Goal: Task Accomplishment & Management: Manage account settings

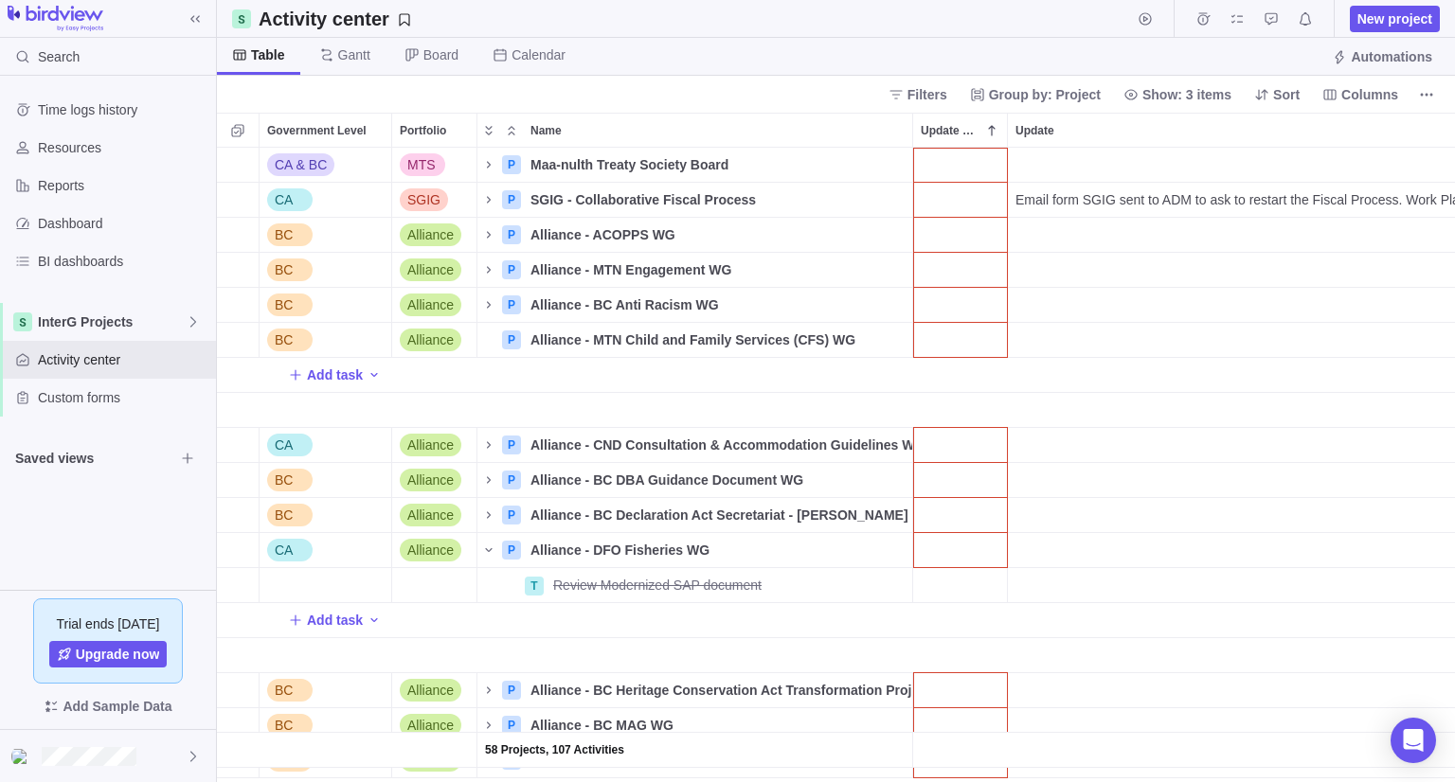
scroll to position [619, 1224]
click at [1235, 26] on span "My assignments" at bounding box center [1237, 19] width 27 height 27
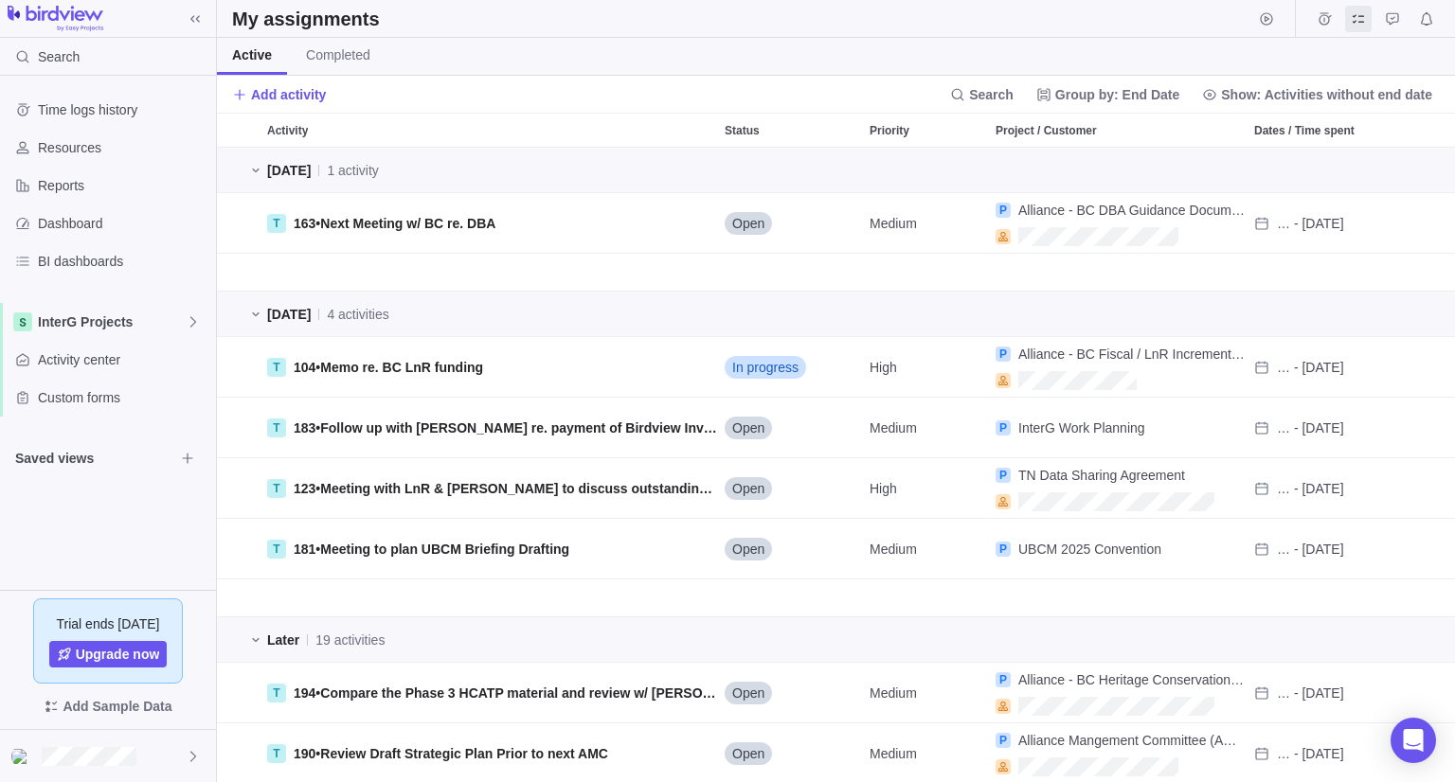
scroll to position [619, 1224]
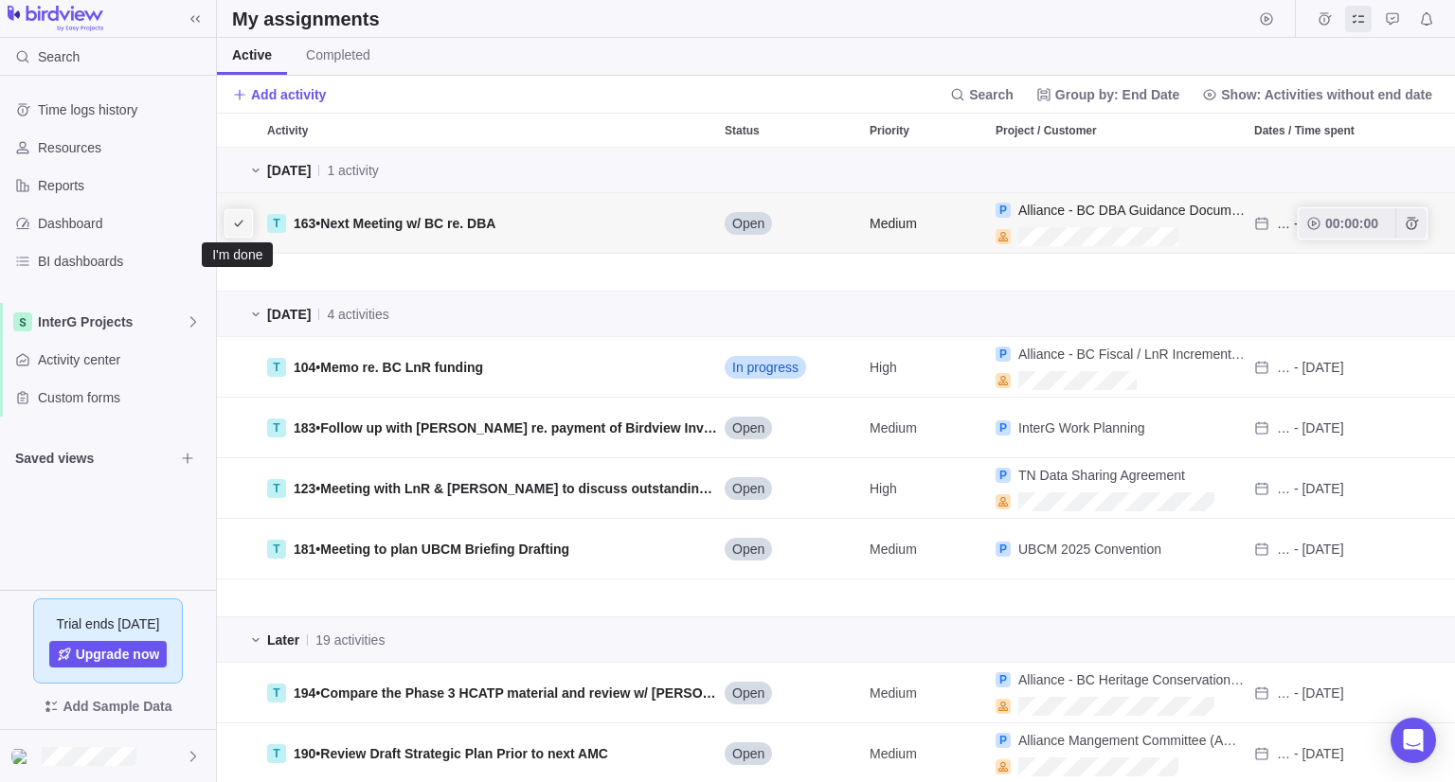
click at [245, 225] on icon "I'm done" at bounding box center [238, 223] width 15 height 15
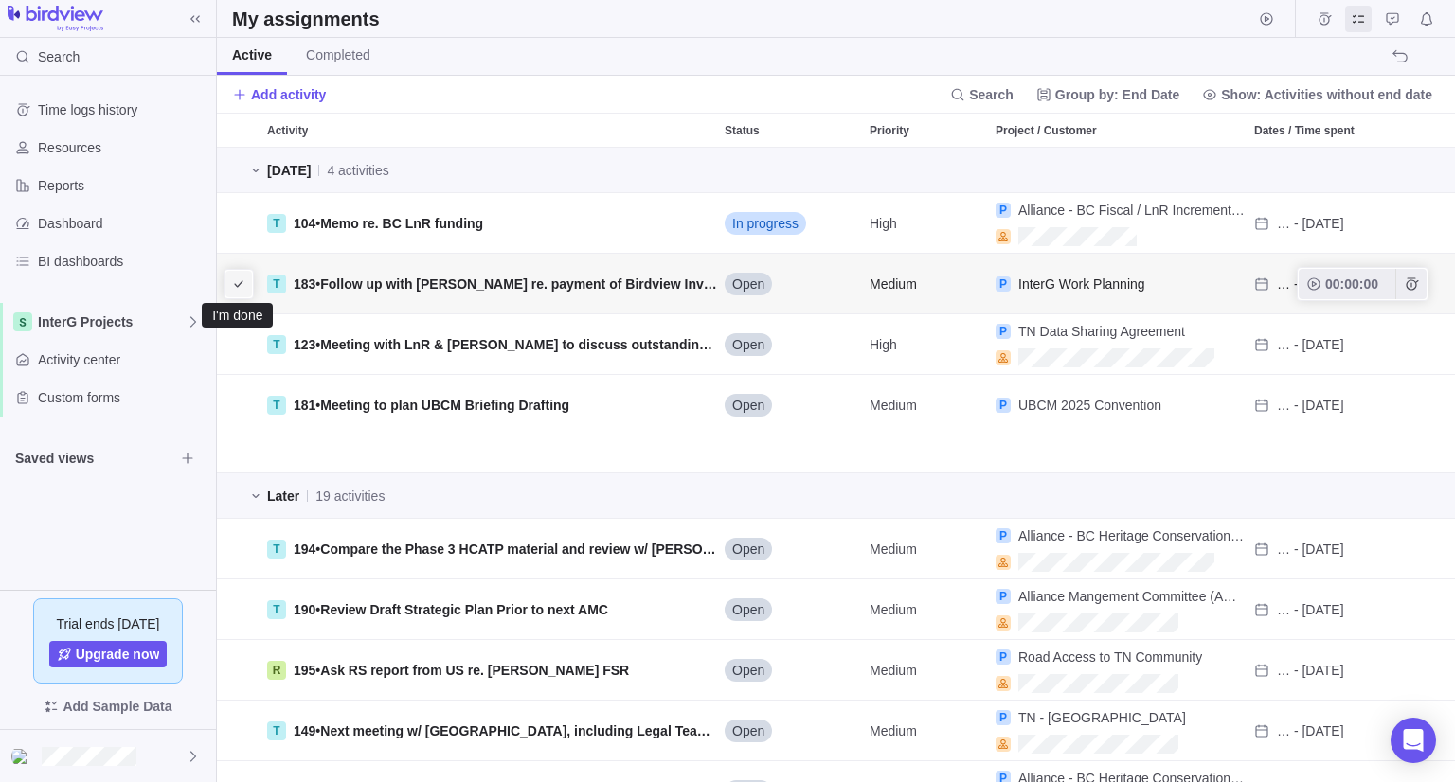
click at [235, 288] on icon "I'm done" at bounding box center [238, 284] width 15 height 15
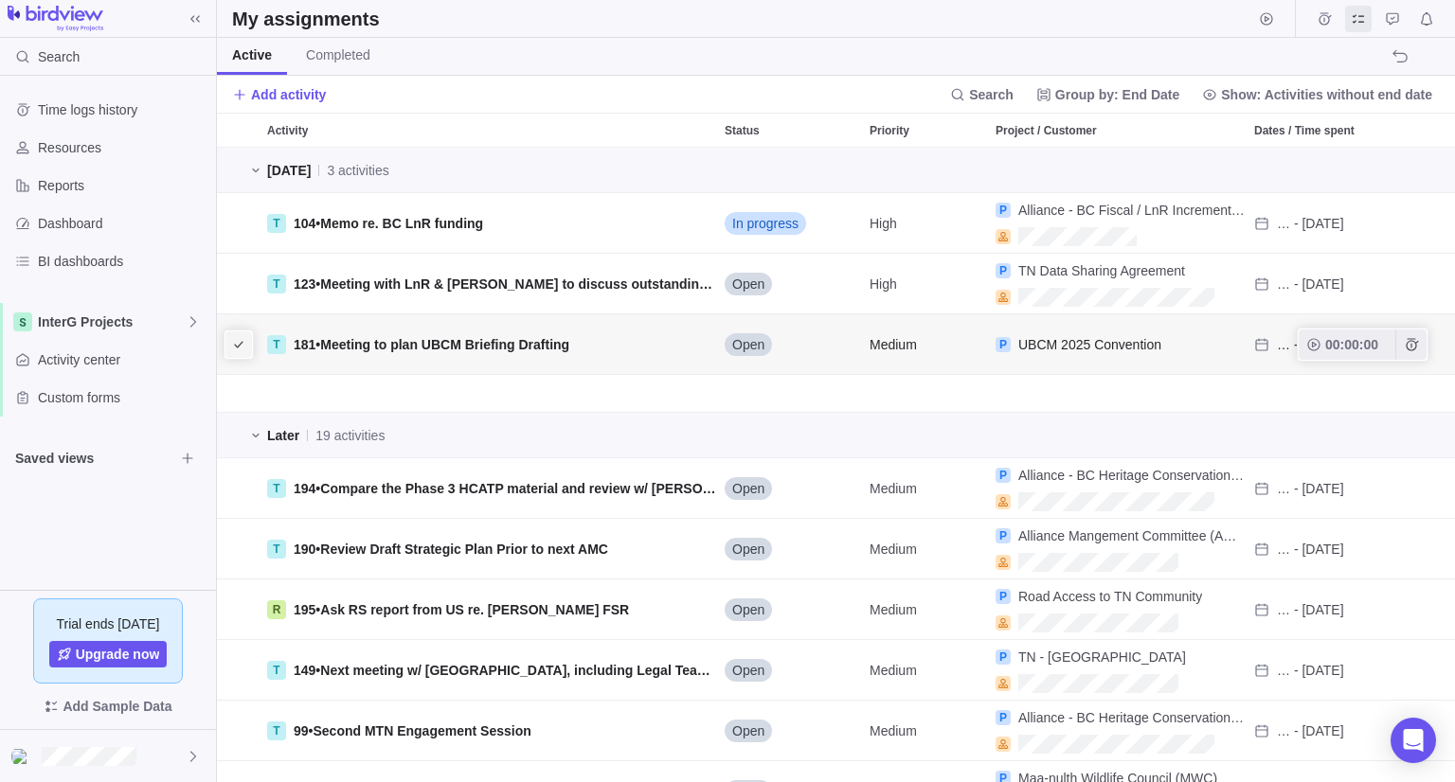
click at [233, 342] on icon "I'm done" at bounding box center [238, 344] width 15 height 15
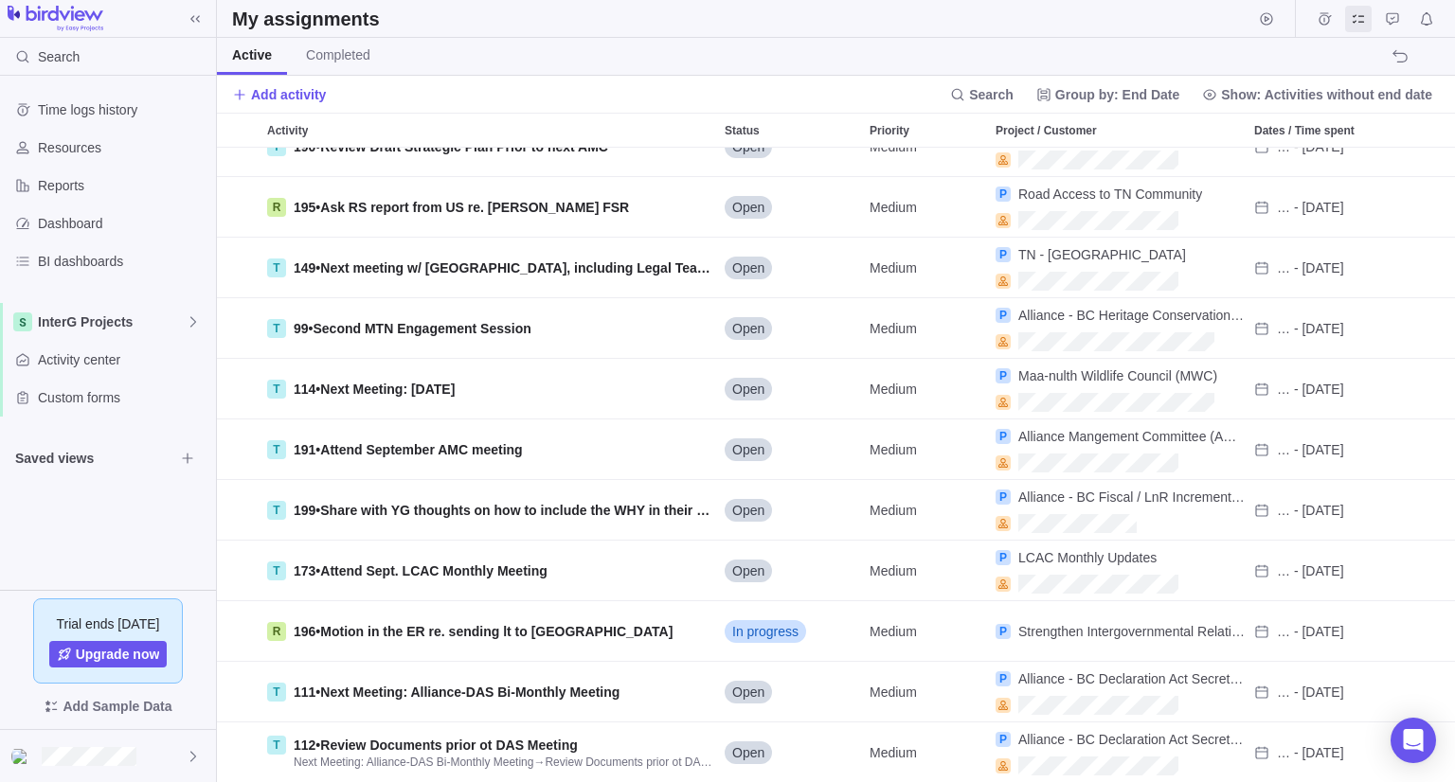
scroll to position [474, 0]
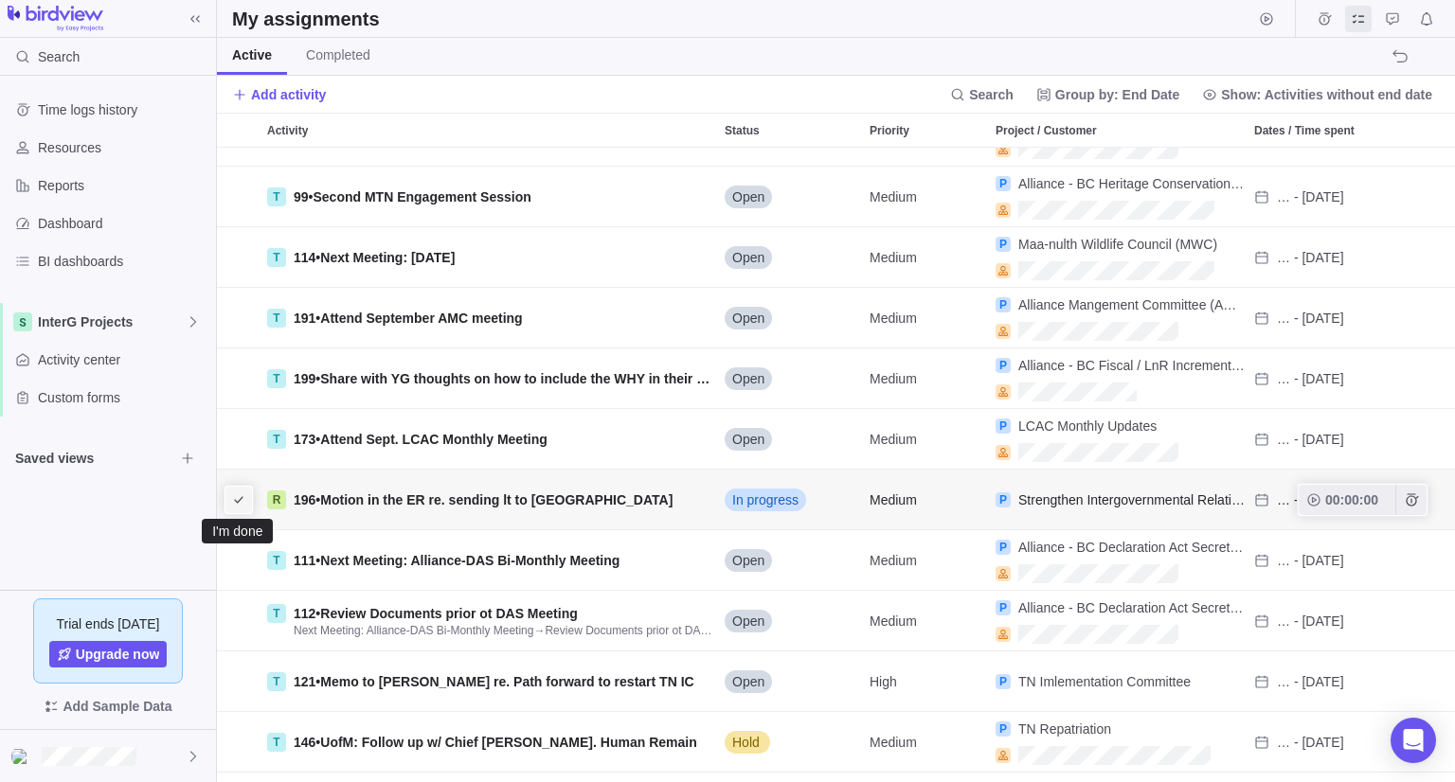
click at [231, 503] on icon "I'm done" at bounding box center [238, 499] width 15 height 15
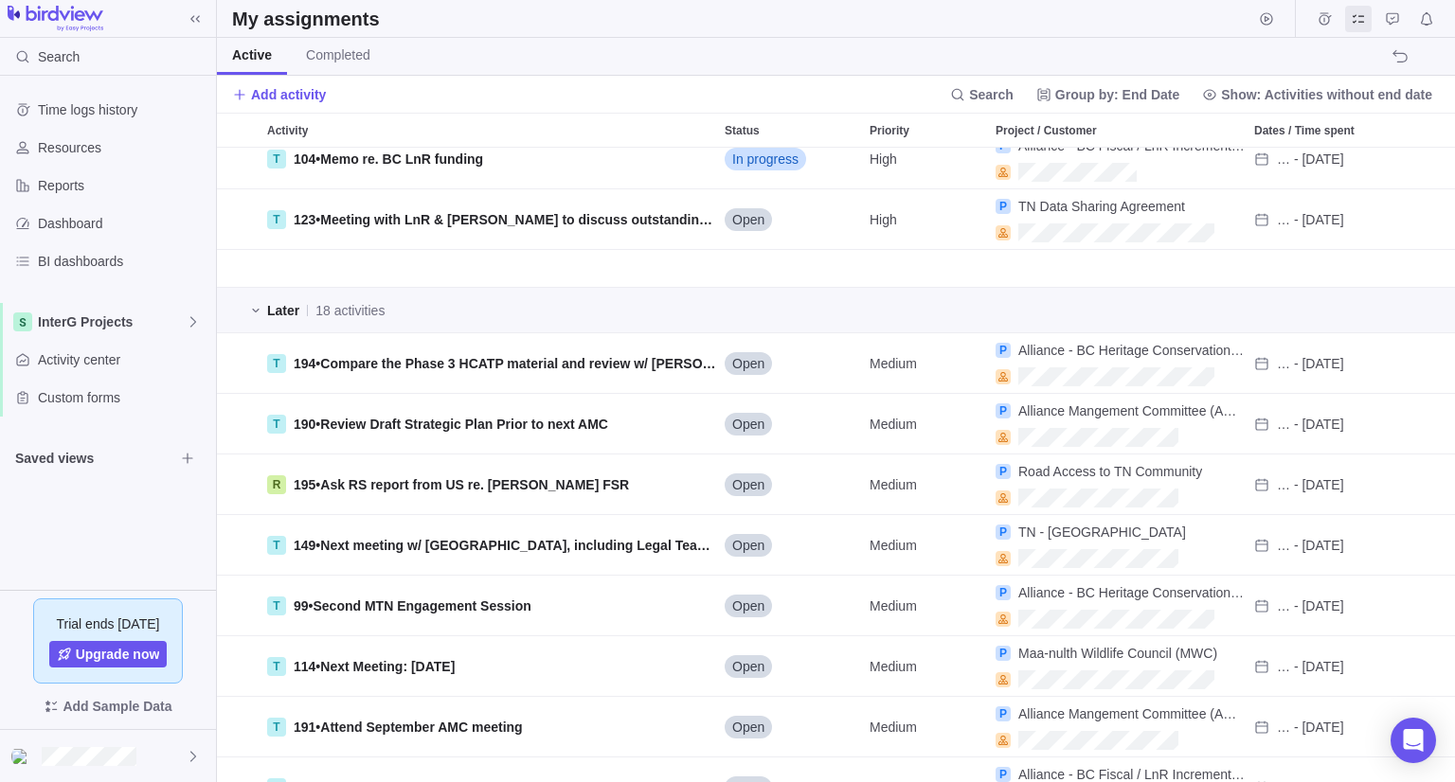
scroll to position [0, 0]
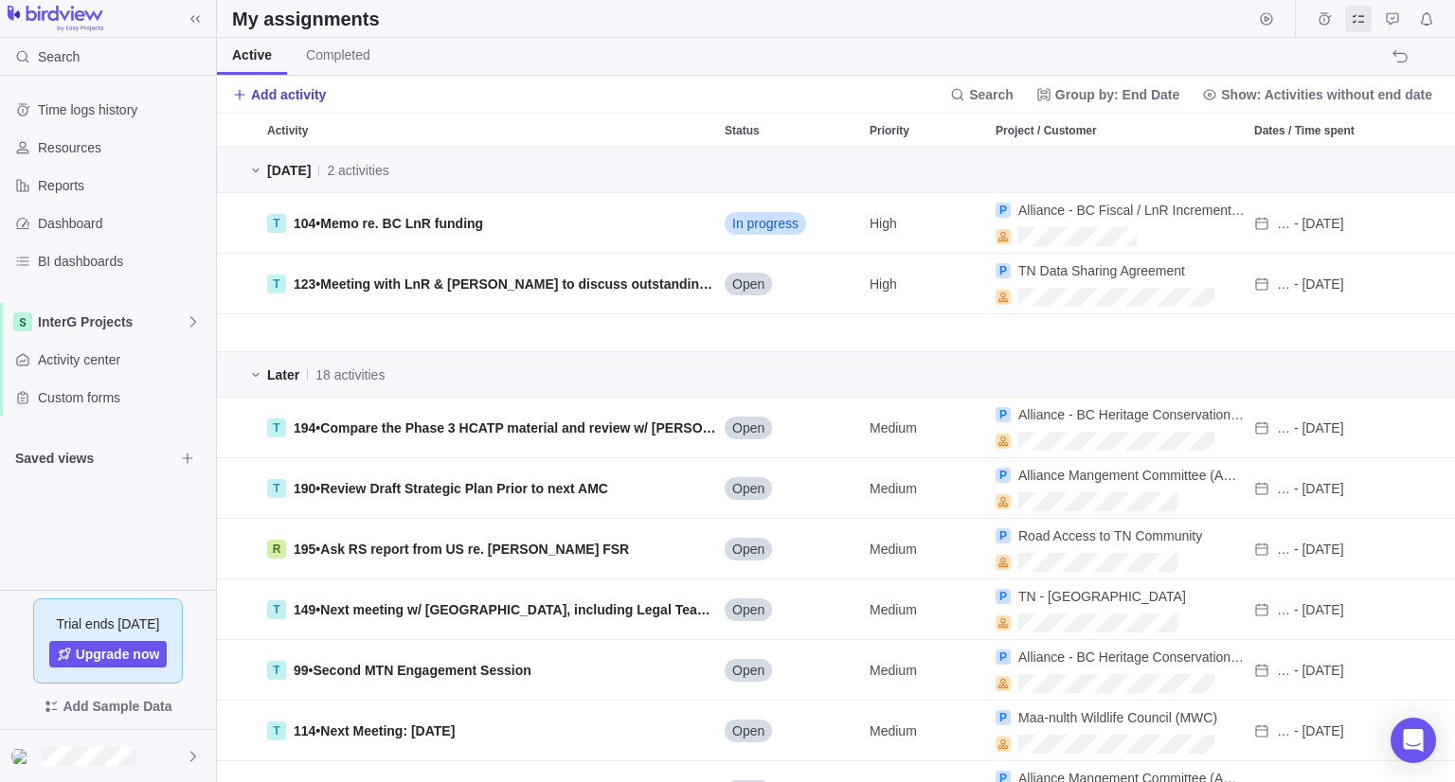
click at [289, 96] on span "Add activity" at bounding box center [288, 94] width 75 height 19
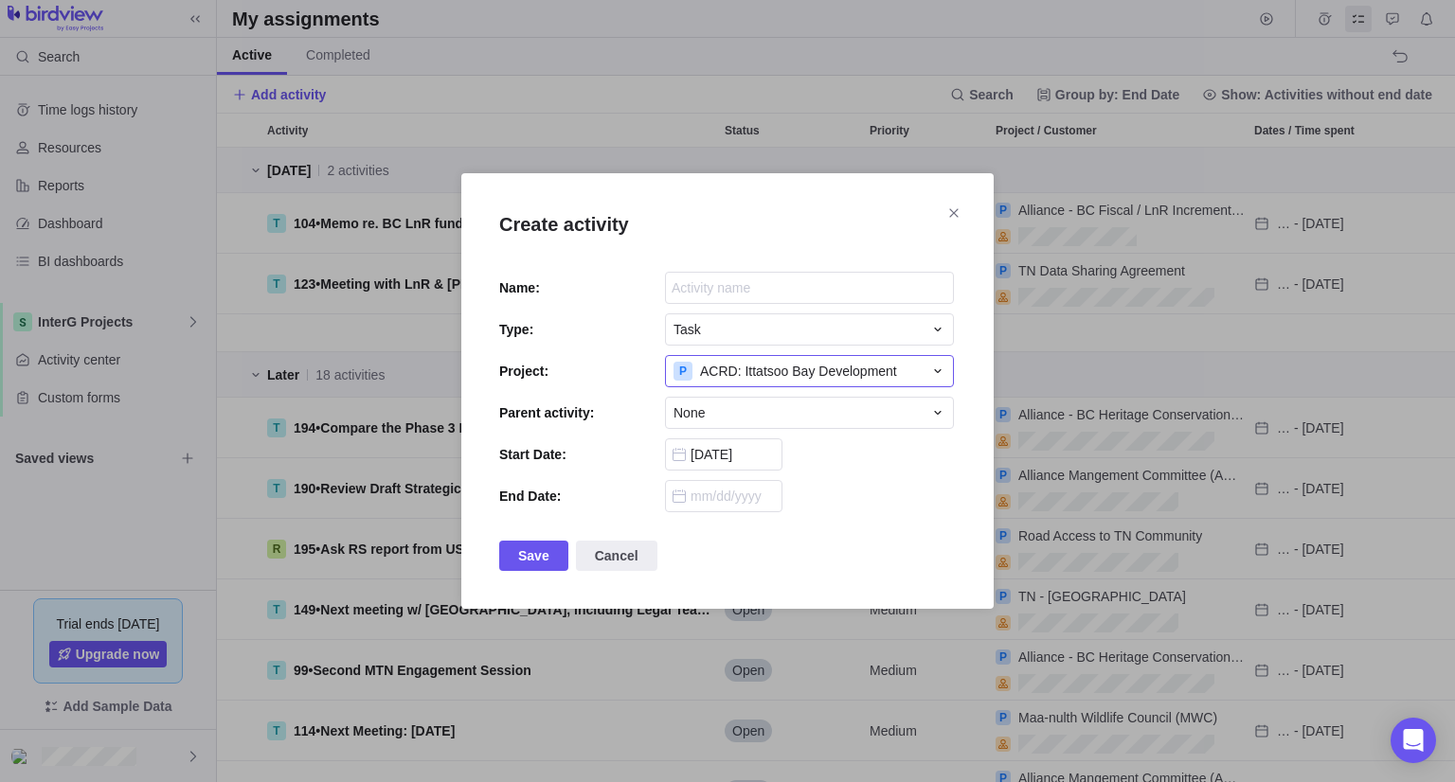
click at [753, 372] on span "ACRD: Ittatsoo Bay Development" at bounding box center [798, 371] width 197 height 19
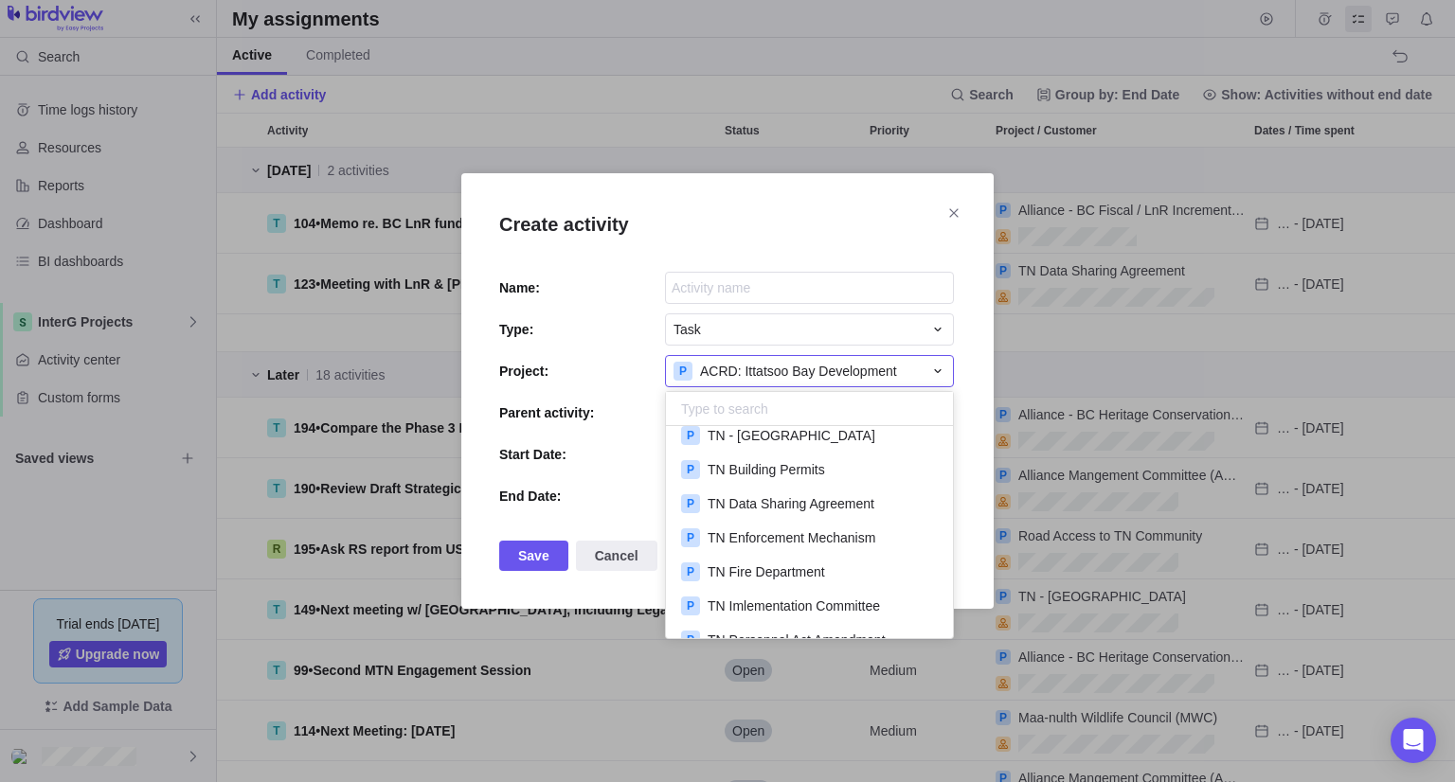
scroll to position [1659, 0]
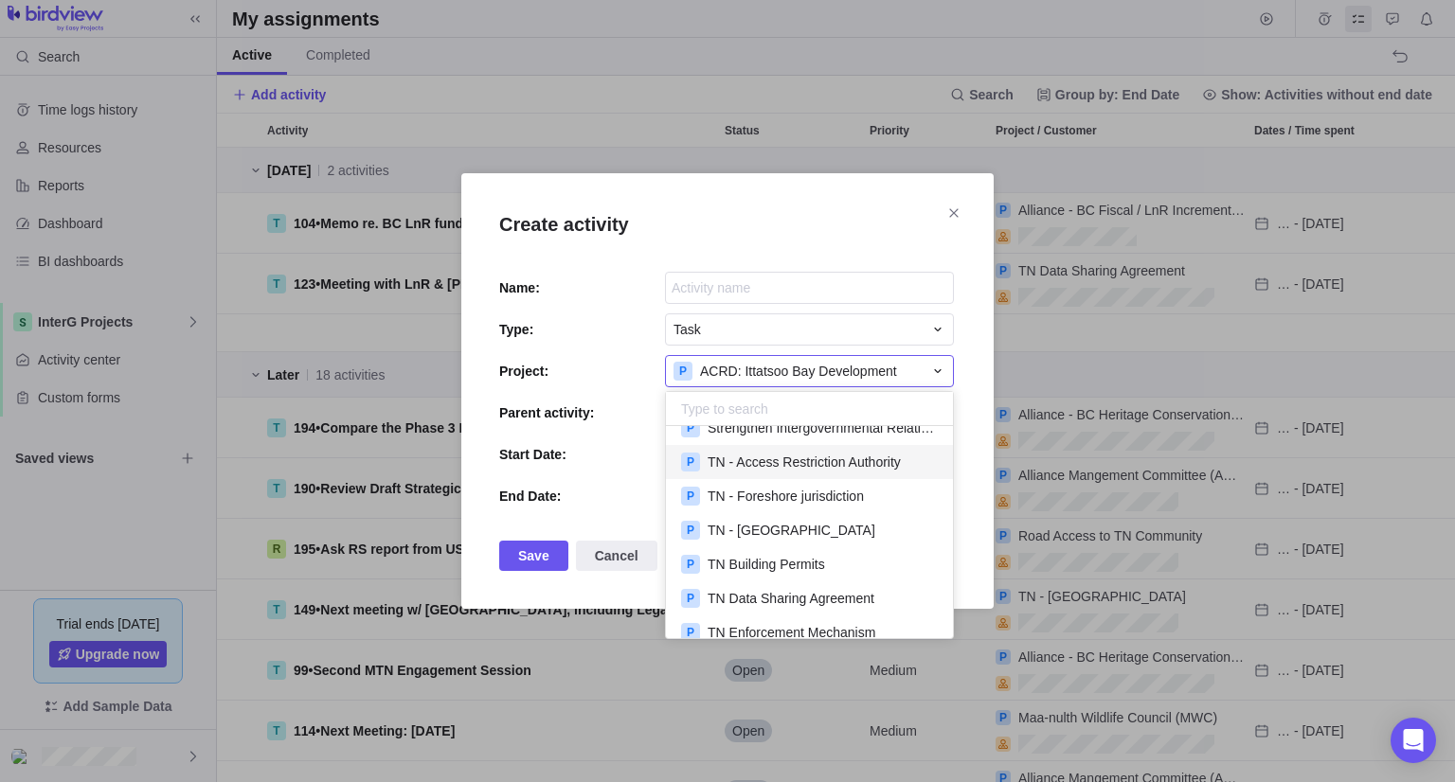
click at [798, 205] on div "Create activity Name: Type: Task Project: P ACRD: Ittatsoo Bay Development P Ma…" at bounding box center [727, 391] width 1455 height 782
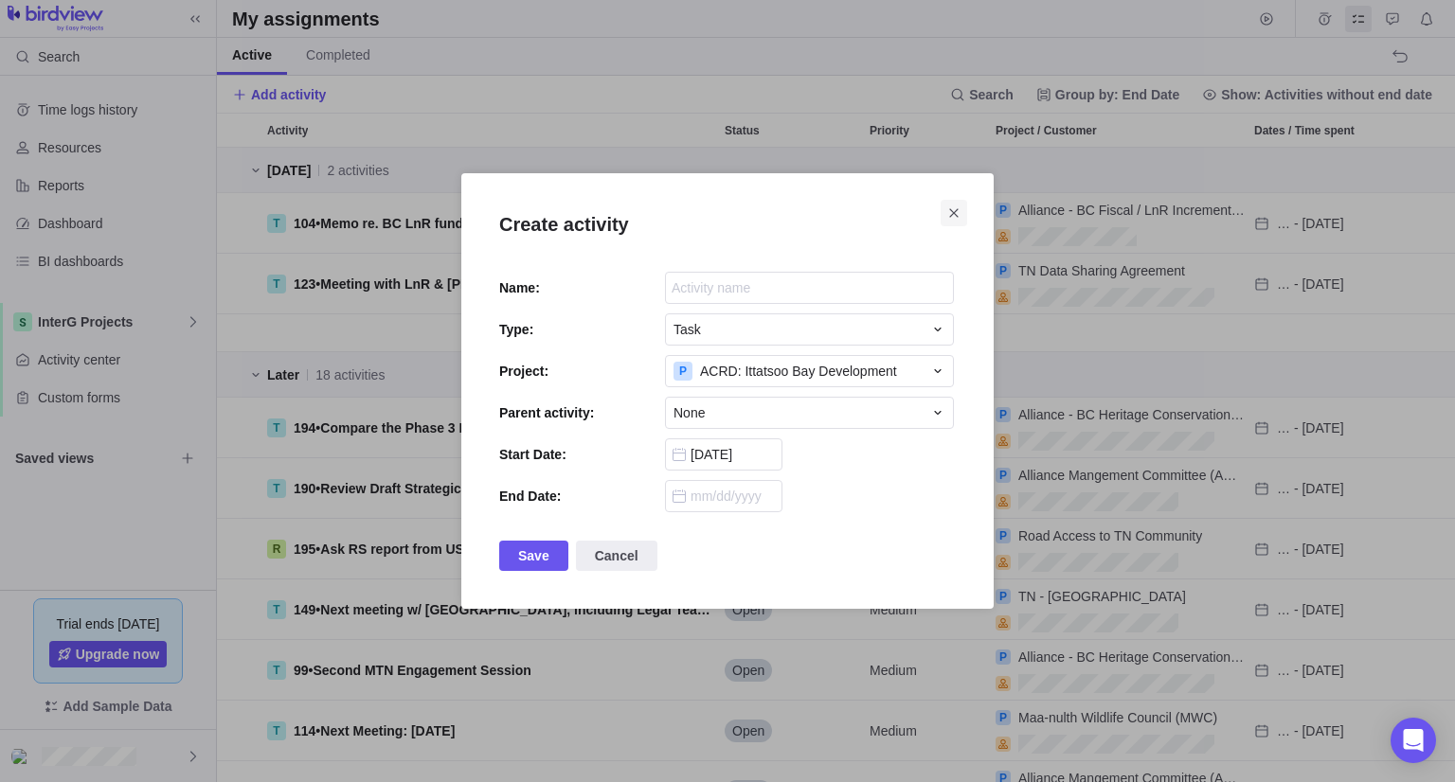
click at [941, 217] on span "Close" at bounding box center [953, 213] width 27 height 27
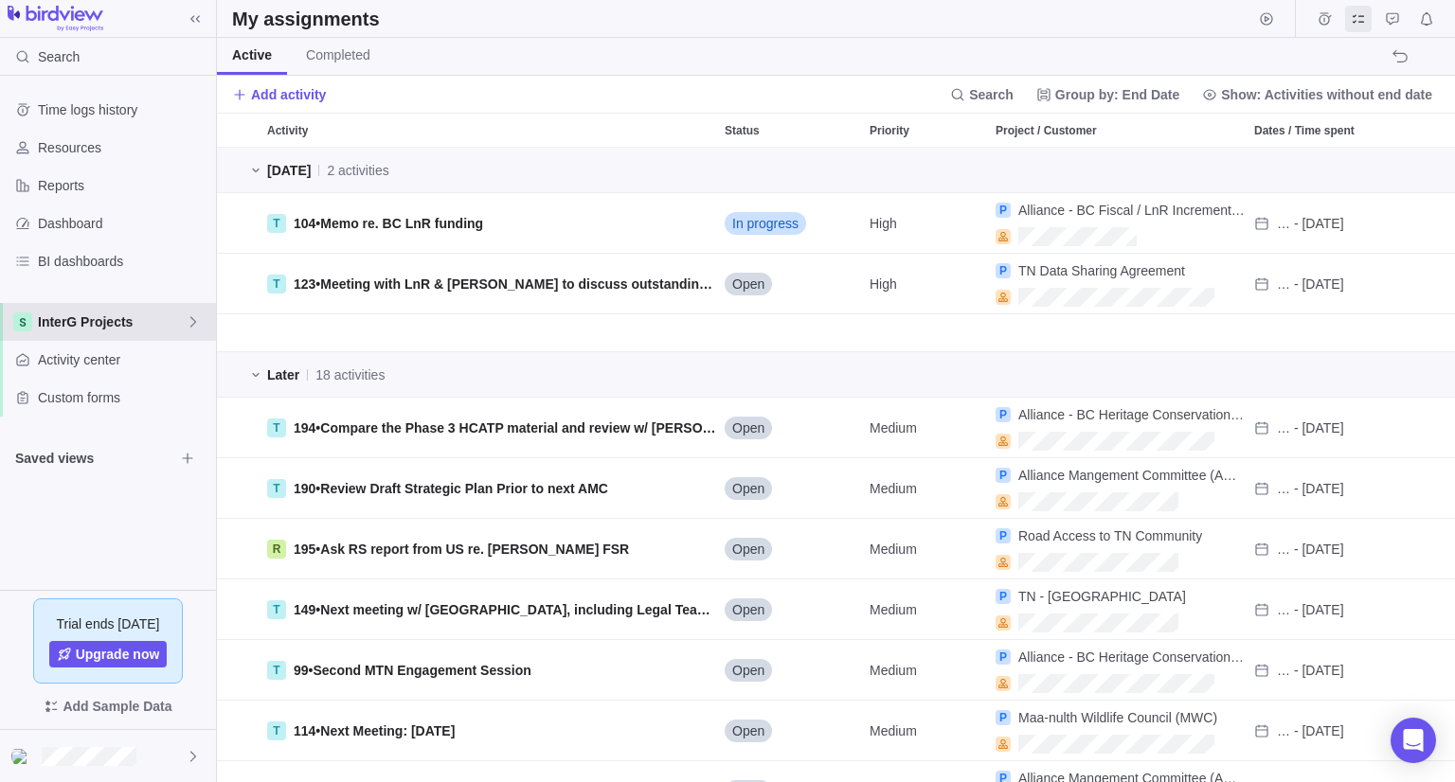
click at [140, 319] on span "InterG Projects" at bounding box center [112, 322] width 148 height 19
click at [88, 368] on span "InterG Projects" at bounding box center [108, 366] width 116 height 19
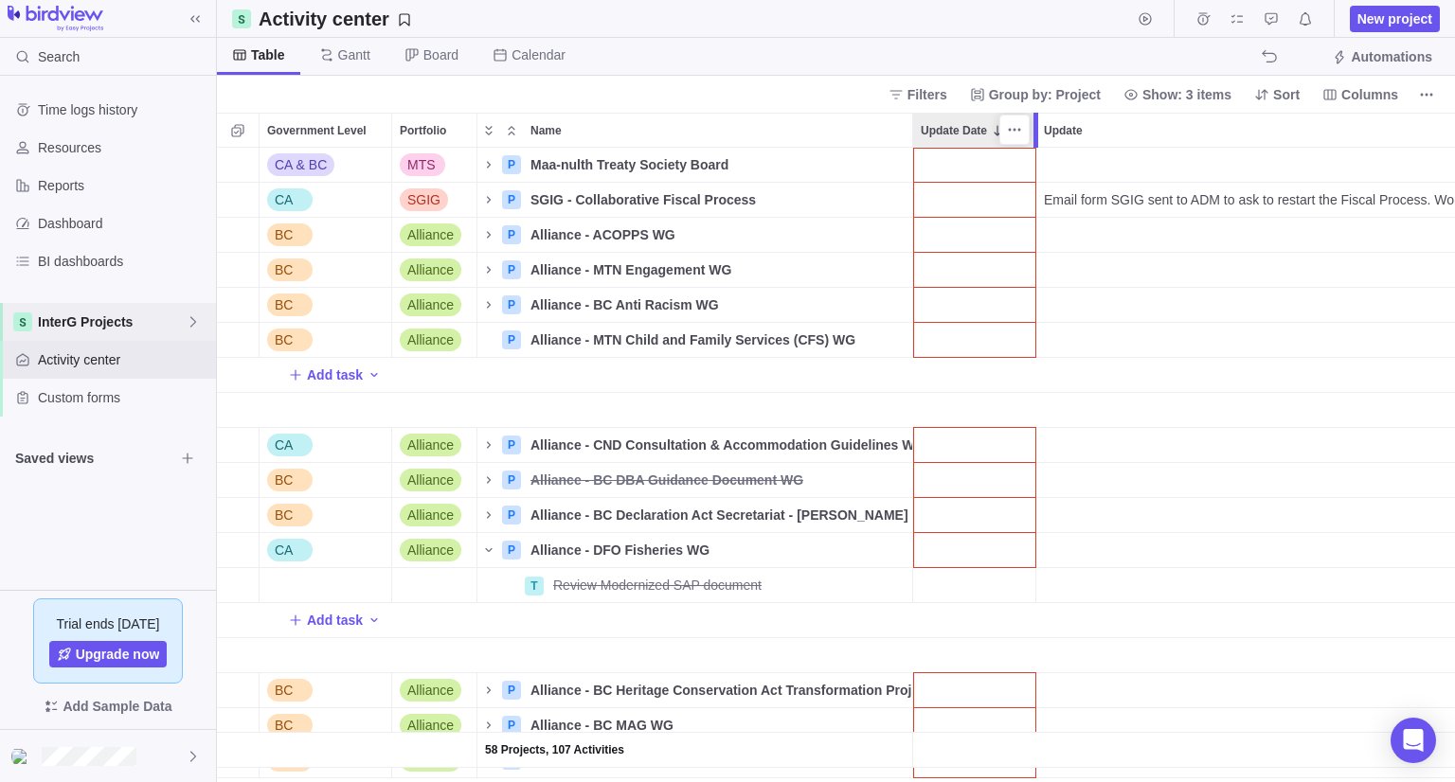
drag, startPoint x: 1011, startPoint y: 138, endPoint x: 1038, endPoint y: 139, distance: 26.5
click at [1038, 139] on div at bounding box center [1037, 130] width 15 height 35
drag, startPoint x: 1038, startPoint y: 139, endPoint x: 1015, endPoint y: 139, distance: 22.7
click at [1015, 139] on div at bounding box center [1018, 130] width 15 height 35
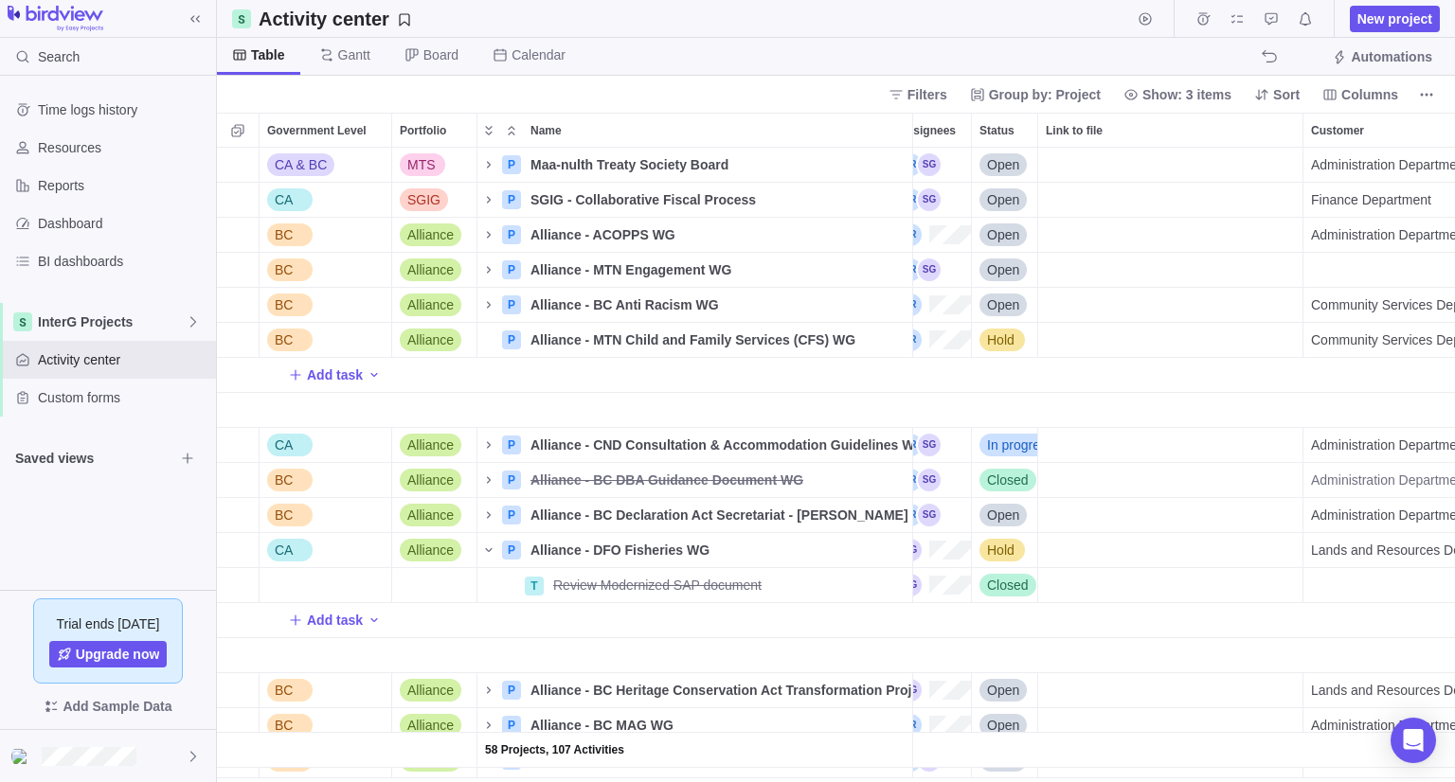
scroll to position [0, 443]
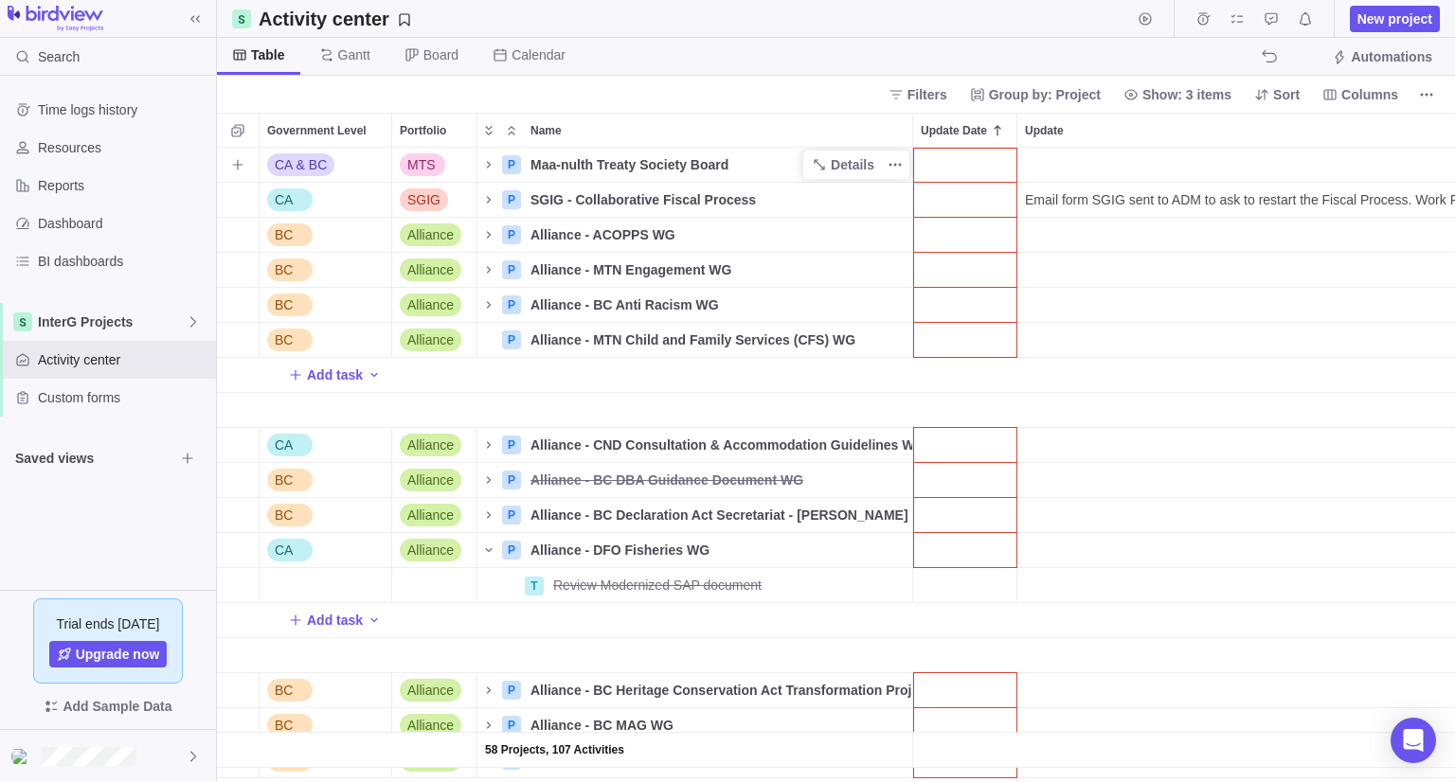
click at [575, 158] on span "Maa-nulth Treaty Society Board" at bounding box center [629, 164] width 198 height 19
click at [489, 165] on div "58 Projects, 107 Activities CA & BC MTS P Maa-nulth Treaty Society Board No No …" at bounding box center [836, 465] width 1238 height 635
click at [489, 165] on icon "Name" at bounding box center [489, 164] width 4 height 7
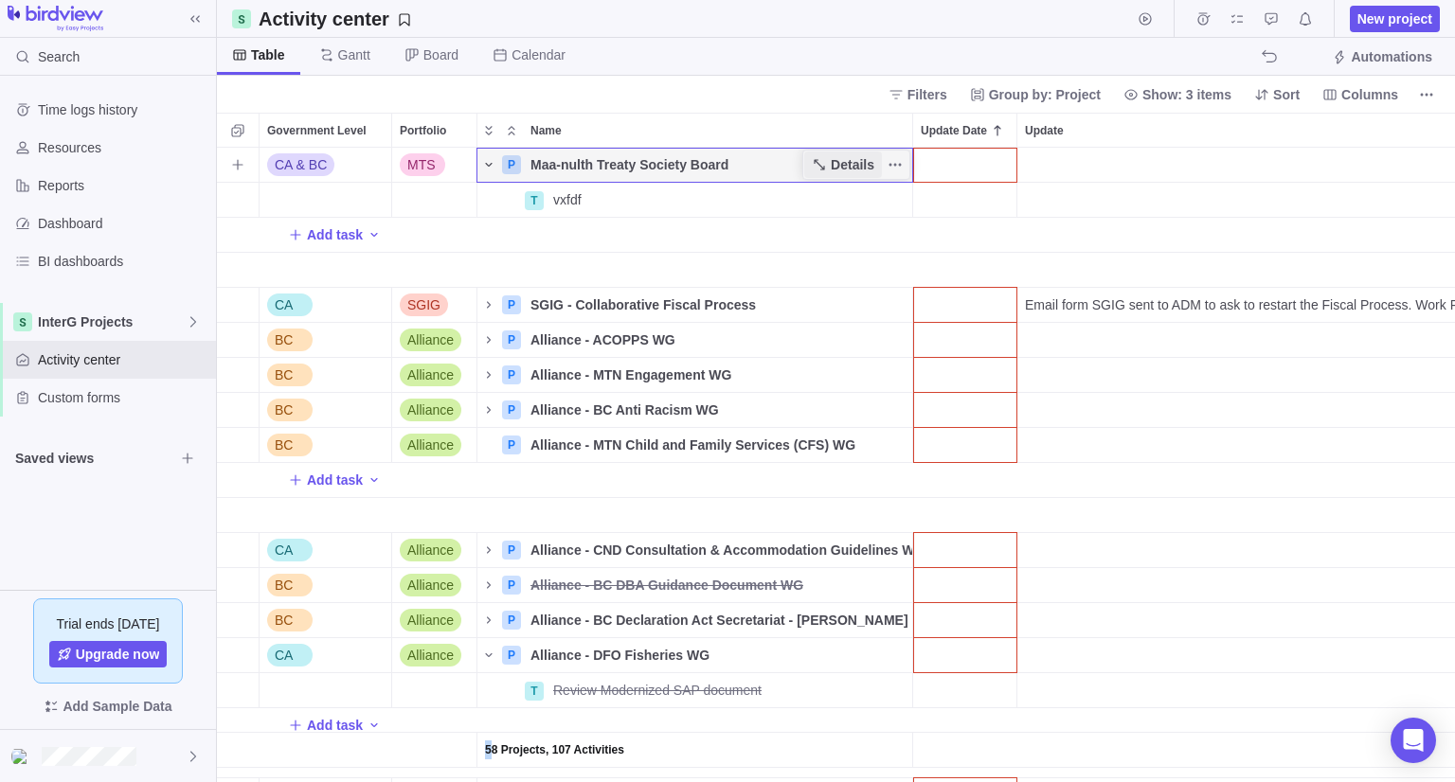
click at [833, 170] on span "Details" at bounding box center [853, 164] width 44 height 19
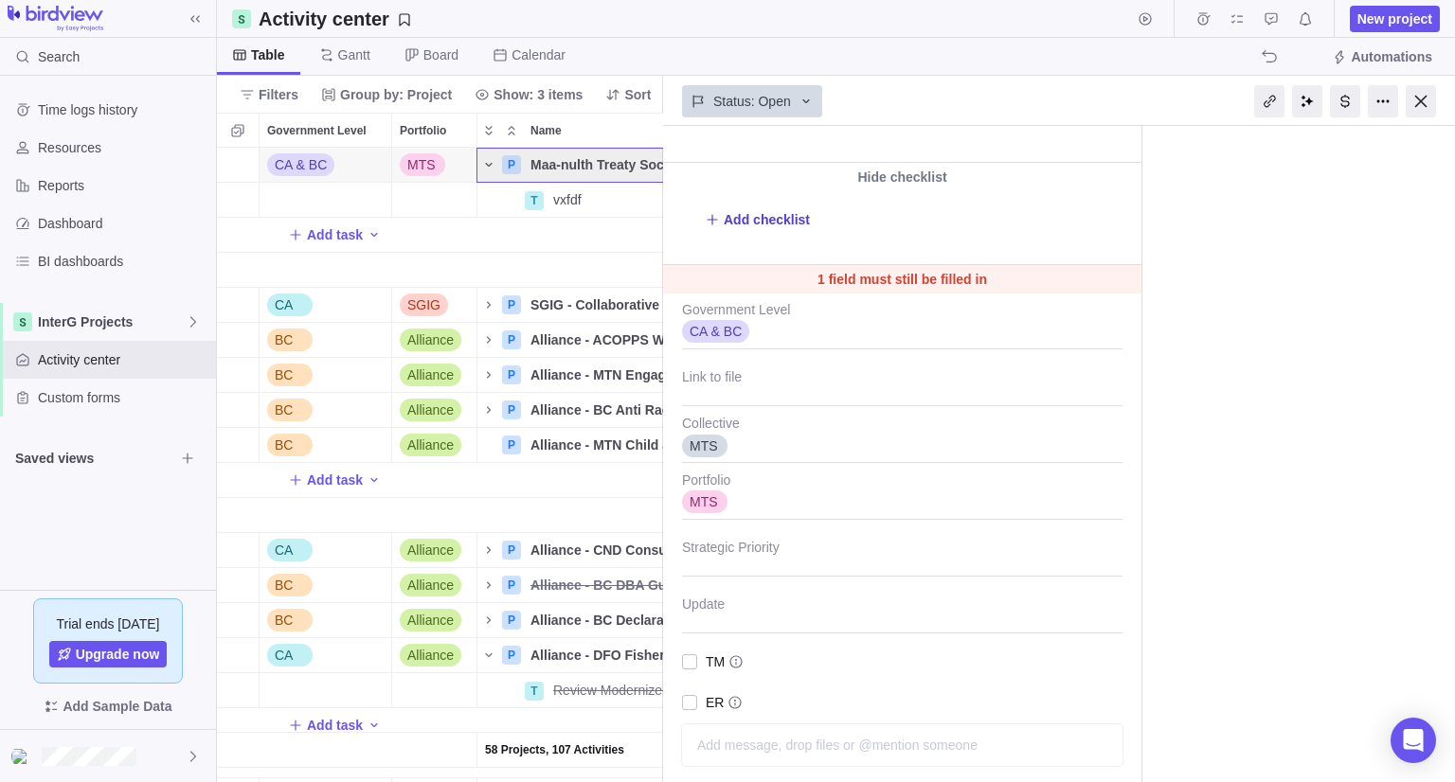
click at [763, 210] on span "Add checklist" at bounding box center [767, 219] width 86 height 19
type textarea "x"
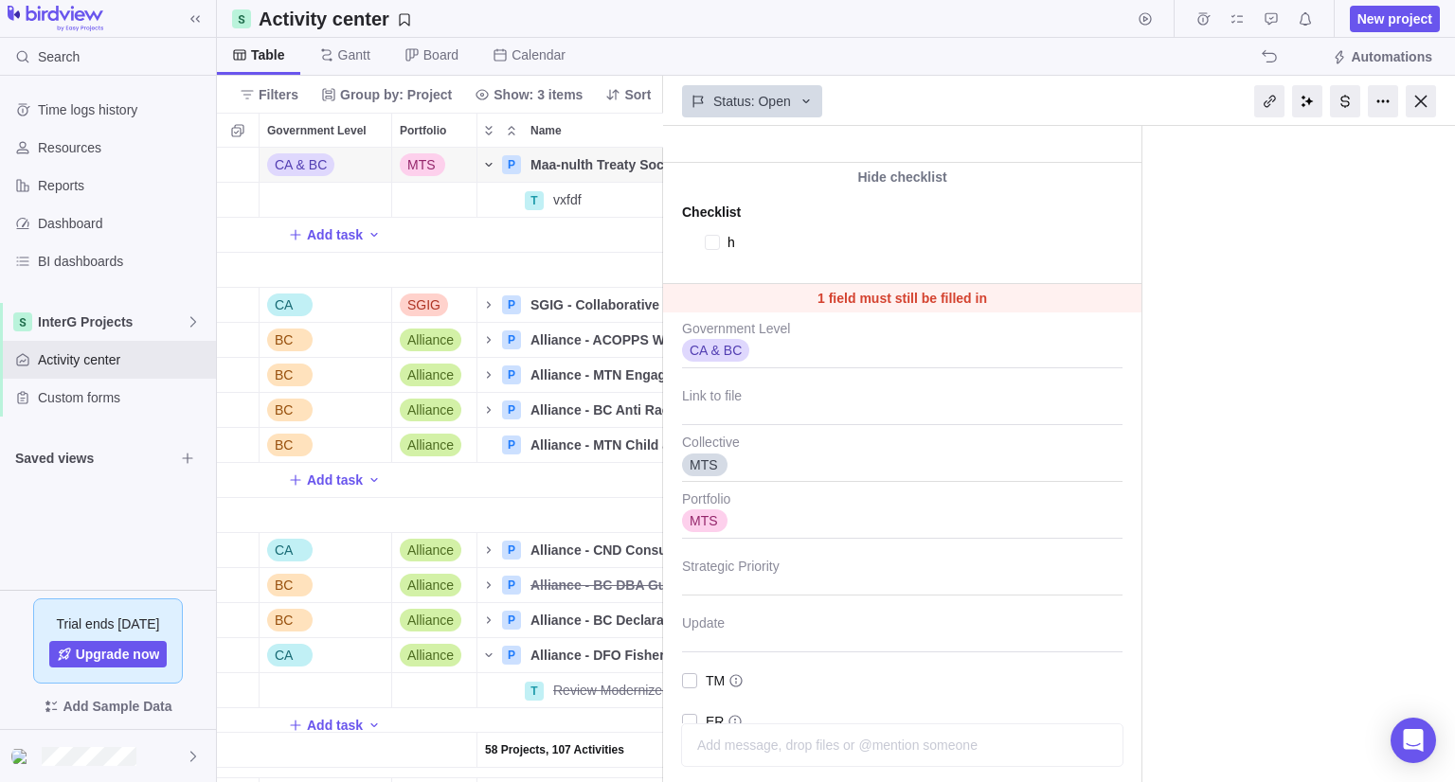
type textarea "hf"
type textarea "x"
type textarea "hfg"
type textarea "x"
type textarea "hfgh"
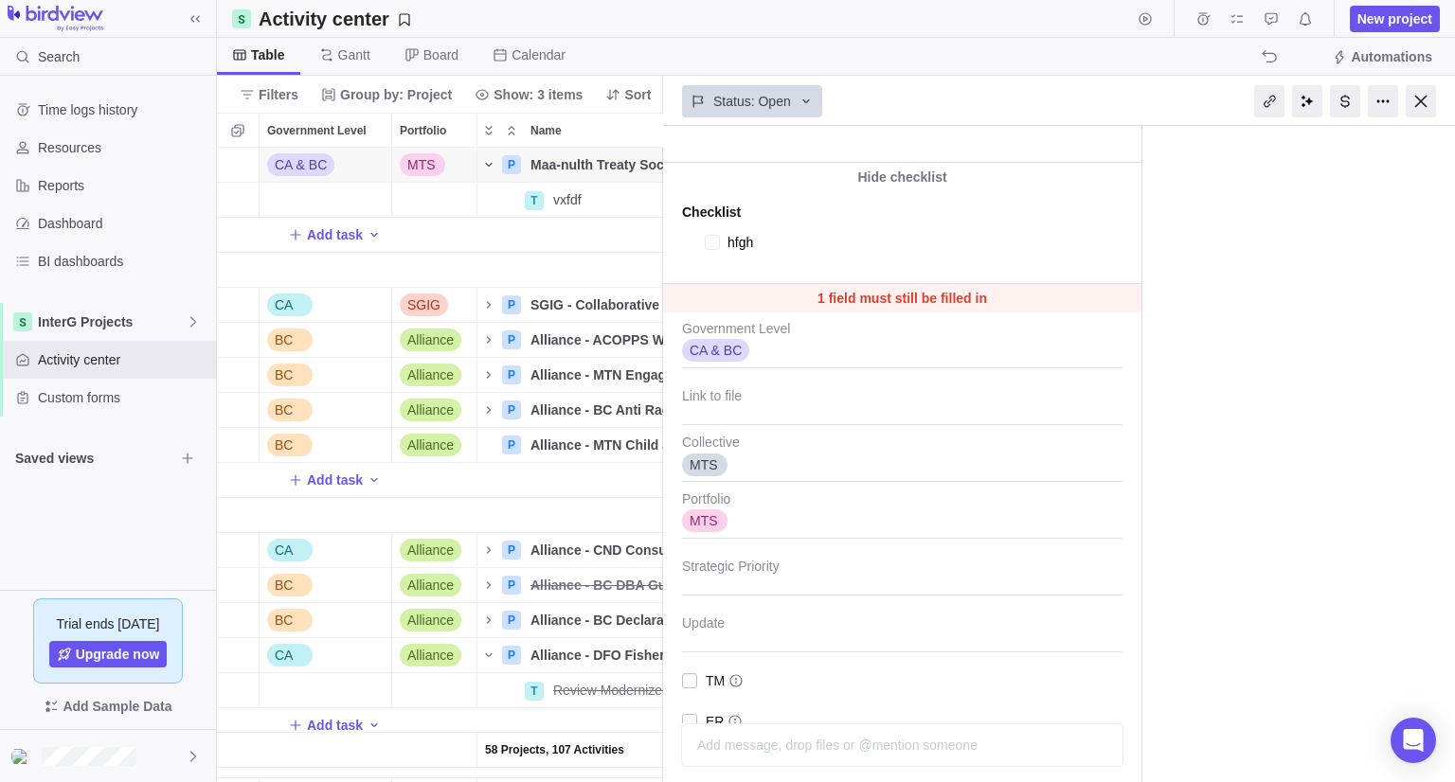
type textarea "x"
type textarea "hfghf"
type textarea "x"
type textarea "hfghfgh"
type textarea "x"
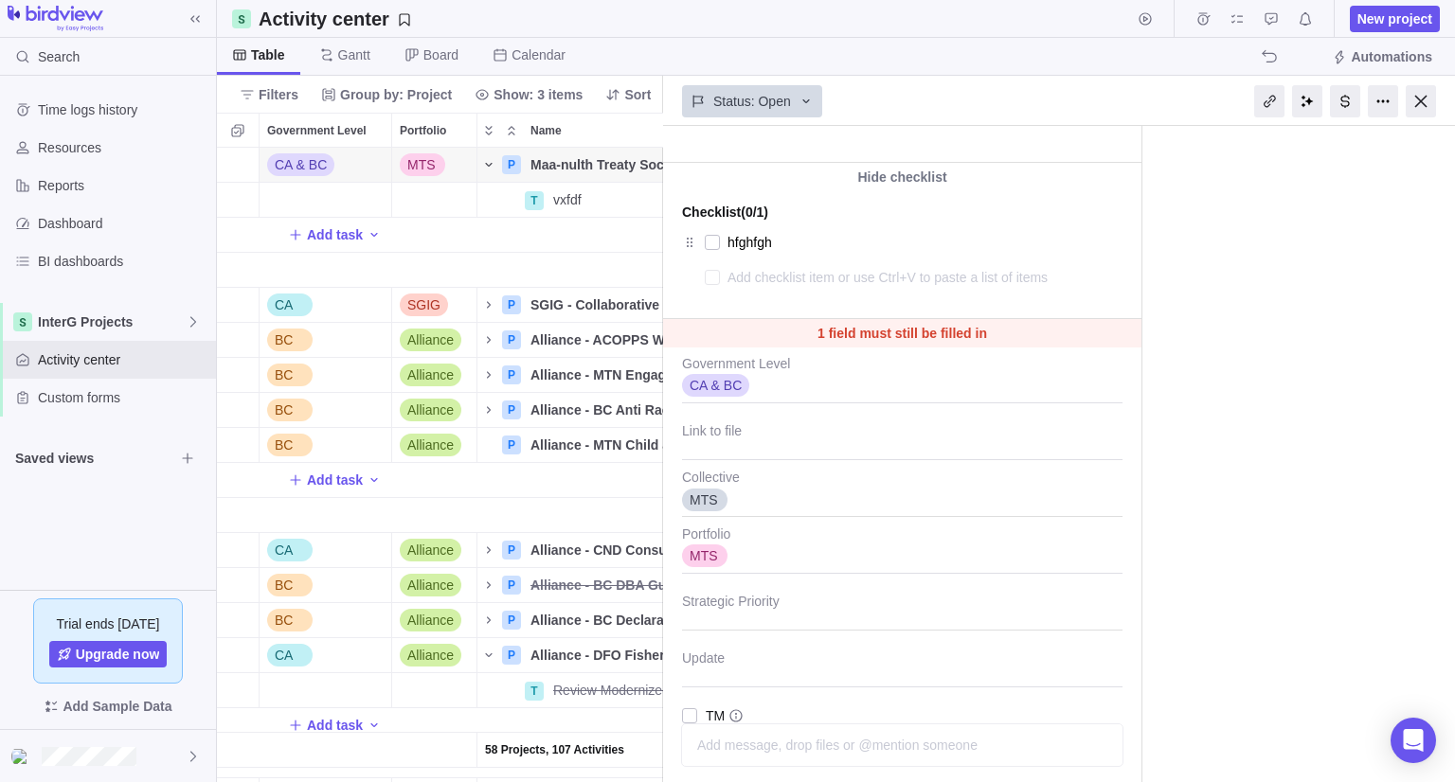
type textarea "x"
type textarea "l"
type textarea "x"
type textarea "lj"
type textarea "x"
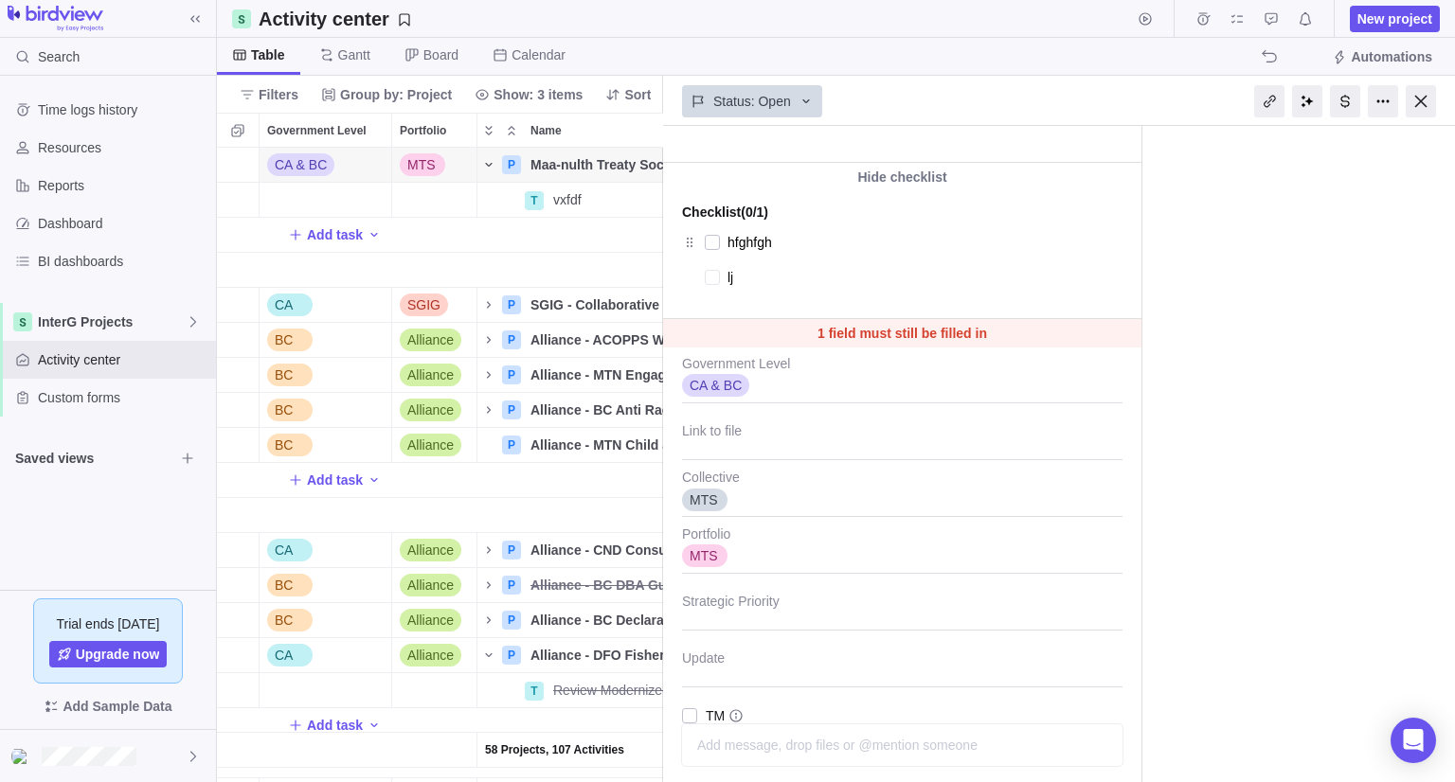
type textarea "ljk"
type textarea "x"
type textarea "ljkl"
type textarea "x"
type textarea "ljklj"
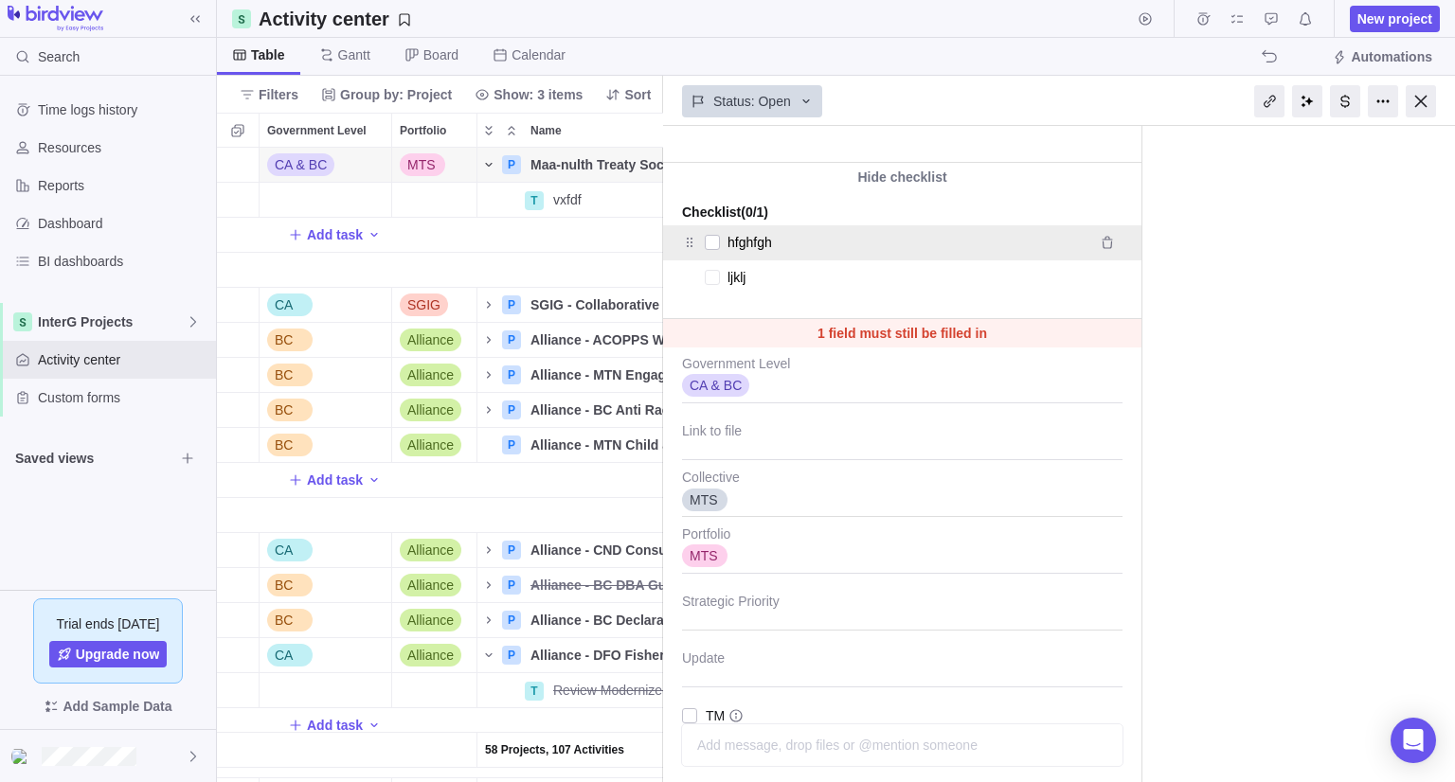
type textarea "x"
type textarea "ljkljk"
type textarea "x"
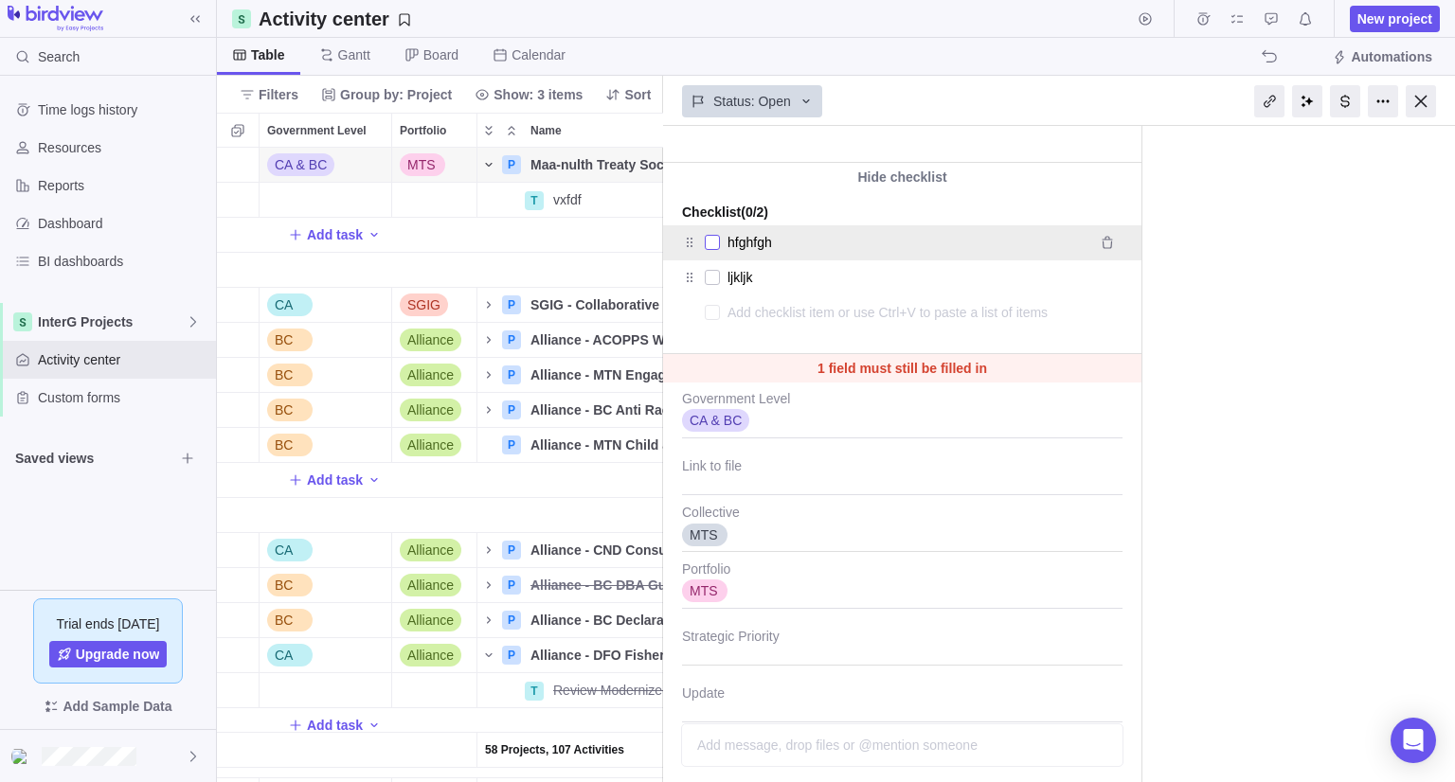
click at [715, 240] on div at bounding box center [712, 242] width 15 height 27
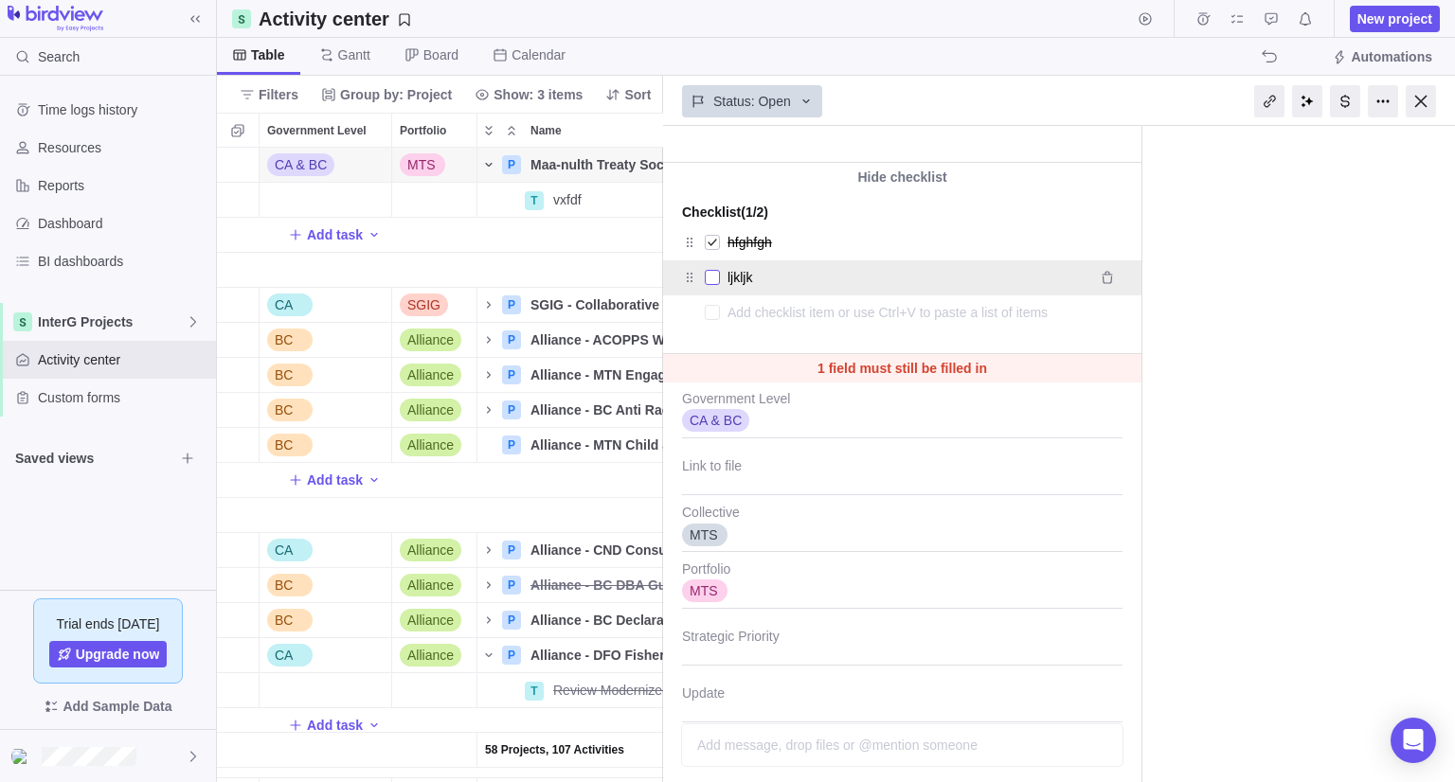
click at [708, 267] on div at bounding box center [712, 277] width 15 height 27
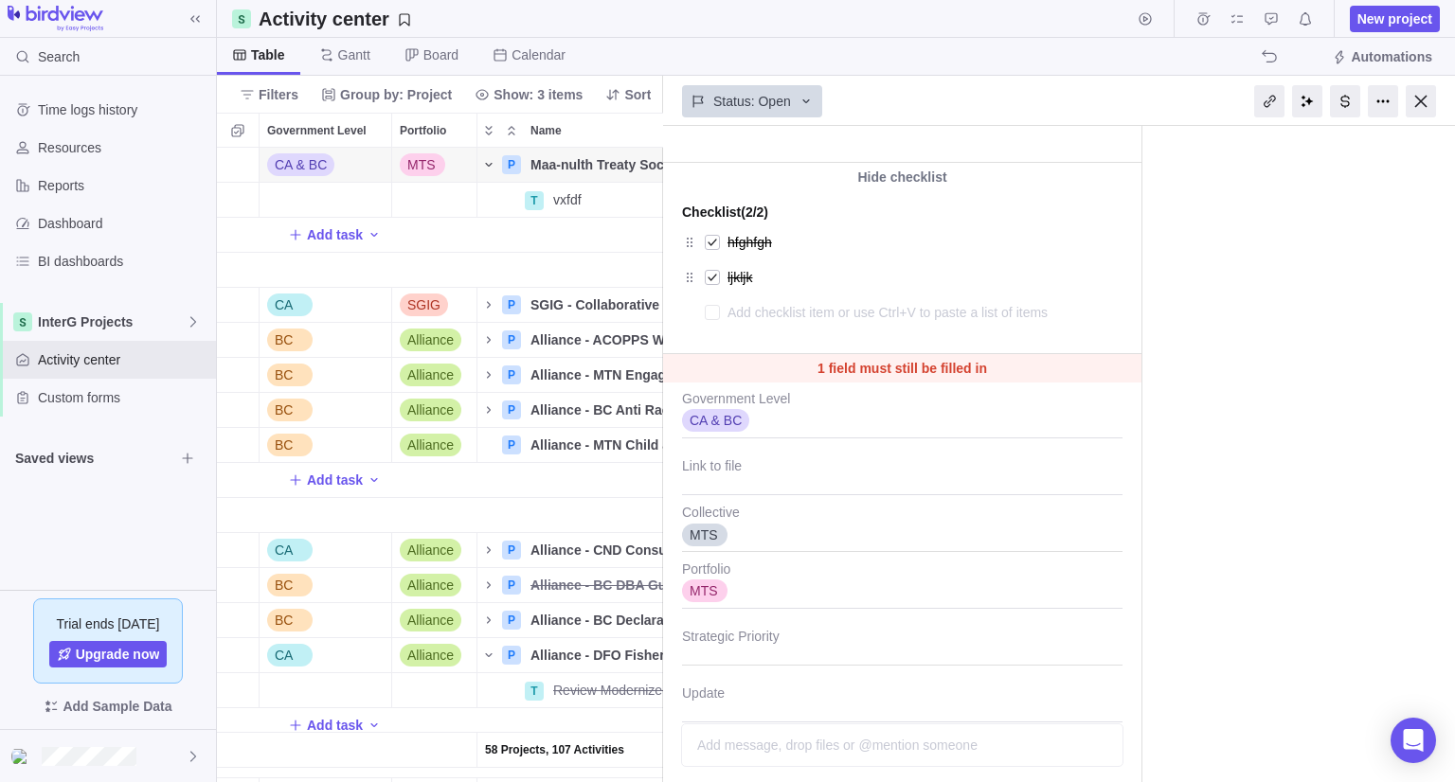
click at [1033, 320] on textarea at bounding box center [905, 312] width 357 height 27
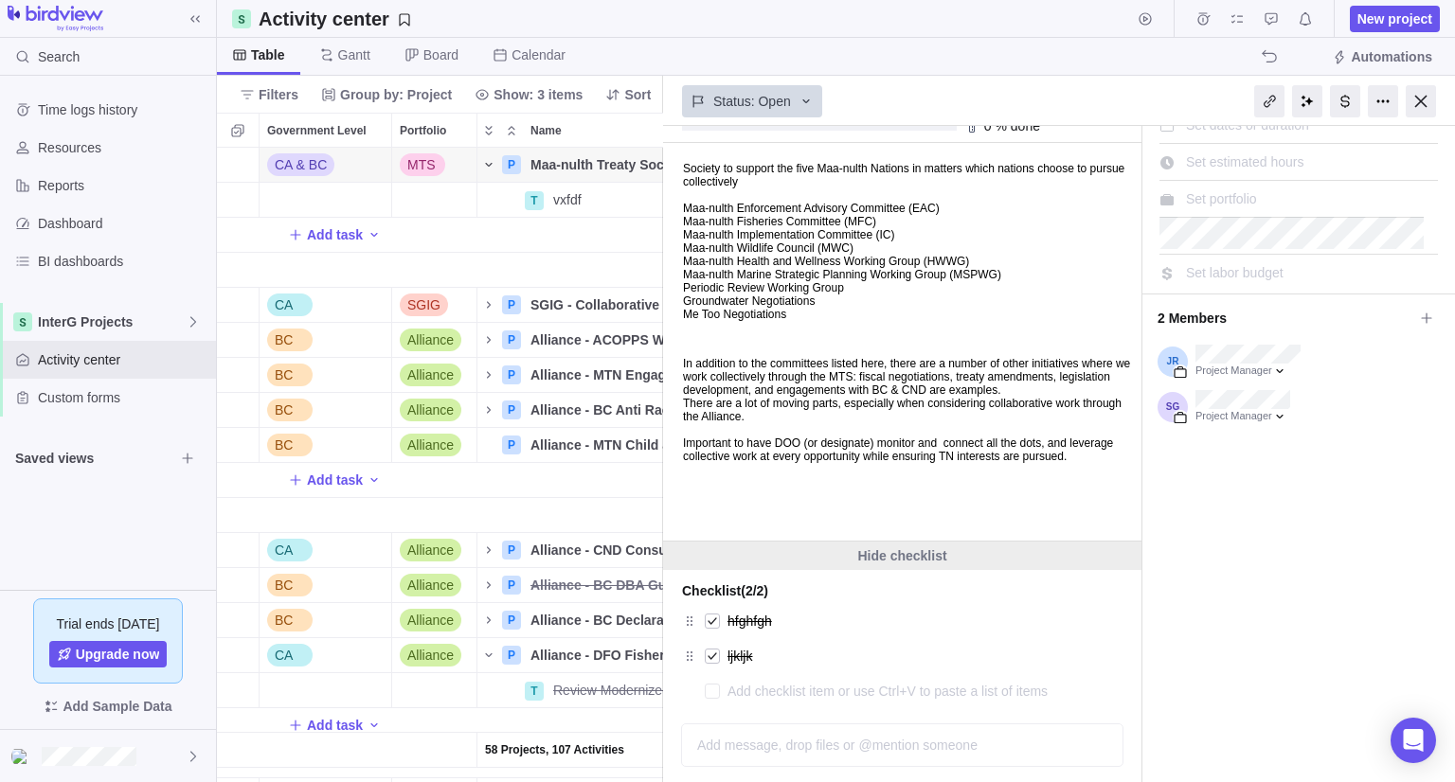
click at [1110, 554] on div "Hide checklist" at bounding box center [902, 556] width 478 height 28
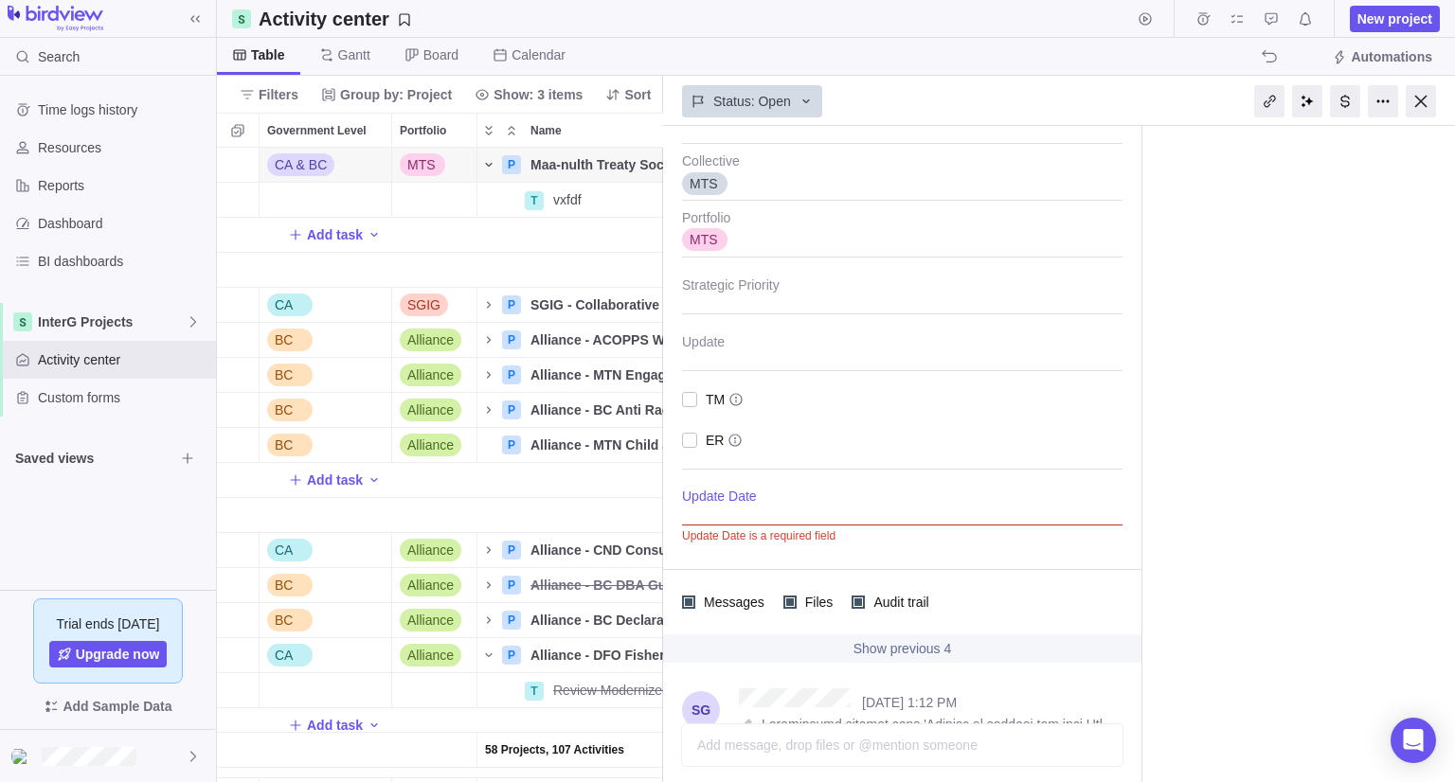
click at [947, 507] on div at bounding box center [902, 501] width 440 height 47
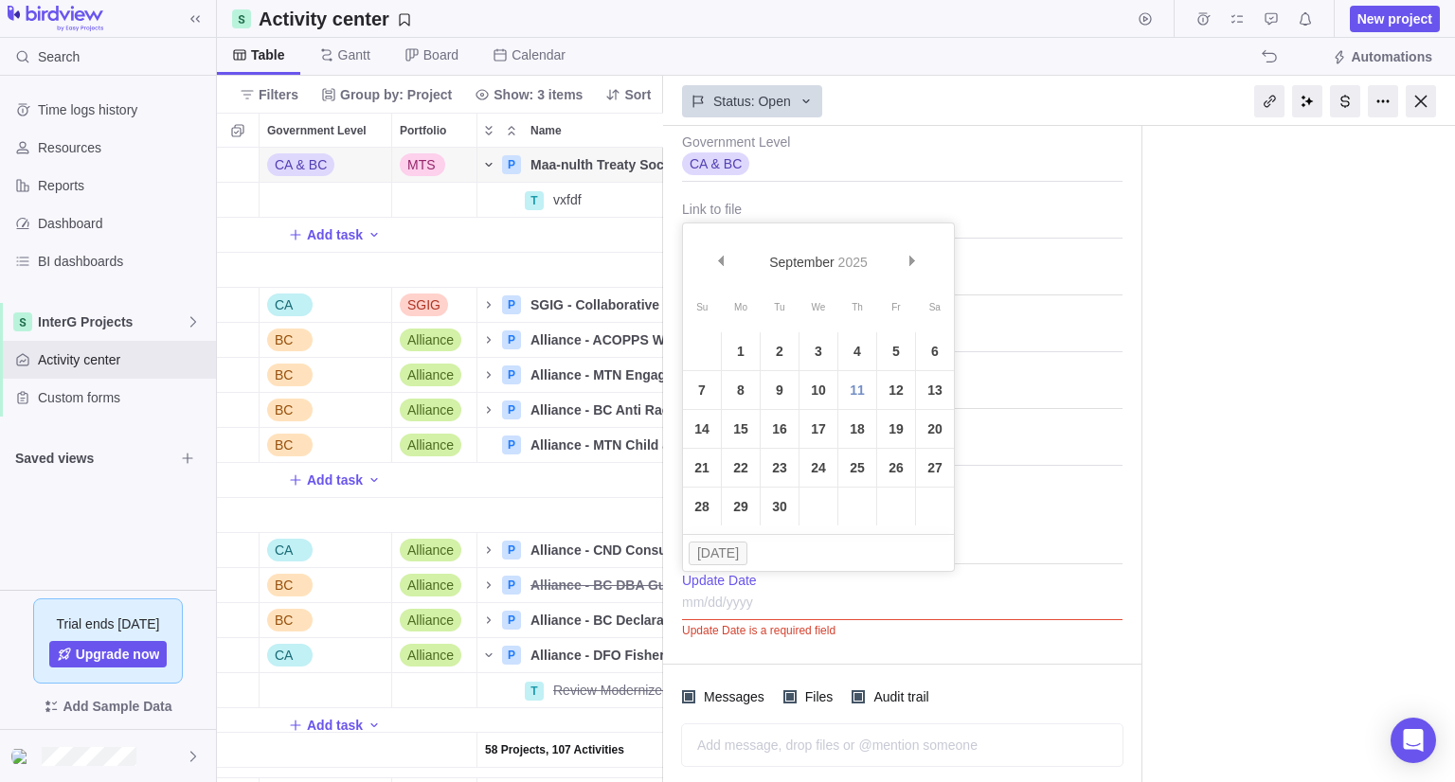
click at [1069, 603] on input "Update Date" at bounding box center [902, 596] width 440 height 47
click at [1131, 599] on div "CA & BC Government Level Link to file MTS Collective MTS Portfolio Strategic Pr…" at bounding box center [902, 383] width 478 height 515
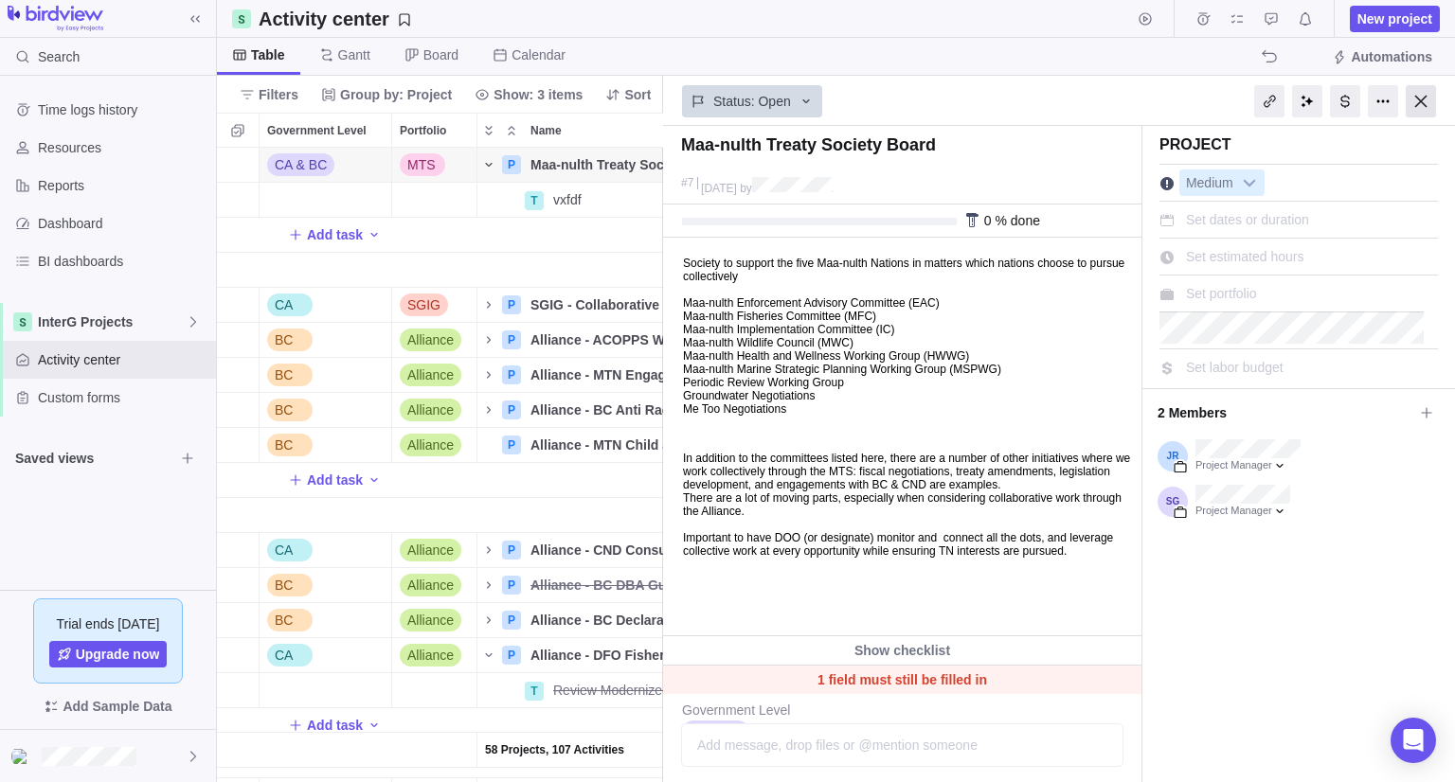
click at [1415, 97] on div at bounding box center [1420, 101] width 30 height 32
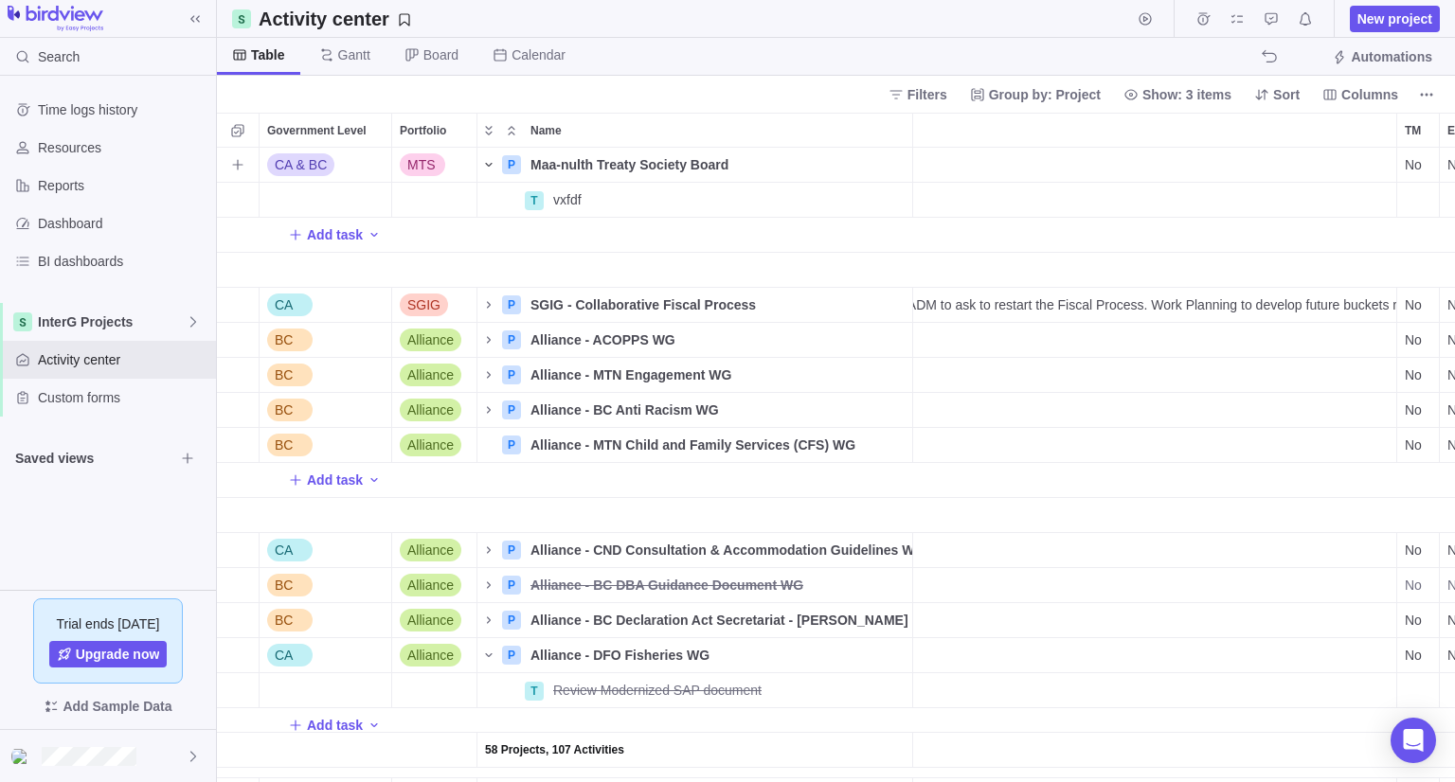
click at [485, 160] on icon "Name" at bounding box center [488, 164] width 15 height 15
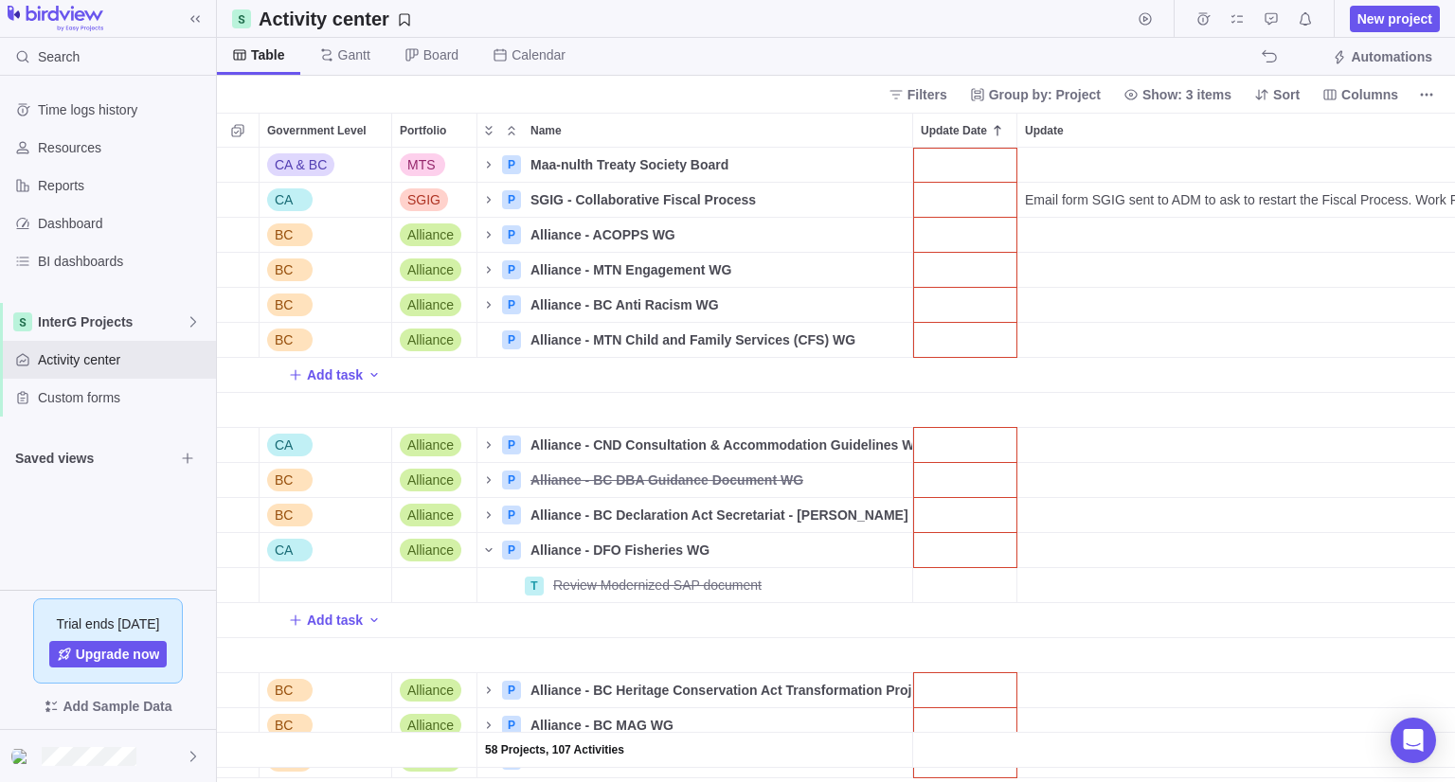
click at [646, 402] on div "Name" at bounding box center [695, 410] width 436 height 35
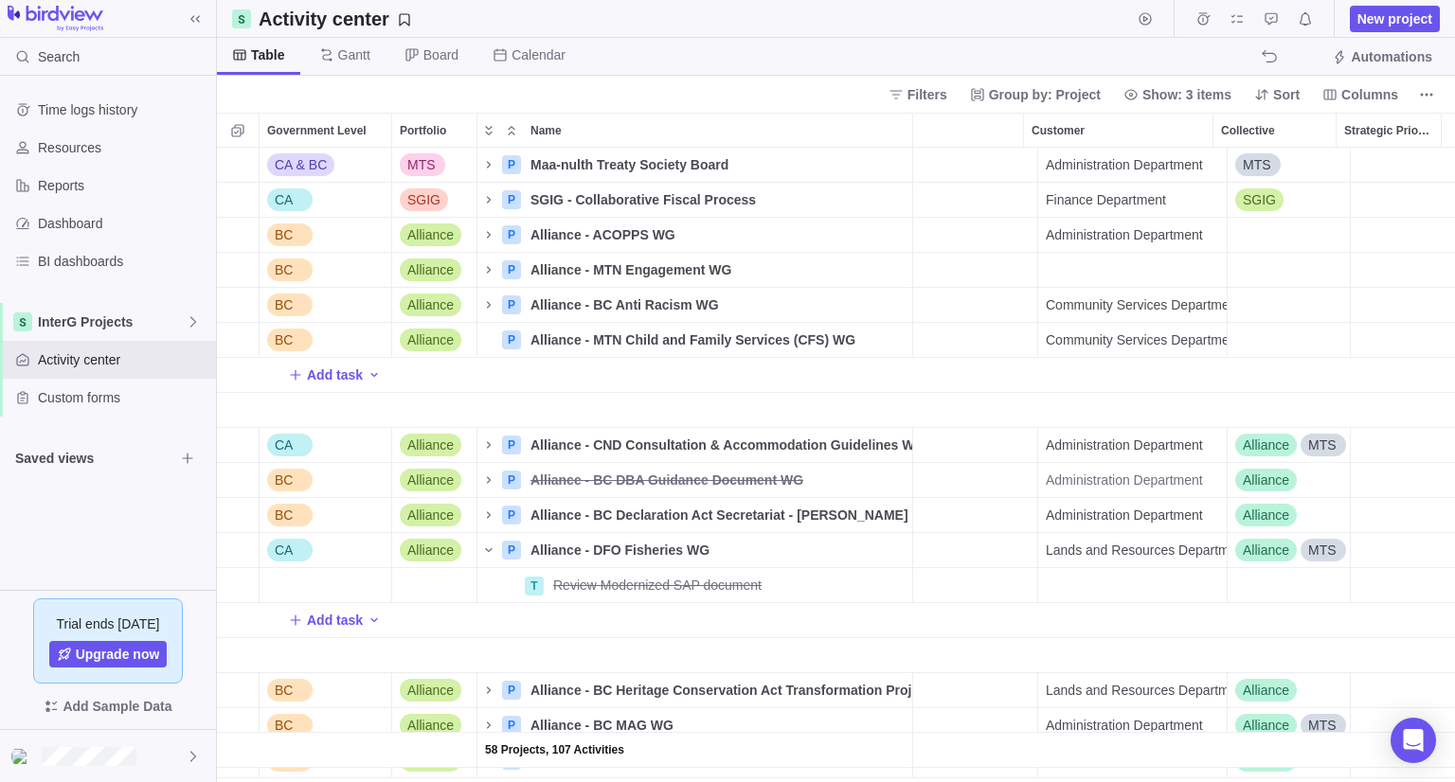
scroll to position [0, 917]
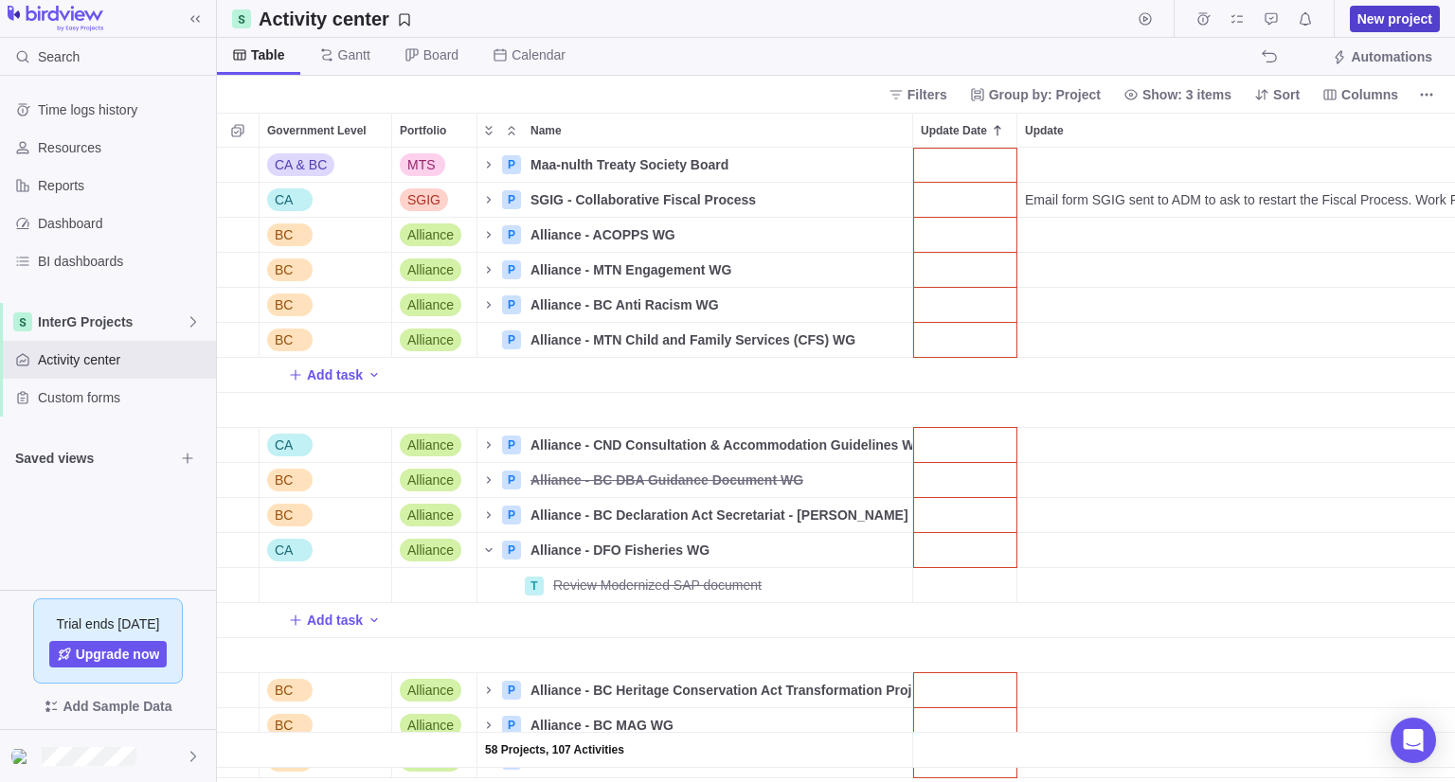
click at [1379, 24] on span "New project" at bounding box center [1394, 18] width 75 height 19
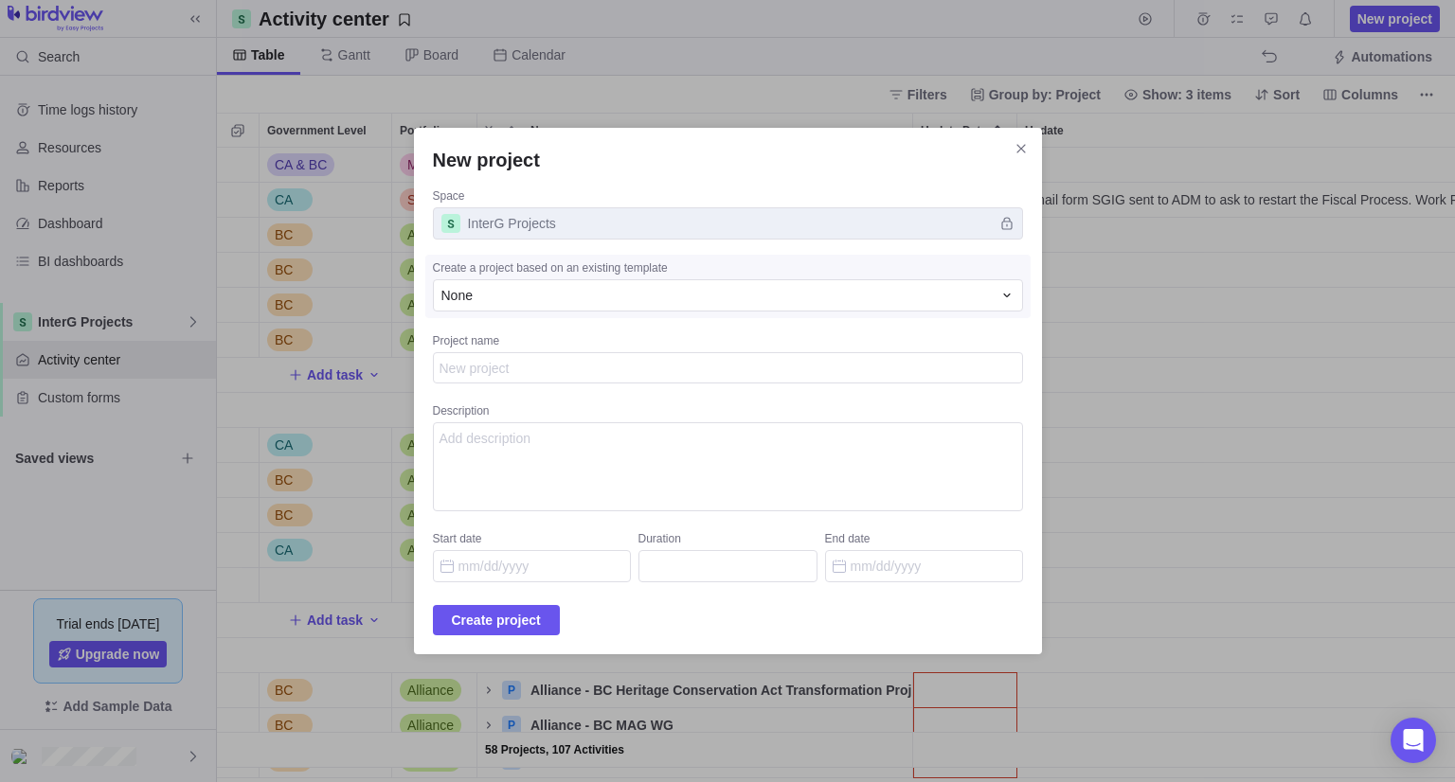
type textarea "x"
type textarea "F"
type textarea "x"
type textarea "Fi"
type textarea "x"
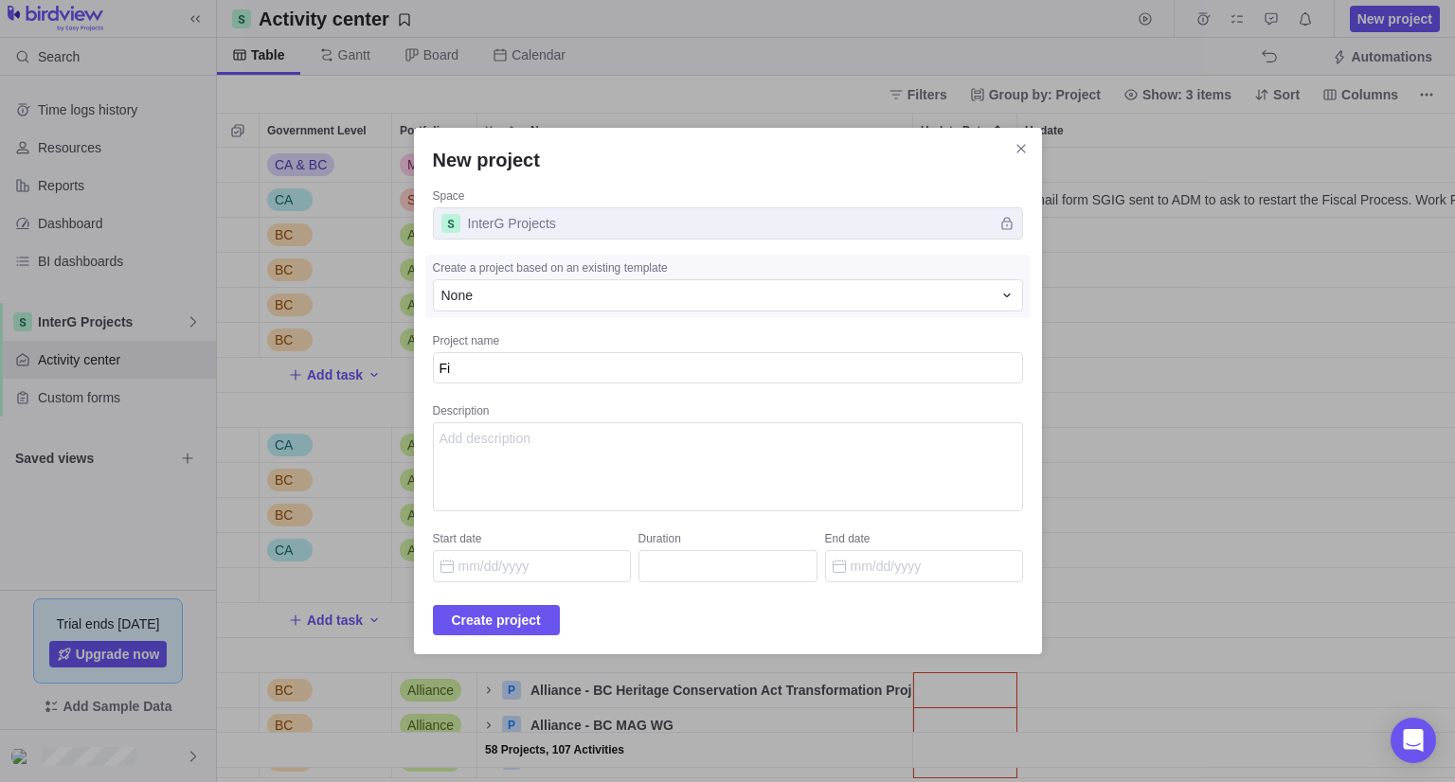
type textarea "Fir"
type textarea "x"
type textarea "Firs"
type textarea "x"
type textarea "First"
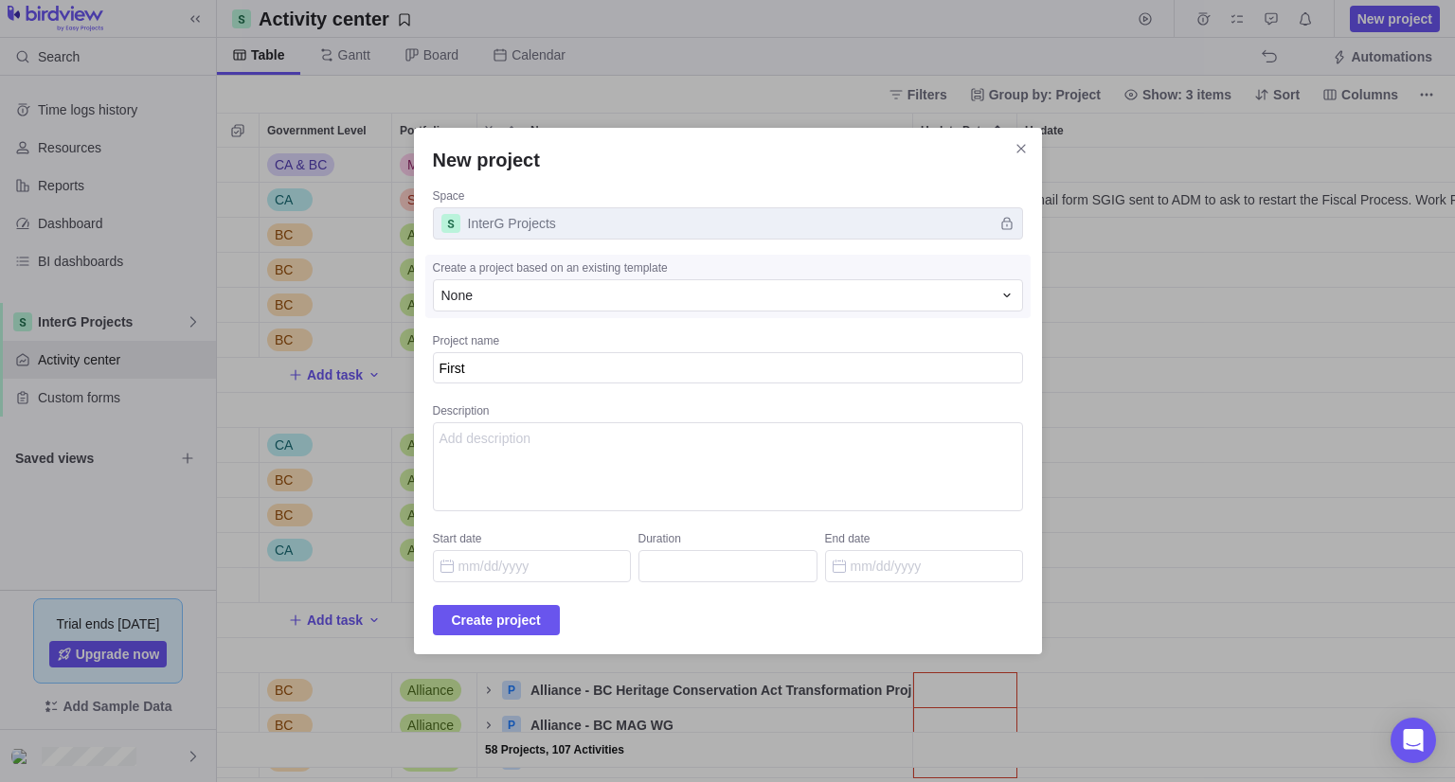
type textarea "x"
type textarea "First"
type textarea "x"
type textarea "First na"
type textarea "x"
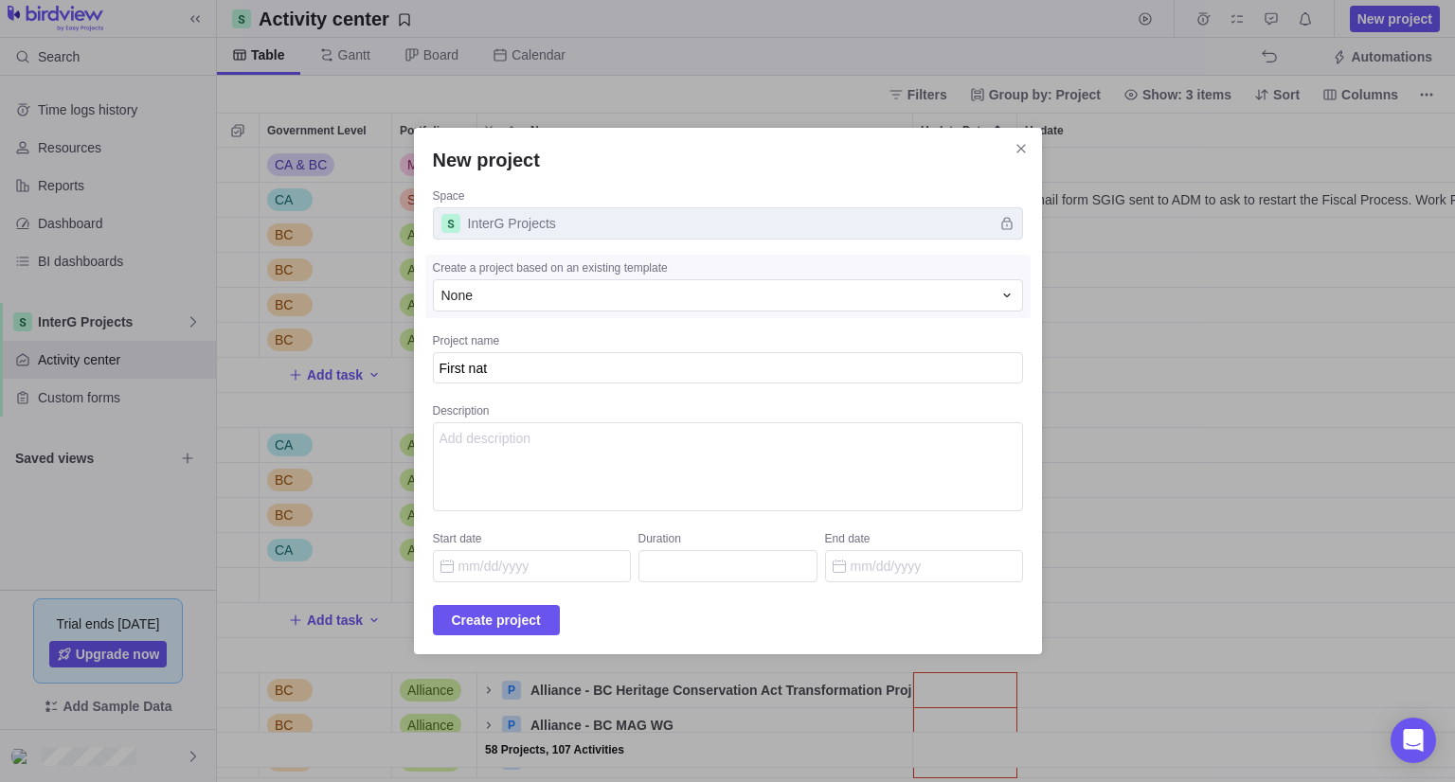
type textarea "First nati"
type textarea "x"
type textarea "First natio"
type textarea "x"
type textarea "First nation"
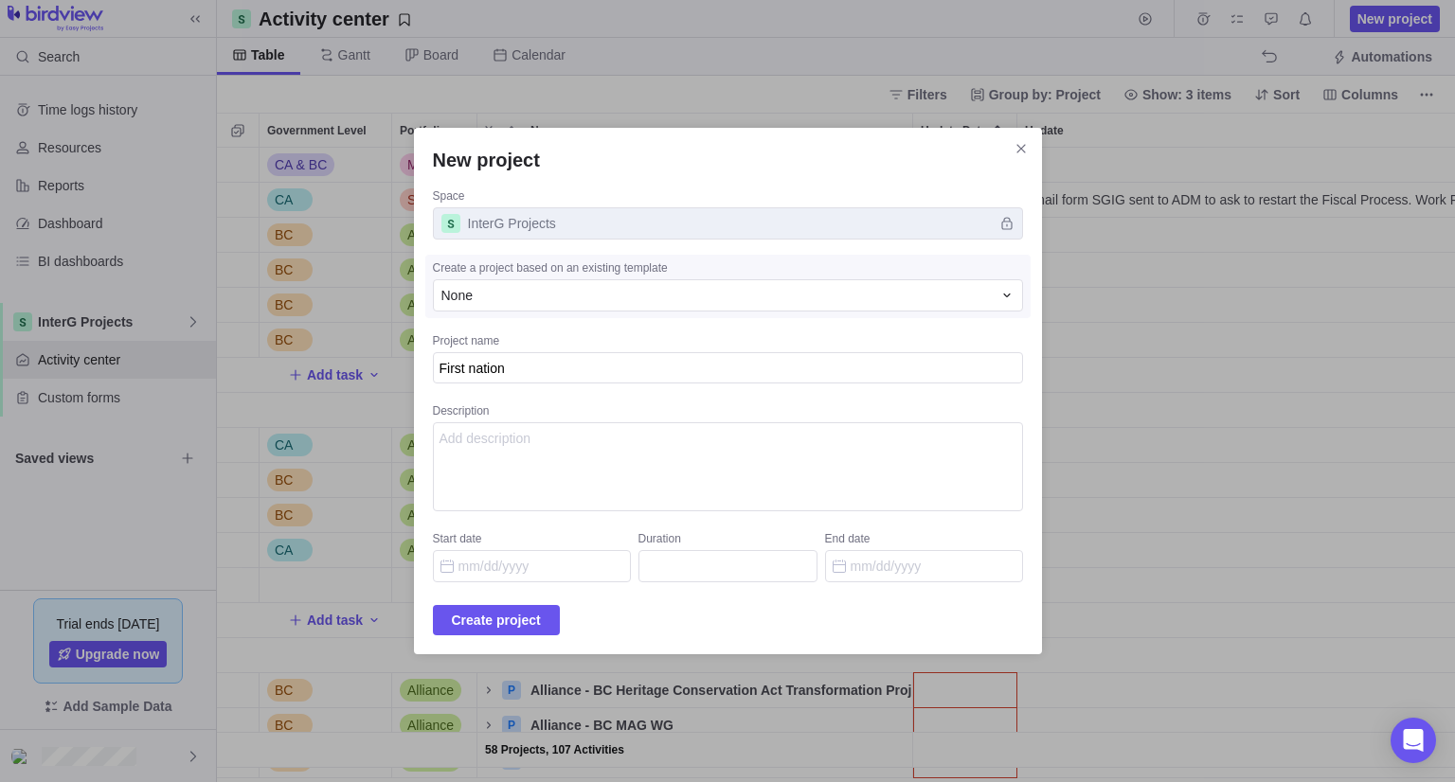
type textarea "x"
type textarea "First nation"
type textarea "x"
type textarea "First nation L"
type textarea "x"
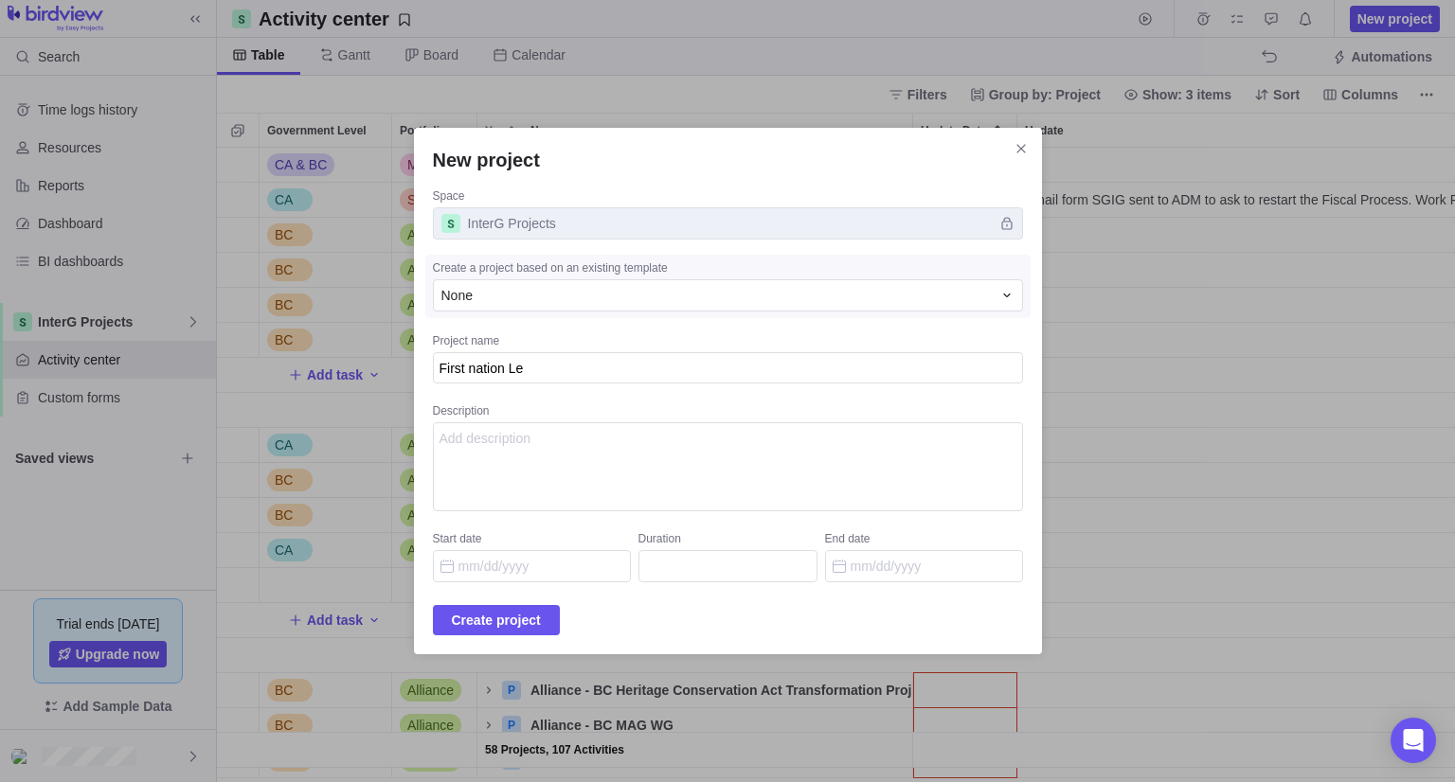
type textarea "First nation Lea"
type textarea "x"
type textarea "First nation Lead"
type textarea "x"
type textarea "First nation Lea"
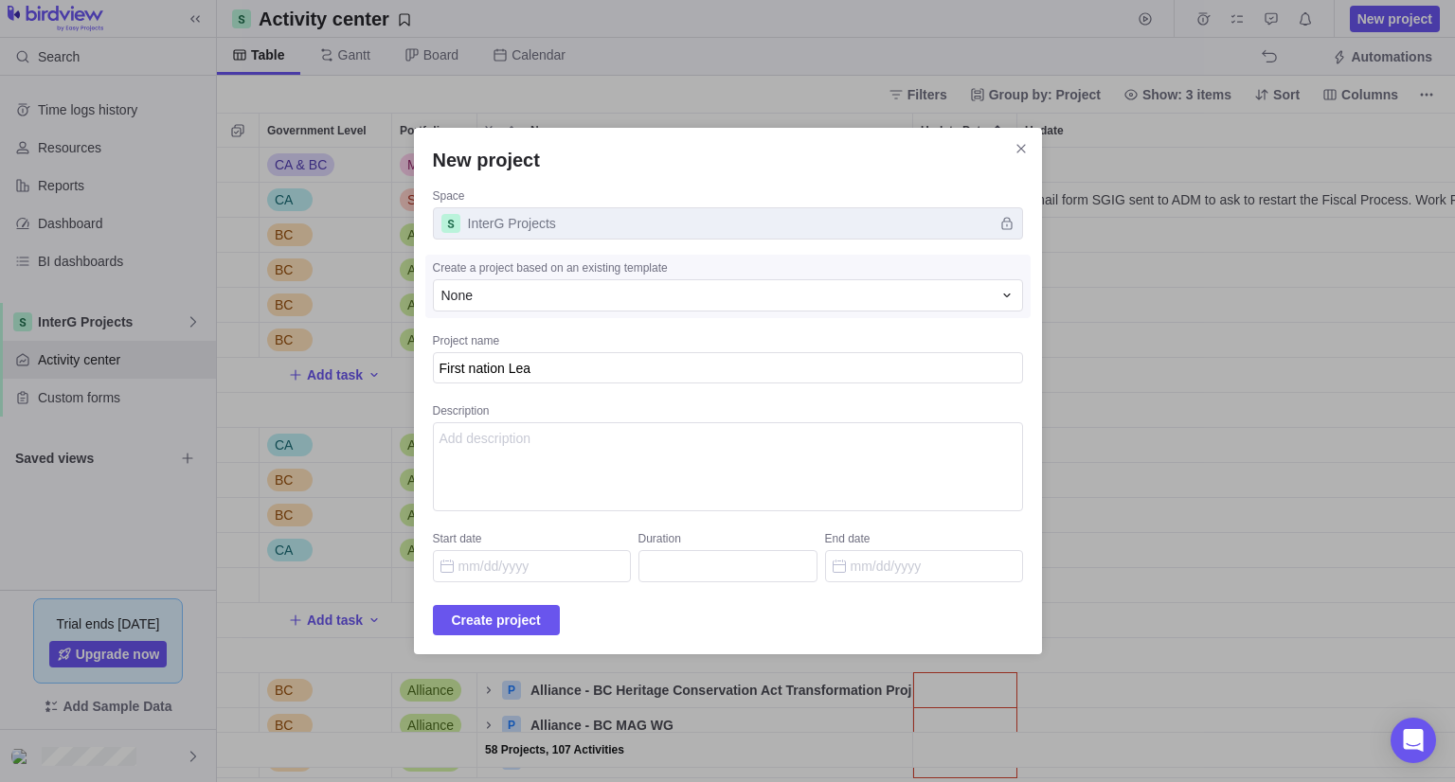
type textarea "x"
type textarea "First nation Le"
type textarea "x"
type textarea "First natio"
type textarea "x"
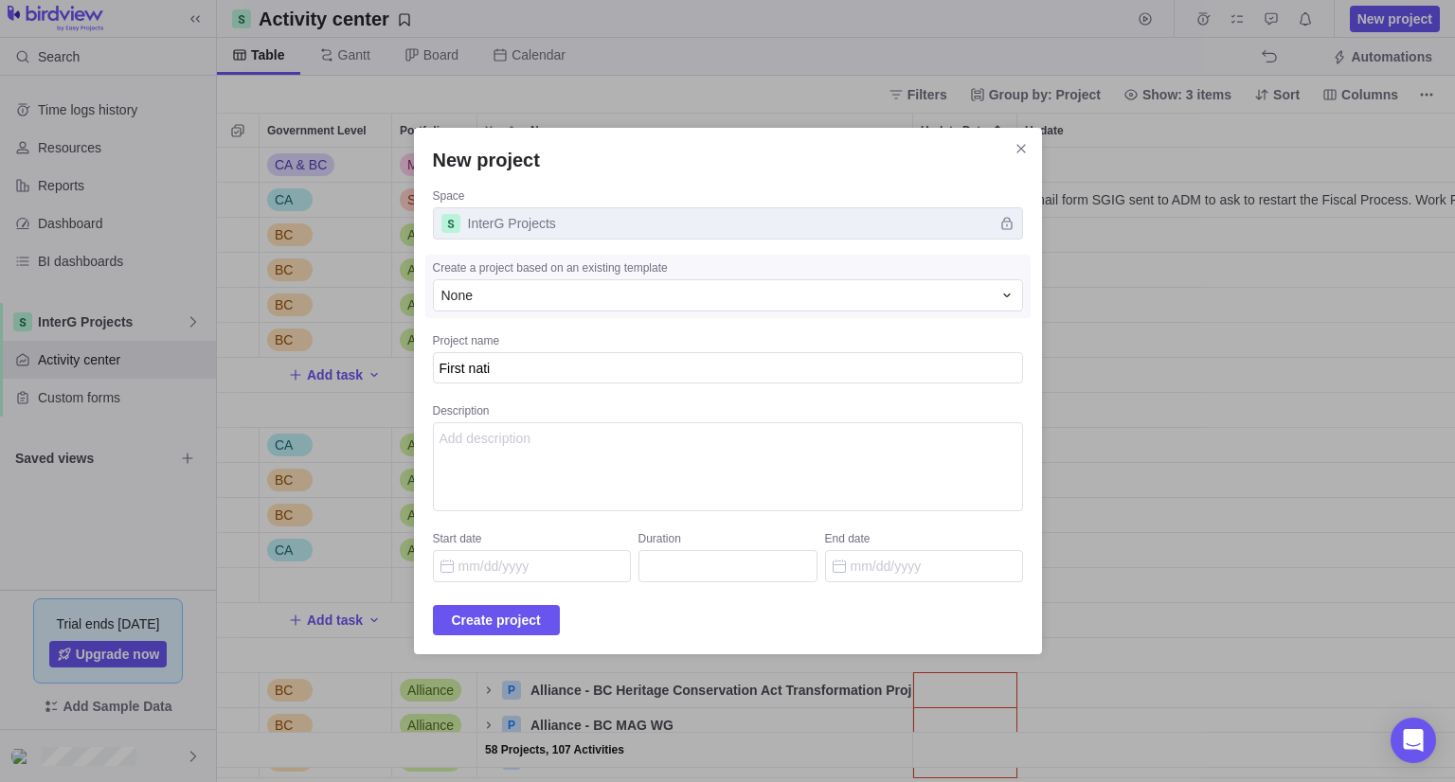
type textarea "First nat"
type textarea "x"
type textarea "First n"
type textarea "x"
type textarea "First"
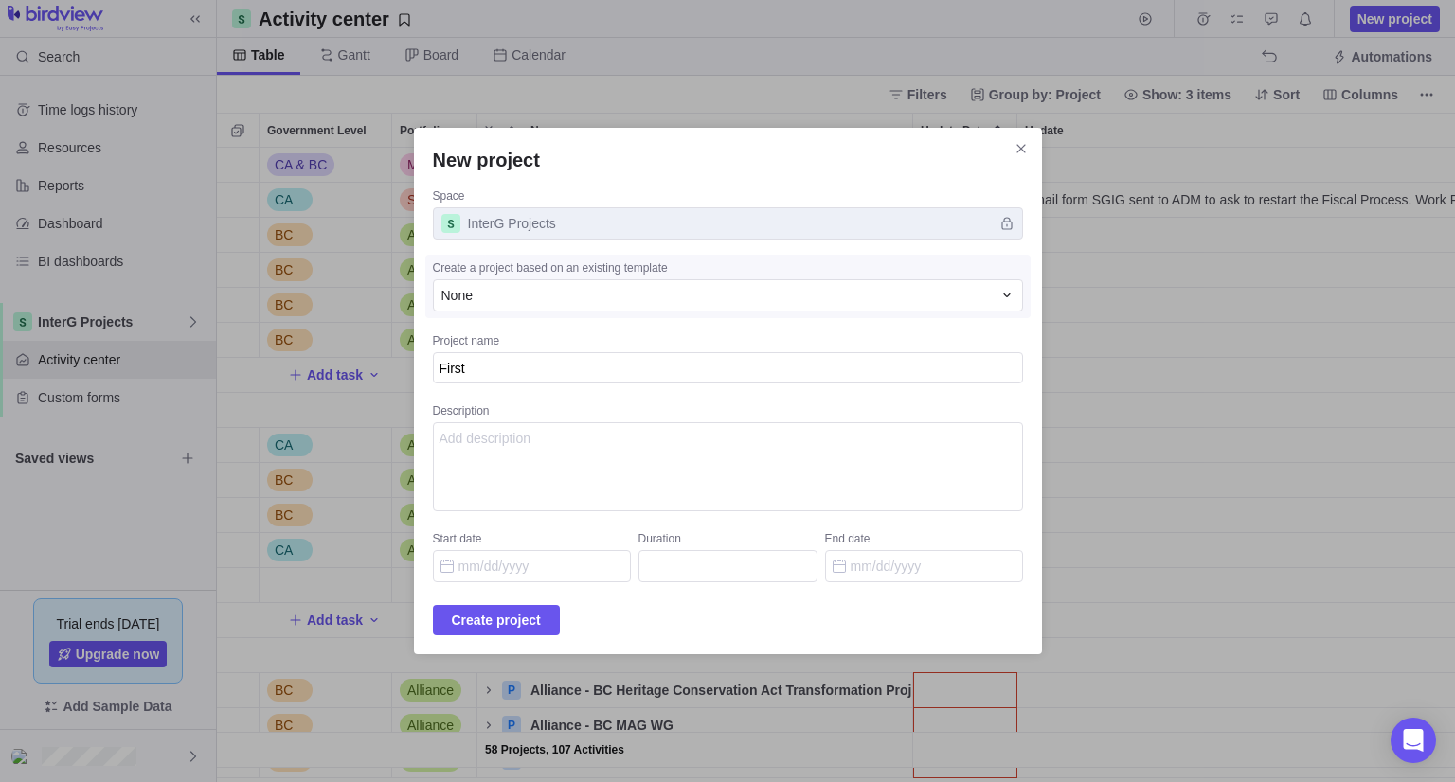
type textarea "x"
type textarea "First N"
type textarea "x"
type textarea "First Ne"
type textarea "x"
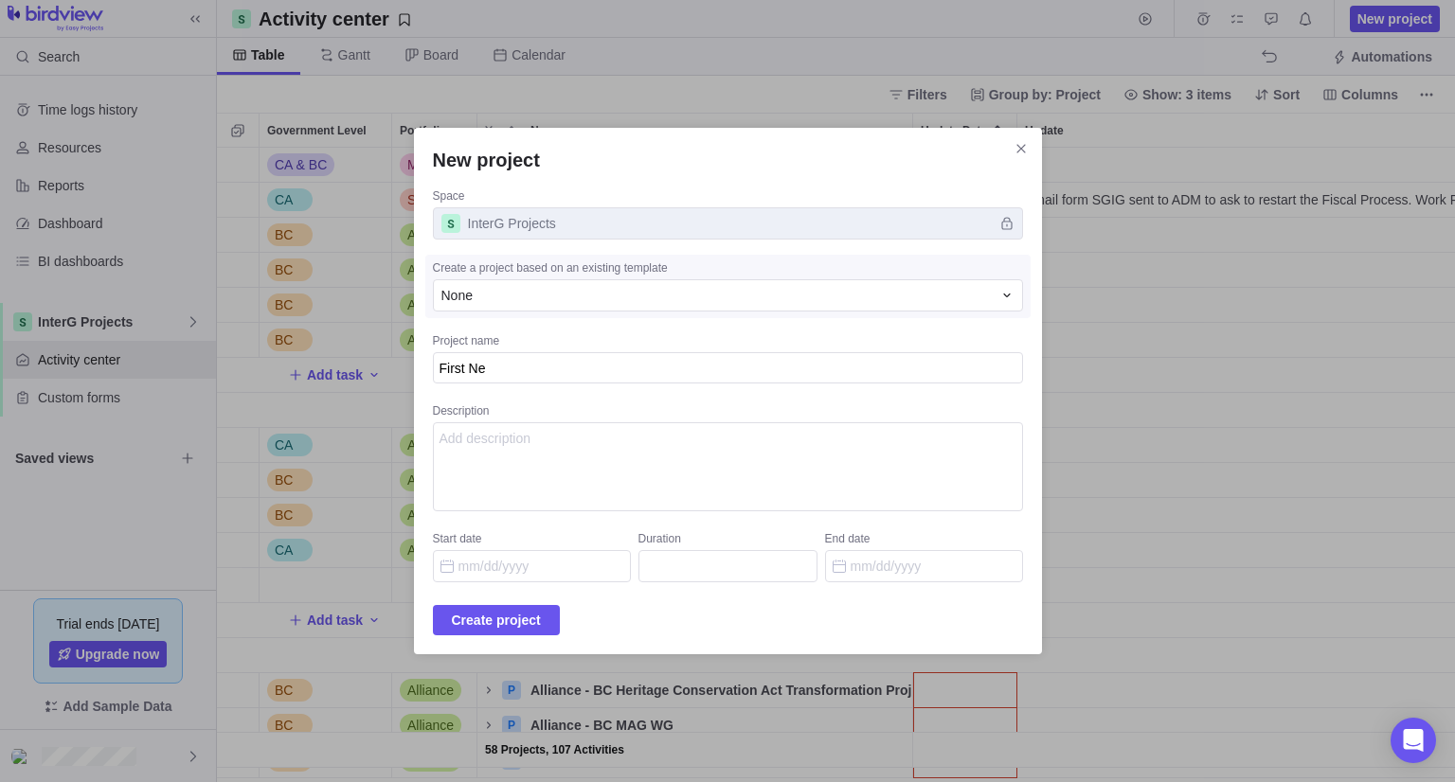
type textarea "First Nea"
type textarea "x"
type textarea "First Neat"
type textarea "x"
type textarea "First Neati"
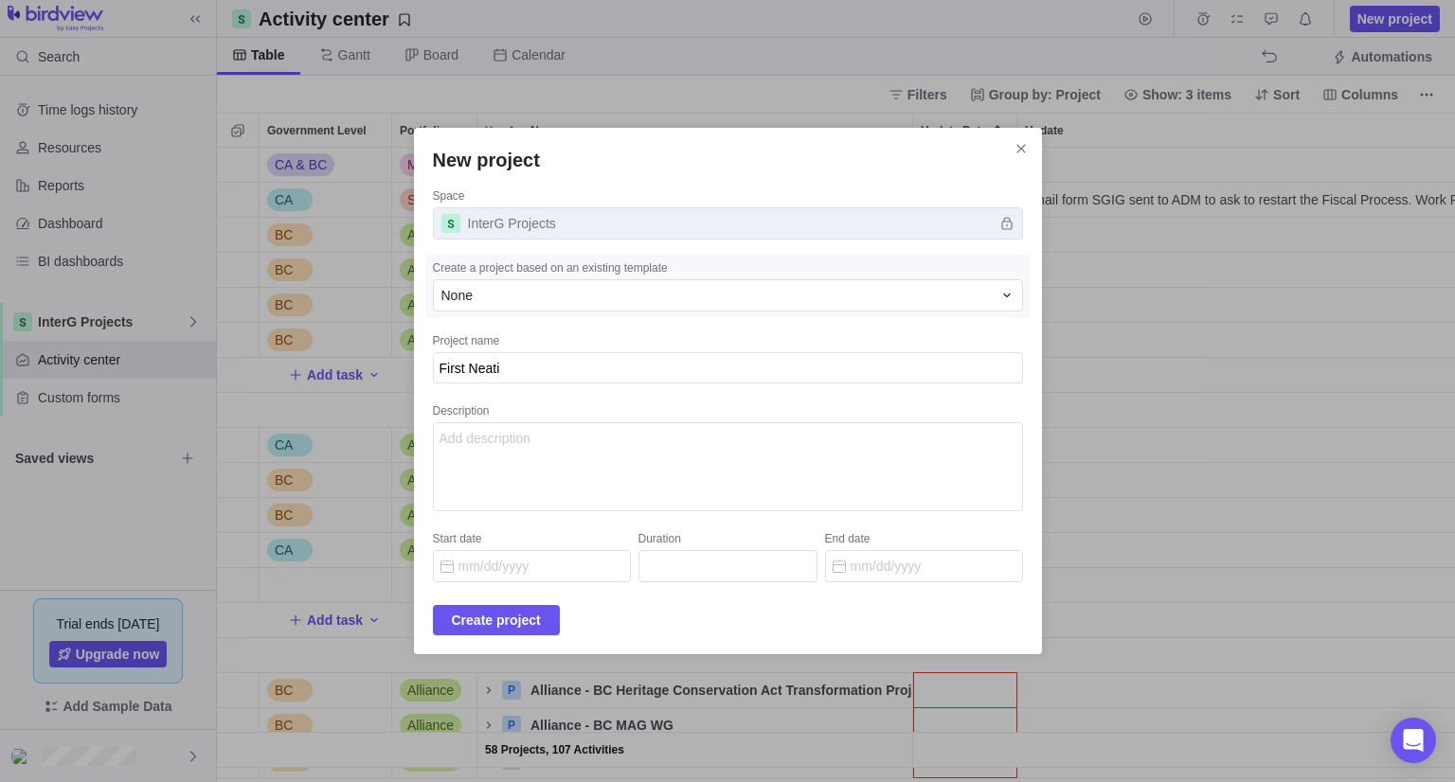
type textarea "x"
type textarea "First Neatio"
type textarea "x"
type textarea "First Neation"
type textarea "x"
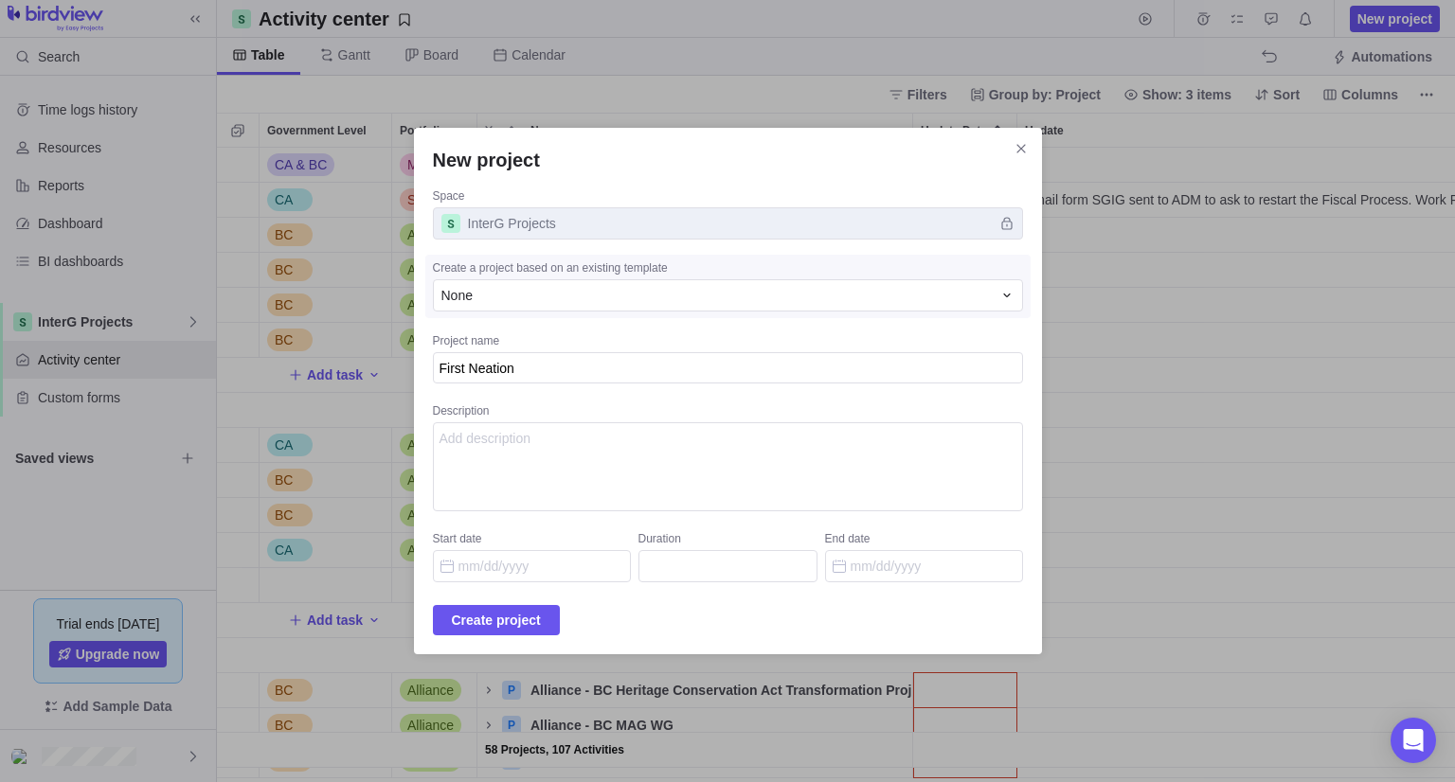
type textarea "First Neation"
type textarea "x"
type textarea "First Neation L"
type textarea "x"
type textarea "First Neation LE"
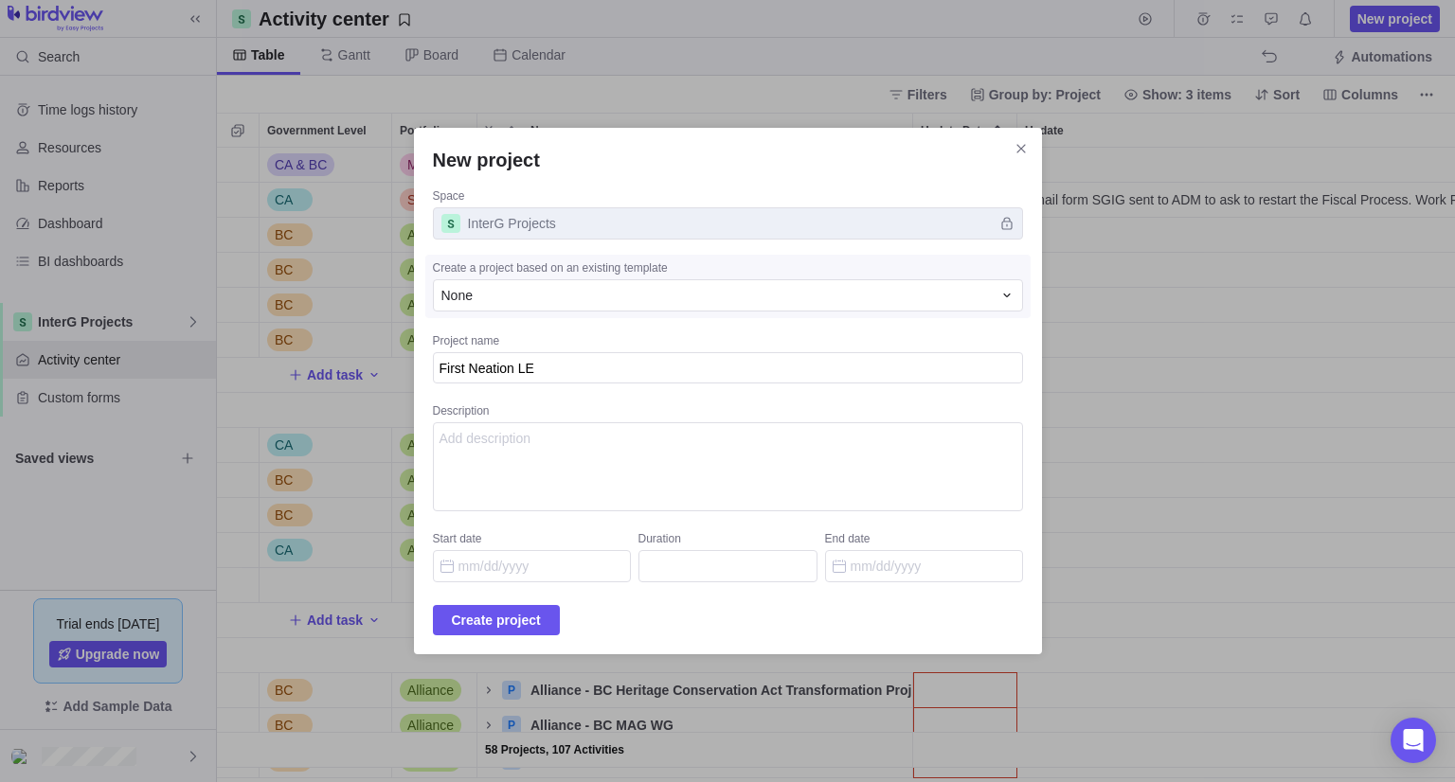
type textarea "x"
type textarea "First Neation L"
type textarea "x"
type textarea "First Neation"
type textarea "x"
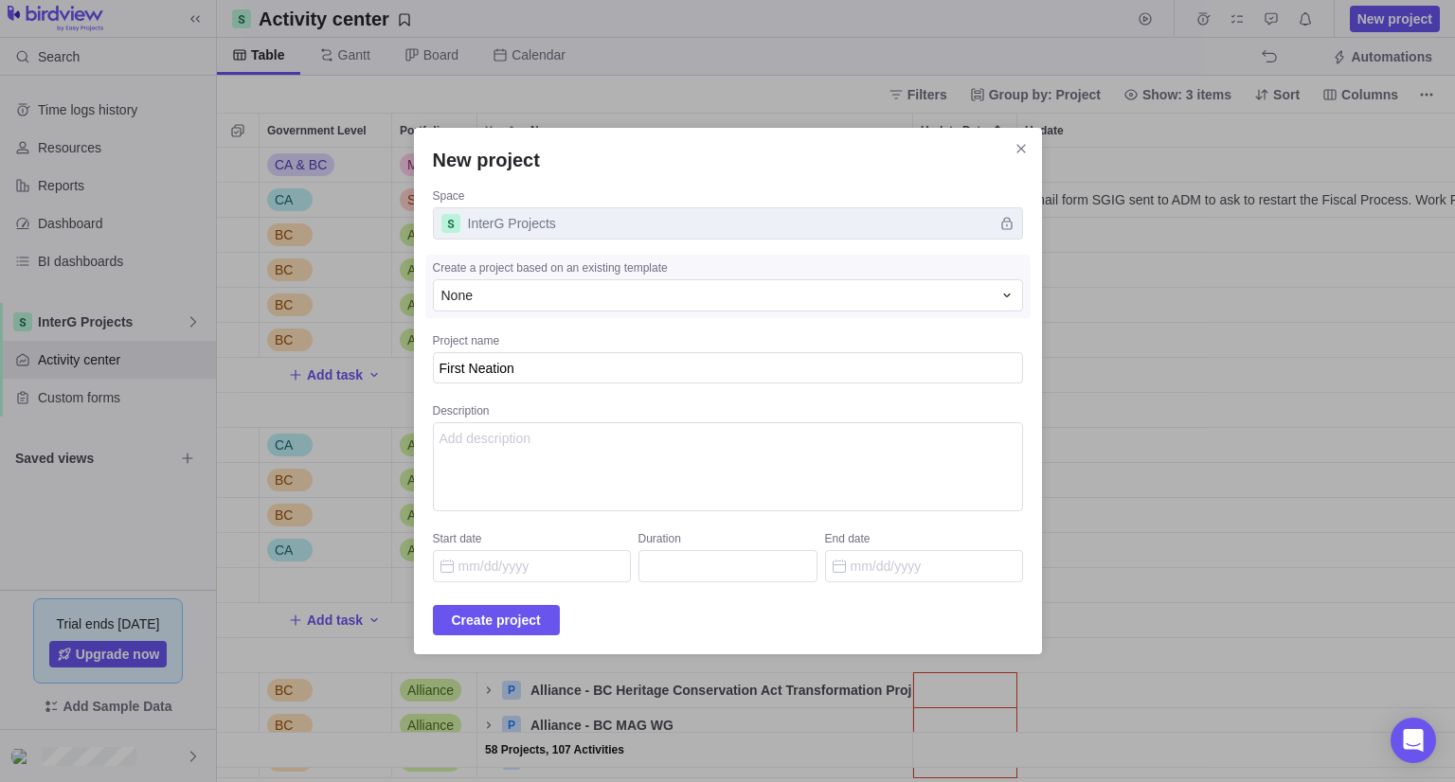
type textarea "First Neation"
type textarea "x"
type textarea "First Neatio"
type textarea "x"
type textarea "First Neati"
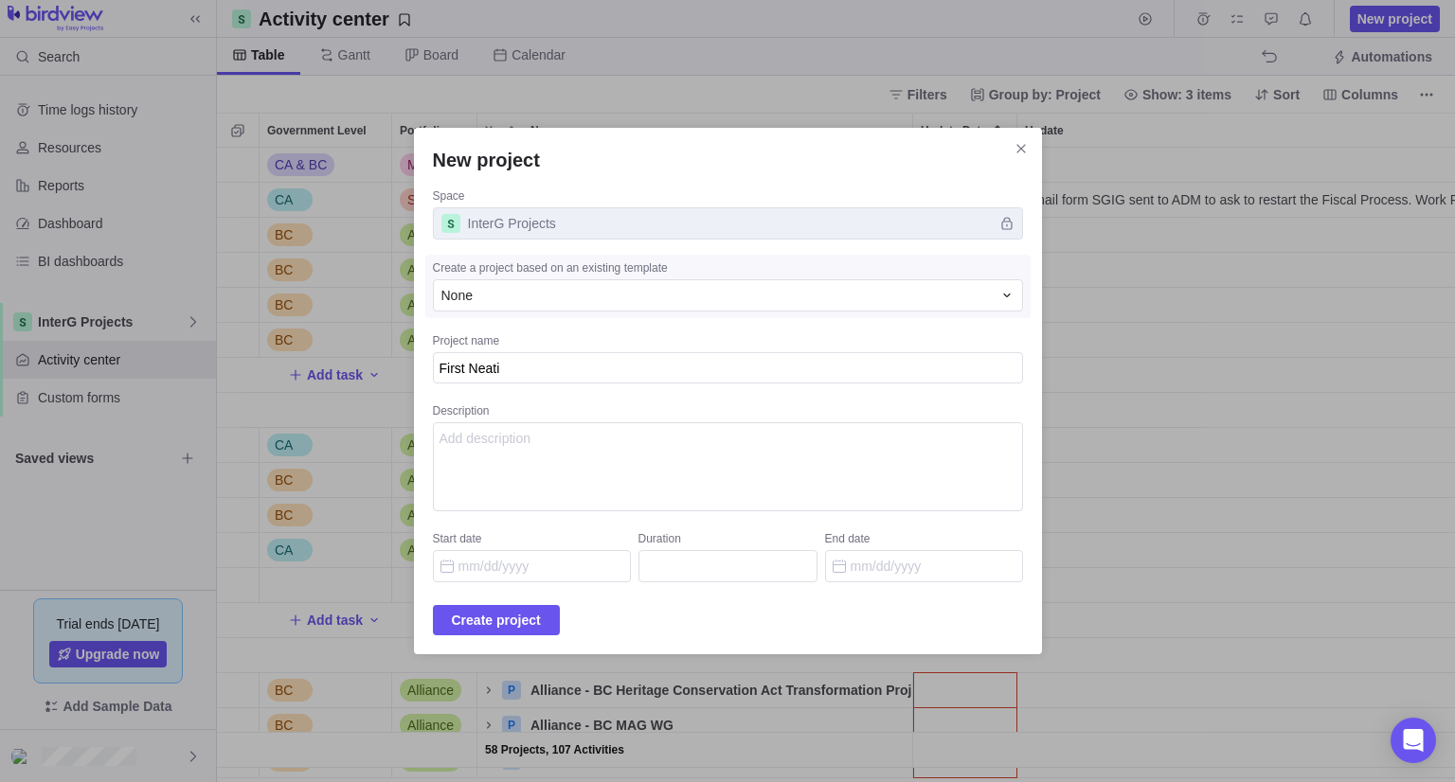
type textarea "x"
type textarea "First Neat"
type textarea "x"
type textarea "First Nea"
type textarea "x"
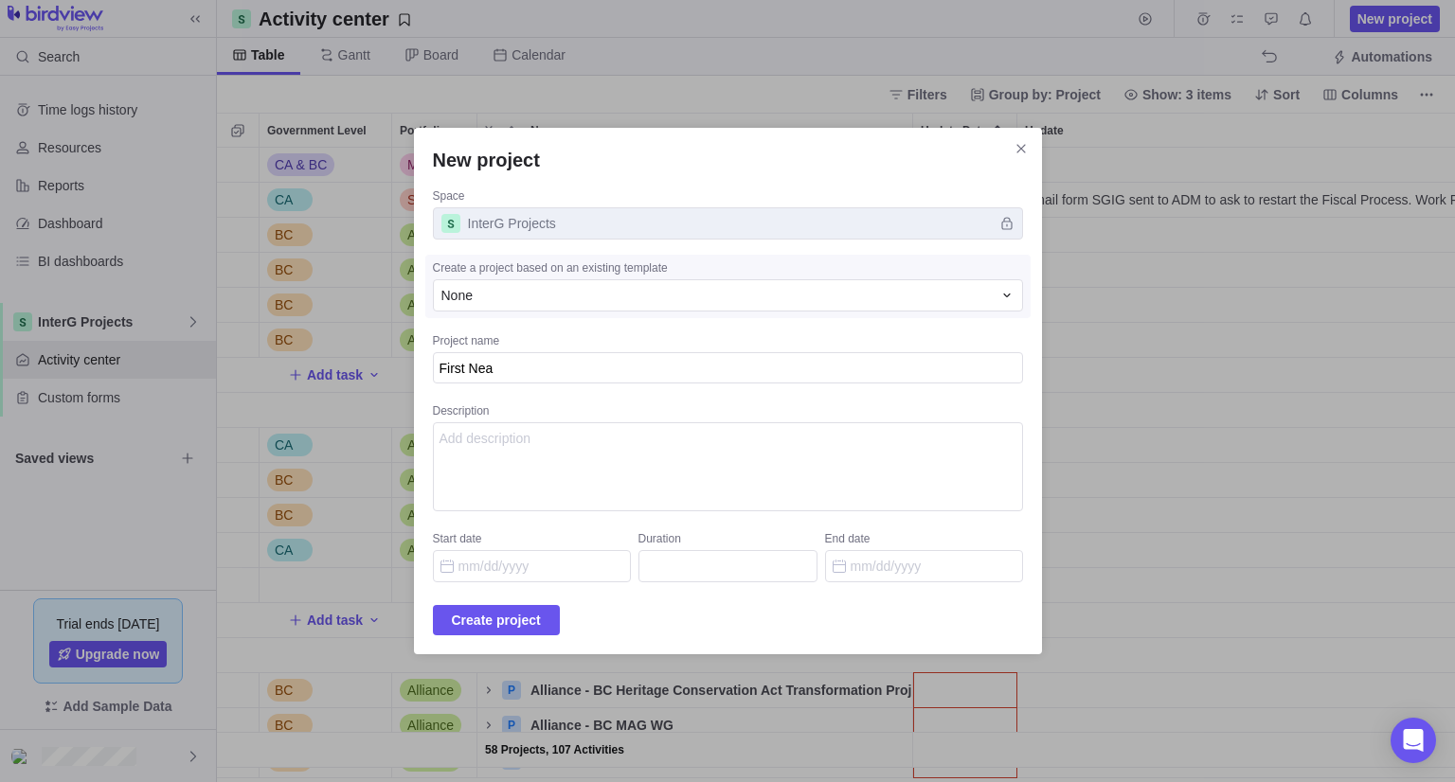
type textarea "First Ne"
type textarea "x"
type textarea "First N"
type textarea "x"
type textarea "First Na"
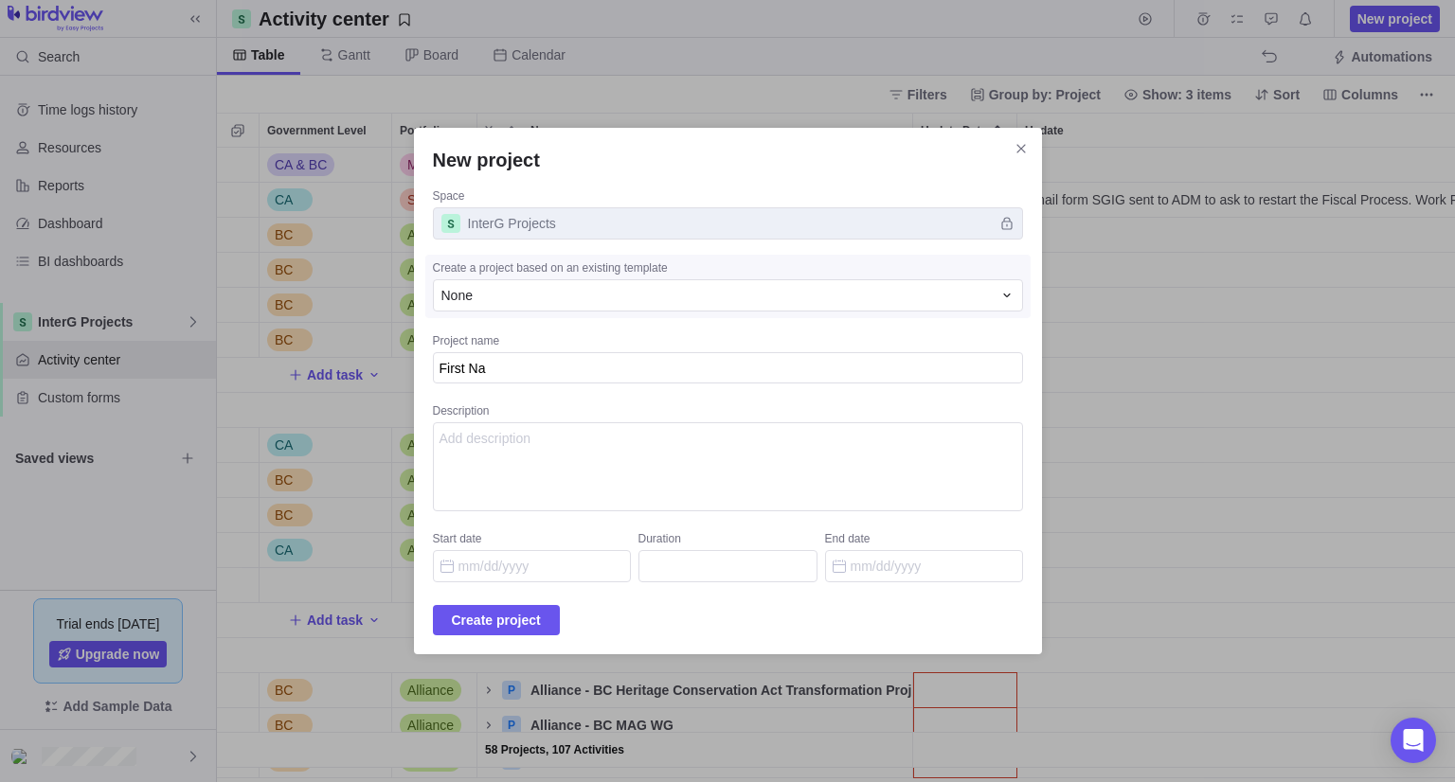
type textarea "x"
type textarea "First Nat"
type textarea "x"
type textarea "First Nati"
type textarea "x"
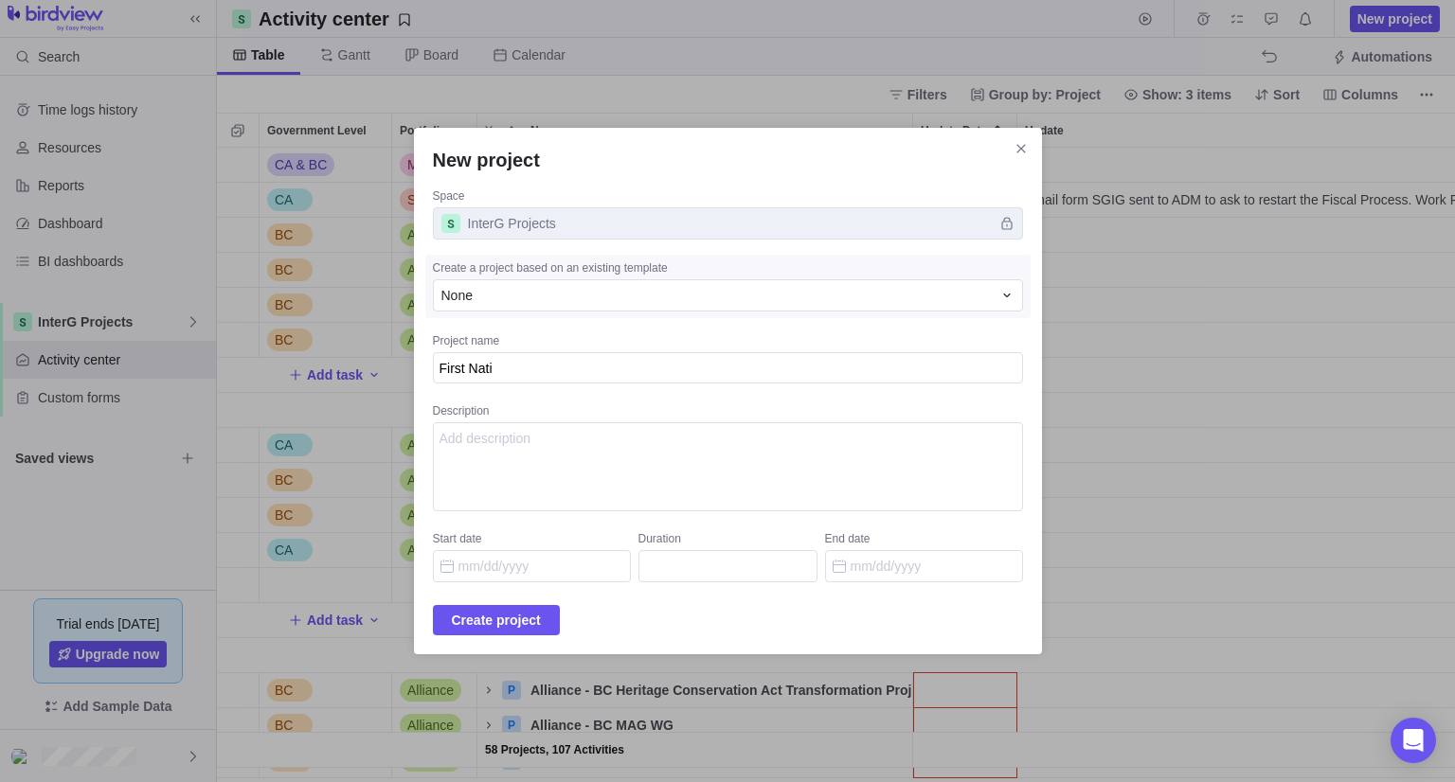
type textarea "First Natio"
type textarea "x"
type textarea "First Nation"
type textarea "x"
type textarea "First Nation"
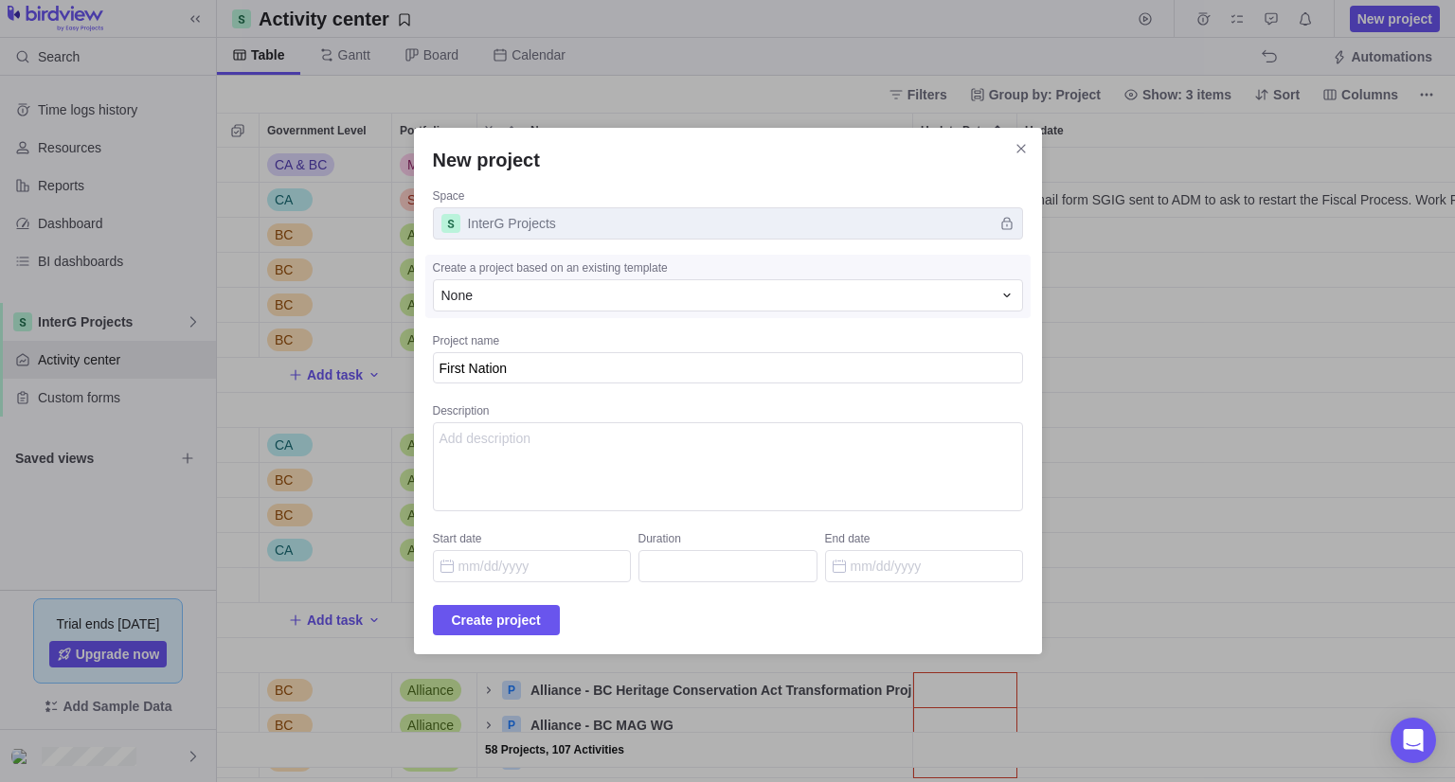
type textarea "x"
type textarea "First Nation L"
type textarea "x"
type textarea "First Nation Lea"
type textarea "x"
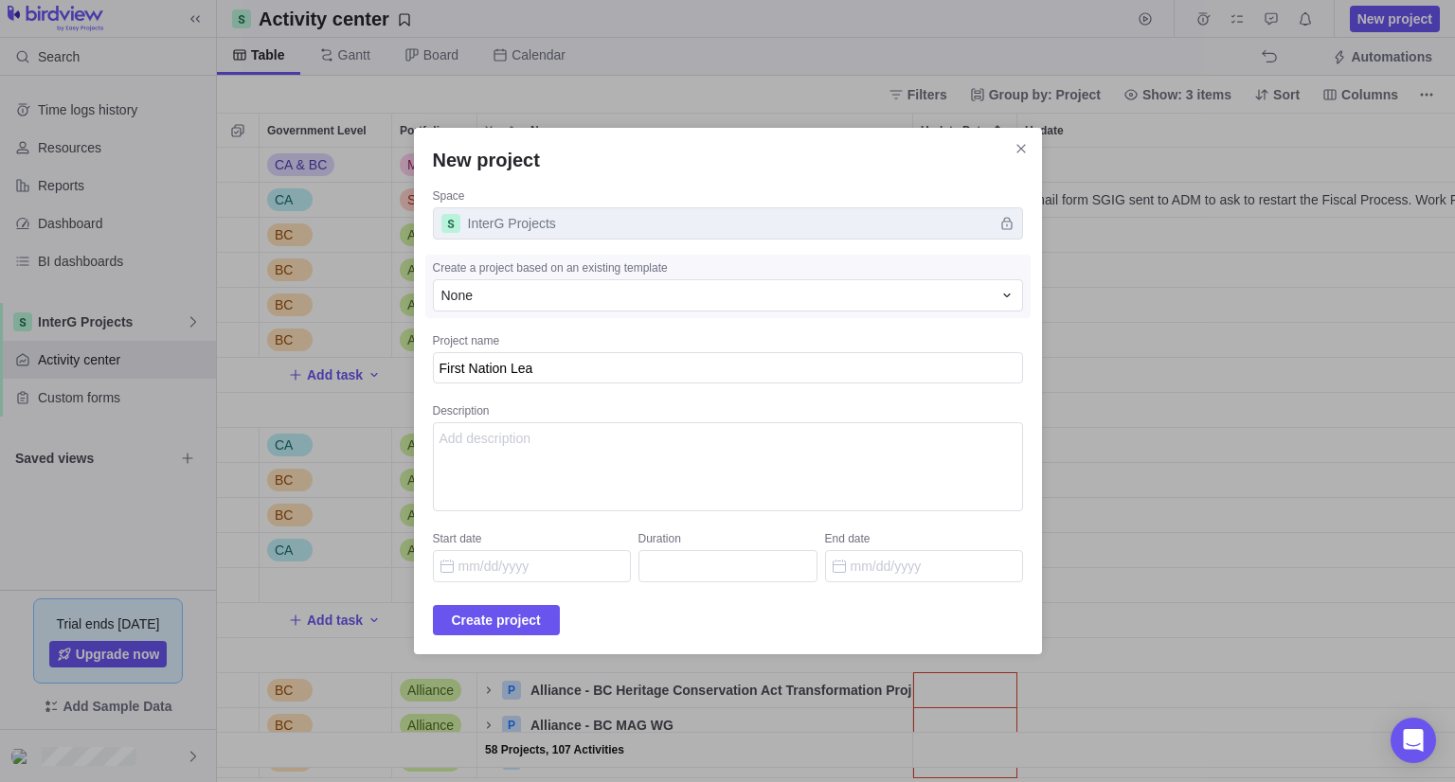
type textarea "First Nation Lead"
type textarea "x"
type textarea "First Nation Leade"
type textarea "x"
type textarea "First Nation Leaders"
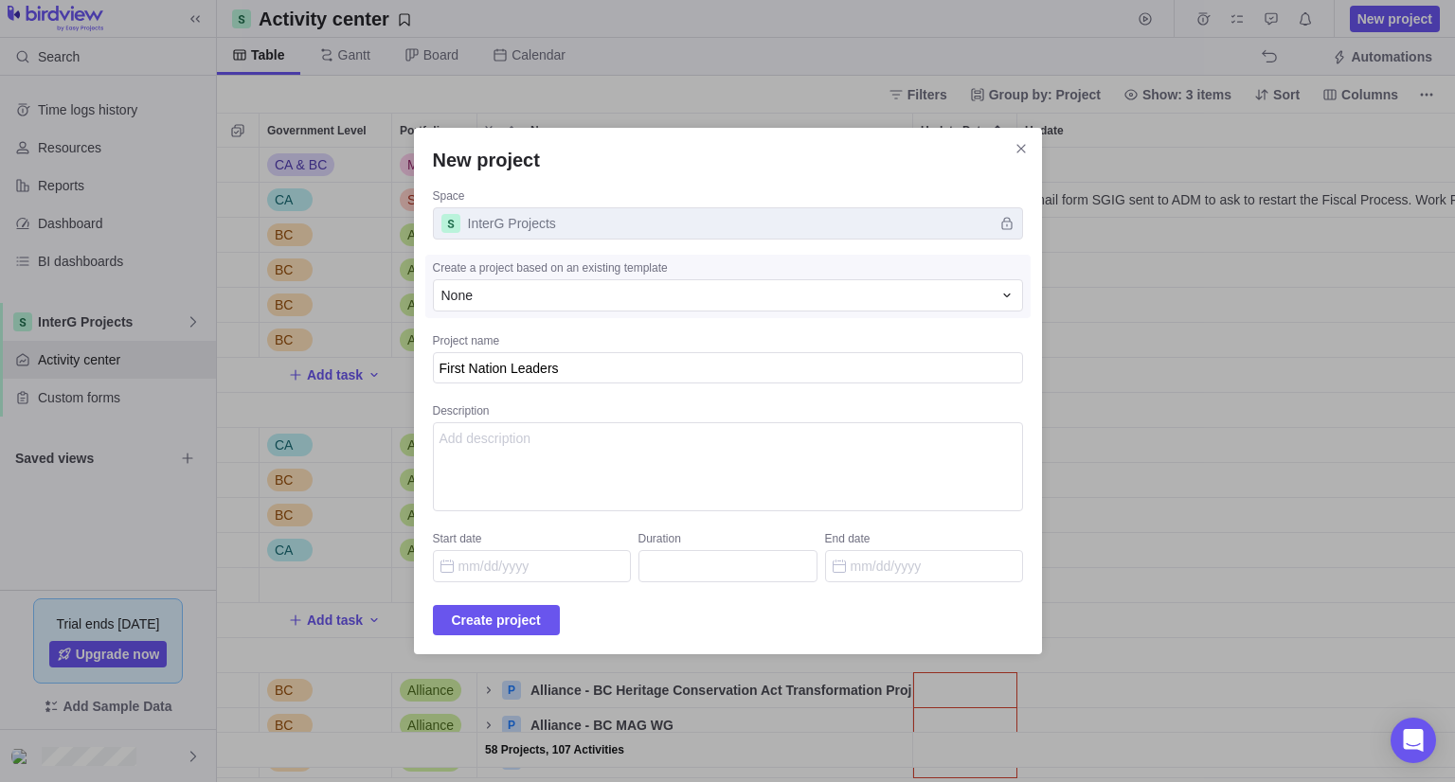
type textarea "x"
type textarea "First Nation Leadershi"
type textarea "x"
type textarea "First Nation Leadership"
type textarea "x"
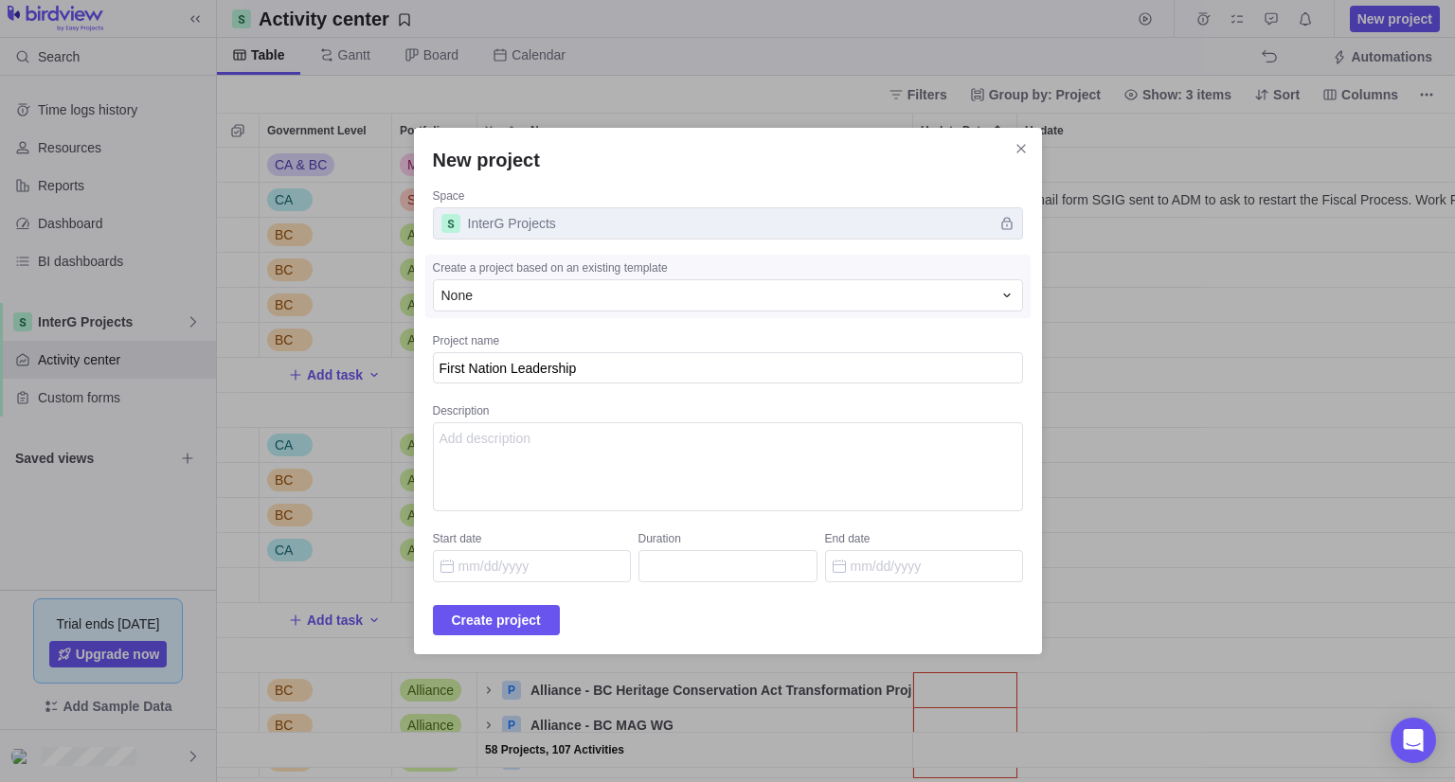
type textarea "First Nation Leadership"
type textarea "x"
type textarea "First Nation Leadership G"
type textarea "x"
type textarea "First Nation Leadership Ga"
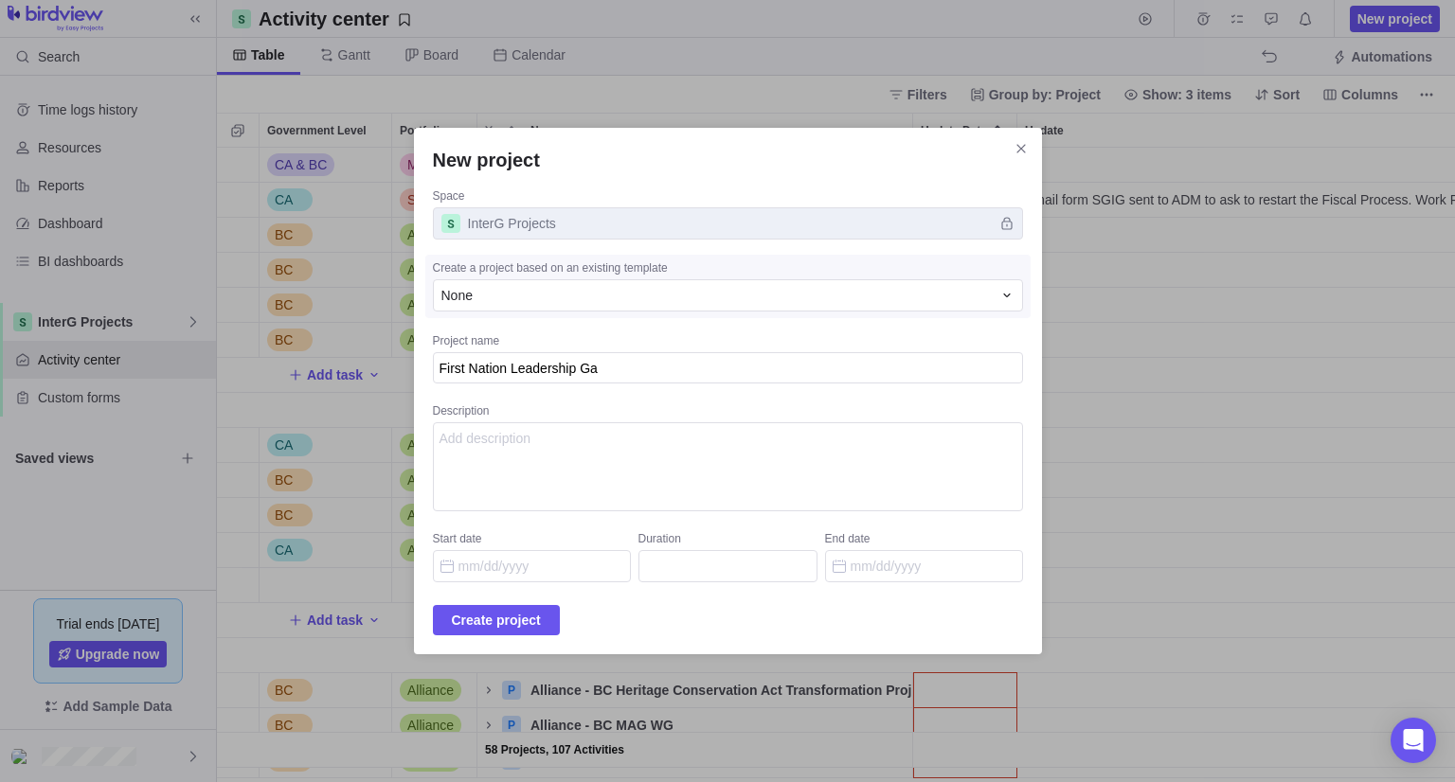
type textarea "x"
type textarea "First Nation Leadership Gat"
type textarea "x"
type textarea "First Nation Leadership Gath"
type textarea "x"
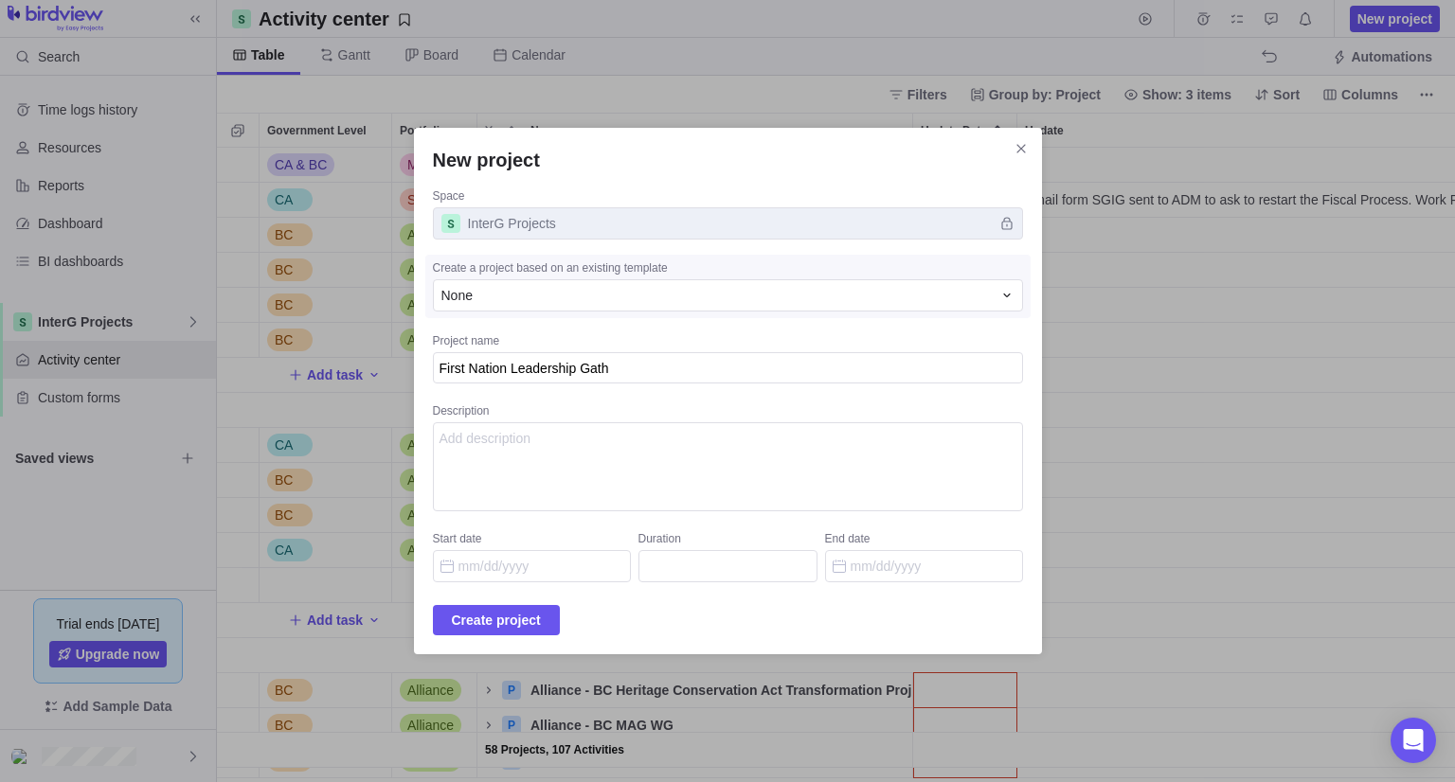
type textarea "First Nation Leadership Gathe"
type textarea "x"
type textarea "First Nation Leadership Gather"
type textarea "x"
type textarea "First Nation Leadership Gatheri"
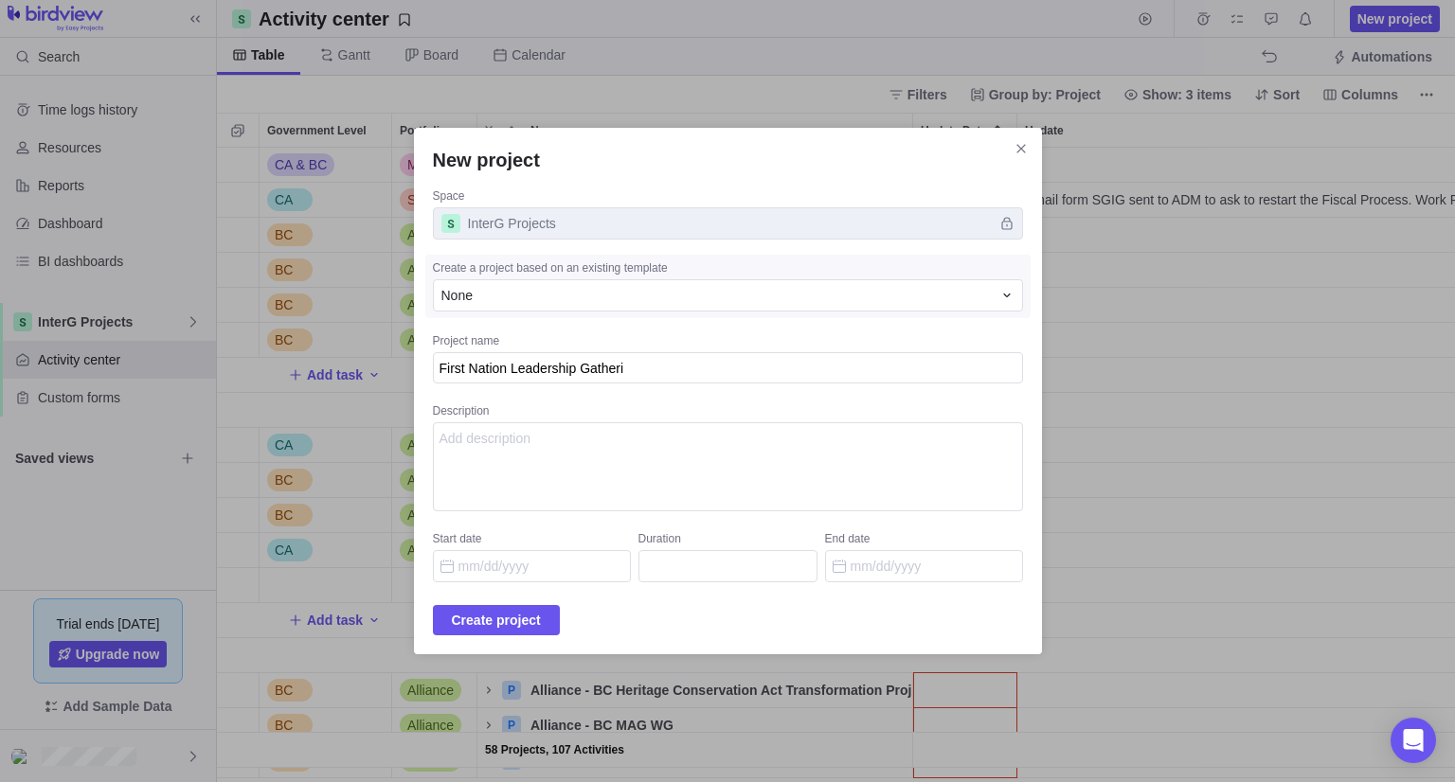
type textarea "x"
type textarea "First Nation Leadership Gatherin"
type textarea "x"
type textarea "First Nation Leadership Gathering"
type textarea "x"
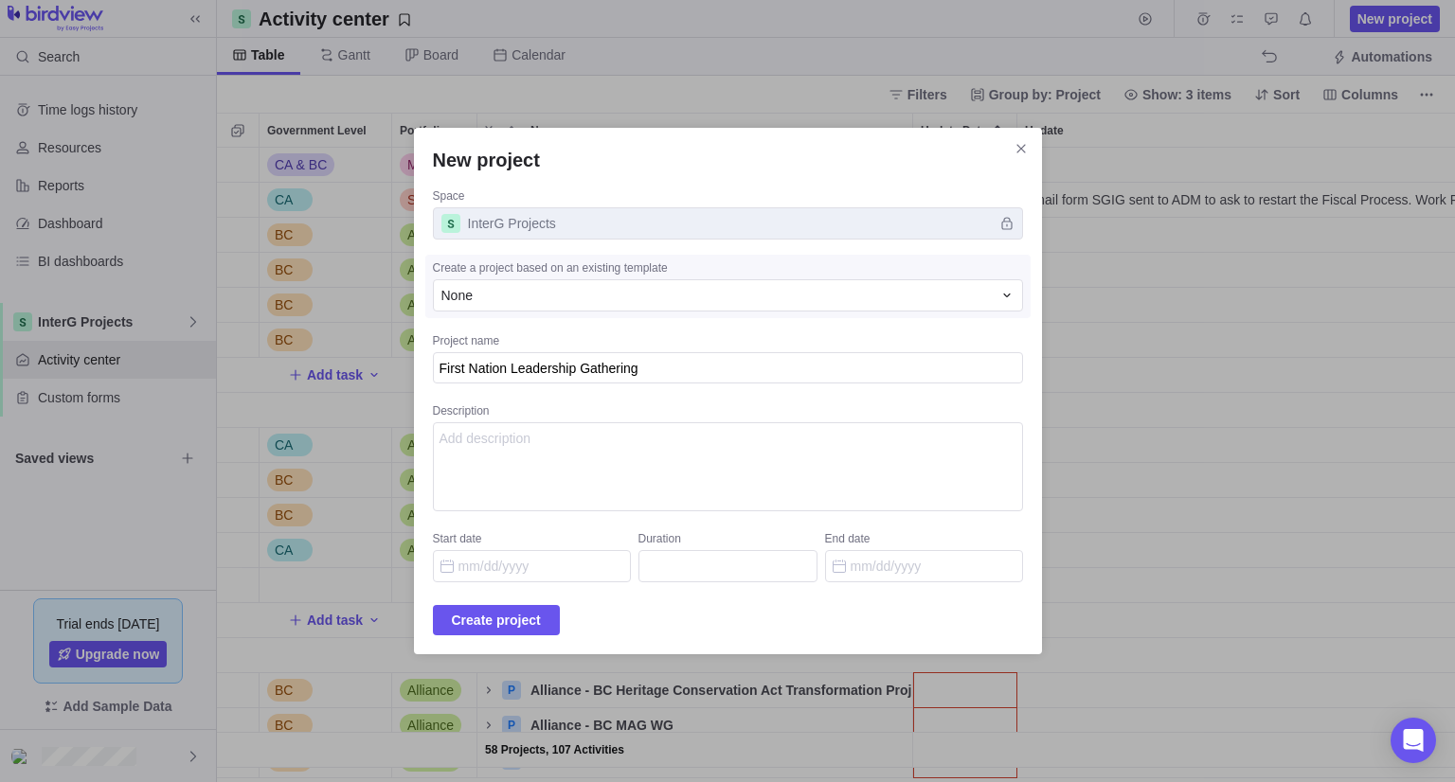
type textarea "First Nation Leadership Gathering"
type textarea "x"
type textarea "First Nation Leadership Gathering ("
type textarea "x"
type textarea "First Nation Leadership Gathering (F"
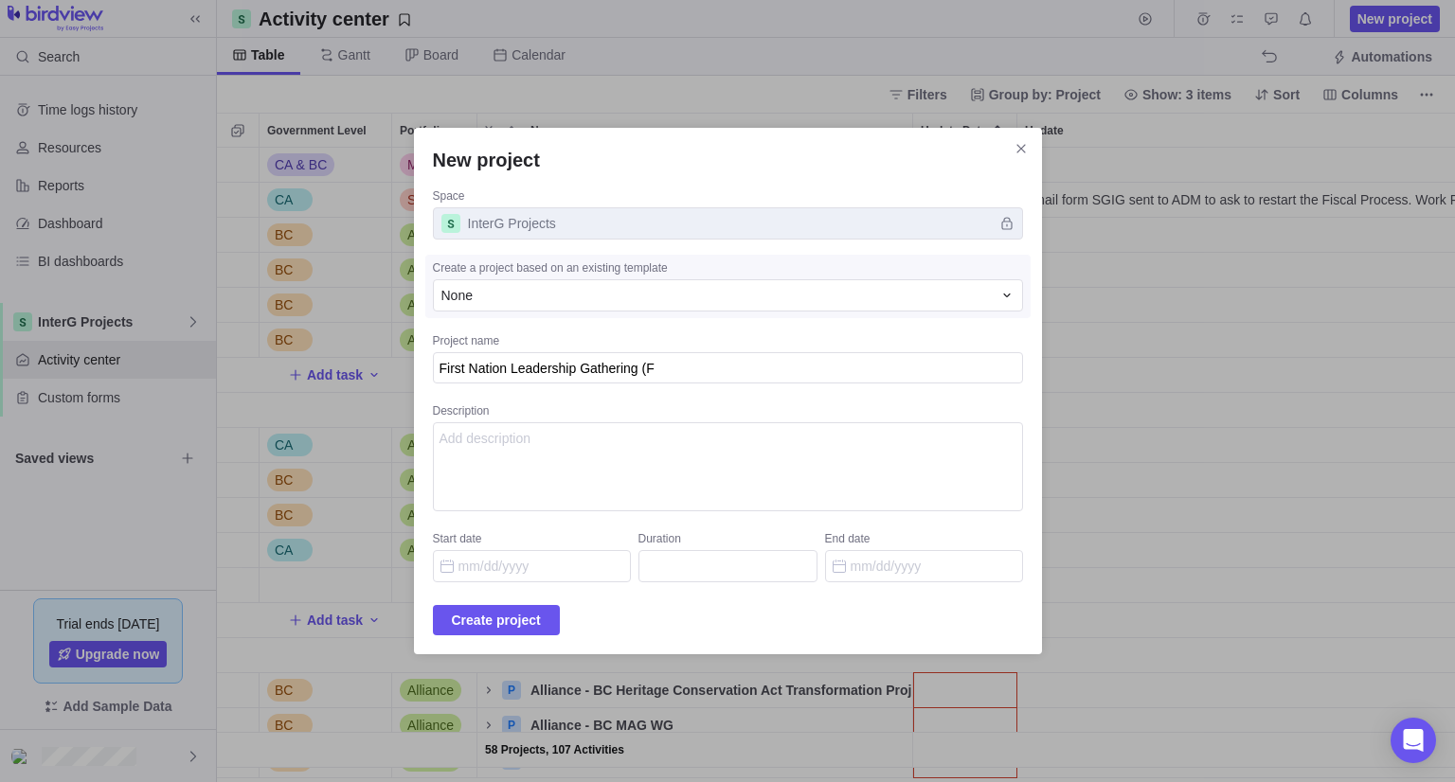
type textarea "x"
type textarea "First Nation Leadership Gathering (FN"
type textarea "x"
type textarea "First Nation Leadership Gathering (FNL"
type textarea "x"
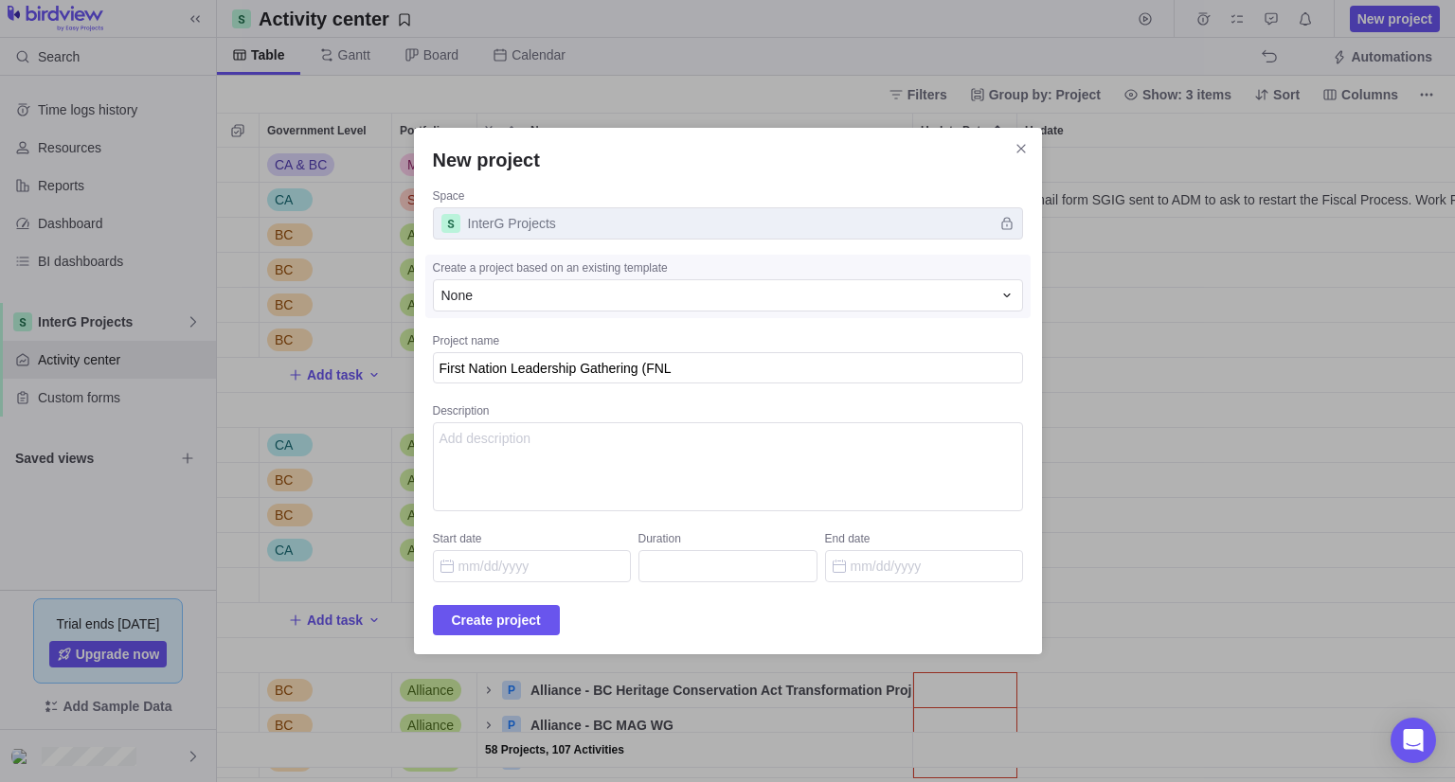
type textarea "First Nation Leadership Gathering (FNLG"
type textarea "x"
type textarea "First Nation Leadership Gathering (FNLG)"
type textarea "x"
type textarea "First Nation Leadership Gathering (FNLG)"
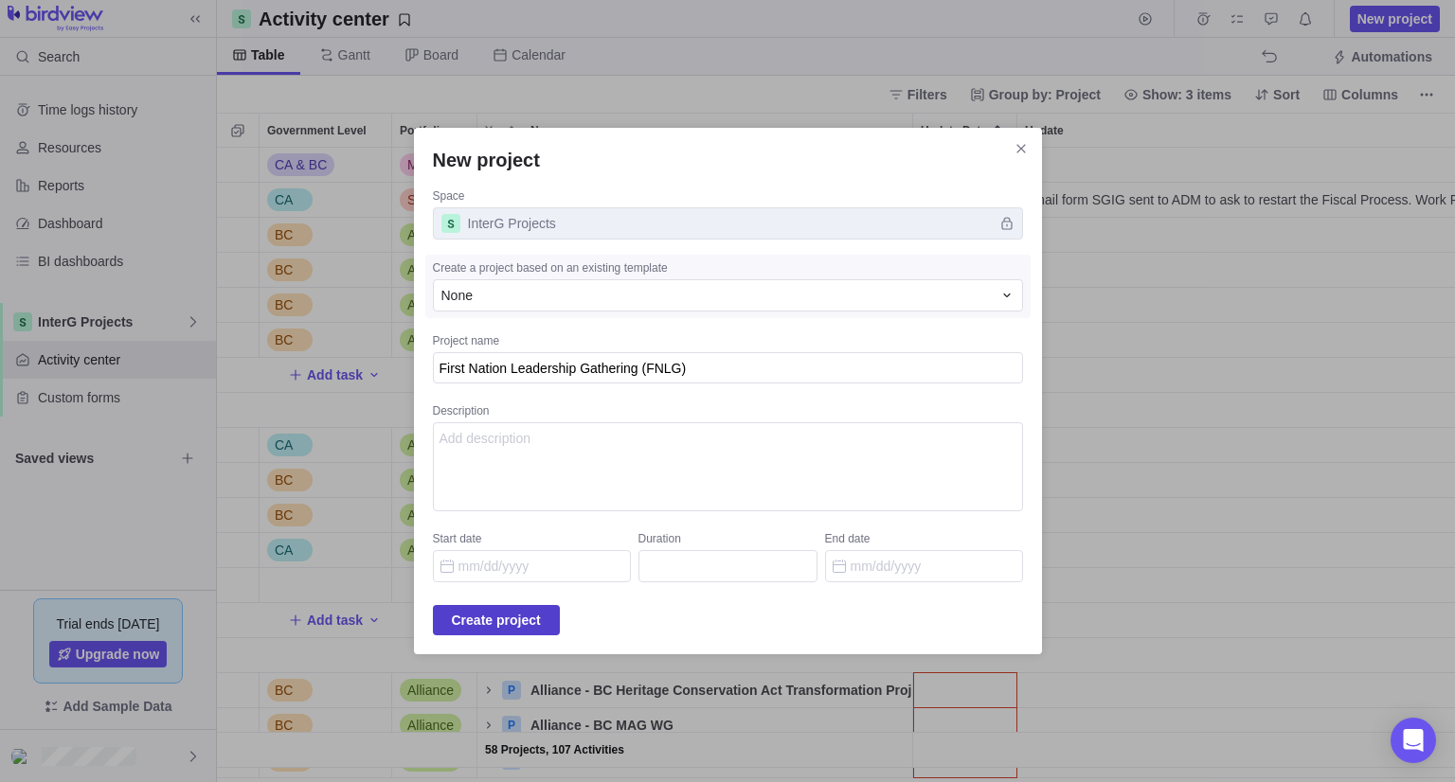
type textarea "x"
click at [541, 626] on span "Create project" at bounding box center [496, 620] width 89 height 23
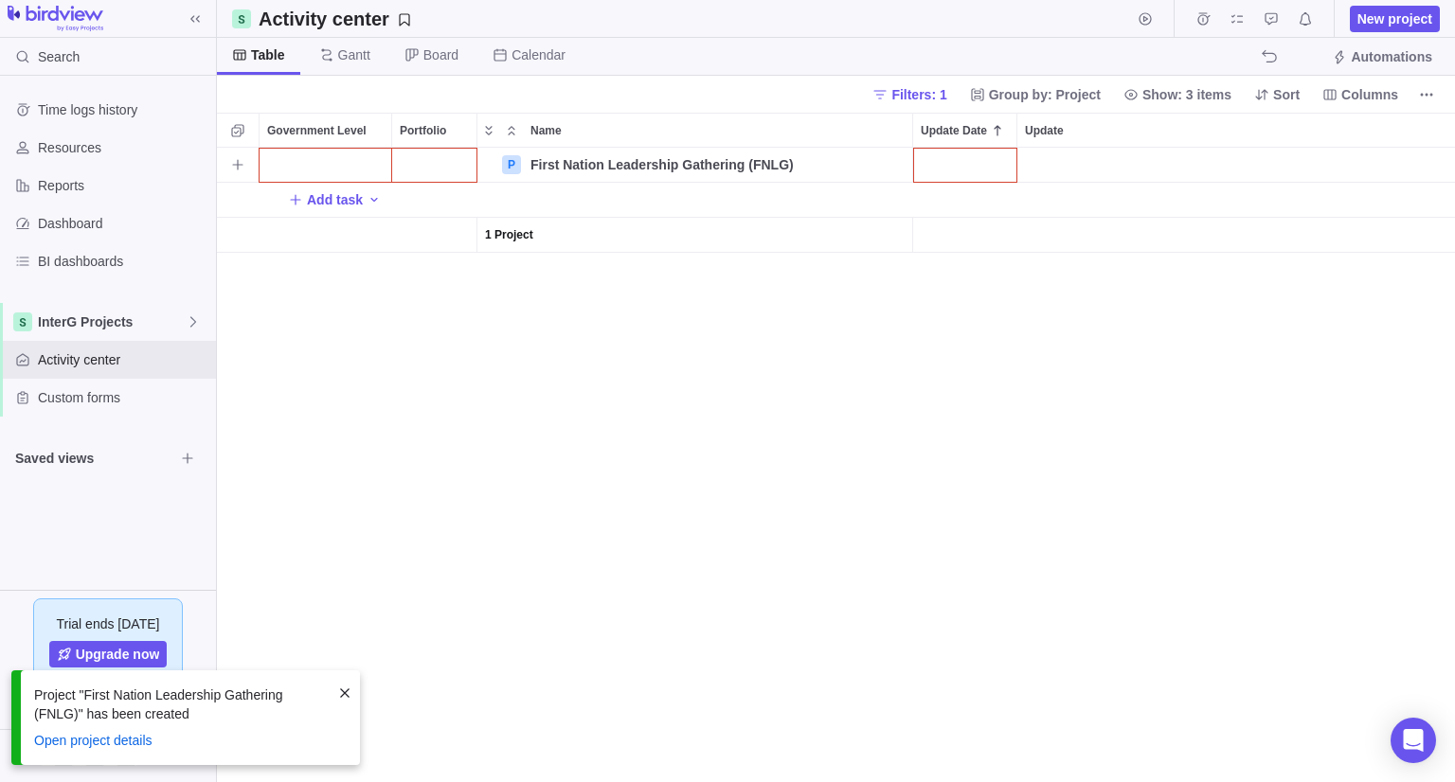
click at [360, 162] on div "Government Level" at bounding box center [326, 165] width 132 height 34
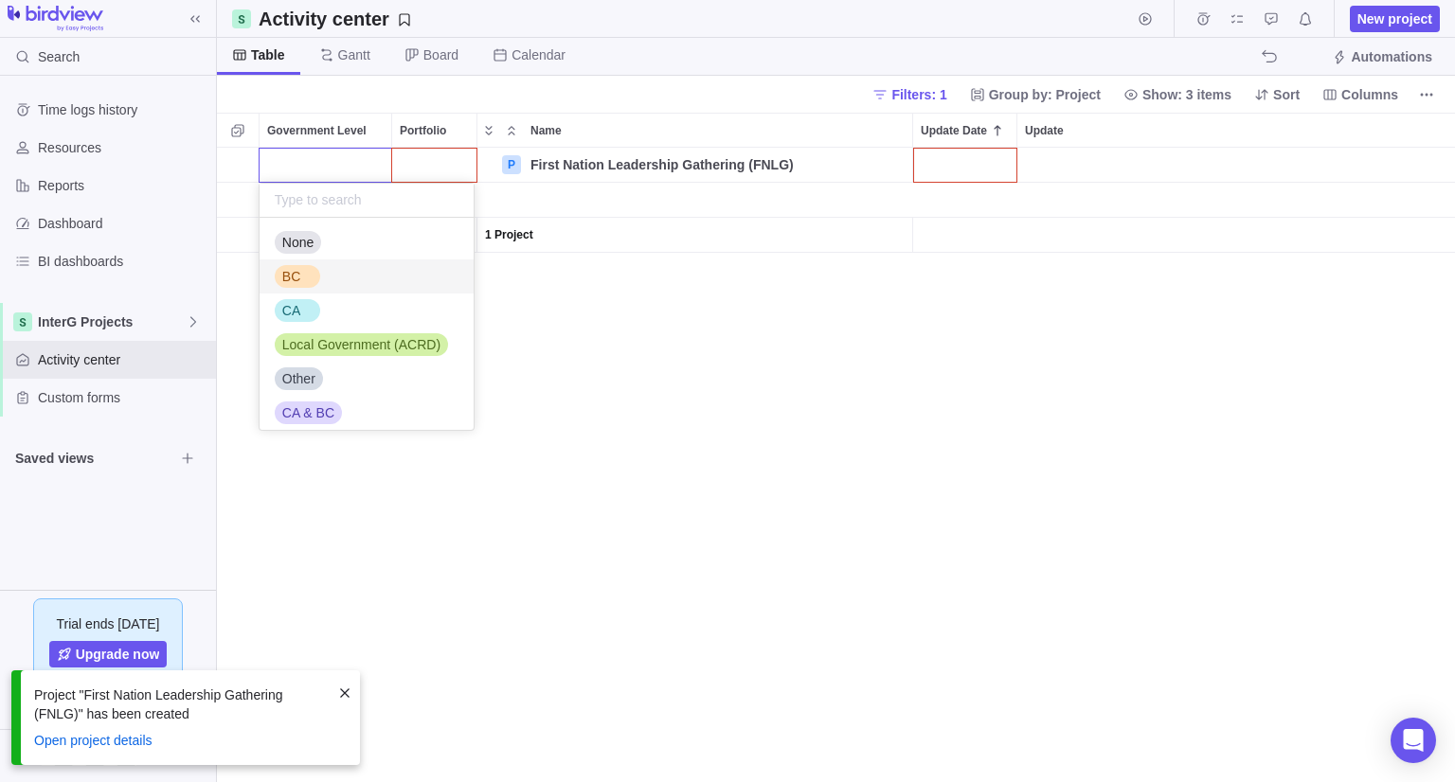
drag, startPoint x: 320, startPoint y: 265, endPoint x: 387, endPoint y: 202, distance: 92.5
click at [320, 266] on div "BC" at bounding box center [367, 277] width 214 height 34
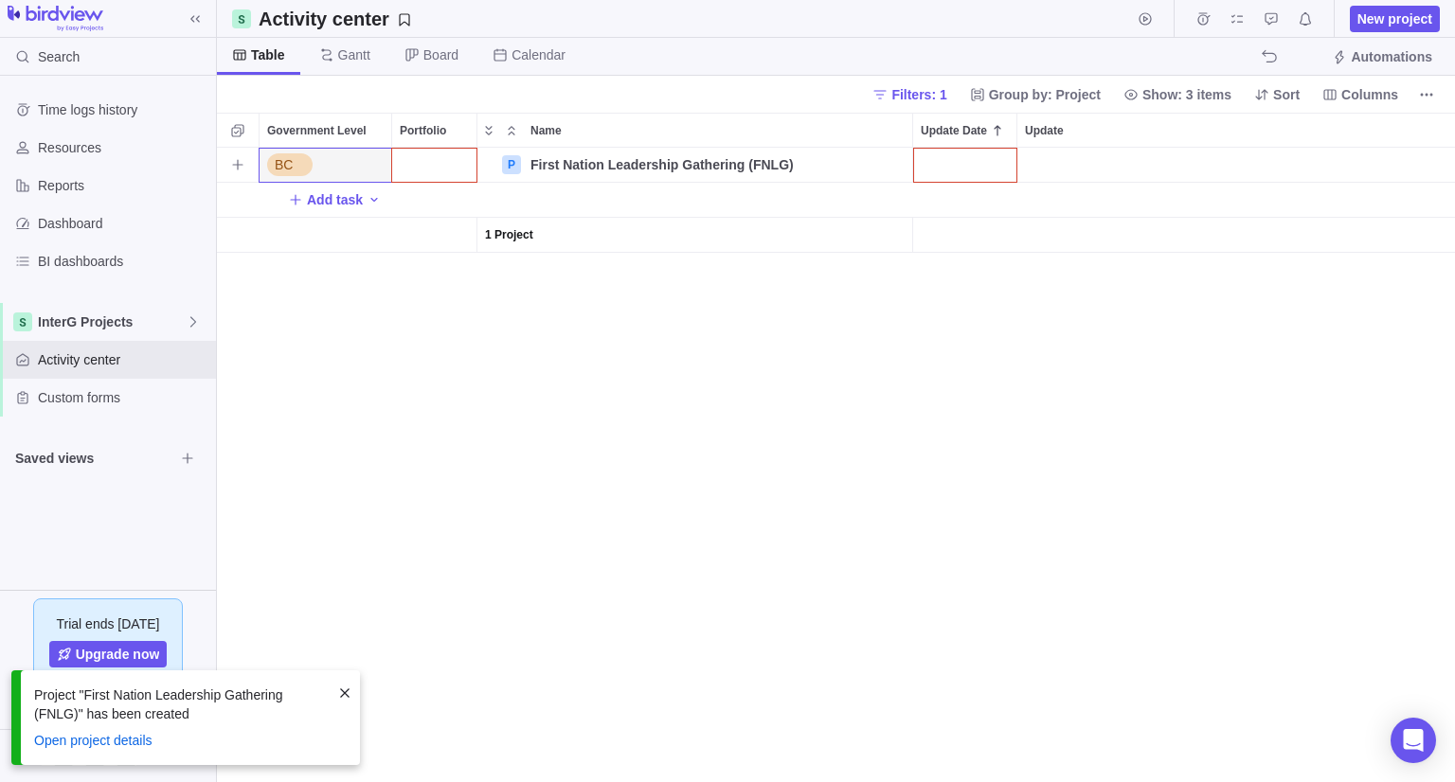
click at [447, 156] on div "Portfolio" at bounding box center [434, 165] width 84 height 34
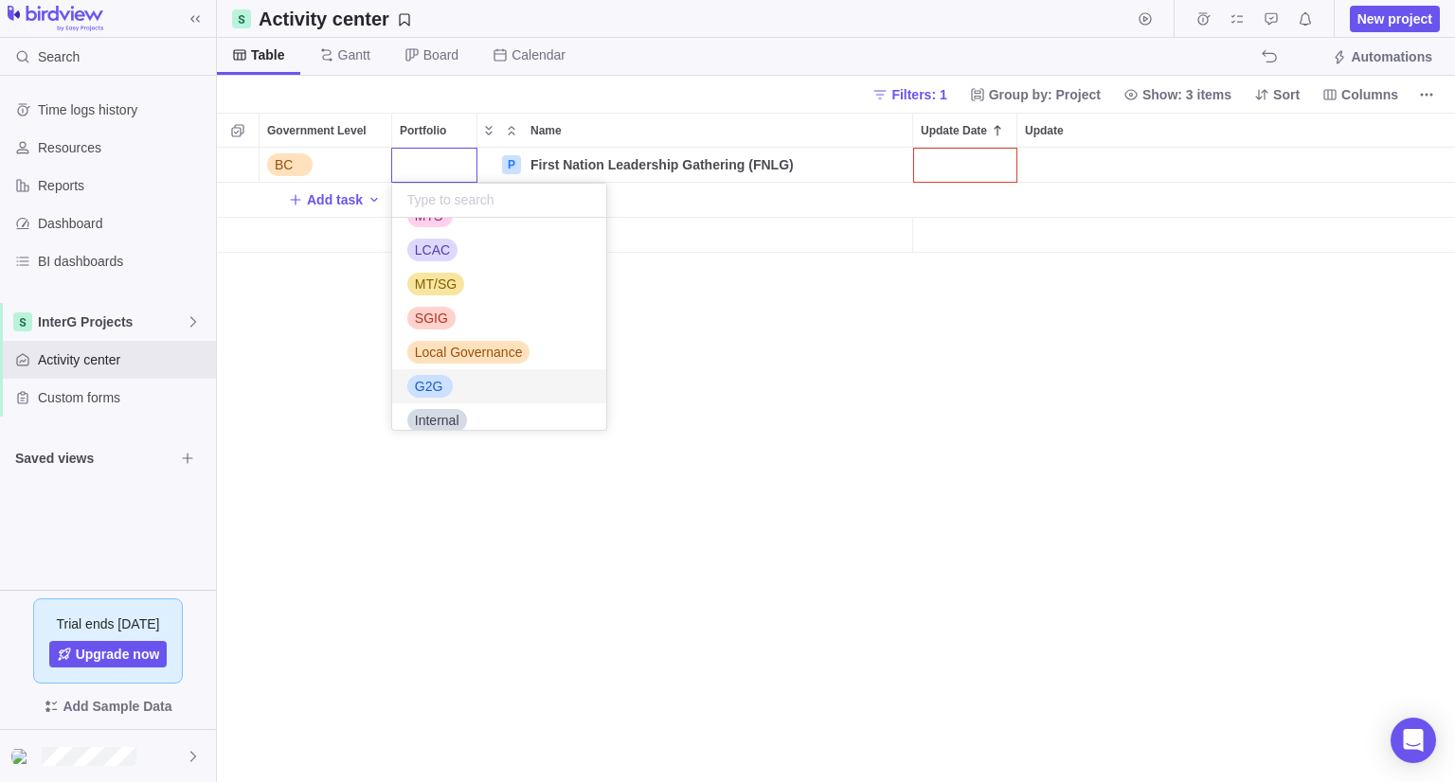
click at [449, 392] on div "G2G" at bounding box center [429, 386] width 45 height 23
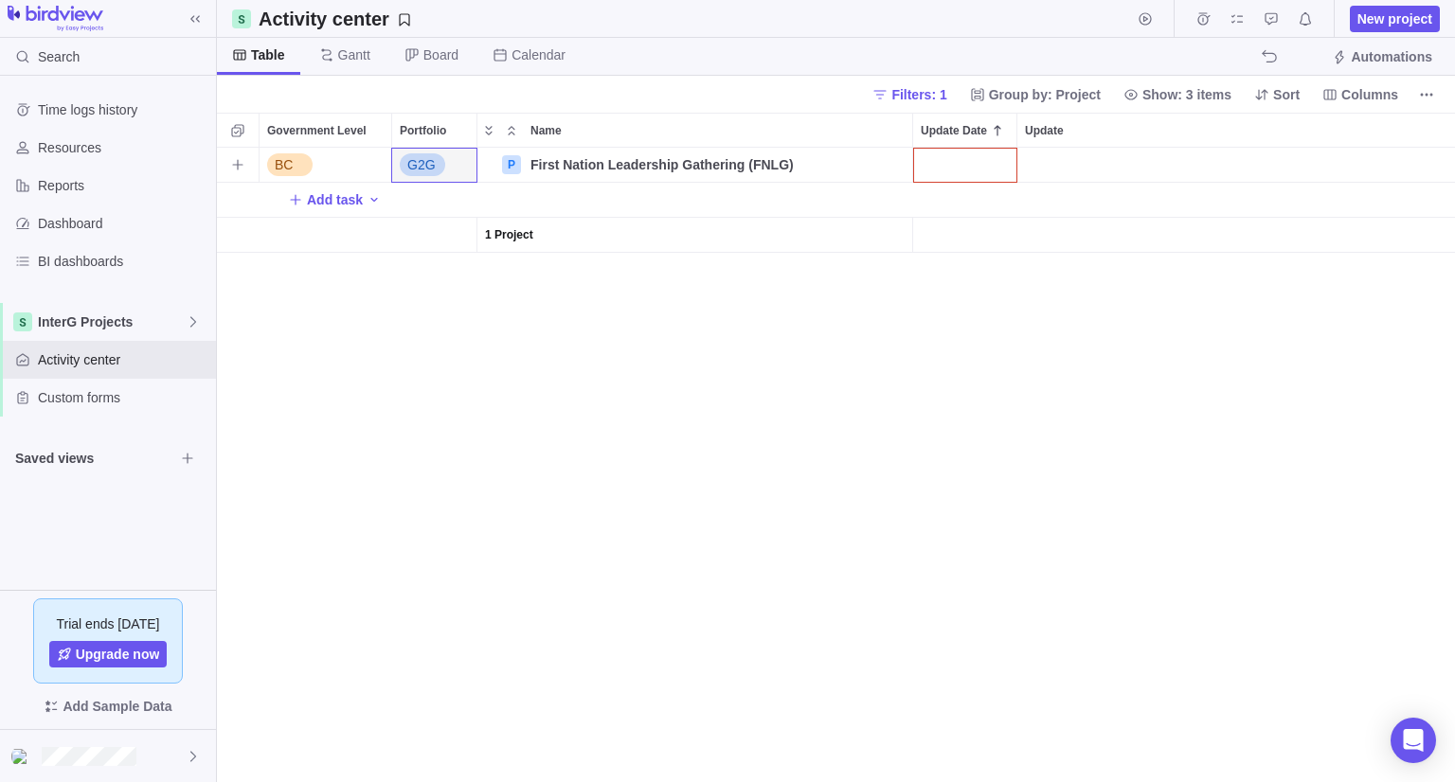
click at [970, 155] on div "Update Date" at bounding box center [964, 165] width 103 height 34
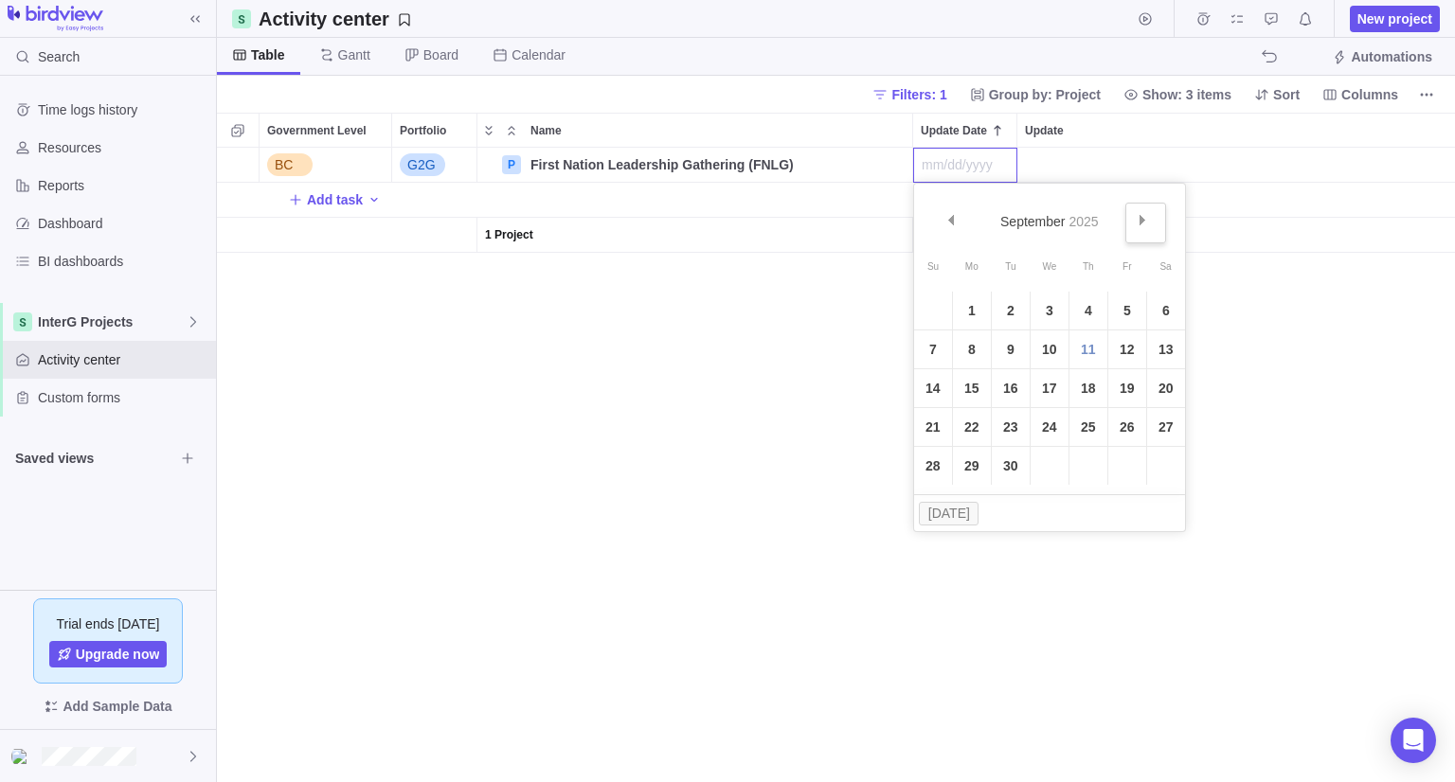
click at [1148, 218] on link "Next" at bounding box center [1145, 223] width 41 height 41
click at [1014, 351] on link "4" at bounding box center [1011, 350] width 38 height 38
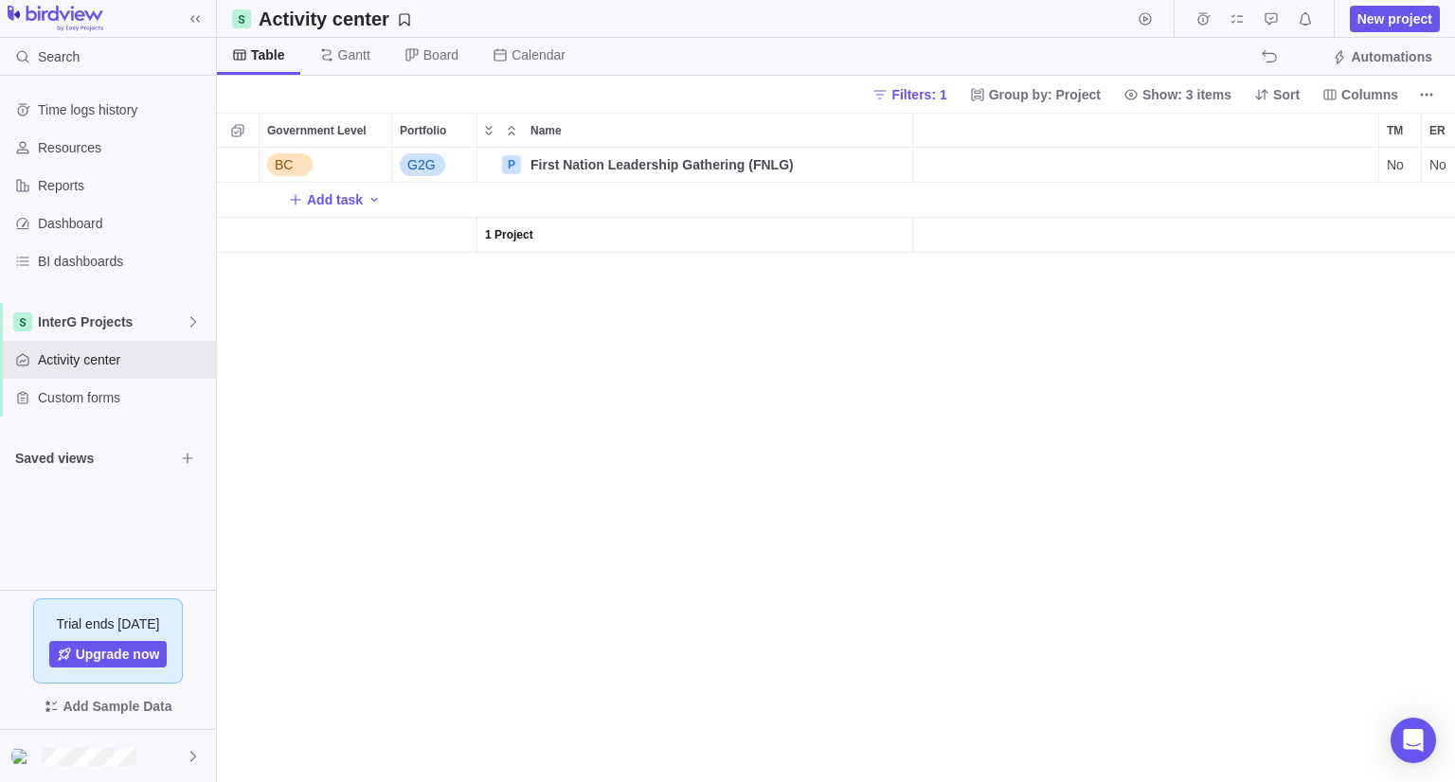
scroll to position [0, 394]
click at [1104, 157] on div "Assignees" at bounding box center [1085, 164] width 72 height 23
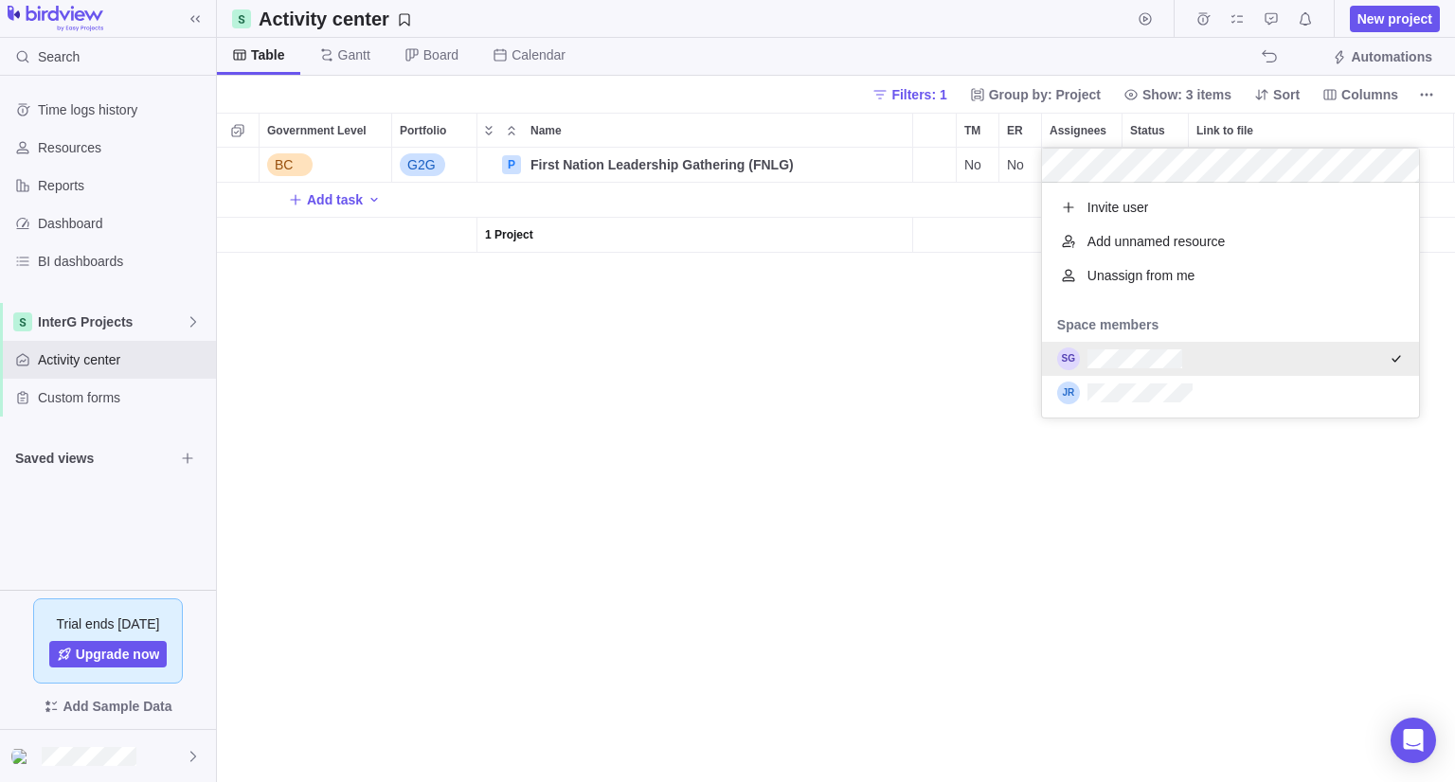
click at [873, 319] on div "BC G2G P First Nation Leadership Gathering (FNLG) Details [DATE] No No Open Add…" at bounding box center [836, 465] width 1238 height 635
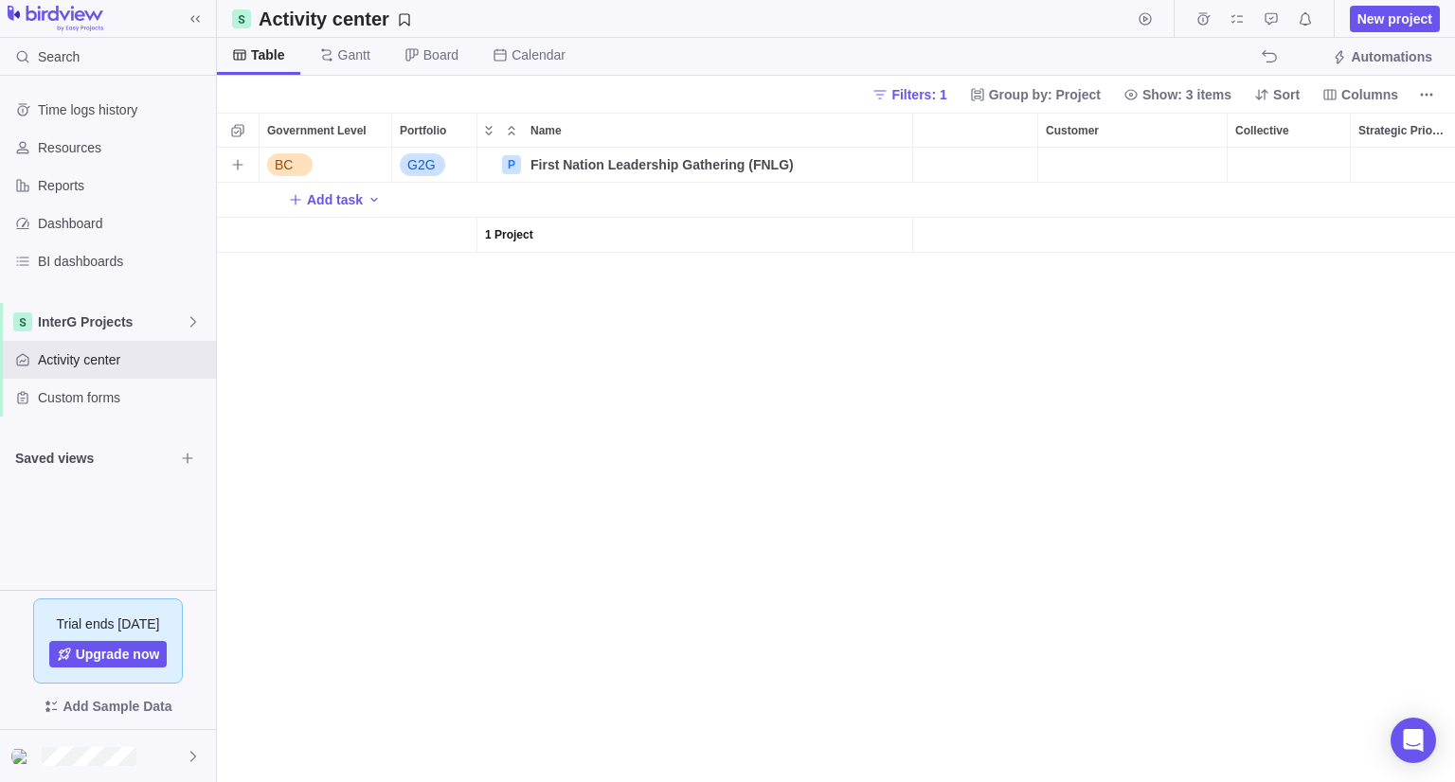
click at [1106, 158] on div "Customer" at bounding box center [1132, 165] width 188 height 34
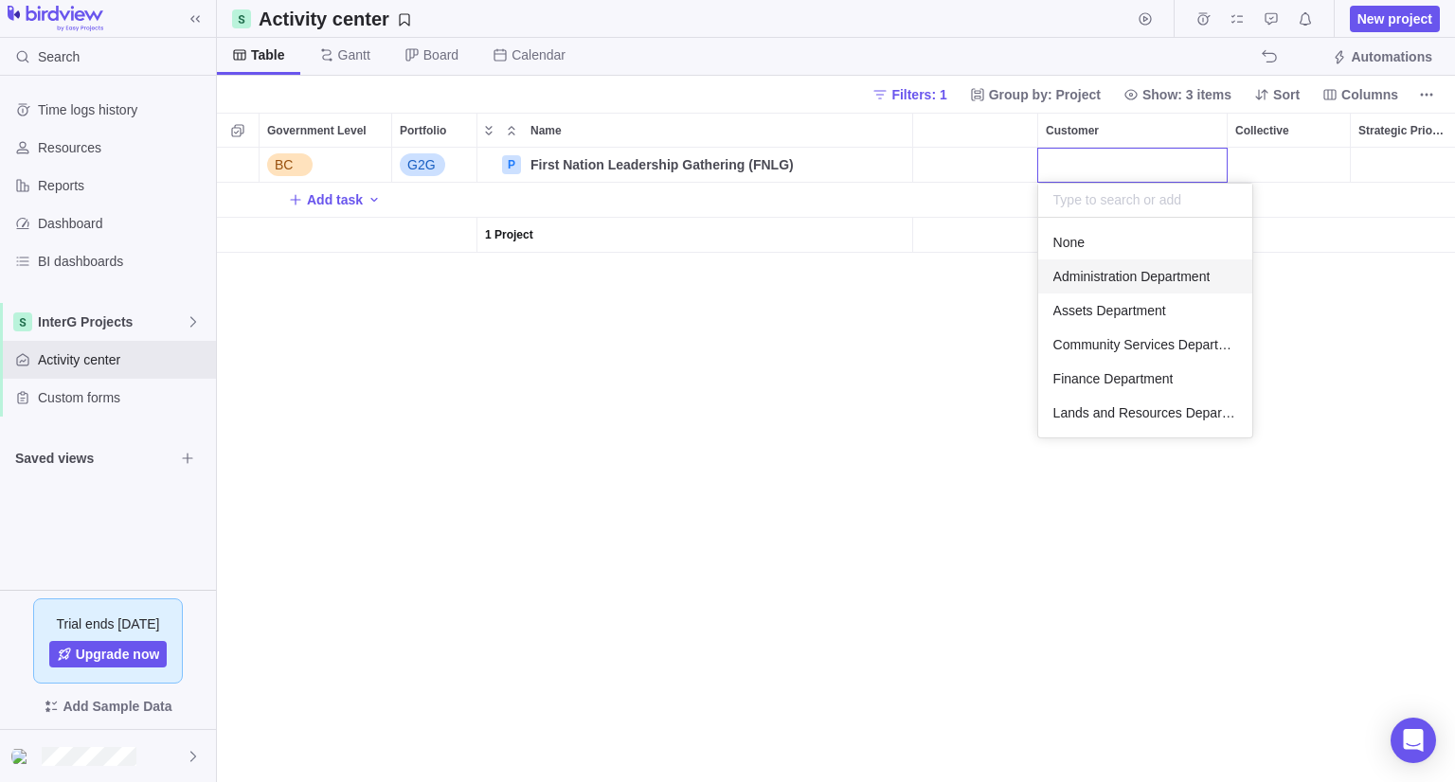
click at [1088, 260] on div "Administration Department" at bounding box center [1145, 277] width 214 height 34
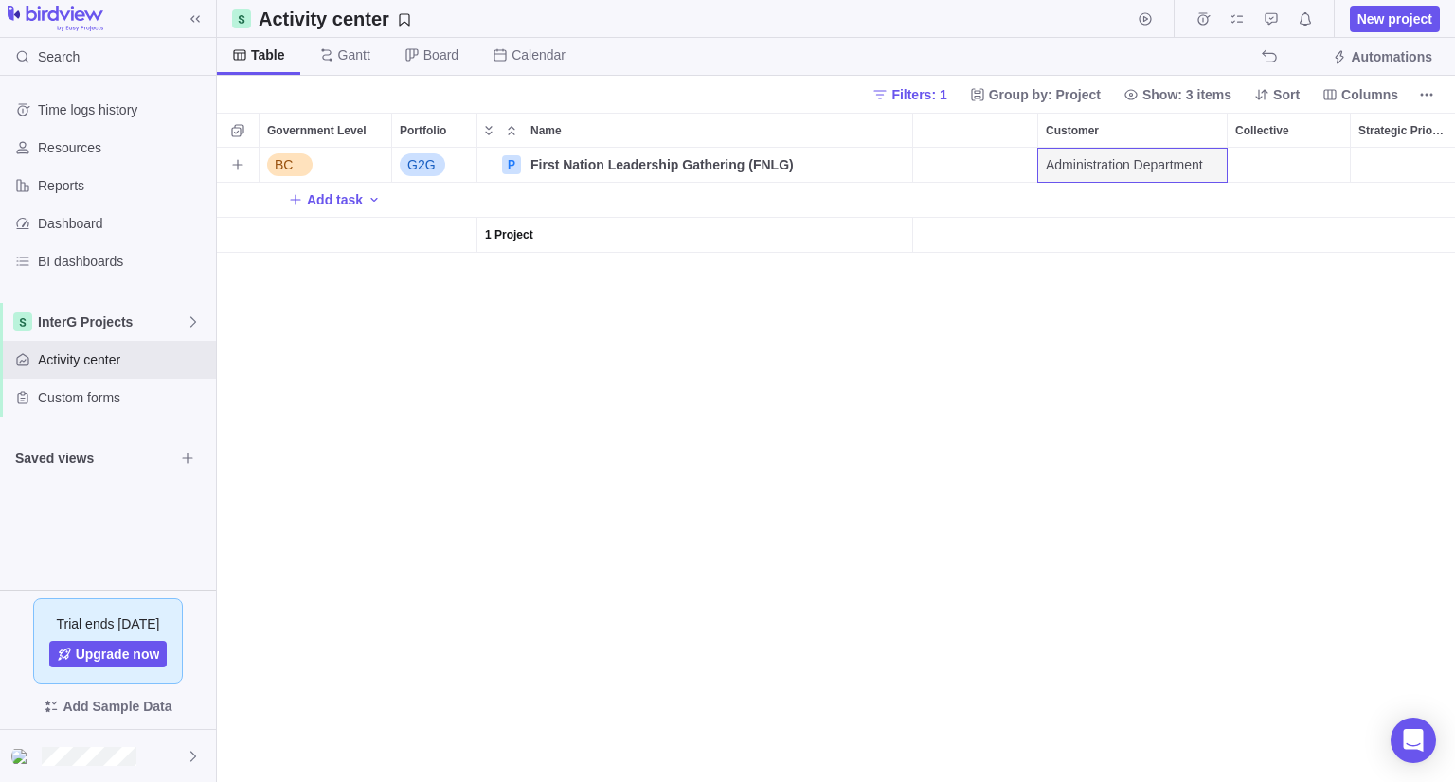
click at [1267, 163] on div "Collective" at bounding box center [1288, 165] width 122 height 34
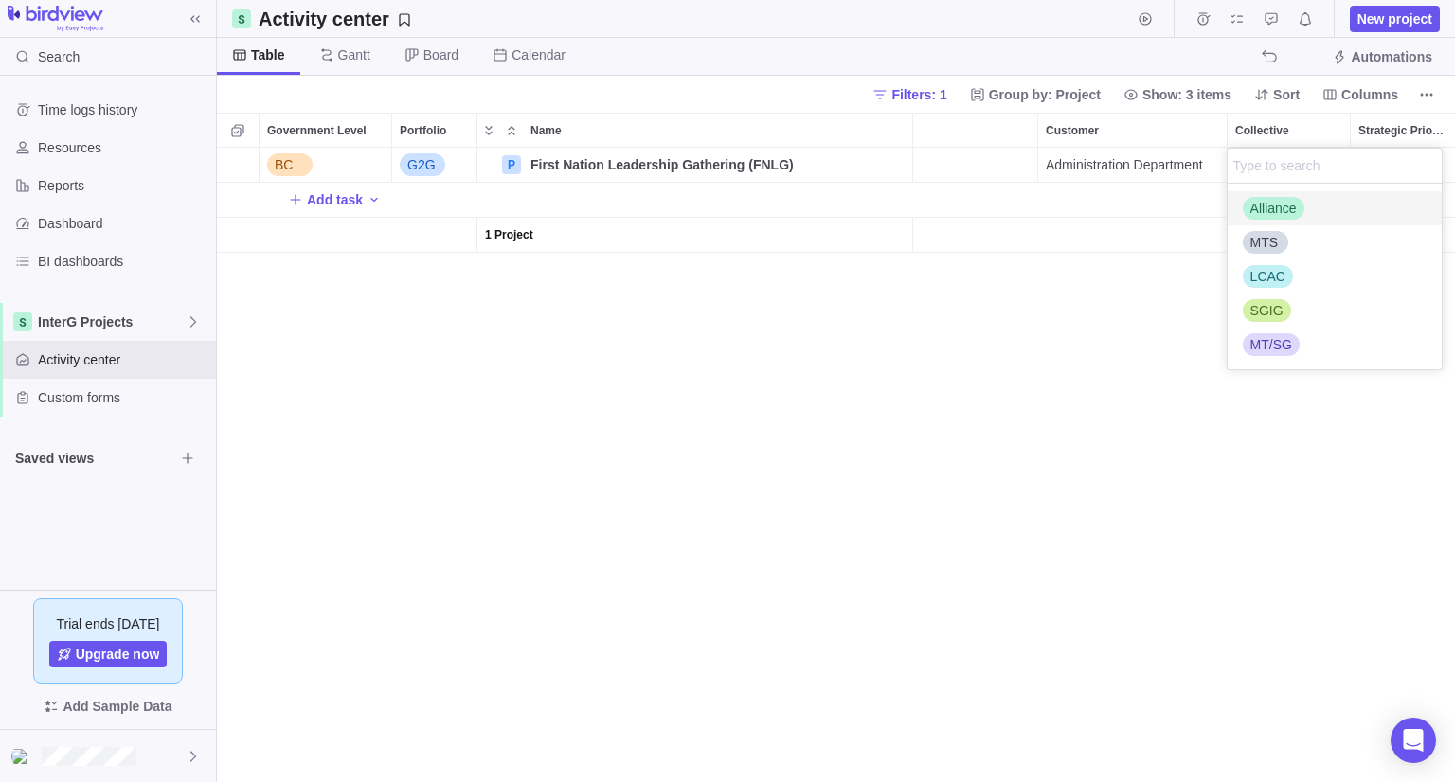
click at [1266, 206] on span "Alliance" at bounding box center [1273, 208] width 46 height 19
click at [1267, 244] on span "MTS" at bounding box center [1264, 242] width 28 height 19
click at [1049, 440] on div "BC G2G P First Nation Leadership Gathering (FNLG) Details [DATE] No No Open Adm…" at bounding box center [836, 465] width 1238 height 635
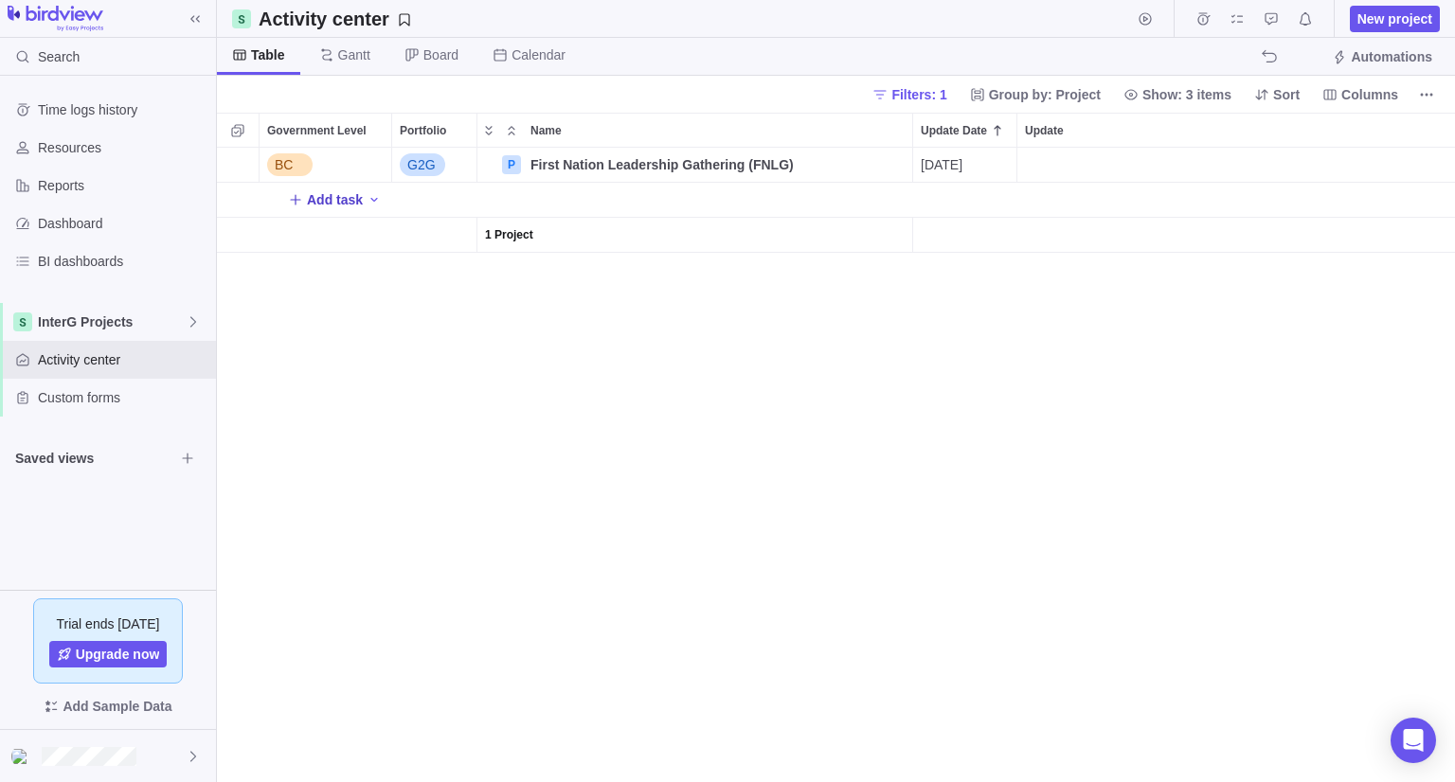
click at [355, 196] on span "Add task" at bounding box center [335, 199] width 56 height 19
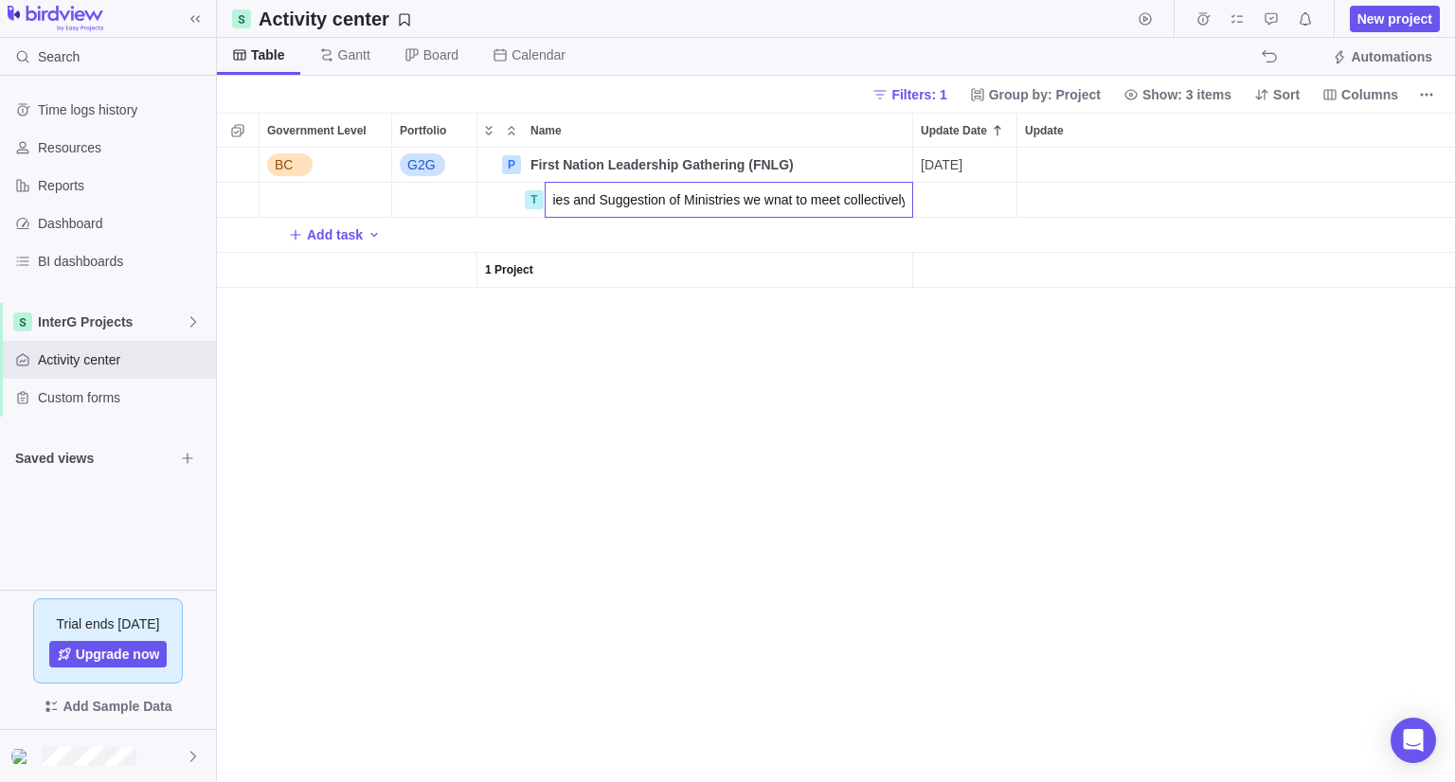
type input "Review Alliance Priorities and Suggestion of Ministries we wnat to meet collect…"
click at [1000, 190] on div "Update Date" at bounding box center [965, 200] width 104 height 35
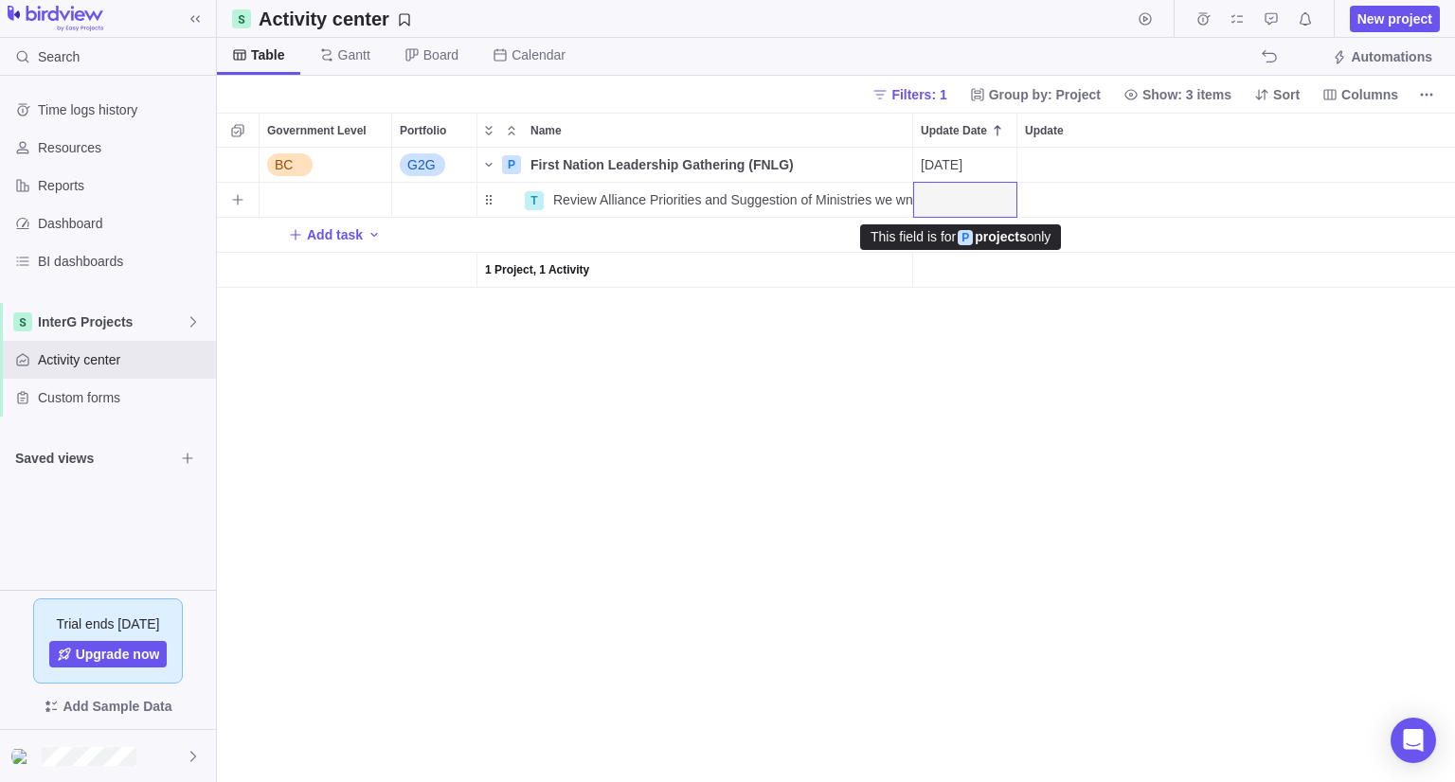
click at [939, 206] on div "Update Date" at bounding box center [965, 200] width 104 height 35
click at [958, 168] on span "[DATE]" at bounding box center [942, 164] width 42 height 19
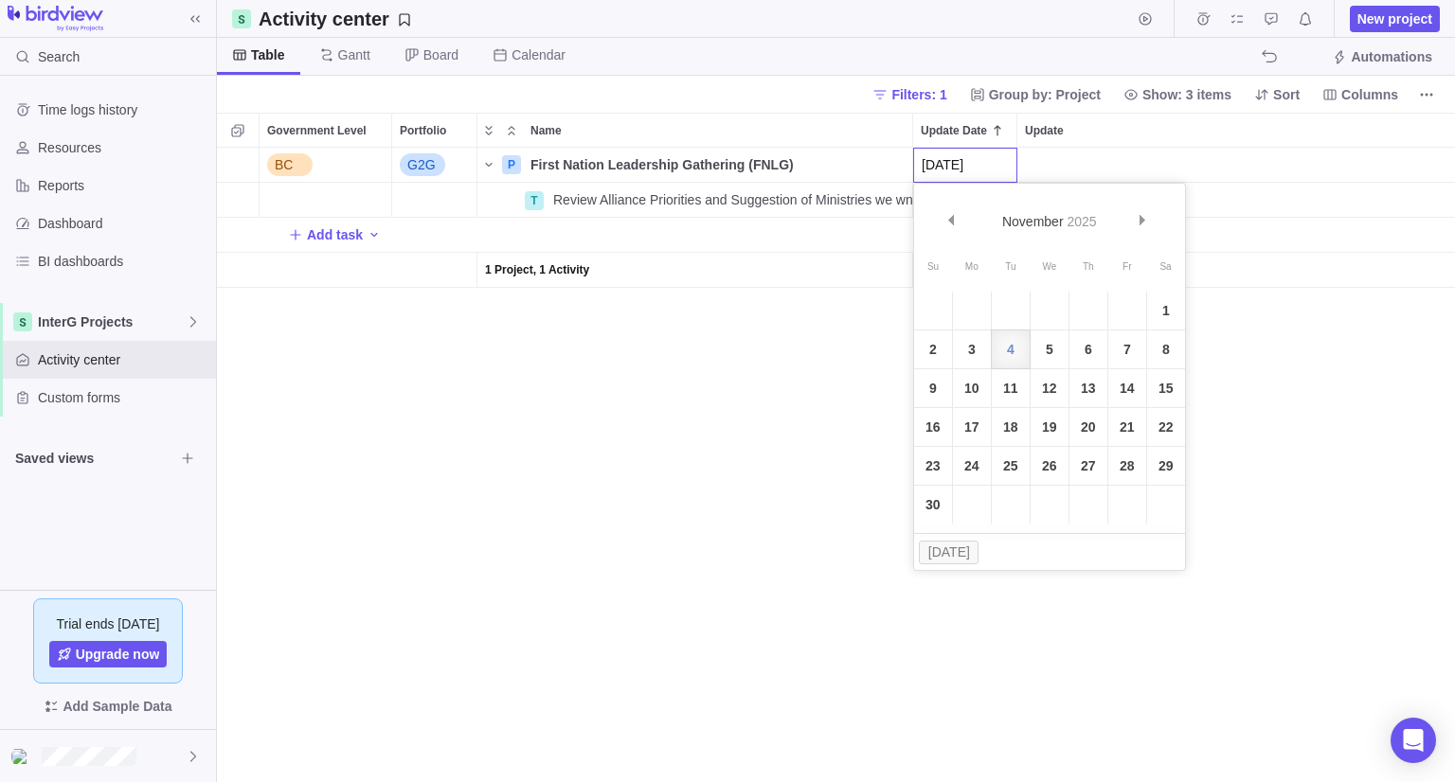
click at [958, 168] on input "[DATE]" at bounding box center [965, 165] width 104 height 35
click at [960, 165] on input "[DATE]" at bounding box center [965, 165] width 104 height 35
drag, startPoint x: 1004, startPoint y: 166, endPoint x: 892, endPoint y: 160, distance: 111.9
click at [892, 160] on div "BC G2G P First Nation Leadership Gathering (FNLG) Details [DATE] No No Open Adm…" at bounding box center [836, 465] width 1238 height 635
click at [672, 338] on div "BC G2G P First Nation Leadership Gathering (FNLG) Details No No Open Administra…" at bounding box center [836, 465] width 1238 height 635
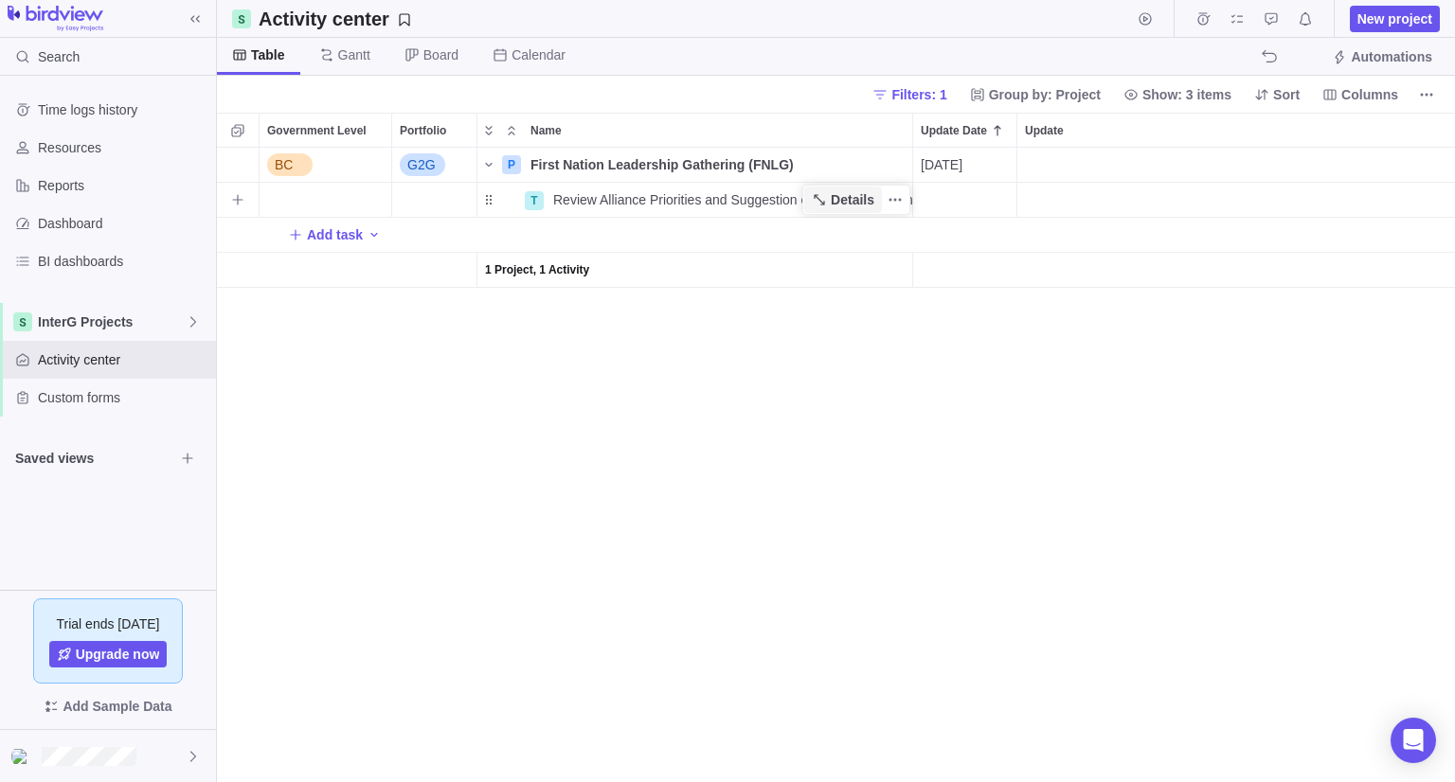
click at [830, 199] on span "Details" at bounding box center [843, 200] width 78 height 27
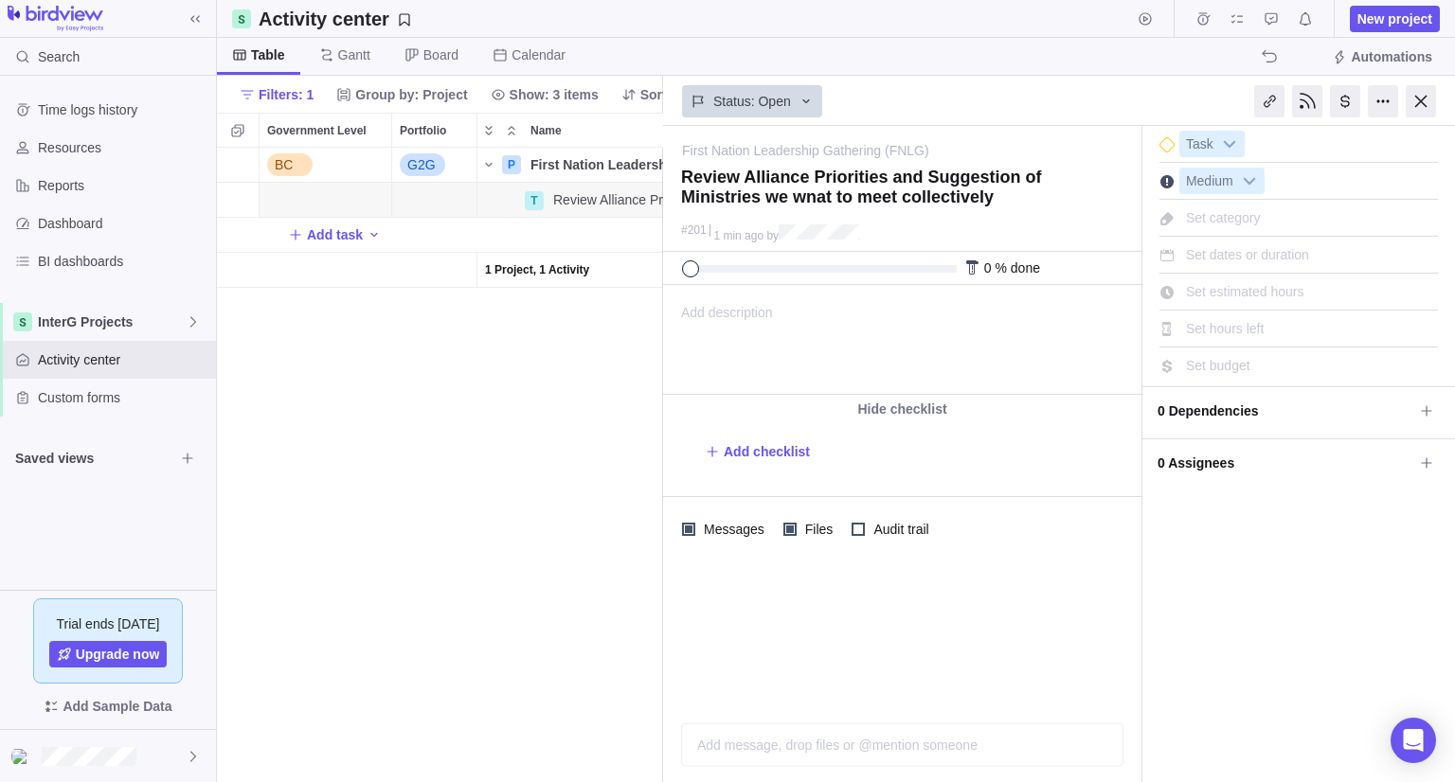
click at [1229, 255] on span "Set dates or duration" at bounding box center [1247, 254] width 123 height 15
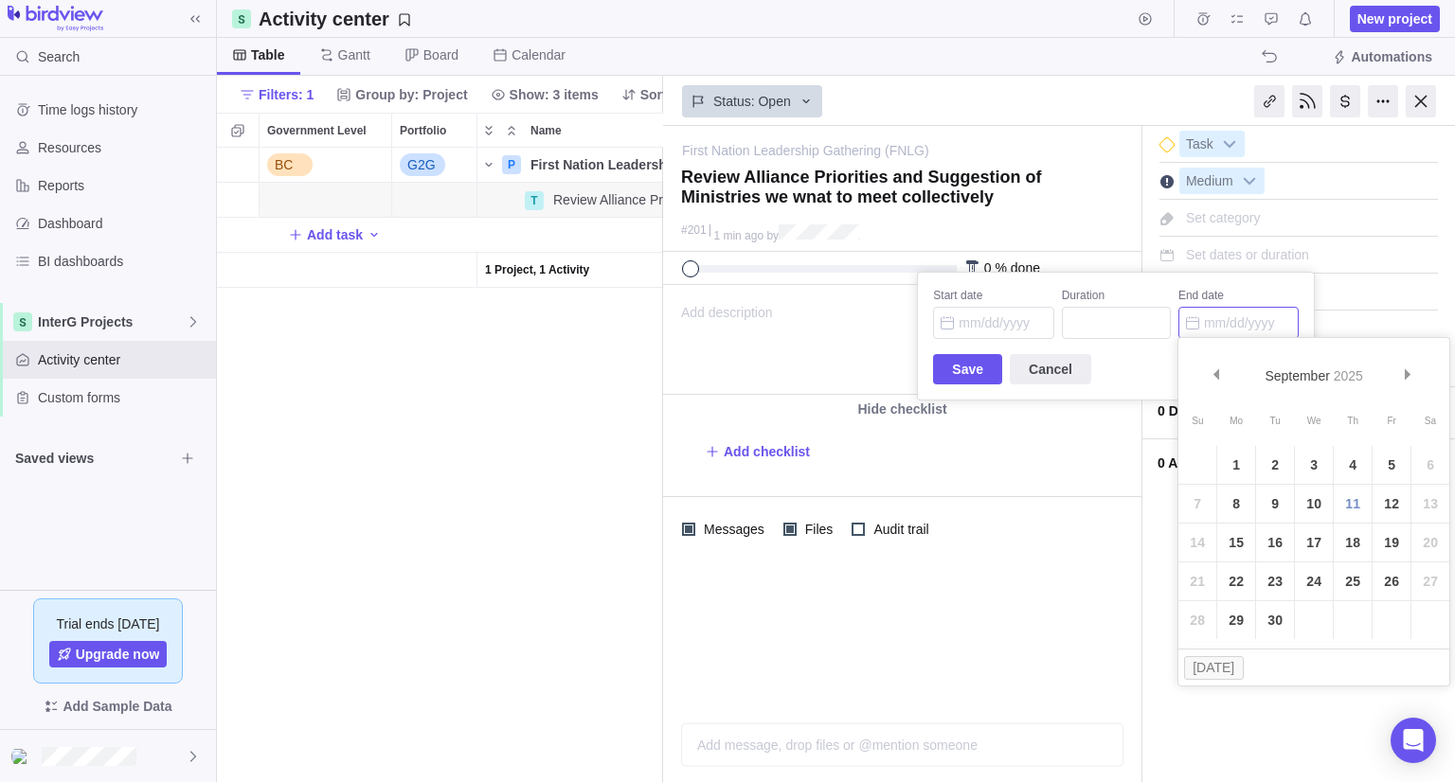
click at [1224, 323] on input "End date" at bounding box center [1238, 323] width 120 height 32
click at [1318, 543] on link "17" at bounding box center [1314, 543] width 38 height 38
type input "[DATE]"
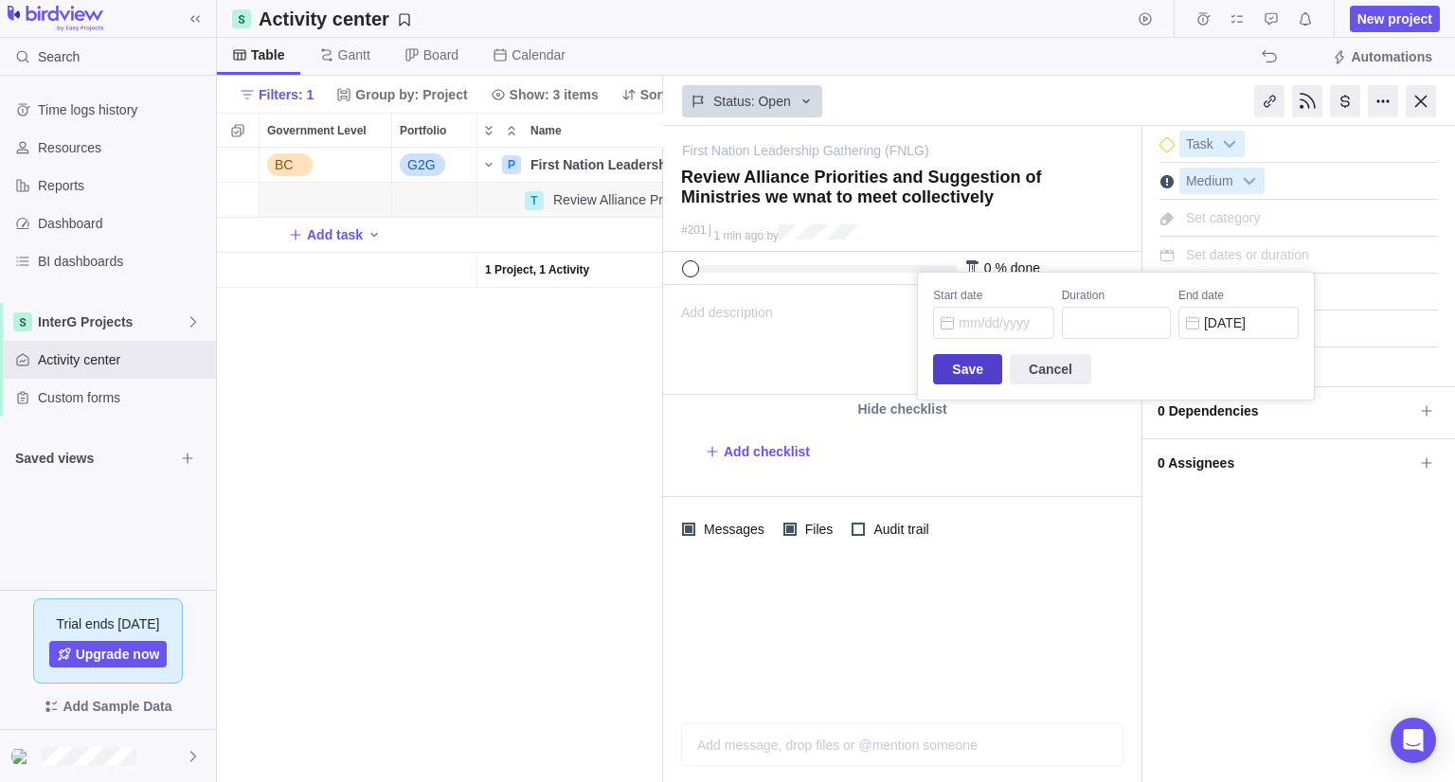
click at [958, 367] on span "Save" at bounding box center [967, 369] width 31 height 23
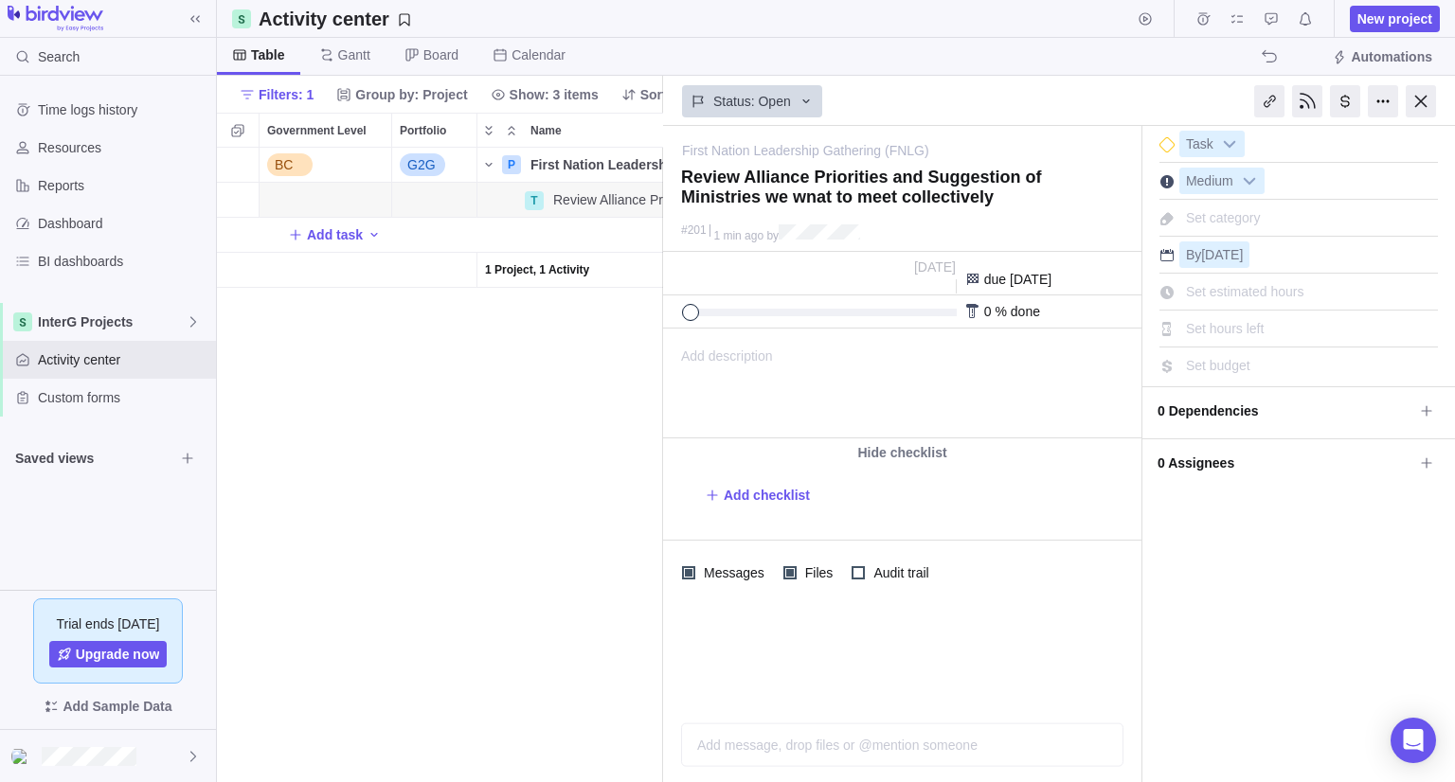
click at [1246, 452] on span "0 Assignees" at bounding box center [1285, 463] width 256 height 32
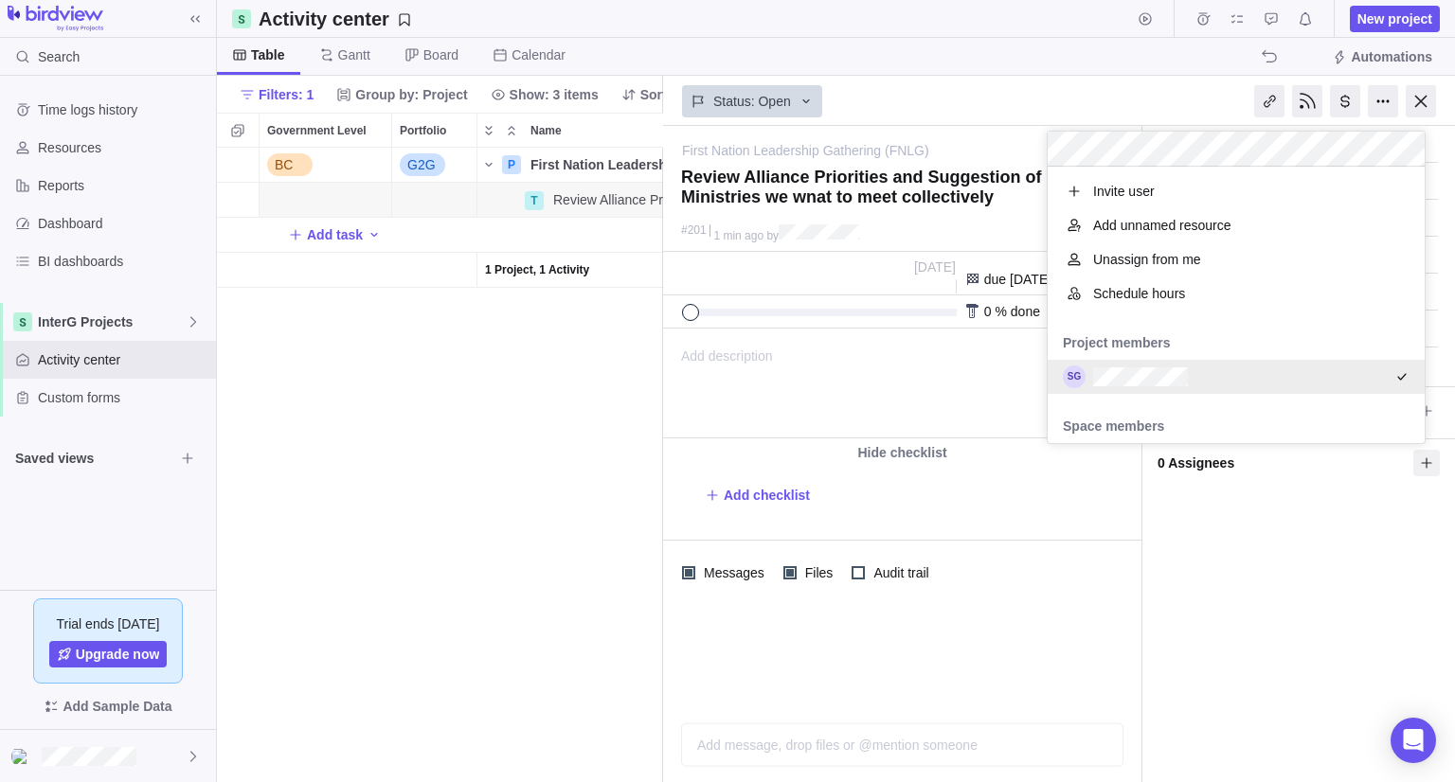
click at [1064, 649] on div "First Nation Leadership Gathering (FNLG) — change Review Alliance Priorities an…" at bounding box center [1059, 454] width 792 height 656
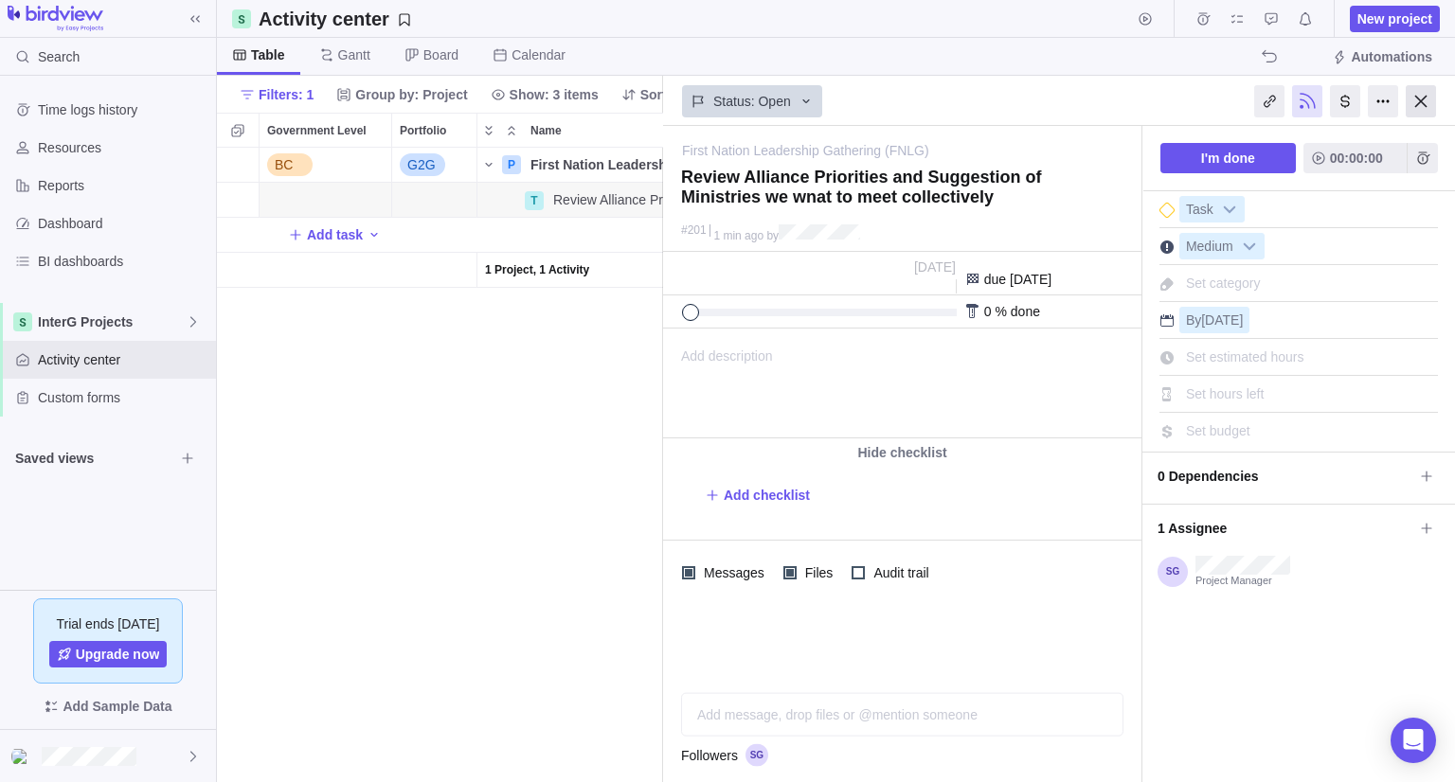
click at [1415, 100] on div at bounding box center [1420, 101] width 30 height 32
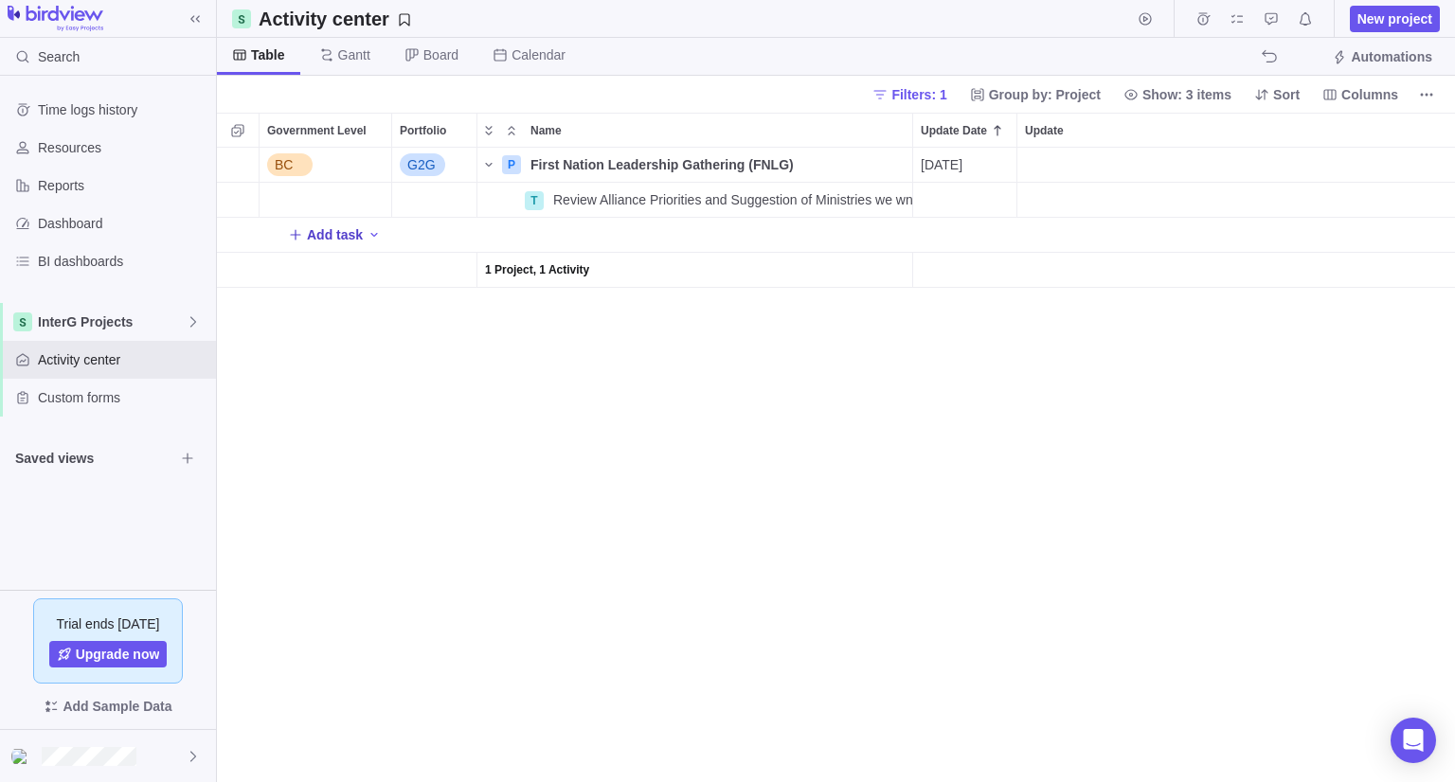
click at [331, 234] on span "Add task" at bounding box center [335, 234] width 56 height 19
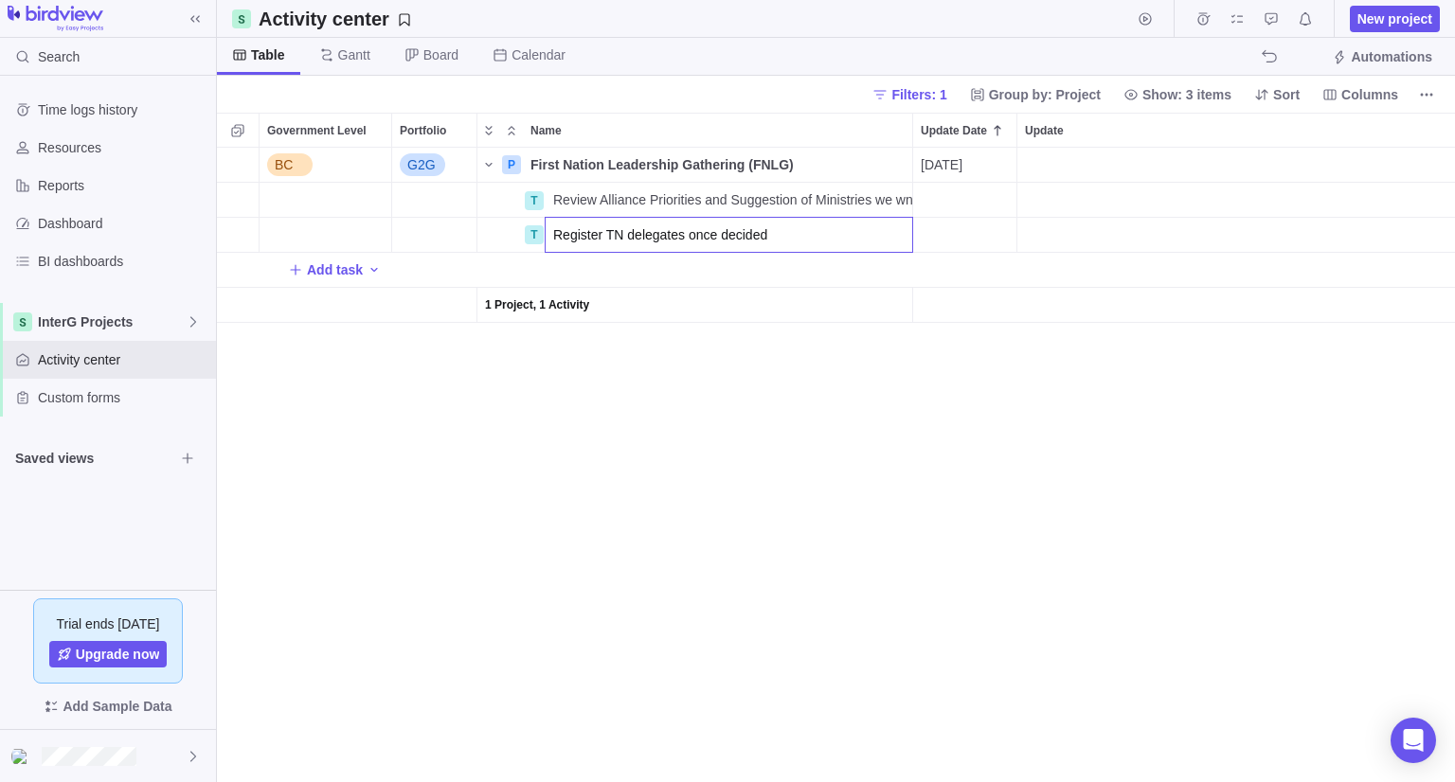
click at [814, 241] on input "Register TN delegates once decided" at bounding box center [729, 235] width 368 height 36
type input "Register TN delegates once decided"
click at [696, 408] on div "BC G2G P First Nation Leadership Gathering (FNLG) Details [DATE] No No Open Adm…" at bounding box center [836, 465] width 1238 height 635
click at [830, 238] on span "Details" at bounding box center [843, 235] width 78 height 27
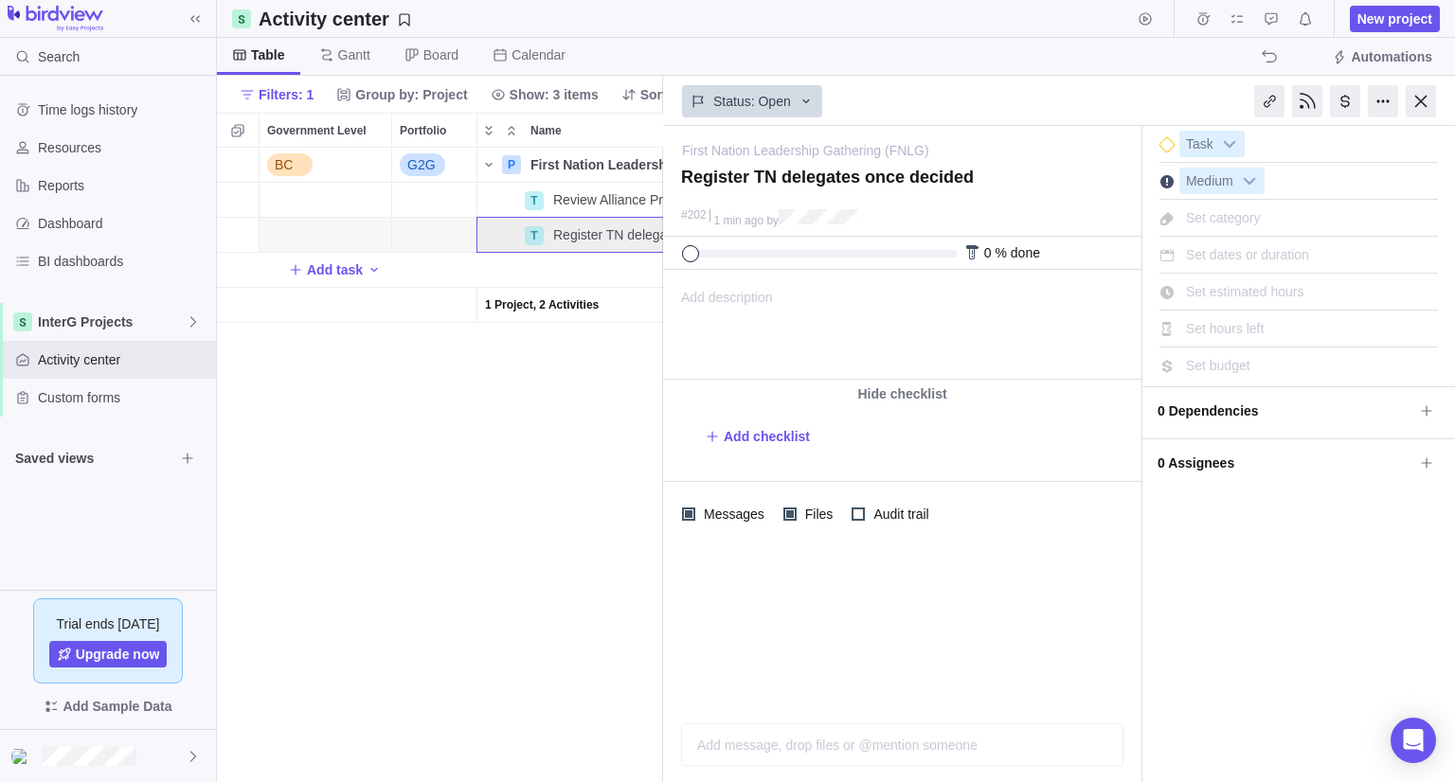
click at [1257, 285] on span "Set estimated hours" at bounding box center [1245, 291] width 118 height 15
click at [1232, 251] on span "Set dates or duration" at bounding box center [1247, 254] width 123 height 15
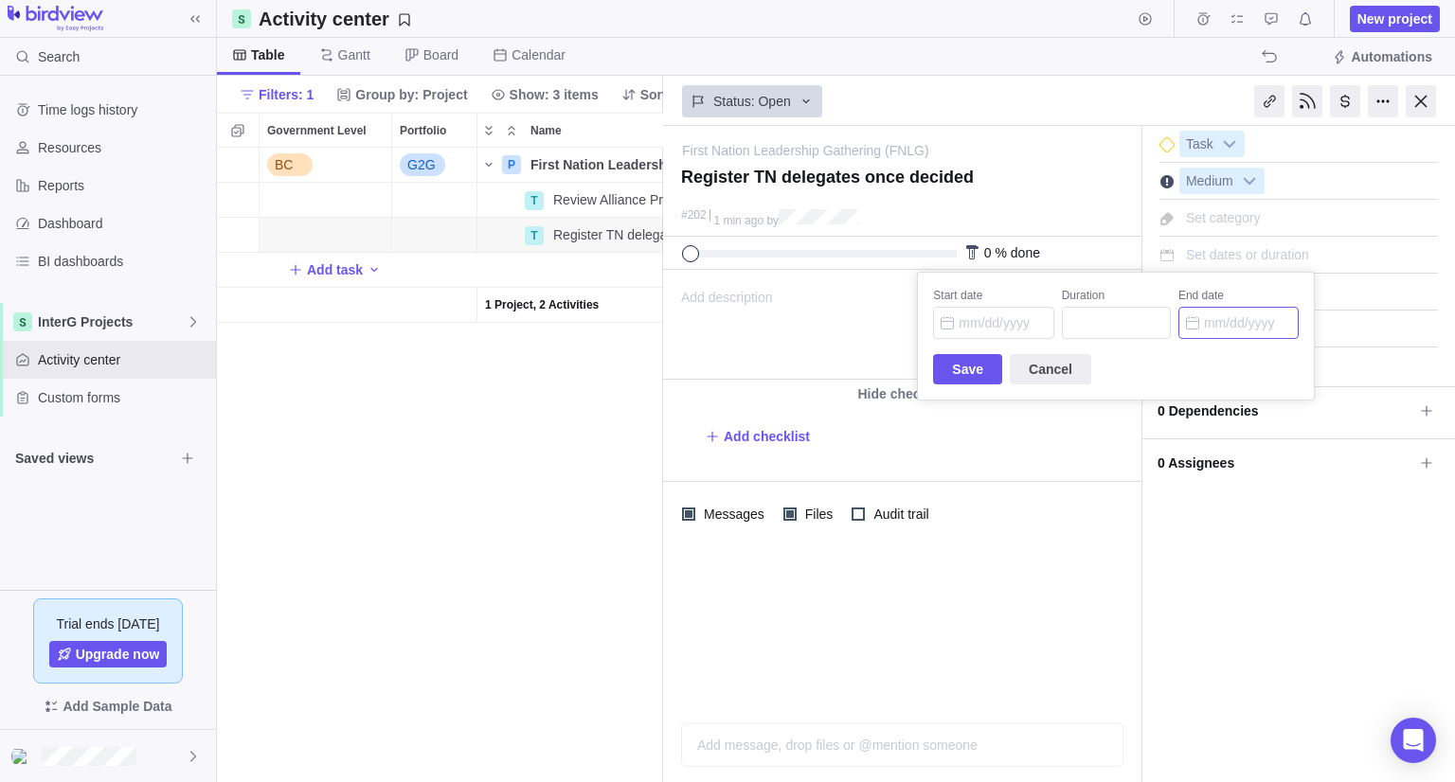
click at [1223, 323] on input "End date" at bounding box center [1238, 323] width 120 height 32
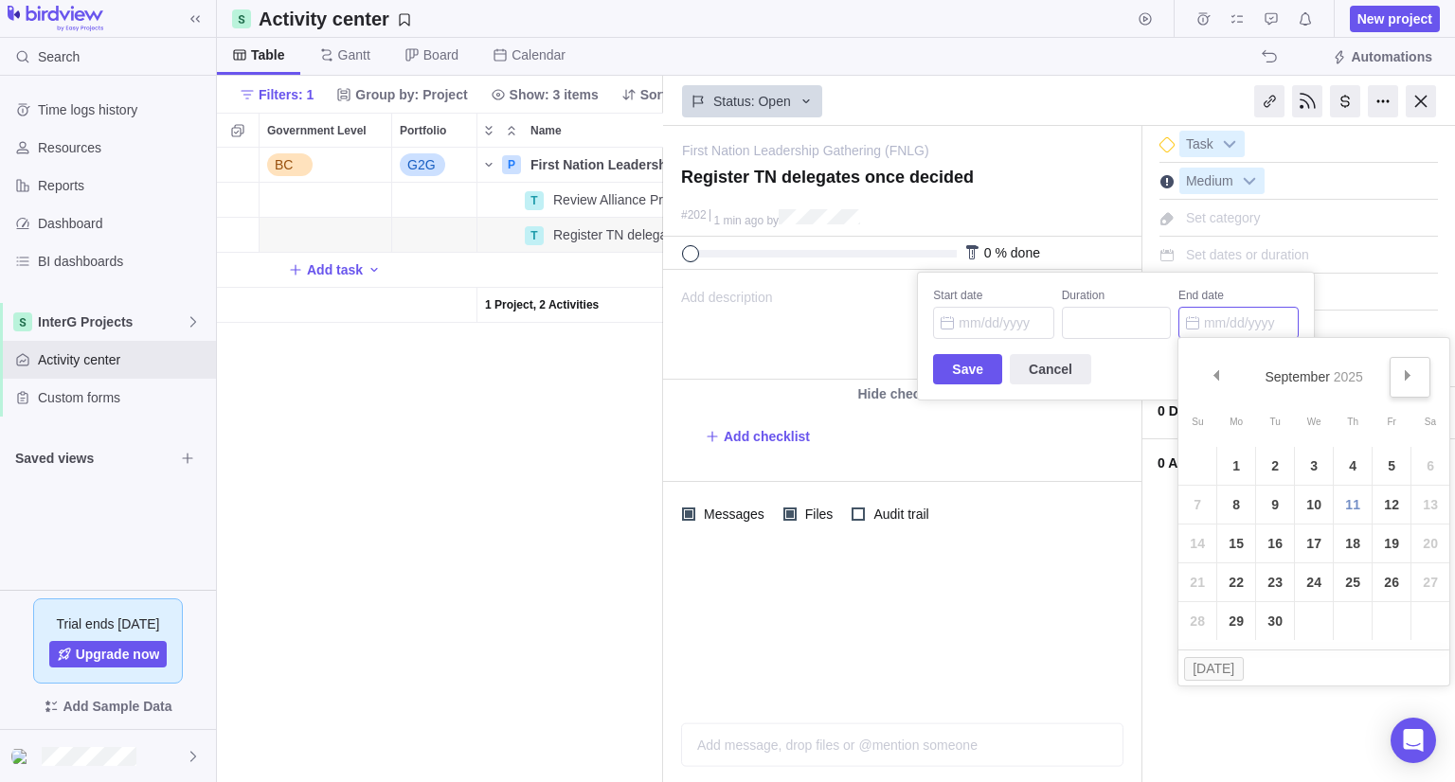
click at [1403, 379] on span "Next" at bounding box center [1408, 375] width 10 height 10
click at [1211, 382] on link "Prev" at bounding box center [1217, 377] width 41 height 41
click at [1230, 507] on link "6" at bounding box center [1236, 505] width 38 height 38
type input "[DATE]"
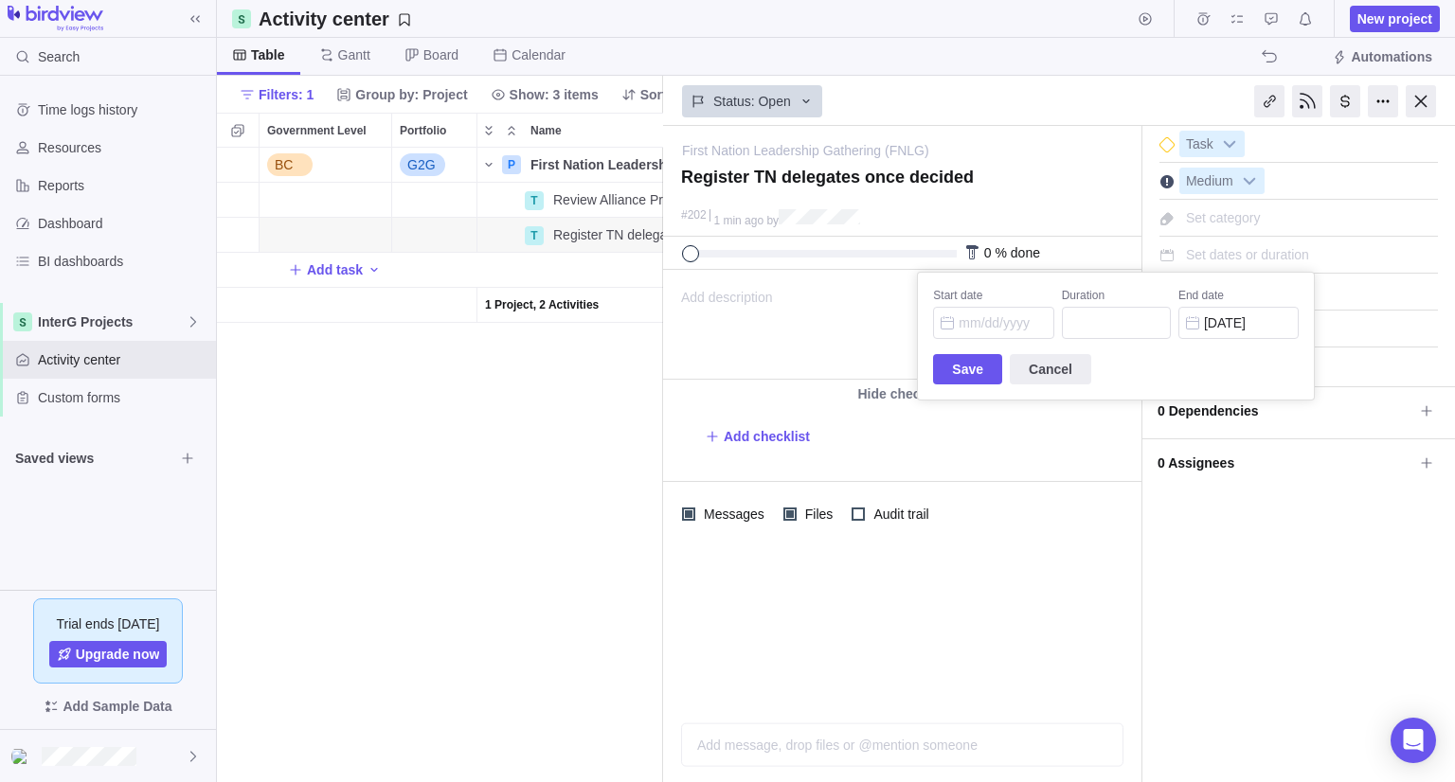
click at [969, 363] on span "Save" at bounding box center [967, 369] width 31 height 23
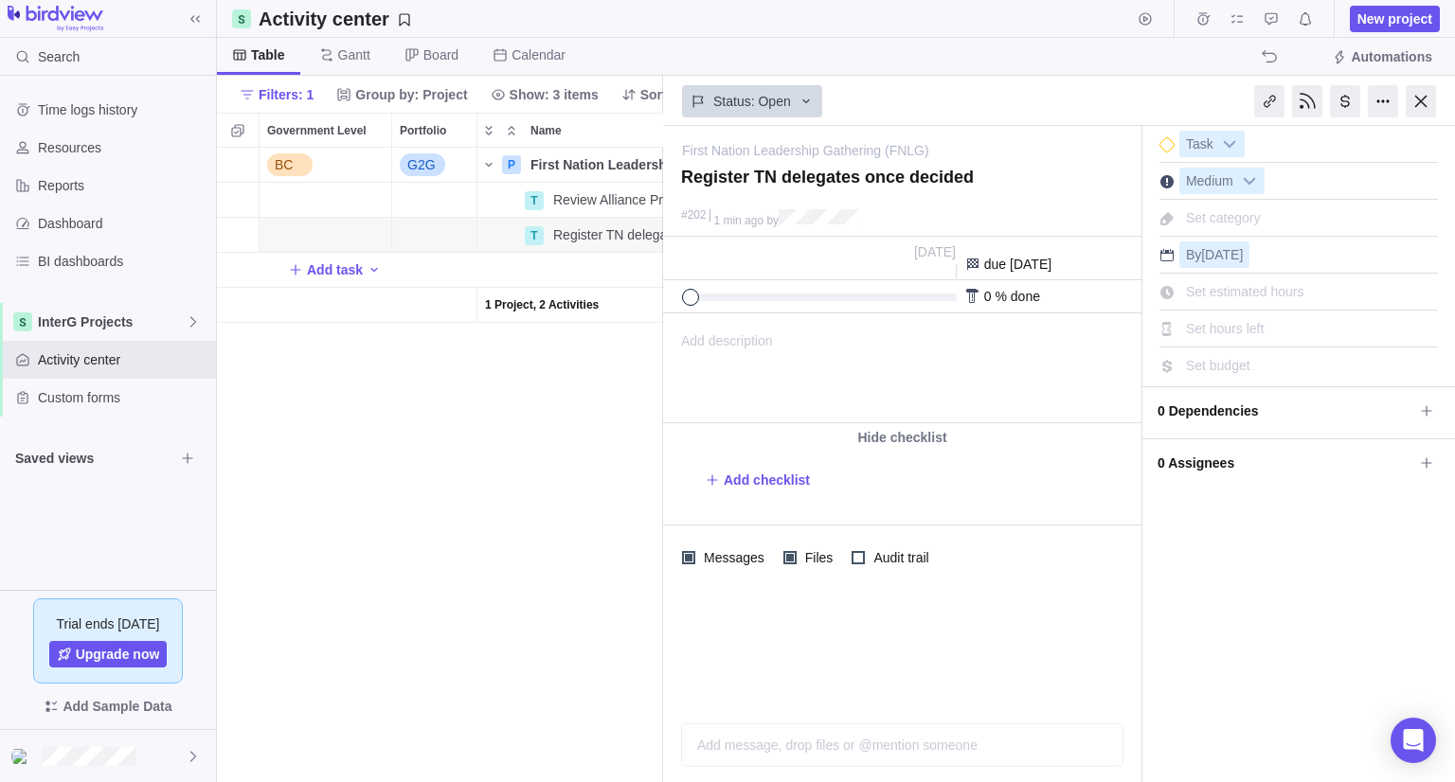
click at [1202, 464] on span "0 Assignees" at bounding box center [1285, 463] width 256 height 32
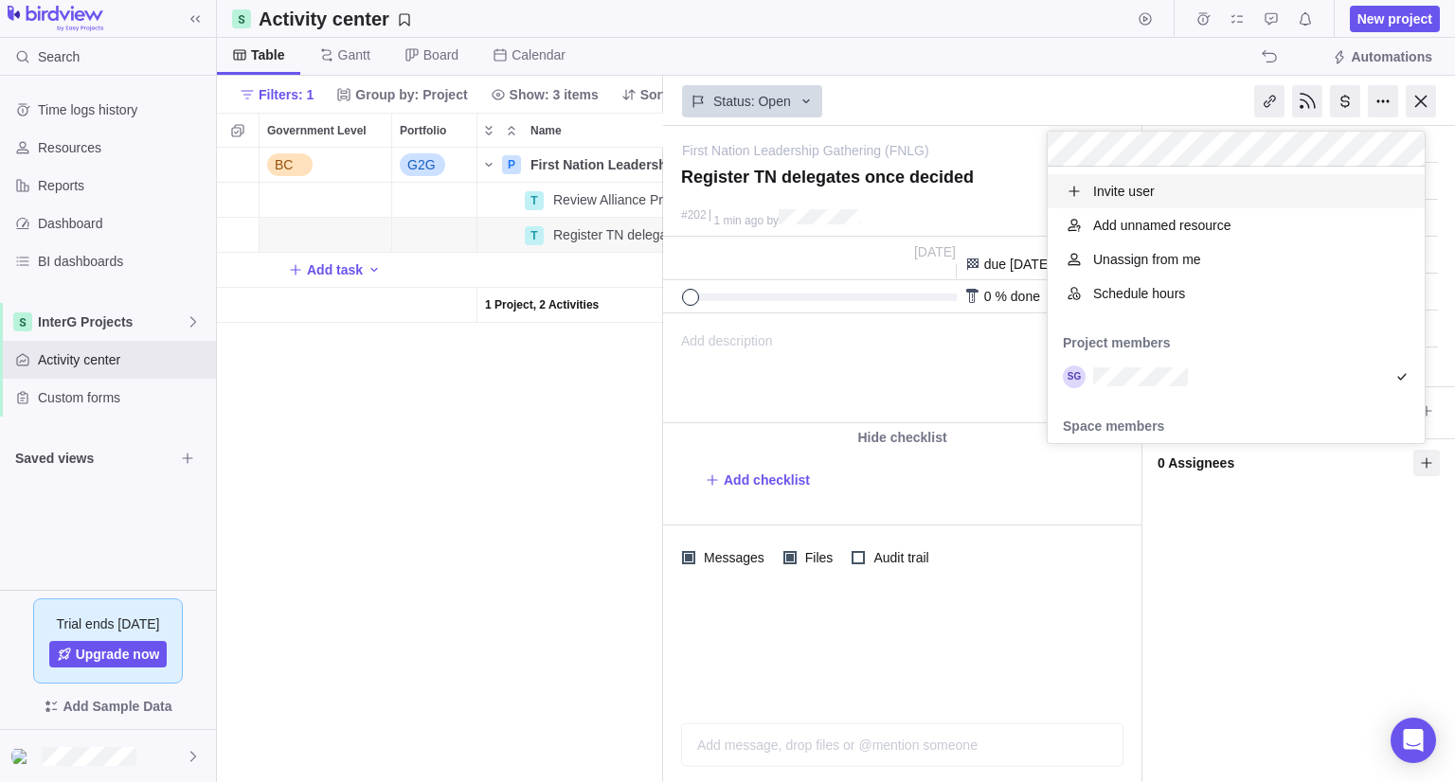
click at [1421, 104] on body "Search Time logs history Resources Reports Dashboard BI dashboards InterG Proje…" at bounding box center [727, 391] width 1455 height 782
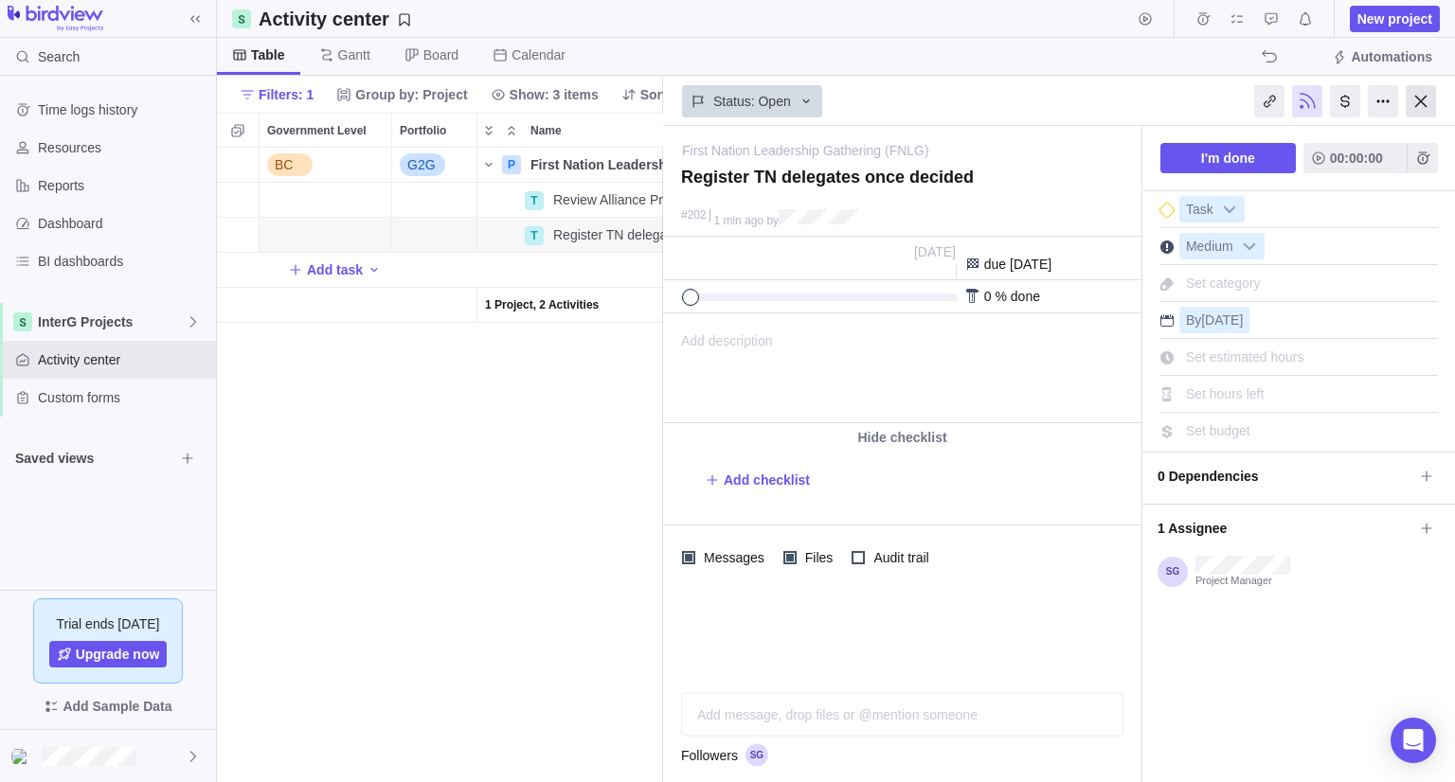
click at [1413, 107] on div at bounding box center [1420, 101] width 30 height 32
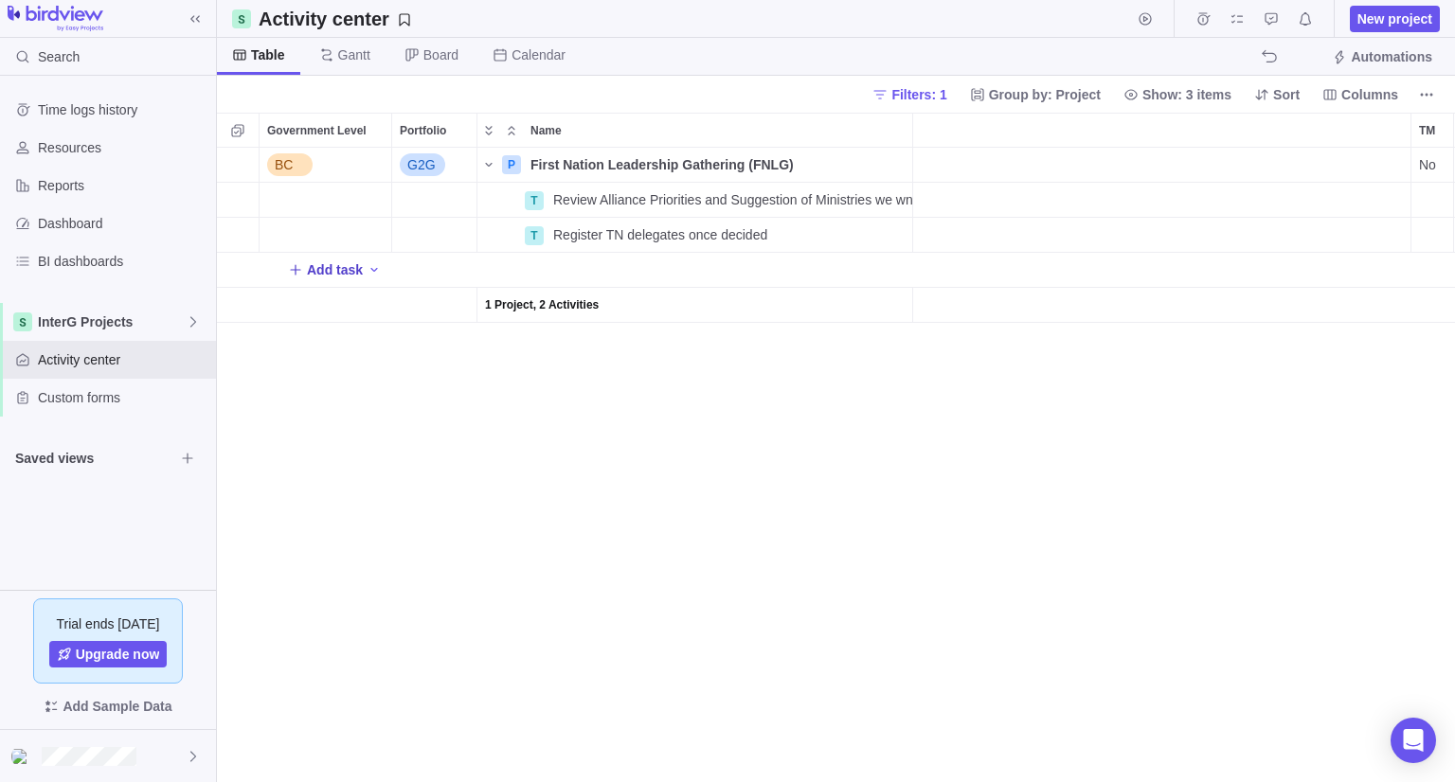
click at [328, 263] on span "Add task" at bounding box center [335, 269] width 56 height 19
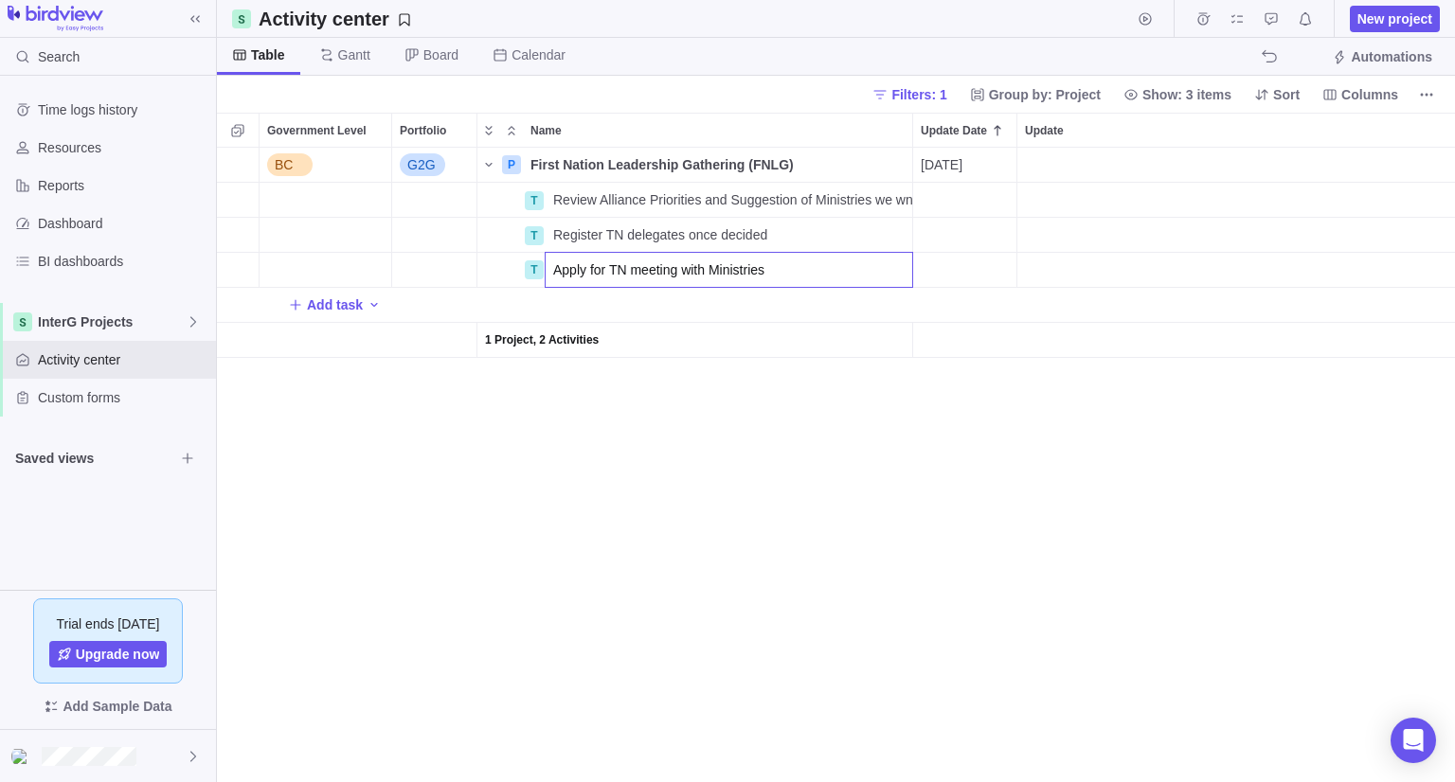
type input "Apply for TN meeting with Ministries"
click at [779, 439] on div "BC G2G P First Nation Leadership Gathering (FNLG) Details [DATE] No No Open Adm…" at bounding box center [836, 465] width 1238 height 635
click at [857, 265] on span "Details" at bounding box center [853, 269] width 44 height 19
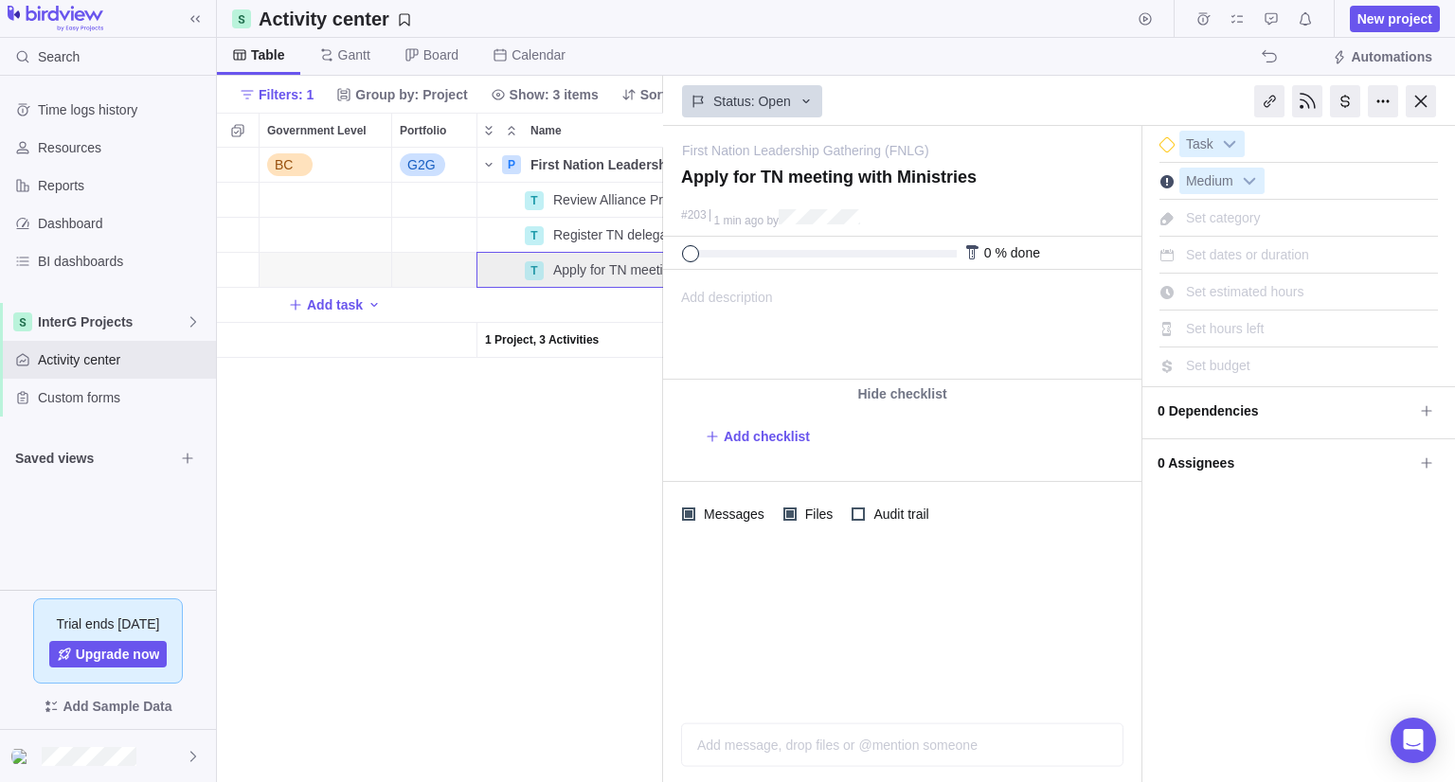
click at [1236, 294] on span "Set estimated hours" at bounding box center [1245, 291] width 118 height 15
click at [1241, 255] on span "Set dates or duration" at bounding box center [1247, 254] width 123 height 15
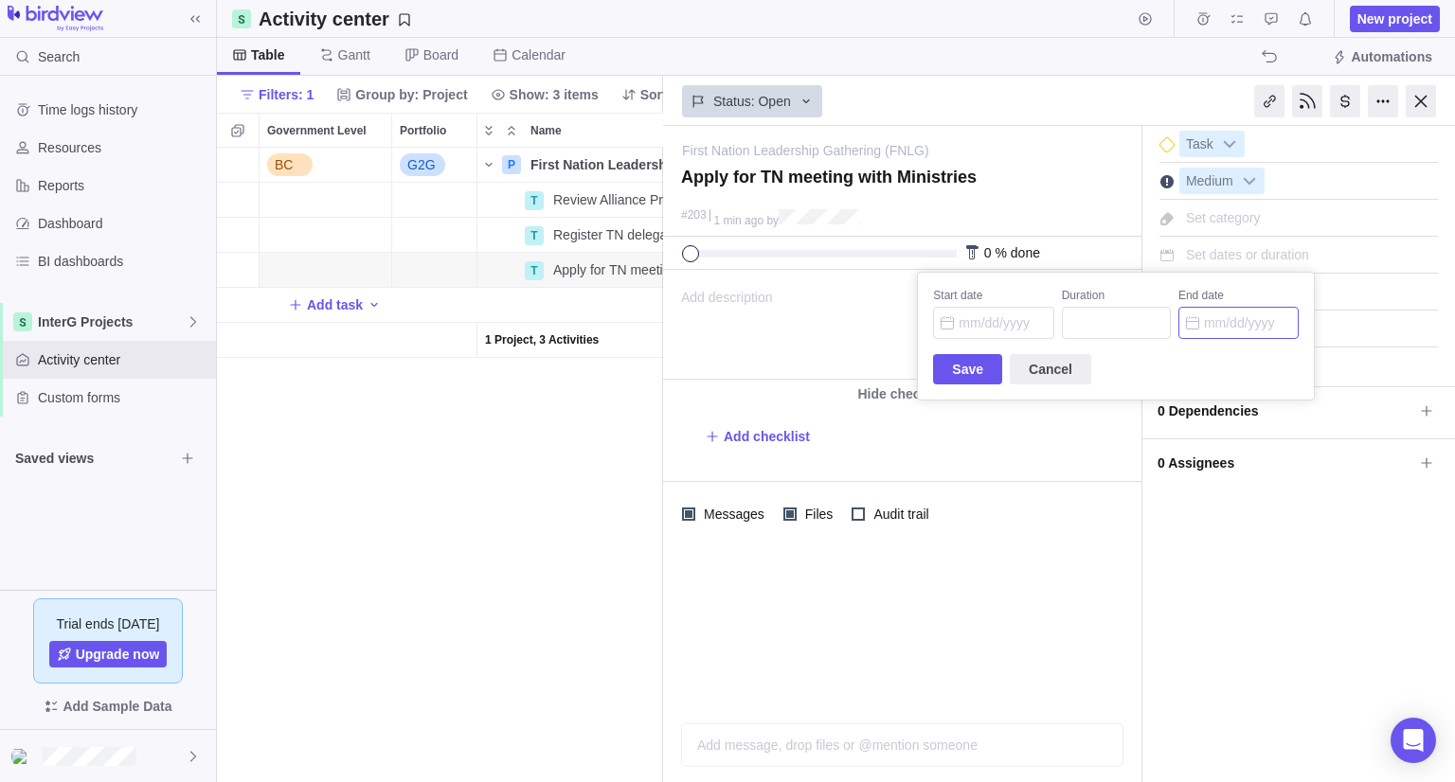
click at [1228, 314] on input "End date" at bounding box center [1238, 323] width 120 height 32
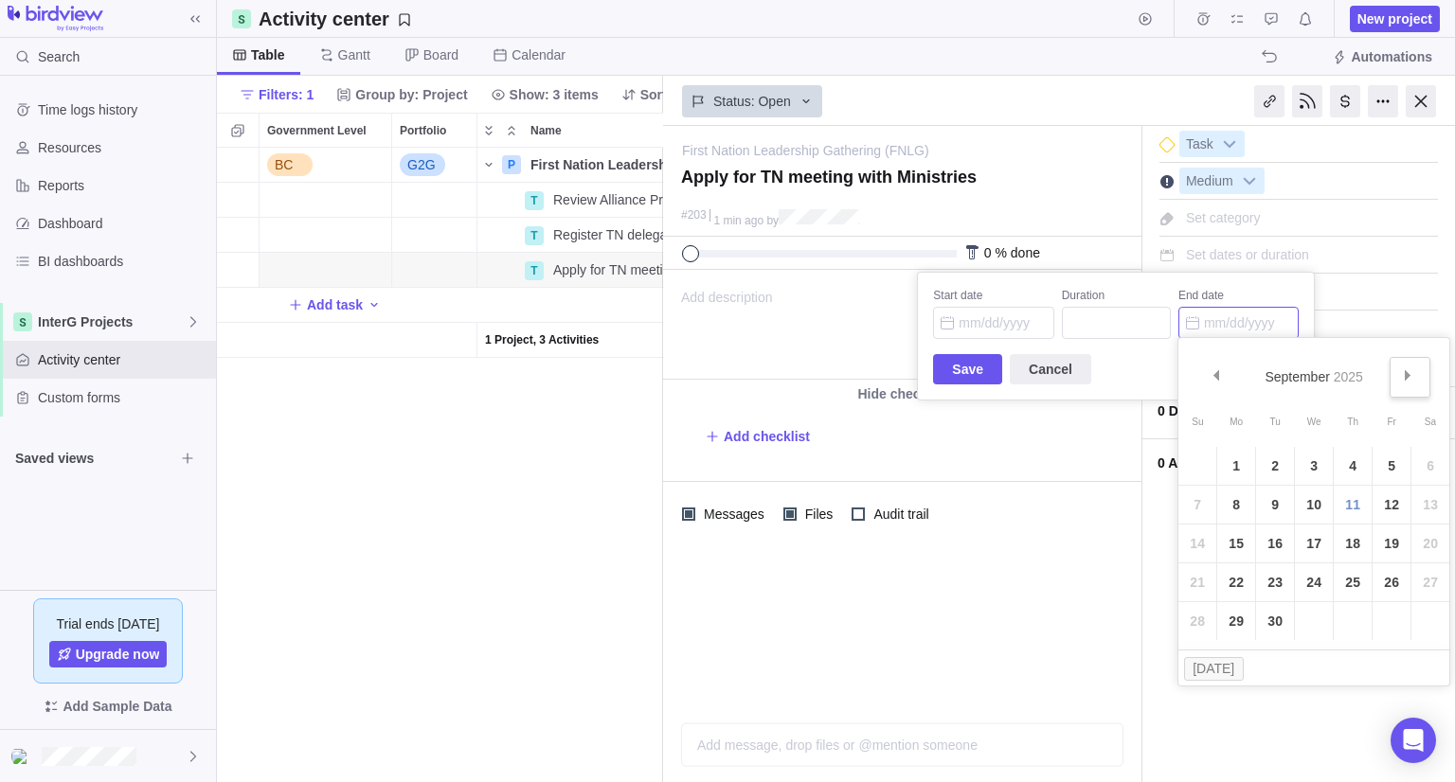
click at [1389, 378] on link "Next" at bounding box center [1409, 377] width 41 height 41
click at [1237, 512] on link "6" at bounding box center [1236, 505] width 38 height 38
type input "[DATE]"
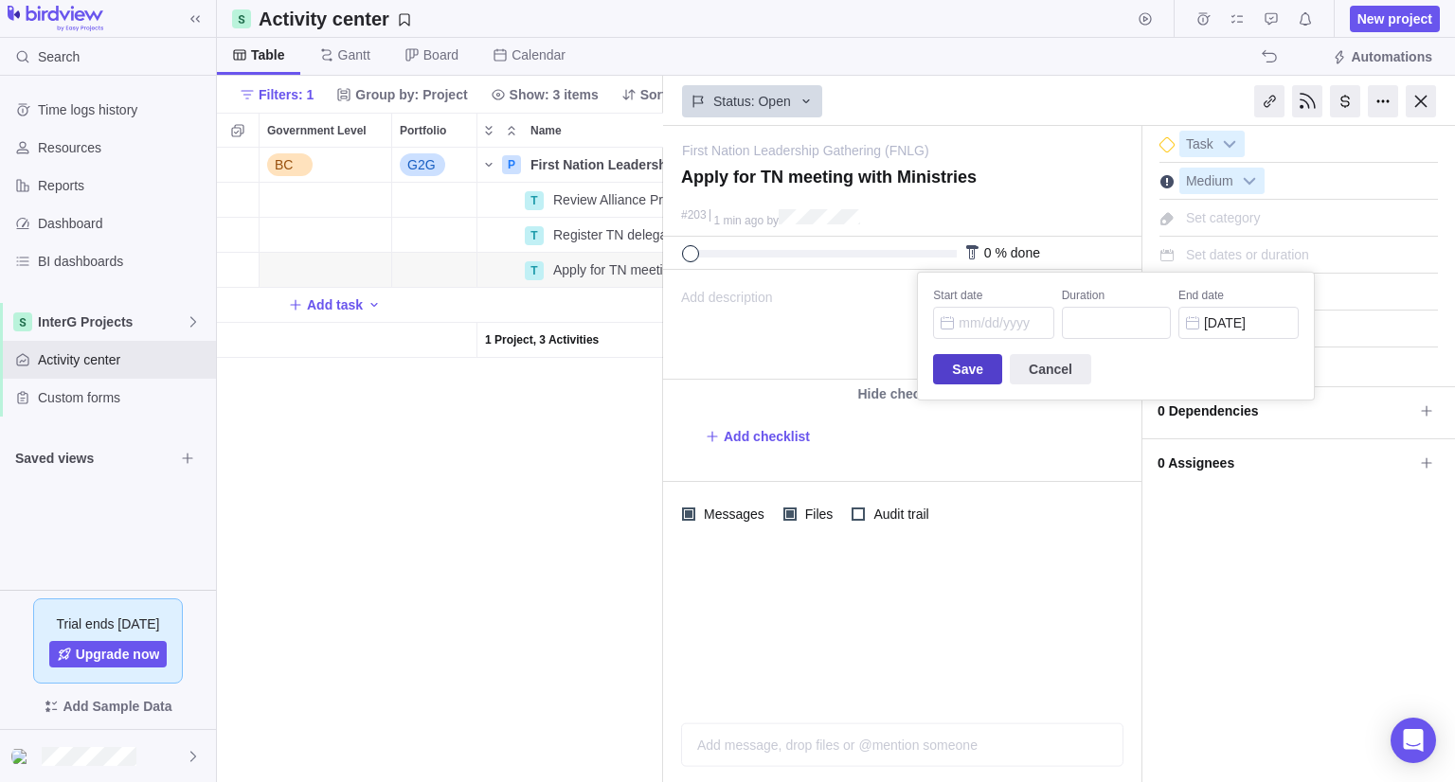
click at [973, 367] on span "Save" at bounding box center [967, 369] width 31 height 23
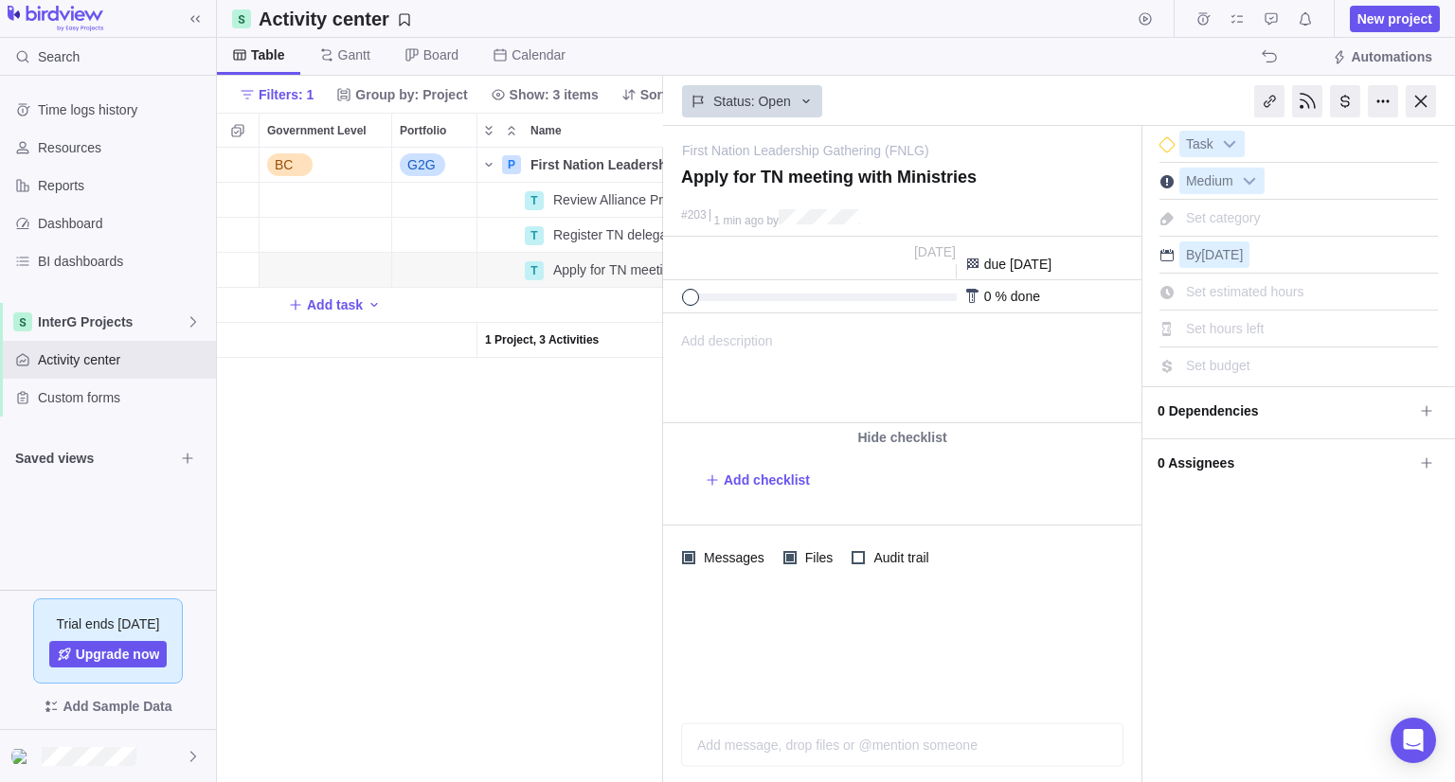
click at [1298, 463] on span "0 Assignees" at bounding box center [1285, 463] width 256 height 32
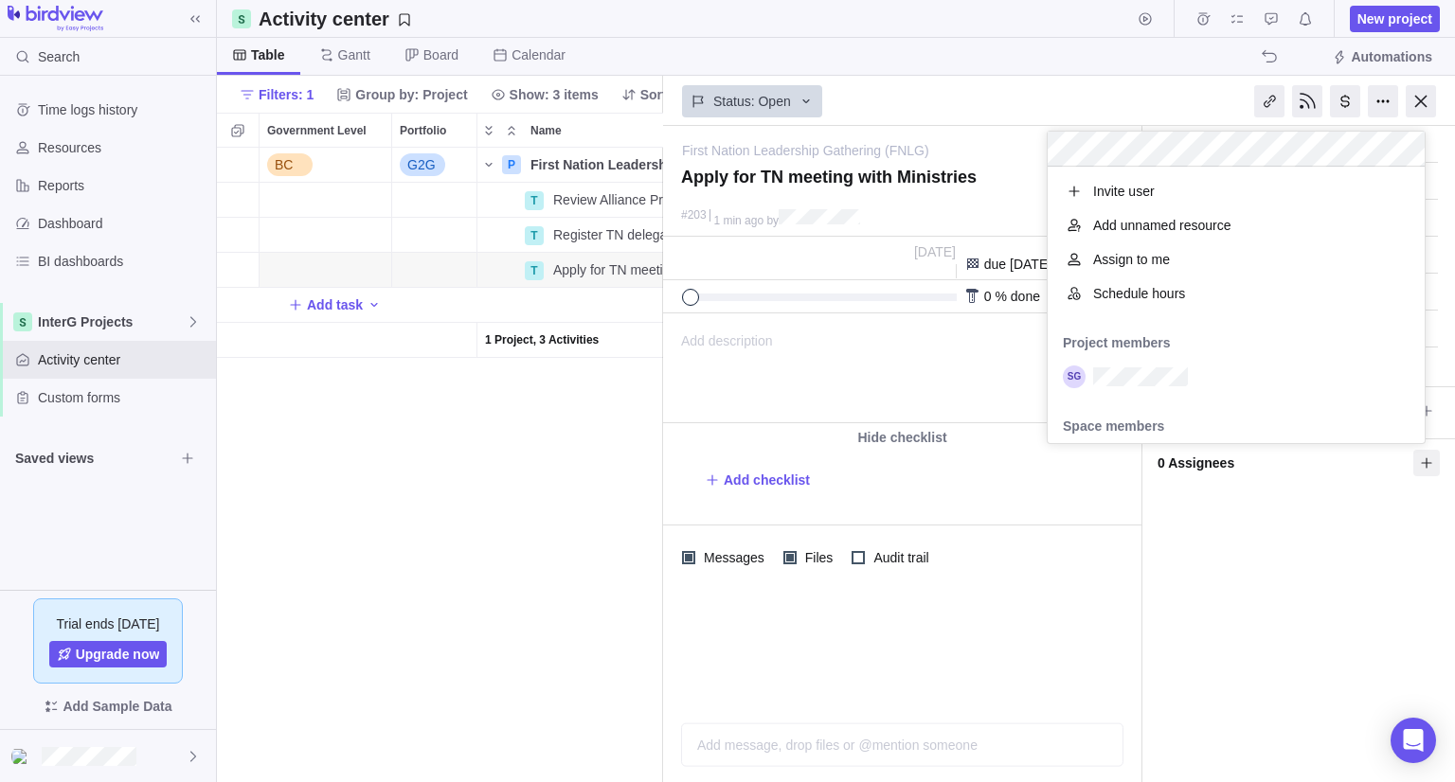
scroll to position [261, 363]
click at [1430, 98] on body "Search Time logs history Resources Reports Dashboard BI dashboards InterG Proje…" at bounding box center [727, 391] width 1455 height 782
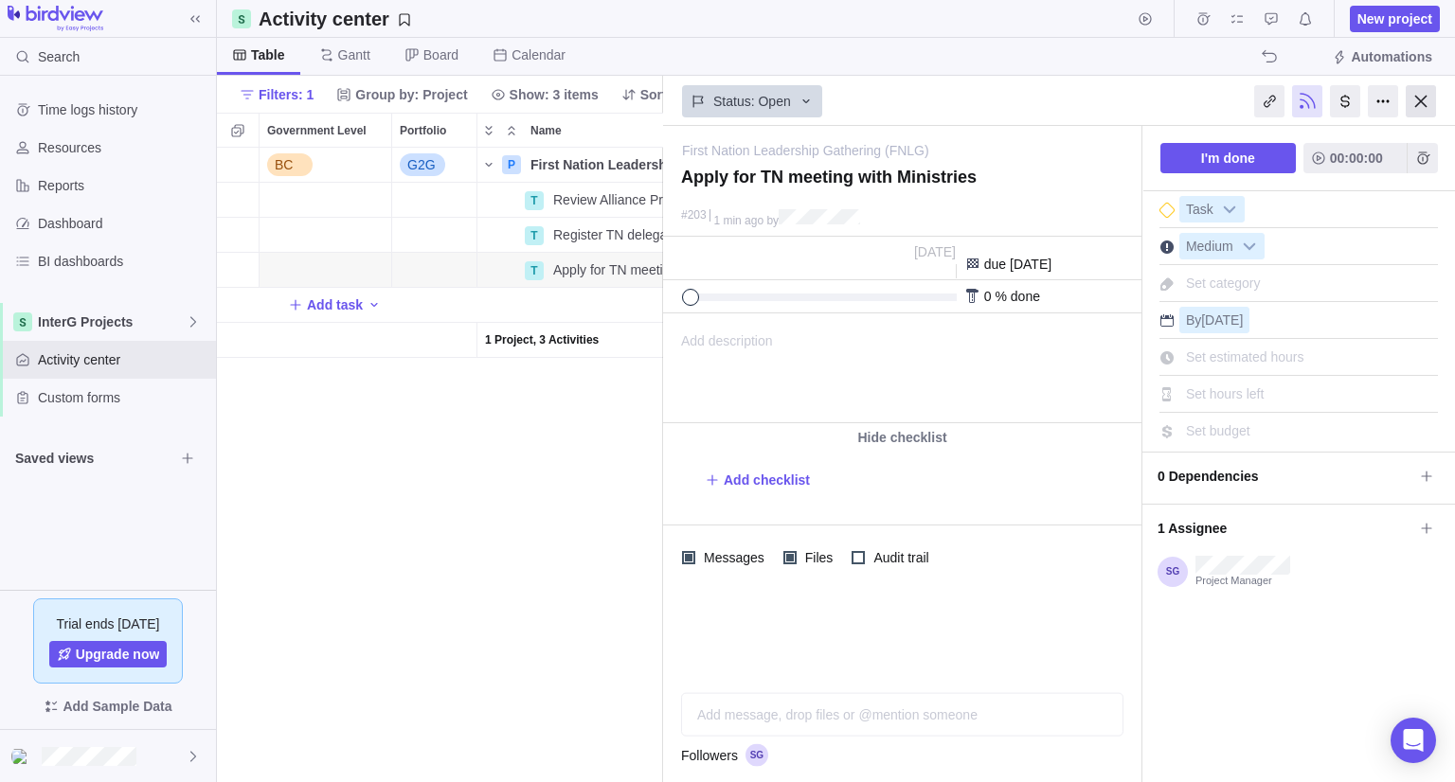
click at [1423, 100] on div at bounding box center [1420, 101] width 30 height 32
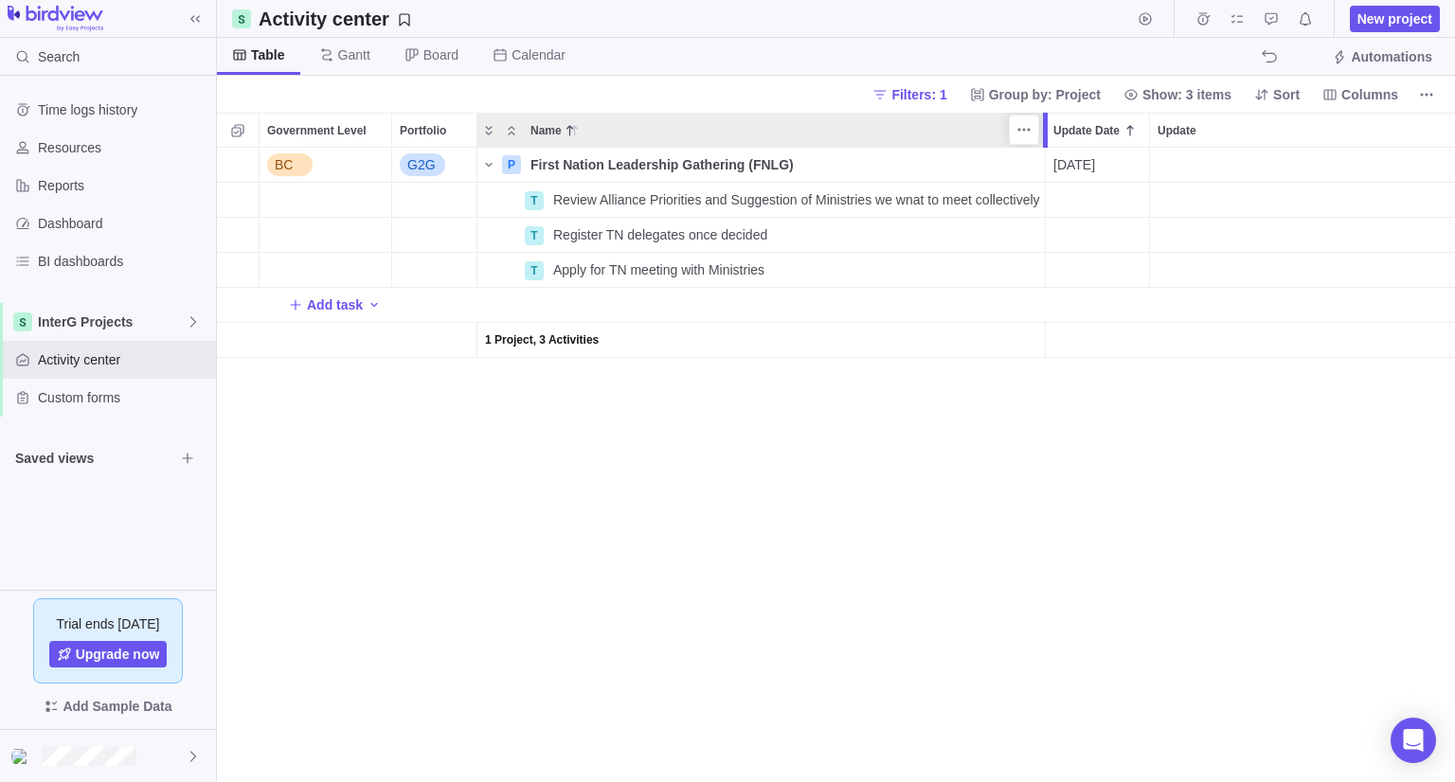
drag, startPoint x: 913, startPoint y: 137, endPoint x: 1047, endPoint y: 136, distance: 133.5
click at [1047, 136] on div at bounding box center [1045, 130] width 5 height 35
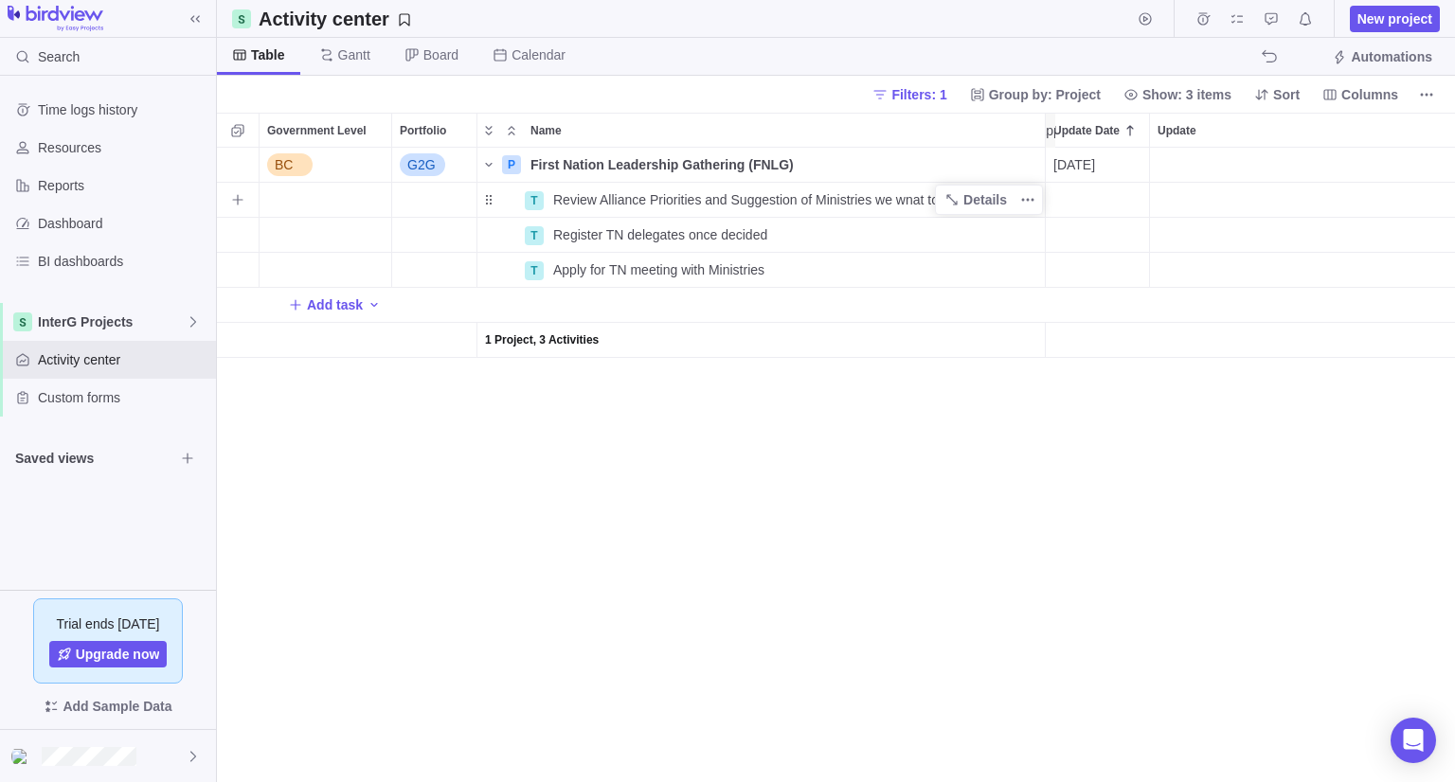
click at [911, 198] on span "Review Alliance Priorities and Suggestion of Ministries we wnat to meet collect…" at bounding box center [796, 199] width 487 height 19
click at [911, 198] on input "Review Alliance Priorities and Suggestion of Ministries we wnat to meet collect…" at bounding box center [795, 200] width 501 height 36
click at [912, 201] on input "Review Alliance Priorities and Suggestion of Ministries we wnat to meet collect…" at bounding box center [795, 200] width 501 height 36
type input "Review Alliance Priorities and Suggestion of Ministries we want to meet collect…"
click at [653, 204] on input "Review Alliance Priorities and Suggestion of Ministries we want to meet collect…" at bounding box center [795, 200] width 501 height 36
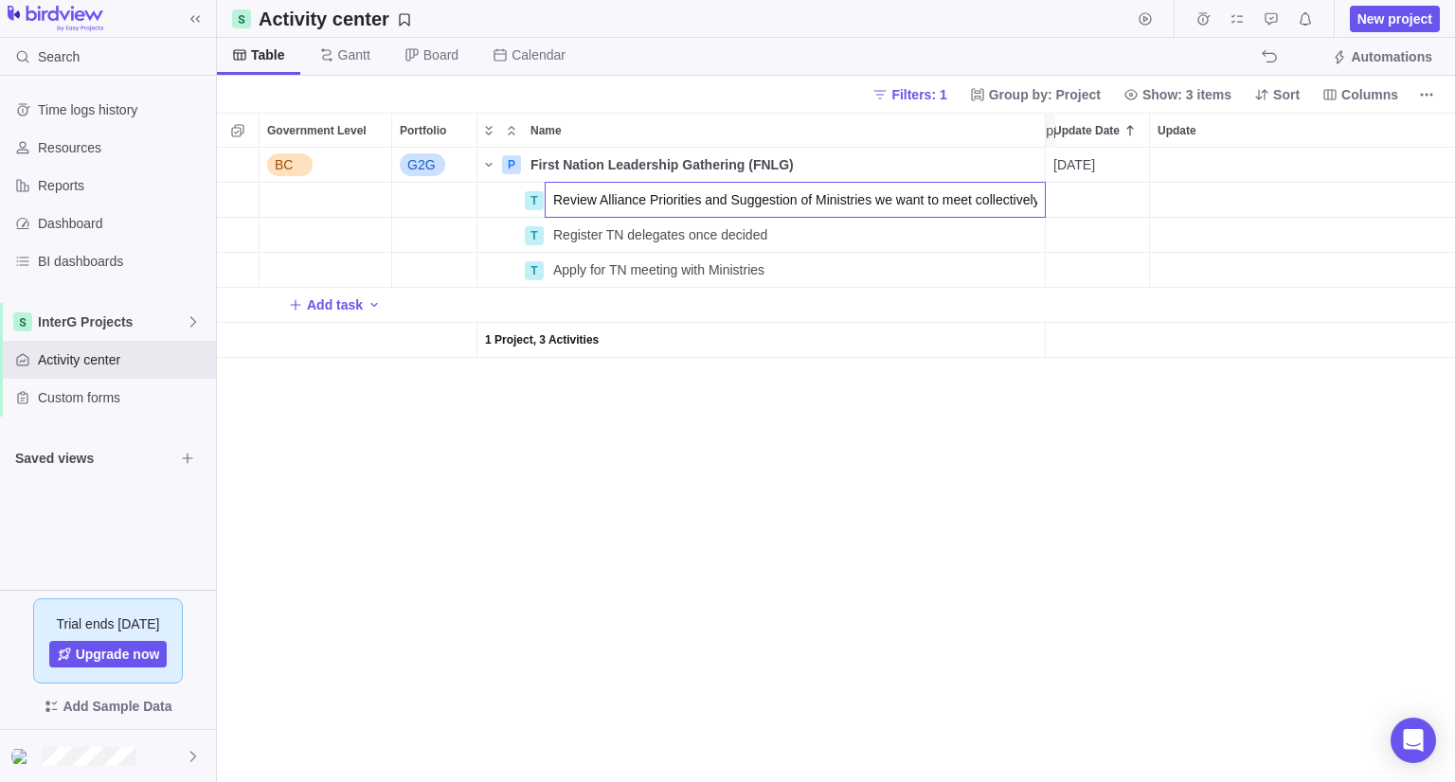
click at [974, 543] on div "BC G2G P First Nation Leadership Gathering (FNLG) Details [DATE] No No Open Adm…" at bounding box center [836, 465] width 1238 height 635
click at [988, 202] on span "Details" at bounding box center [985, 199] width 44 height 19
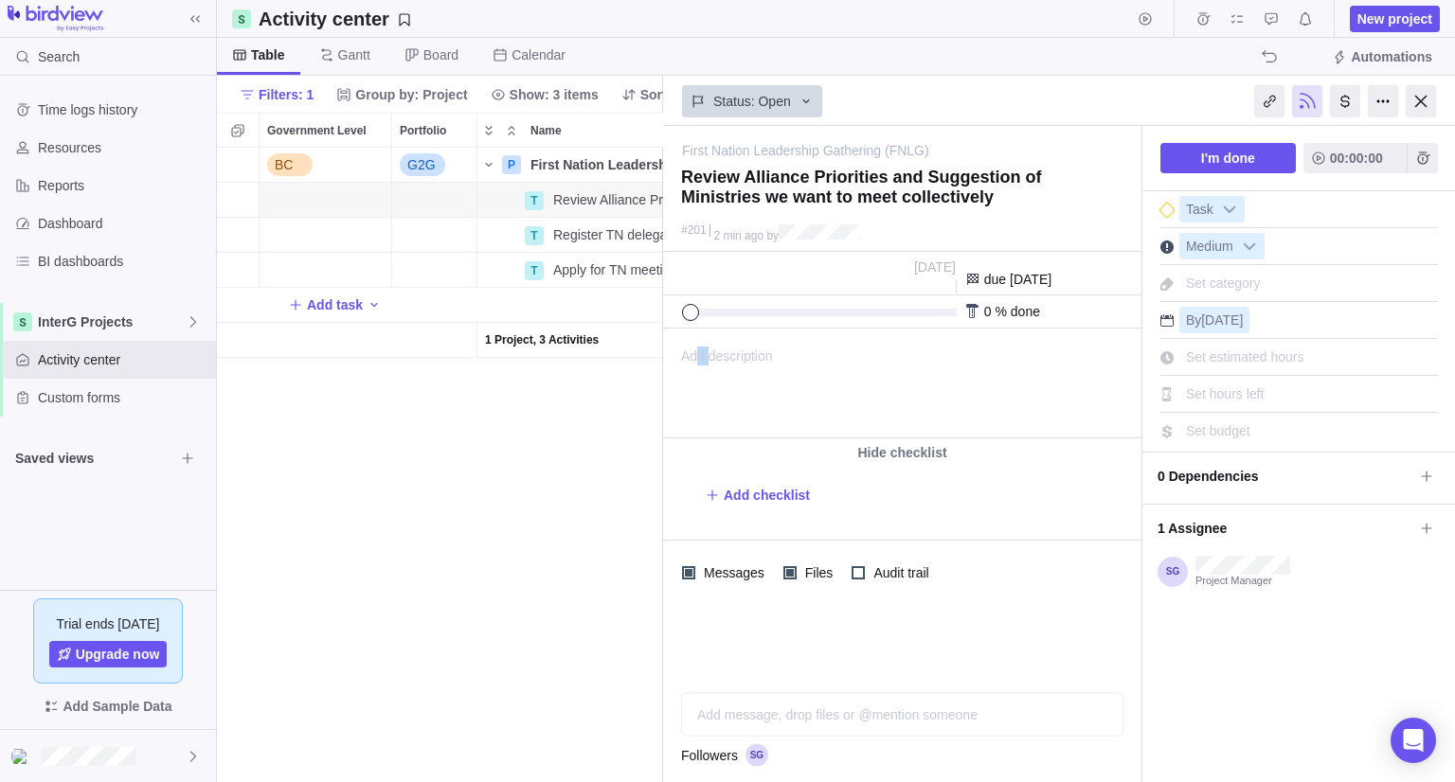
drag, startPoint x: 700, startPoint y: 376, endPoint x: 712, endPoint y: 375, distance: 12.3
click at [709, 375] on span "Add description" at bounding box center [718, 384] width 109 height 108
click at [715, 354] on span "Add description" at bounding box center [718, 384] width 109 height 108
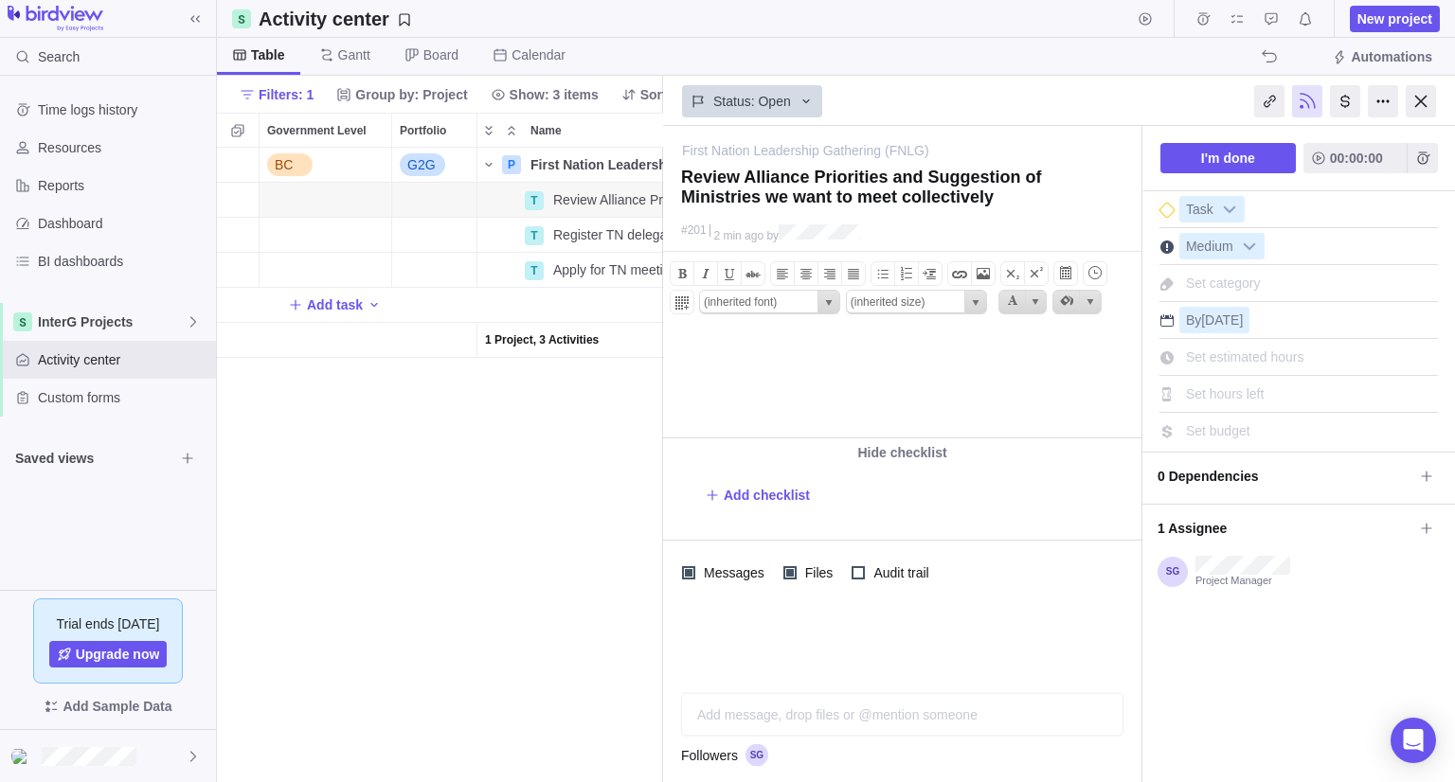
paste body
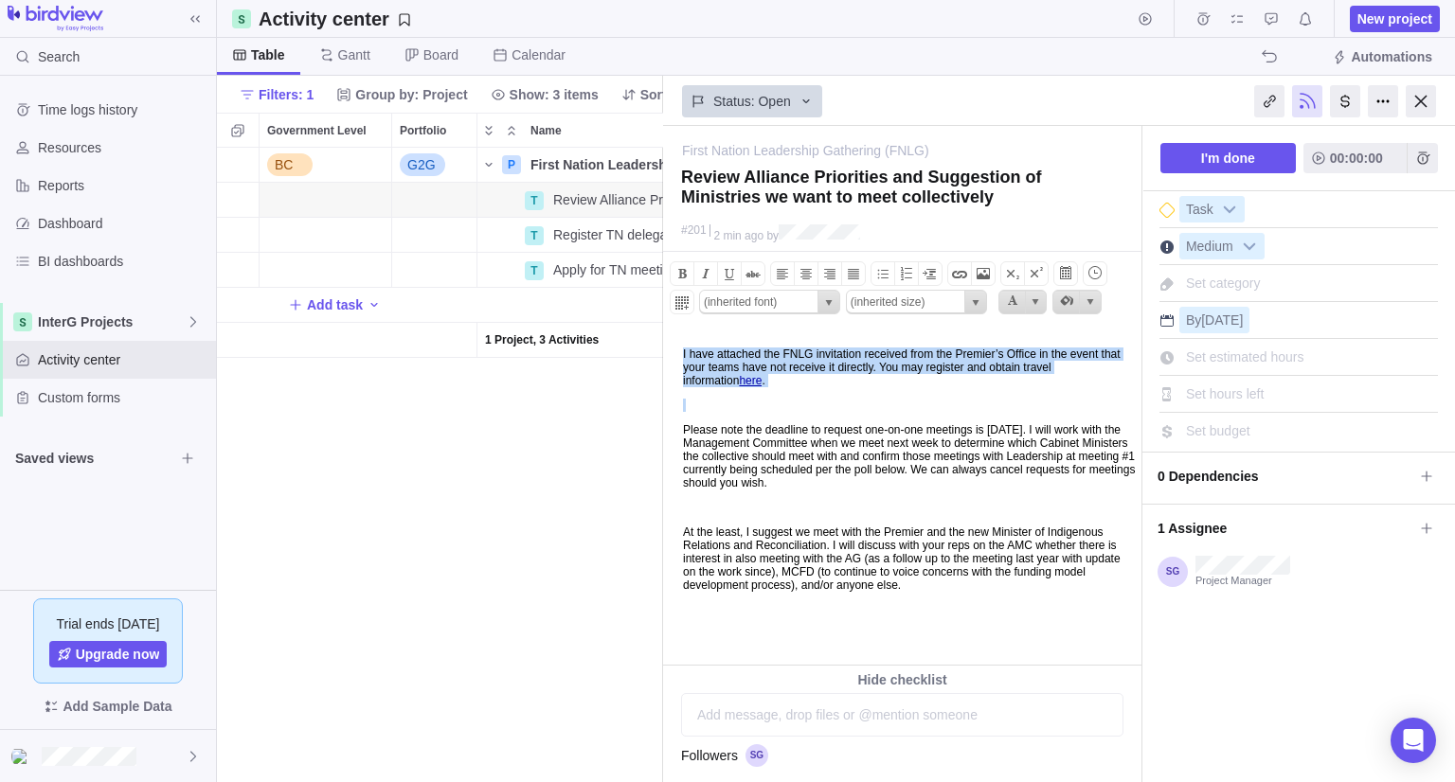
drag, startPoint x: 799, startPoint y: 412, endPoint x: 668, endPoint y: 339, distance: 150.5
click at [668, 339] on body "I have attached the FNLG invitation received from the Premier’s Office in the e…" at bounding box center [901, 473] width 474 height 287
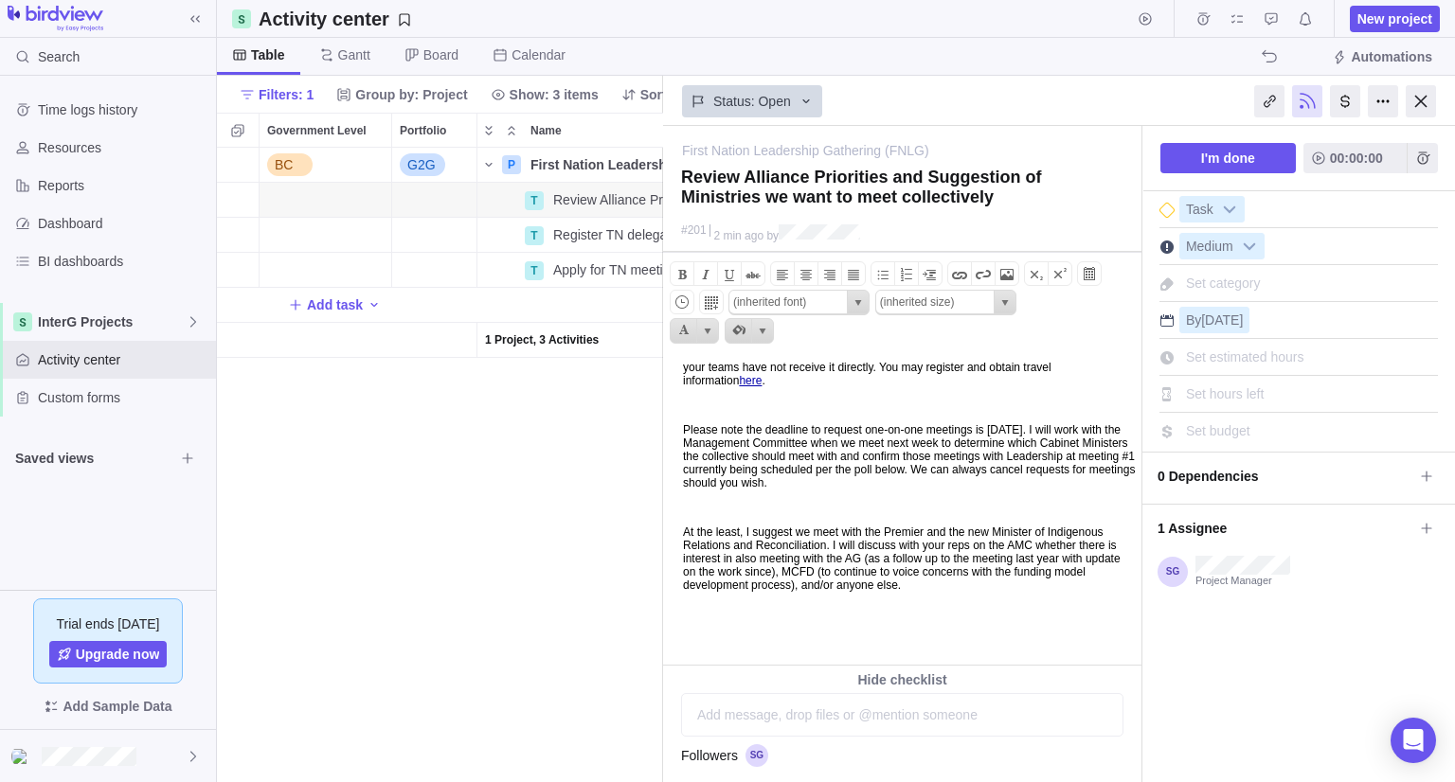
drag, startPoint x: 1099, startPoint y: 434, endPoint x: 826, endPoint y: 400, distance: 274.9
click at [826, 400] on body "I have attached the FNLG invitation received from the Premier’s Office in the e…" at bounding box center [901, 473] width 474 height 287
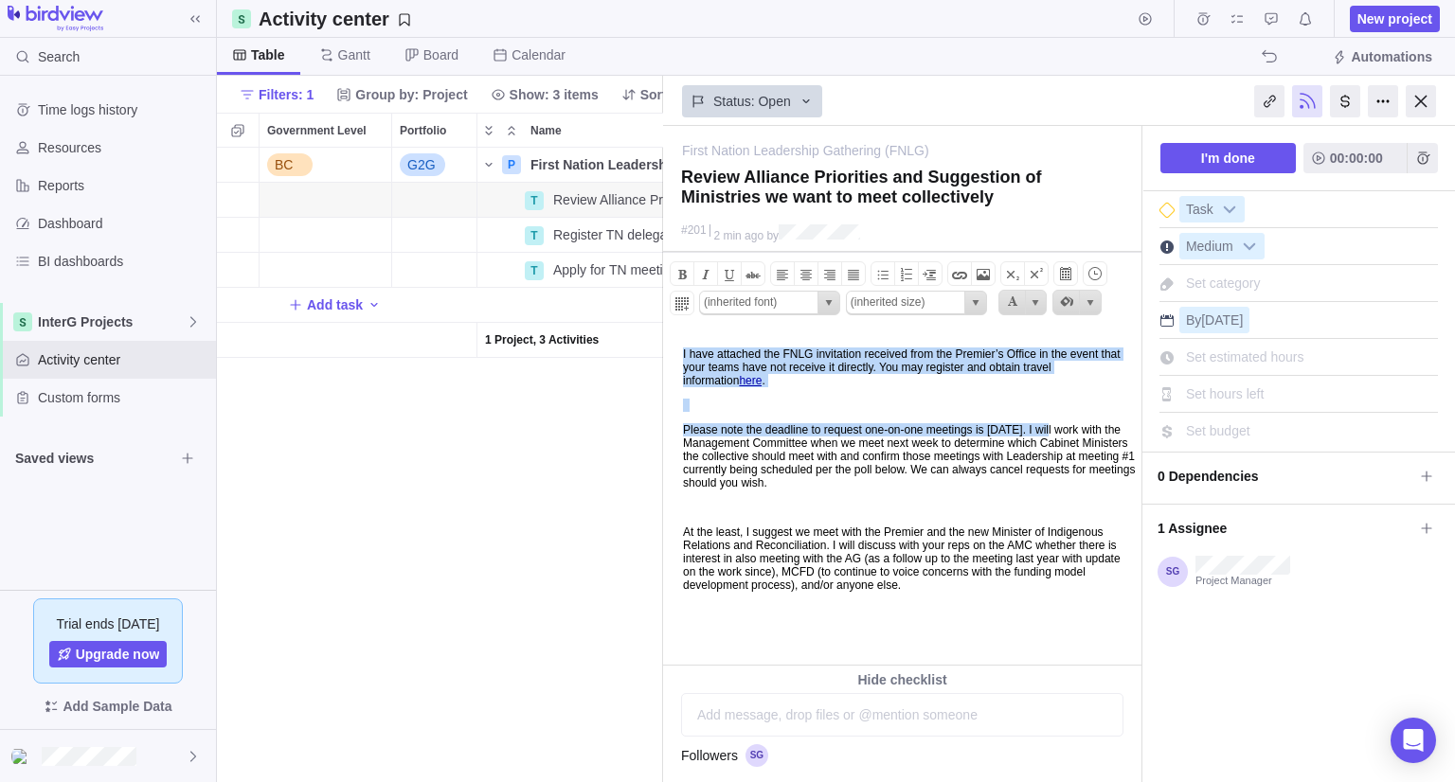
drag, startPoint x: 1103, startPoint y: 430, endPoint x: 645, endPoint y: 333, distance: 468.5
click at [664, 333] on html "I have attached the FNLG invitation received from the Premier’s Office in the e…" at bounding box center [901, 497] width 474 height 335
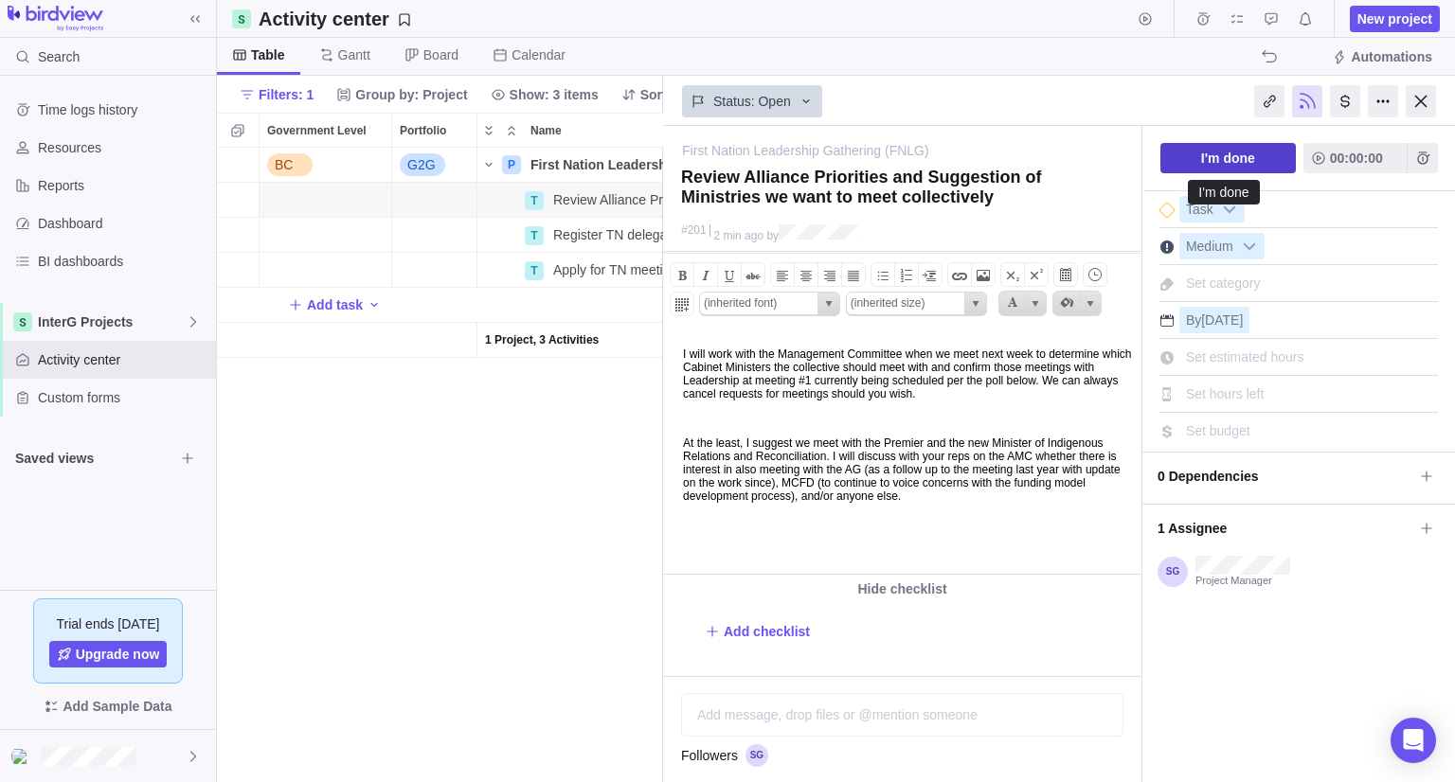
click at [1231, 156] on span "I'm done" at bounding box center [1228, 158] width 54 height 23
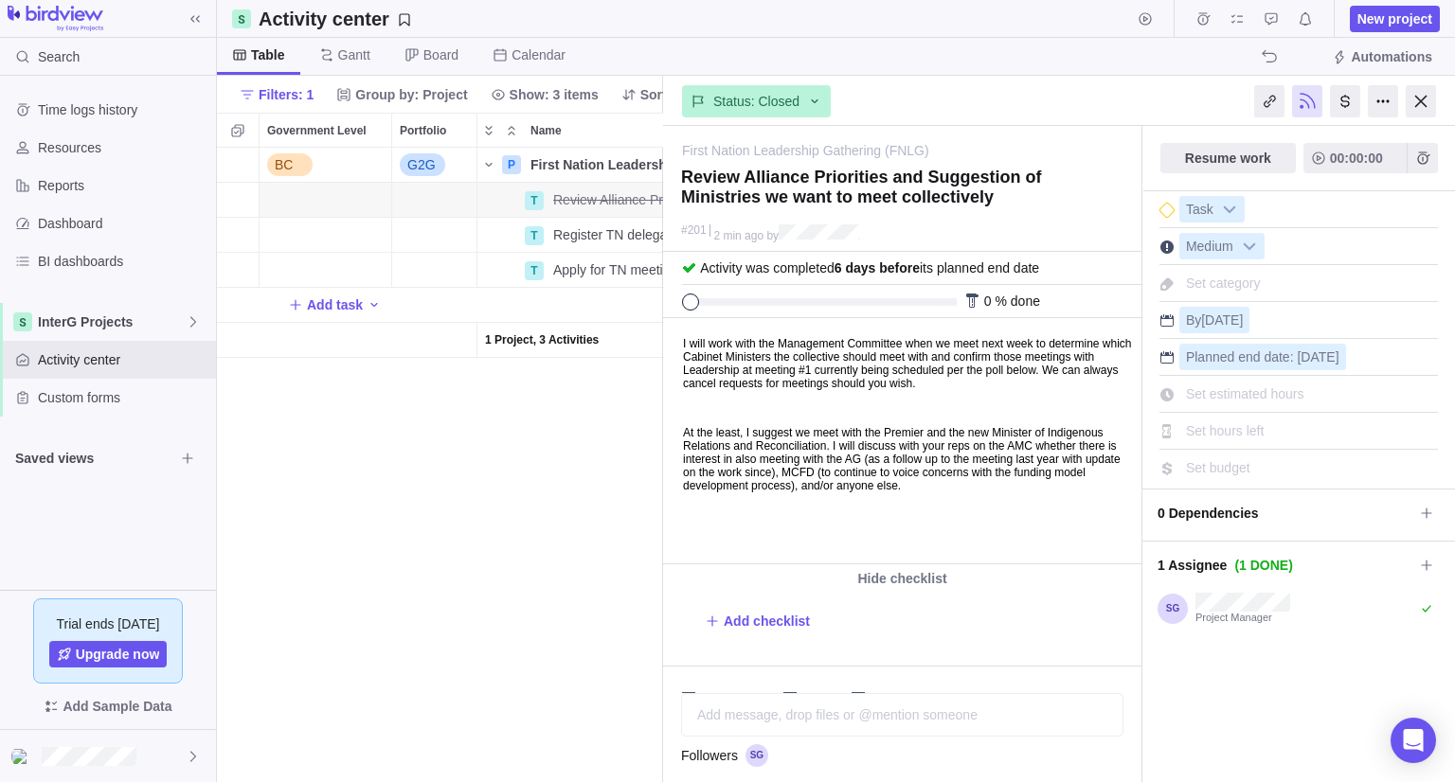
drag, startPoint x: 945, startPoint y: 300, endPoint x: 651, endPoint y: 291, distance: 294.7
click at [654, 292] on div "Activity center New project Table [PERSON_NAME] Board Calendar Automations Filt…" at bounding box center [836, 391] width 1238 height 782
click at [1331, 561] on span "1 Assignee (1 DONE)" at bounding box center [1285, 565] width 256 height 32
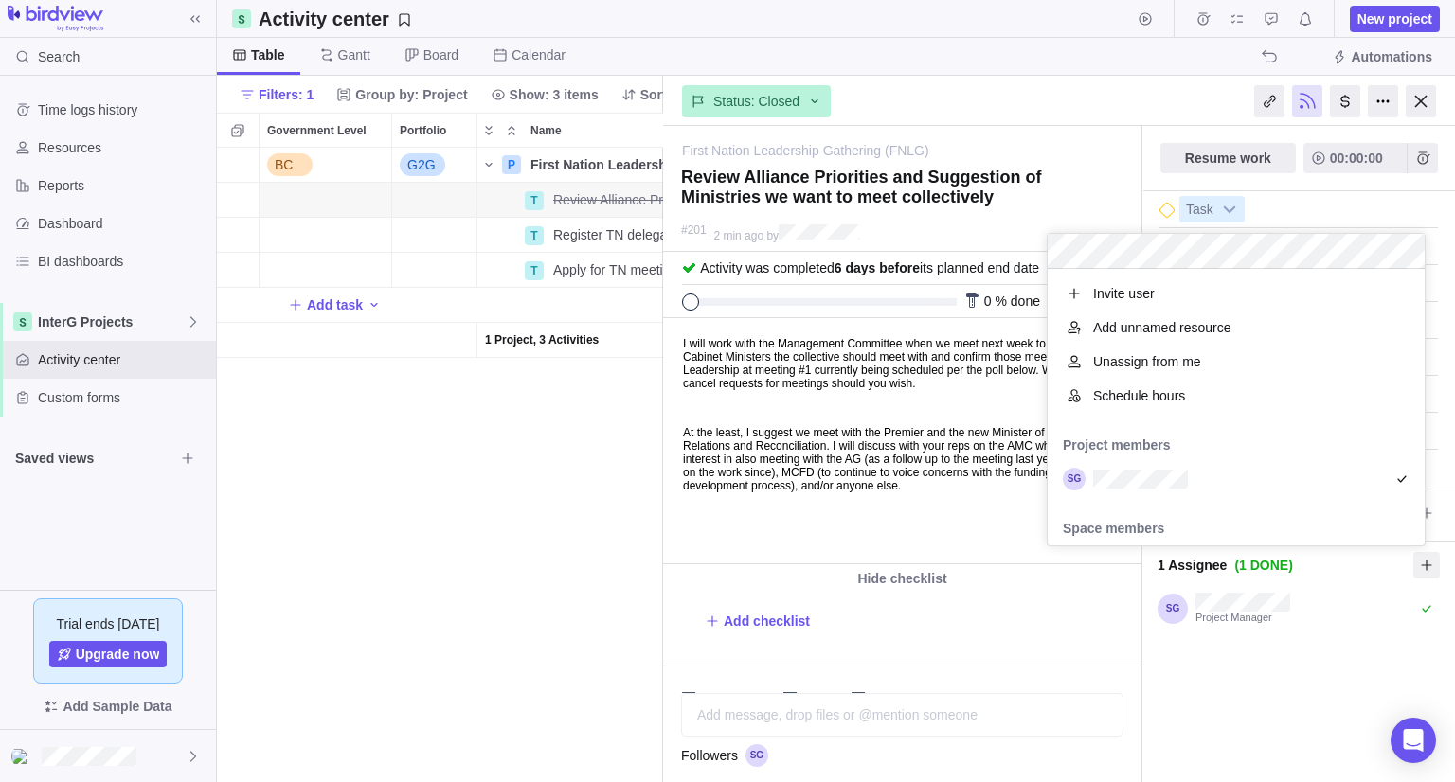
scroll to position [261, 363]
drag, startPoint x: 1283, startPoint y: 684, endPoint x: 1299, endPoint y: 646, distance: 41.2
click at [1283, 685] on div "First Nation Leadership Gathering (FNLG) — change Review Alliance Priorities an…" at bounding box center [1059, 454] width 792 height 656
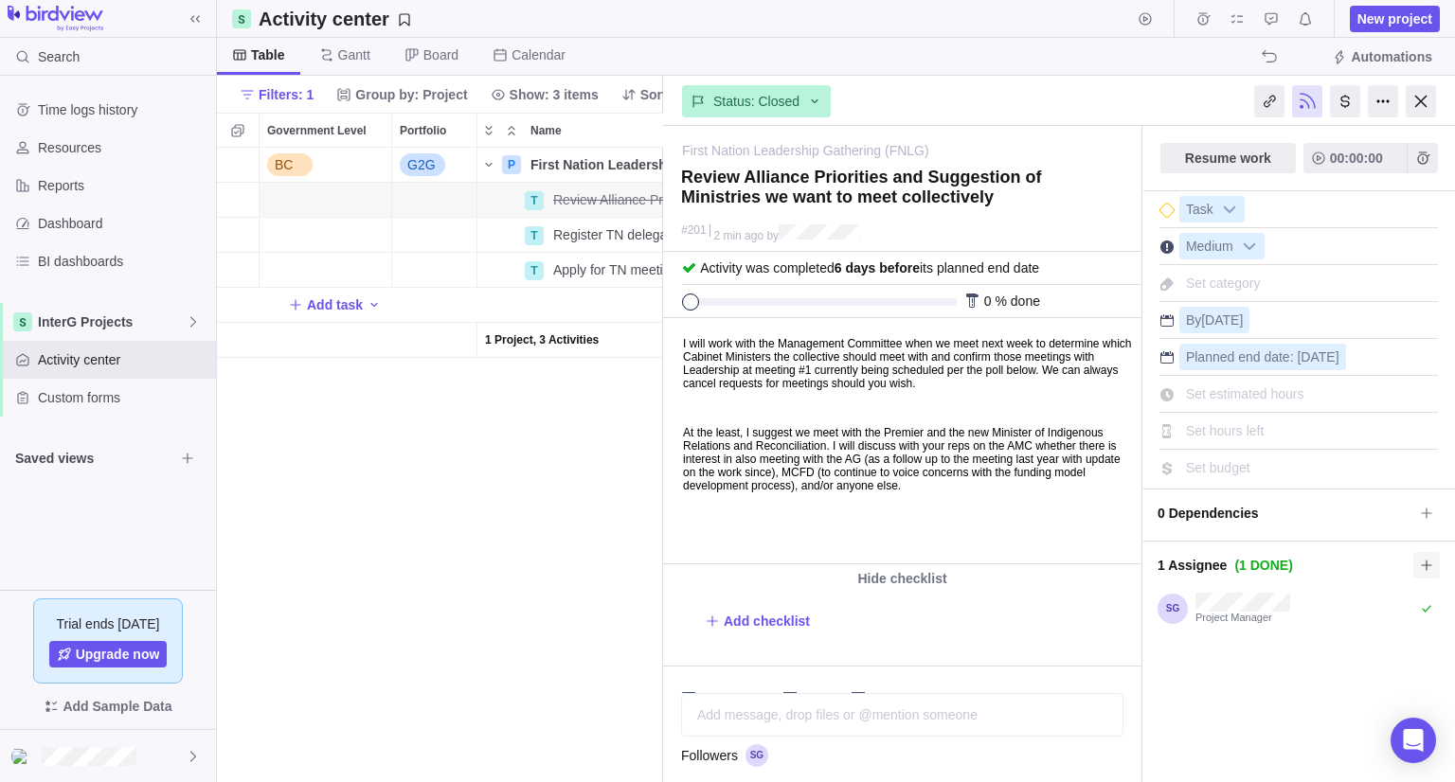
click at [1421, 562] on icon at bounding box center [1426, 565] width 10 height 10
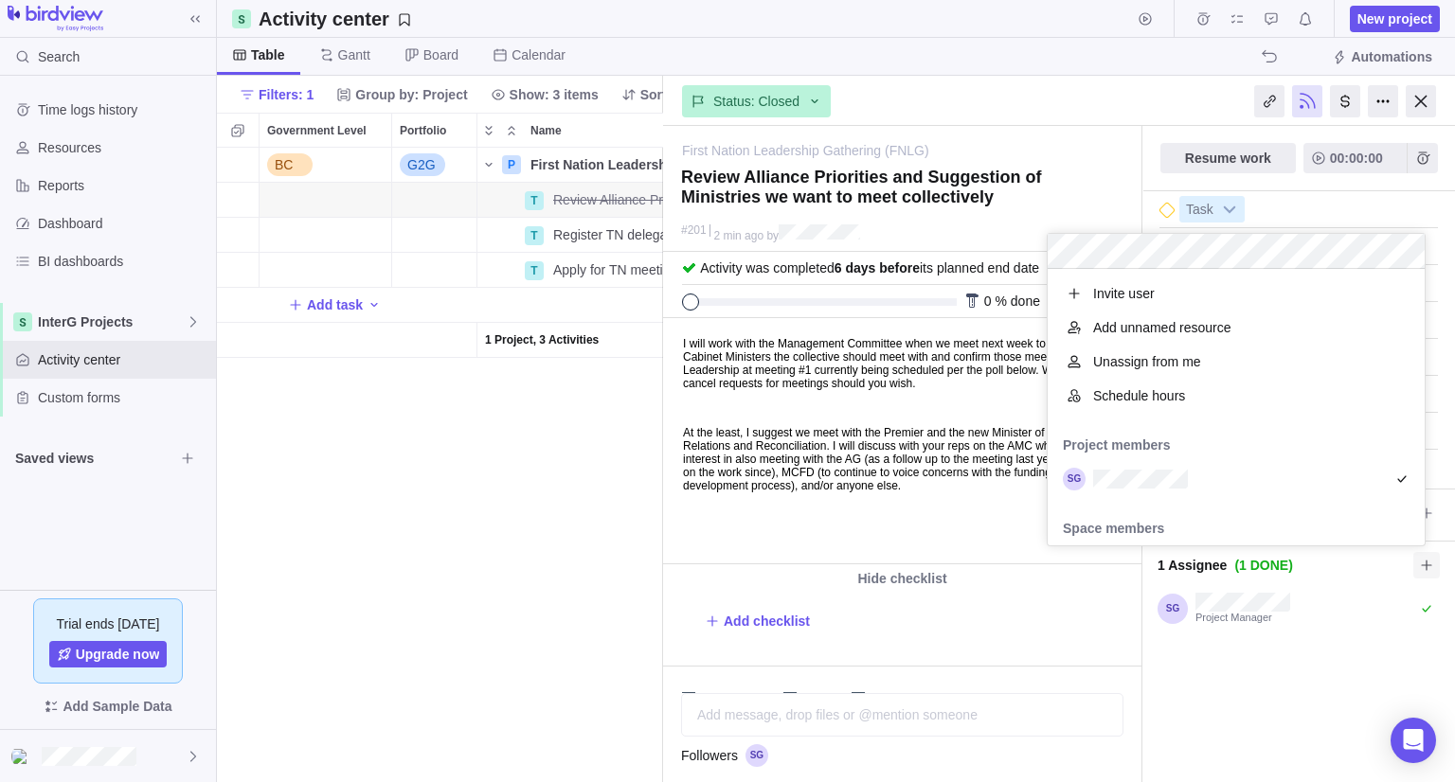
click at [1419, 562] on icon at bounding box center [1426, 565] width 15 height 15
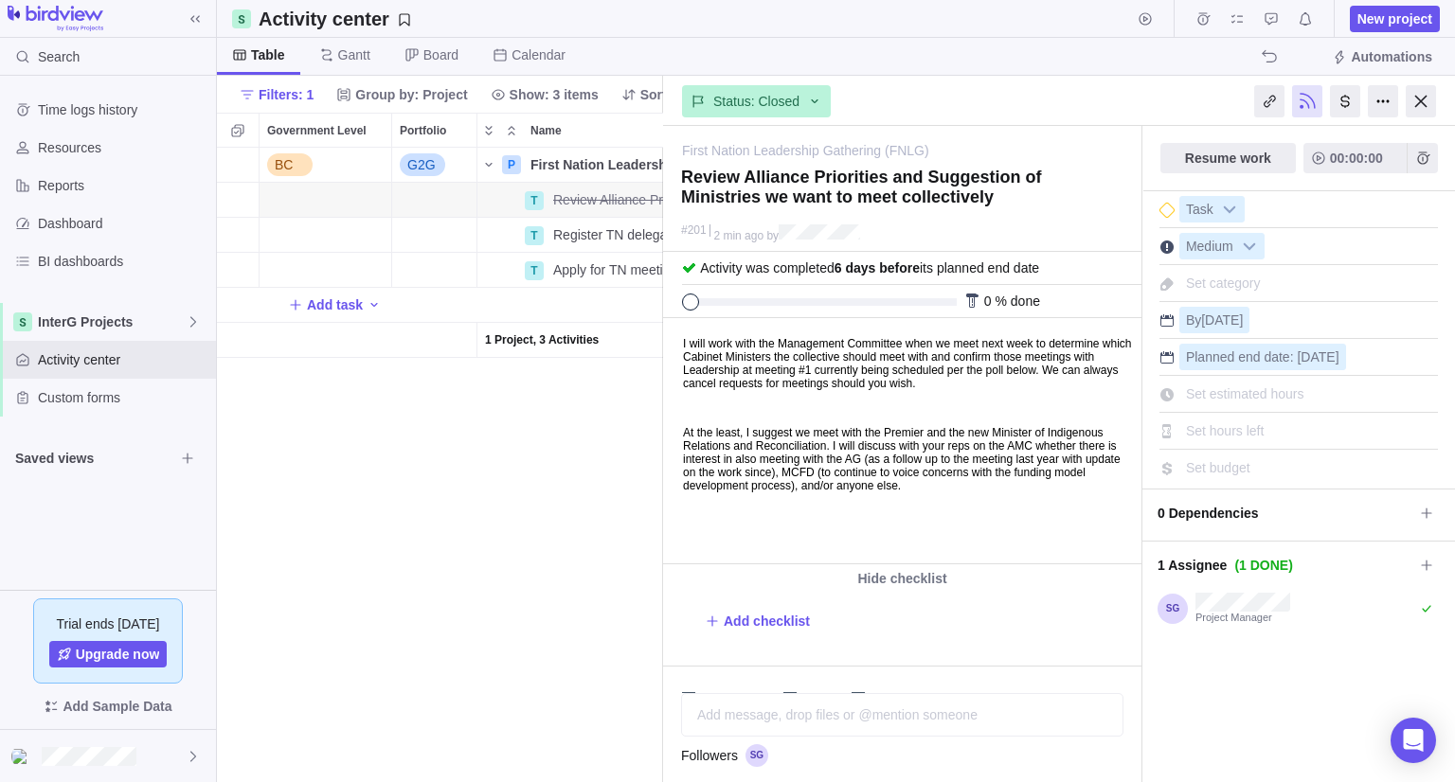
click at [1260, 709] on div "Resume work 00:00:00 Task Medium Set category By [DATE] Planned end date: [DATE]" at bounding box center [1298, 480] width 313 height 709
click at [808, 107] on icon at bounding box center [814, 101] width 15 height 15
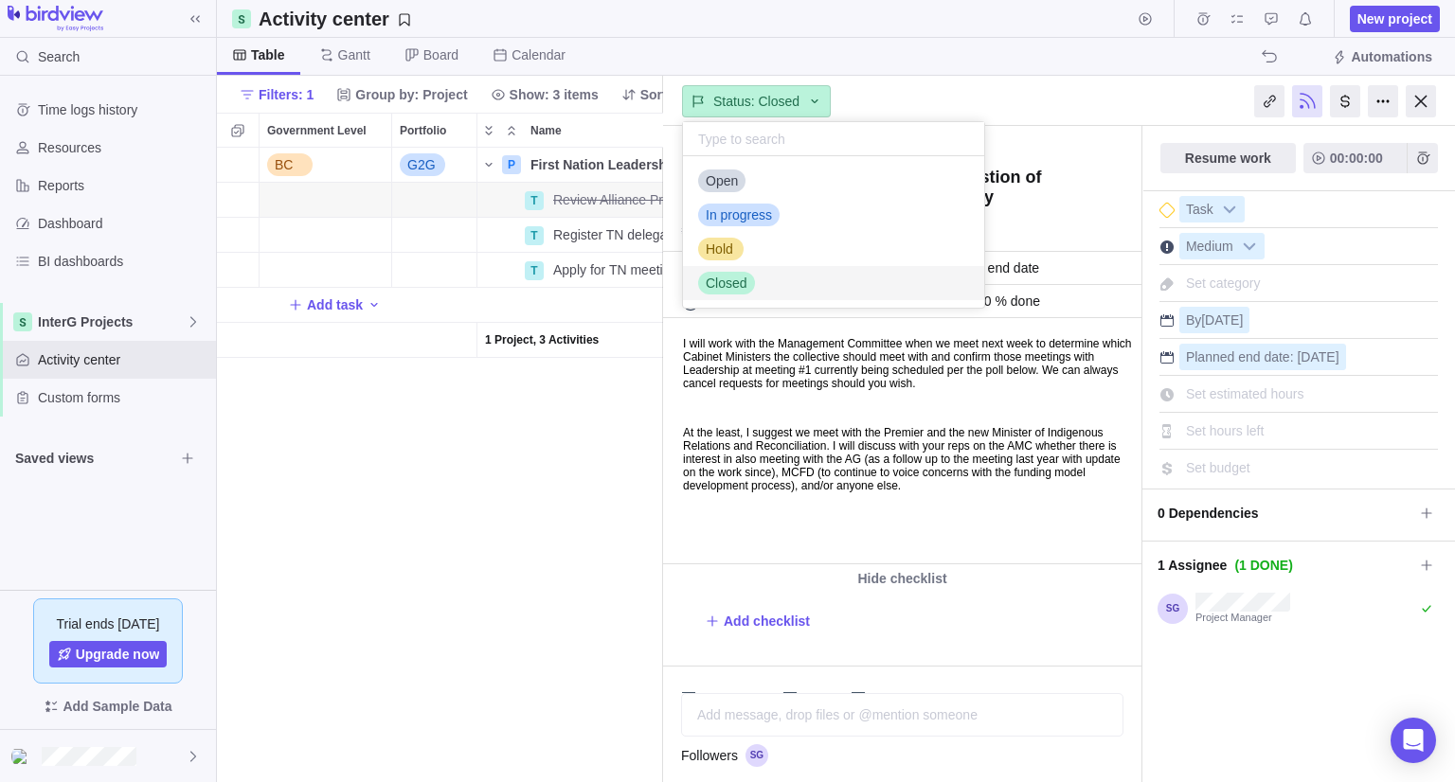
scroll to position [136, 287]
click at [796, 170] on div "Open" at bounding box center [833, 181] width 301 height 34
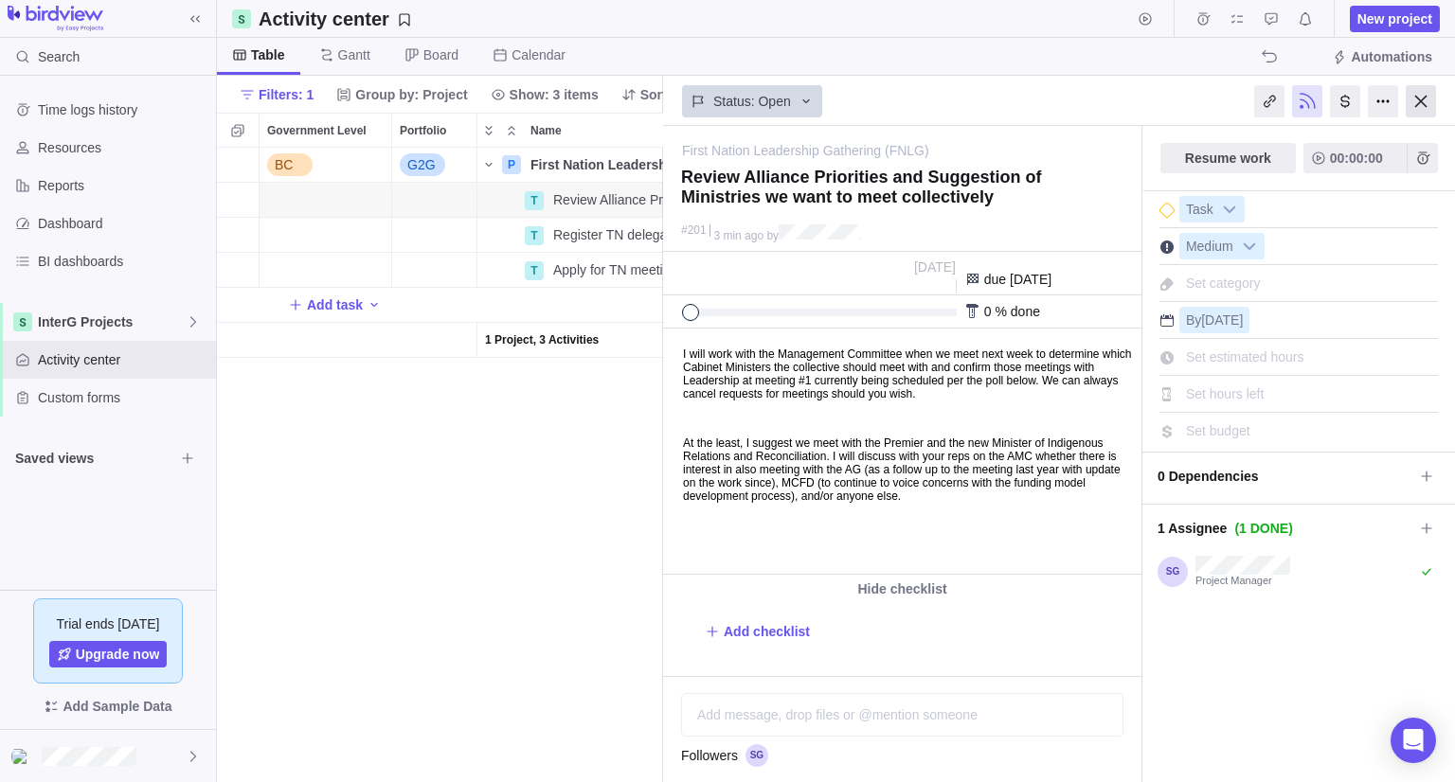
click at [1424, 107] on div at bounding box center [1420, 101] width 30 height 32
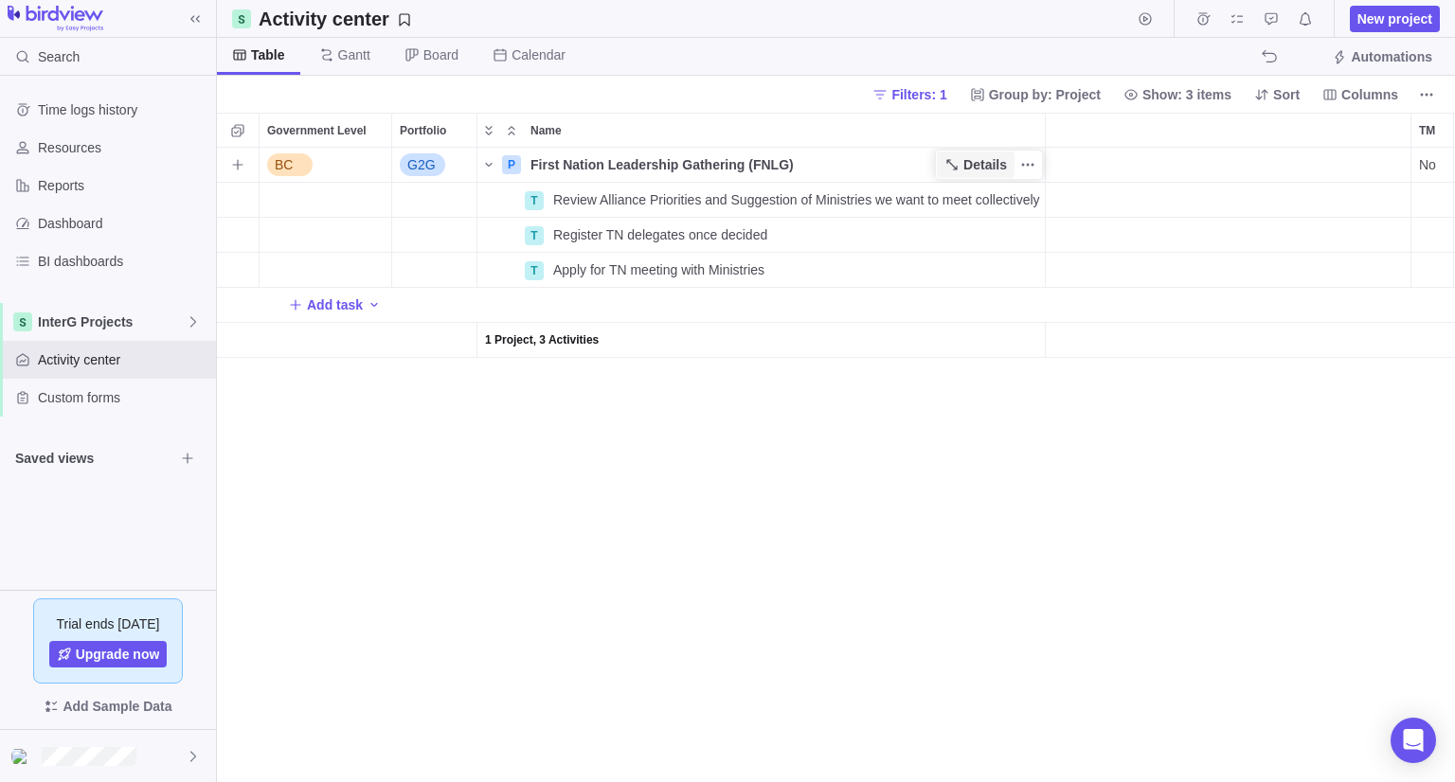
click at [1000, 162] on span "Details" at bounding box center [985, 164] width 44 height 19
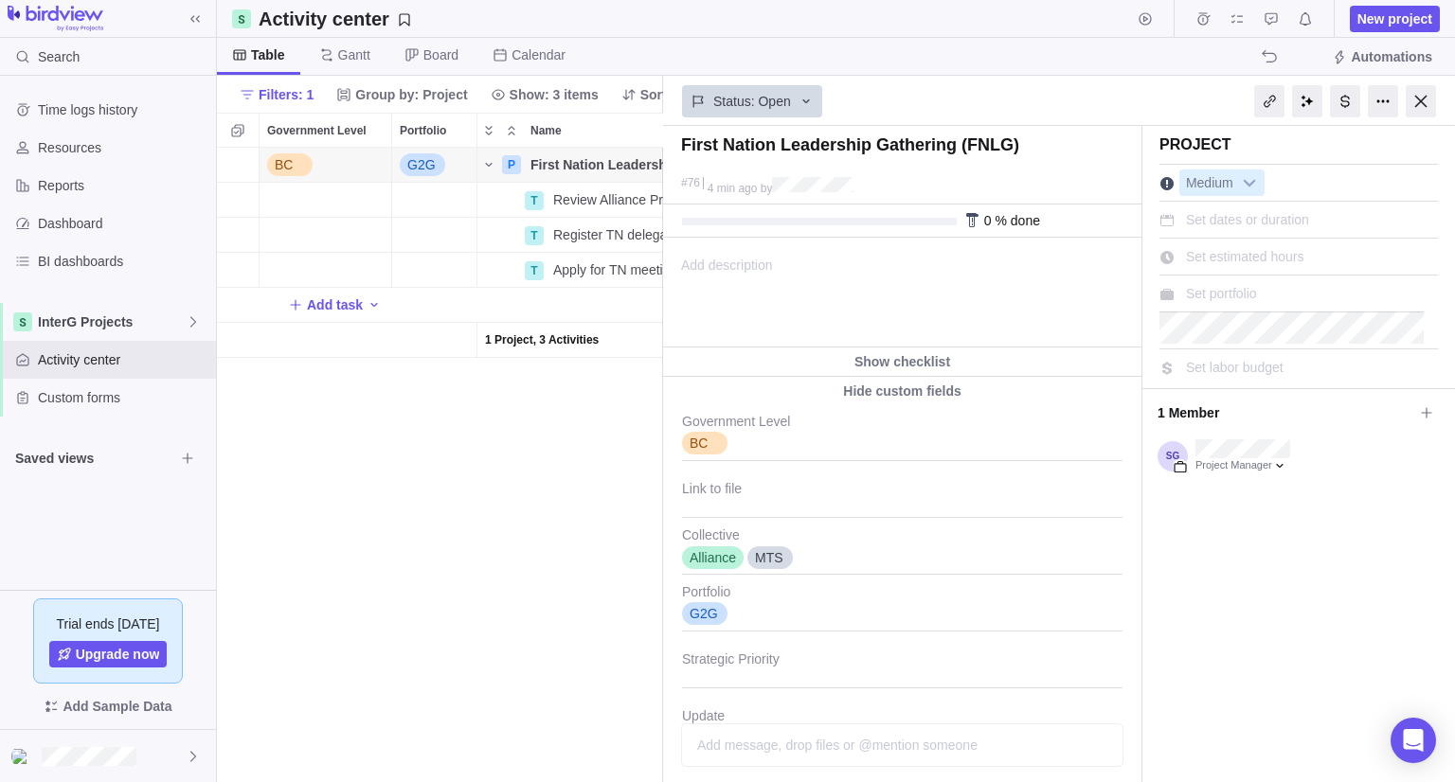
click at [856, 292] on div "Add description ... read all" at bounding box center [901, 293] width 474 height 108
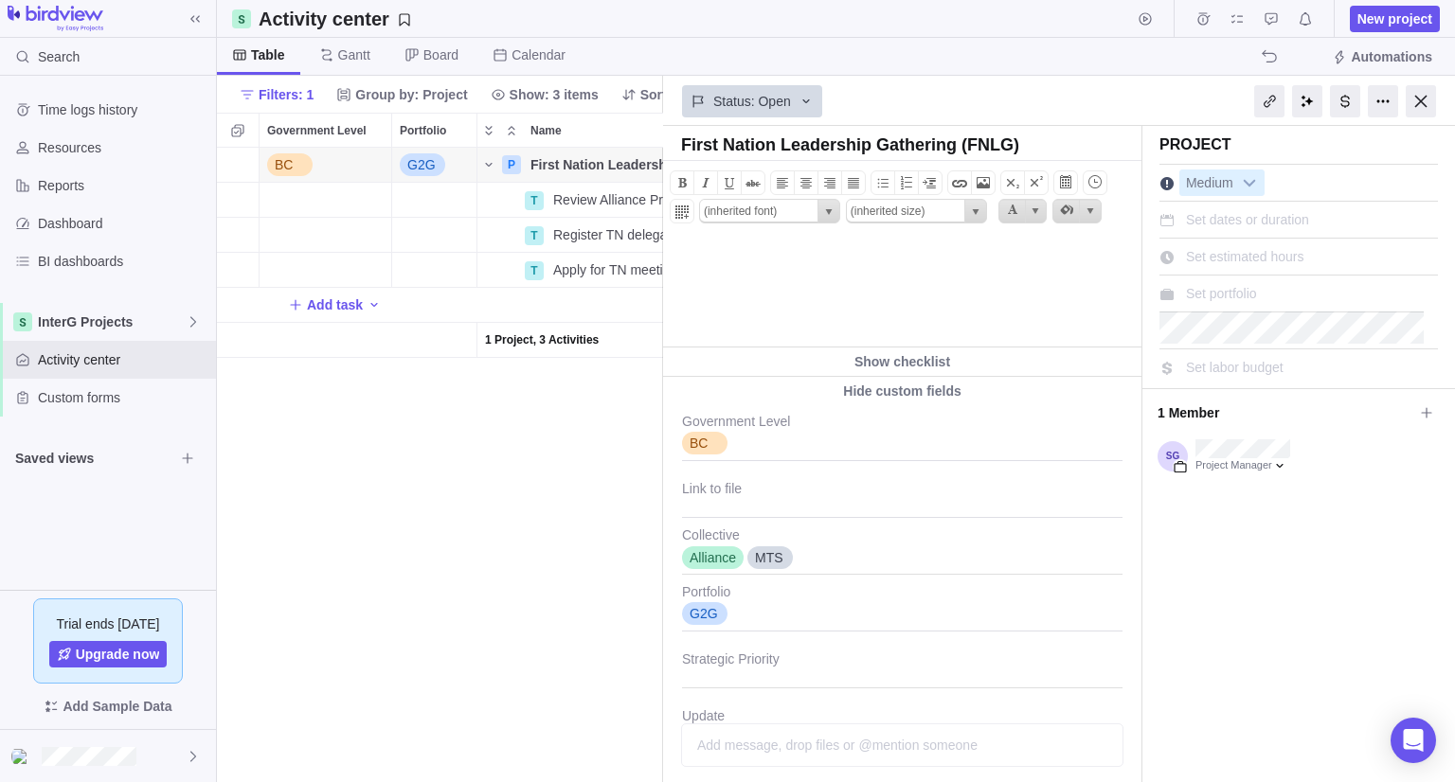
paste body
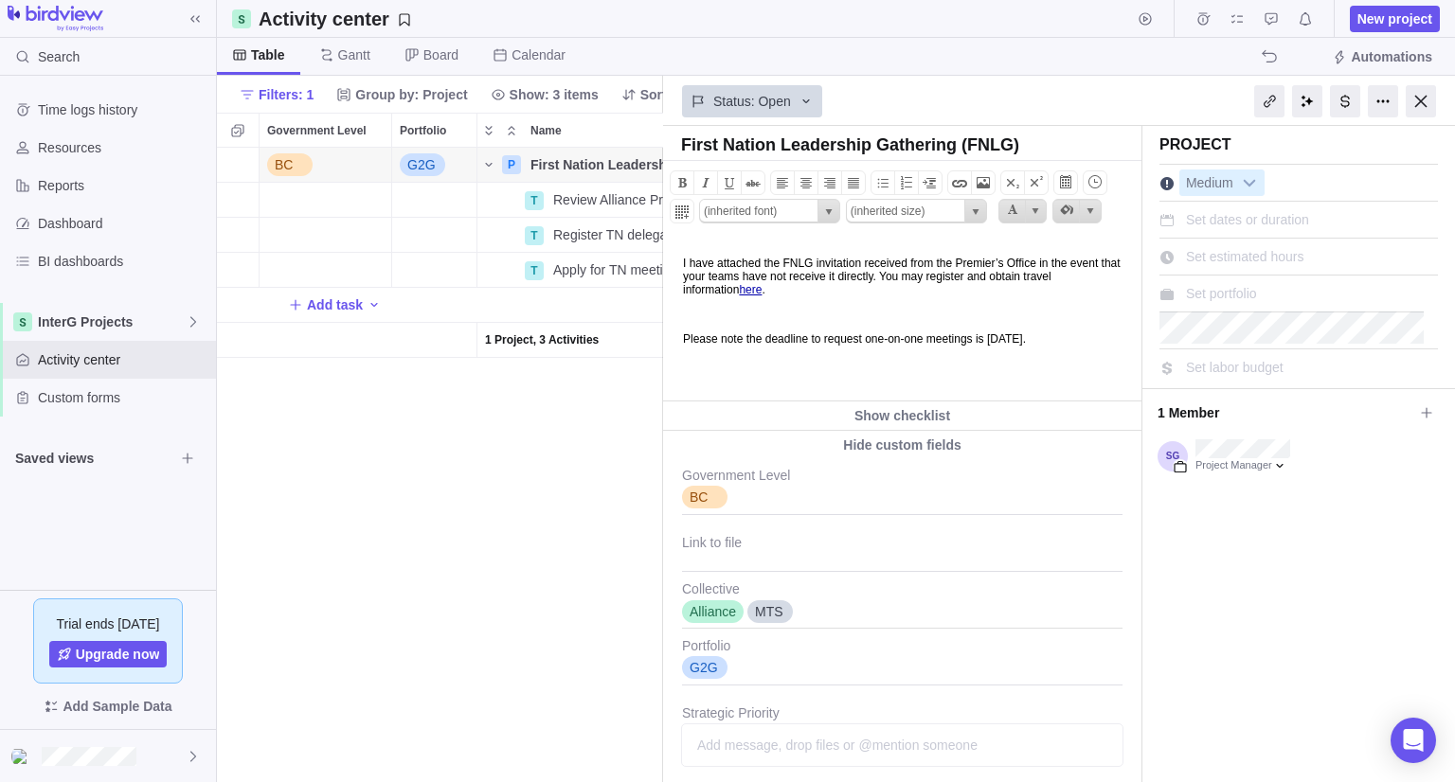
click at [784, 315] on p at bounding box center [909, 314] width 453 height 13
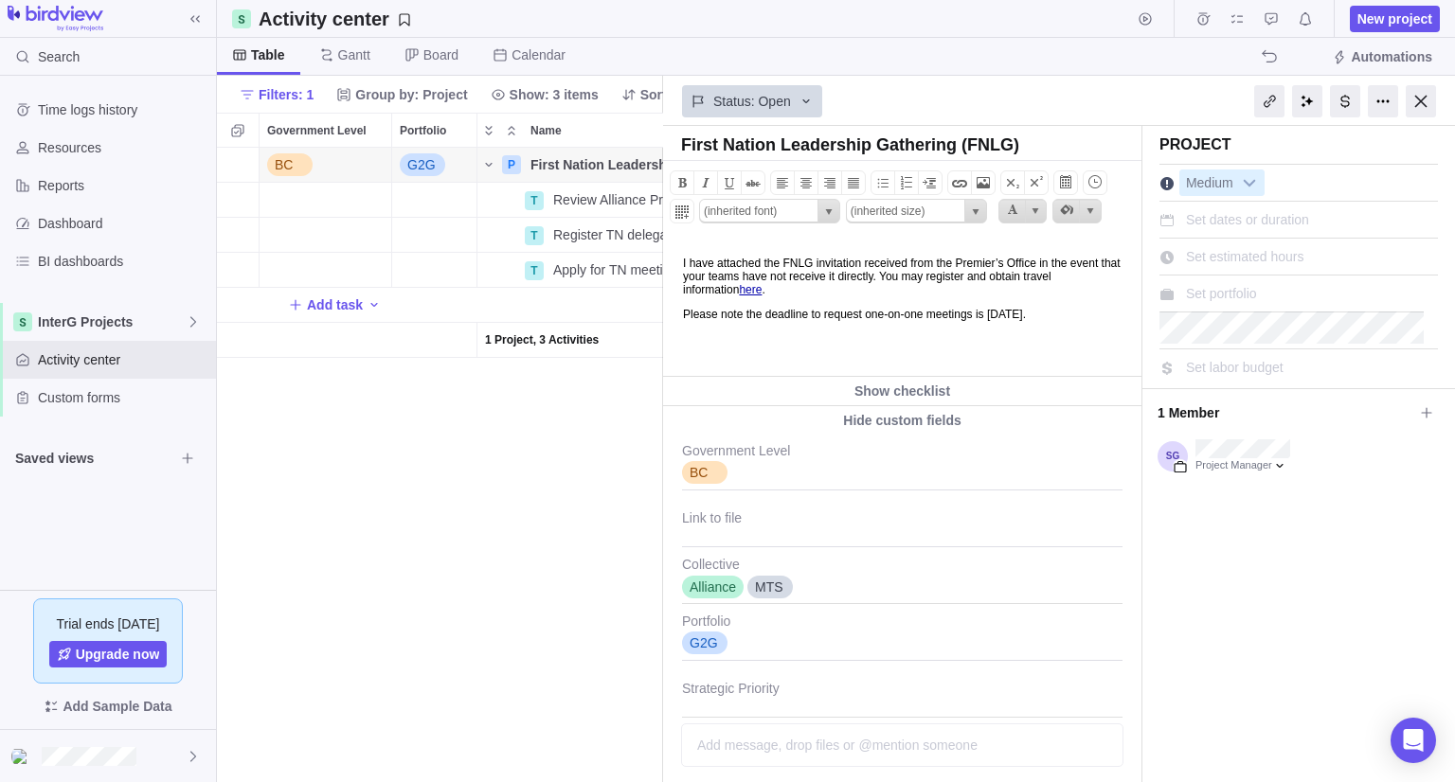
click at [822, 352] on html "I have attached the FNLG invitation received from the Premier’s Office in the e…" at bounding box center [901, 307] width 474 height 137
click at [1421, 101] on div at bounding box center [1420, 101] width 30 height 32
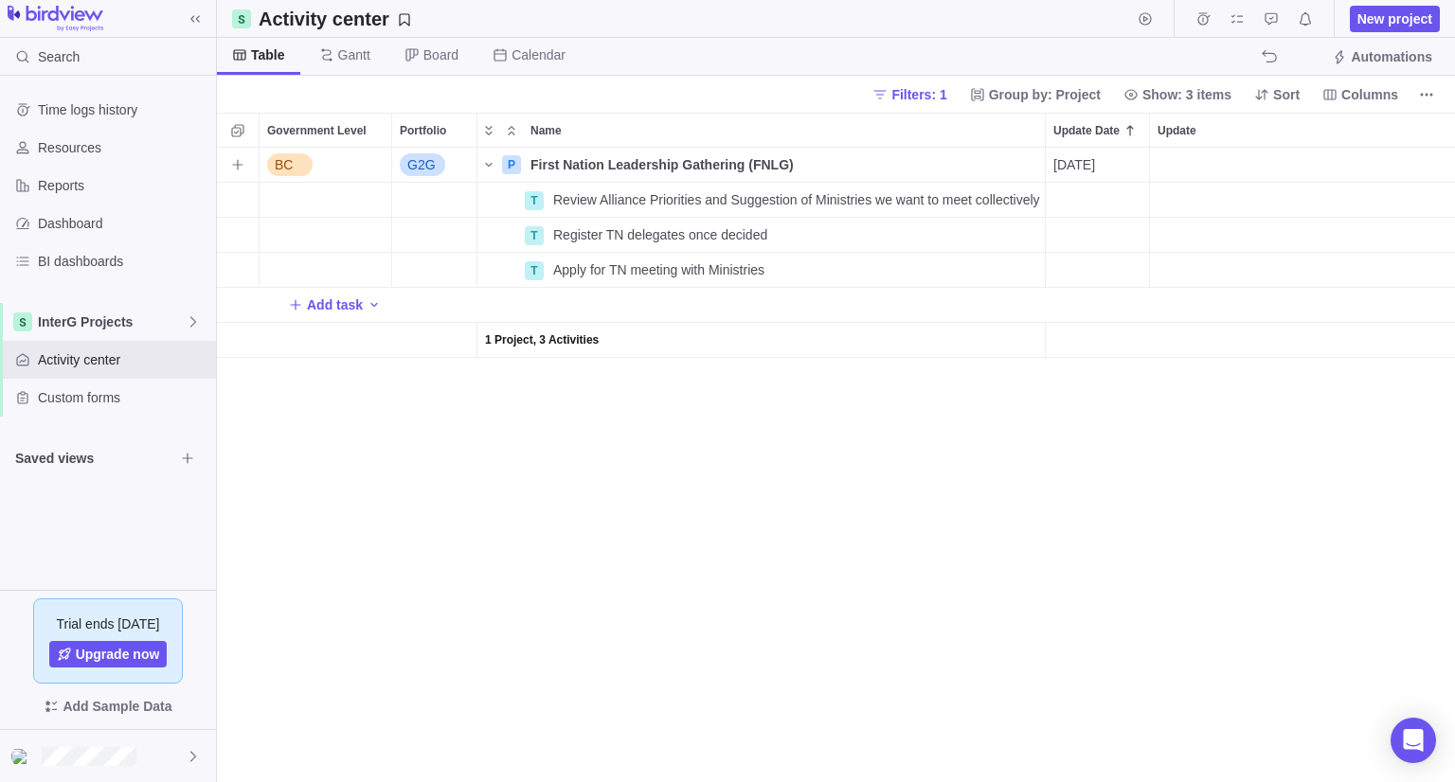
click at [1190, 164] on div "Update" at bounding box center [1471, 165] width 643 height 34
click at [1187, 168] on input "Update" at bounding box center [1132, 165] width 645 height 35
type input "i"
click at [1061, 156] on div "BC G2G P First Nation Leadership Gathering (FNLG) Details [DATE] i No No Open A…" at bounding box center [836, 465] width 1238 height 635
click at [1075, 156] on span "[DATE]" at bounding box center [1074, 164] width 42 height 19
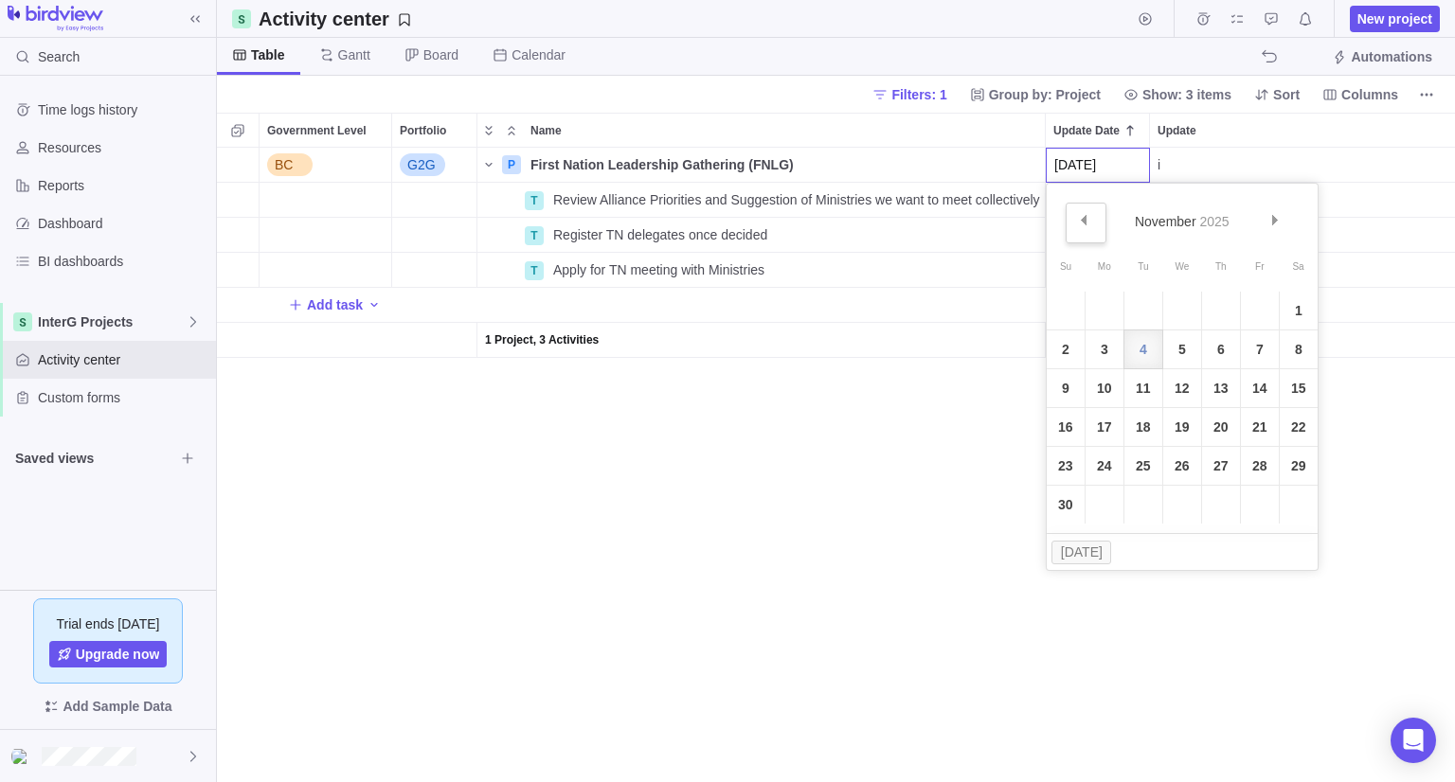
click at [1077, 224] on link "Prev" at bounding box center [1085, 223] width 41 height 41
drag, startPoint x: 1215, startPoint y: 350, endPoint x: 1201, endPoint y: 255, distance: 96.7
click at [1216, 350] on link "11" at bounding box center [1221, 350] width 38 height 38
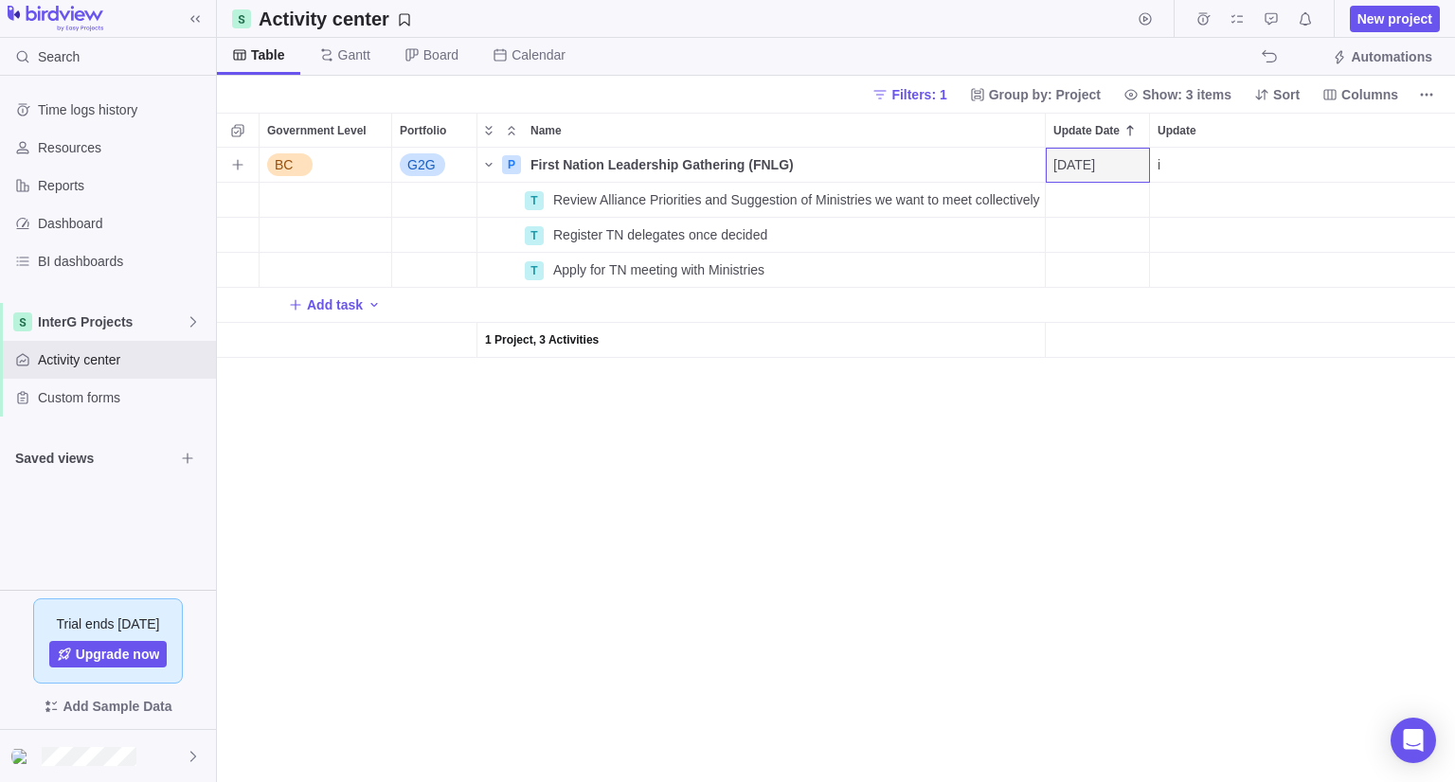
click at [1197, 164] on div "i" at bounding box center [1471, 165] width 643 height 34
click at [1185, 142] on div "Government Level Portfolio Name Update Date Update TM ER Assignees Status Link …" at bounding box center [836, 448] width 1238 height 670
click at [1186, 164] on div "i" at bounding box center [1471, 165] width 643 height 34
click at [1314, 168] on input "Invitation included in [DATE] Executive Report" at bounding box center [1251, 165] width 645 height 35
type input "Invitation included in [DATE] Executive Report. TN booked 3 rooms at the [GEOGR…"
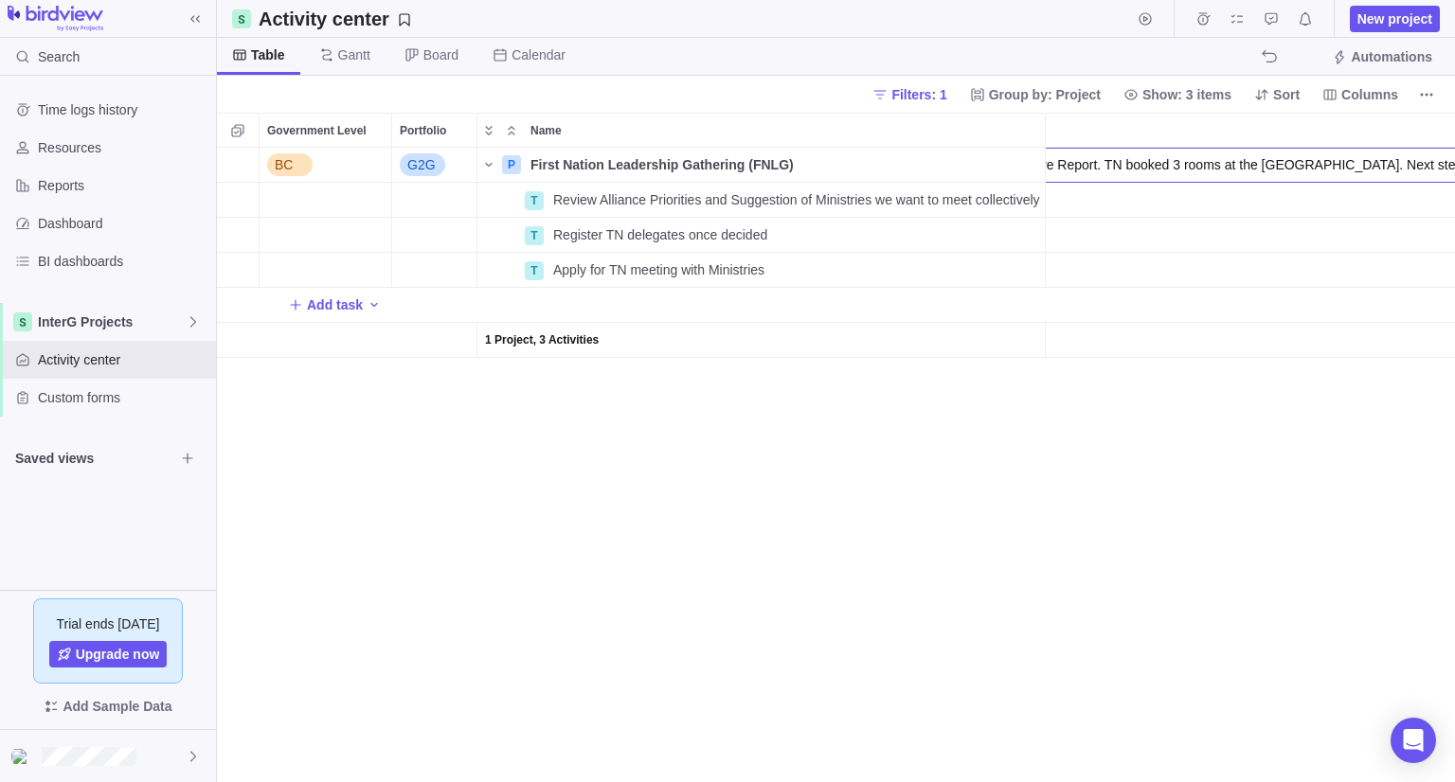
click at [1206, 625] on div "BC G2G P First Nation Leadership Gathering (FNLG) Details [DATE] Invitation inc…" at bounding box center [836, 465] width 1238 height 635
click at [492, 159] on icon "Name" at bounding box center [488, 164] width 15 height 15
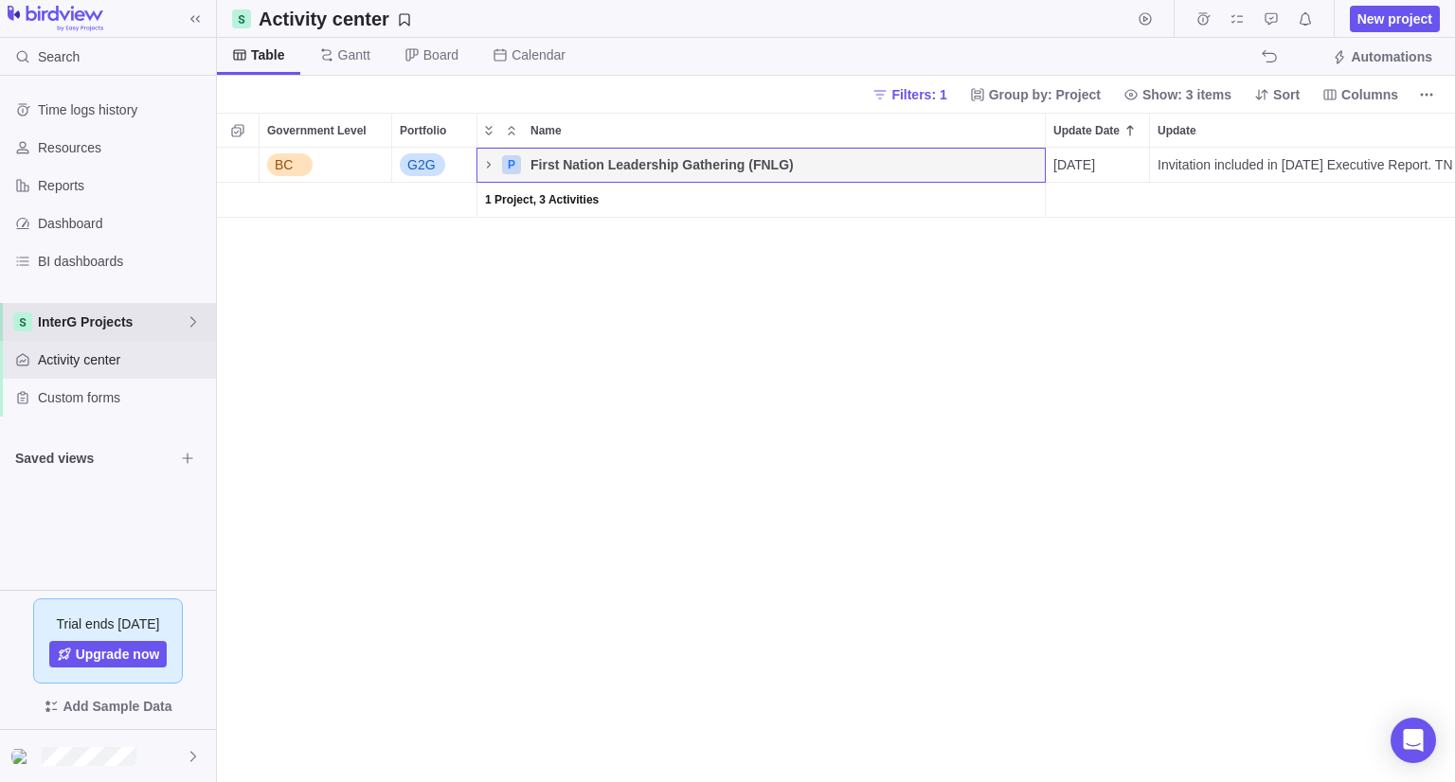
click at [121, 316] on span "InterG Projects" at bounding box center [112, 322] width 148 height 19
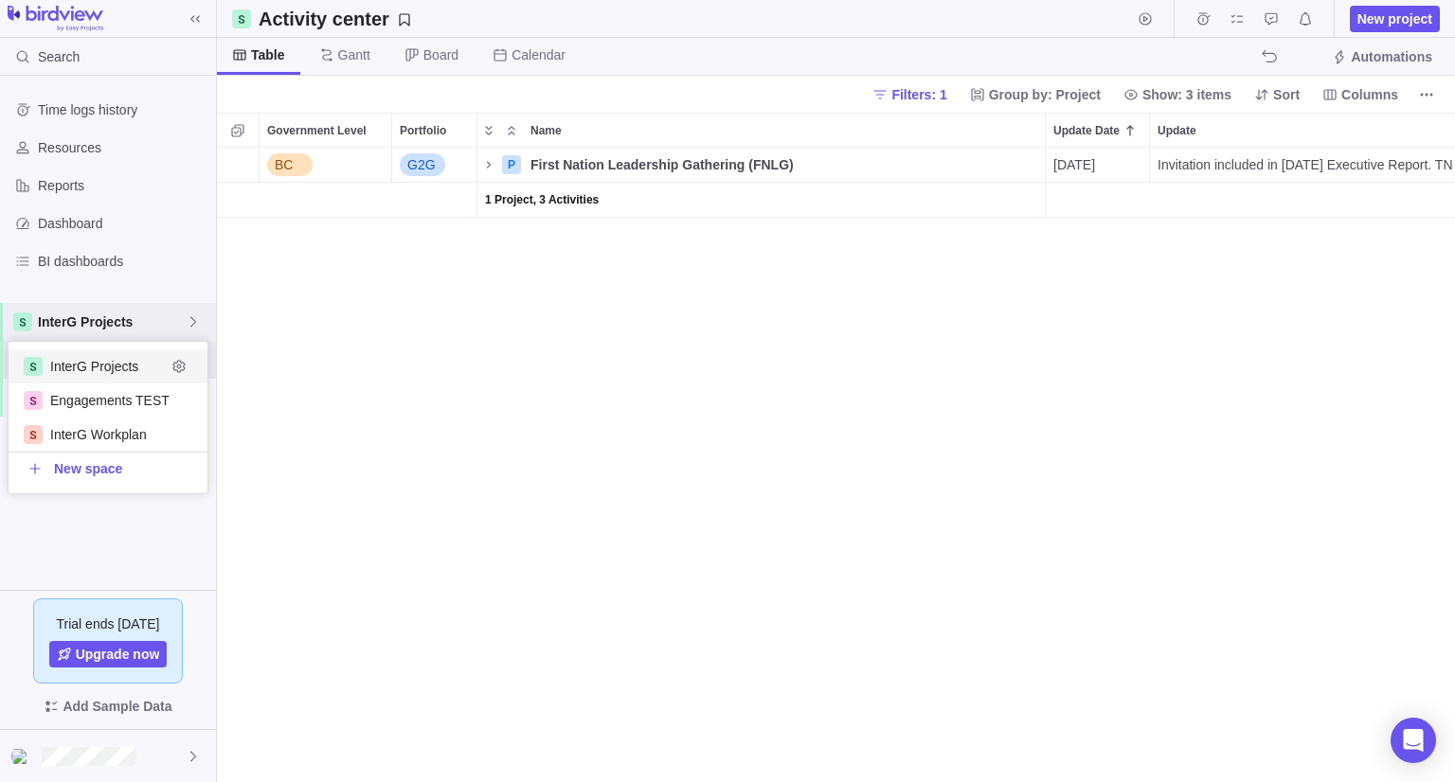
scroll to position [136, 185]
click at [121, 316] on span "InterG Projects" at bounding box center [112, 322] width 148 height 19
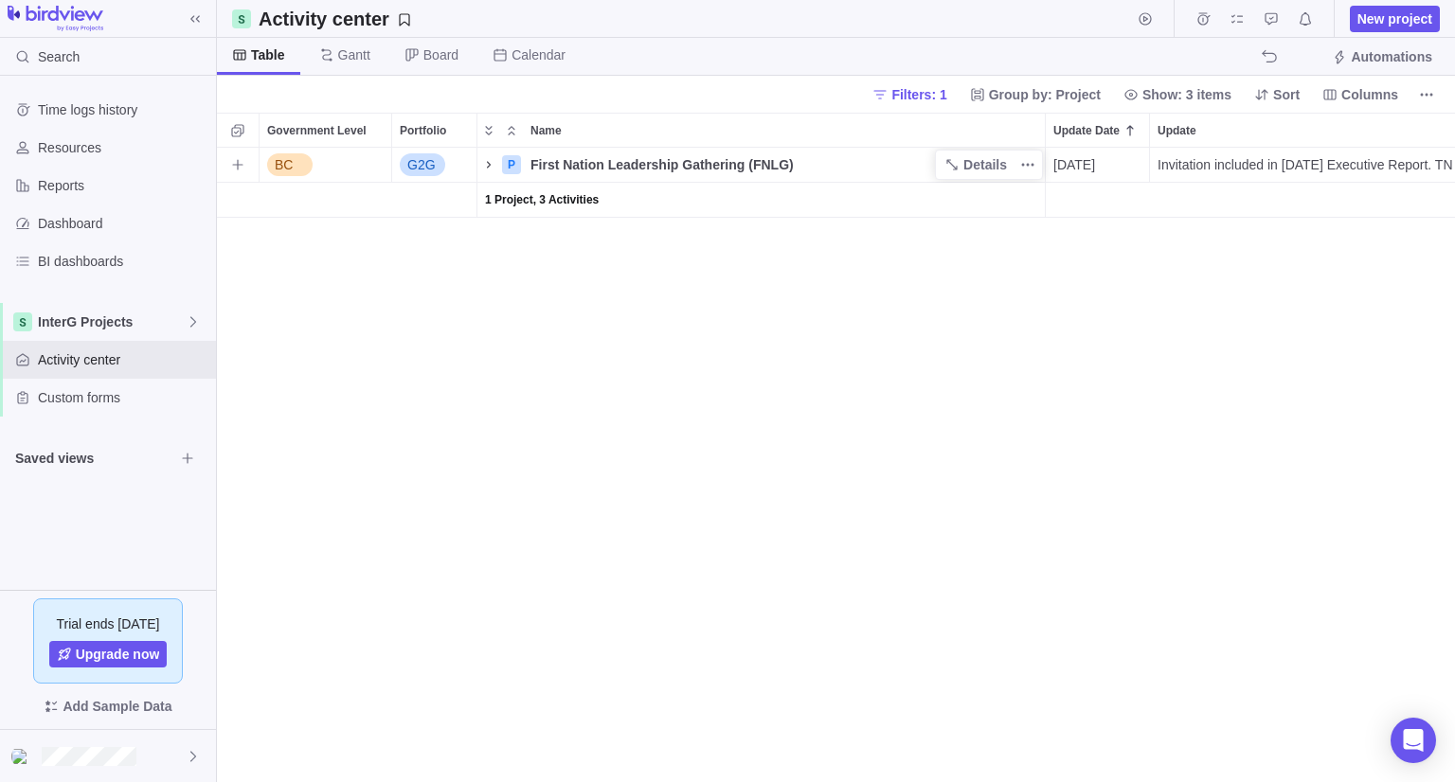
click at [486, 169] on icon "Name" at bounding box center [488, 164] width 15 height 15
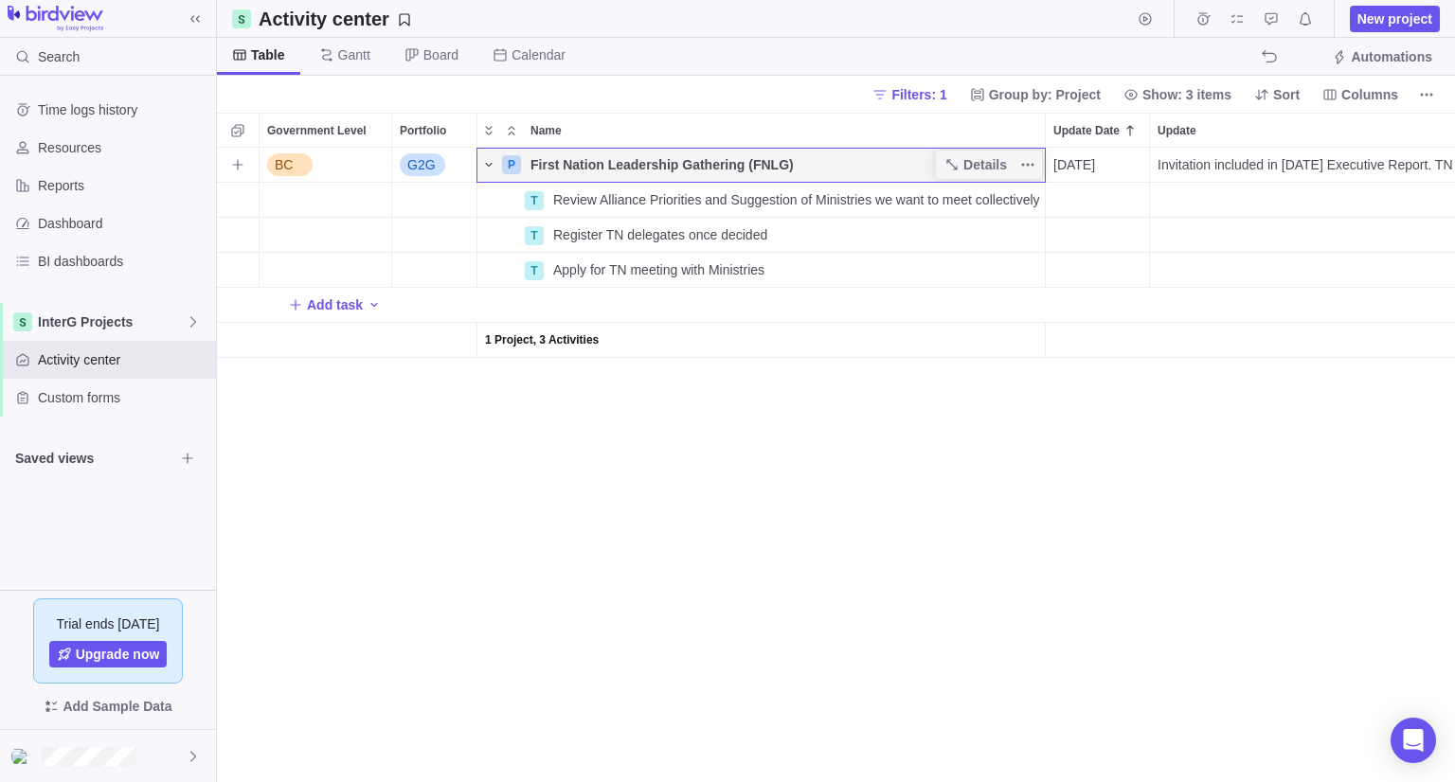
click at [485, 170] on icon "Name" at bounding box center [488, 164] width 15 height 15
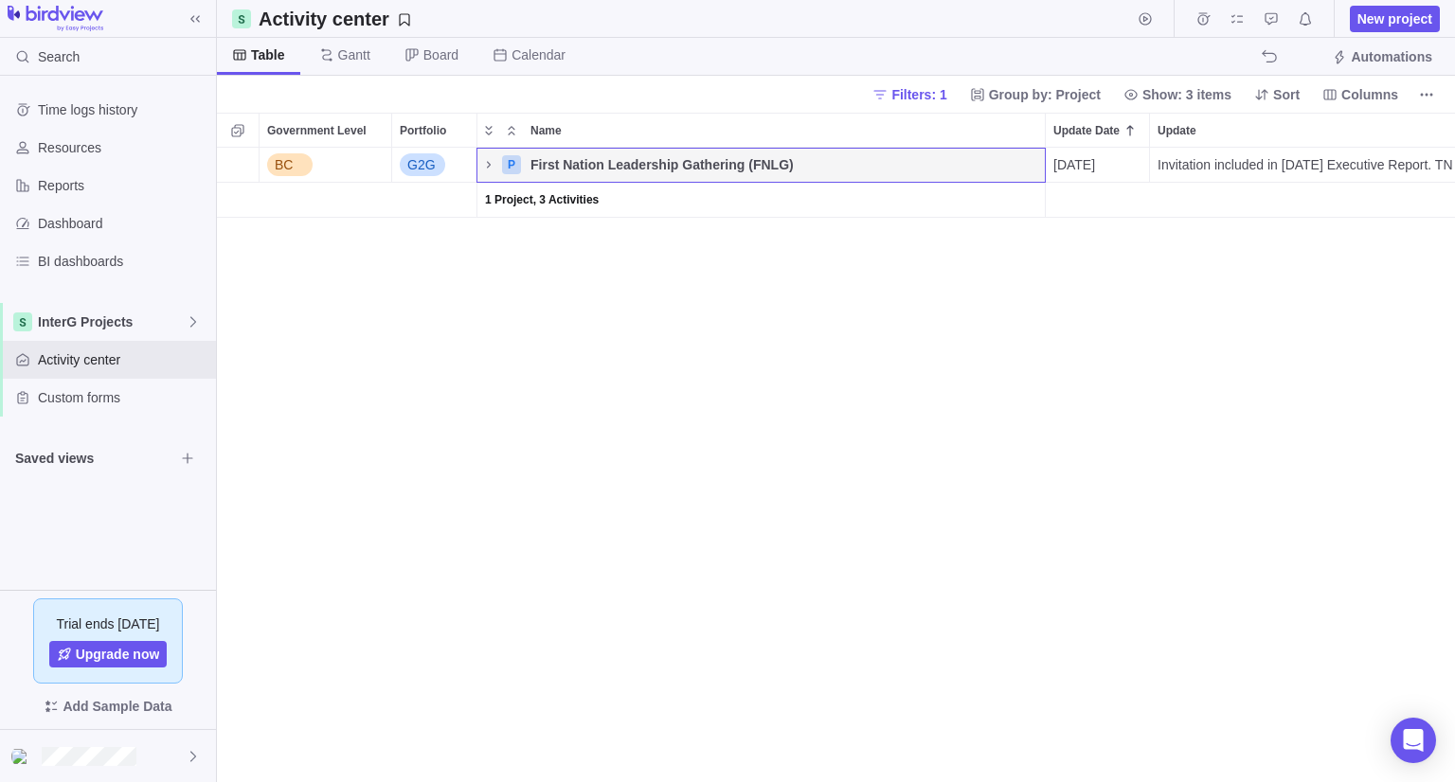
click at [241, 54] on icon at bounding box center [239, 54] width 12 height 10
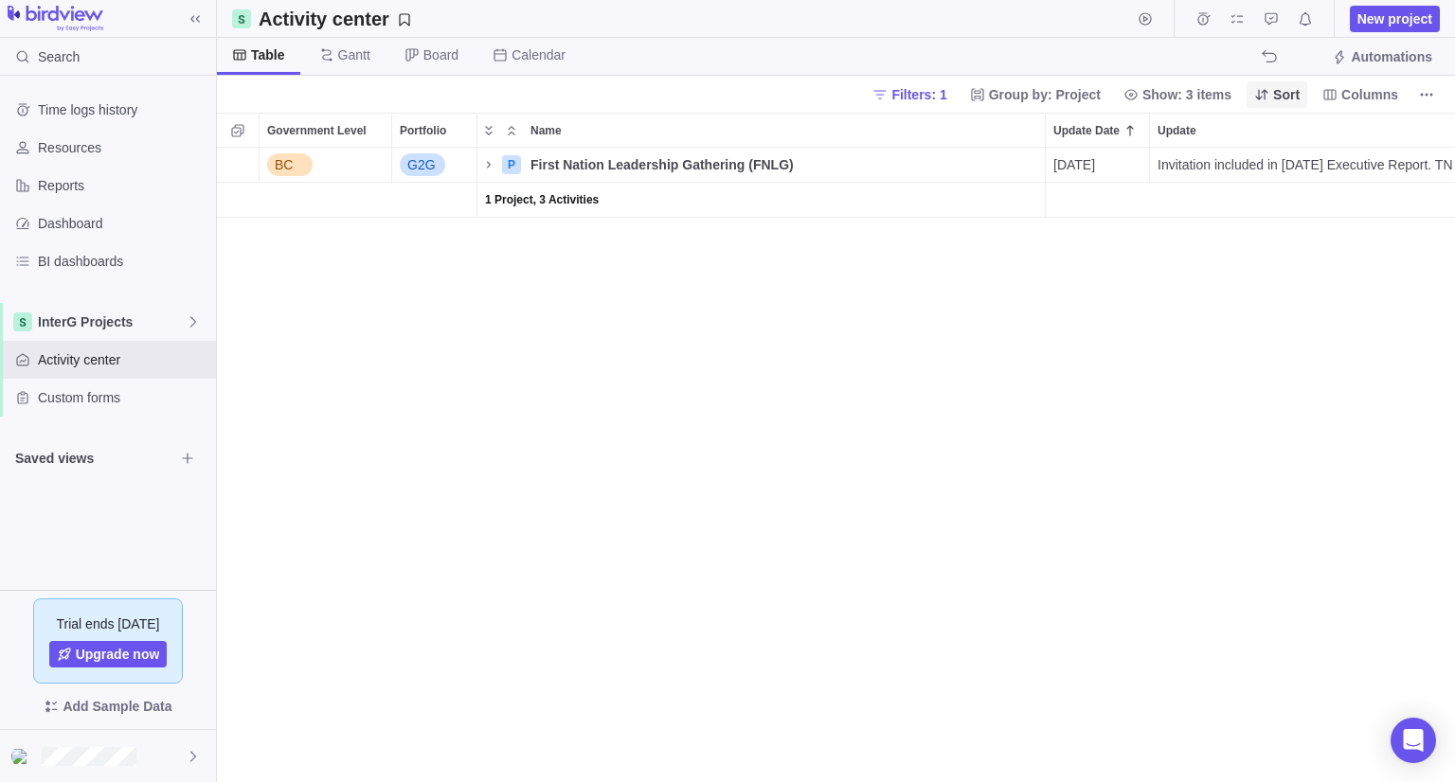
click at [946, 92] on span "Filters: 1" at bounding box center [918, 94] width 55 height 19
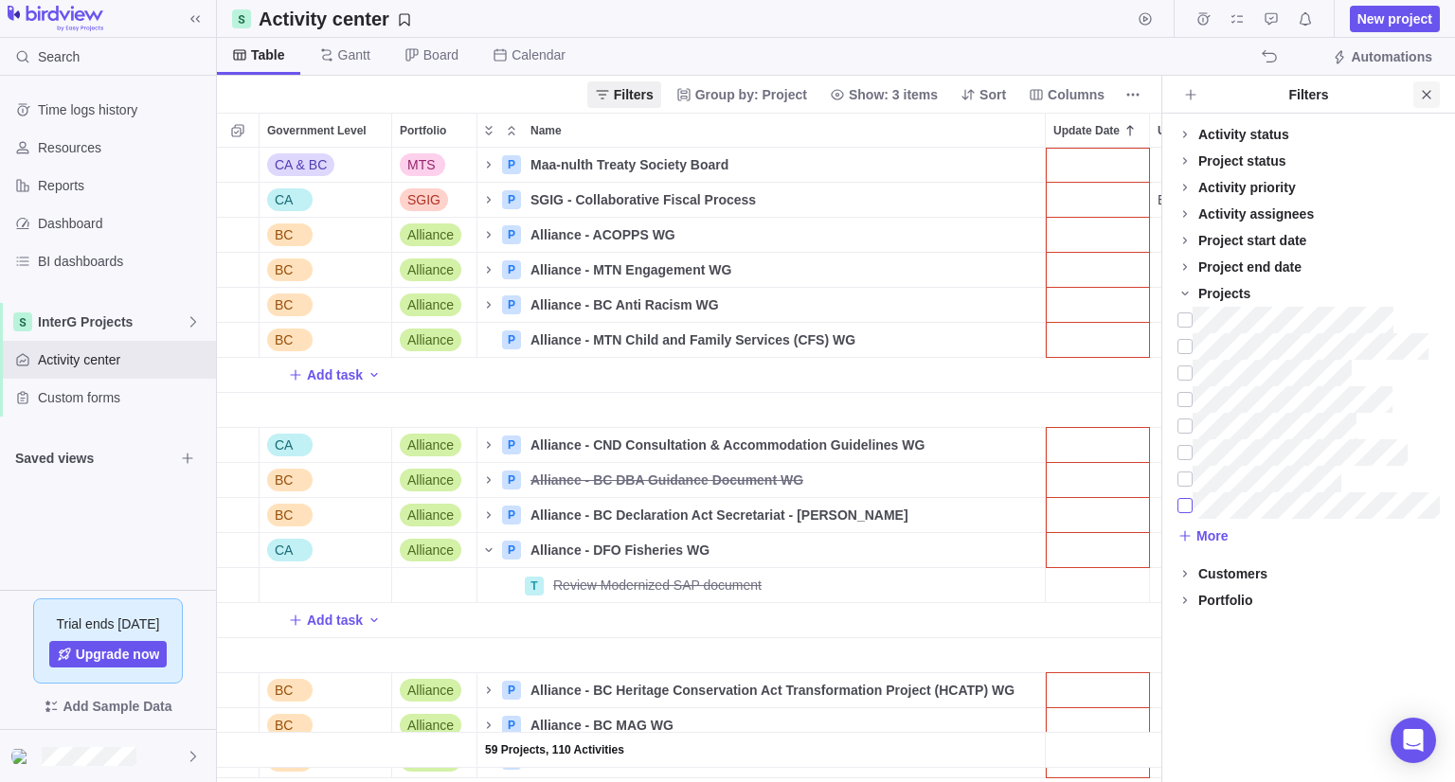
scroll to position [619, 929]
click at [1422, 95] on icon "Close" at bounding box center [1426, 94] width 15 height 15
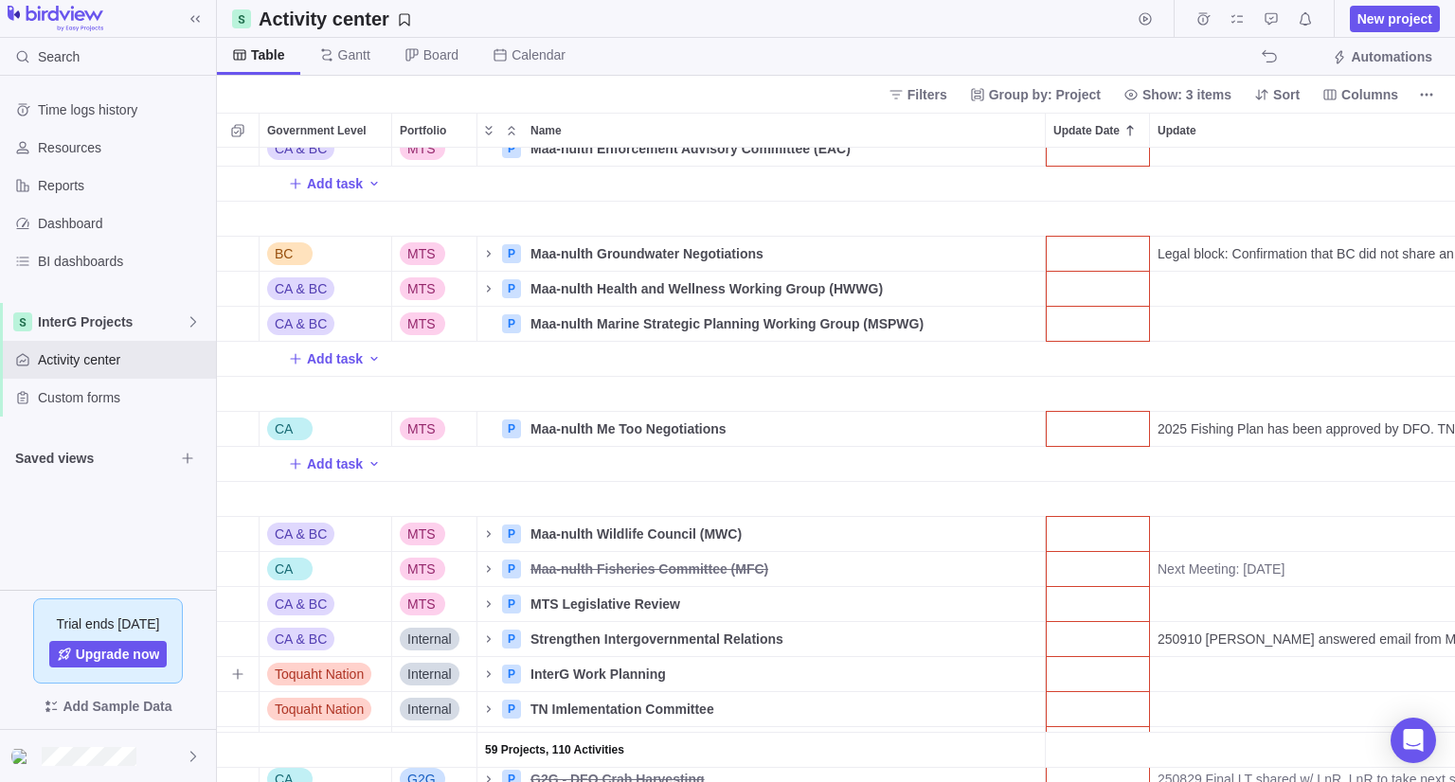
scroll to position [1610, 0]
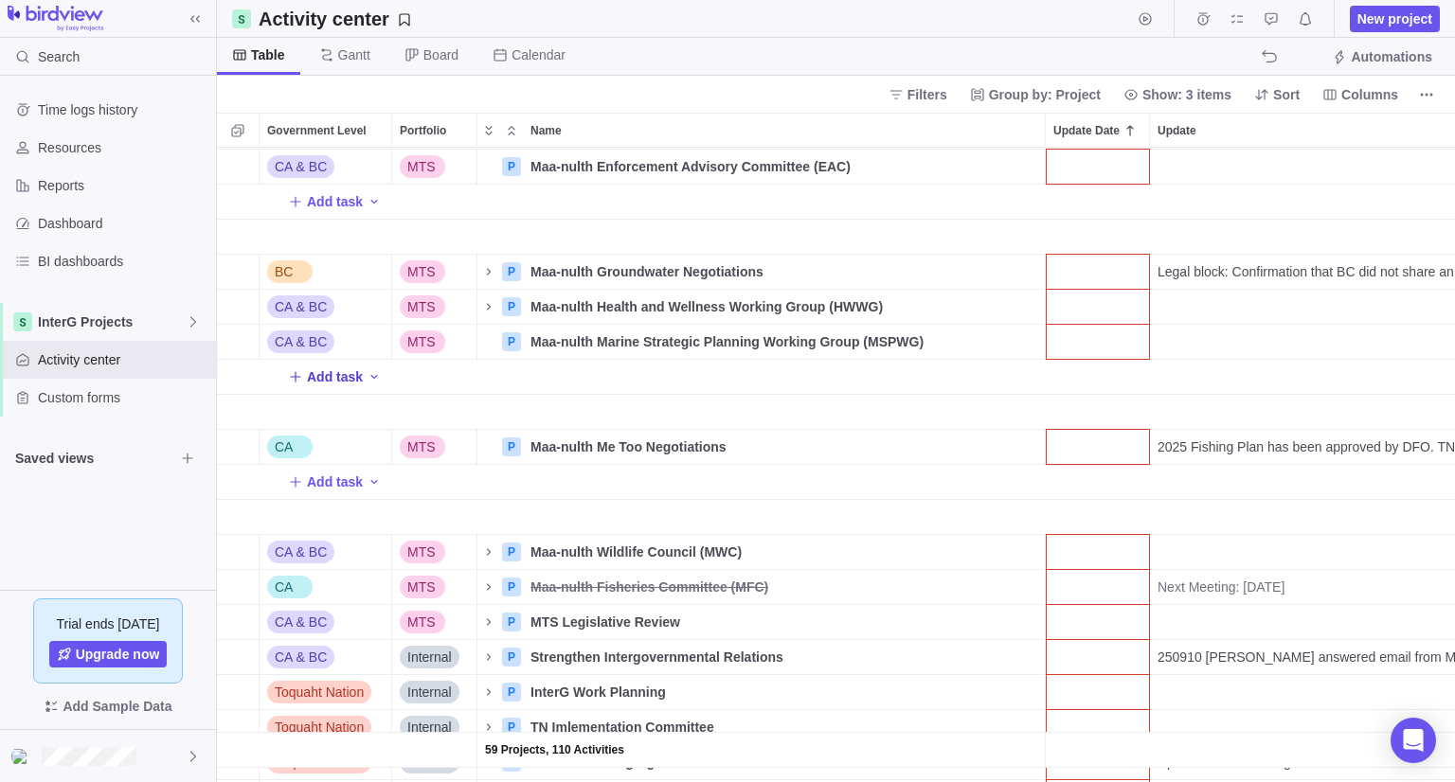
click at [345, 377] on span "Add task" at bounding box center [335, 376] width 56 height 19
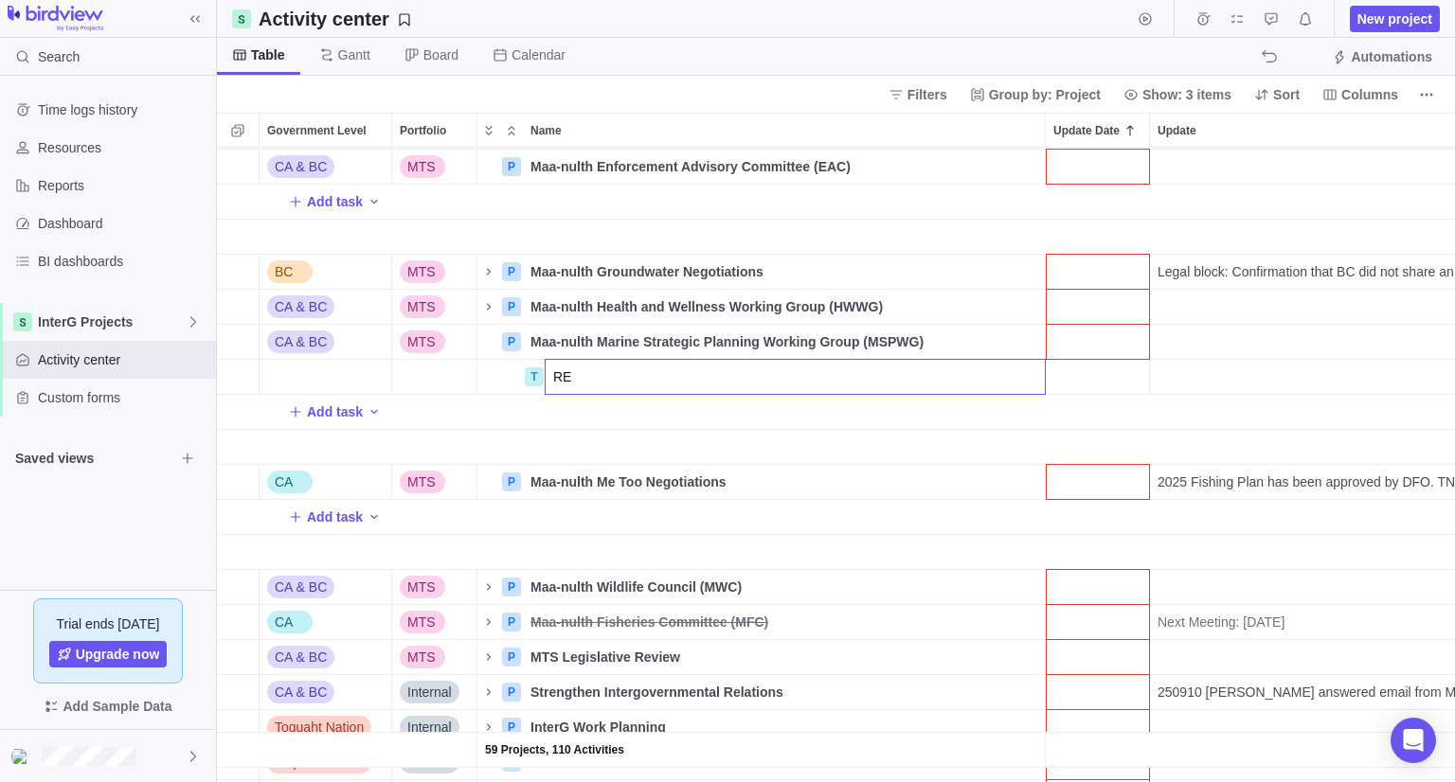
type input "R"
type input "BC CMS: Review CMS Imp.Priorities_2025-28"
click at [1088, 372] on div "59 Projects, 110 Activities CA MT/SG P Intergovernmental Leadership Forum (ILF)…" at bounding box center [836, 465] width 1238 height 635
click at [1083, 375] on div "Update Date" at bounding box center [1098, 377] width 104 height 35
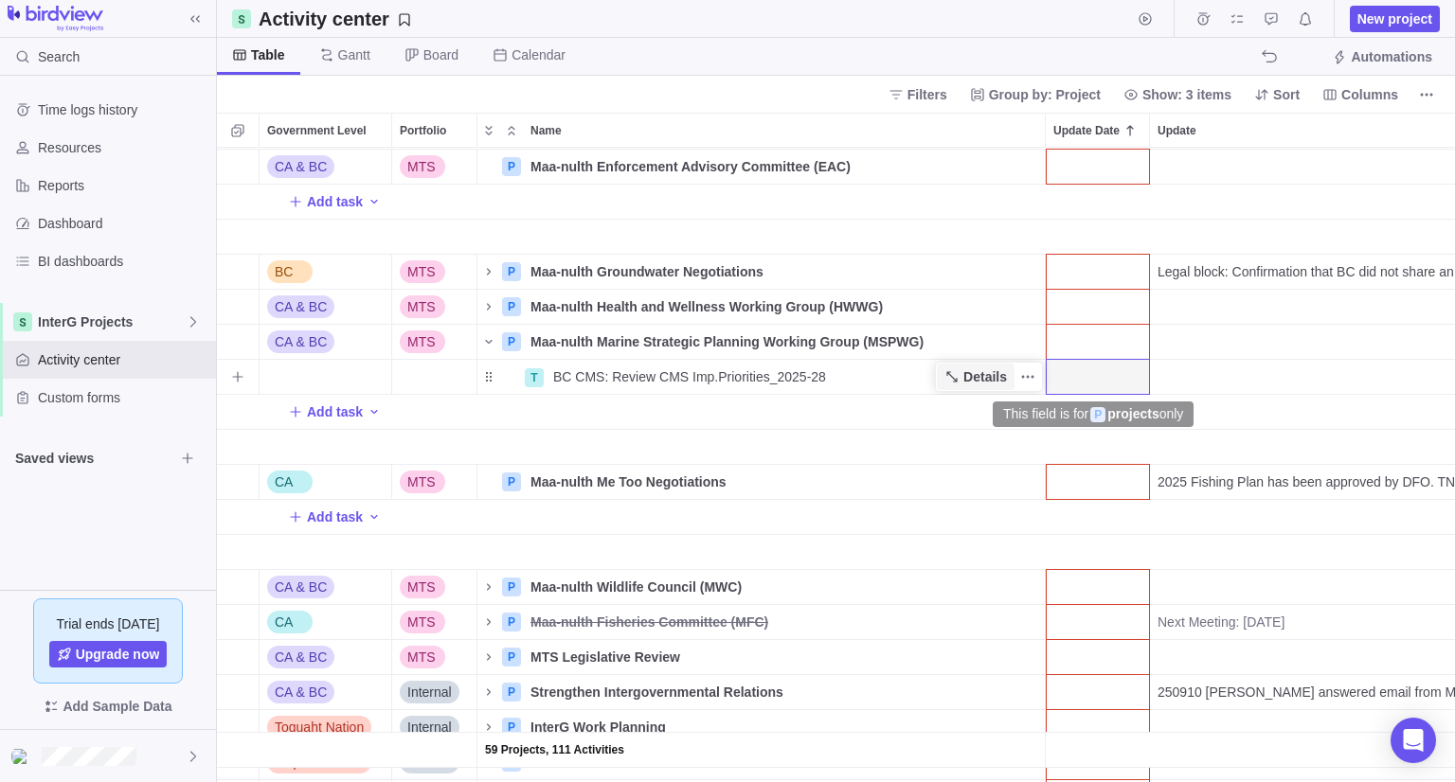
click at [975, 382] on span "Details" at bounding box center [985, 376] width 44 height 19
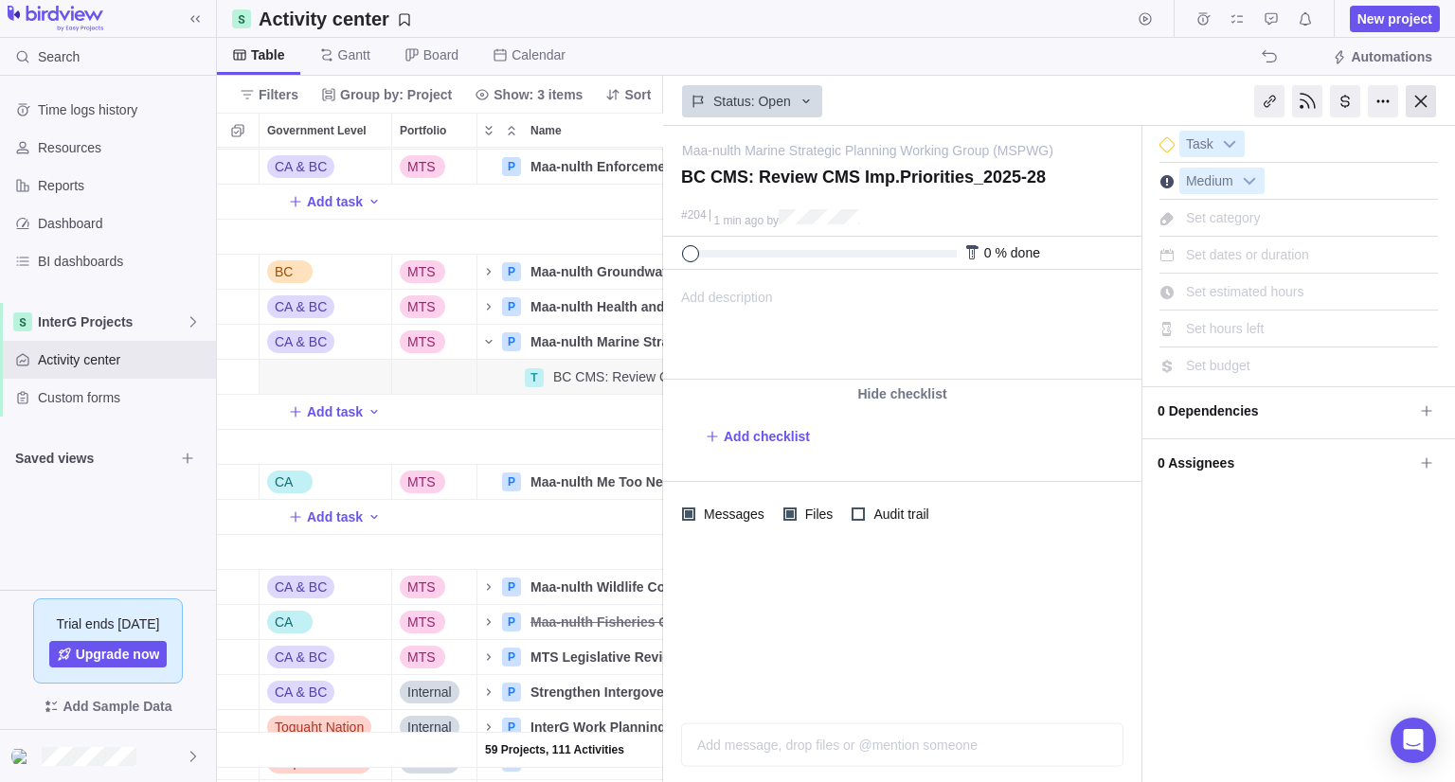
click at [1415, 106] on div at bounding box center [1420, 101] width 30 height 32
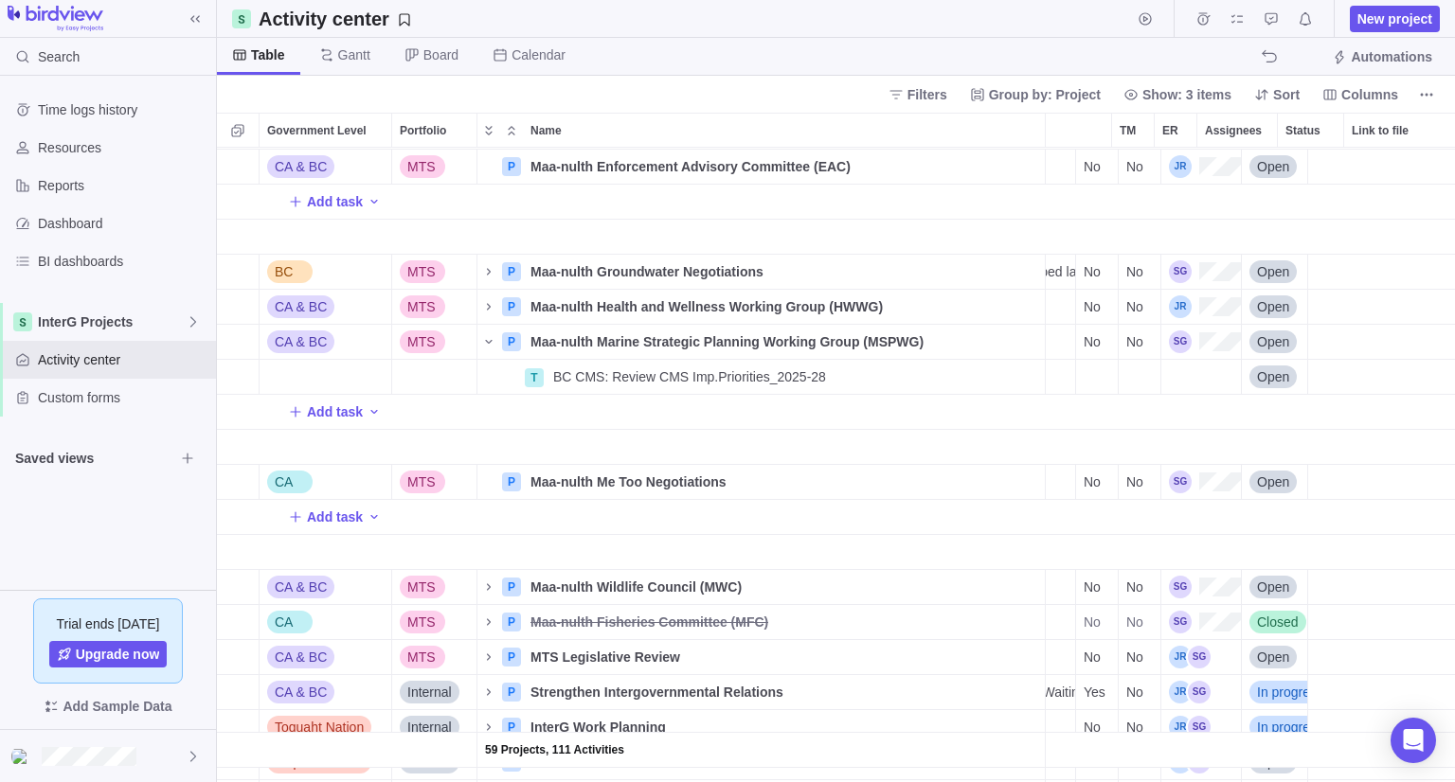
scroll to position [0, 718]
click at [1206, 379] on div "Assignees" at bounding box center [1201, 377] width 80 height 34
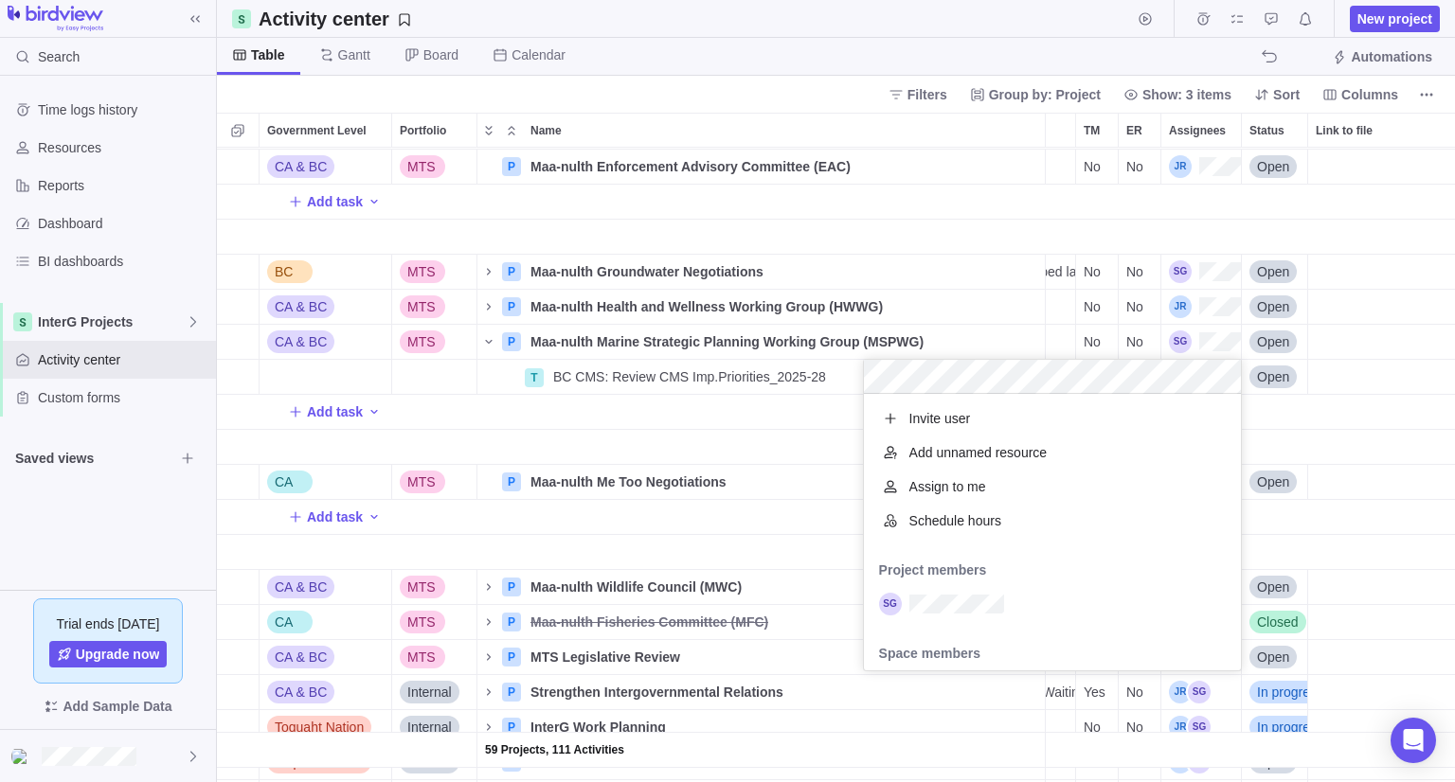
scroll to position [261, 363]
click at [619, 419] on div "59 Projects, 111 Activities CA MT/SG P Intergovernmental Leadership Forum (ILF)…" at bounding box center [836, 465] width 1238 height 635
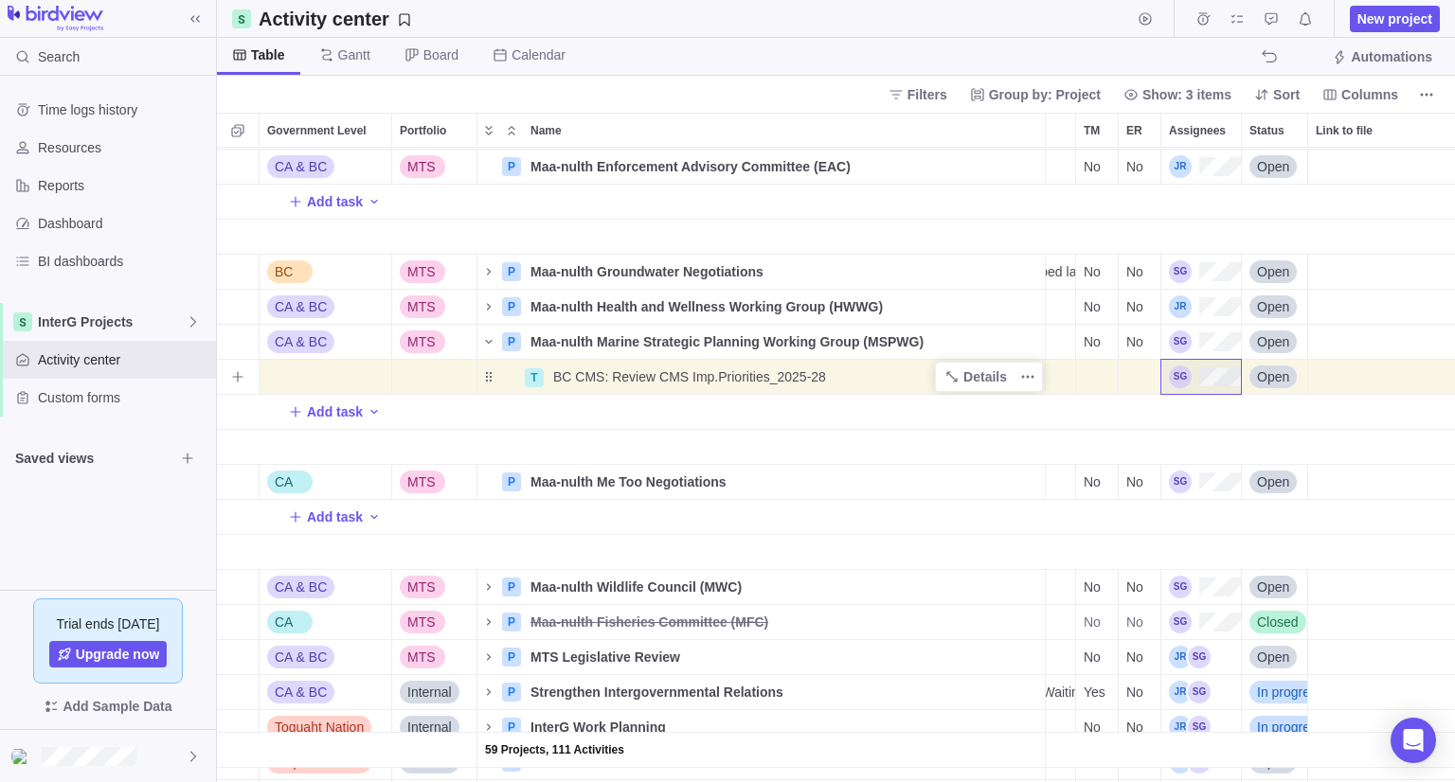
click at [847, 379] on div "BC CMS: Review CMS Imp.Priorities_2025-28" at bounding box center [795, 377] width 499 height 34
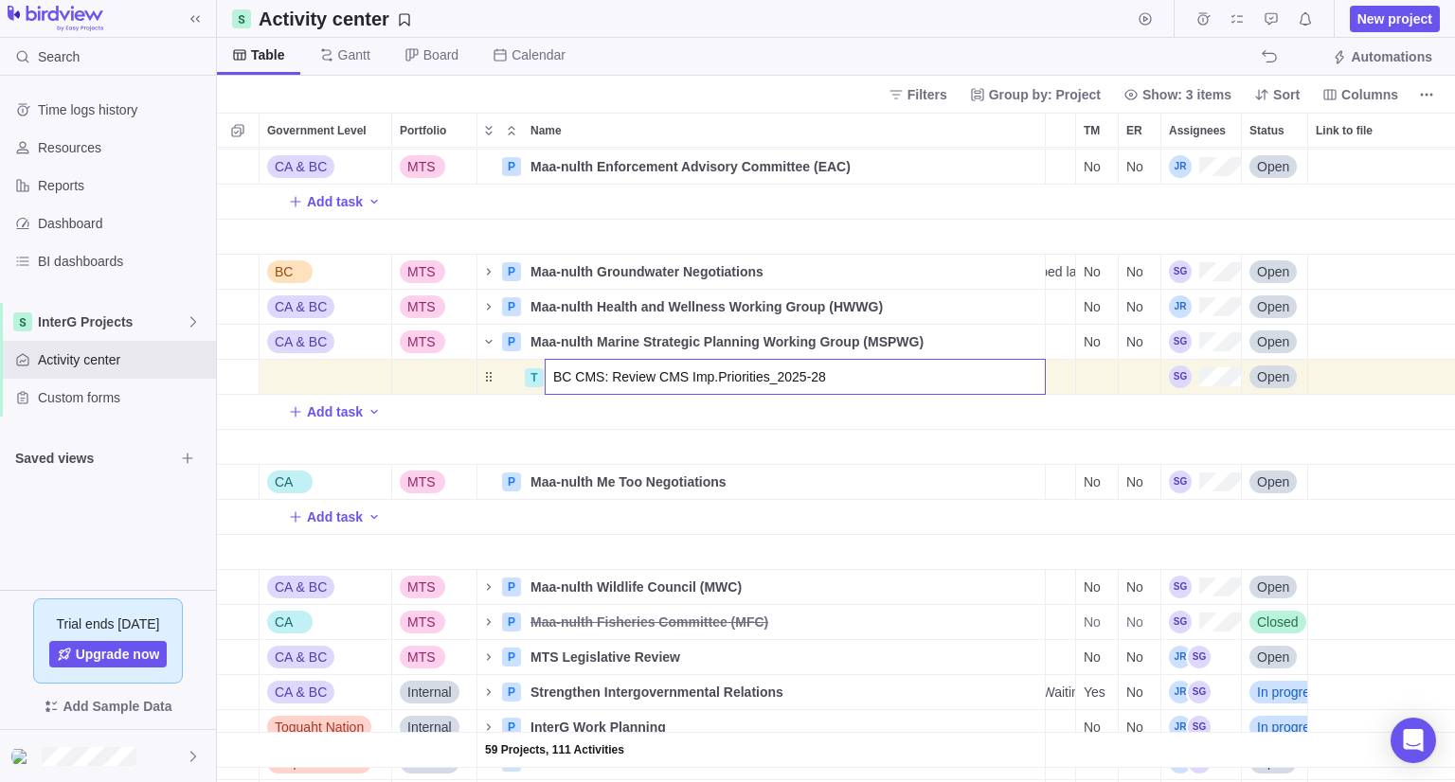
scroll to position [0, 0]
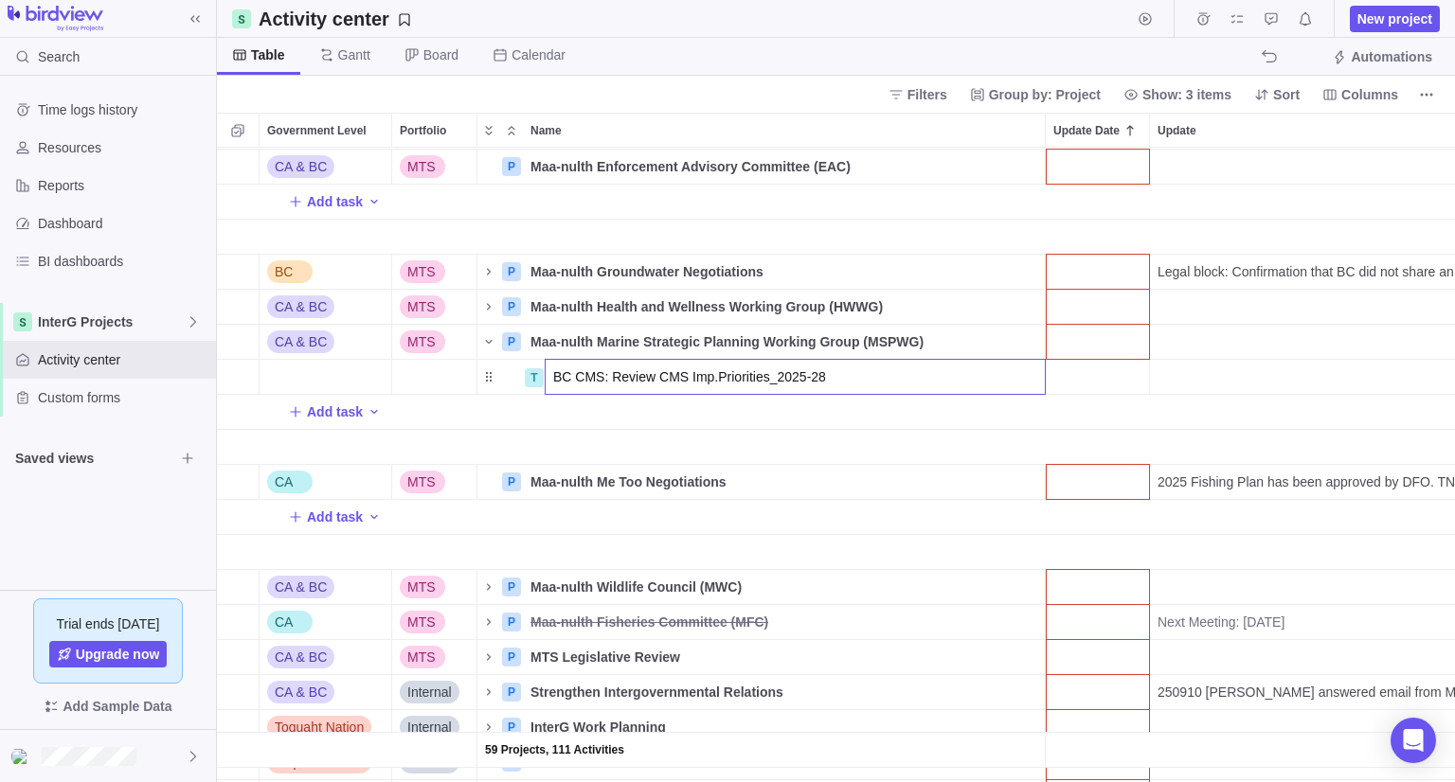
click at [847, 379] on input "BC CMS: Review CMS Imp.Priorities_2025-28" at bounding box center [795, 377] width 501 height 36
type input "BC CMS: Review CMS Imp.Priorities_2025-28"
click at [844, 412] on div "59 Projects, 111 Activities CA MT/SG P Intergovernmental Leadership Forum (ILF)…" at bounding box center [836, 465] width 1238 height 635
click at [999, 409] on div "Add task" at bounding box center [1462, 412] width 2491 height 34
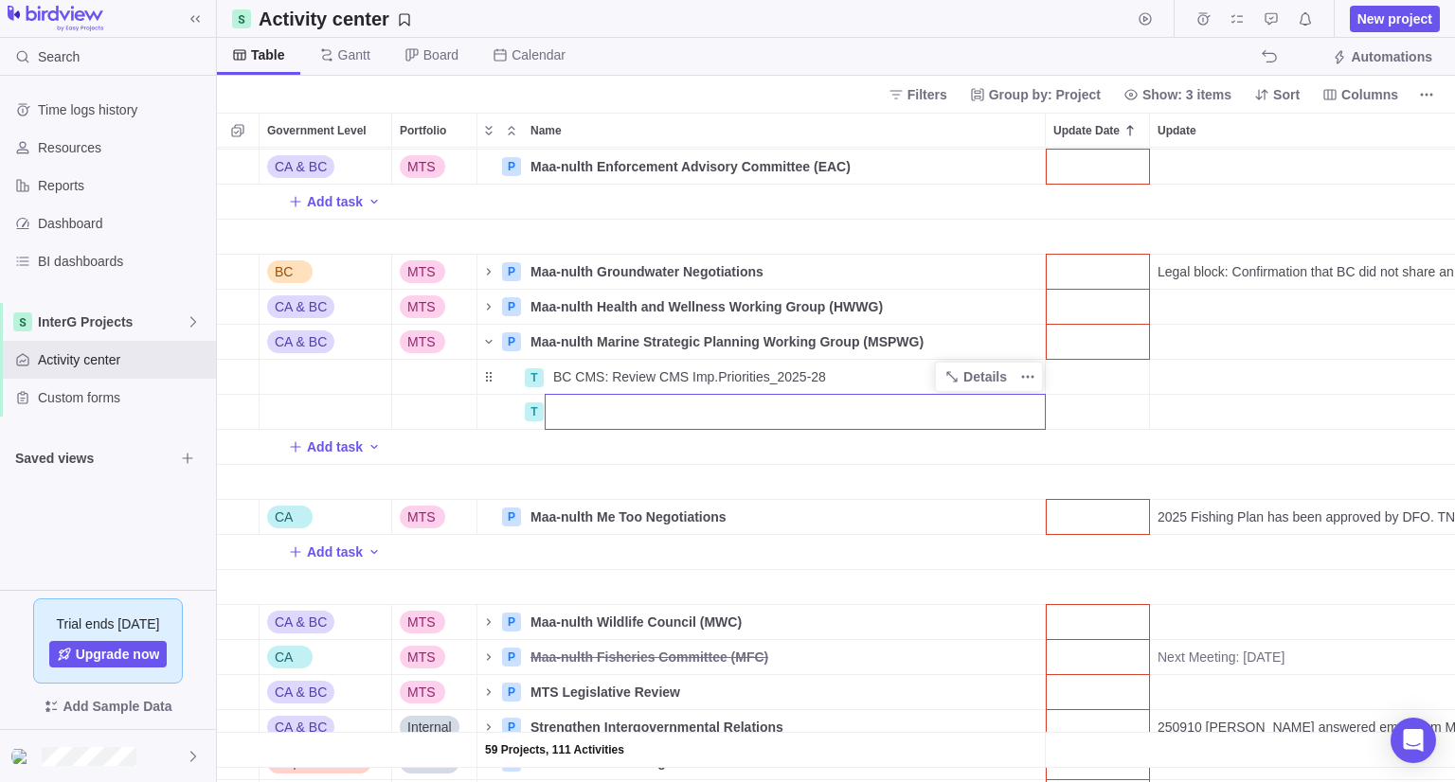
click at [968, 385] on div "59 Projects, 111 Activities CA MT/SG P Intergovernmental Leadership Forum (ILF)…" at bounding box center [836, 465] width 1238 height 635
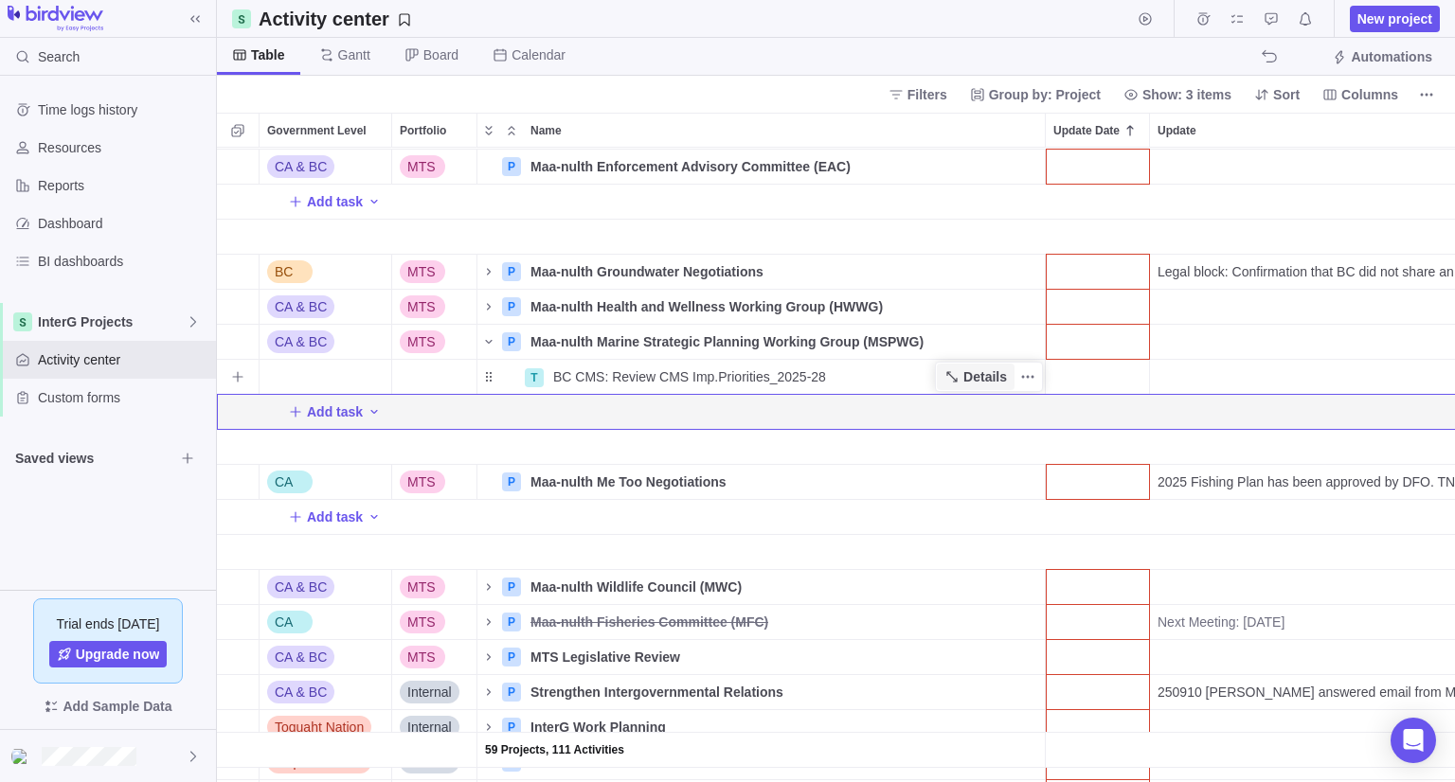
click at [973, 376] on span "Details" at bounding box center [985, 376] width 44 height 19
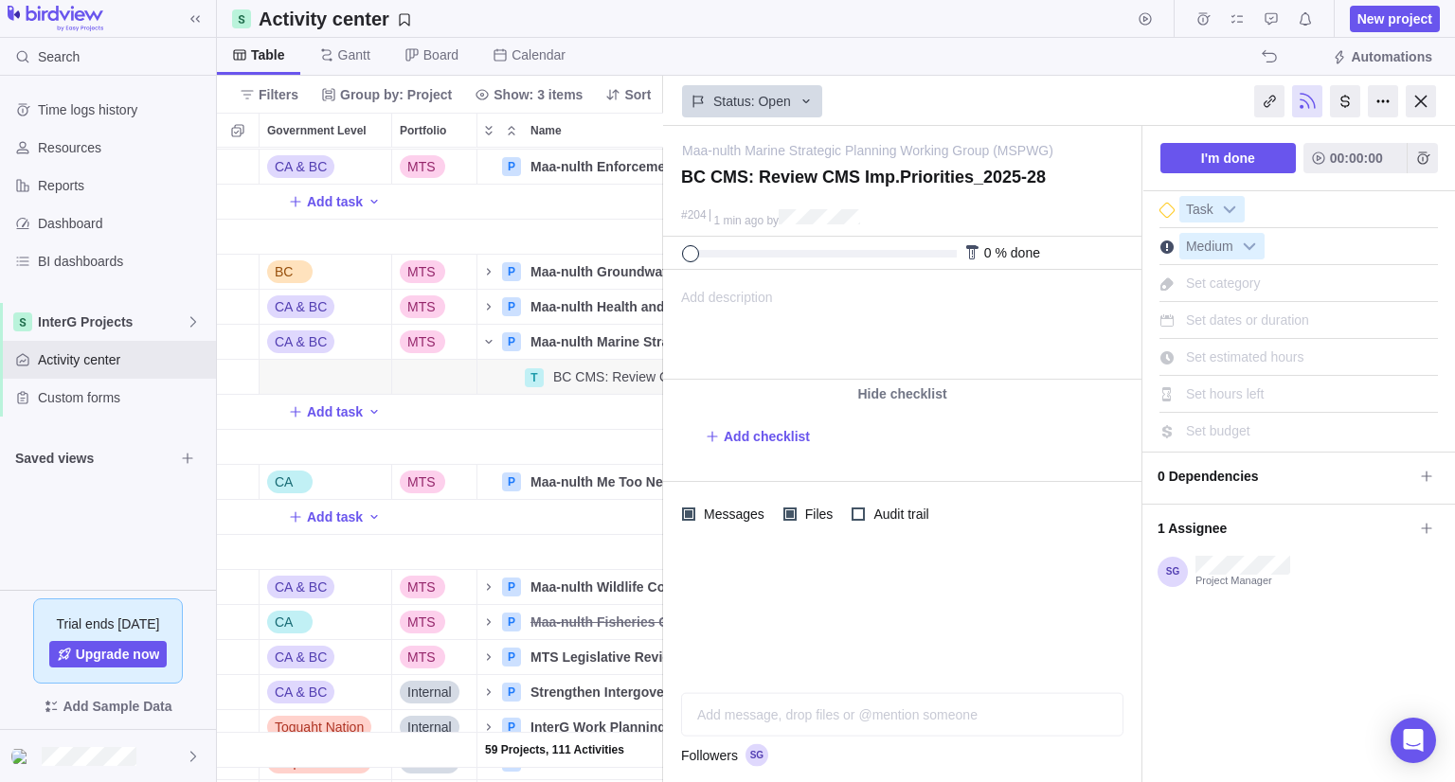
drag, startPoint x: 756, startPoint y: 294, endPoint x: 92, endPoint y: 36, distance: 712.1
click at [756, 294] on span "Add description" at bounding box center [718, 325] width 109 height 108
click at [778, 324] on html at bounding box center [901, 325] width 474 height 108
paste body
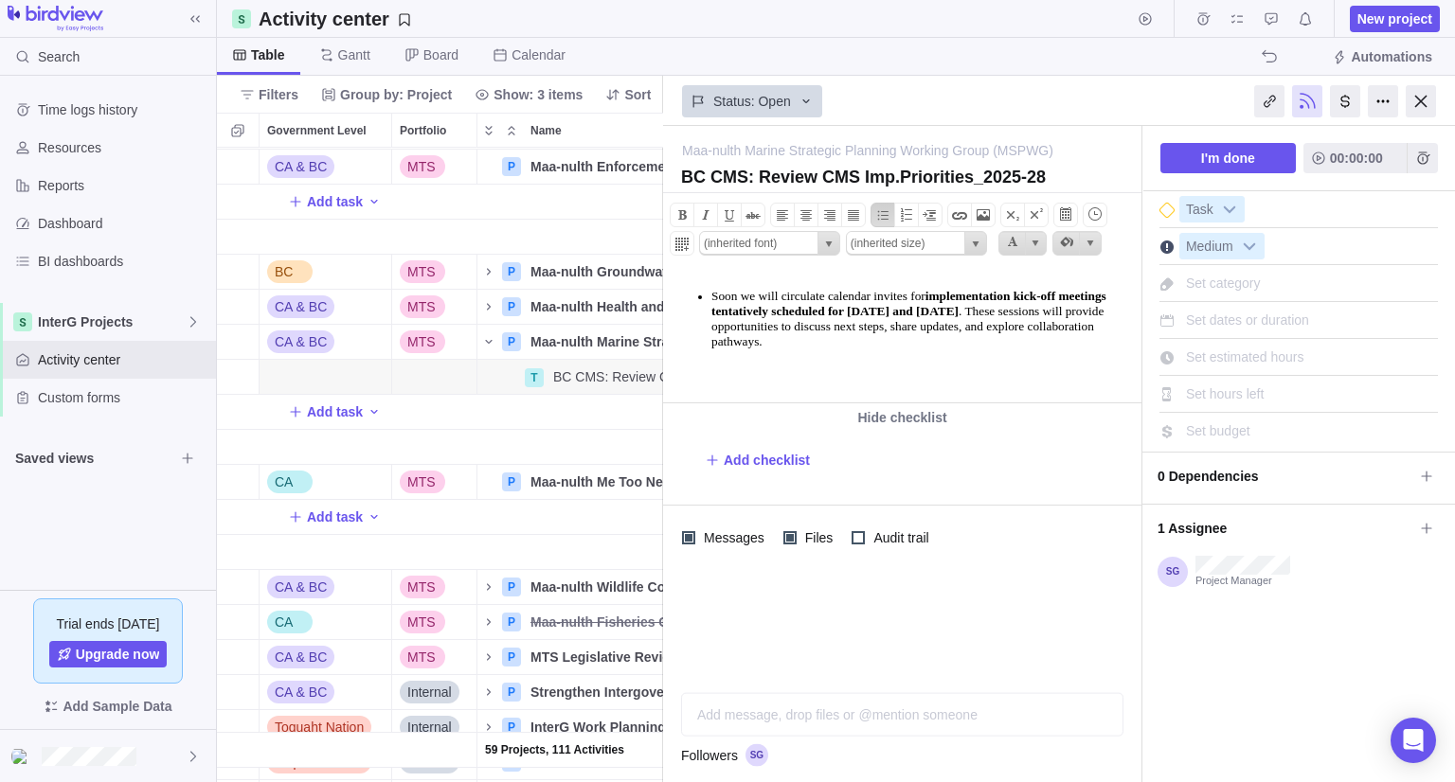
click at [703, 293] on ul "Soon we will circulate calendar invites for implementation kick-off meetings te…" at bounding box center [909, 319] width 453 height 61
type input "'BC Sans'"
type input "10.0pt"
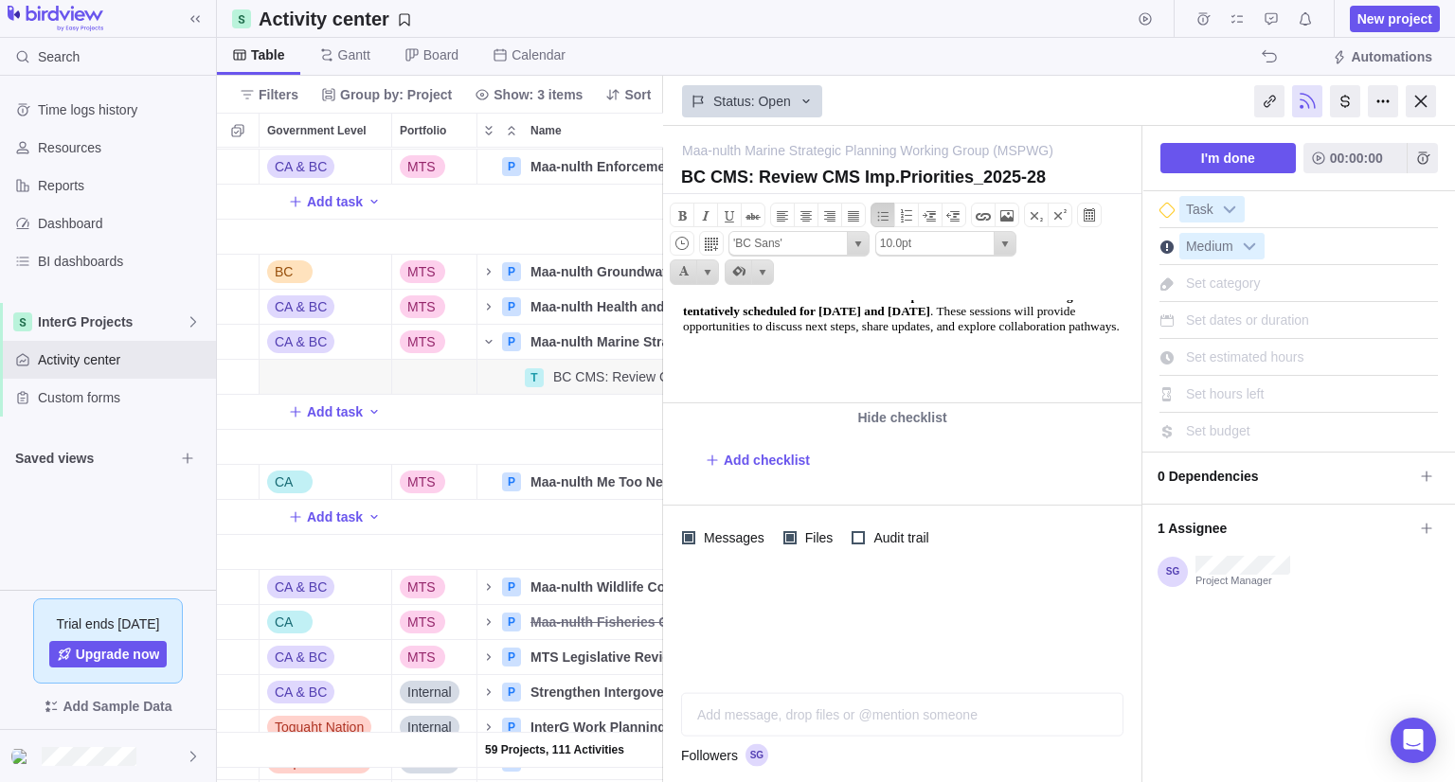
type input "(inherited font)"
type input "(inherited size)"
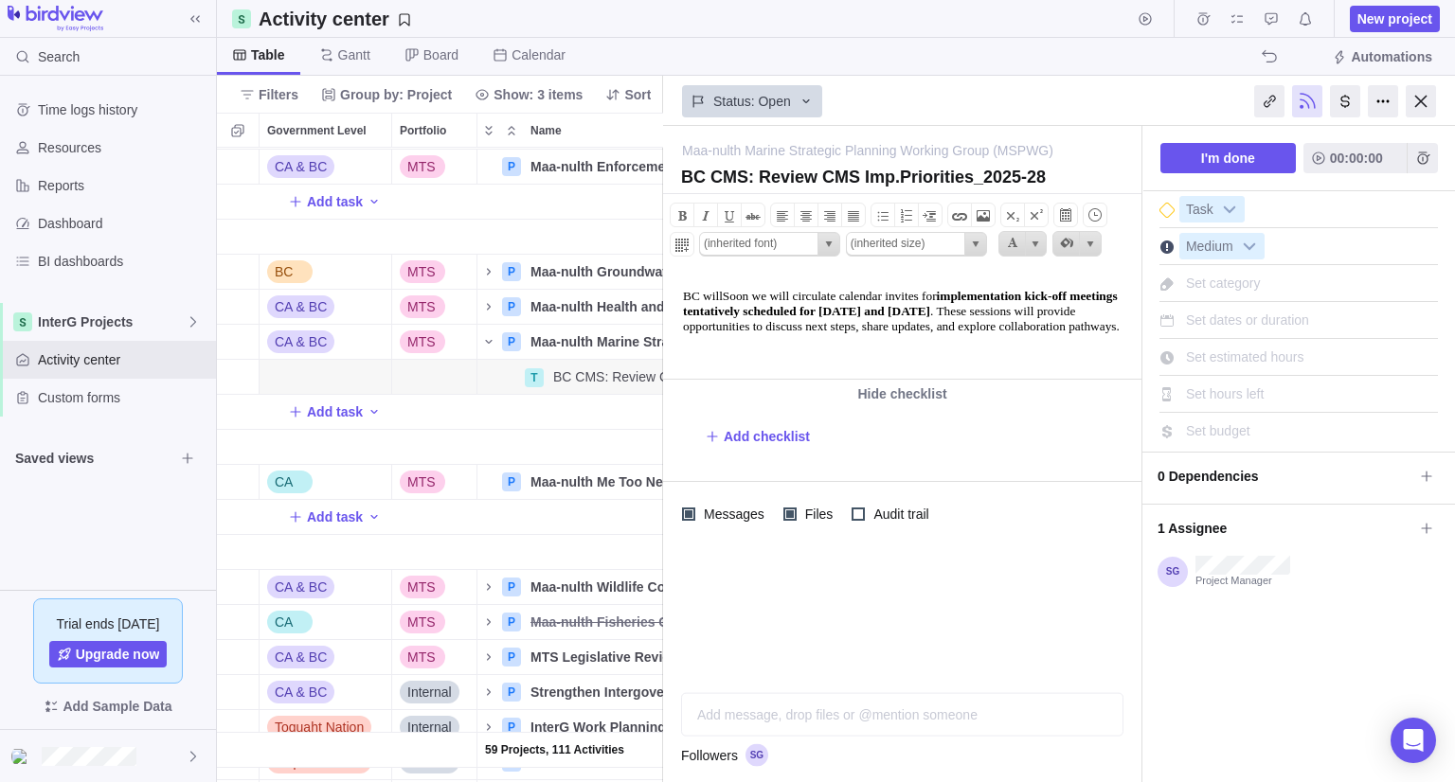
type input "'BC Sans'"
type input "10.0pt"
click at [763, 297] on span "BC will soon we will circulate calendar invites for implementation kick-off mee…" at bounding box center [901, 311] width 437 height 45
click at [761, 296] on span "BC will soon ﻿will circulate calendar invites for implementation kick-off meeti…" at bounding box center [901, 311] width 437 height 45
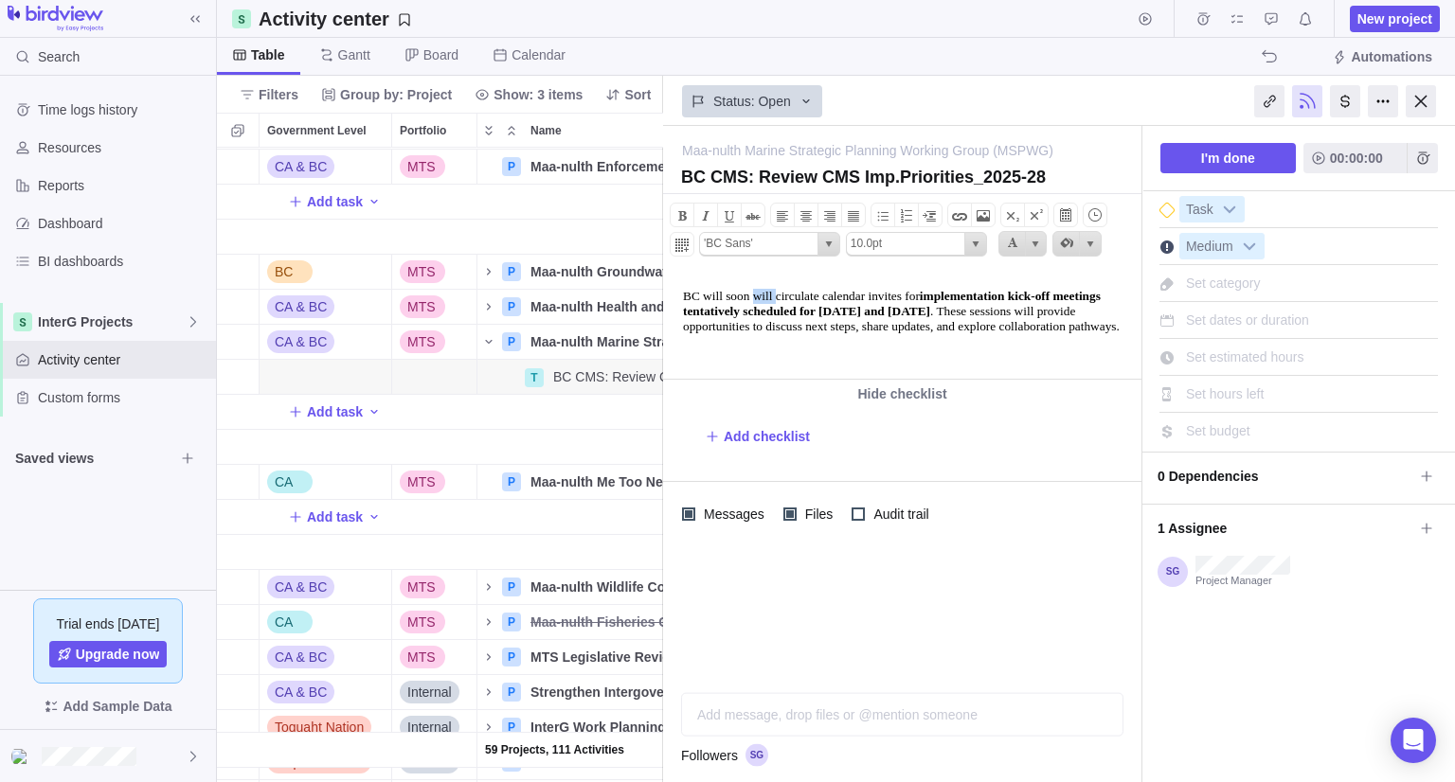
click at [761, 296] on span "BC will soon ﻿will circulate calendar invites for implementation kick-off meeti…" at bounding box center [901, 311] width 437 height 45
click at [1417, 98] on div at bounding box center [1420, 101] width 30 height 32
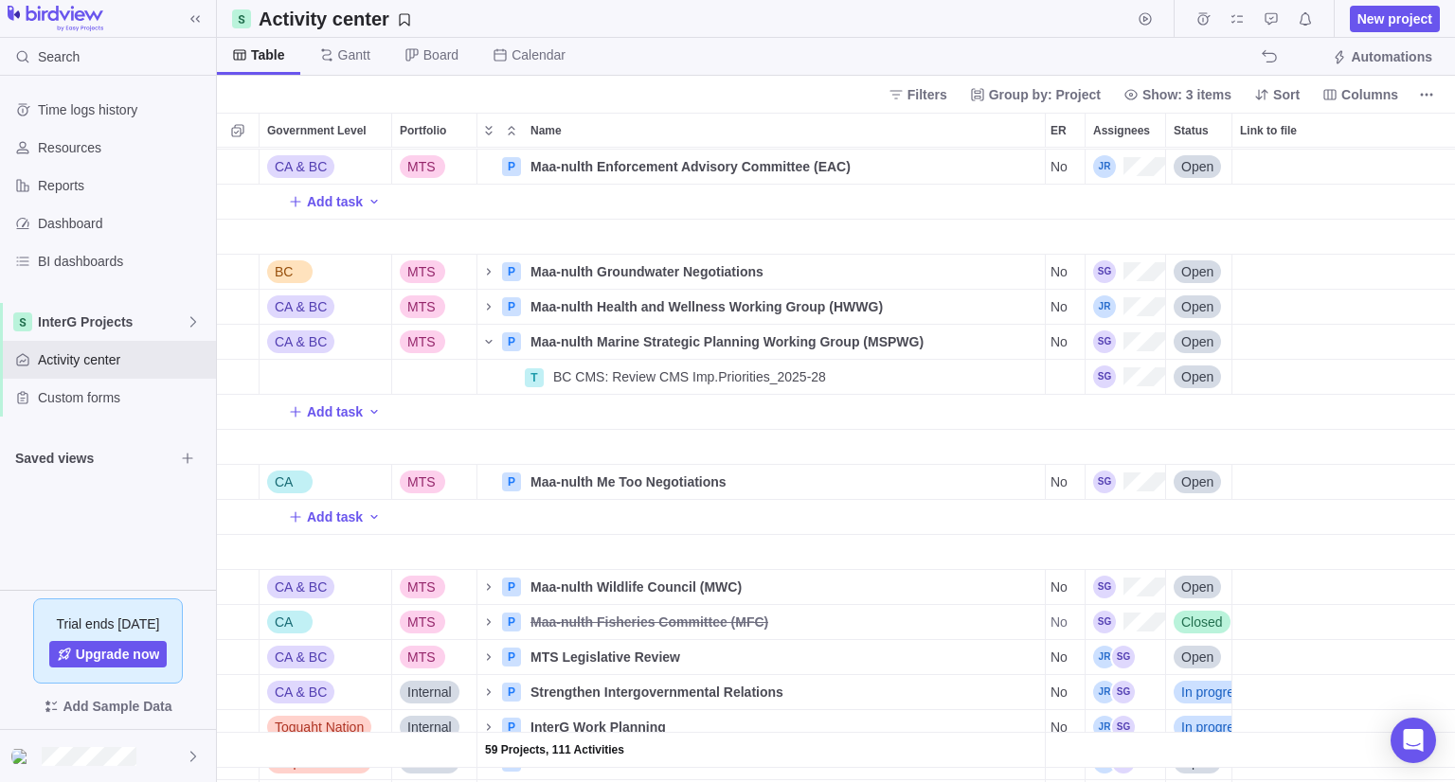
scroll to position [1610, 1117]
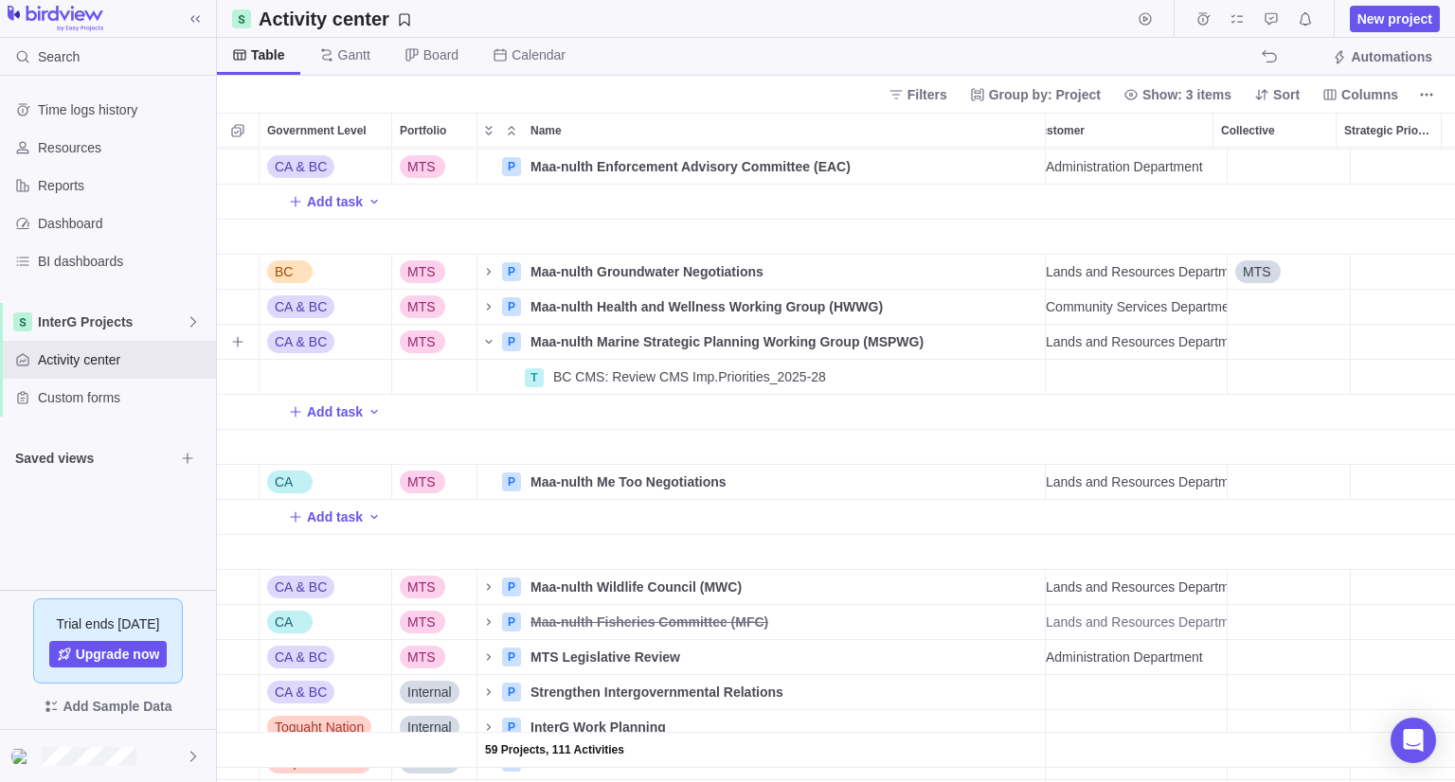
click at [1251, 334] on div "Collective" at bounding box center [1288, 342] width 122 height 34
click at [1262, 416] on div "MTS" at bounding box center [1249, 418] width 44 height 19
click at [1250, 304] on div "59 Projects, 111 Activities CA MT/SG P Intergovernmental Leadership Forum (ILF)…" at bounding box center [836, 465] width 1238 height 635
click at [1228, 306] on div "Collective" at bounding box center [1288, 307] width 122 height 34
click at [1259, 396] on div "MTS" at bounding box center [1319, 384] width 214 height 34
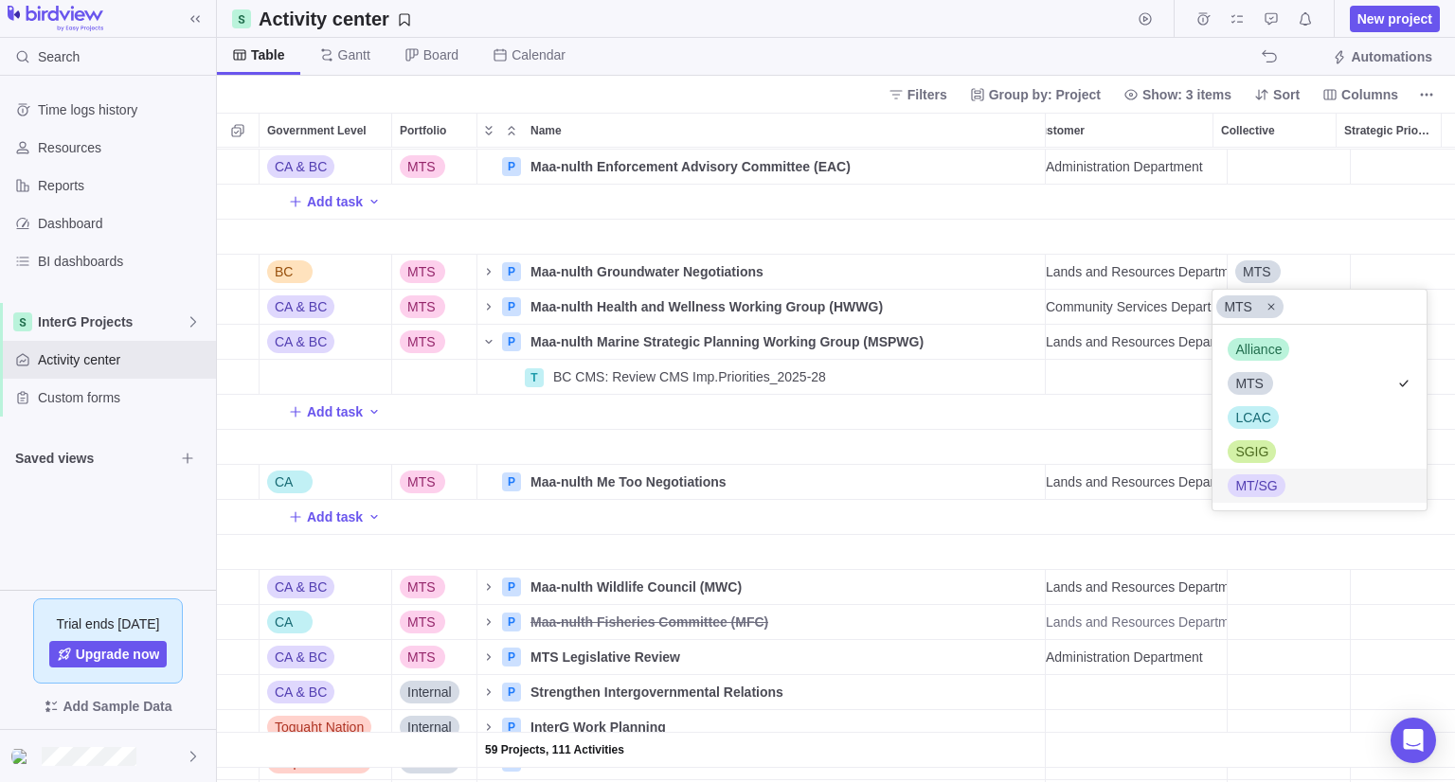
click at [1258, 759] on div "59 Projects, 111 Activities CA MT/SG P Intergovernmental Leadership Forum (ILF)…" at bounding box center [836, 465] width 1238 height 635
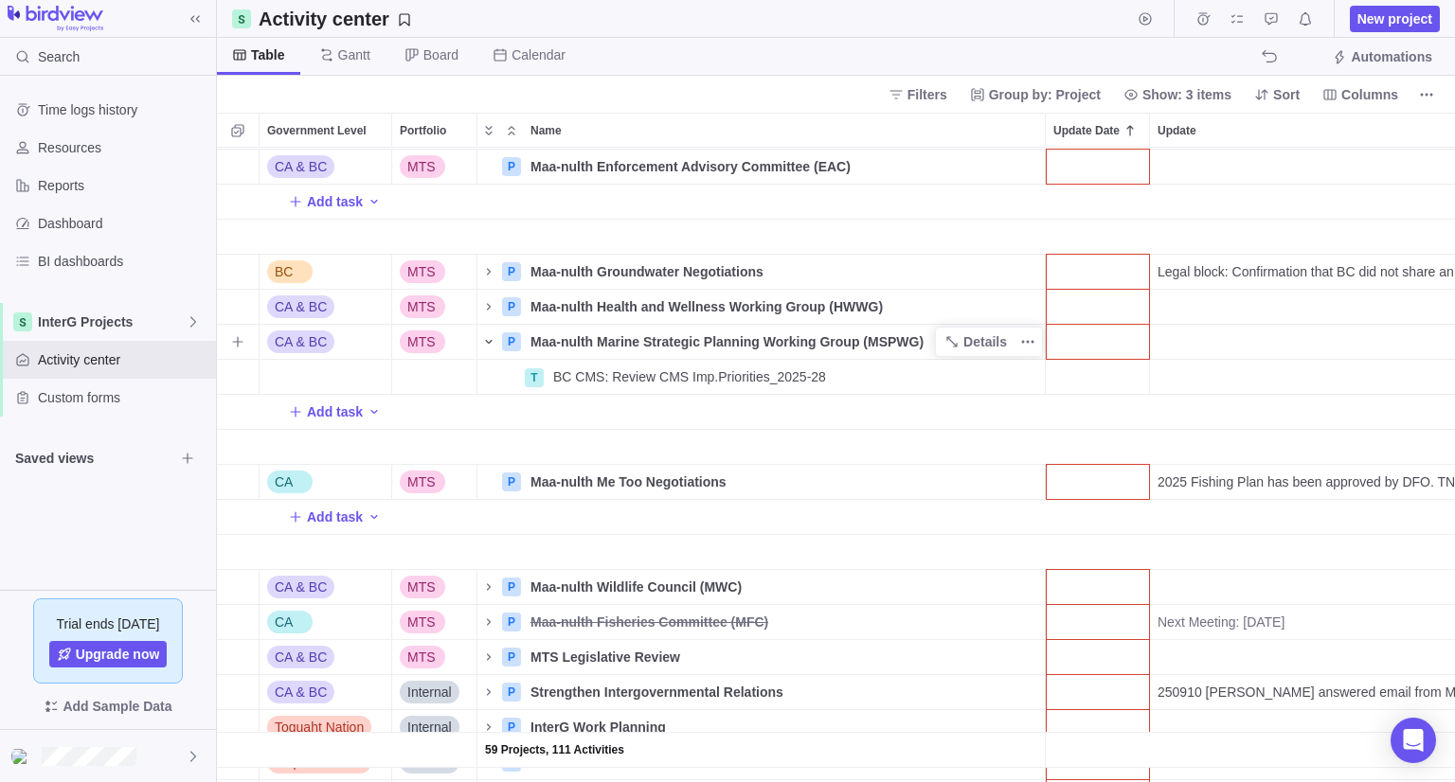
click at [492, 343] on icon "Name" at bounding box center [488, 341] width 15 height 15
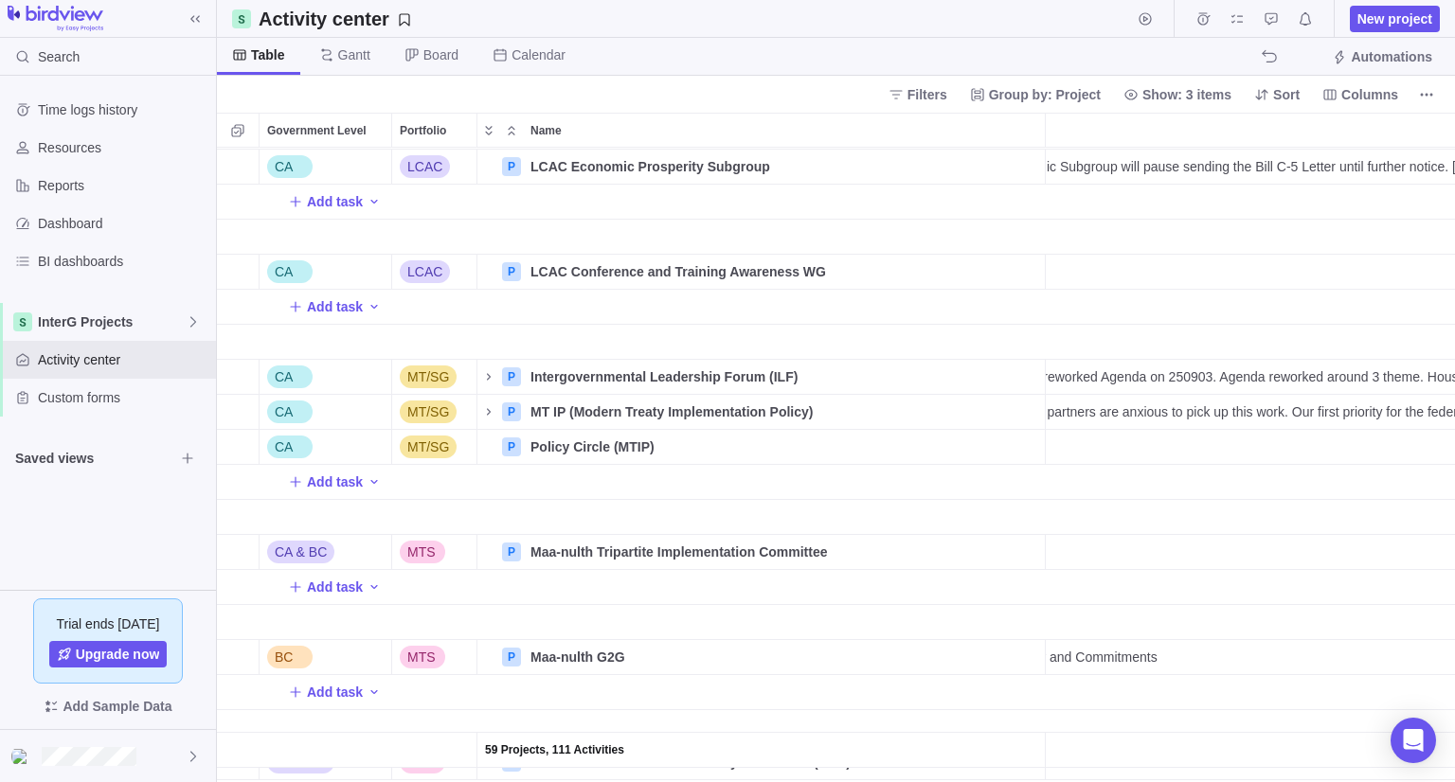
scroll to position [0, 28]
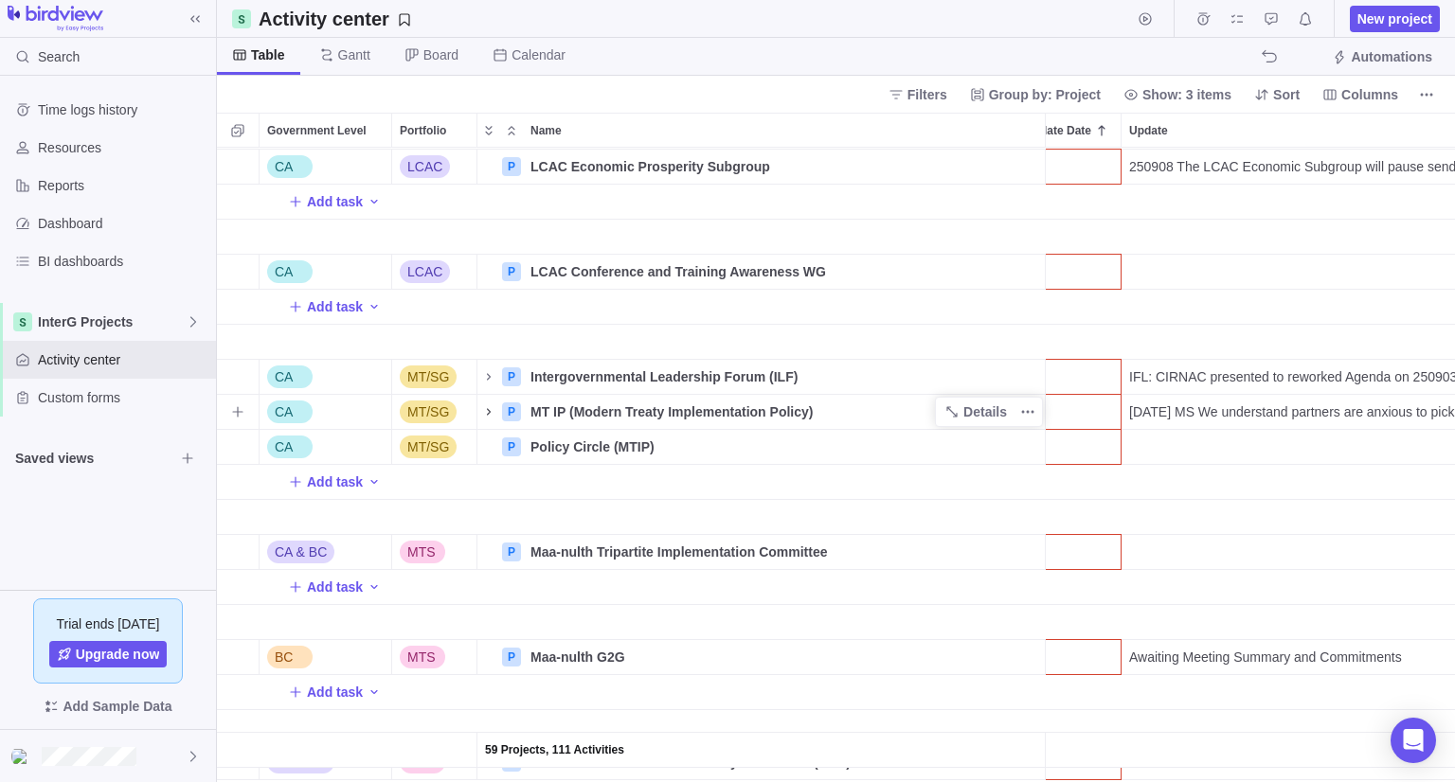
click at [477, 408] on span "Name" at bounding box center [488, 412] width 23 height 27
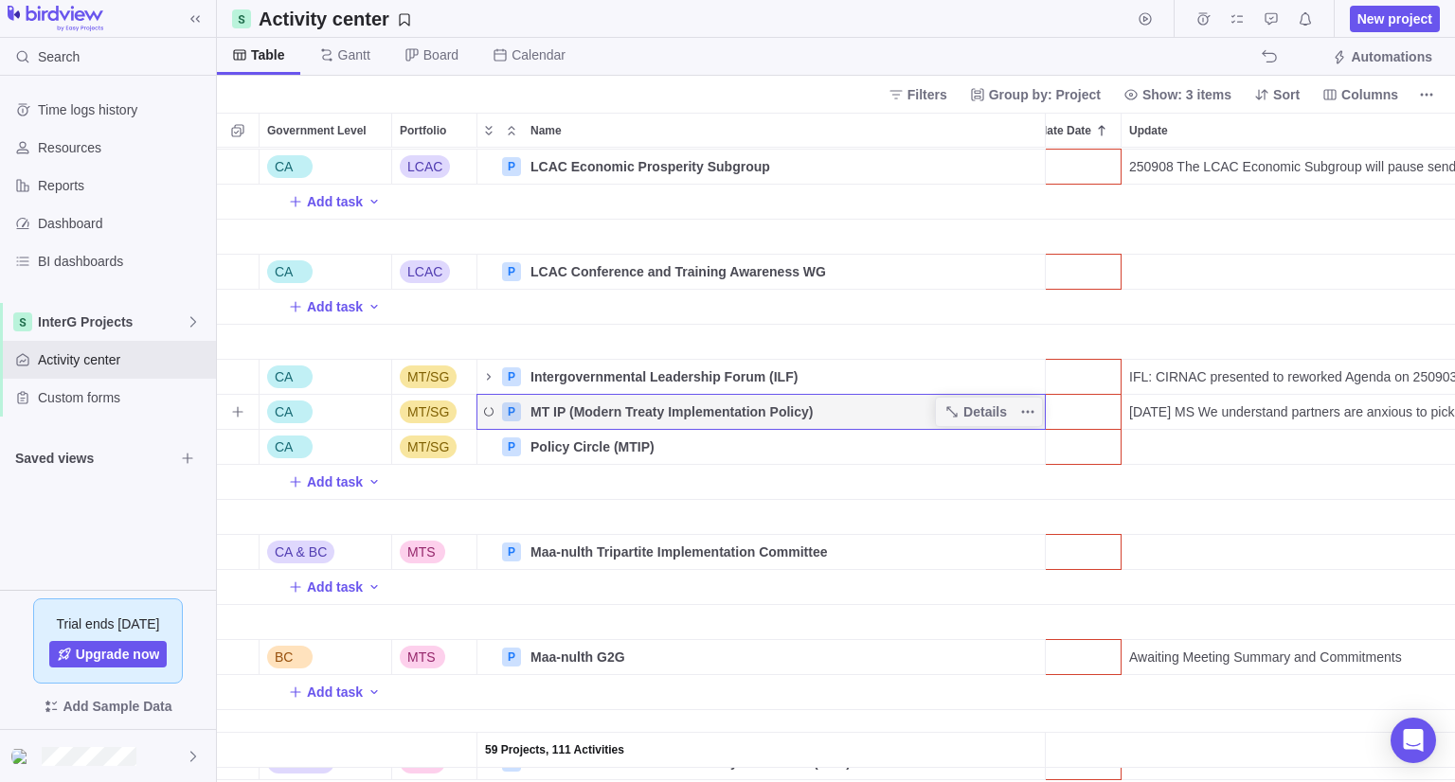
scroll to position [0, 0]
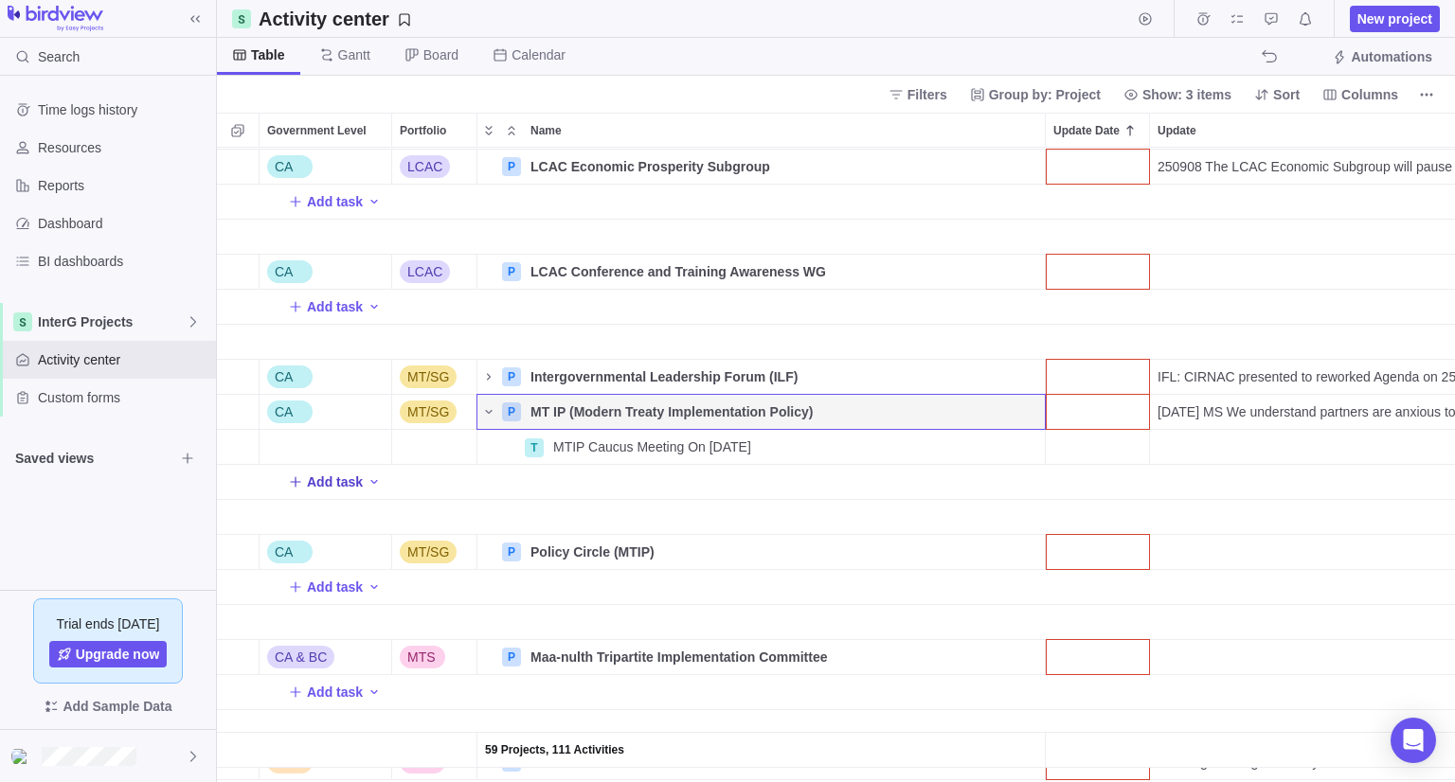
click at [320, 486] on span "Add task" at bounding box center [335, 482] width 56 height 19
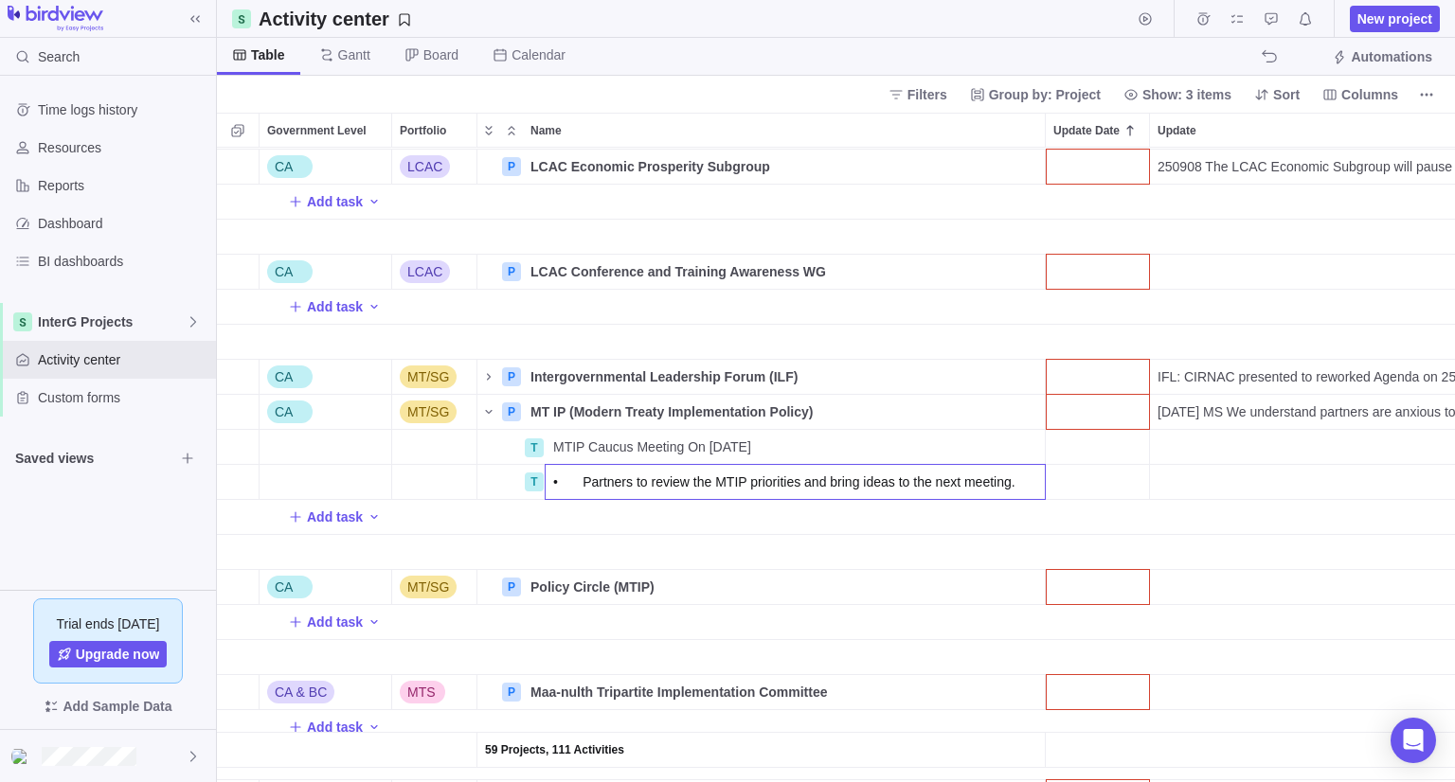
click at [583, 488] on input "• Partners to review the MTIP priorities and bring ideas to the next meeting." at bounding box center [795, 482] width 501 height 36
drag, startPoint x: 622, startPoint y: 482, endPoint x: 442, endPoint y: 490, distance: 180.1
click at [442, 490] on div "59 Projects, 111 Activities Add task BC Alliance P Alliance - BC WLRS WG Detail…" at bounding box center [836, 465] width 1238 height 635
type input "Review the MTIP priorities and bring ideas to the next meeting."
click at [893, 448] on div "59 Projects, 111 Activities Add task BC Alliance P Alliance - BC WLRS WG Detail…" at bounding box center [836, 465] width 1238 height 635
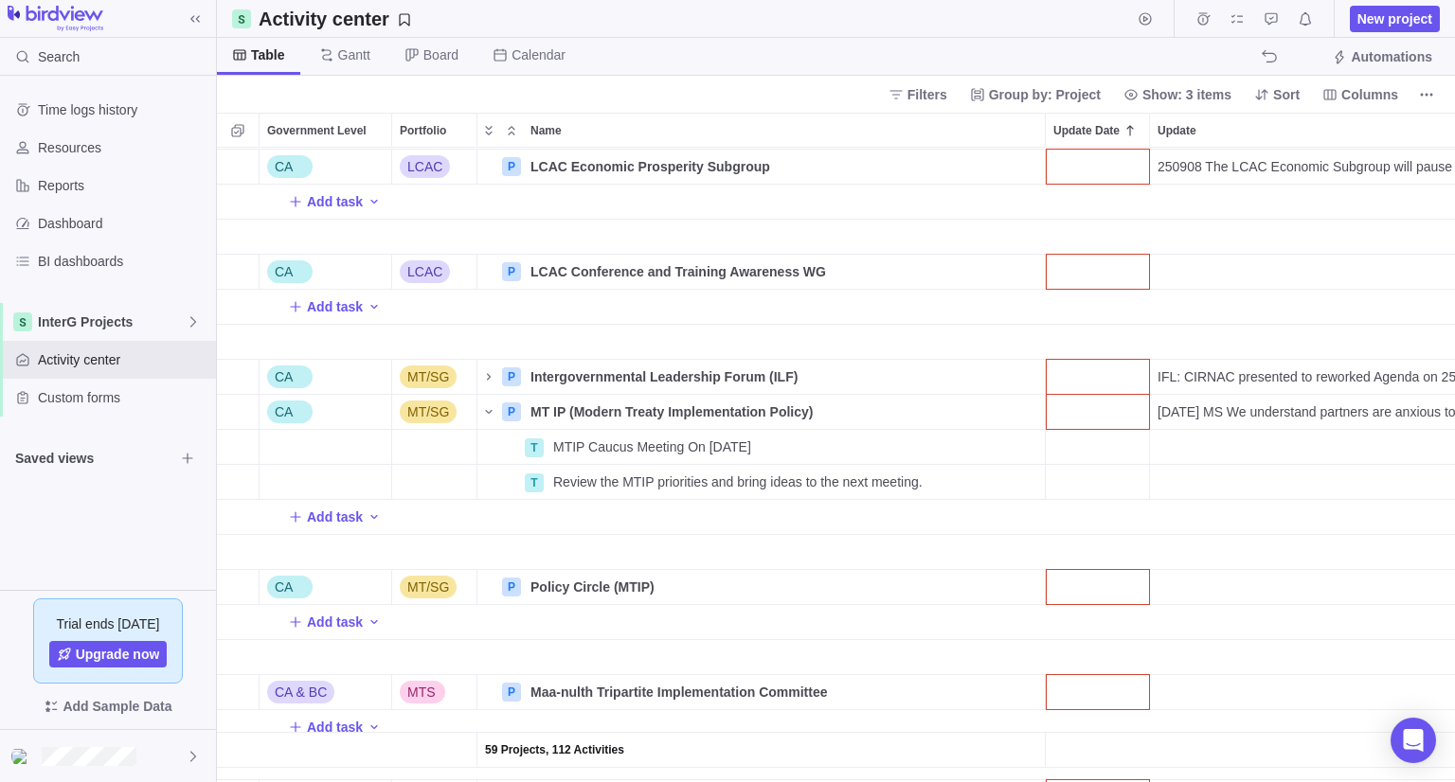
scroll to position [0, 463]
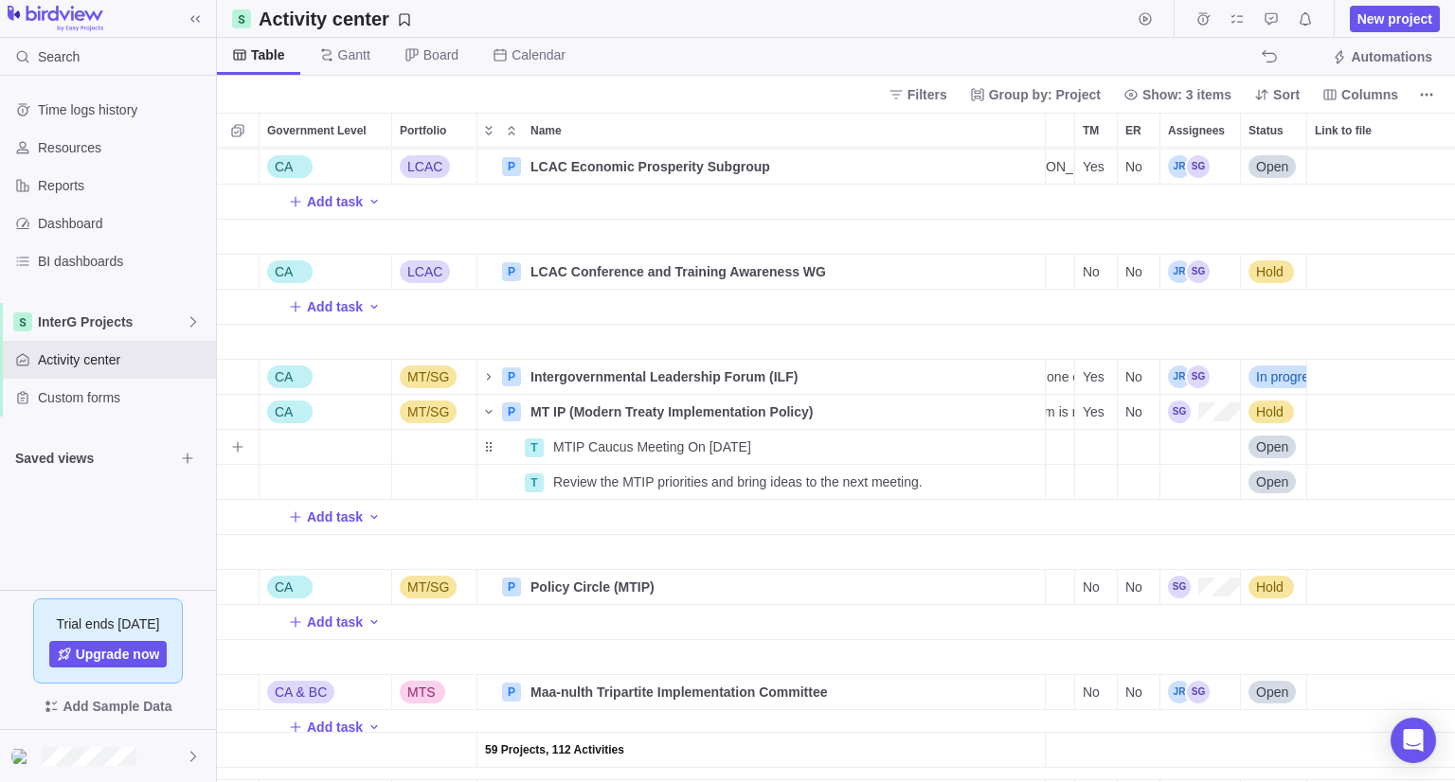
click at [1270, 445] on span "Open" at bounding box center [1272, 447] width 32 height 19
click at [1164, 631] on div "Closed" at bounding box center [1199, 627] width 214 height 34
click at [1275, 409] on span "Hold" at bounding box center [1269, 412] width 27 height 19
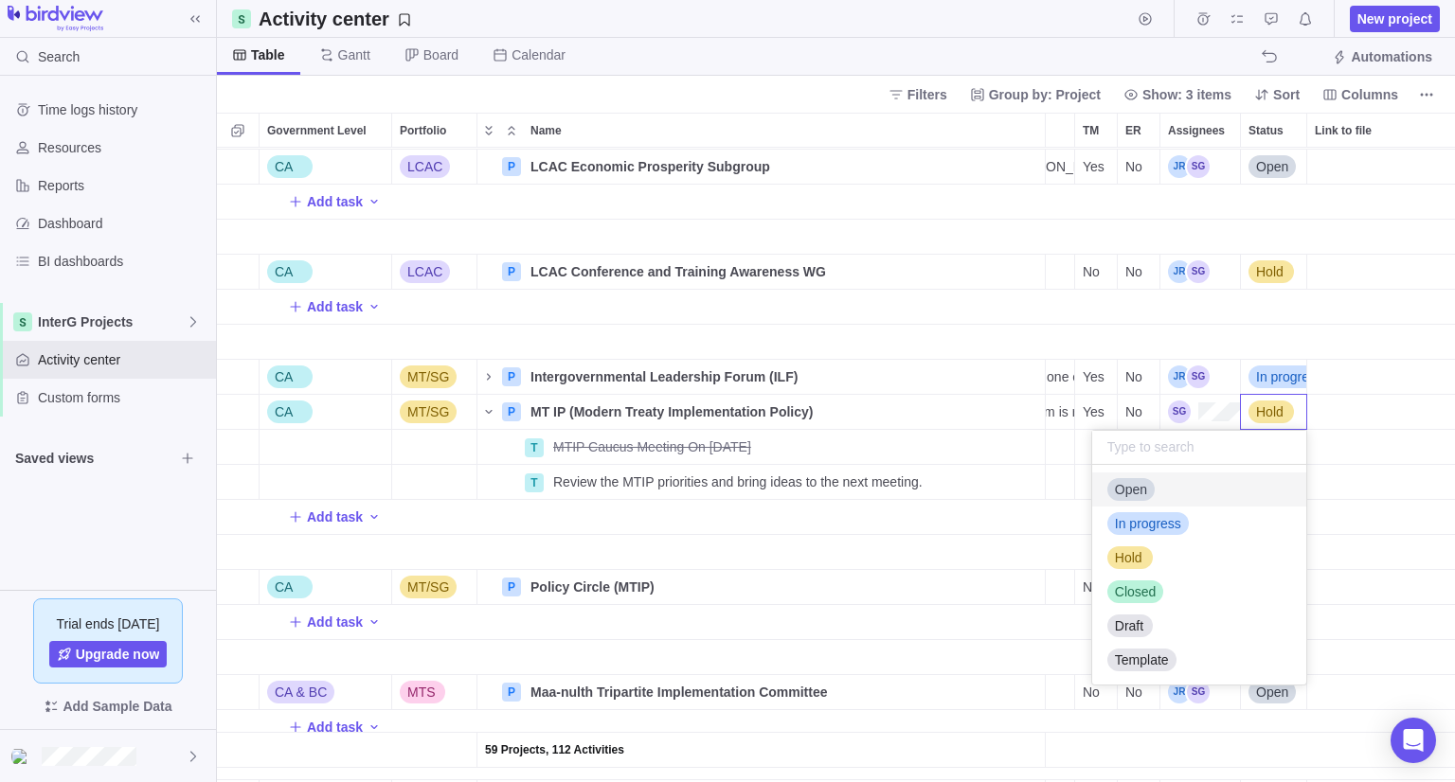
click at [1193, 505] on div "Open" at bounding box center [1199, 490] width 214 height 34
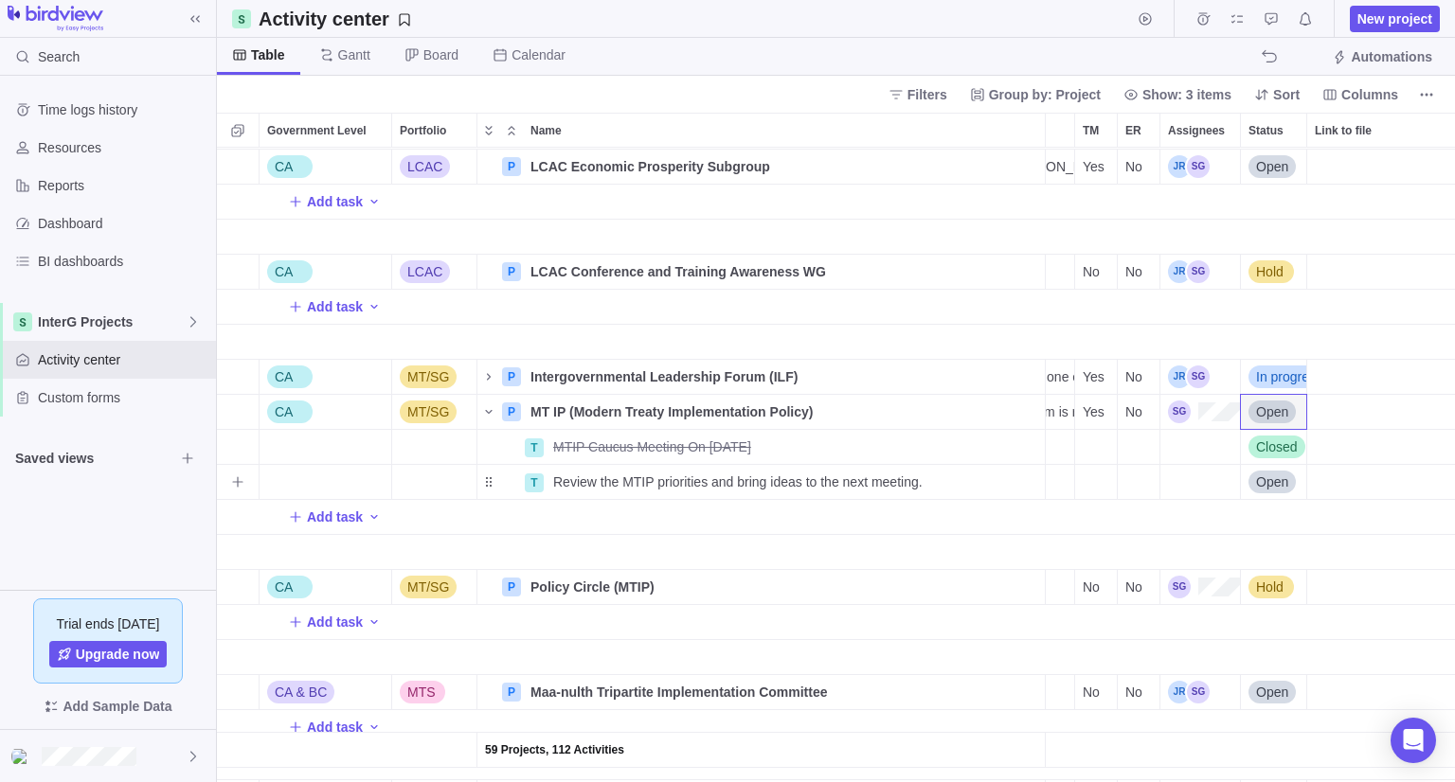
click at [1185, 474] on div "Assignees" at bounding box center [1200, 482] width 80 height 34
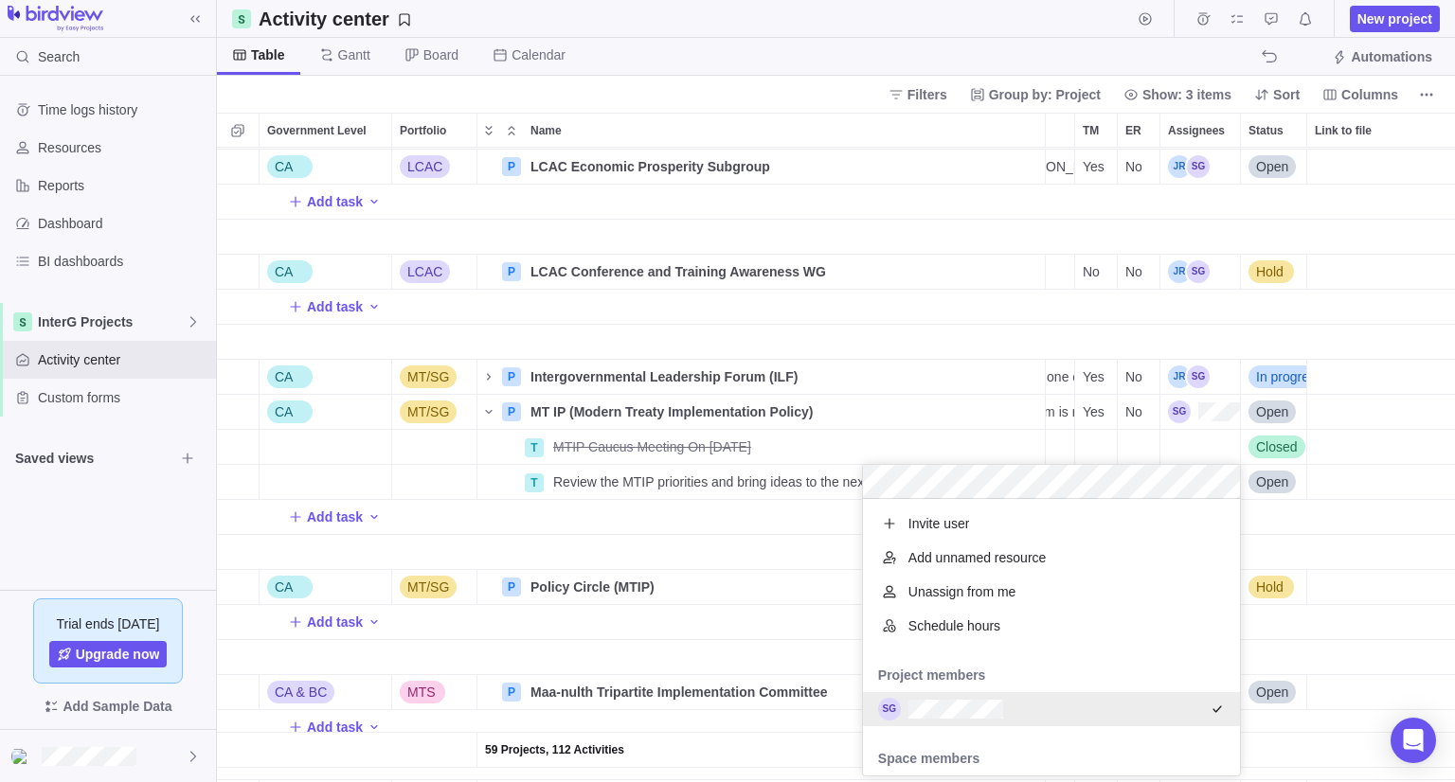
click at [674, 533] on div "59 Projects, 112 Activities Add task BC Alliance P Alliance - BC WLRS WG Detail…" at bounding box center [836, 465] width 1238 height 635
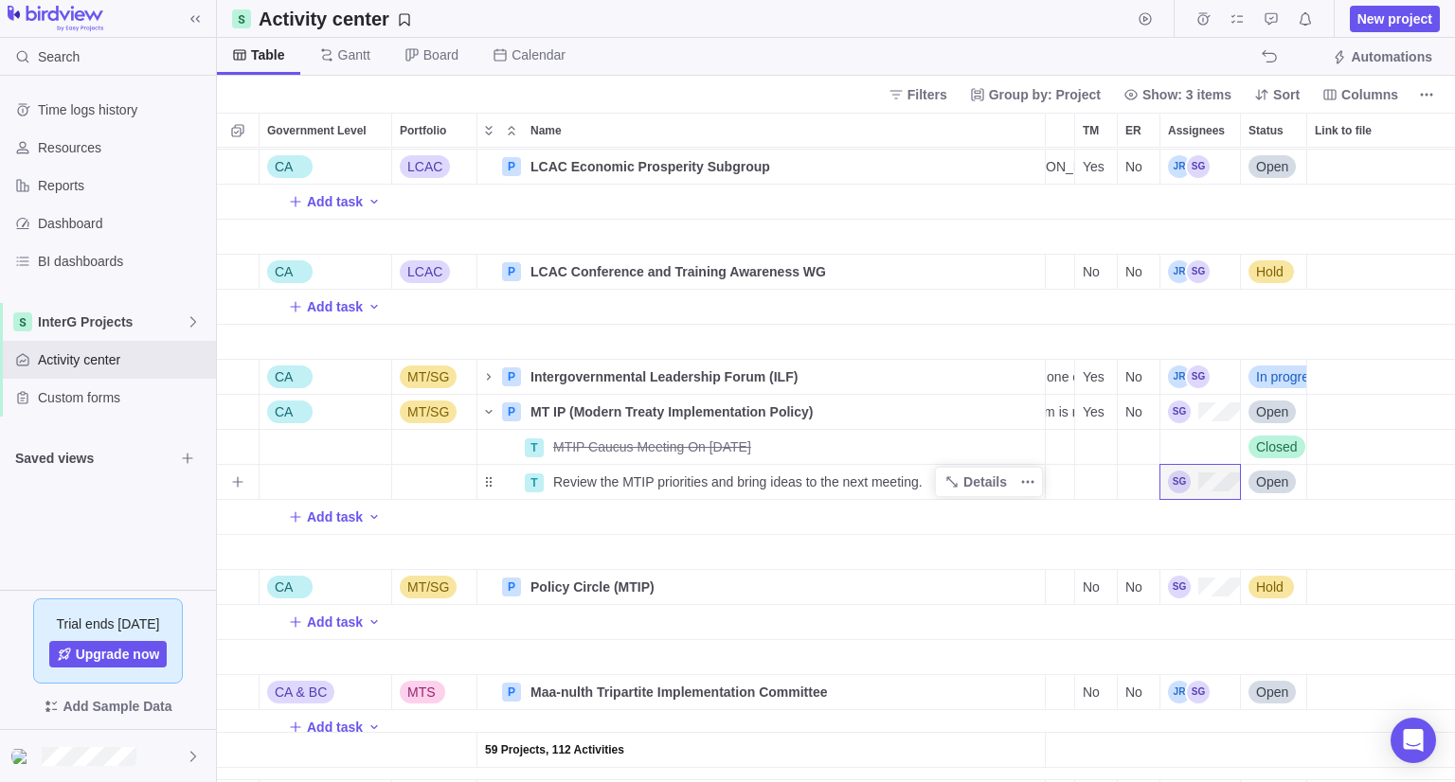
click at [674, 480] on span "Review the MTIP priorities and bring ideas to the next meeting." at bounding box center [737, 482] width 369 height 19
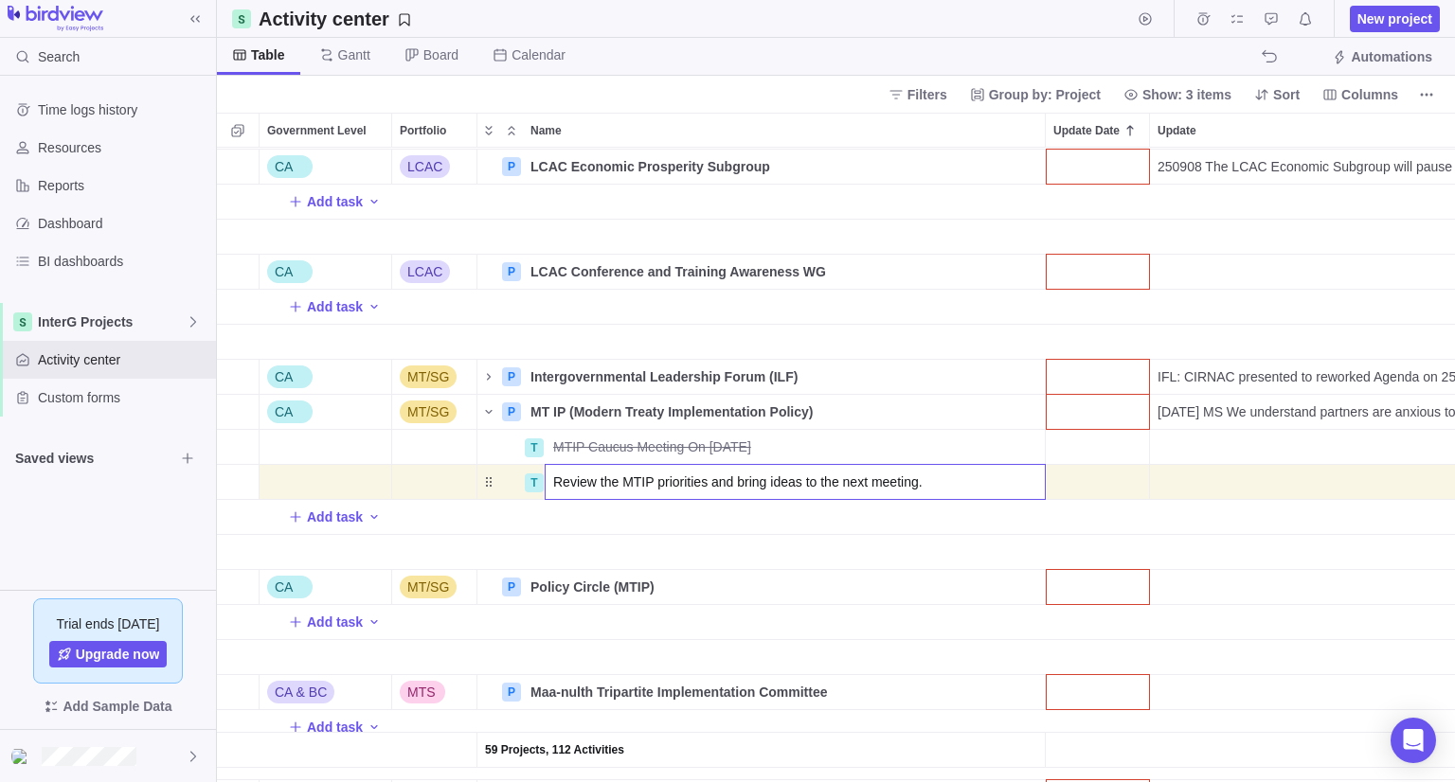
click at [973, 535] on div "59 Projects, 112 Activities Add task BC Alliance P Alliance - BC WLRS WG Detail…" at bounding box center [836, 465] width 1238 height 635
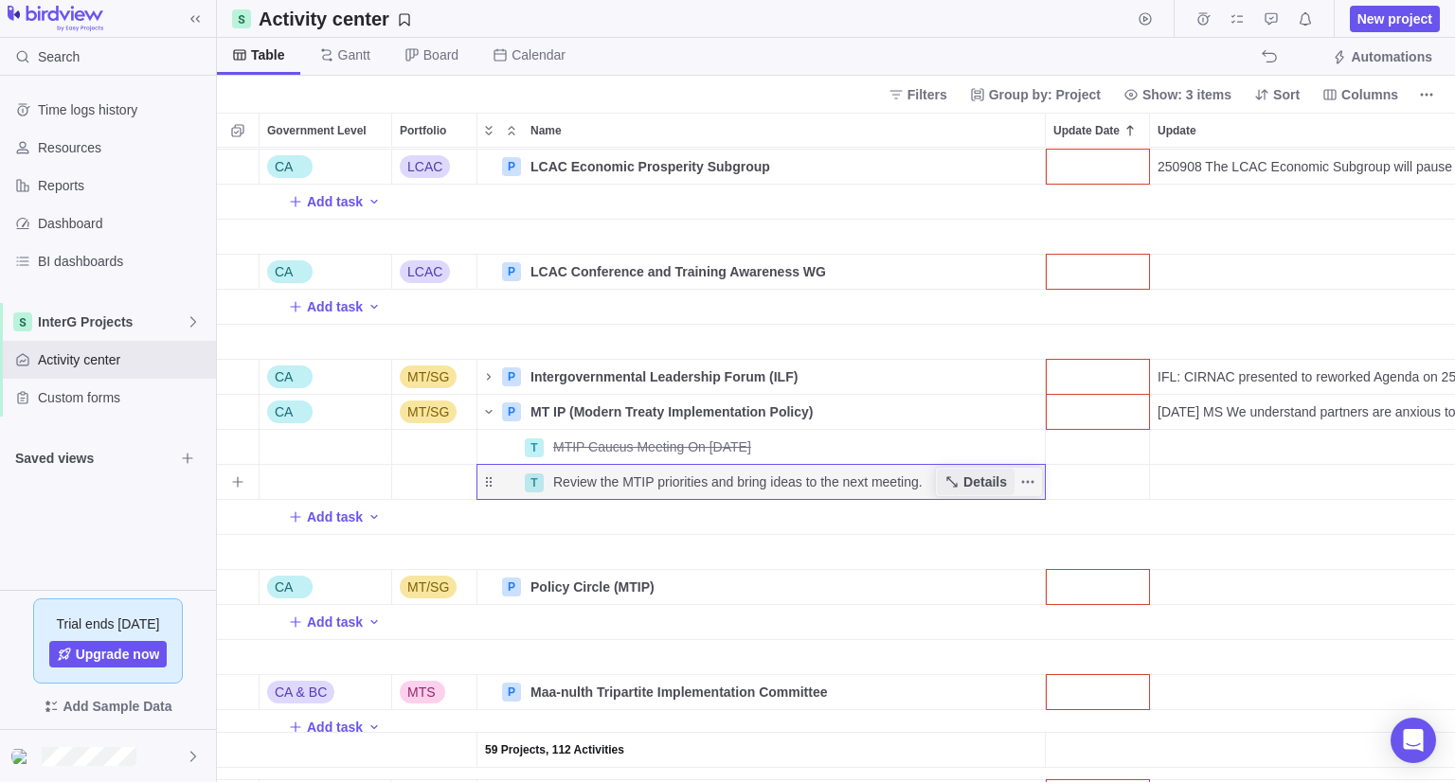
click at [984, 482] on span "Details" at bounding box center [985, 482] width 44 height 19
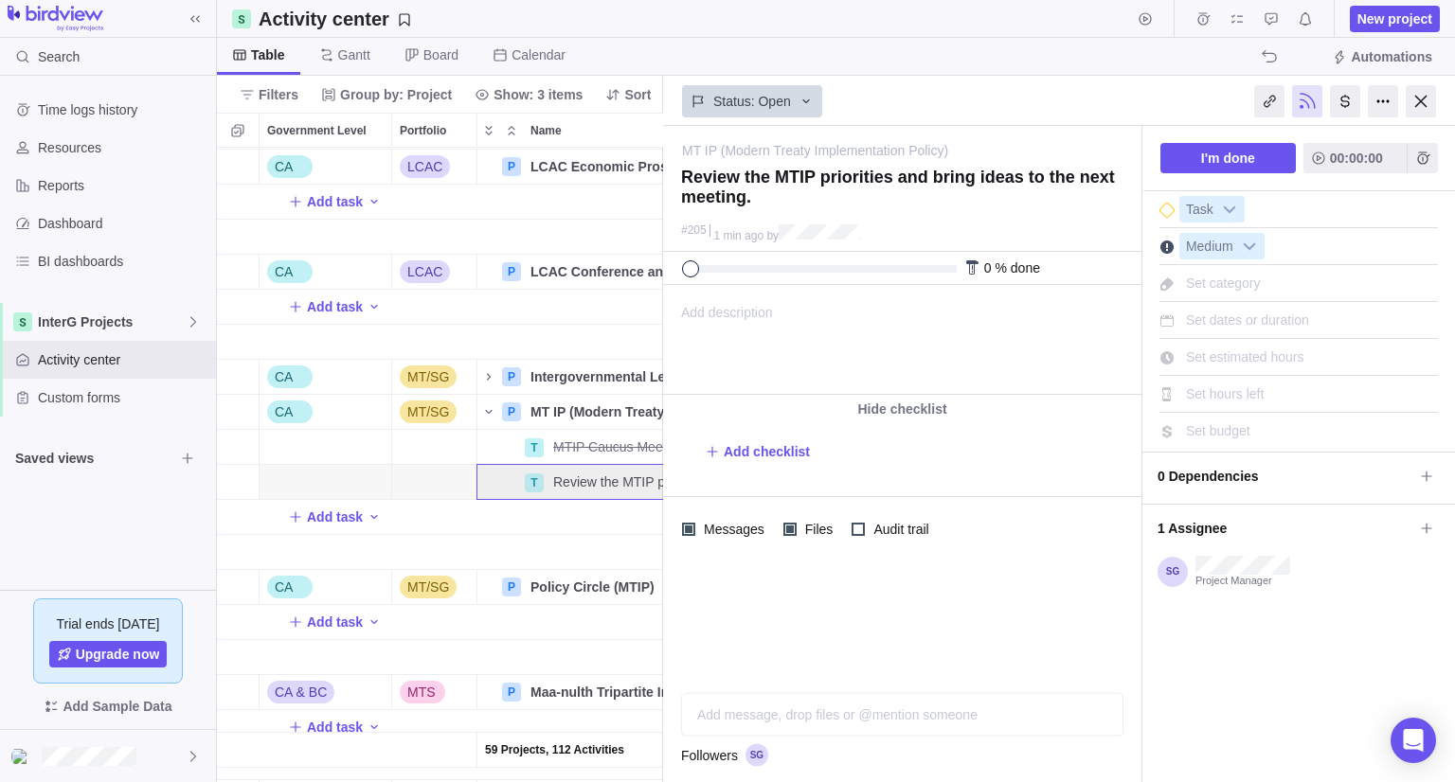
click at [1228, 328] on div "Set dates or duration" at bounding box center [1247, 320] width 136 height 27
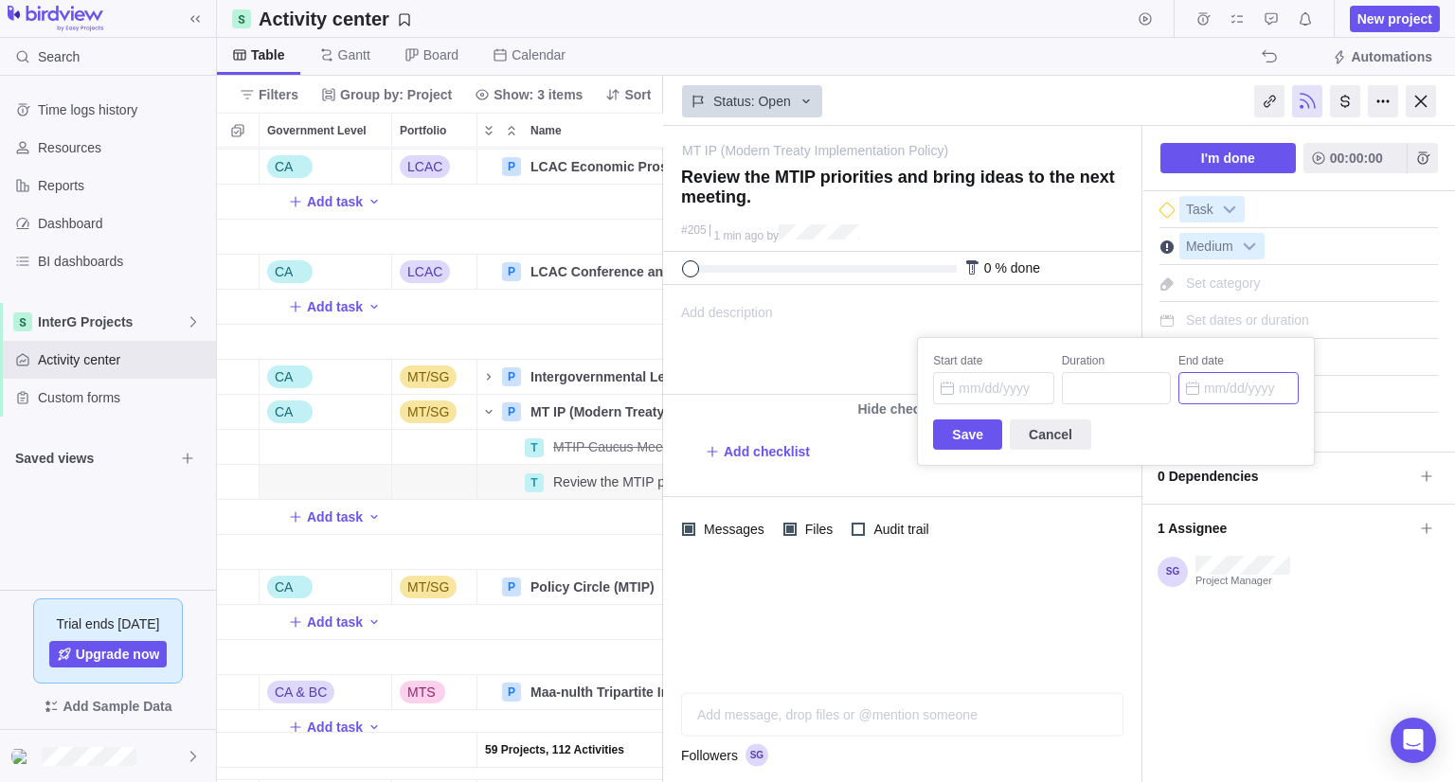
click at [1236, 392] on input "End date" at bounding box center [1238, 388] width 120 height 32
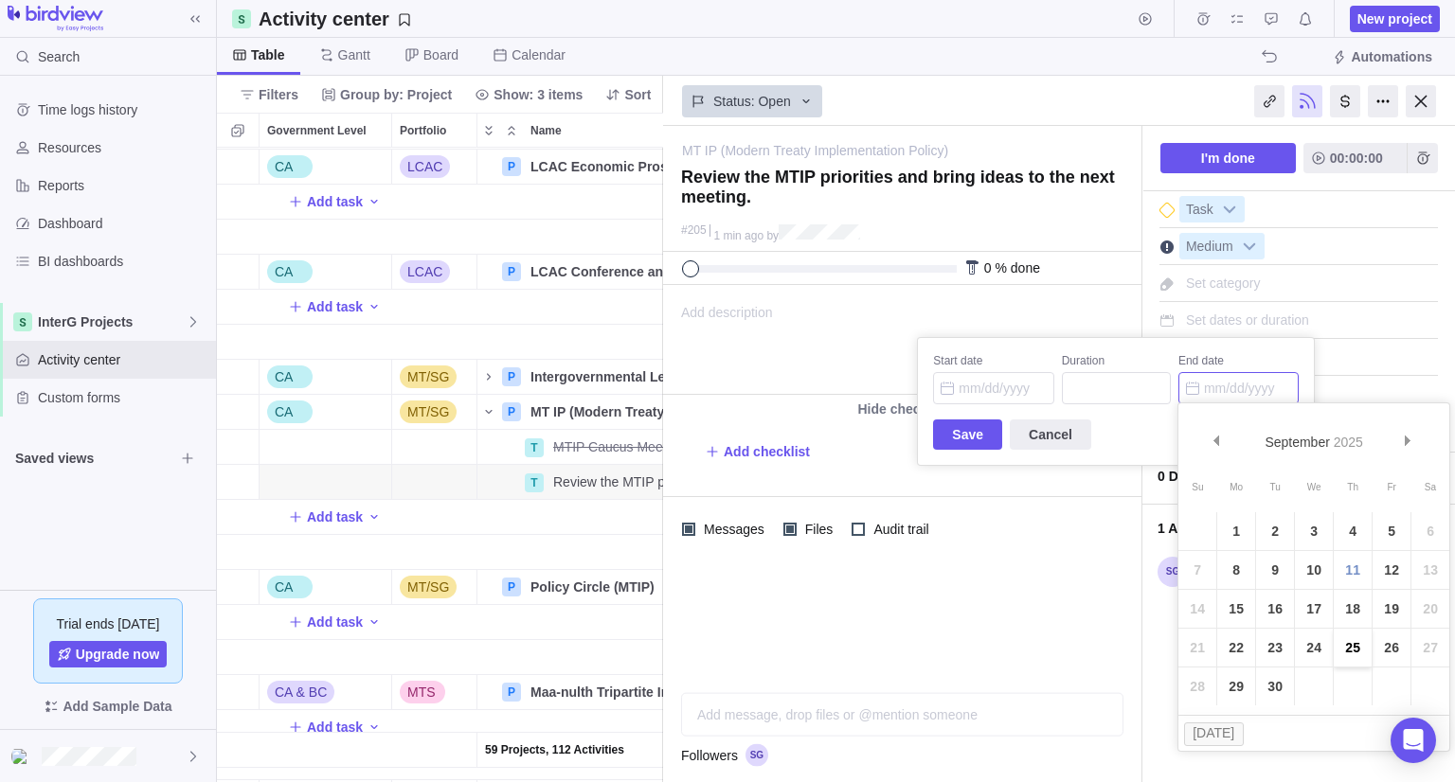
click at [1355, 645] on link "25" at bounding box center [1352, 648] width 38 height 38
type input "[DATE]"
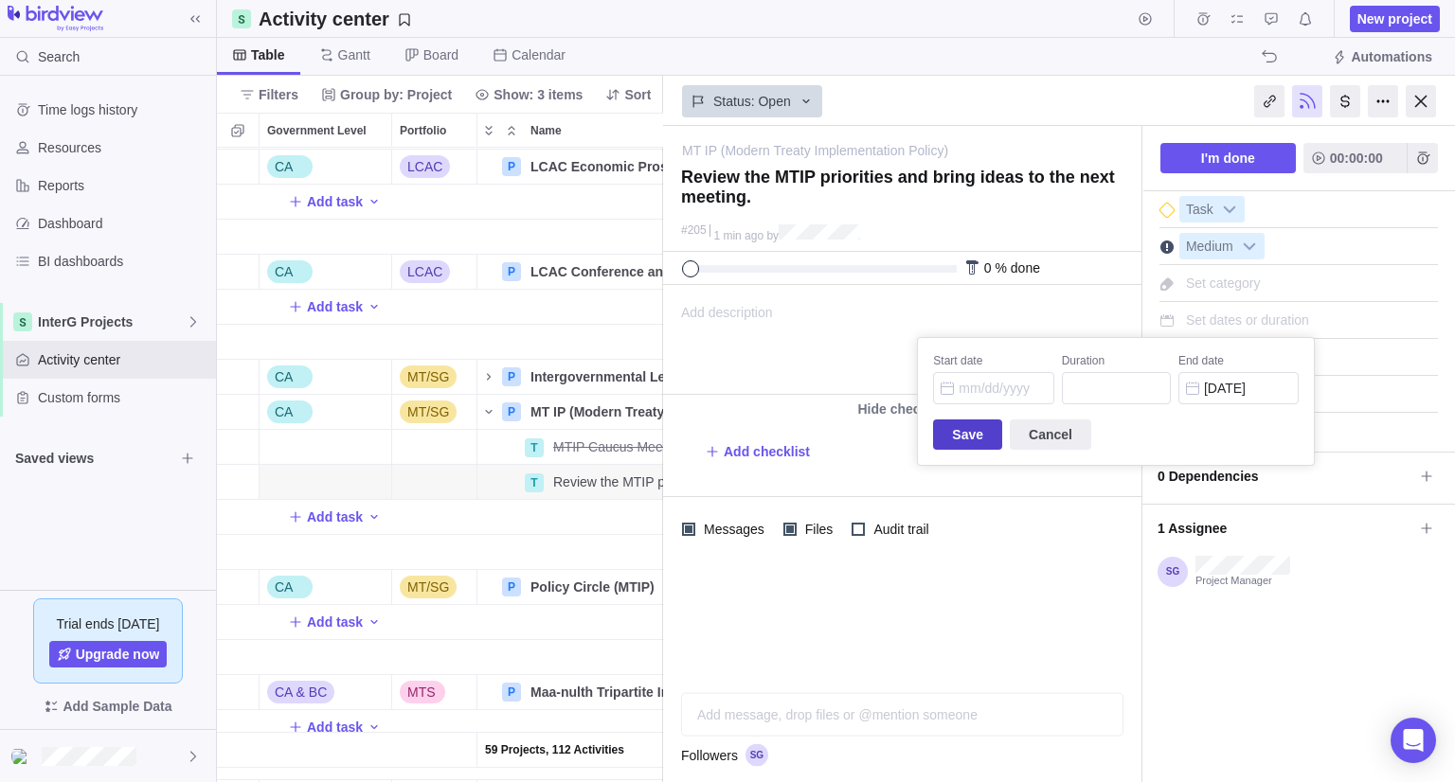
click at [952, 430] on span "Save" at bounding box center [967, 434] width 31 height 23
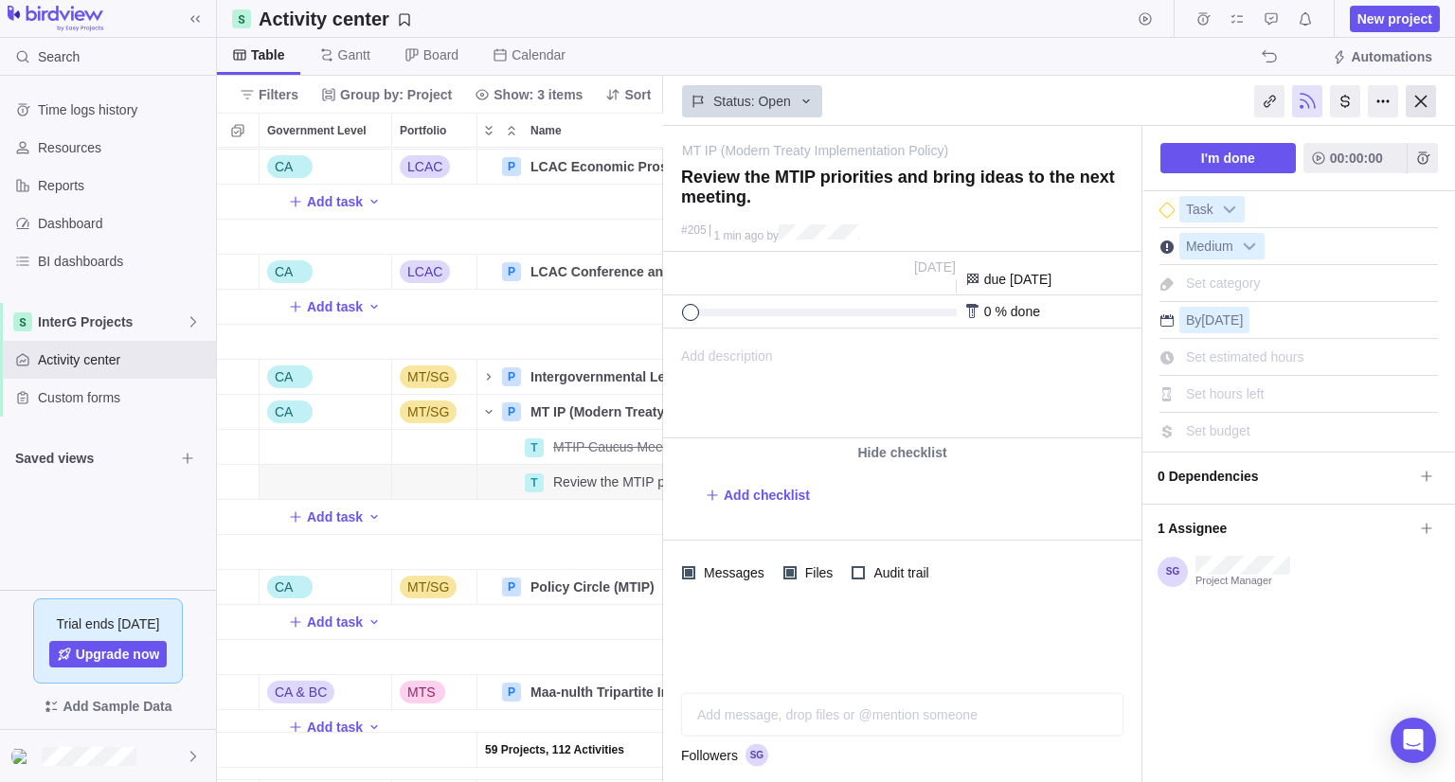
click at [1412, 103] on div at bounding box center [1420, 101] width 30 height 32
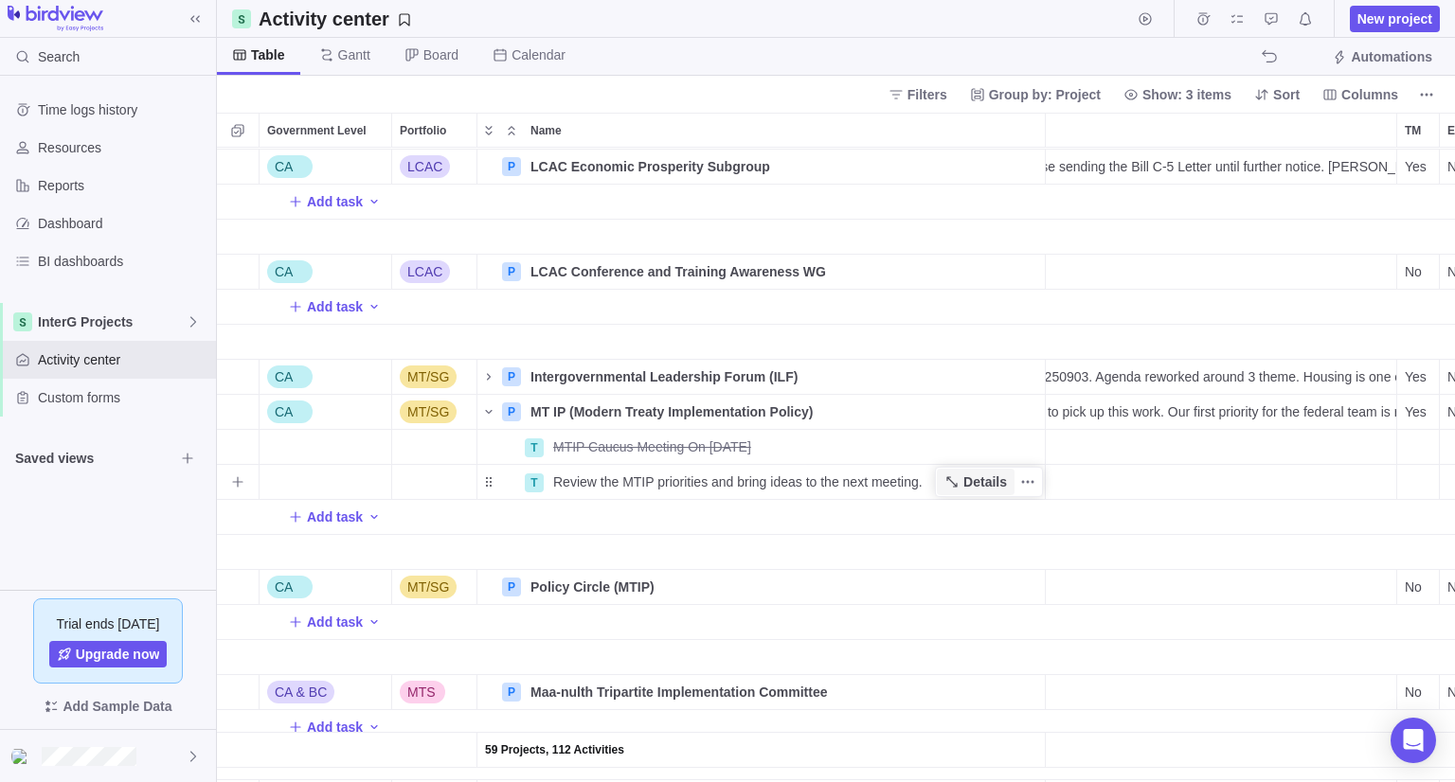
click at [959, 485] on icon "Name" at bounding box center [951, 481] width 15 height 15
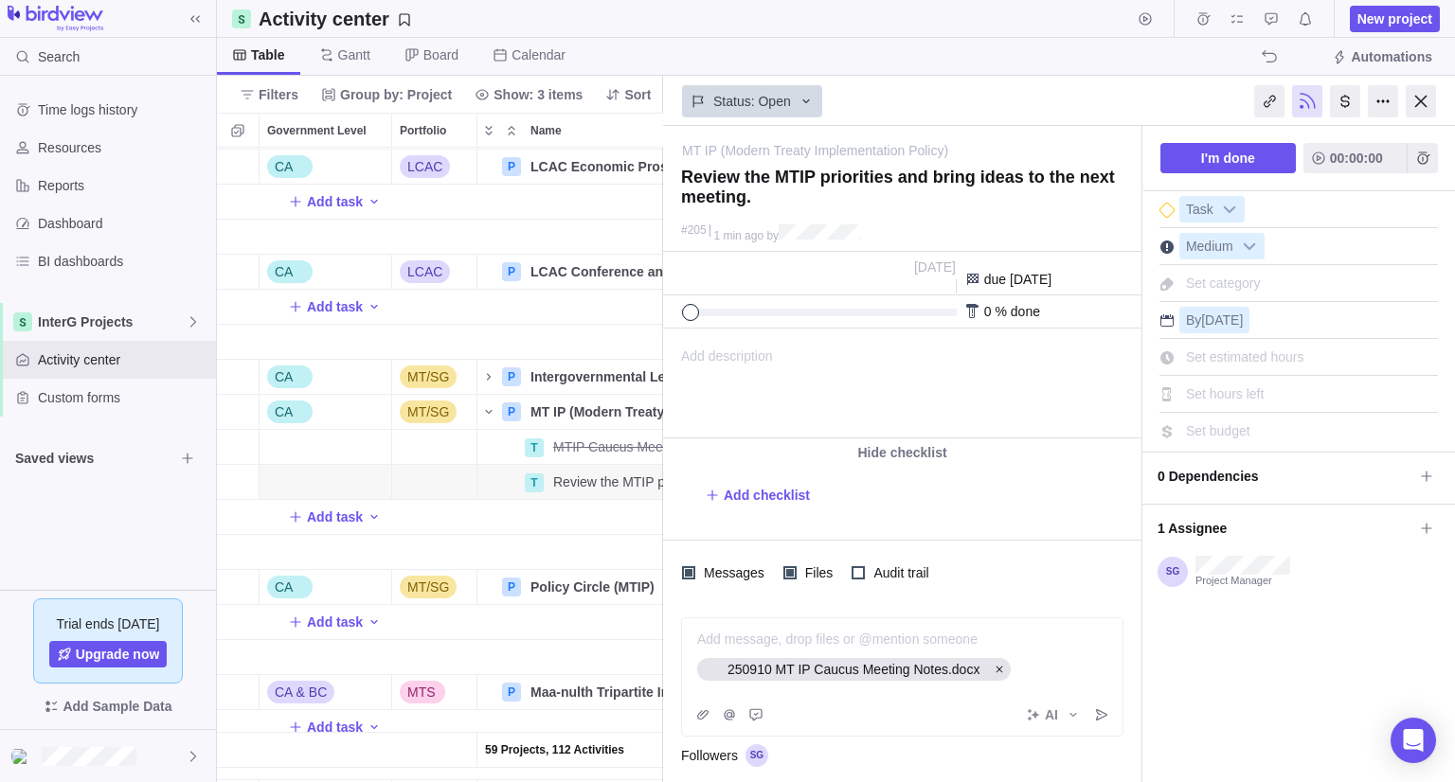
scroll to position [1, 0]
click at [1101, 718] on icon "Post" at bounding box center [1101, 714] width 11 height 11
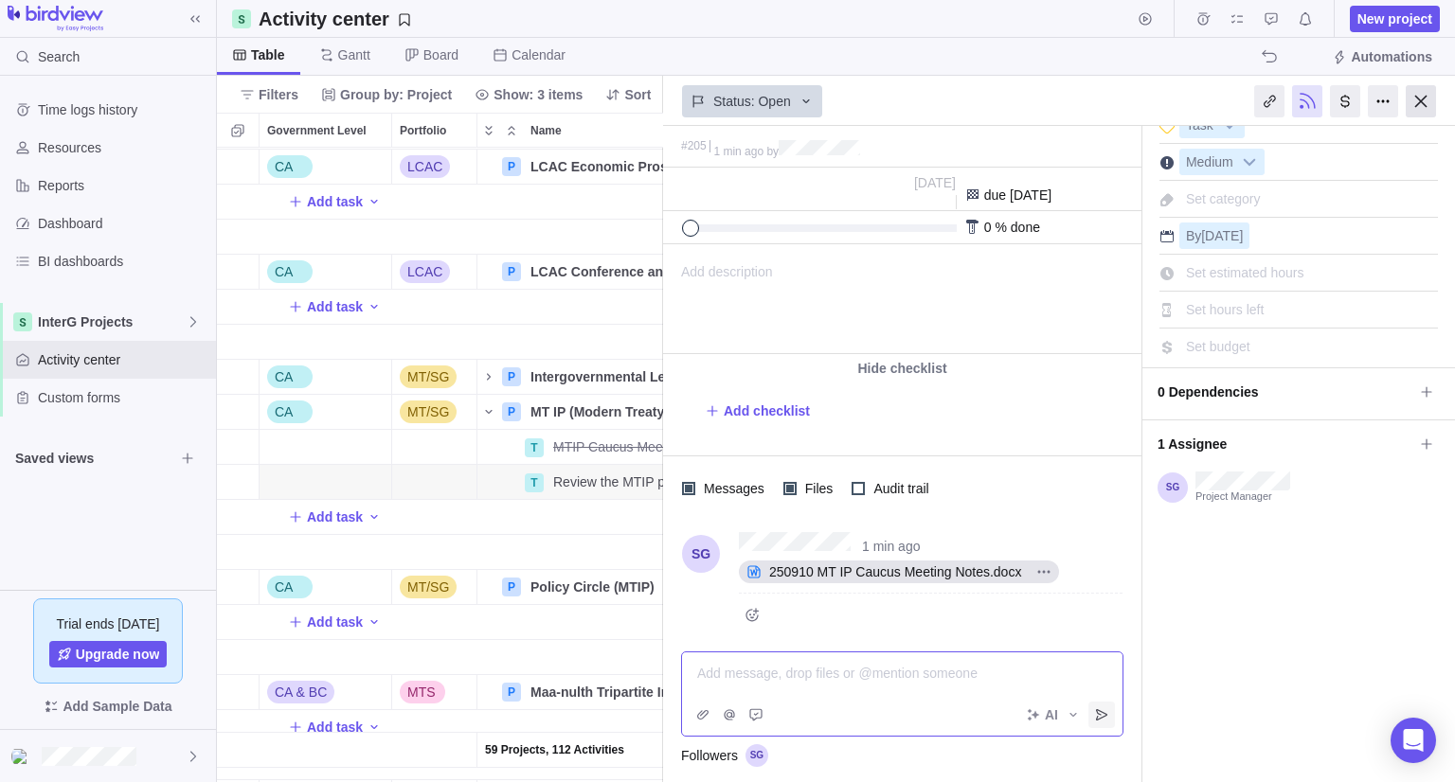
click at [1421, 107] on div at bounding box center [1420, 101] width 30 height 32
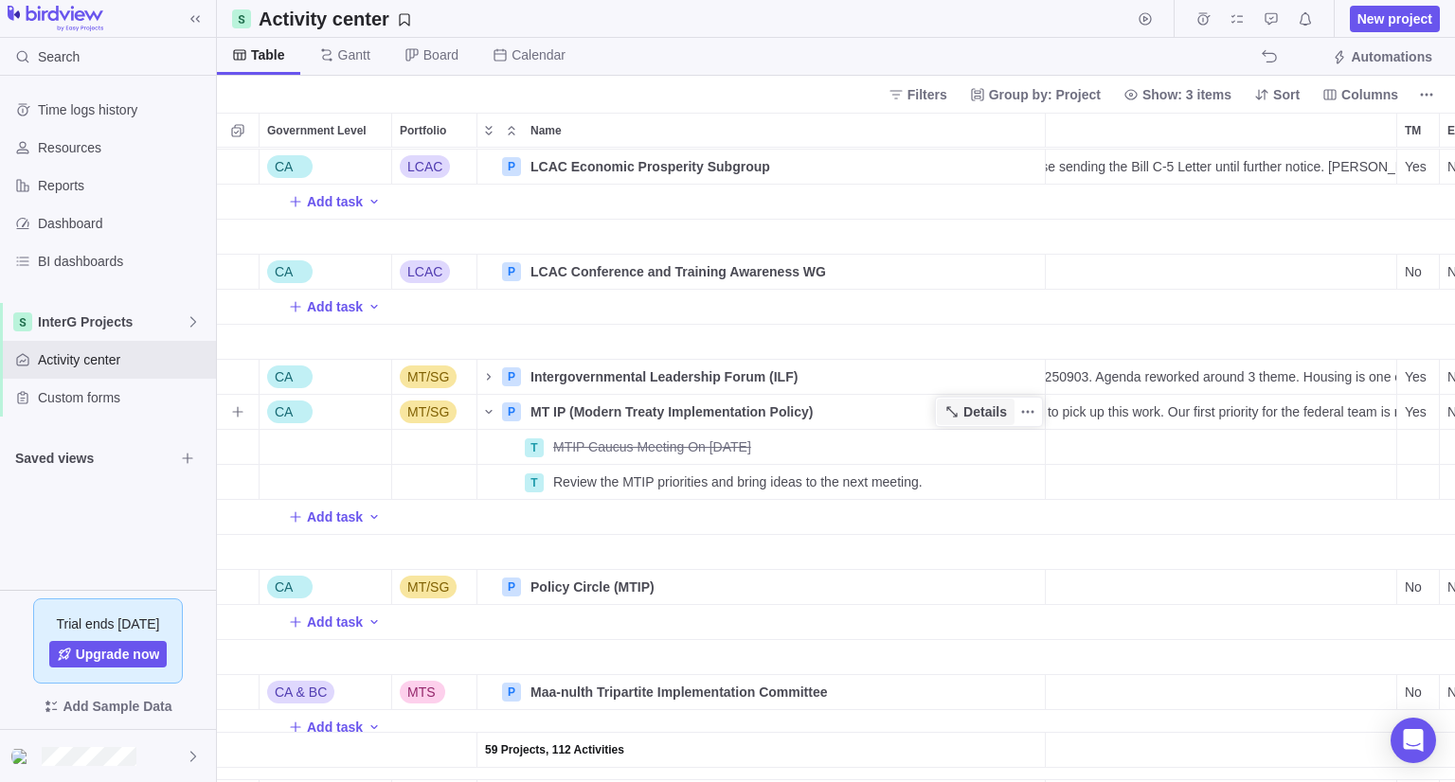
click at [953, 409] on icon "Name" at bounding box center [951, 411] width 10 height 10
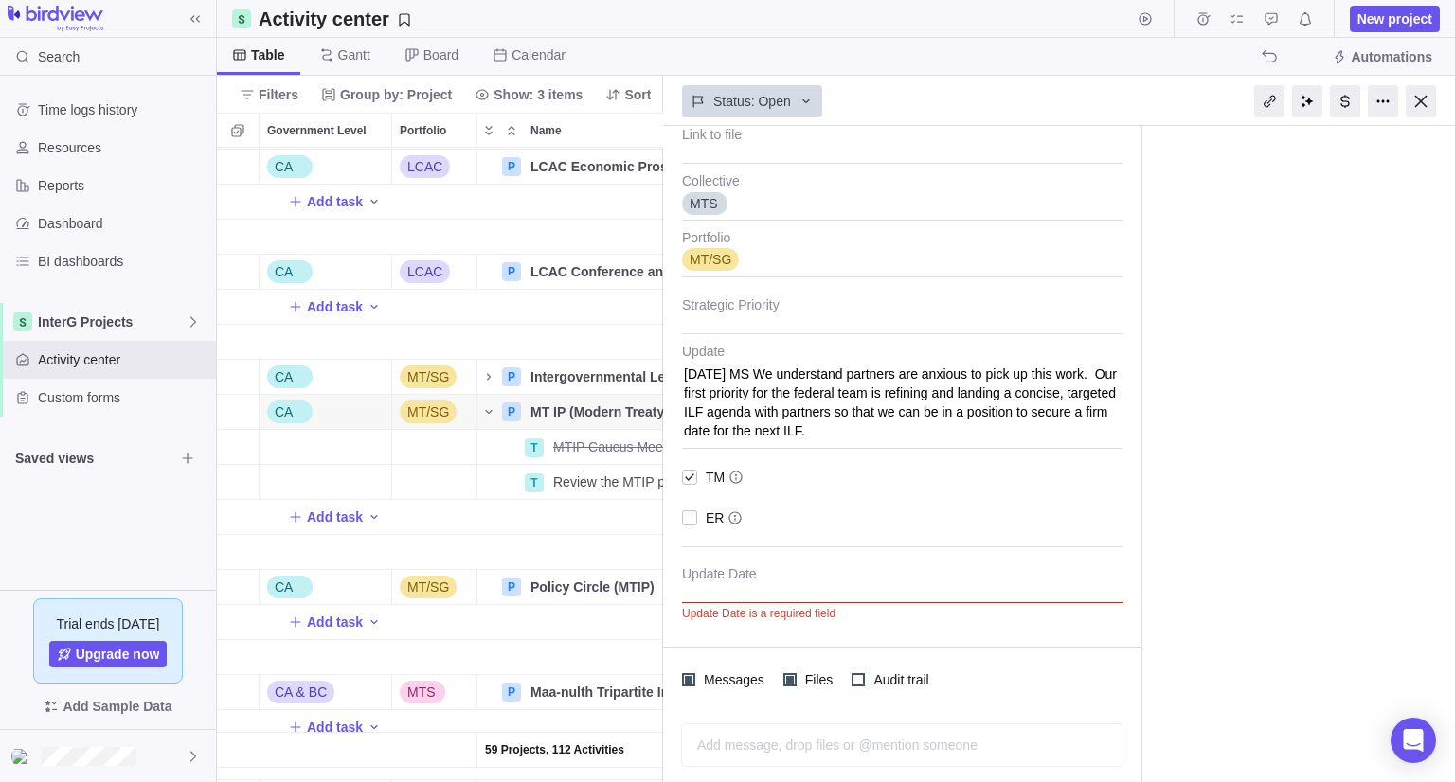
scroll to position [355, 0]
click at [769, 580] on div at bounding box center [902, 578] width 440 height 47
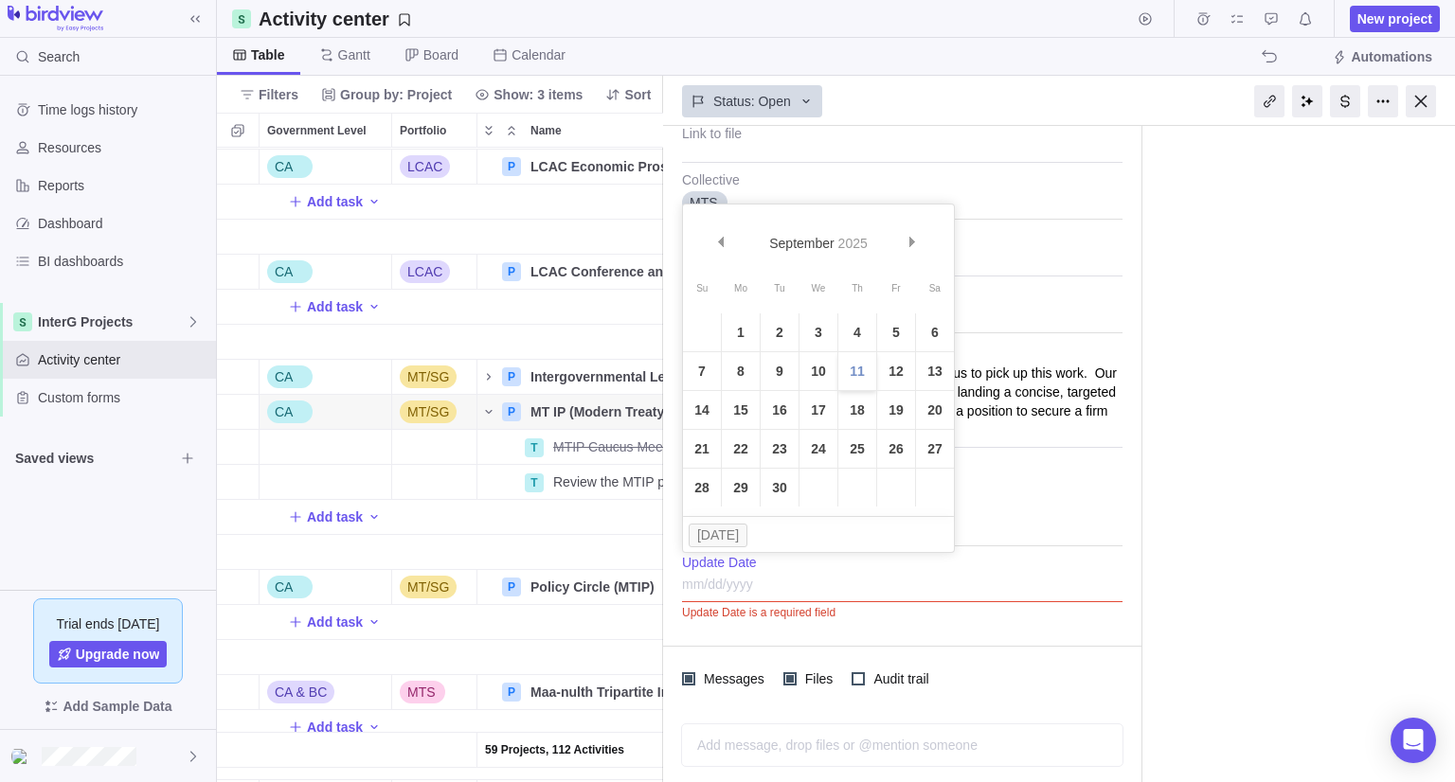
click at [864, 366] on link "11" at bounding box center [857, 371] width 38 height 38
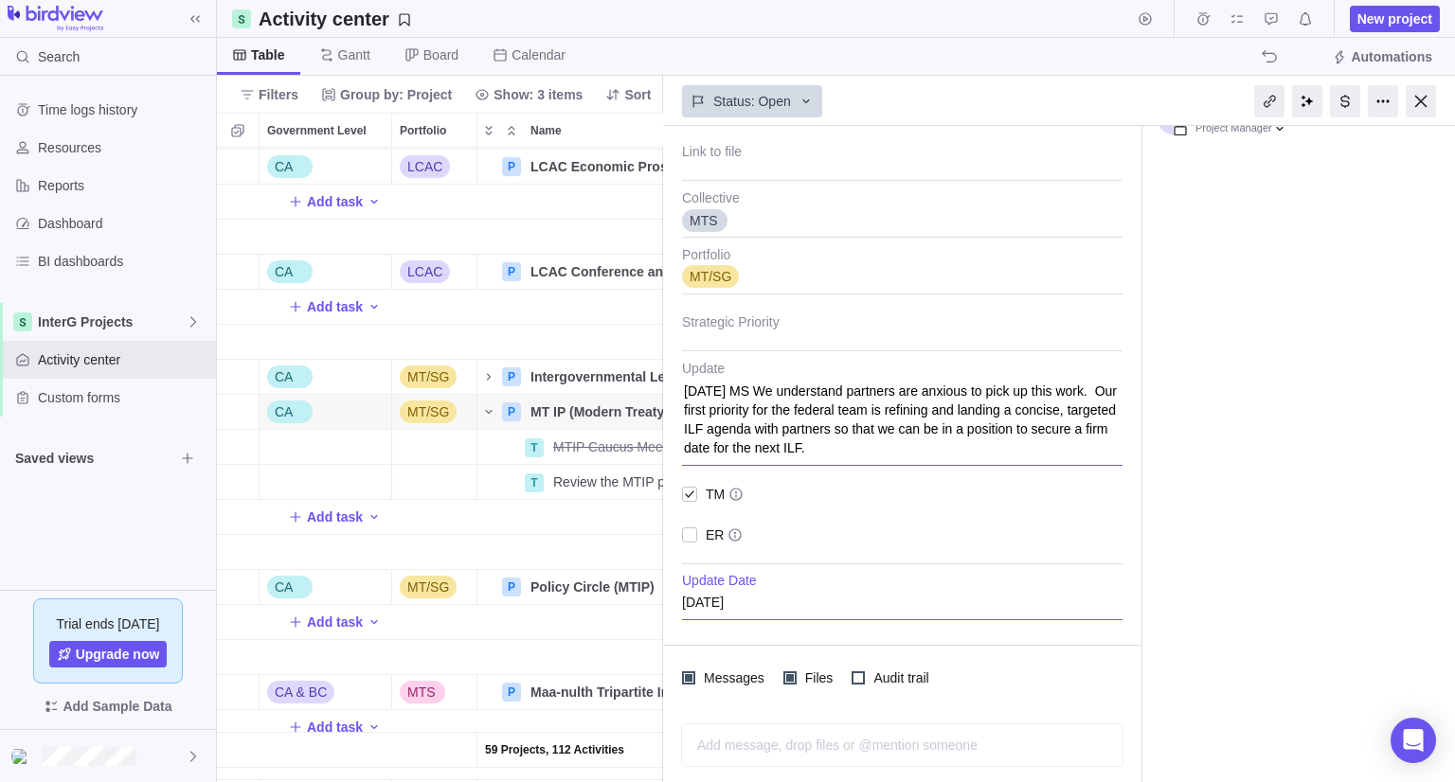
click at [837, 431] on textarea "[DATE] MS We understand partners are anxious to pick up this work. Our first pr…" at bounding box center [902, 413] width 440 height 105
click at [837, 430] on textarea "[DATE] MS We understand partners are anxious to pick up this work. Our first pr…" at bounding box center [902, 413] width 440 height 105
click at [826, 402] on textarea "[DATE] MS We understand partners are anxious to pick up this work. Our first pr…" at bounding box center [902, 413] width 440 height 105
click at [912, 447] on textarea "[DATE] MS We understand partners are anxious to pick up this work. Our first pr…" at bounding box center [902, 413] width 440 height 105
type textarea "x"
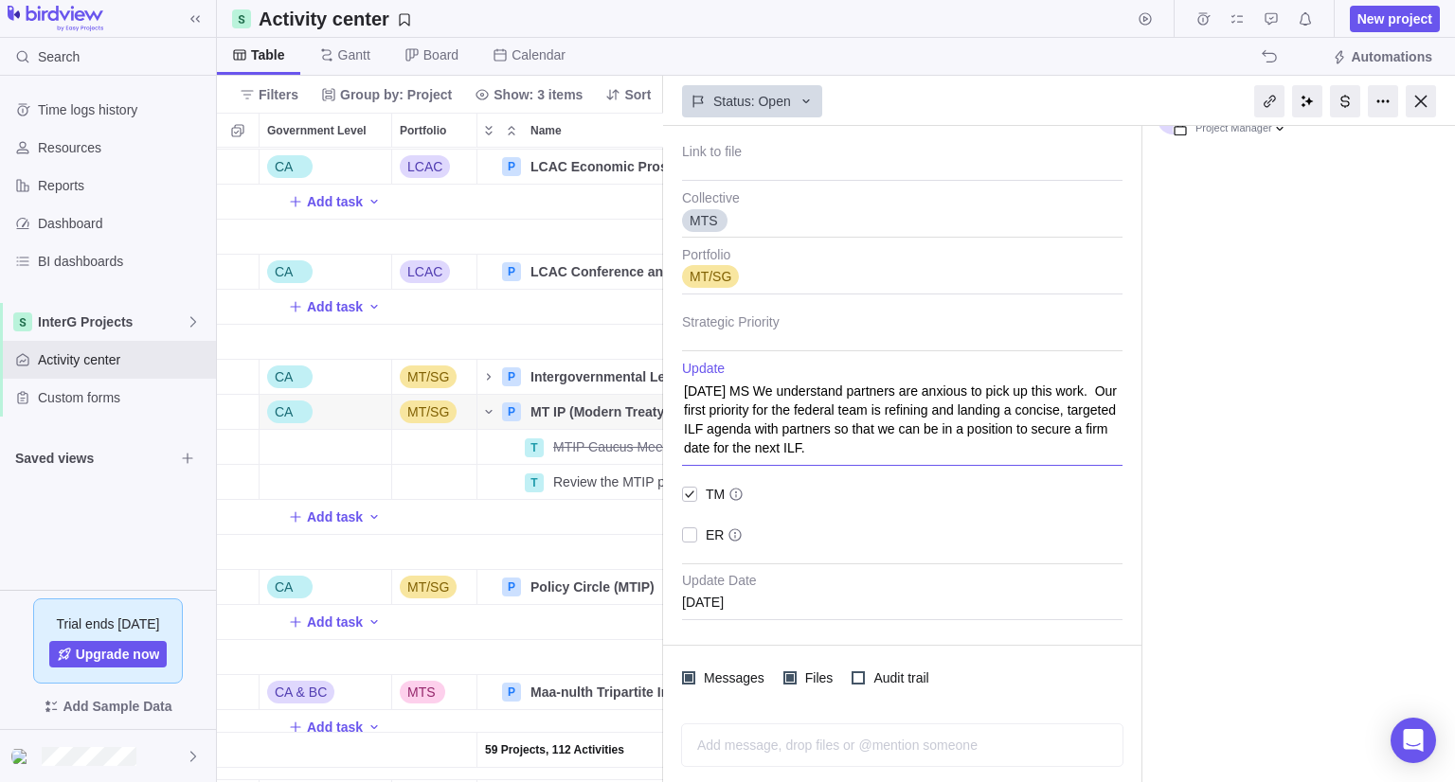
type textarea "[DATE] MS We understand partners are anxious to pick up this work. Our first pr…"
type textarea "x"
type textarea "[DATE] MS We understand partners are anxious to pick up this work. Our first pr…"
type textarea "x"
type textarea "[DATE] MS We understand partners are anxious to pick up this work. Our first pr…"
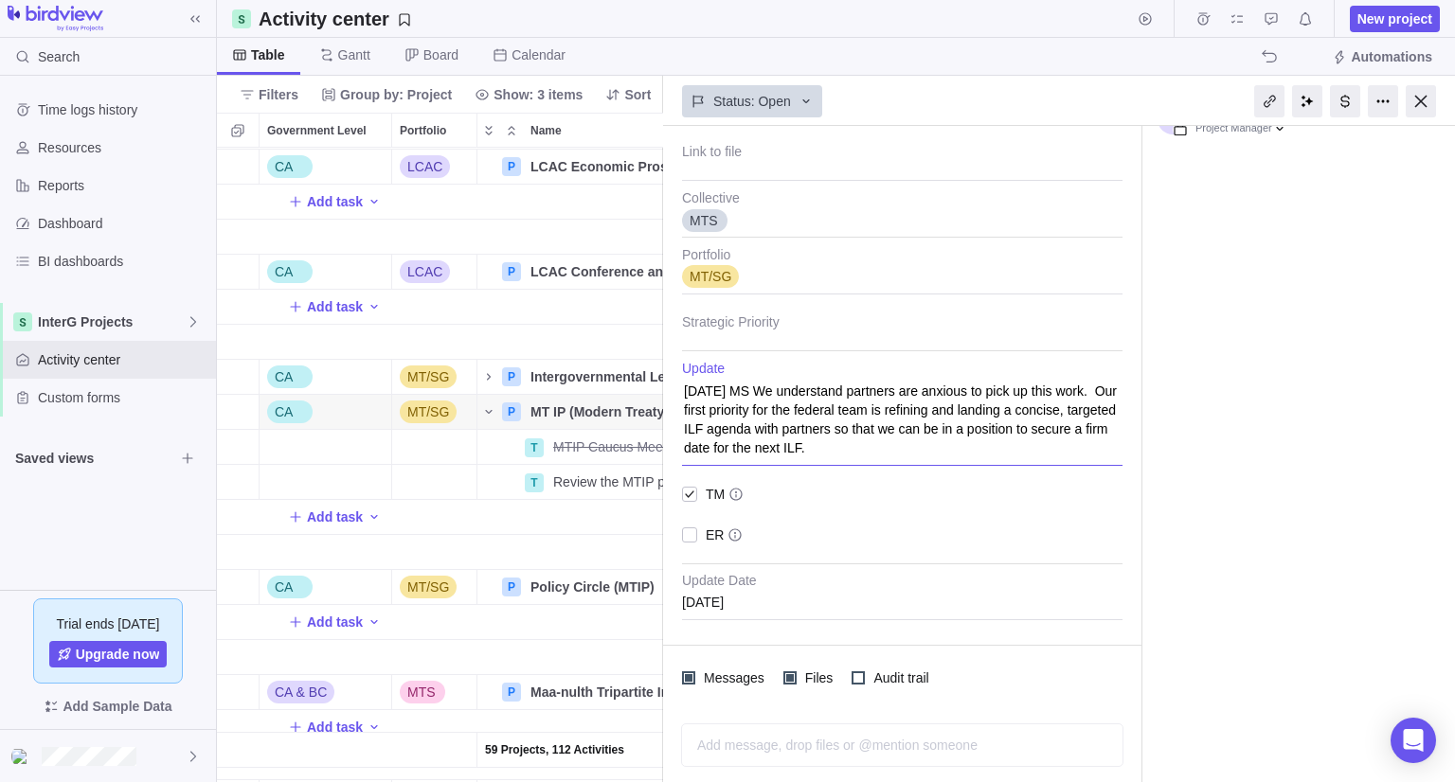
type textarea "x"
type textarea "[DATE] MS We understand partners are anxious to pick up this work. Our first pr…"
type textarea "x"
drag, startPoint x: 750, startPoint y: 393, endPoint x: 610, endPoint y: 381, distance: 140.7
click at [621, 390] on div "Activity center New project Table [PERSON_NAME] Board Calendar Automations Filt…" at bounding box center [836, 391] width 1238 height 782
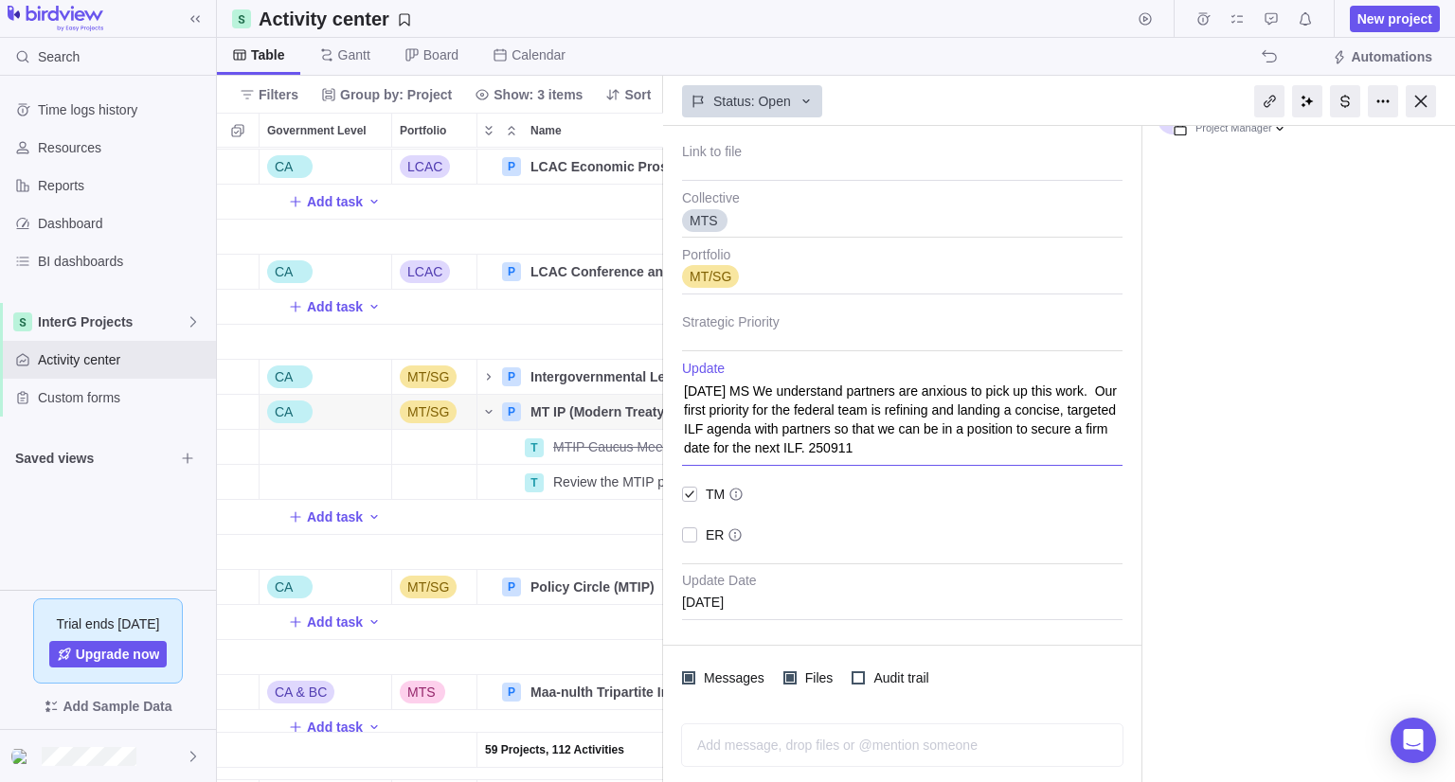
click at [743, 392] on textarea "[DATE] MS We understand partners are anxious to pick up this work. Our first pr…" at bounding box center [902, 413] width 440 height 105
drag, startPoint x: 749, startPoint y: 388, endPoint x: 678, endPoint y: 387, distance: 71.0
click at [678, 387] on div "CA Government Level Link to file MTS Collective MT/SG Portfolio Strategic Prior…" at bounding box center [902, 344] width 478 height 553
click at [923, 454] on textarea "250827 MS We understand partners are anxious to pick up this work. Our first pr…" at bounding box center [902, 413] width 440 height 105
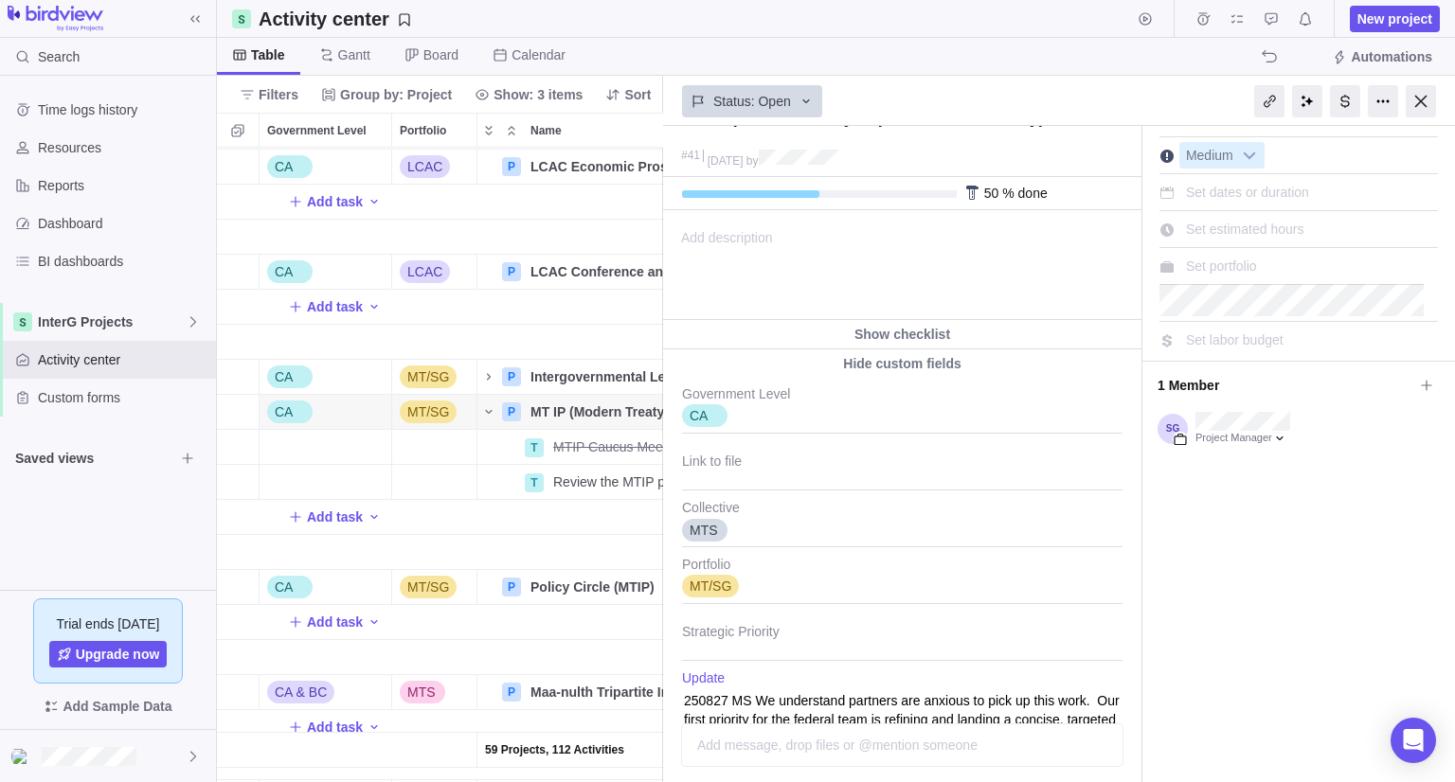
scroll to position [0, 0]
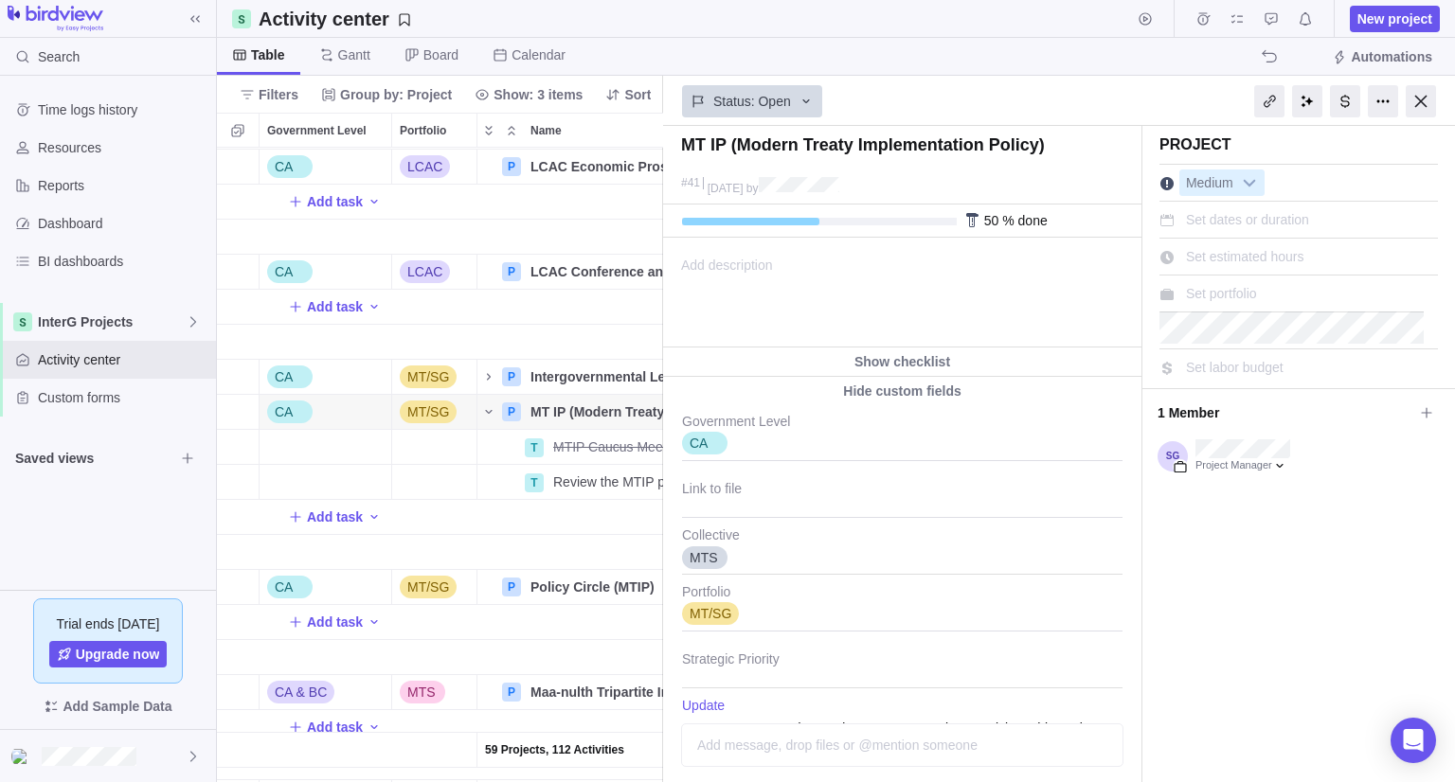
click at [780, 293] on div "Add description ... read all" at bounding box center [901, 293] width 474 height 108
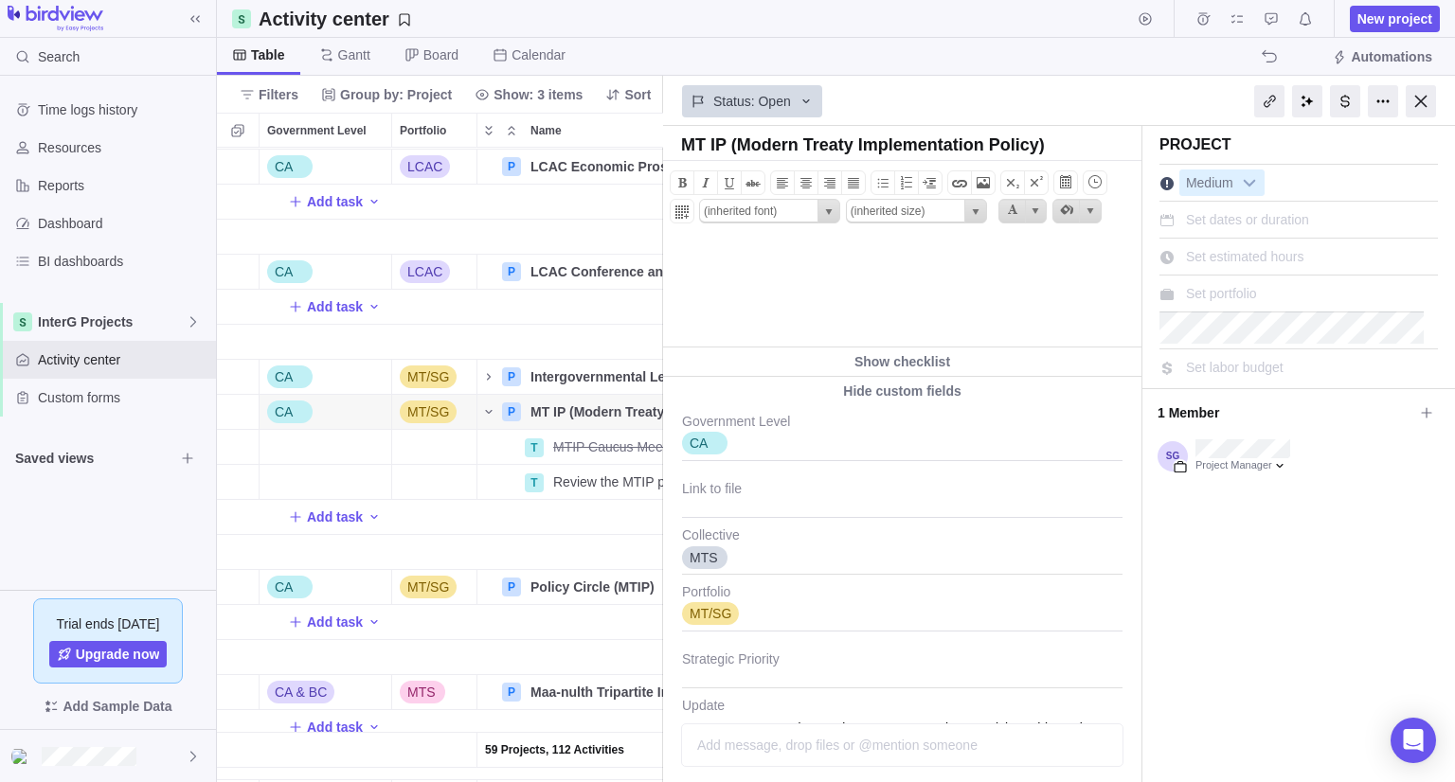
click at [735, 267] on body at bounding box center [901, 254] width 474 height 31
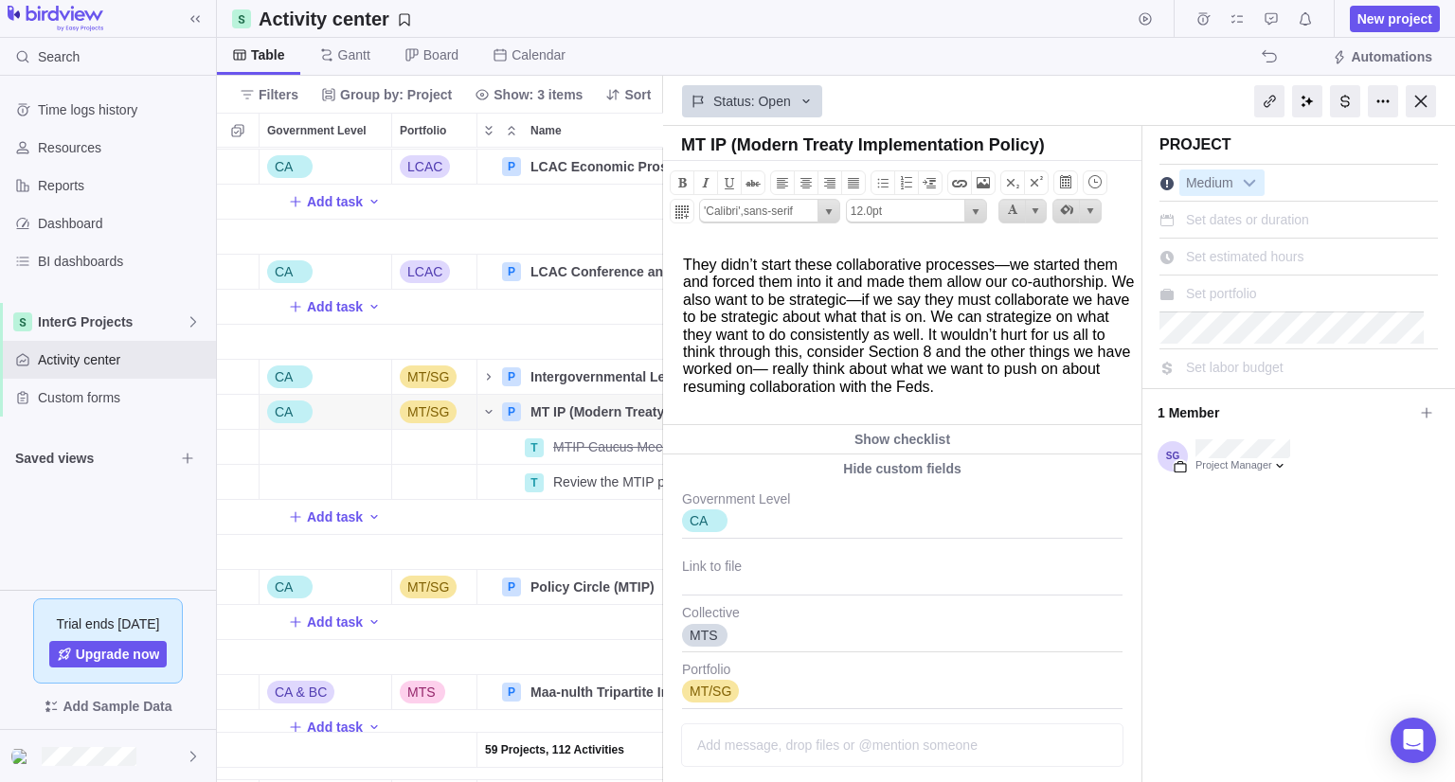
click at [984, 264] on span "They didn’t start these collaborative processes—we started them and forced them…" at bounding box center [908, 326] width 451 height 138
click at [1055, 353] on span "They didn’t start these collaborative processes, we started them and forced the…" at bounding box center [908, 326] width 451 height 138
click at [962, 420] on html "They didn’t start these collaborative processes, we started them and forced the…" at bounding box center [901, 332] width 474 height 186
click at [827, 393] on p "They didn’t start these collaborative processes, we started them and forced the…" at bounding box center [909, 326] width 453 height 139
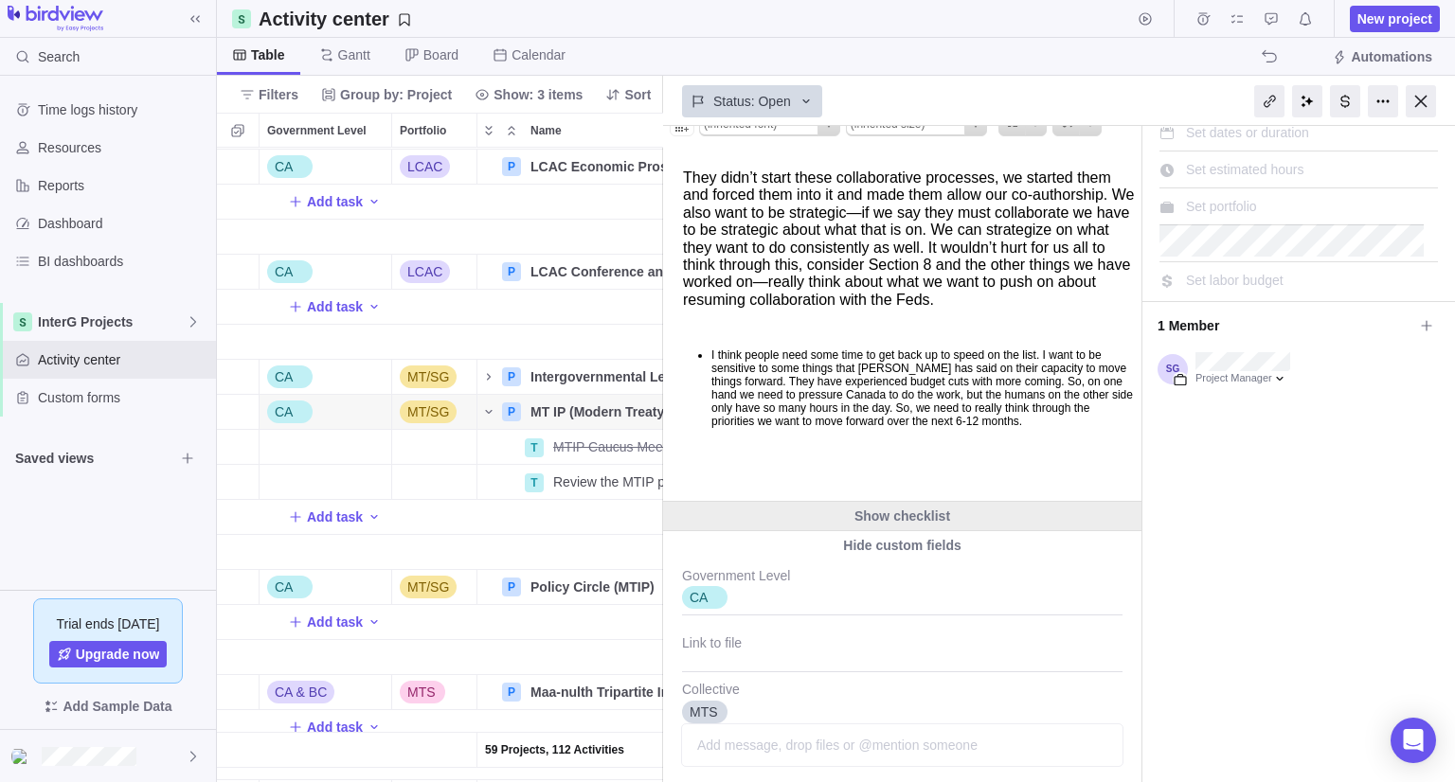
scroll to position [189, 0]
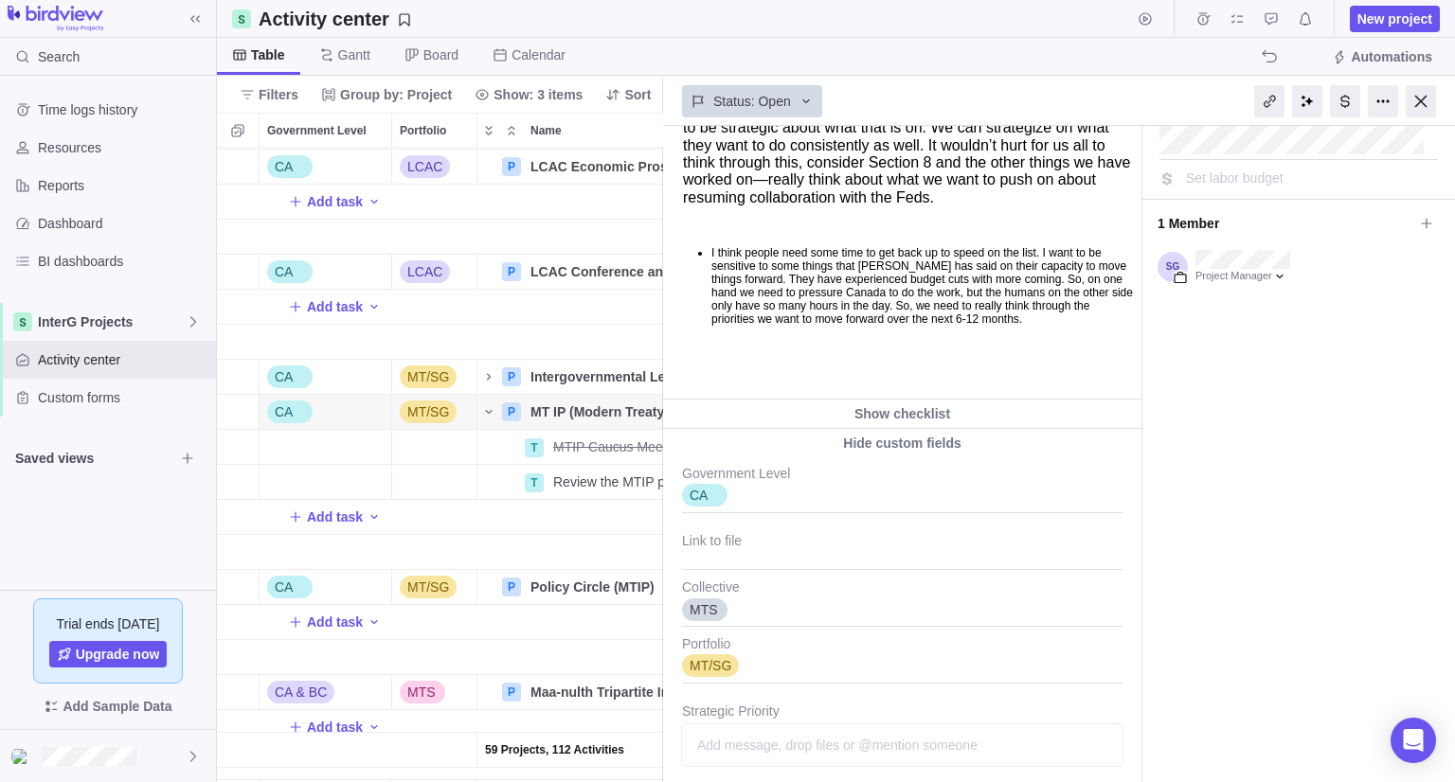
click at [708, 255] on ul "I think people need some time to get back up to speed on the list. I want to be…" at bounding box center [909, 286] width 453 height 80
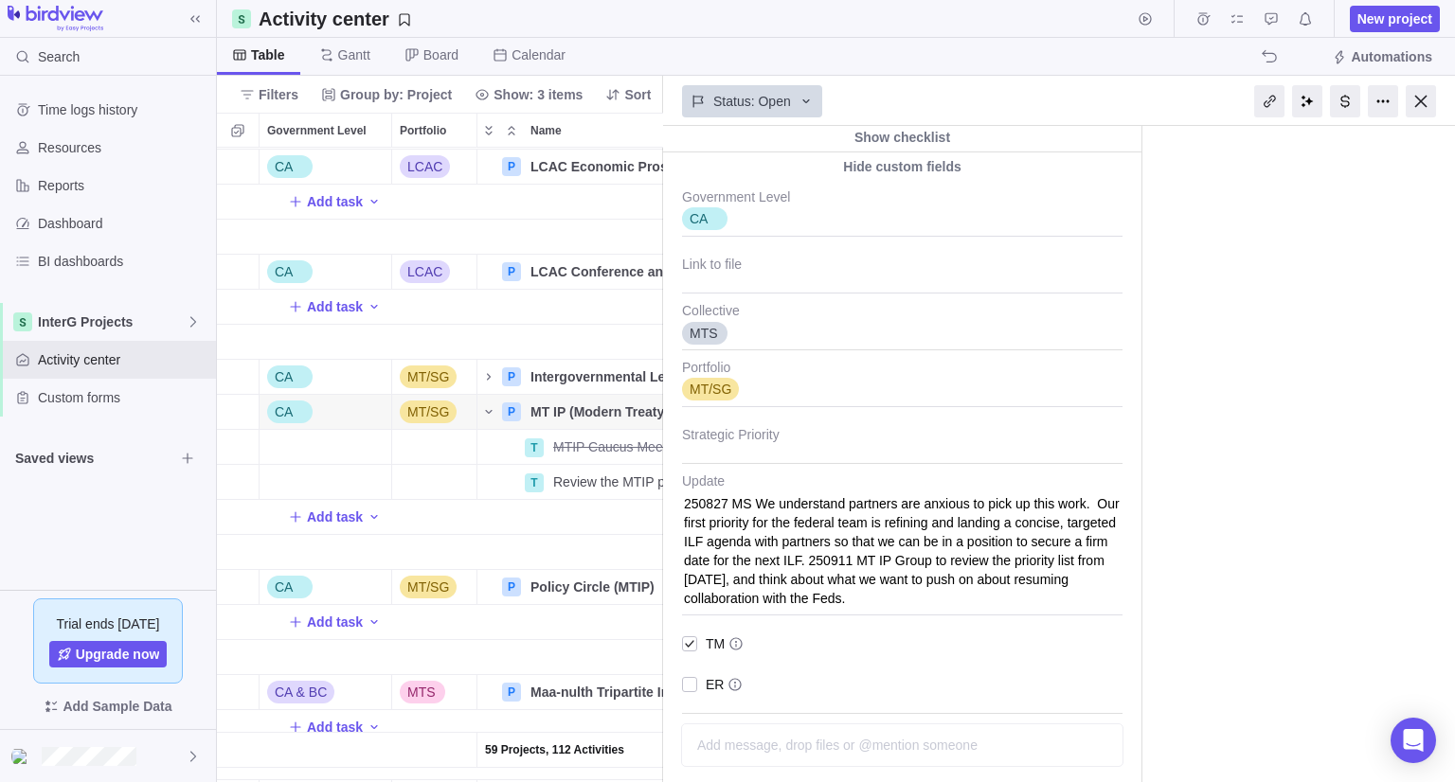
scroll to position [474, 0]
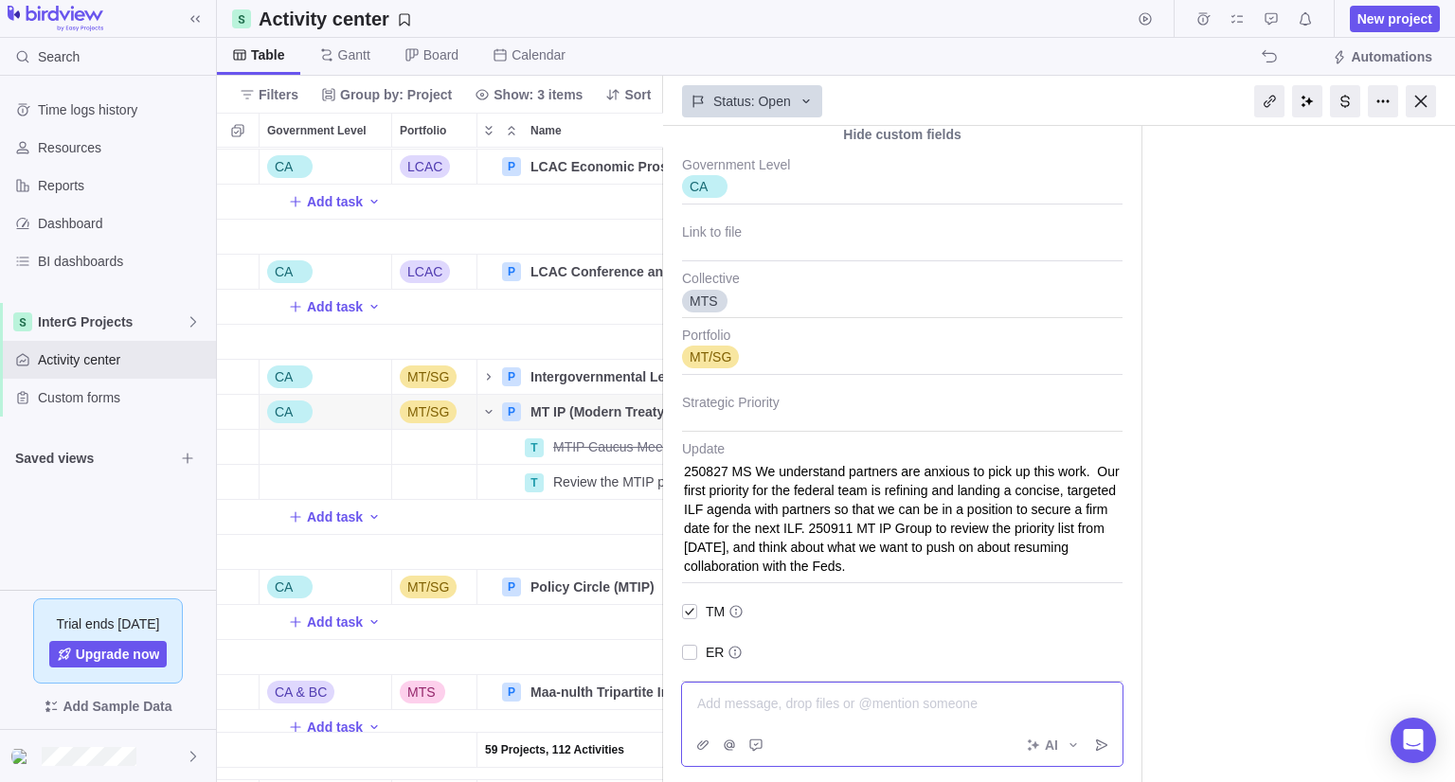
click at [902, 747] on div "Add message, drop files or @mention someone AI" at bounding box center [902, 724] width 442 height 85
click at [1067, 747] on icon "Start typing to activate AI commands" at bounding box center [1072, 745] width 15 height 15
click at [1047, 745] on span "AI" at bounding box center [1051, 745] width 13 height 19
click at [874, 709] on div at bounding box center [902, 703] width 409 height 19
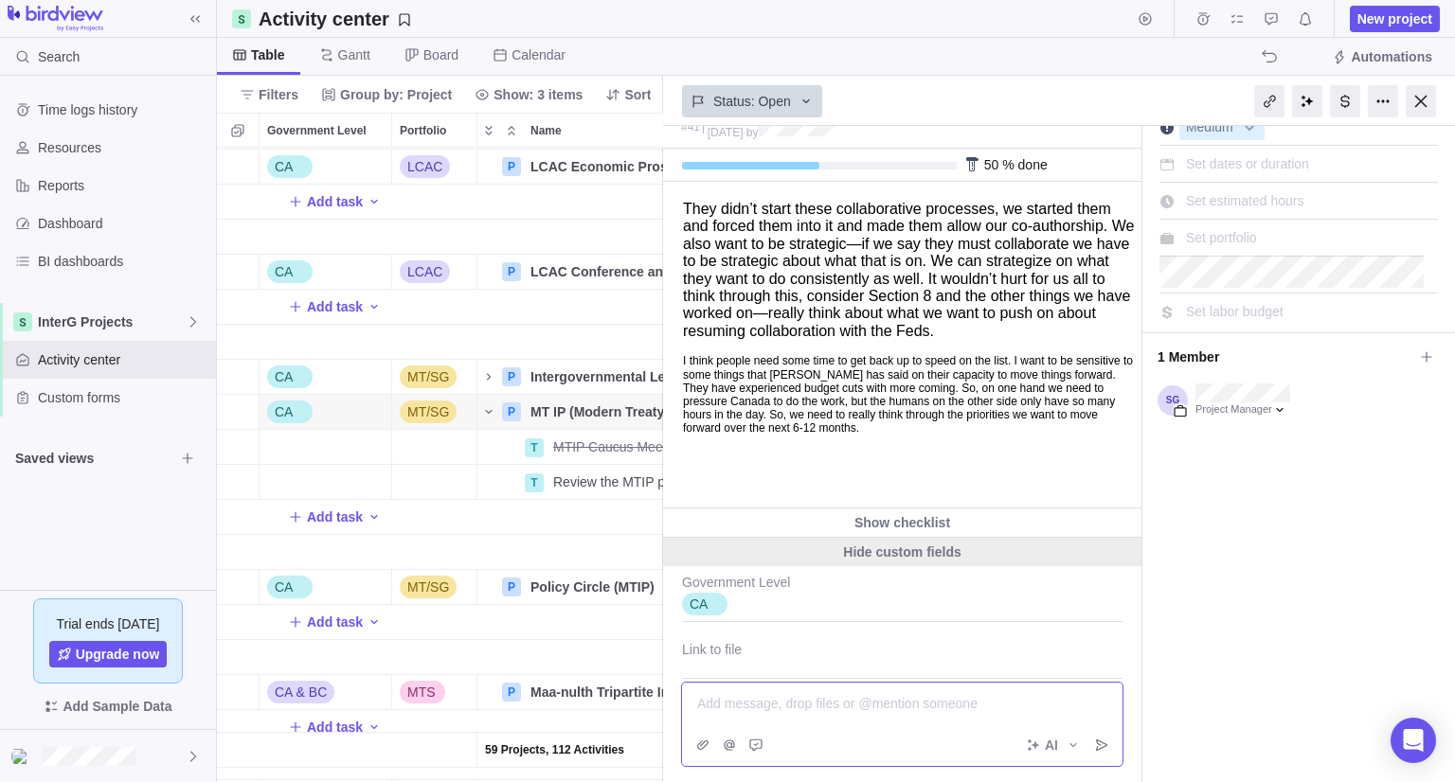
scroll to position [0, 0]
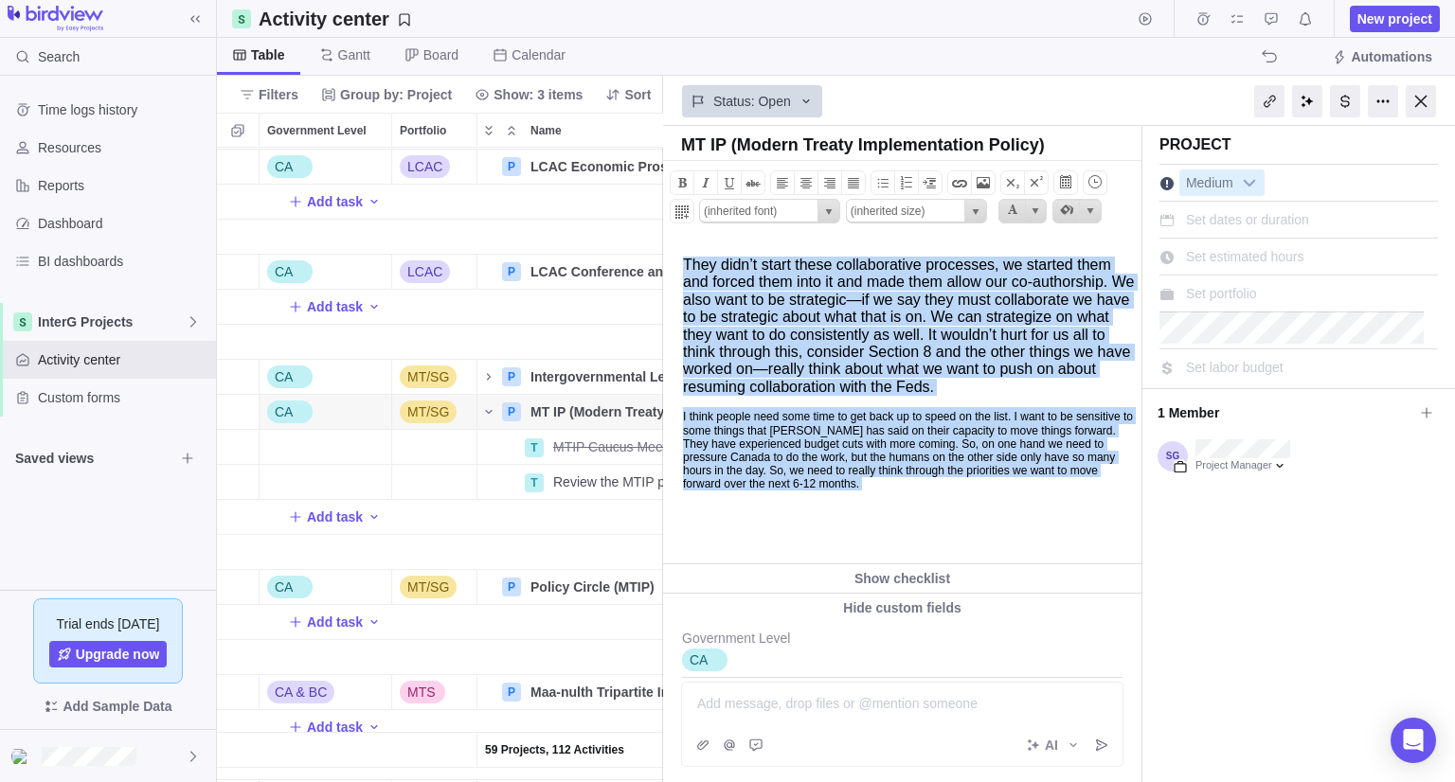
drag, startPoint x: 755, startPoint y: 515, endPoint x: 665, endPoint y: 259, distance: 272.0
click at [665, 259] on body "They didn’t start these collaborative processes, we started them and forced the…" at bounding box center [901, 377] width 474 height 277
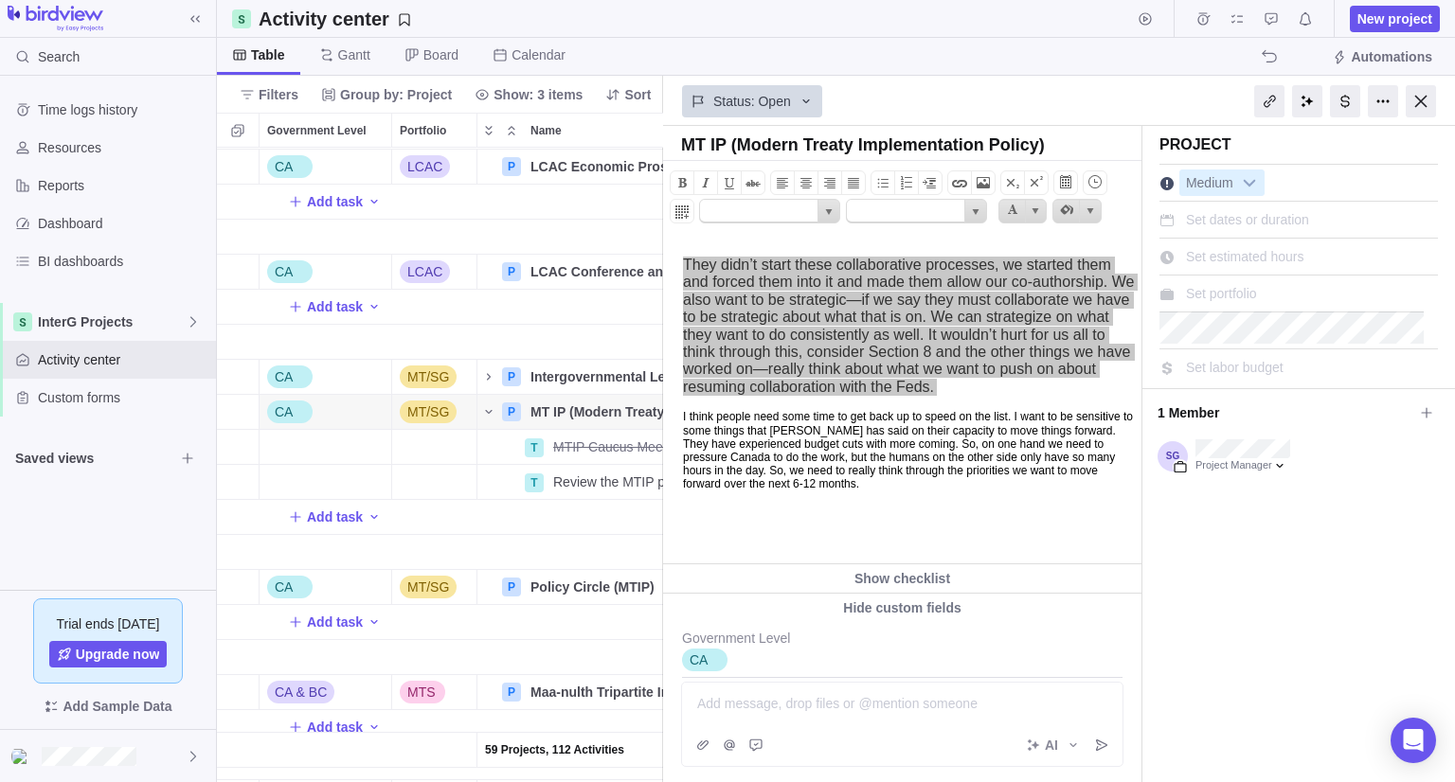
click at [801, 698] on div at bounding box center [902, 703] width 409 height 19
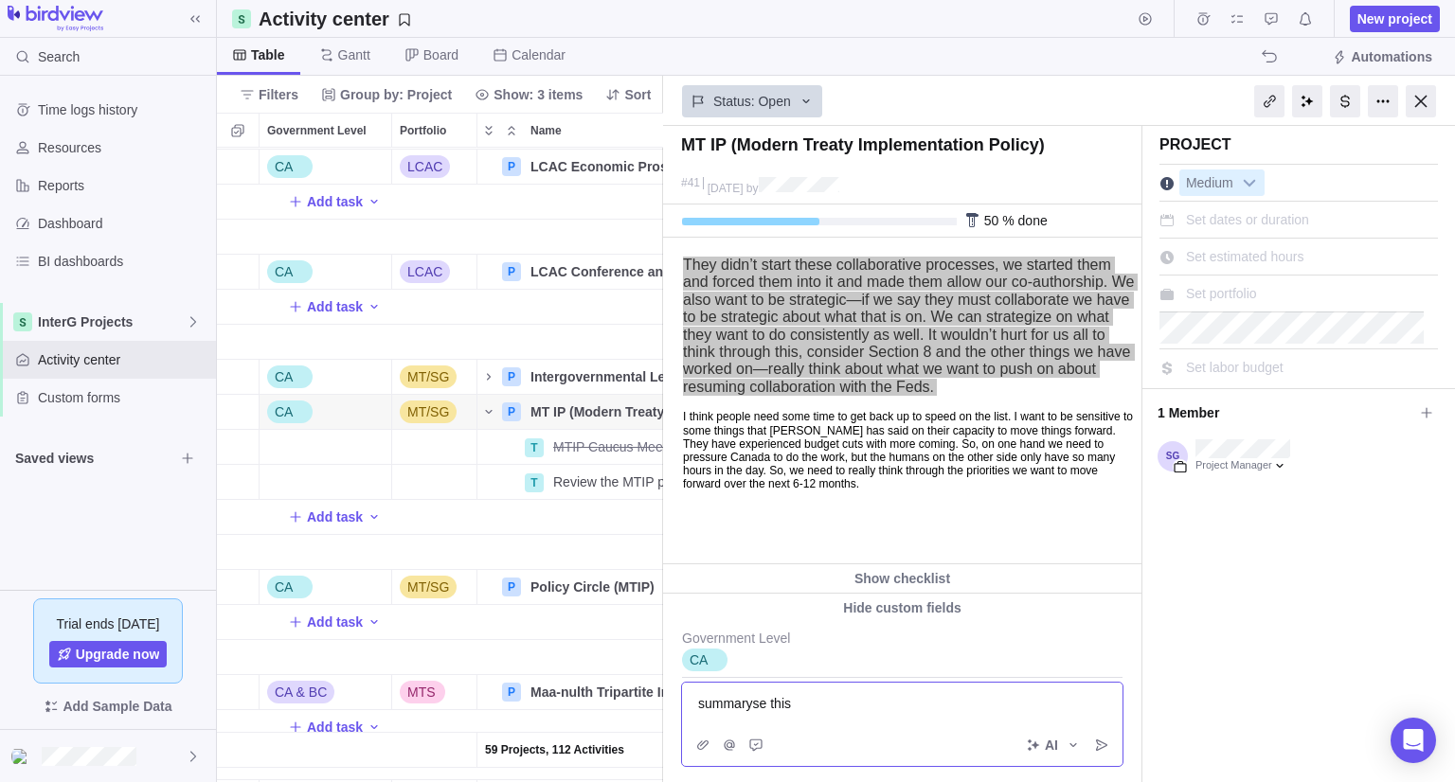
scroll to position [223, 0]
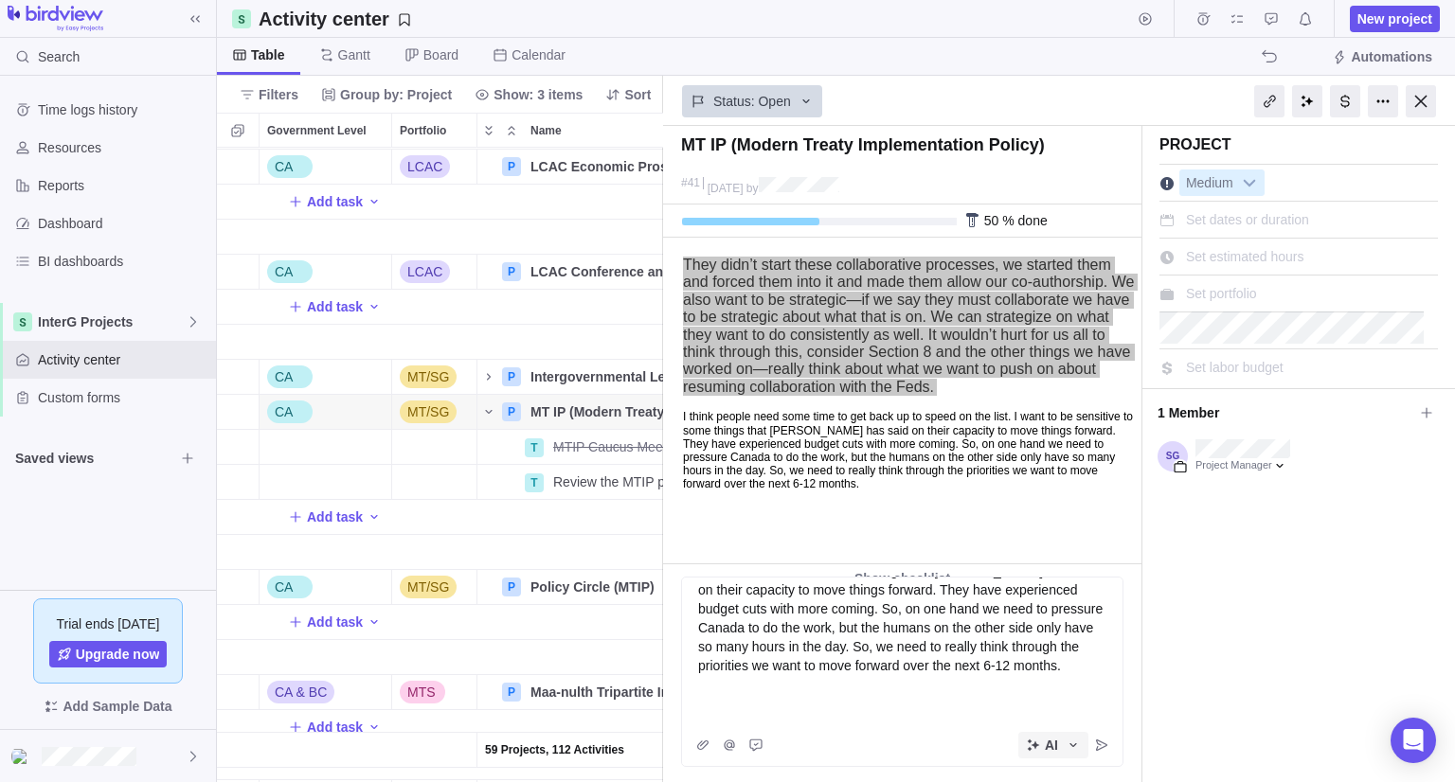
click at [1042, 747] on span "AI" at bounding box center [1053, 745] width 70 height 27
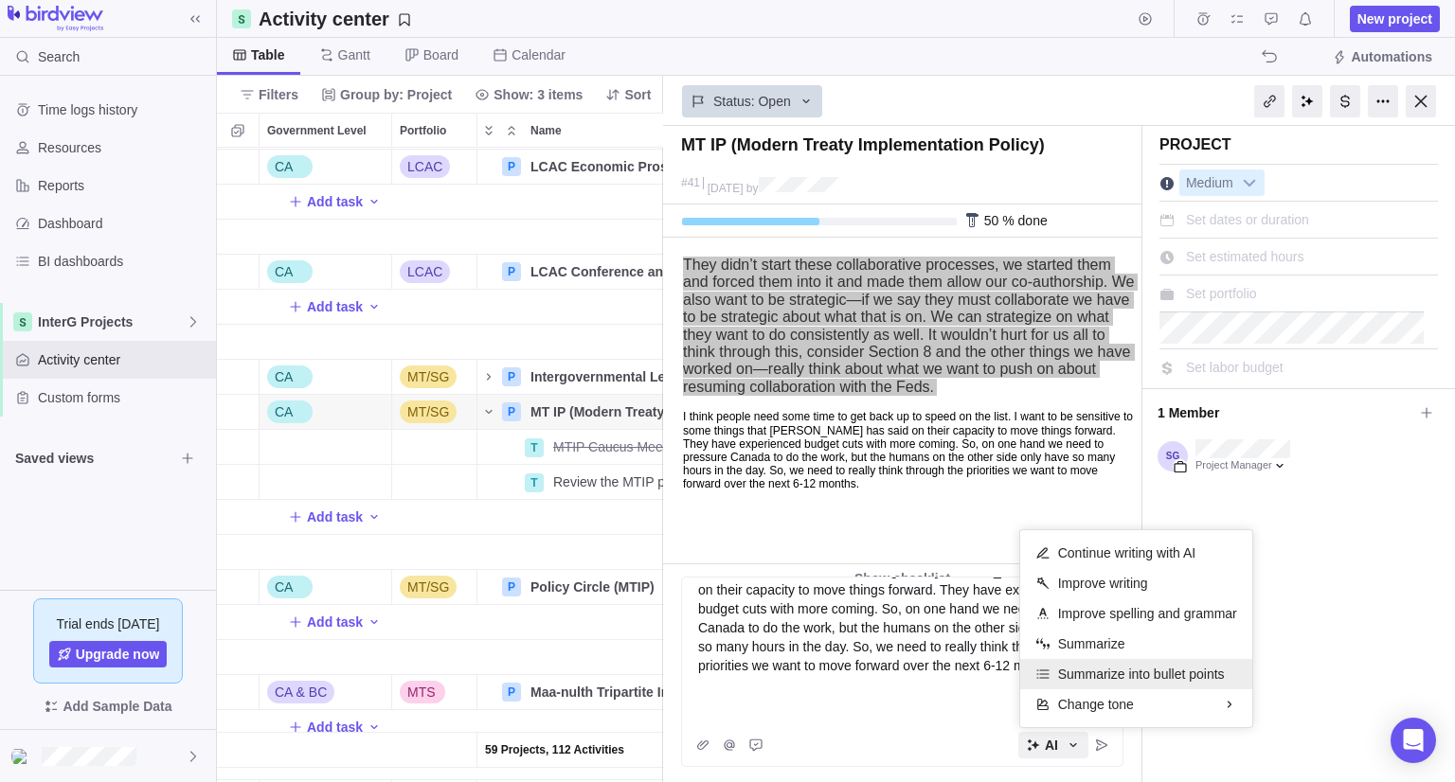
click at [1087, 666] on span "Summarize into bullet points" at bounding box center [1141, 674] width 167 height 19
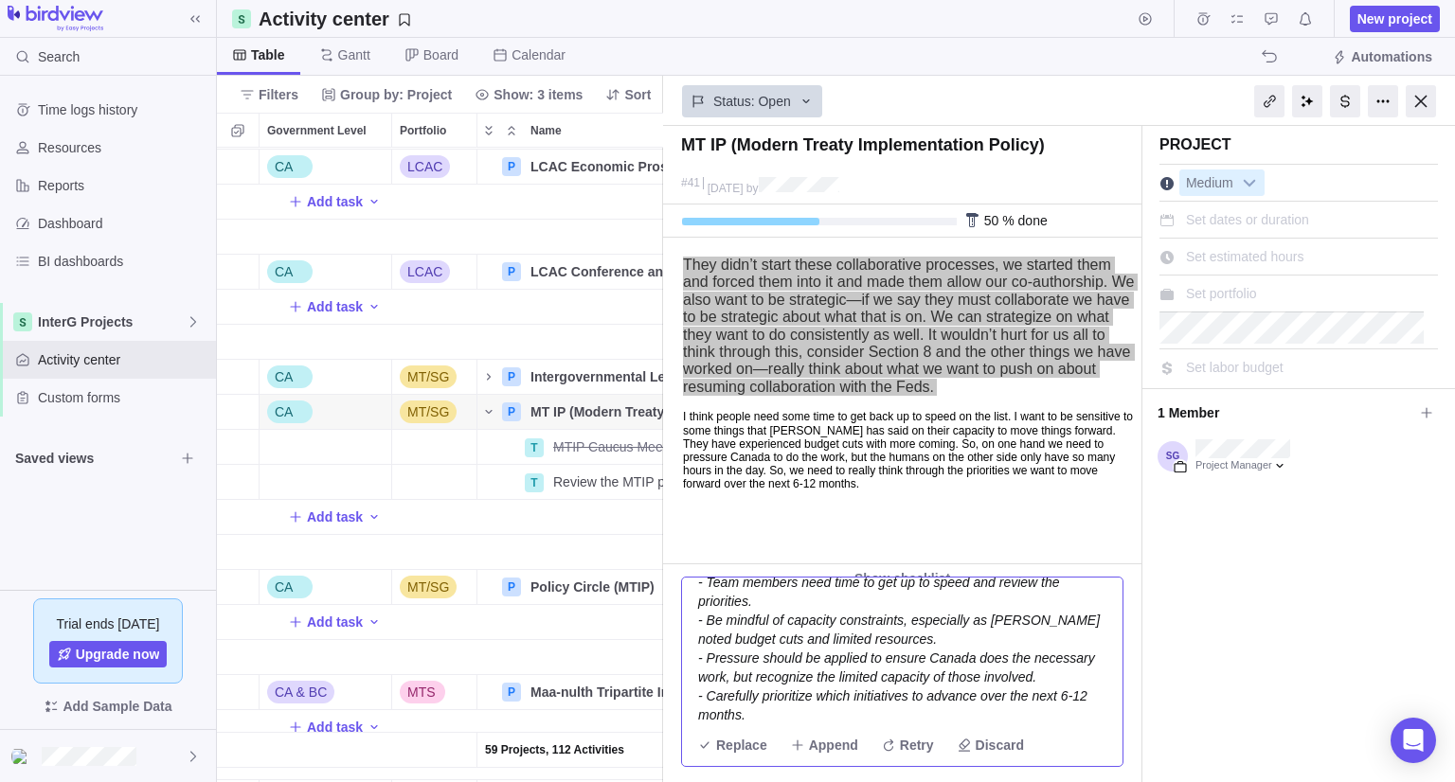
scroll to position [515, 0]
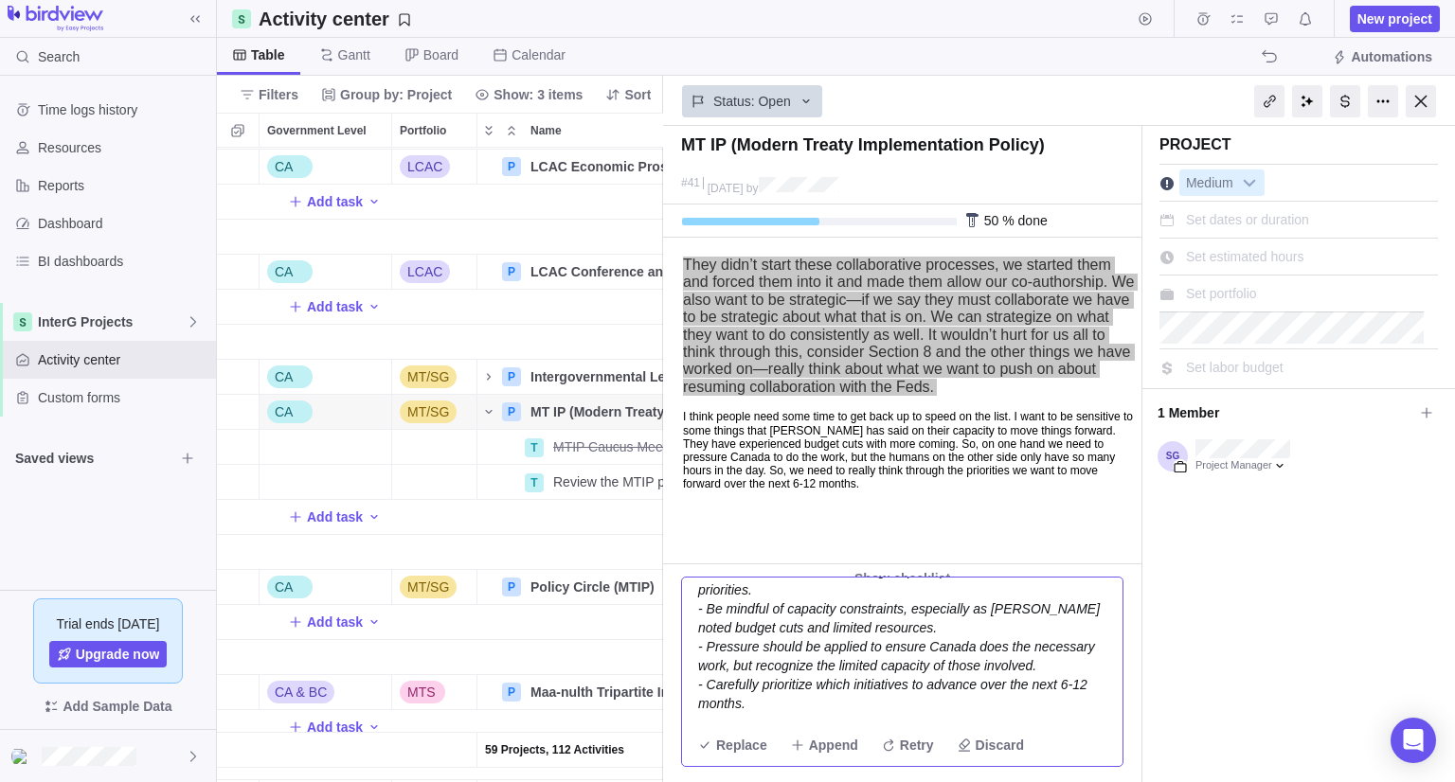
drag, startPoint x: 761, startPoint y: 703, endPoint x: 718, endPoint y: 621, distance: 92.4
click at [718, 621] on div "- The collaborative processes were initiated by us, not them; we pushed for co-…" at bounding box center [902, 580] width 409 height 265
click at [735, 703] on span "- The collaborative processes were initiated by us, not them; we pushed for co-…" at bounding box center [900, 580] width 405 height 261
drag, startPoint x: 740, startPoint y: 706, endPoint x: 707, endPoint y: 632, distance: 80.6
click at [707, 632] on span "- The collaborative processes were initiated by us, not them; we pushed for co-…" at bounding box center [900, 580] width 405 height 261
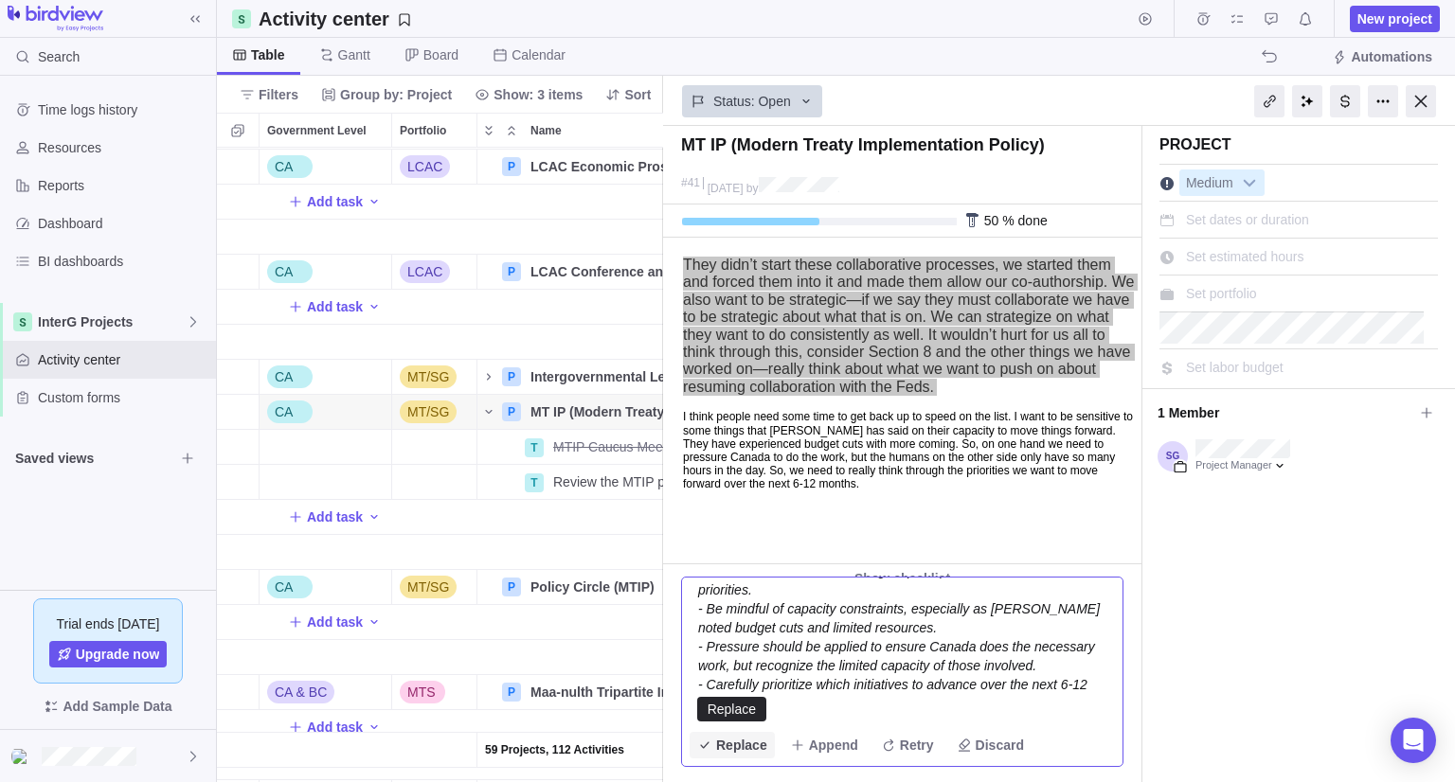
click at [730, 743] on span "Replace" at bounding box center [741, 745] width 51 height 19
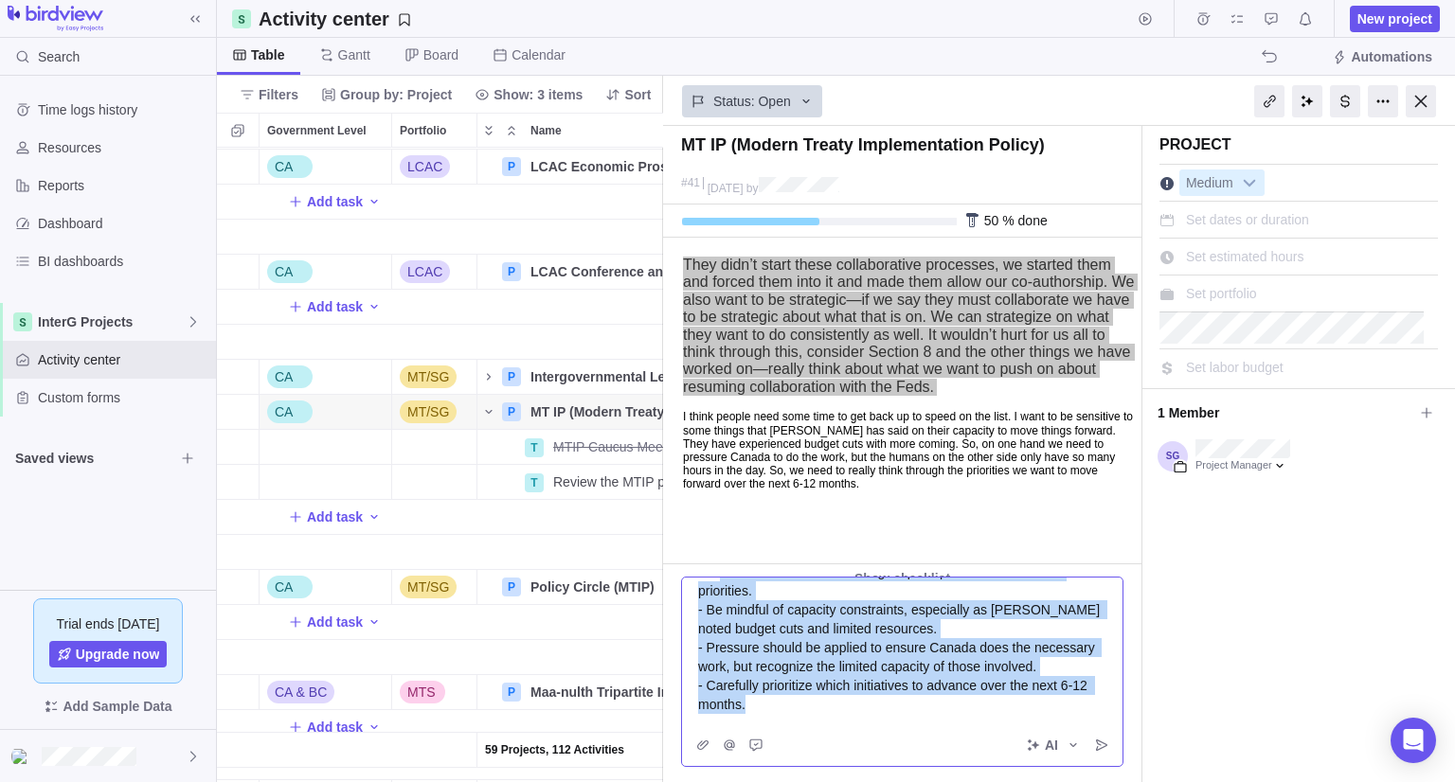
scroll to position [0, 0]
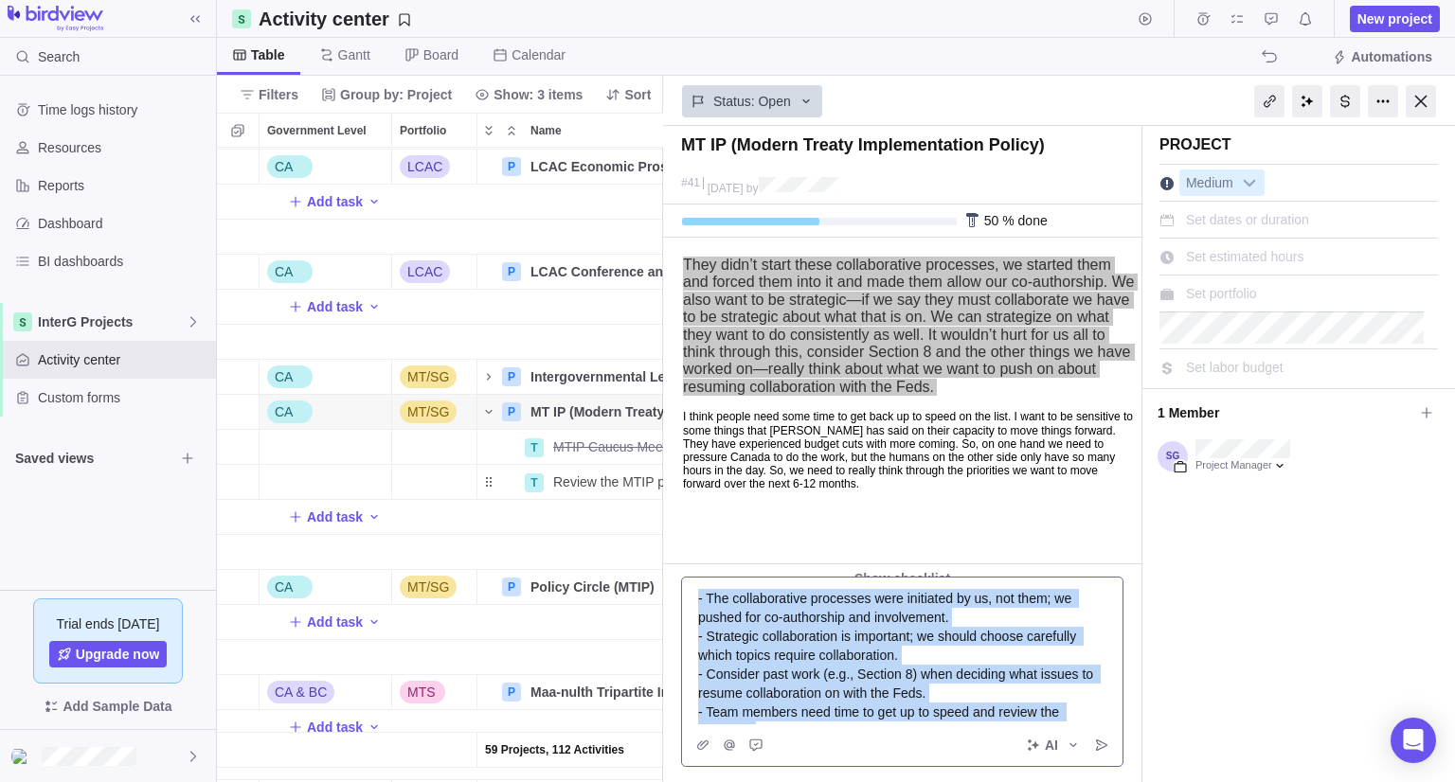
drag, startPoint x: 755, startPoint y: 707, endPoint x: 605, endPoint y: 479, distance: 272.1
click at [662, 489] on div "Status: Open MT IP (Modern Treaty Implementation Policy) #41 [DATE] by Project …" at bounding box center [1058, 429] width 793 height 707
copy div "- The collaborative processes were initiated by us, not them; we pushed for co-…"
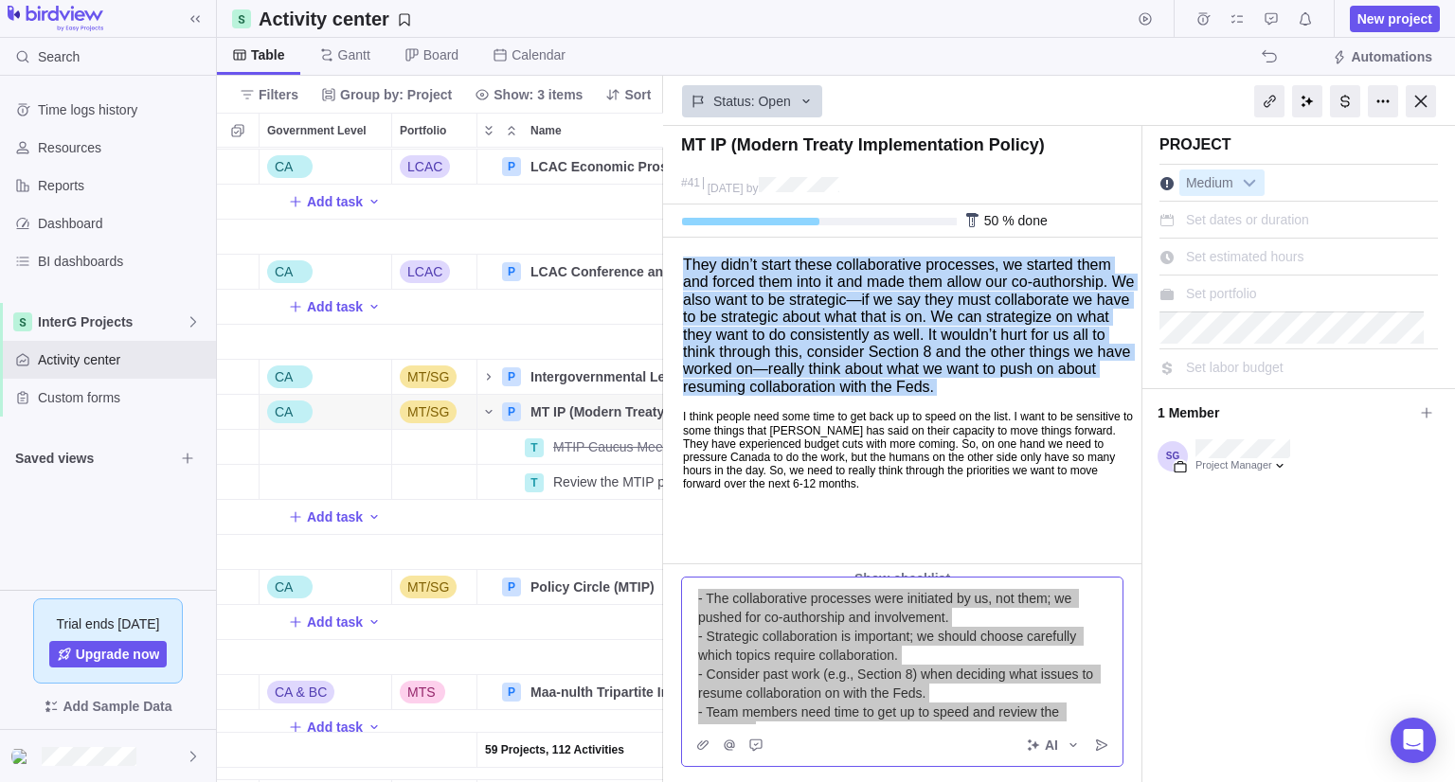
drag, startPoint x: 821, startPoint y: 533, endPoint x: 813, endPoint y: 528, distance: 9.8
click at [821, 515] on p at bounding box center [909, 508] width 453 height 13
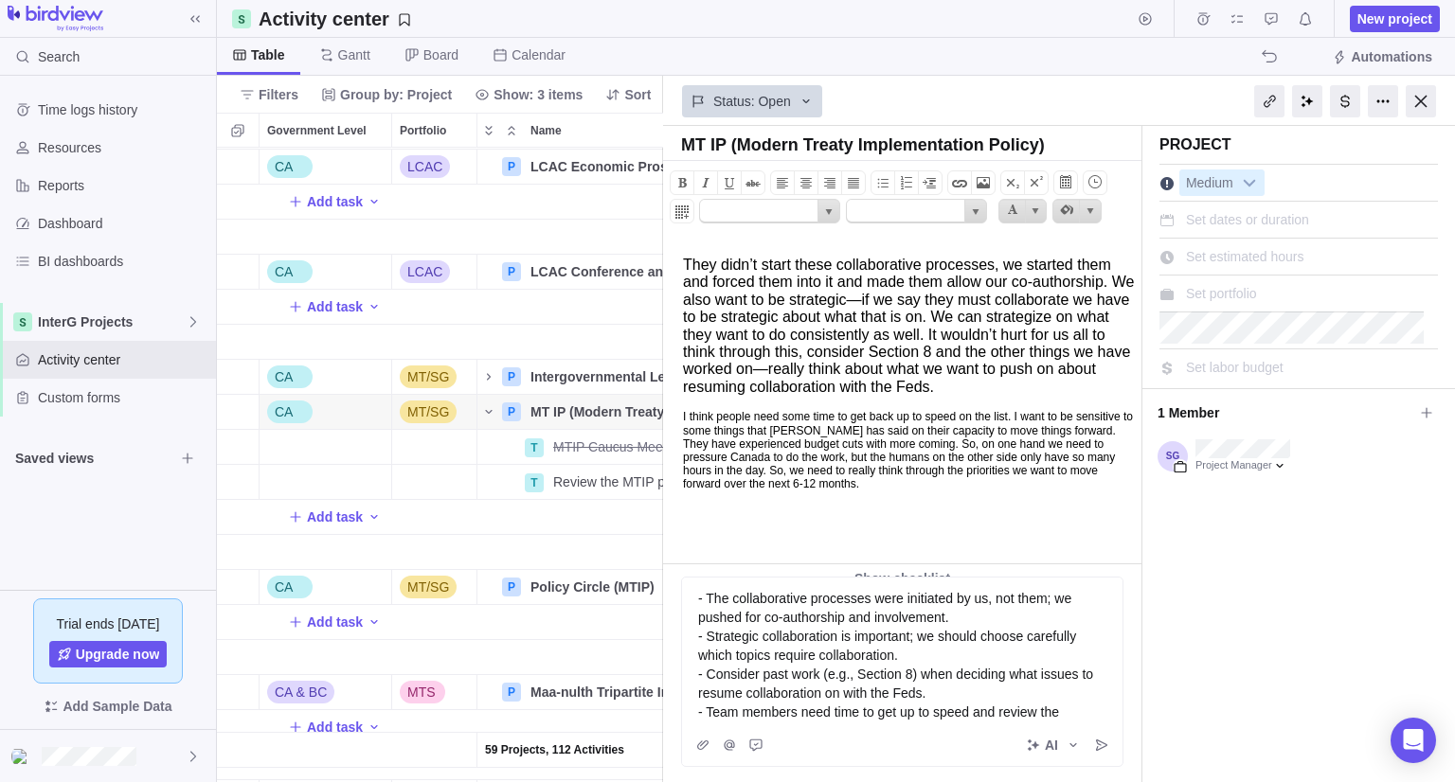
drag, startPoint x: 769, startPoint y: 520, endPoint x: 688, endPoint y: 378, distance: 163.8
click at [678, 376] on body "They didn’t start these collaborative processes, we started them and forced the…" at bounding box center [901, 377] width 474 height 277
click at [734, 486] on span "I think people need some time to get back up to speed on the list. I want to be…" at bounding box center [908, 450] width 450 height 81
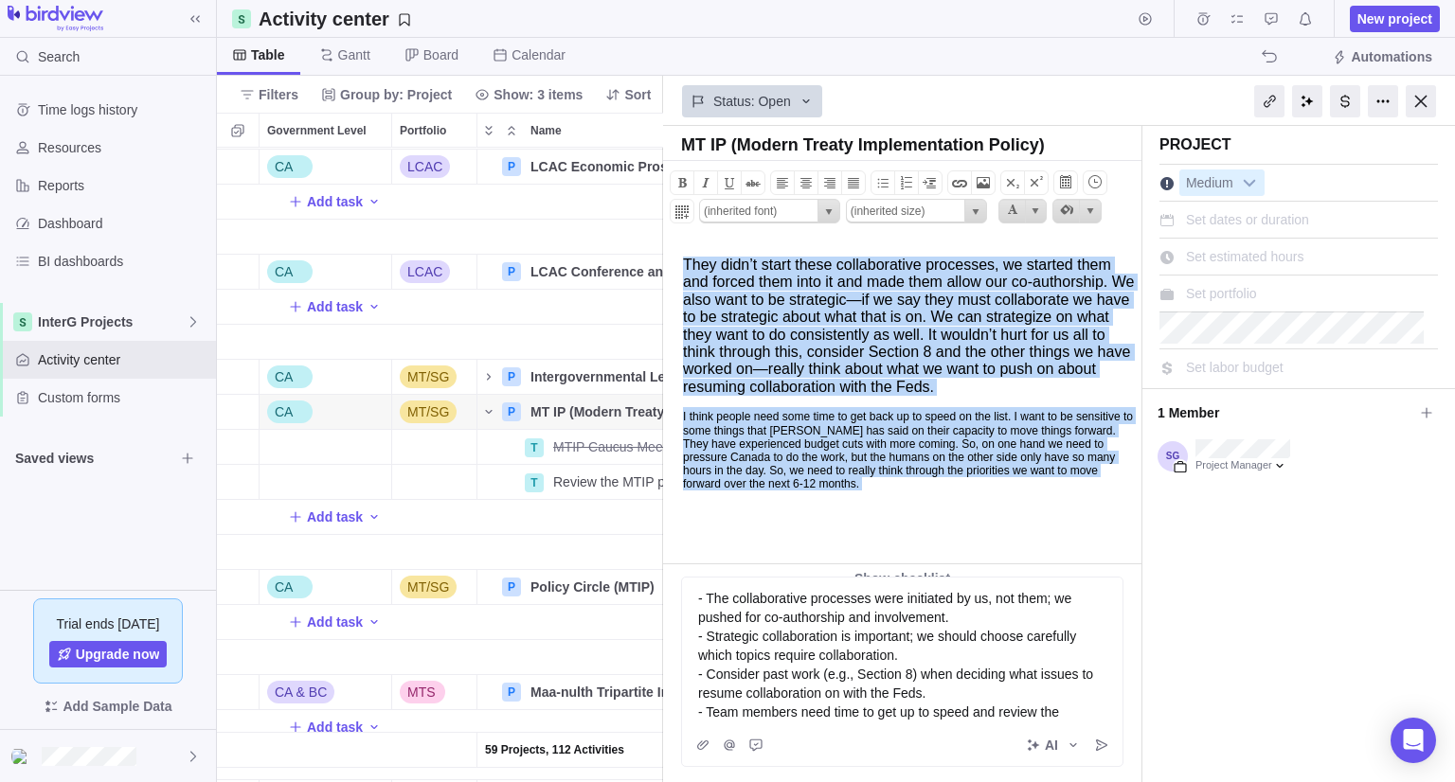
drag, startPoint x: 731, startPoint y: 464, endPoint x: 666, endPoint y: 209, distance: 263.0
click at [666, 239] on html "They didn’t start these collaborative processes, we started them and forced the…" at bounding box center [901, 401] width 474 height 325
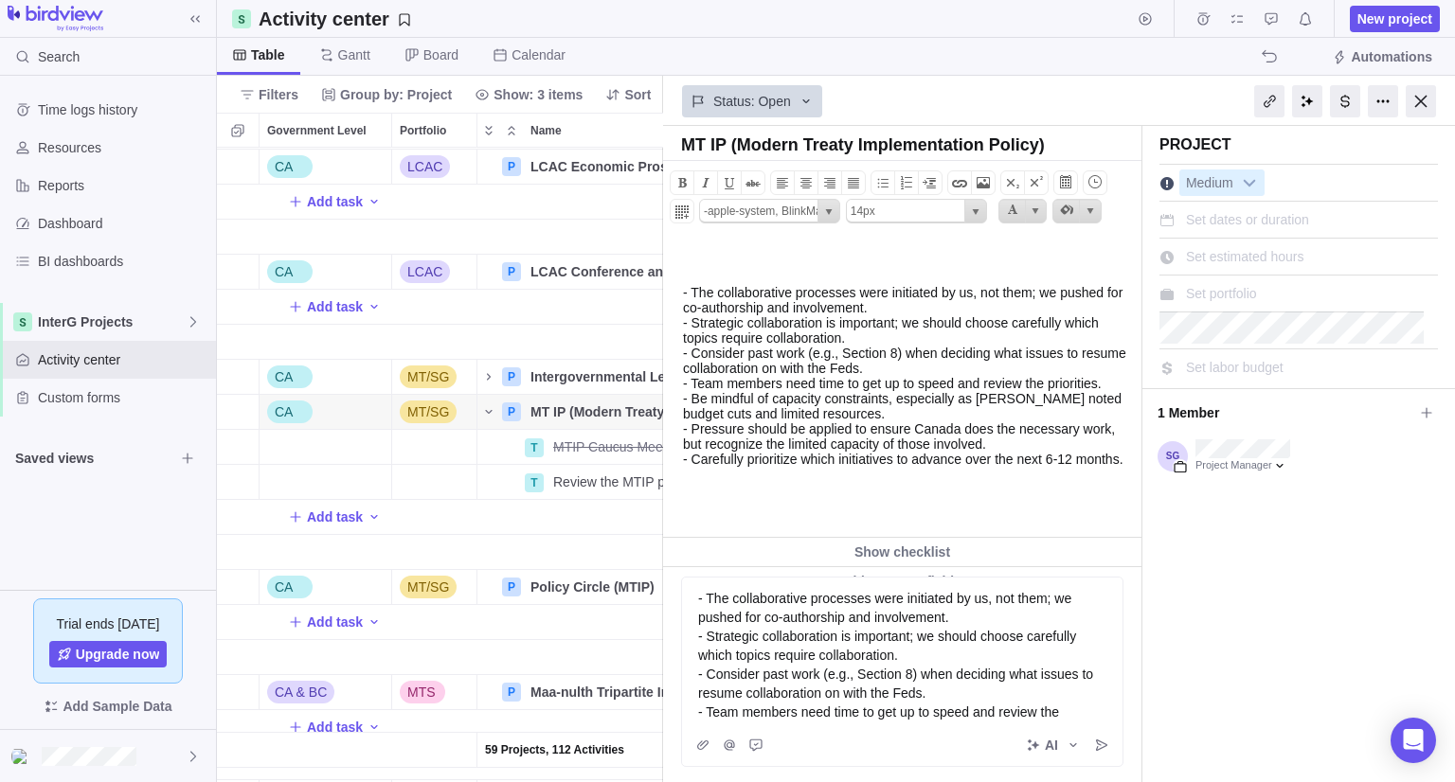
click at [683, 277] on body "- The collaborative processes were initiated by us, not them; we pushed for co-…" at bounding box center [901, 360] width 474 height 242
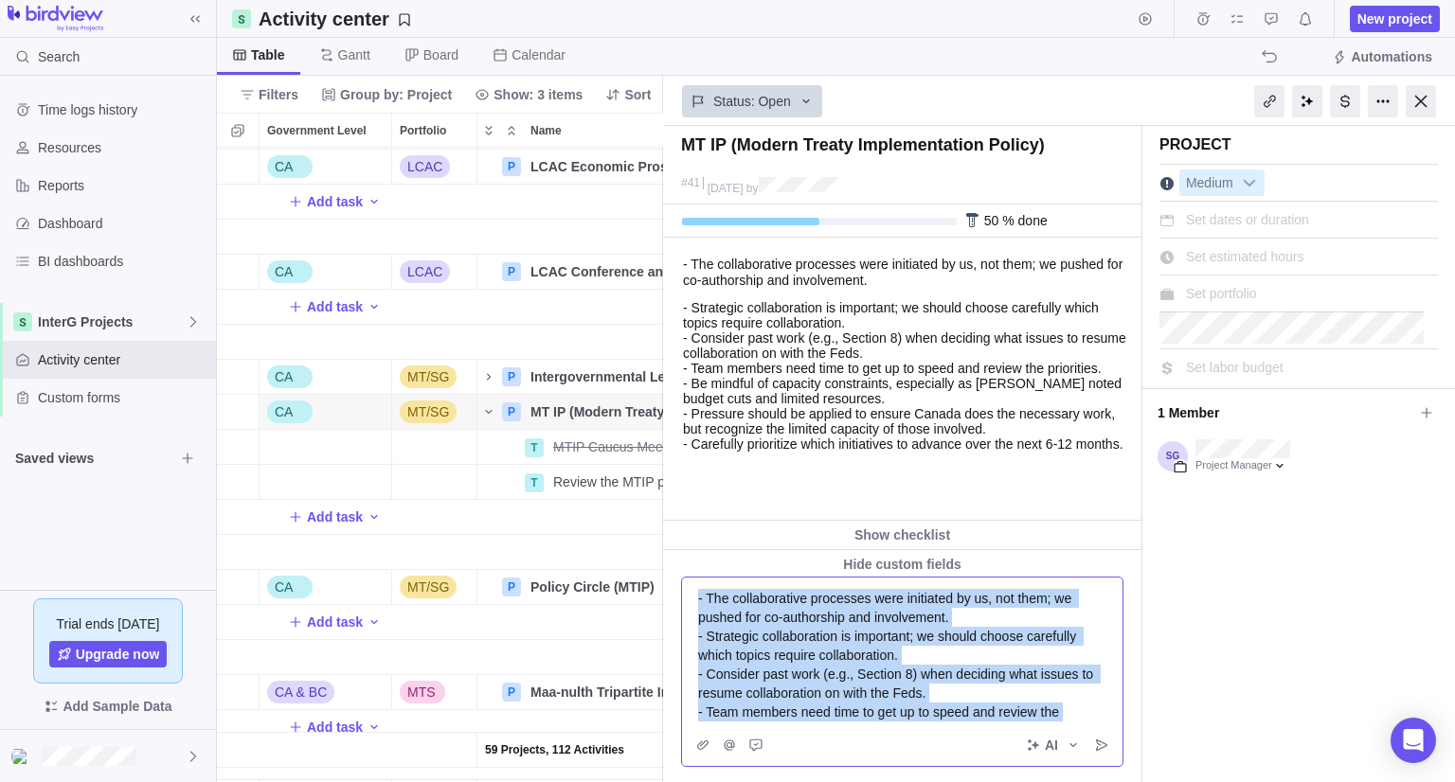
drag, startPoint x: 1091, startPoint y: 713, endPoint x: 610, endPoint y: 510, distance: 522.4
click at [611, 510] on div "Activity center New project Table [PERSON_NAME] Board Calendar Automations Filt…" at bounding box center [836, 391] width 1238 height 782
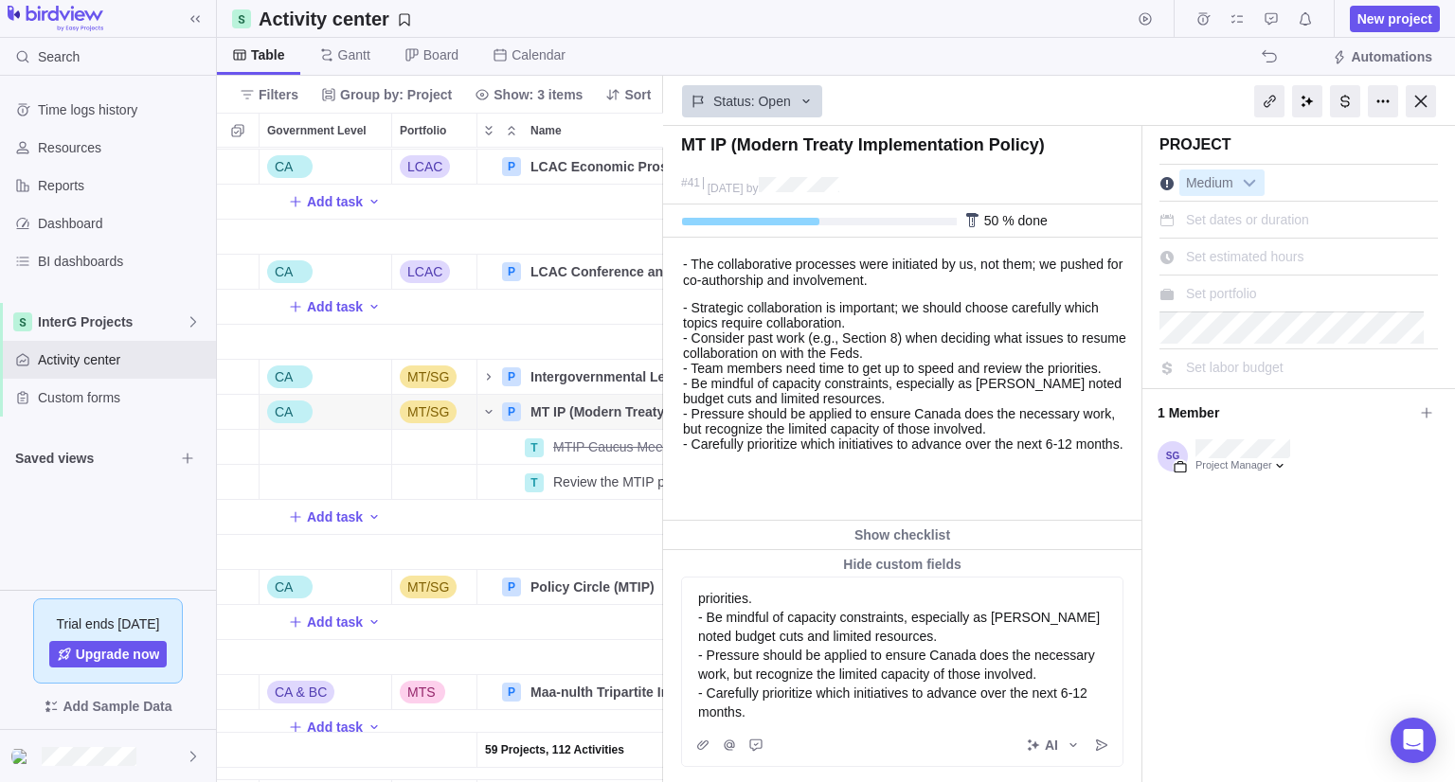
scroll to position [8, 0]
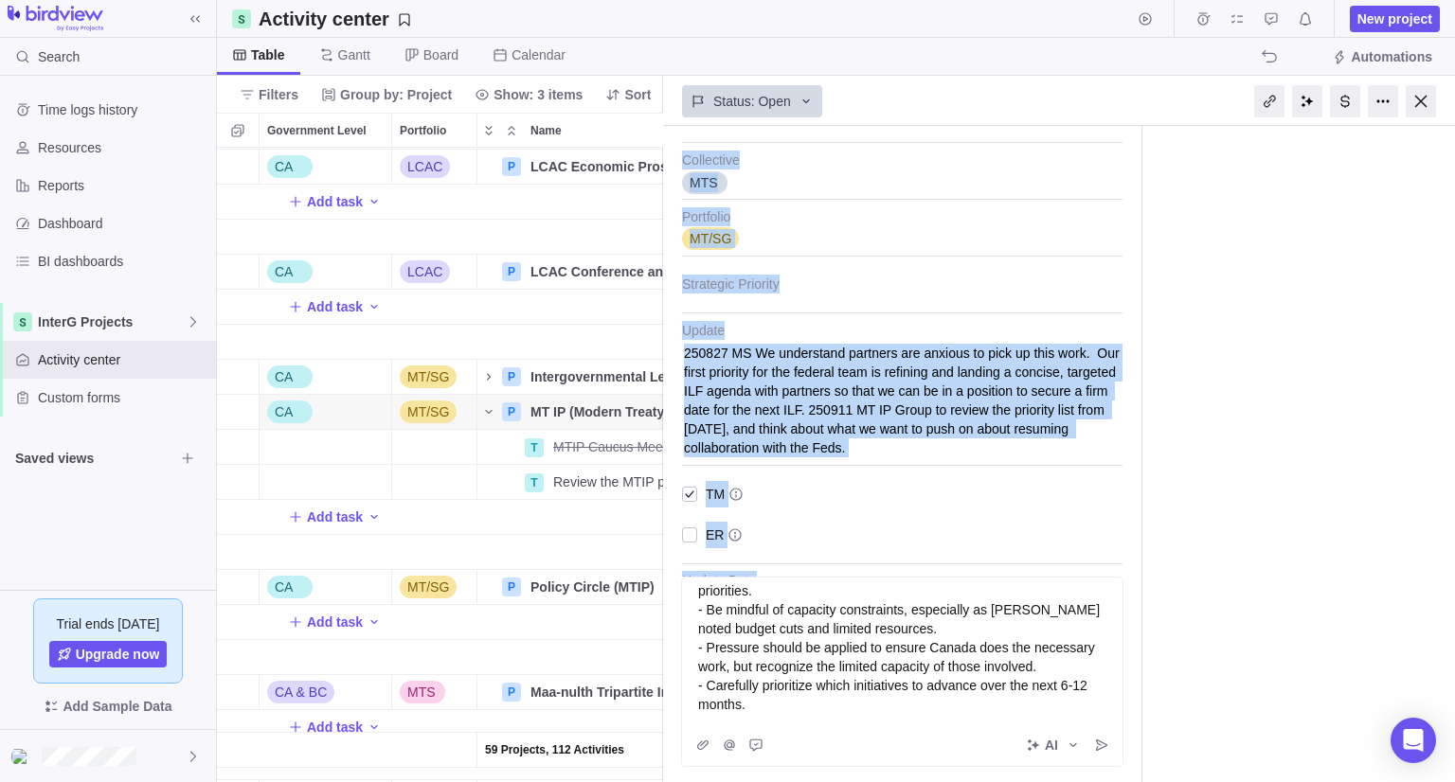
drag, startPoint x: 695, startPoint y: 596, endPoint x: 865, endPoint y: 796, distance: 262.8
click at [865, 781] on html "Search Time logs history Resources Reports Dashboard BI dashboards InterG Proje…" at bounding box center [727, 391] width 1455 height 782
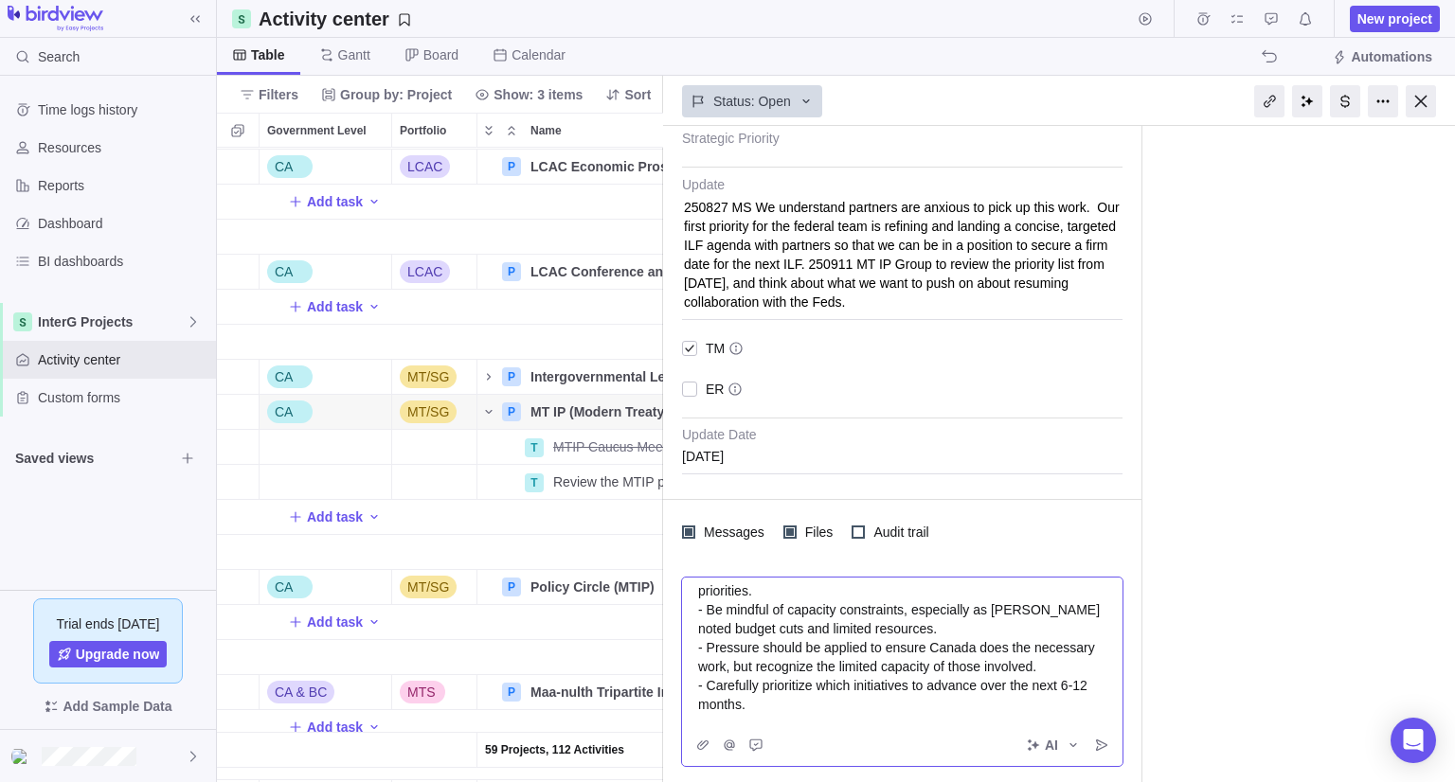
click at [784, 645] on span "- Pressure should be applied to ensure Canada does the necessary work, but reco…" at bounding box center [898, 657] width 401 height 34
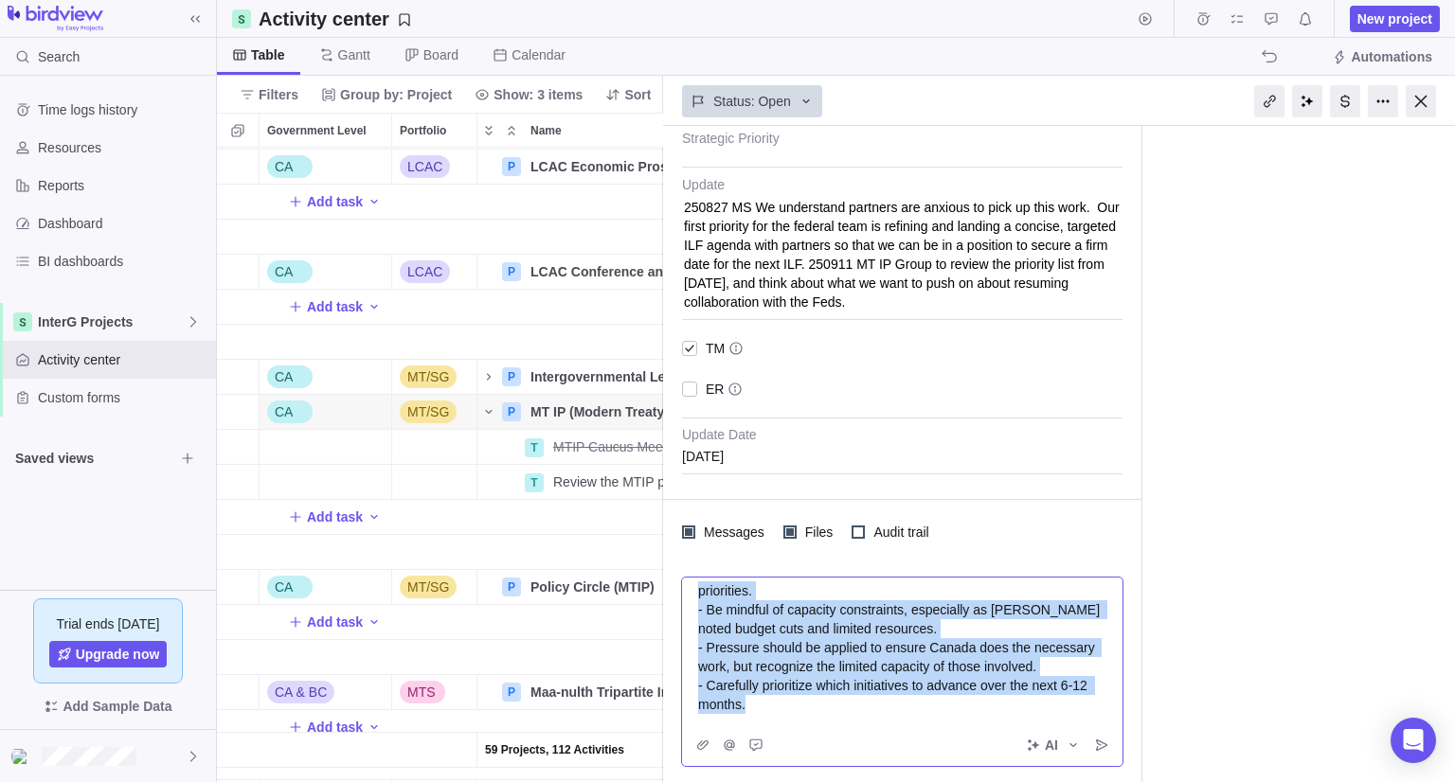
scroll to position [0, 0]
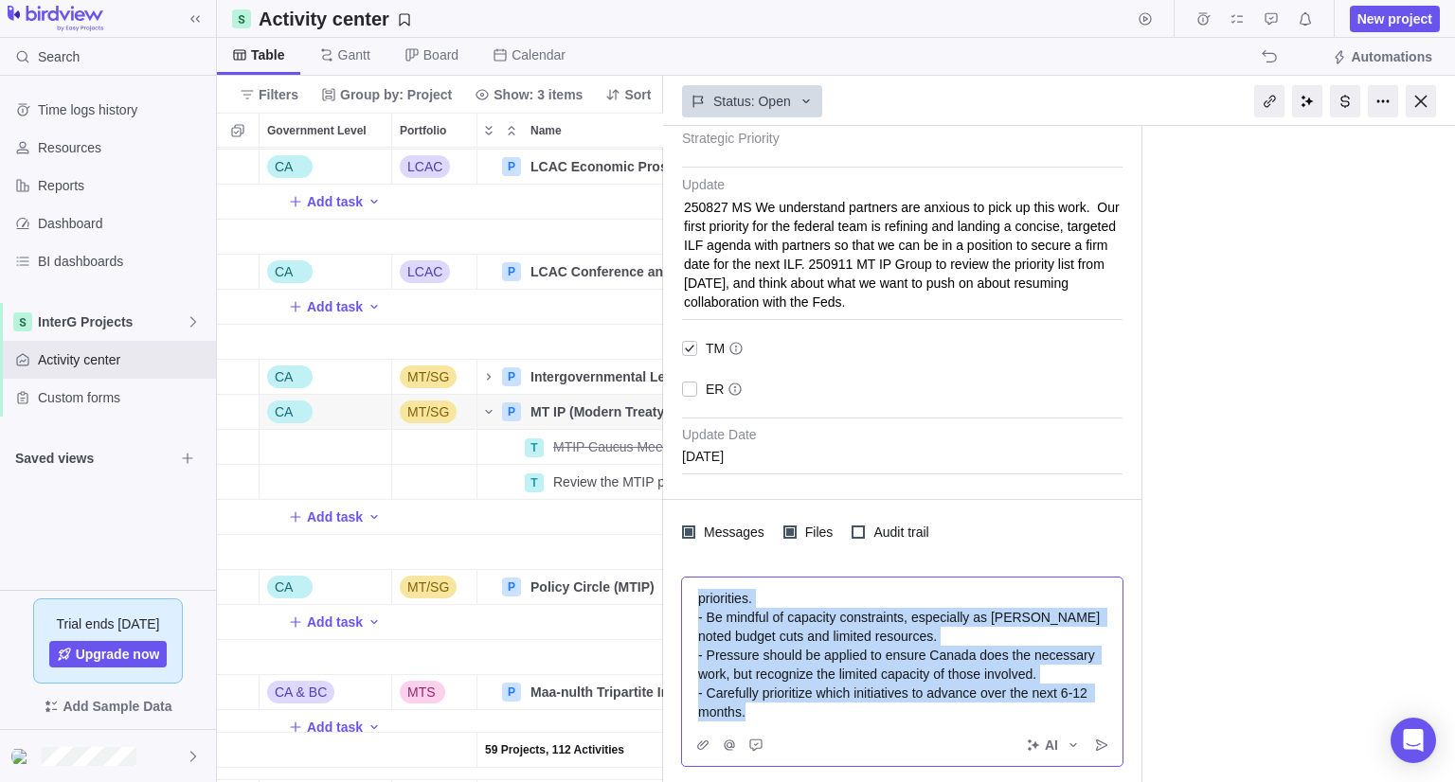
drag, startPoint x: 751, startPoint y: 704, endPoint x: 694, endPoint y: 581, distance: 135.6
click at [694, 581] on div "priorities. - Be mindful of capacity constraints, especially as [PERSON_NAME] n…" at bounding box center [902, 651] width 440 height 147
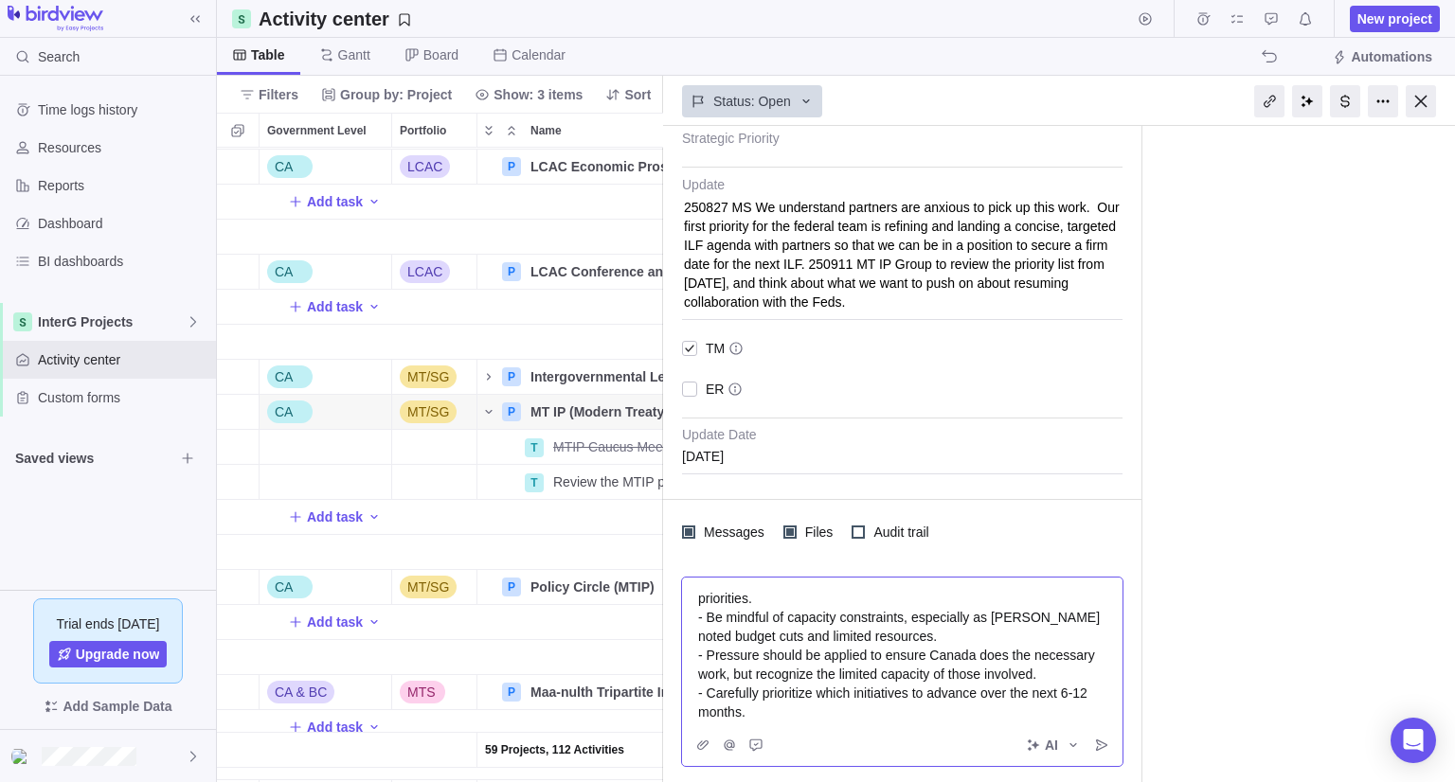
scroll to position [589, 0]
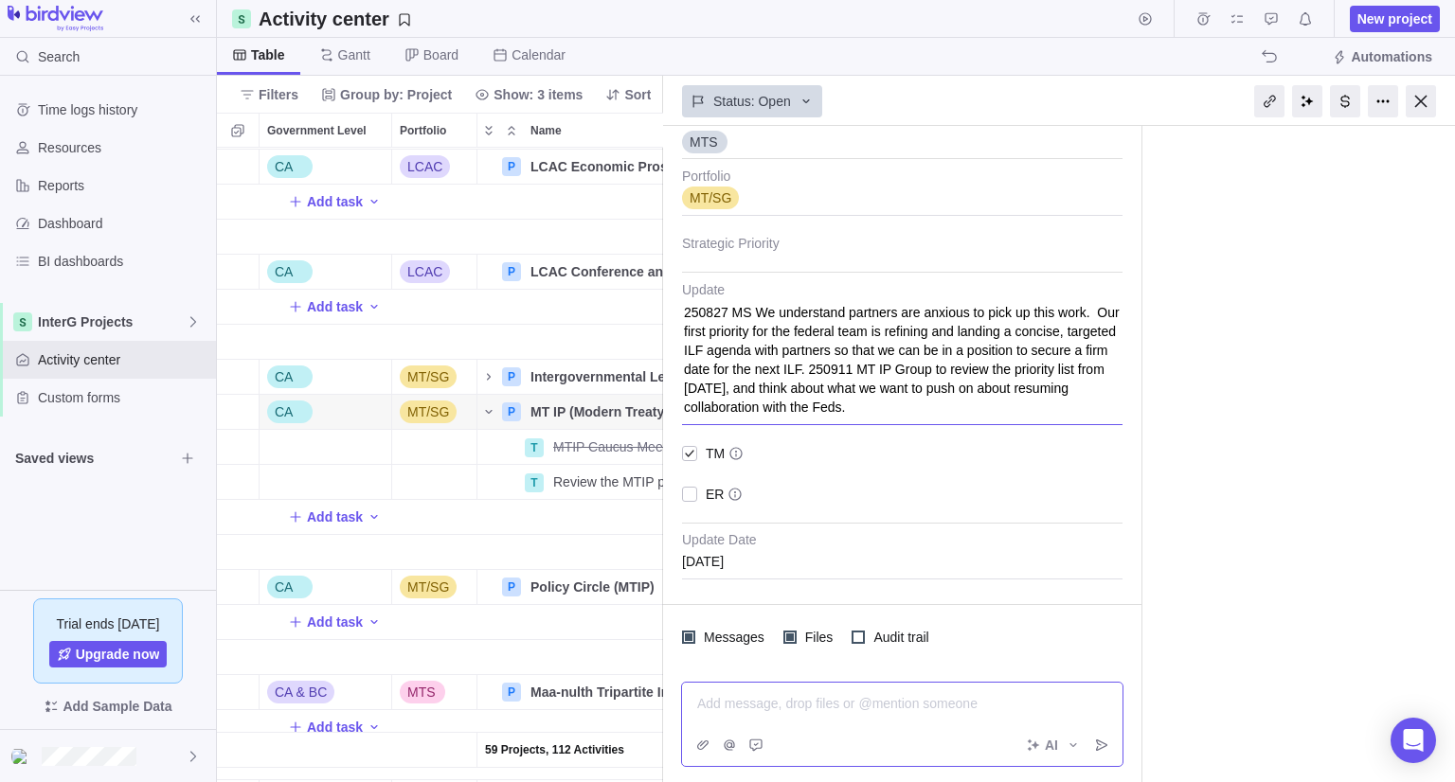
click at [980, 413] on textarea "250827 MS We understand partners are anxious to pick up this work. Our first pr…" at bounding box center [902, 353] width 440 height 143
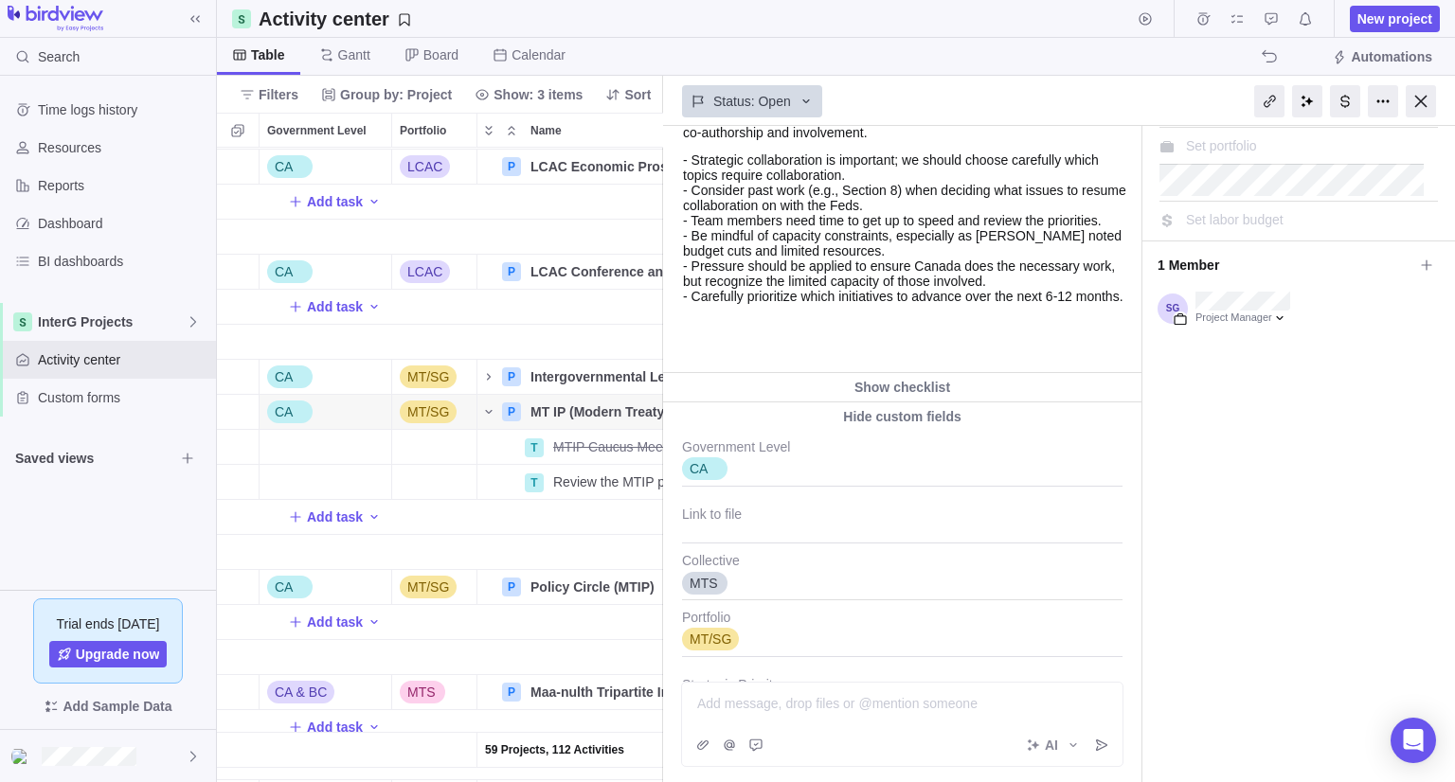
scroll to position [379, 0]
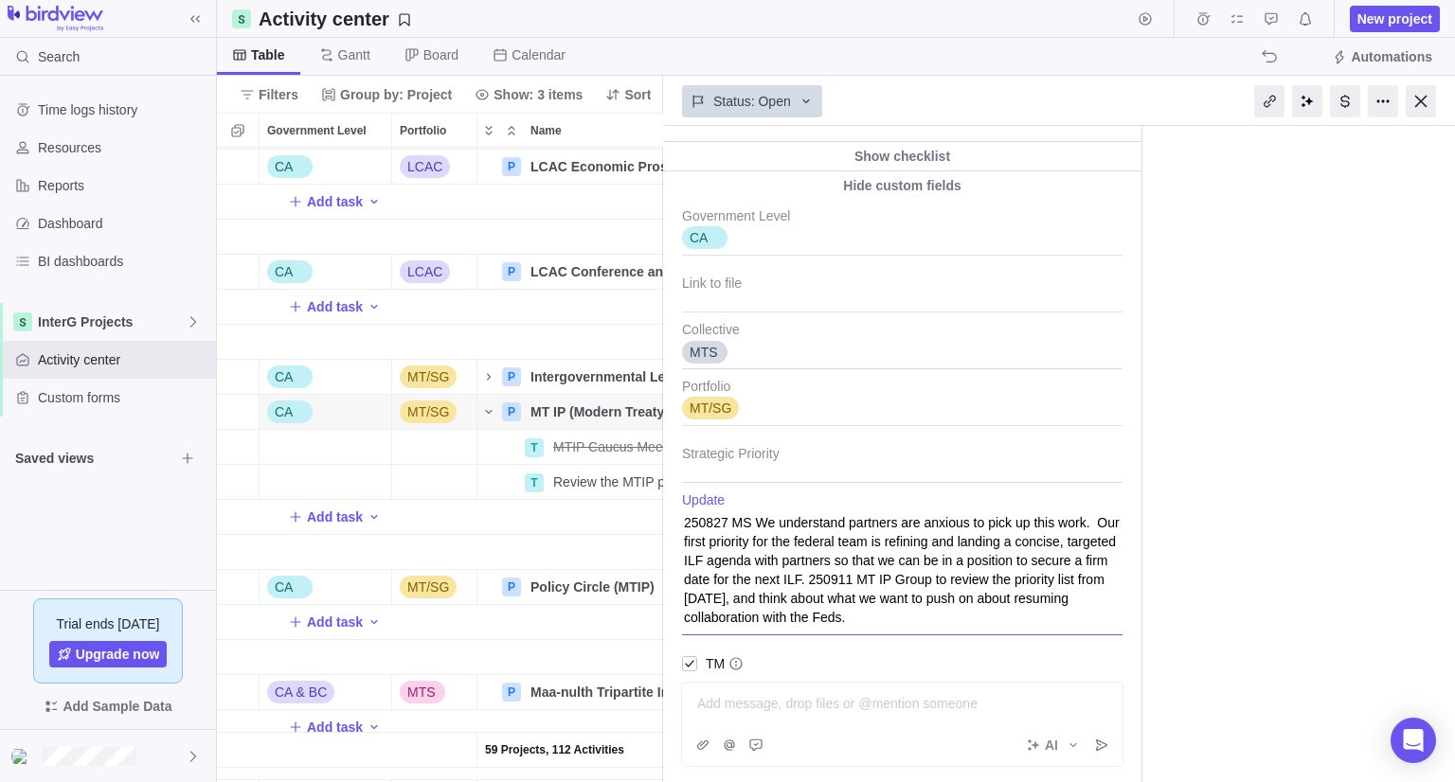
click at [990, 612] on textarea "250827 MS We understand partners are anxious to pick up this work. Our first pr…" at bounding box center [902, 563] width 440 height 143
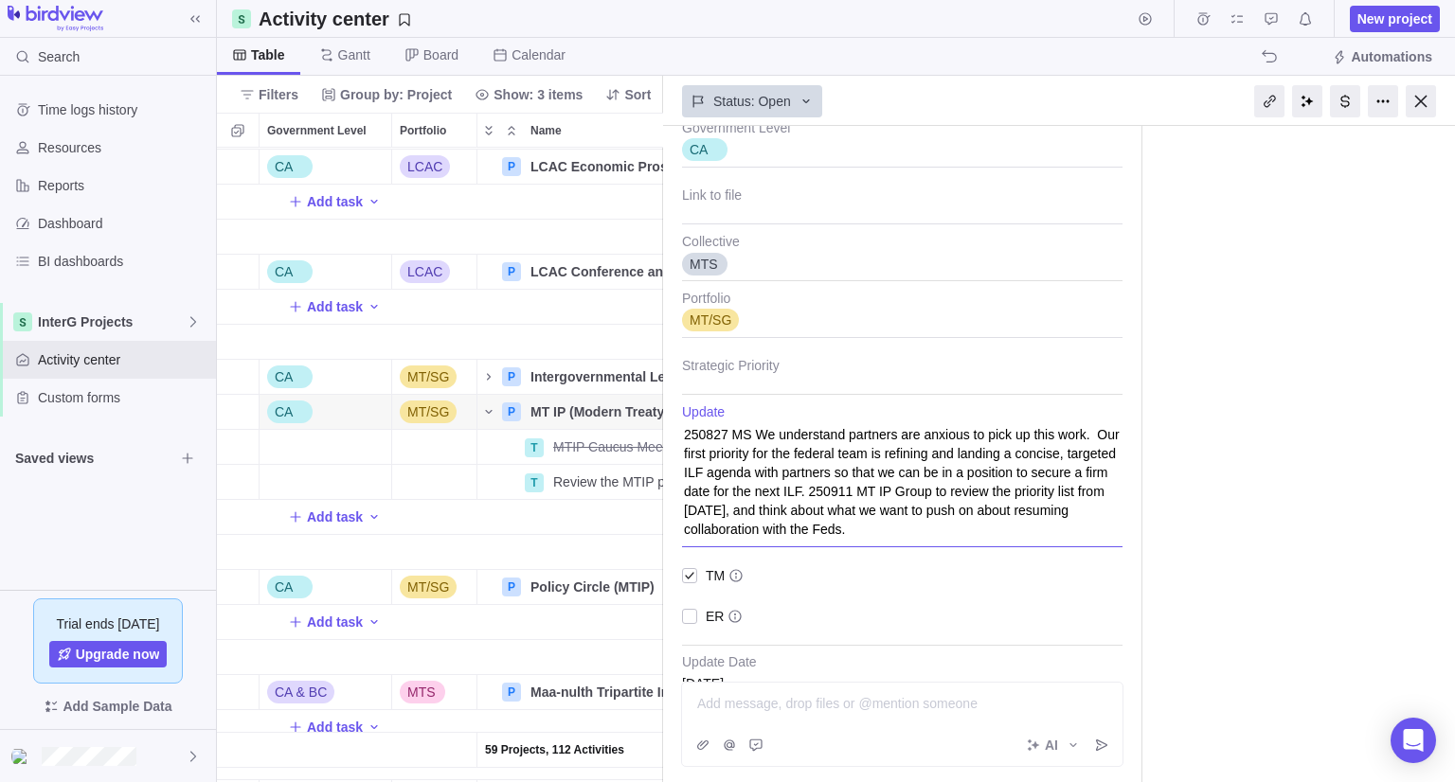
scroll to position [568, 0]
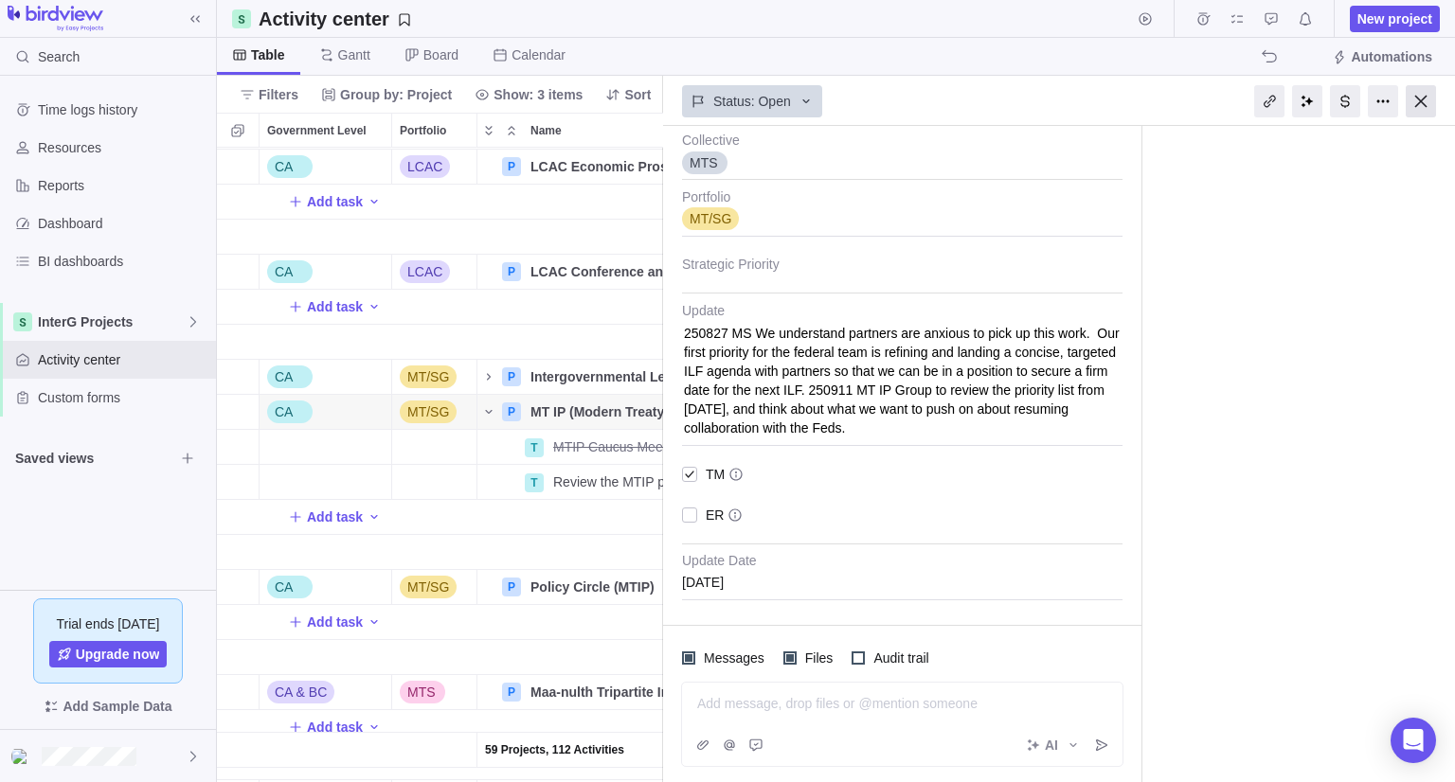
click at [1421, 111] on div at bounding box center [1420, 101] width 30 height 32
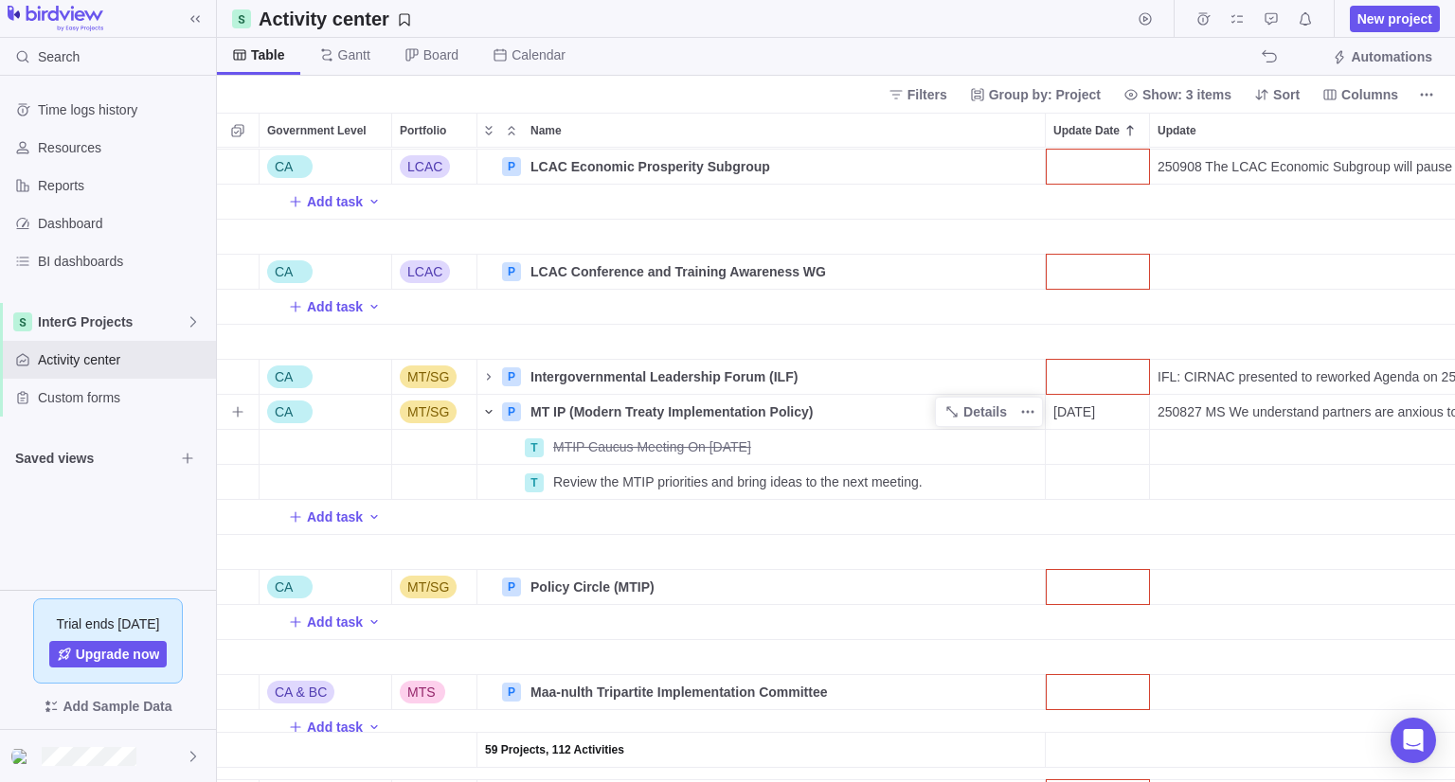
click at [489, 417] on icon "Name" at bounding box center [488, 411] width 15 height 15
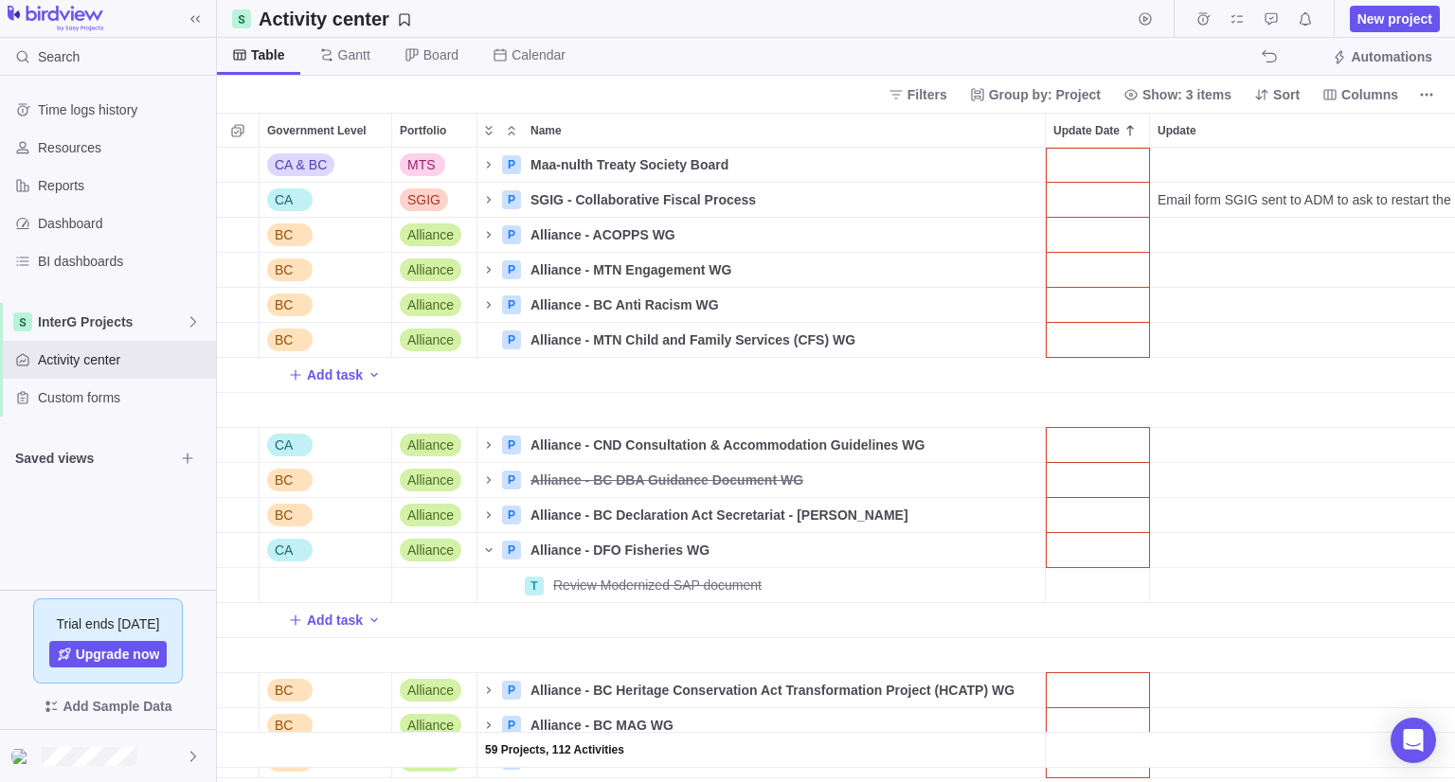
click at [772, 92] on div "Filters Group by: Project Show: 3 items Sort Columns" at bounding box center [836, 94] width 1238 height 37
click at [489, 159] on icon "Name" at bounding box center [488, 164] width 15 height 15
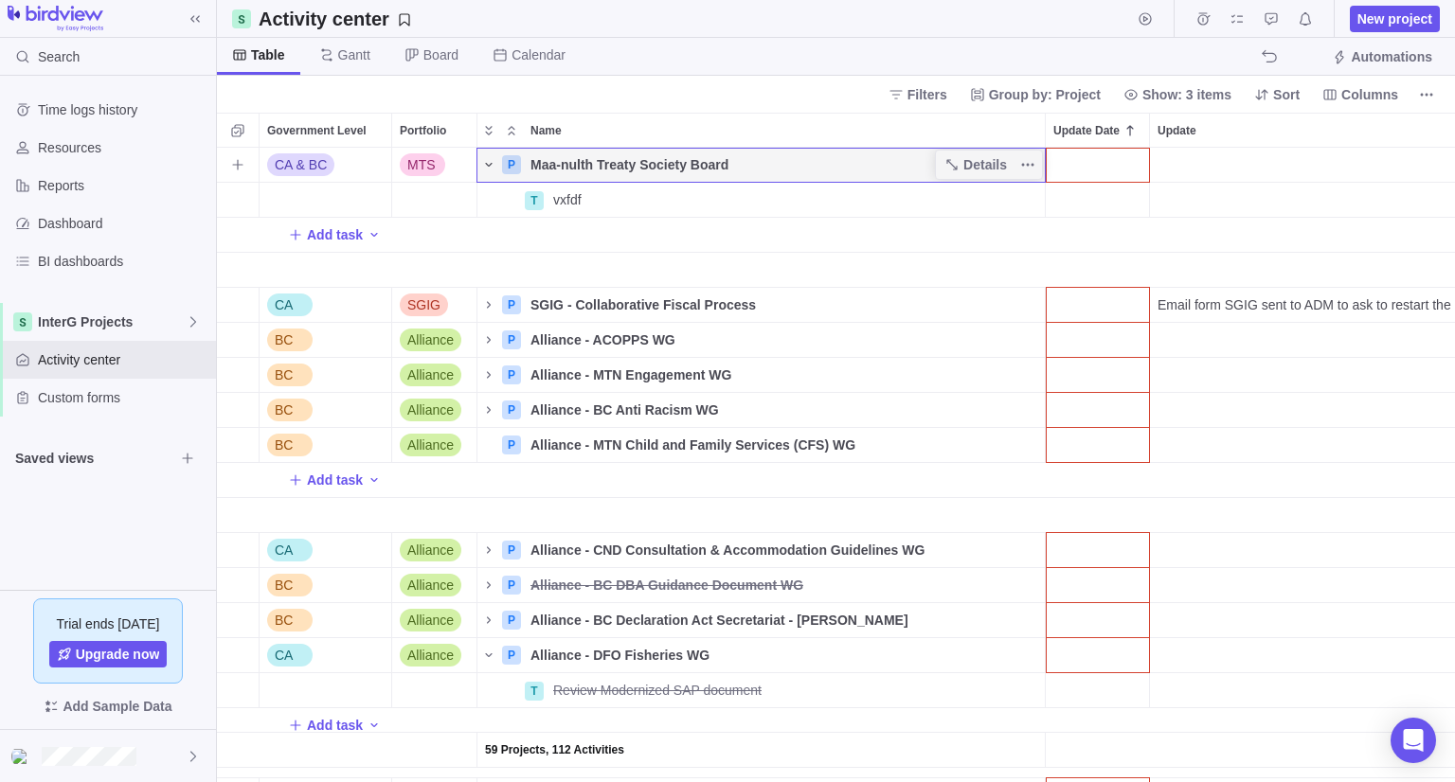
click at [489, 159] on icon "Name" at bounding box center [488, 164] width 15 height 15
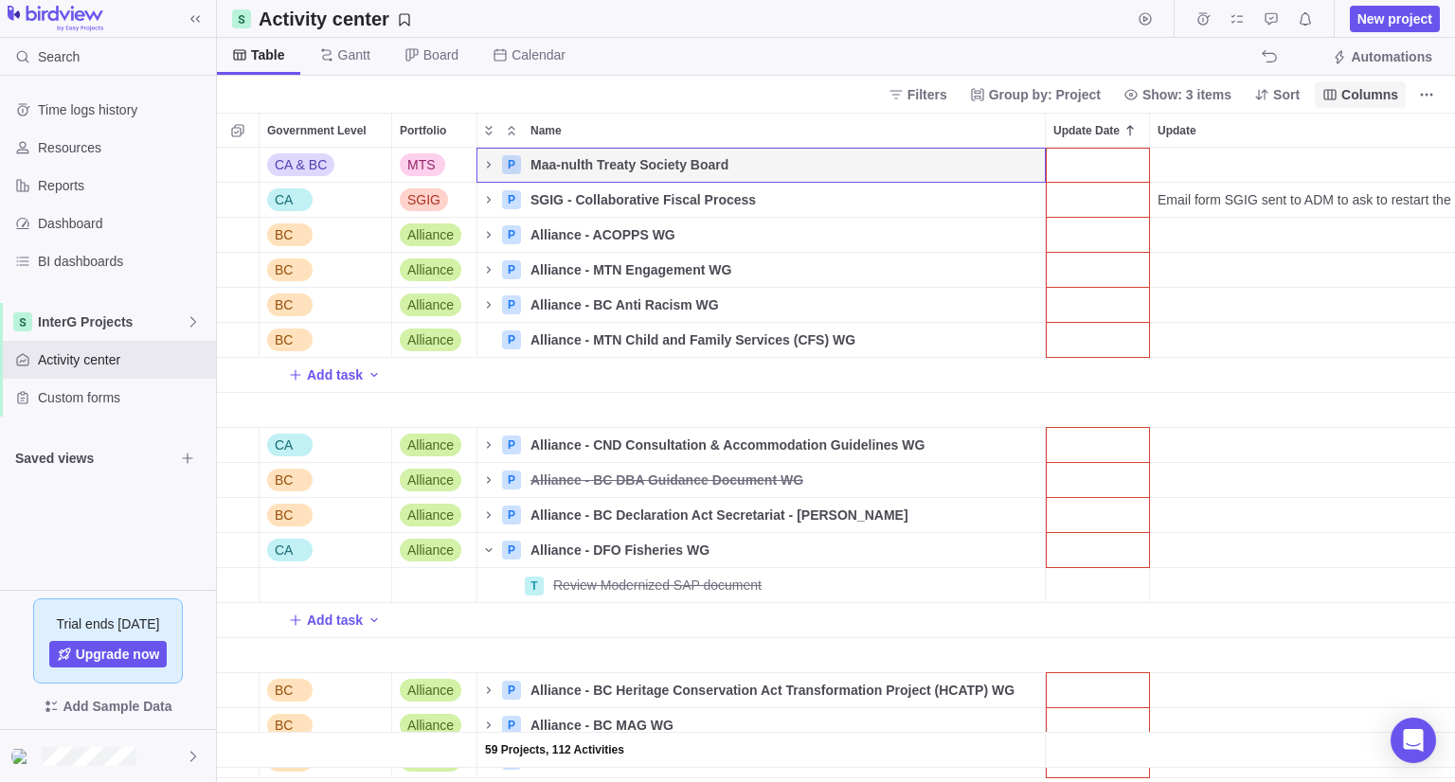
click at [1349, 97] on span "Columns" at bounding box center [1369, 94] width 57 height 19
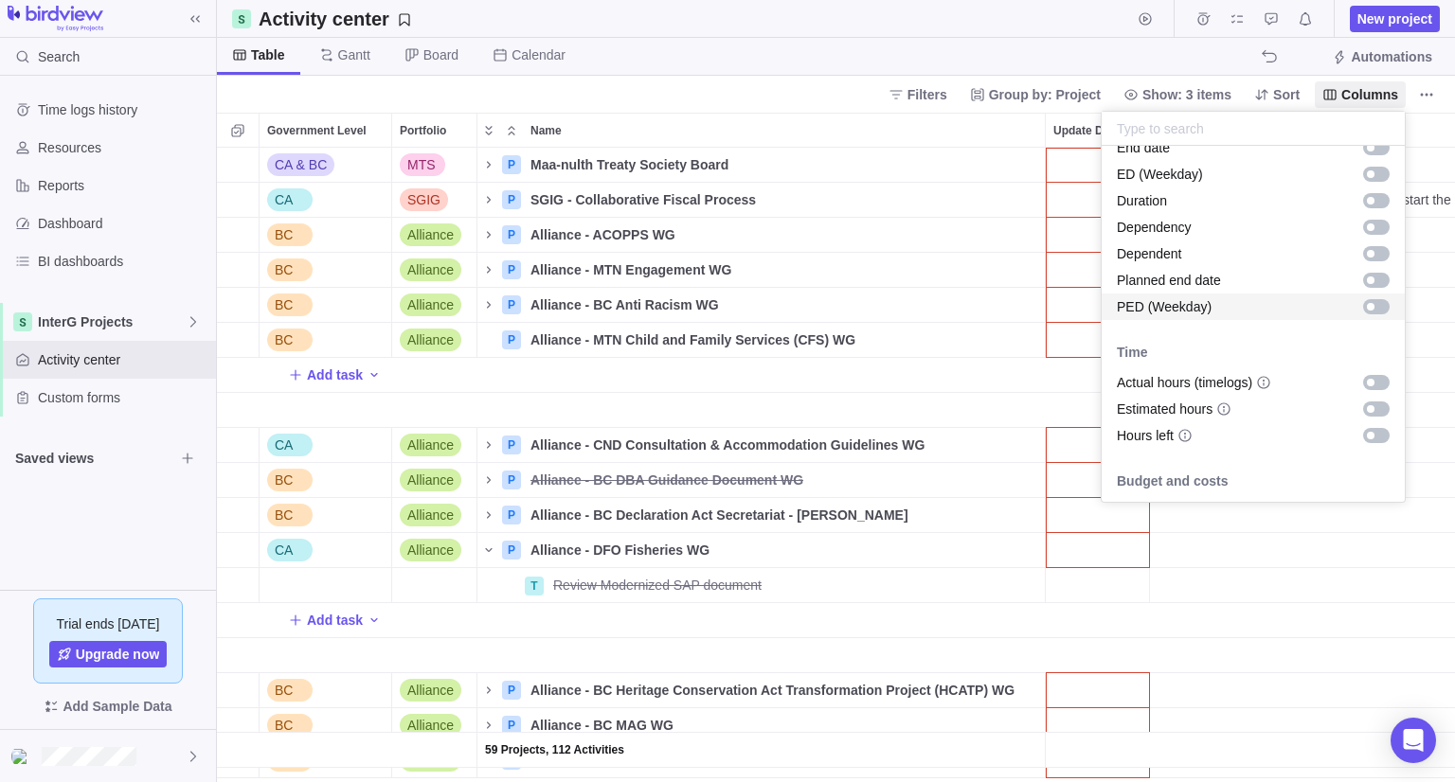
scroll to position [379, 0]
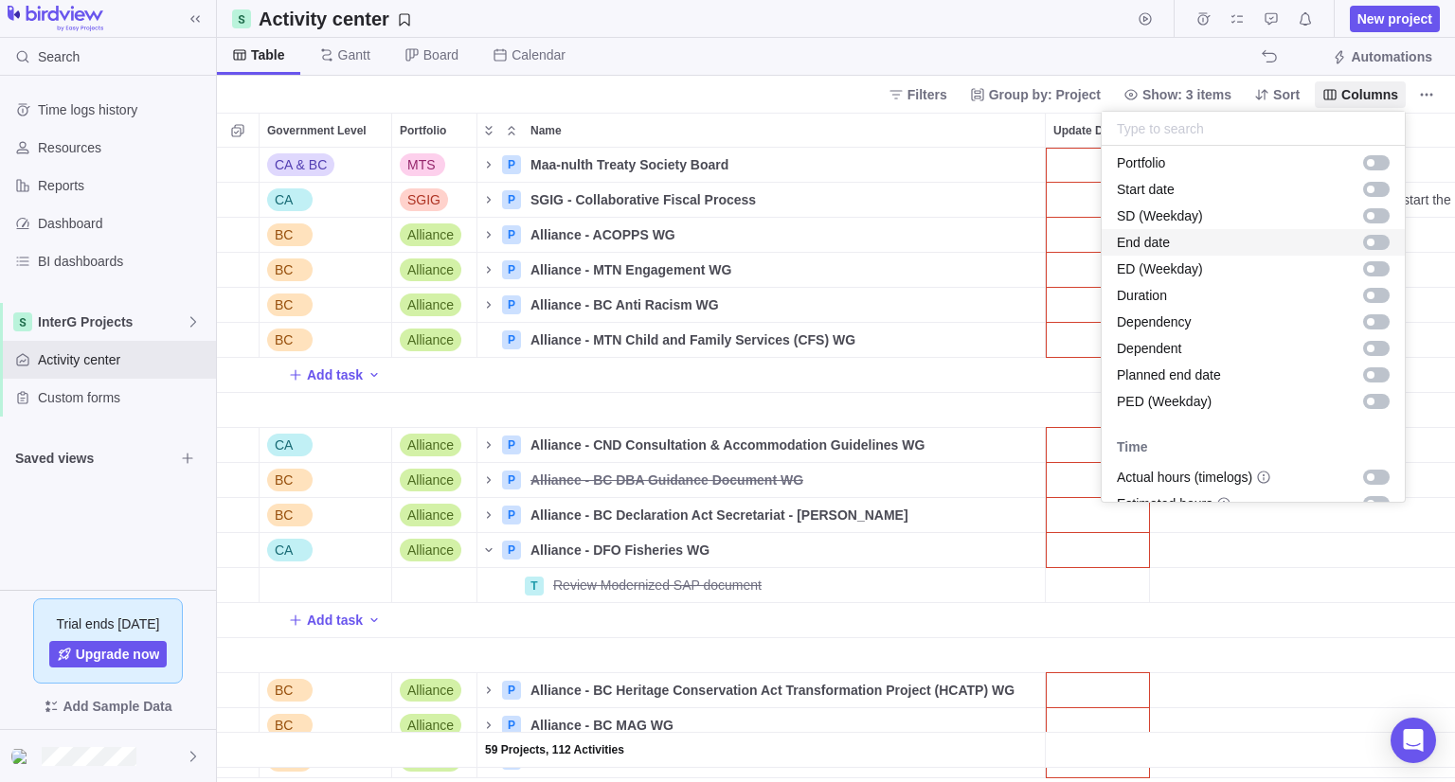
click at [1363, 246] on div "grid" at bounding box center [1376, 242] width 27 height 15
click at [998, 40] on body "Search Time logs history Resources Reports Dashboard BI dashboards InterG Proje…" at bounding box center [727, 391] width 1455 height 782
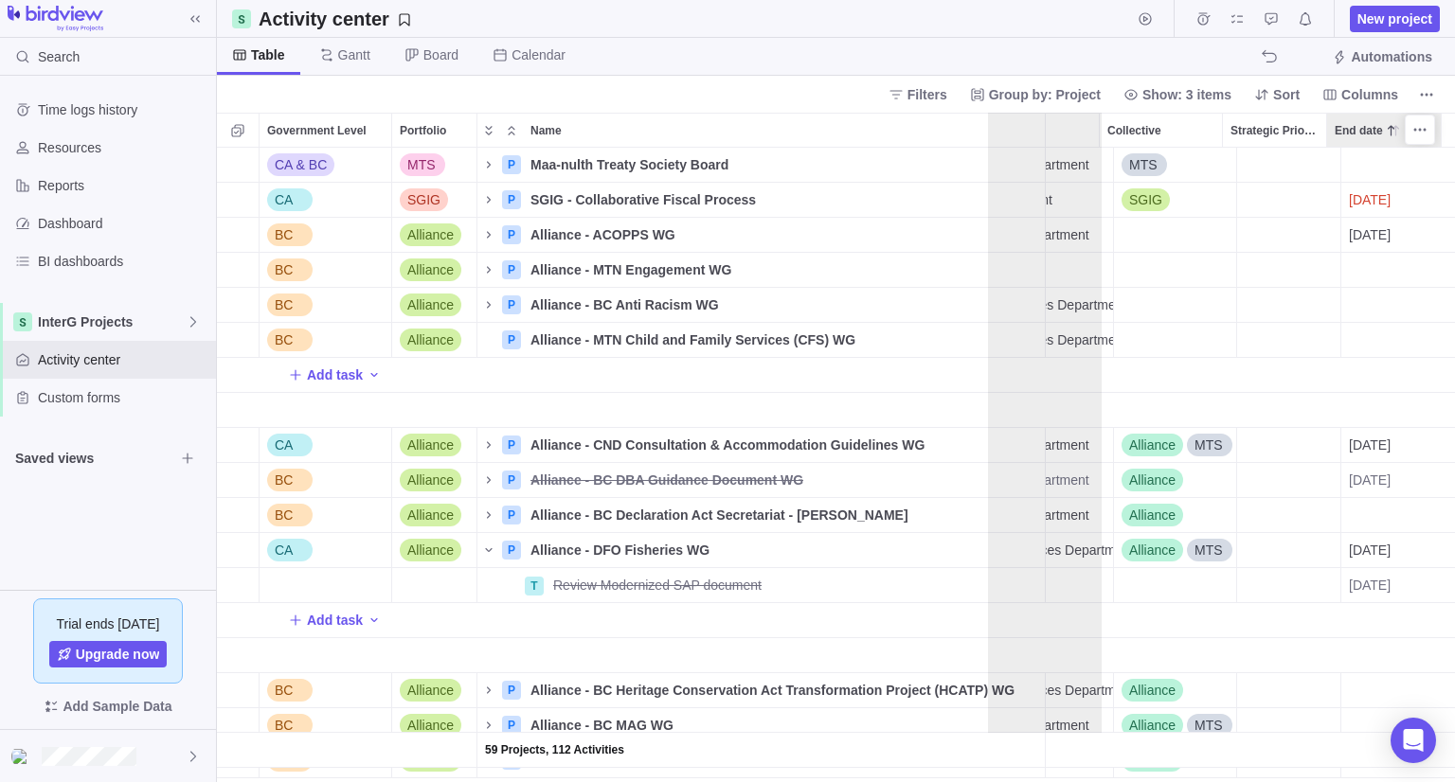
scroll to position [0, 0]
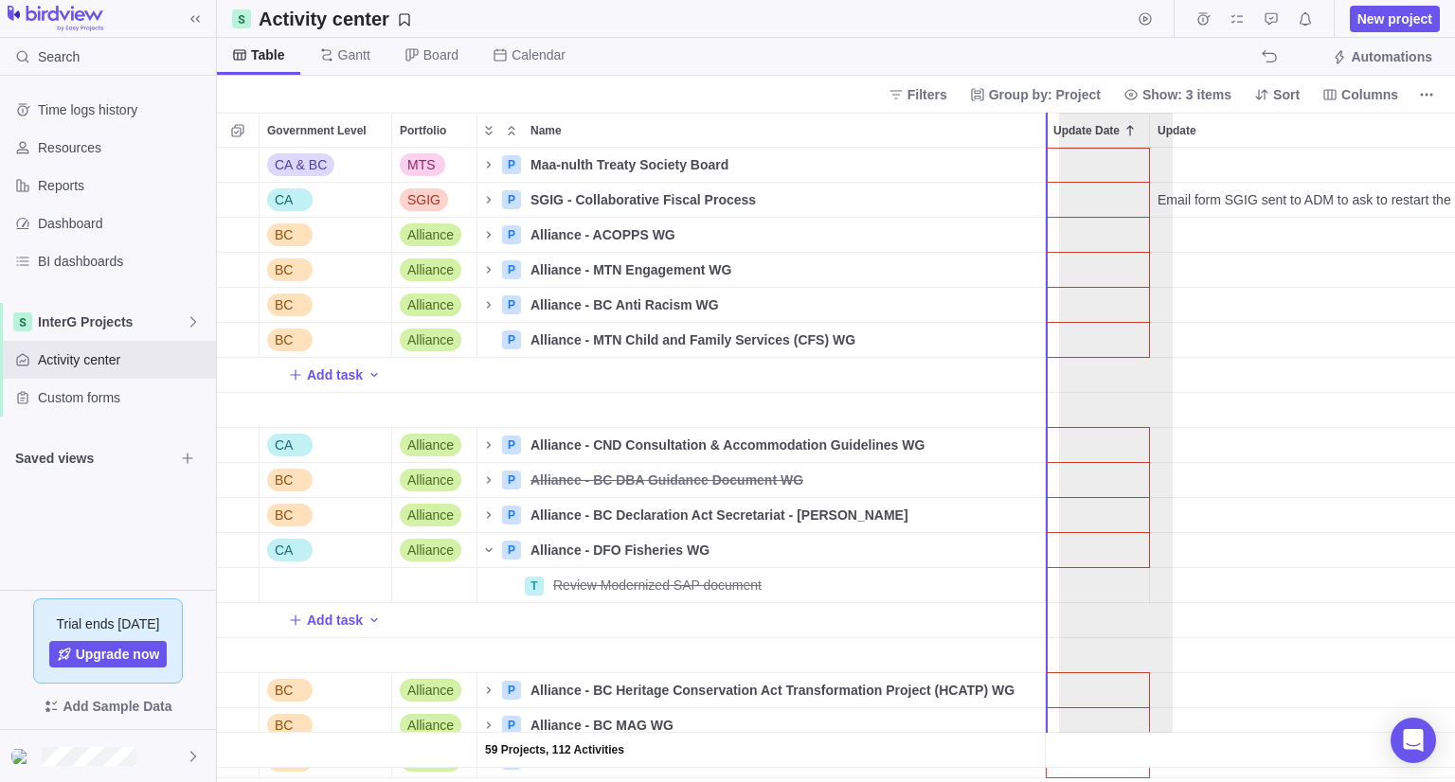
drag, startPoint x: 1387, startPoint y: 132, endPoint x: 1107, endPoint y: 170, distance: 282.9
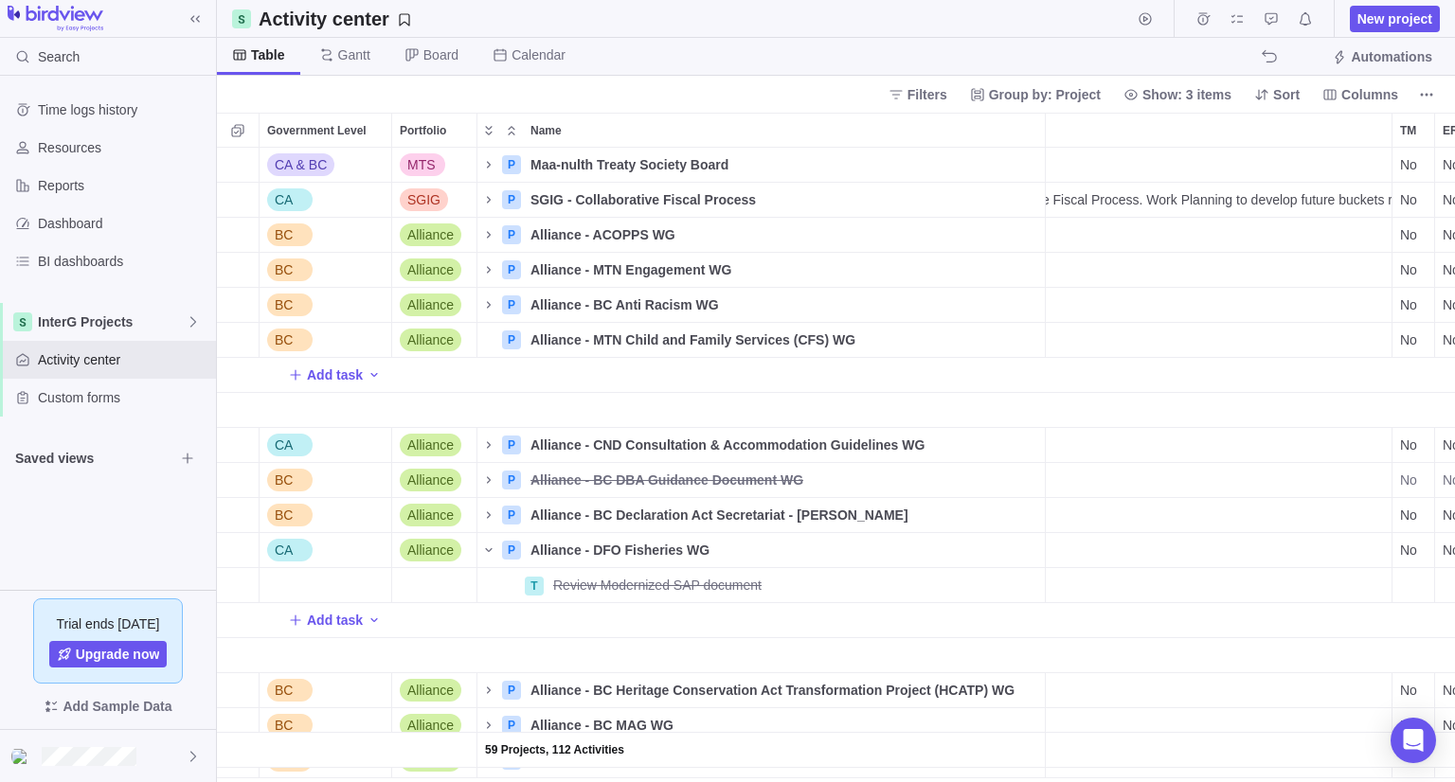
scroll to position [0, 571]
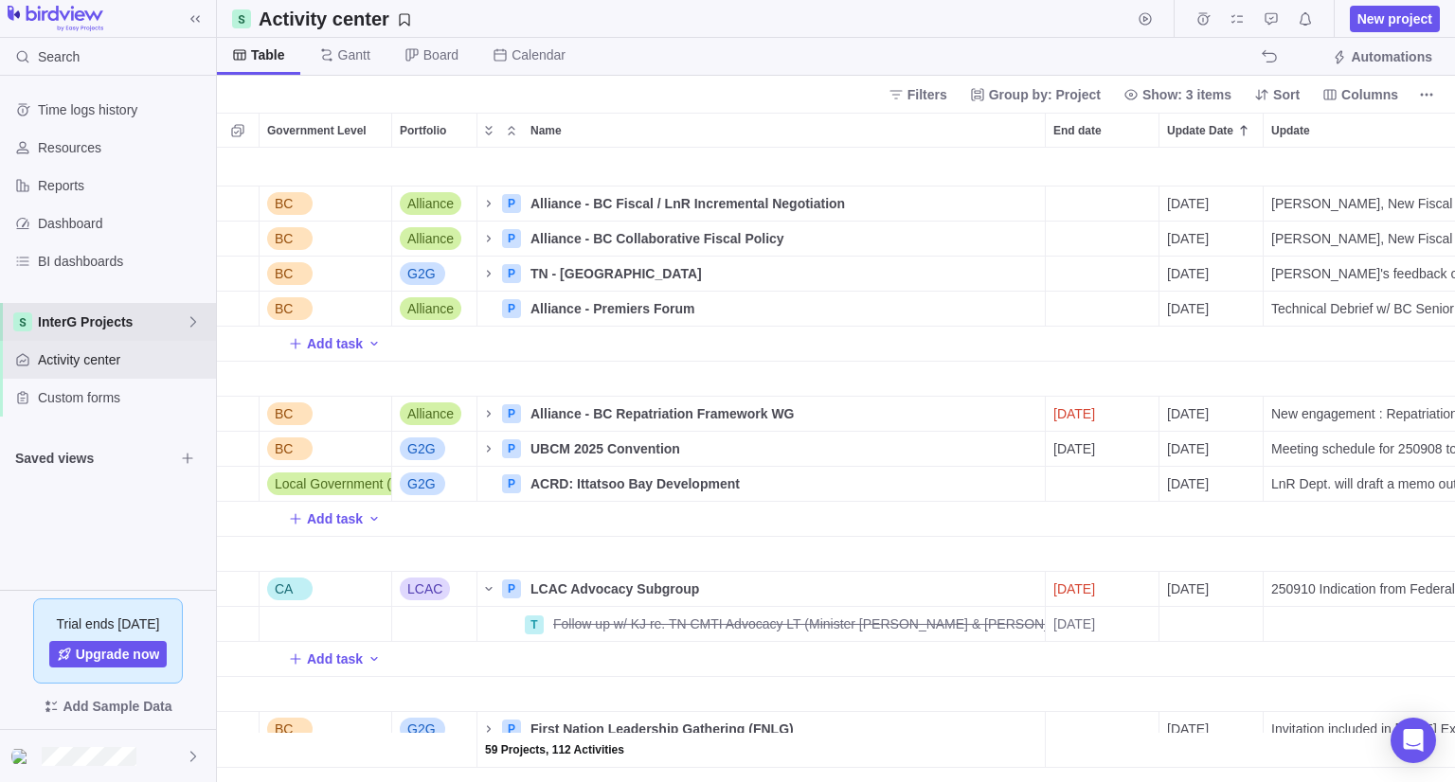
click at [124, 315] on span "InterG Projects" at bounding box center [112, 322] width 148 height 19
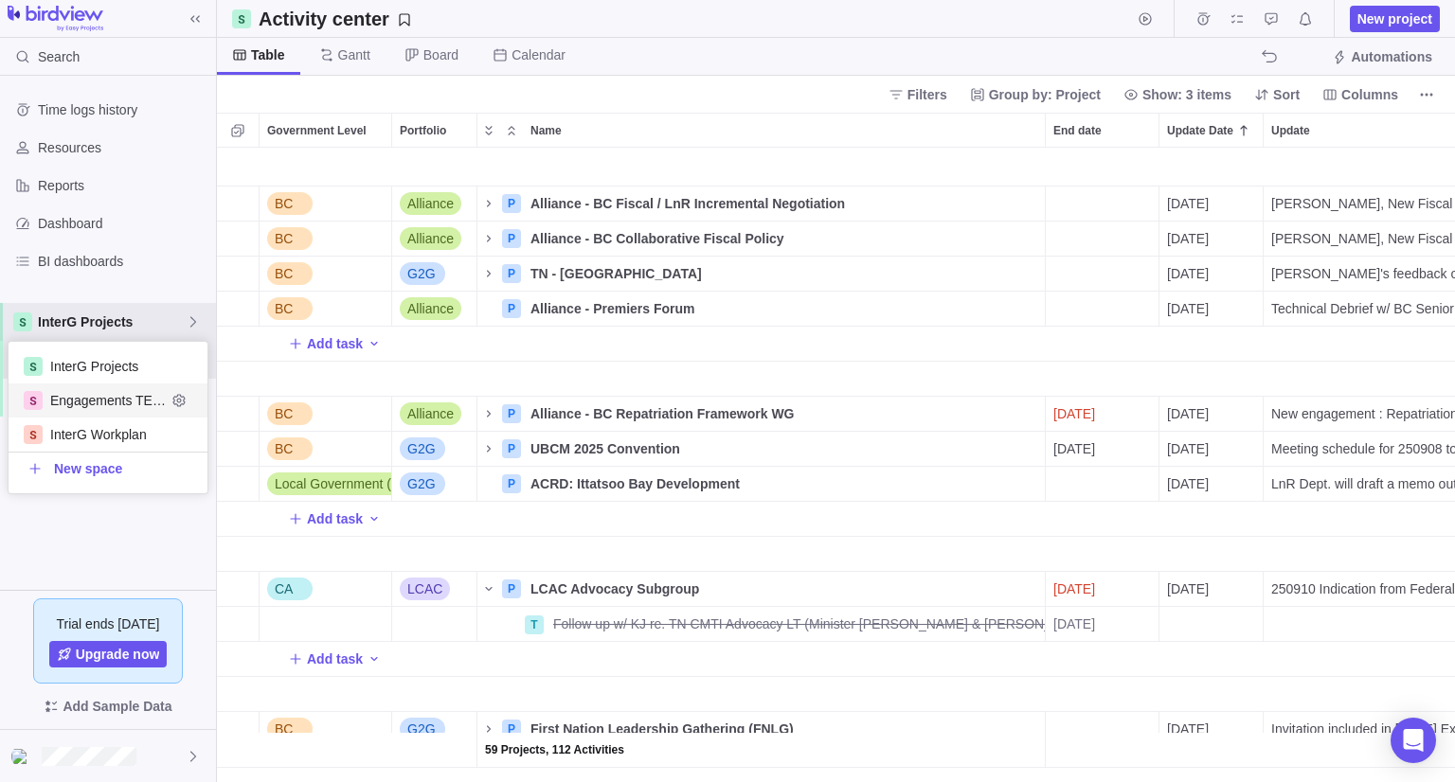
click at [144, 403] on span "Engagements TEST" at bounding box center [108, 400] width 116 height 19
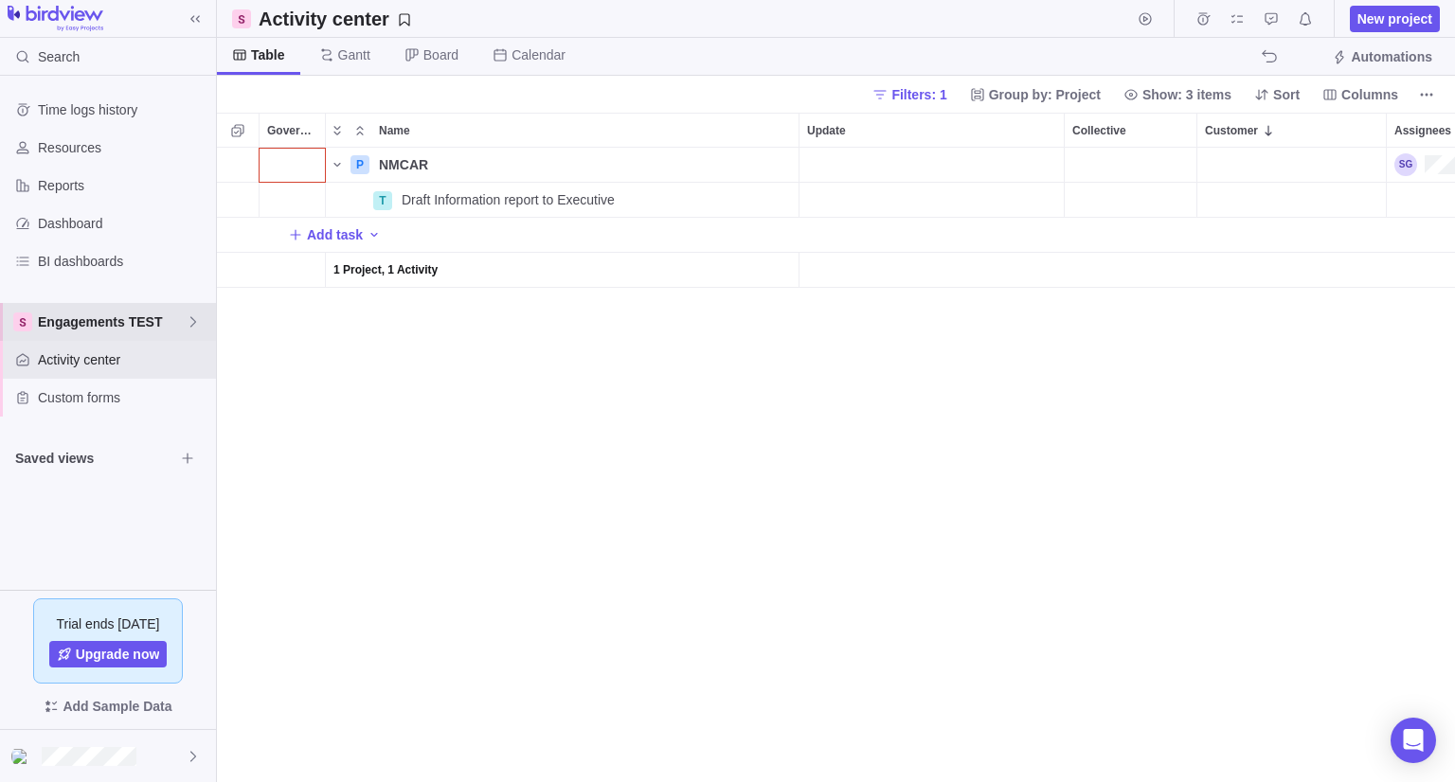
click at [108, 327] on span "Engagements TEST" at bounding box center [112, 322] width 148 height 19
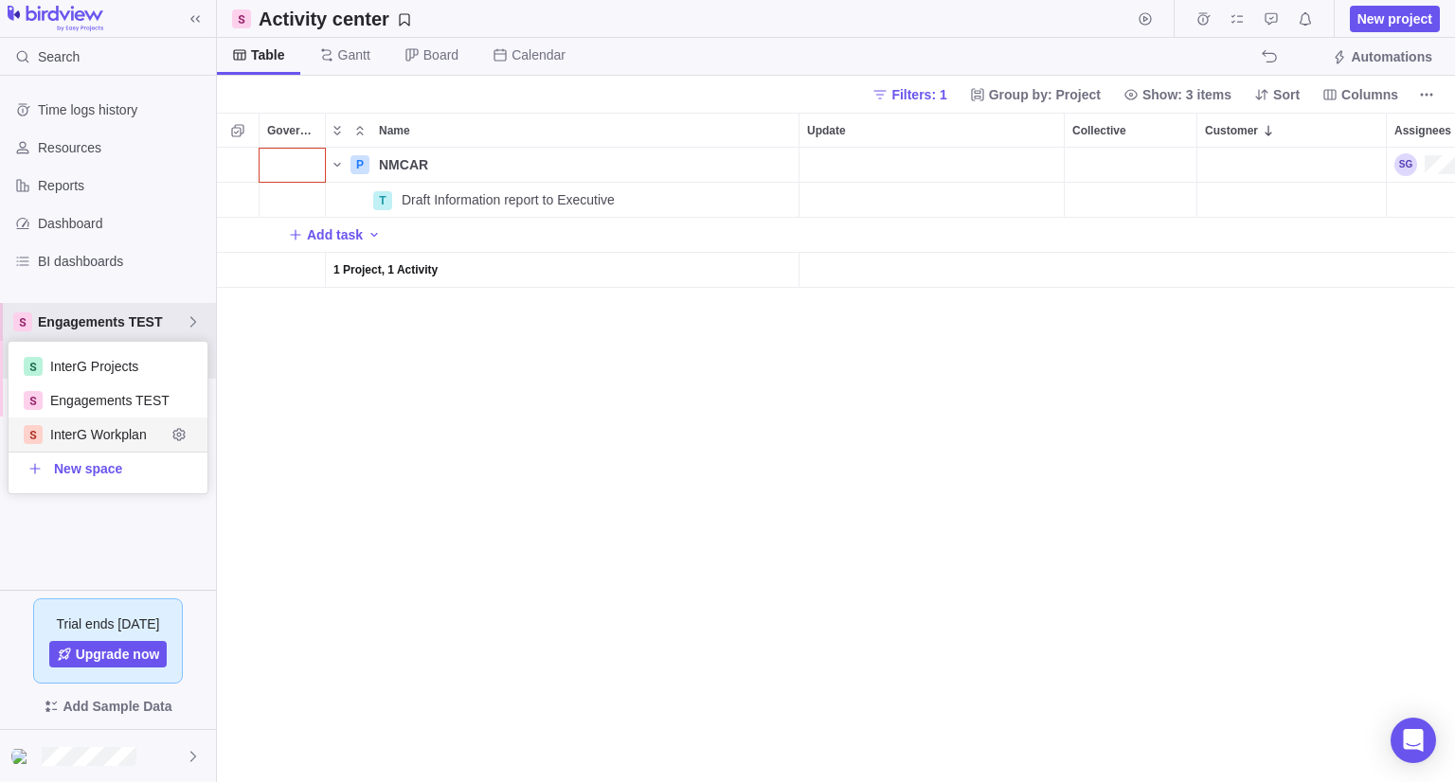
click at [655, 548] on body "Search Time logs history Resources Reports Dashboard BI dashboards Engagements …" at bounding box center [727, 391] width 1455 height 782
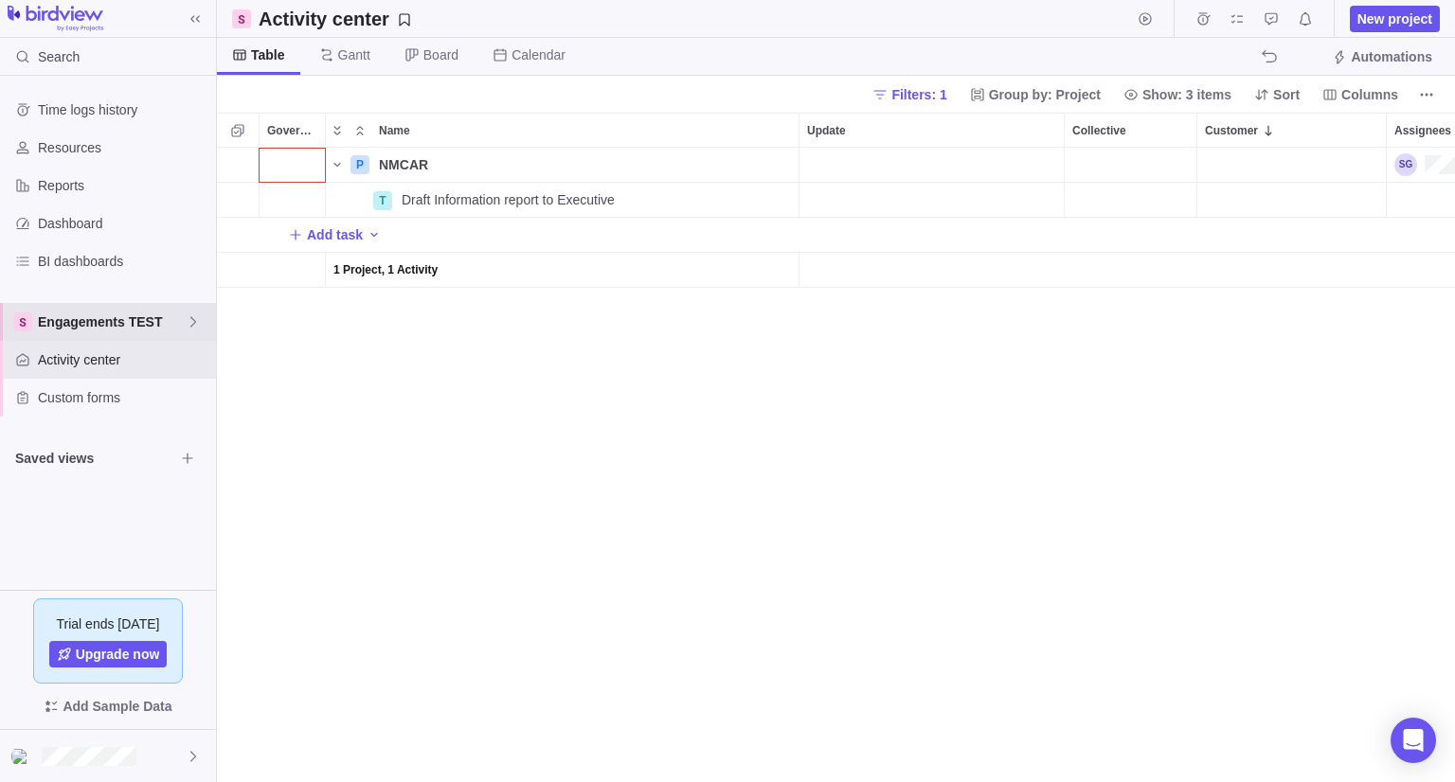
click at [126, 319] on span "Engagements TEST" at bounding box center [112, 322] width 148 height 19
click at [134, 355] on div "InterG Projects" at bounding box center [108, 366] width 199 height 34
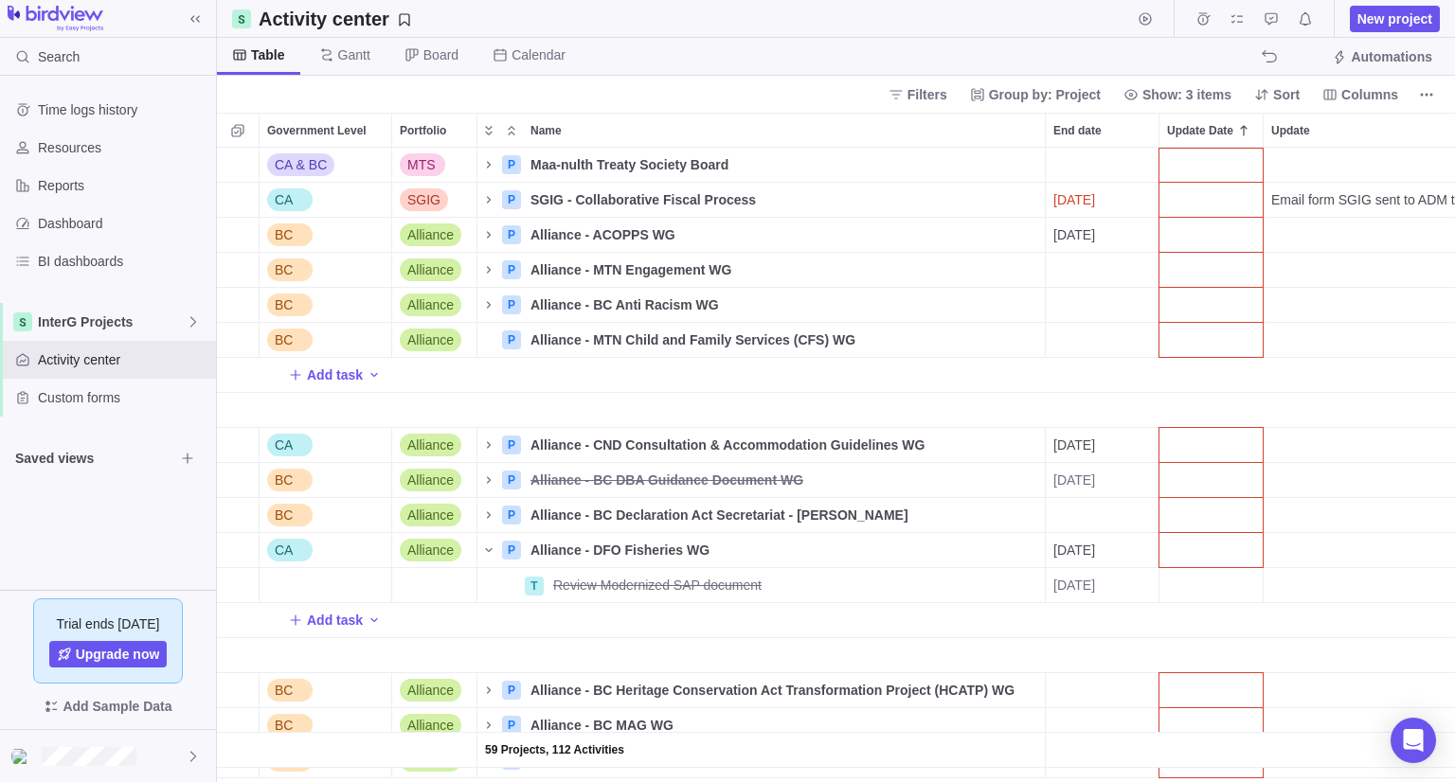
click at [671, 94] on div "Filters Group by: Project Show: 3 items Sort Columns" at bounding box center [836, 94] width 1238 height 37
click at [1247, 11] on span "My assignments" at bounding box center [1237, 19] width 27 height 27
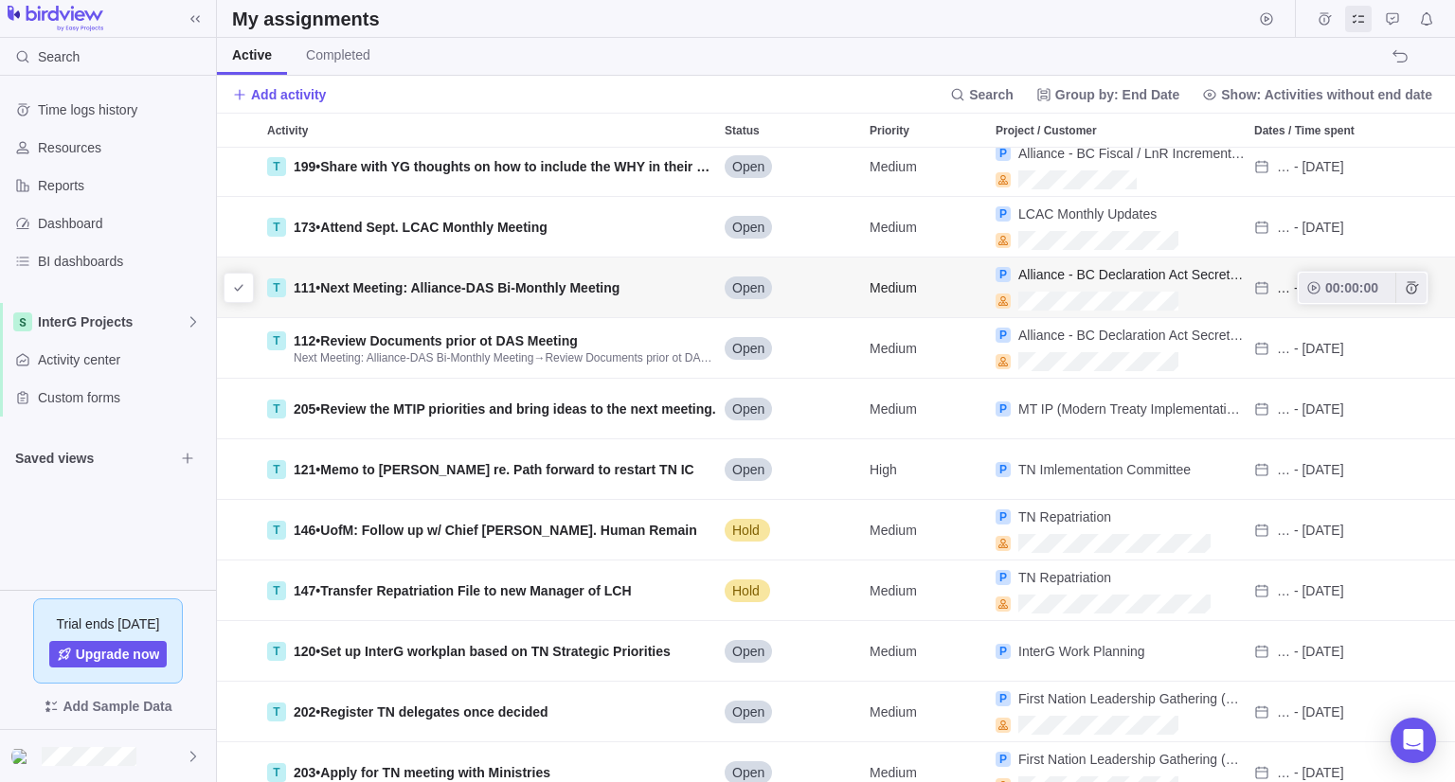
scroll to position [117, 0]
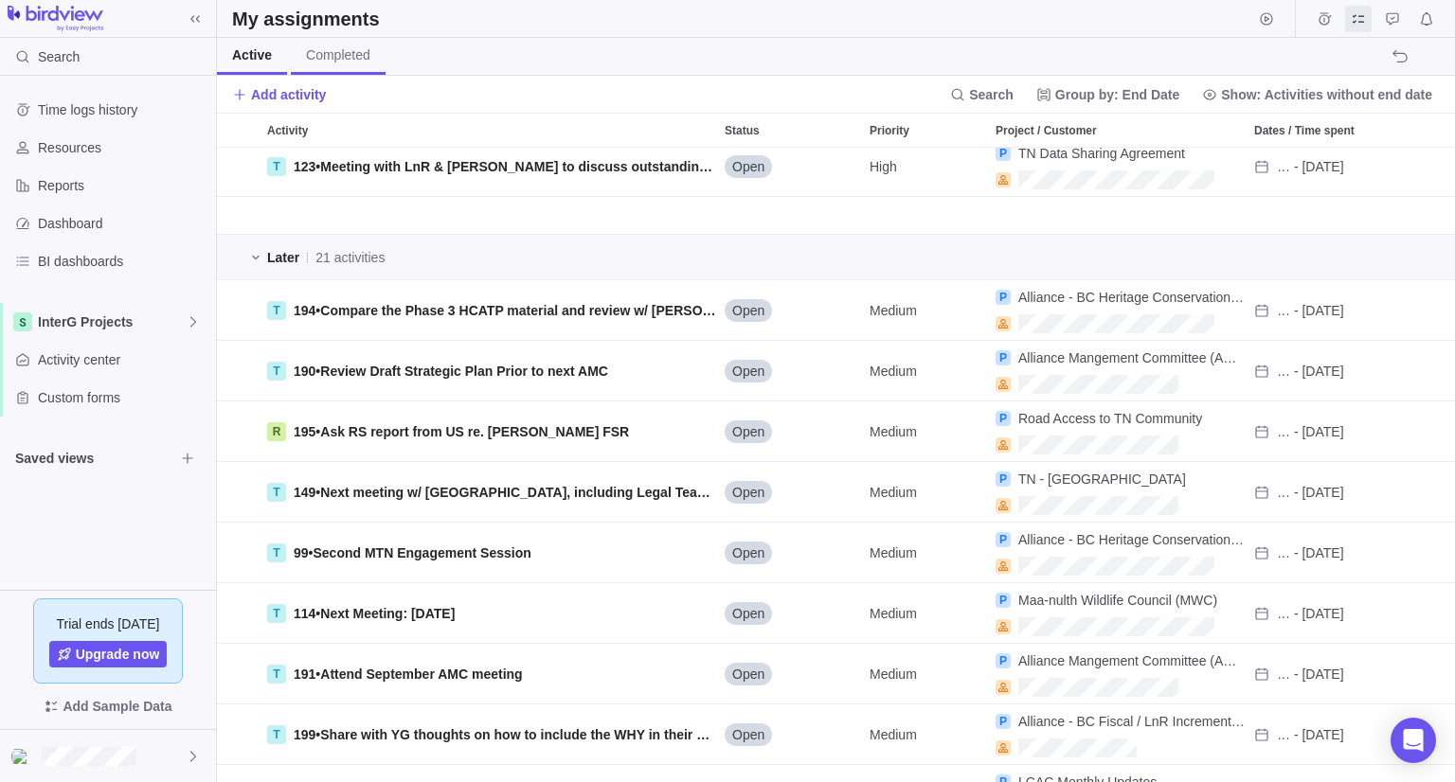
click at [343, 62] on span "Completed" at bounding box center [338, 54] width 64 height 19
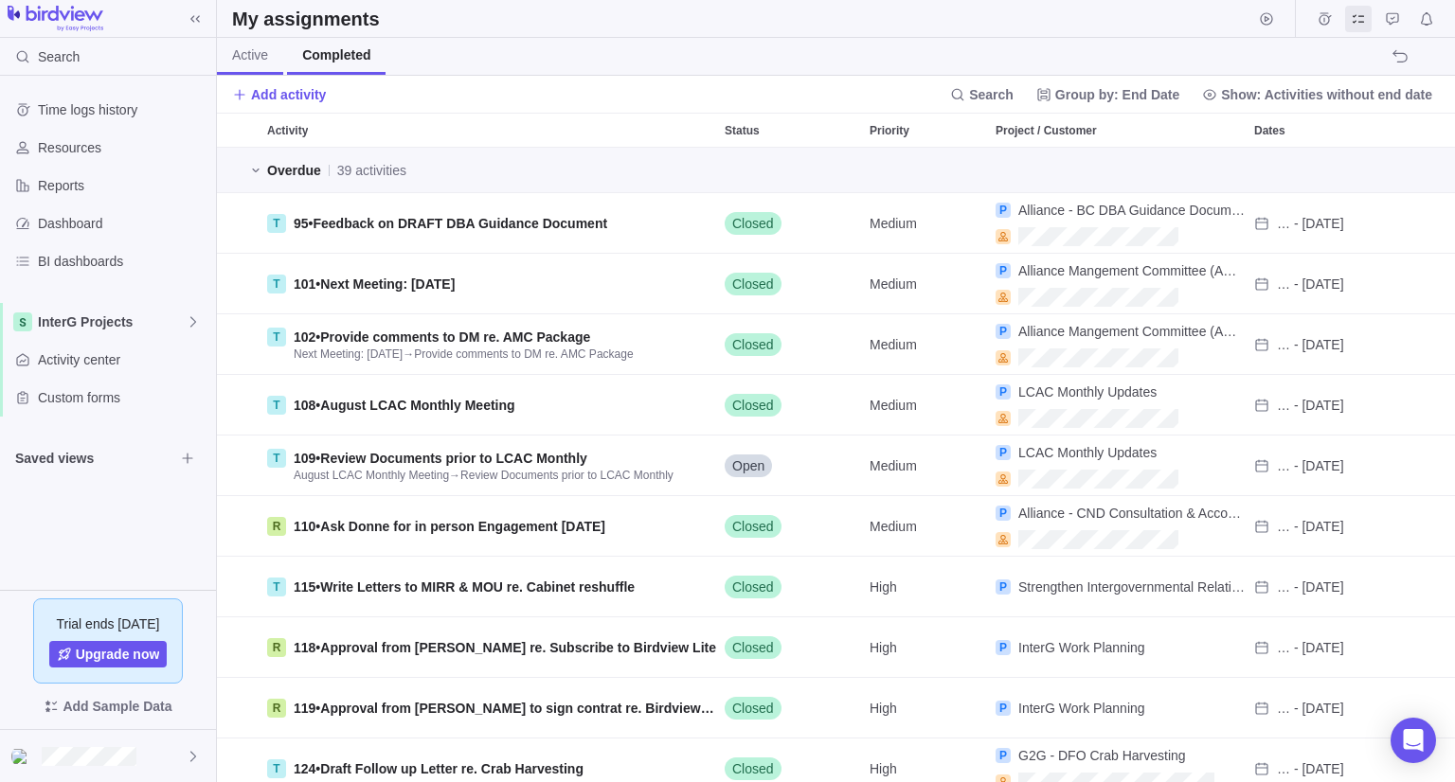
click at [250, 60] on span "Active" at bounding box center [250, 54] width 36 height 19
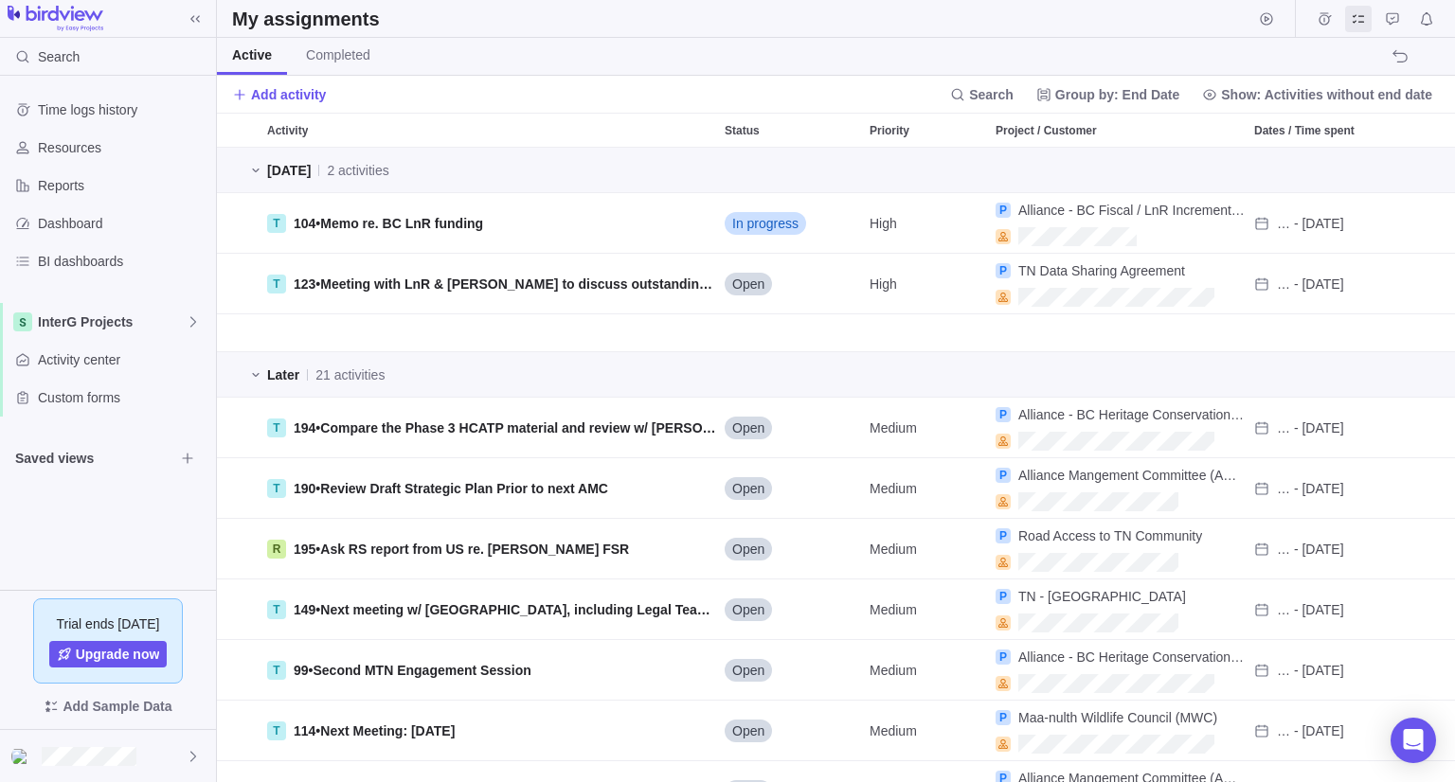
scroll to position [619, 1224]
click at [1319, 20] on icon "Time logs" at bounding box center [1324, 18] width 12 height 12
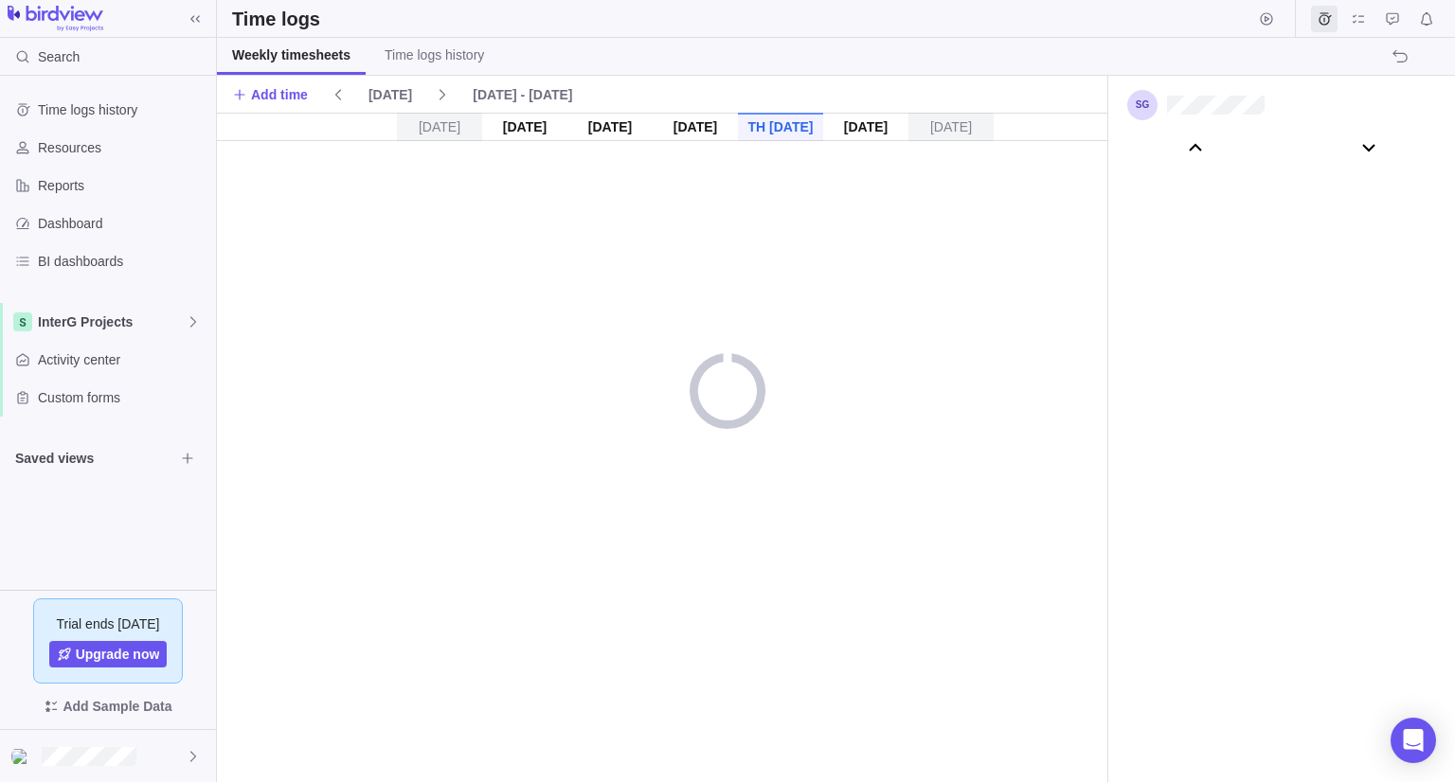
scroll to position [105603, 0]
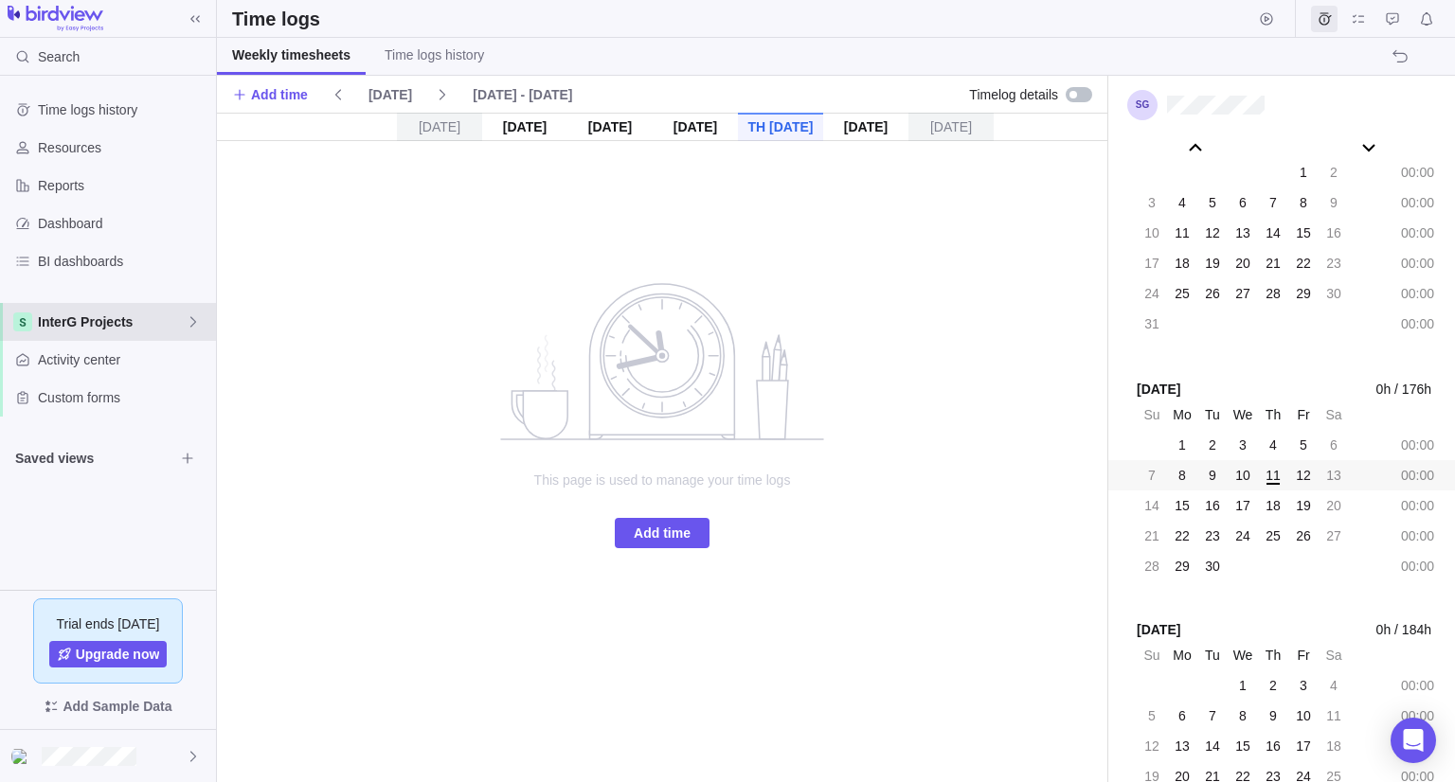
click at [106, 326] on span "InterG Projects" at bounding box center [112, 322] width 148 height 19
click at [98, 362] on span "InterG Projects" at bounding box center [108, 366] width 116 height 19
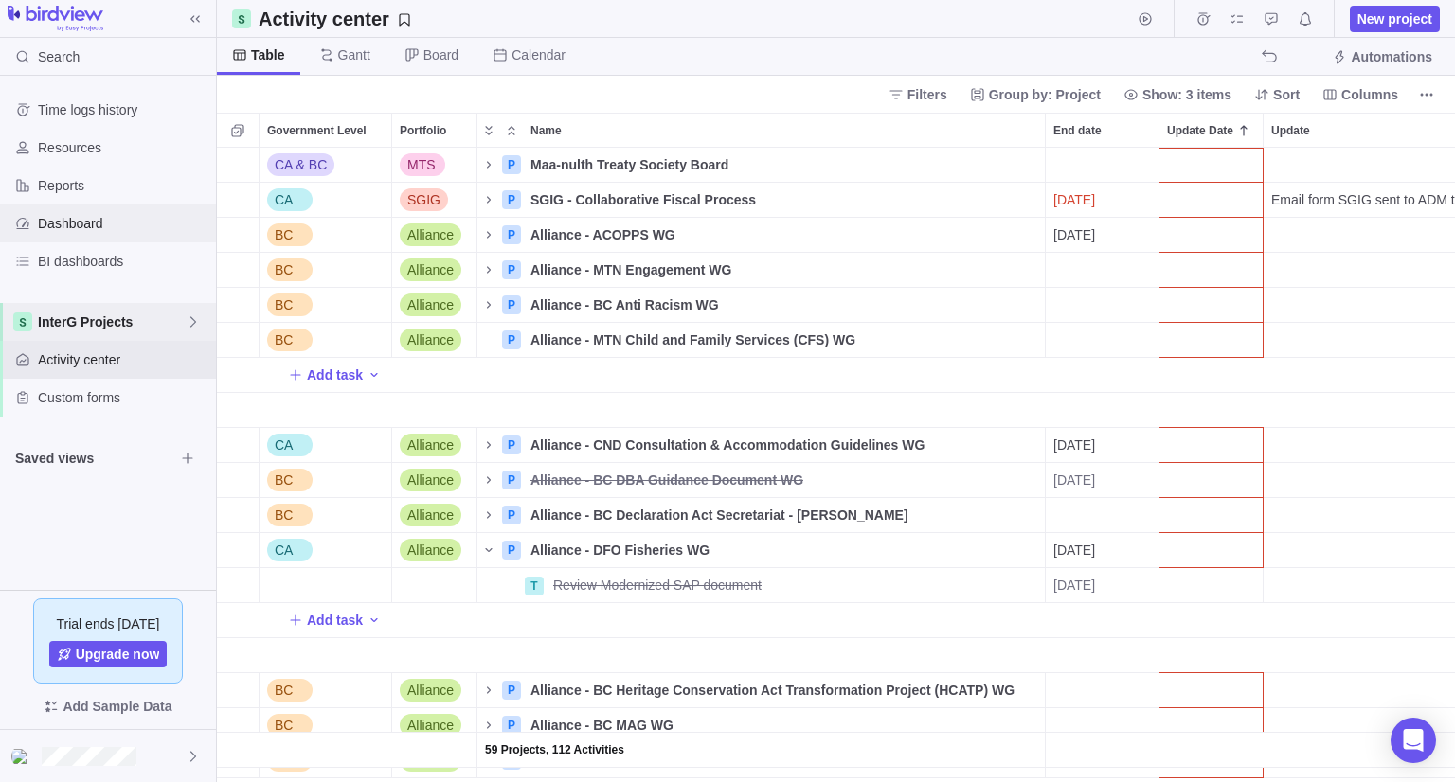
scroll to position [15, 15]
click at [90, 152] on span "Resources" at bounding box center [123, 147] width 170 height 19
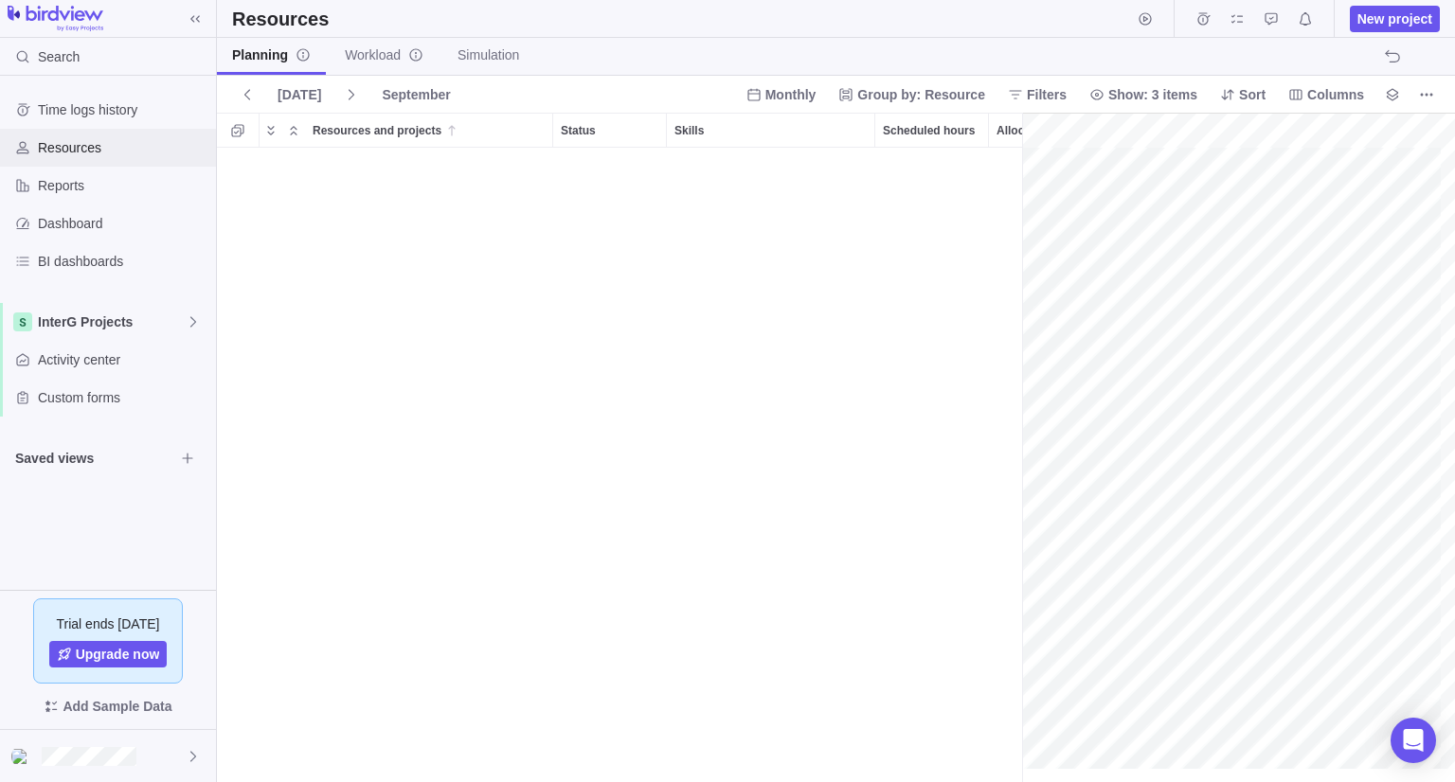
scroll to position [3220, 143]
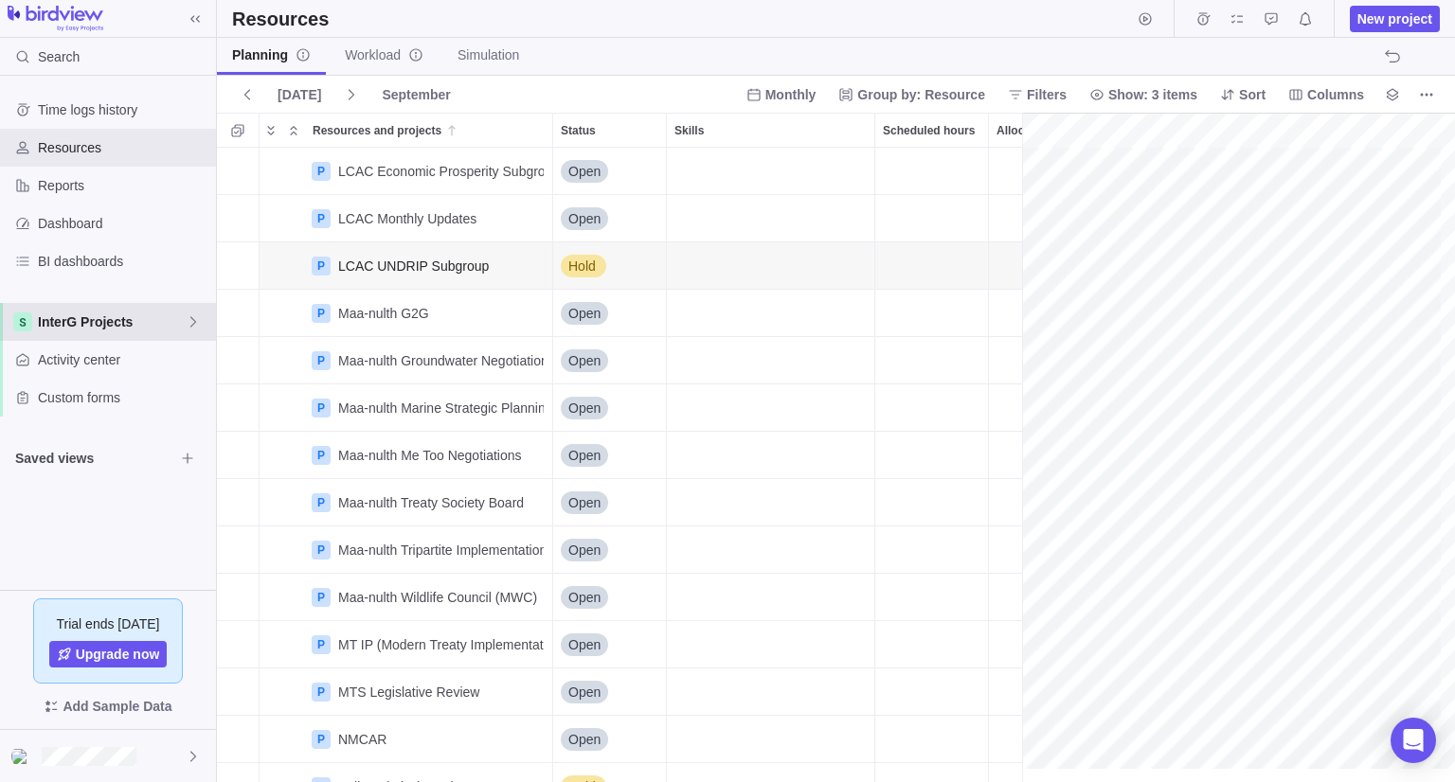
click at [98, 334] on div "InterG Projects" at bounding box center [108, 322] width 216 height 38
click at [98, 363] on span "InterG Projects" at bounding box center [108, 366] width 116 height 19
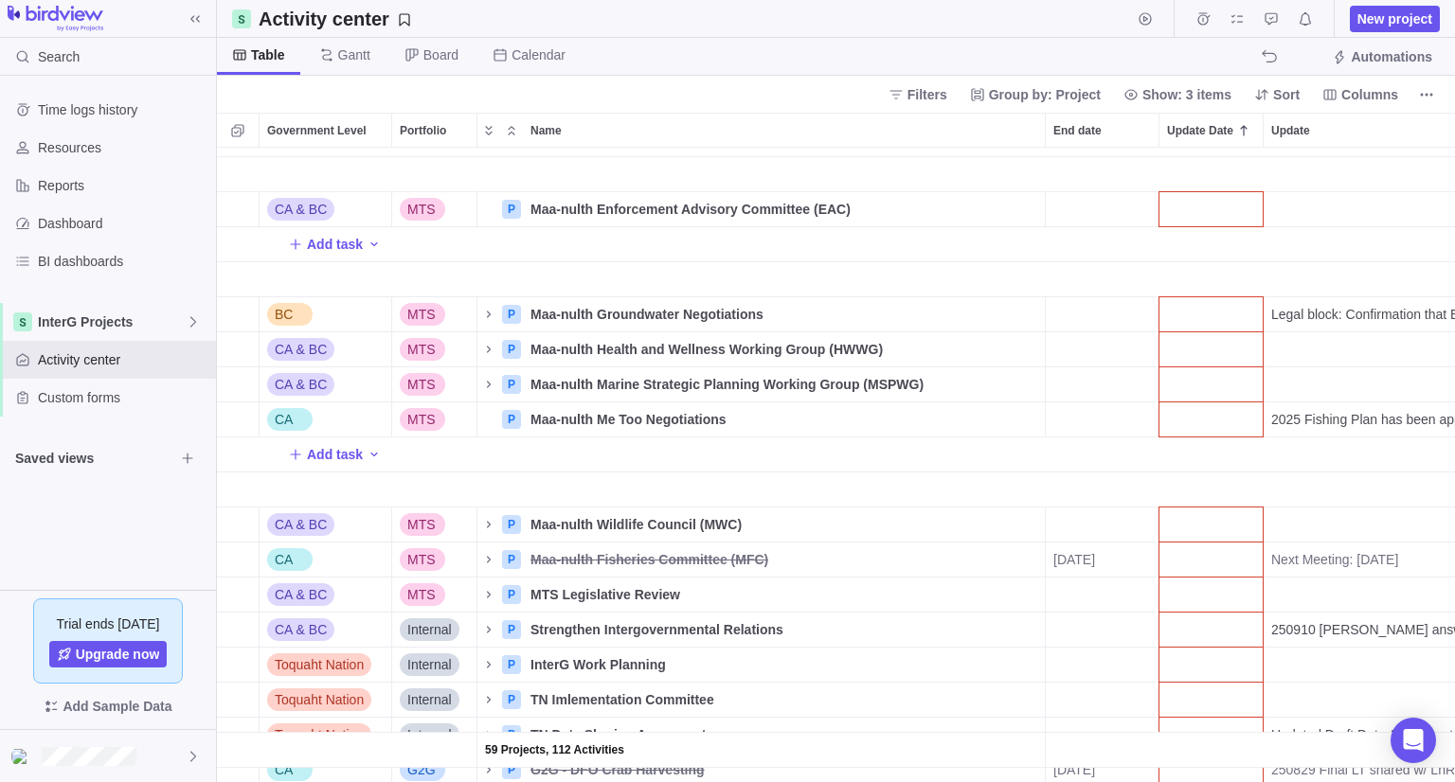
scroll to position [1610, 0]
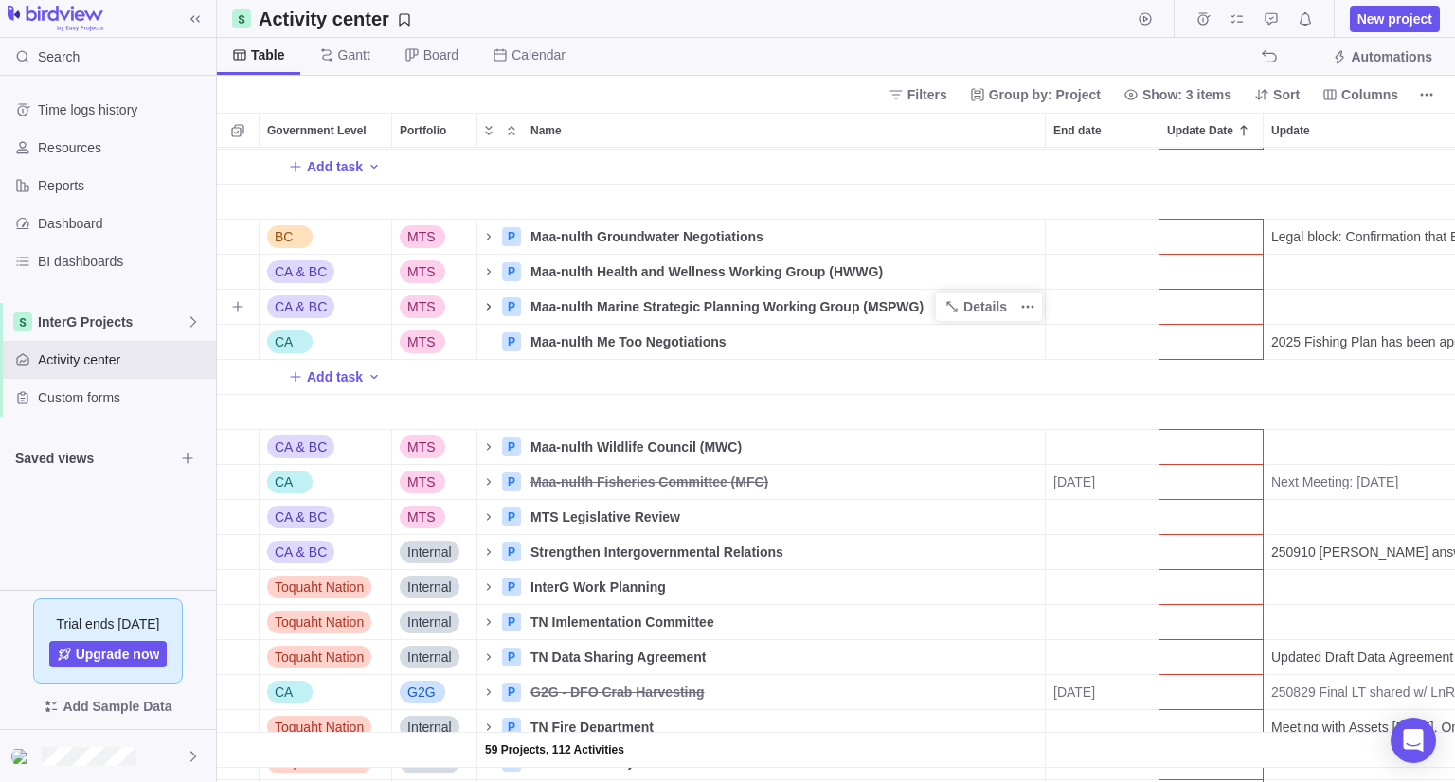
click at [487, 303] on icon "Name" at bounding box center [488, 306] width 15 height 15
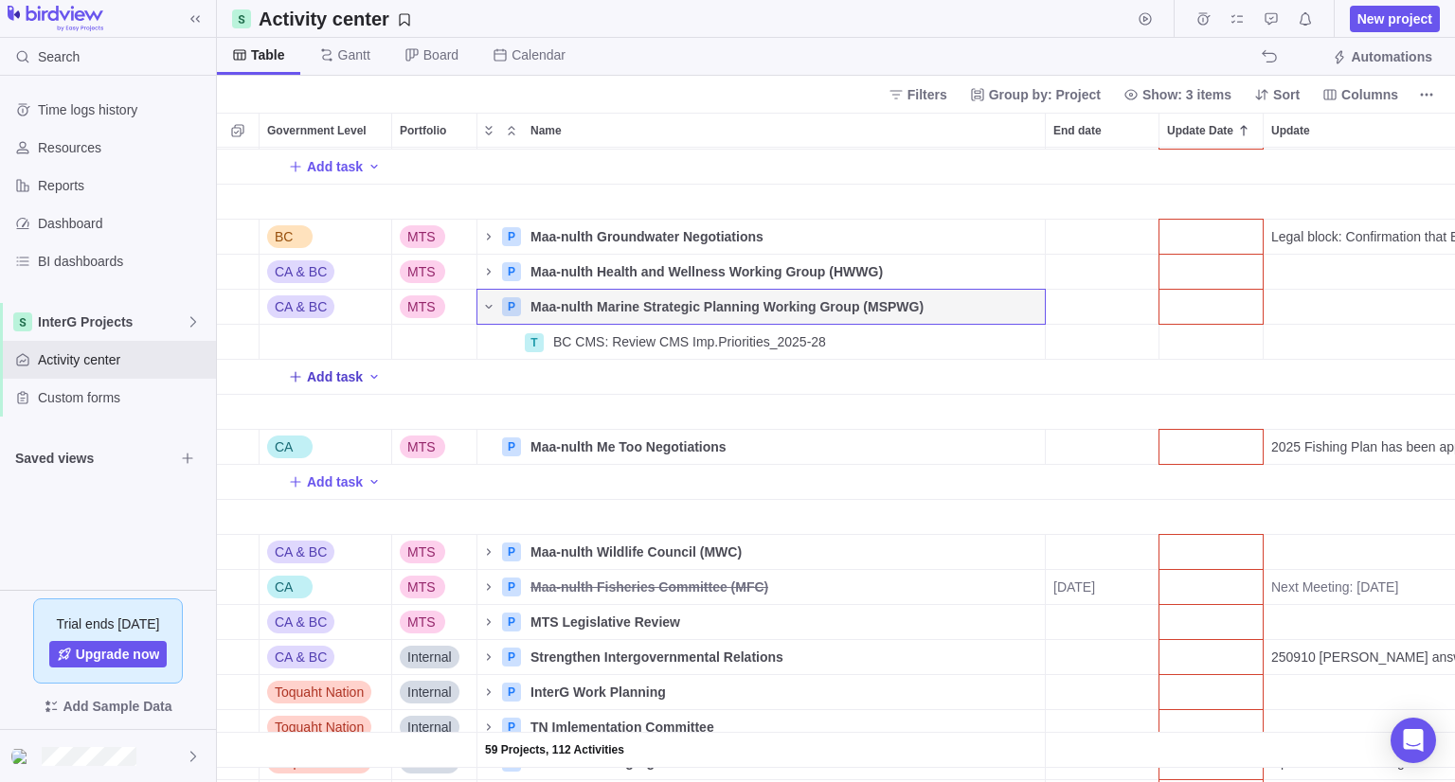
click at [334, 380] on span "Add task" at bounding box center [335, 376] width 56 height 19
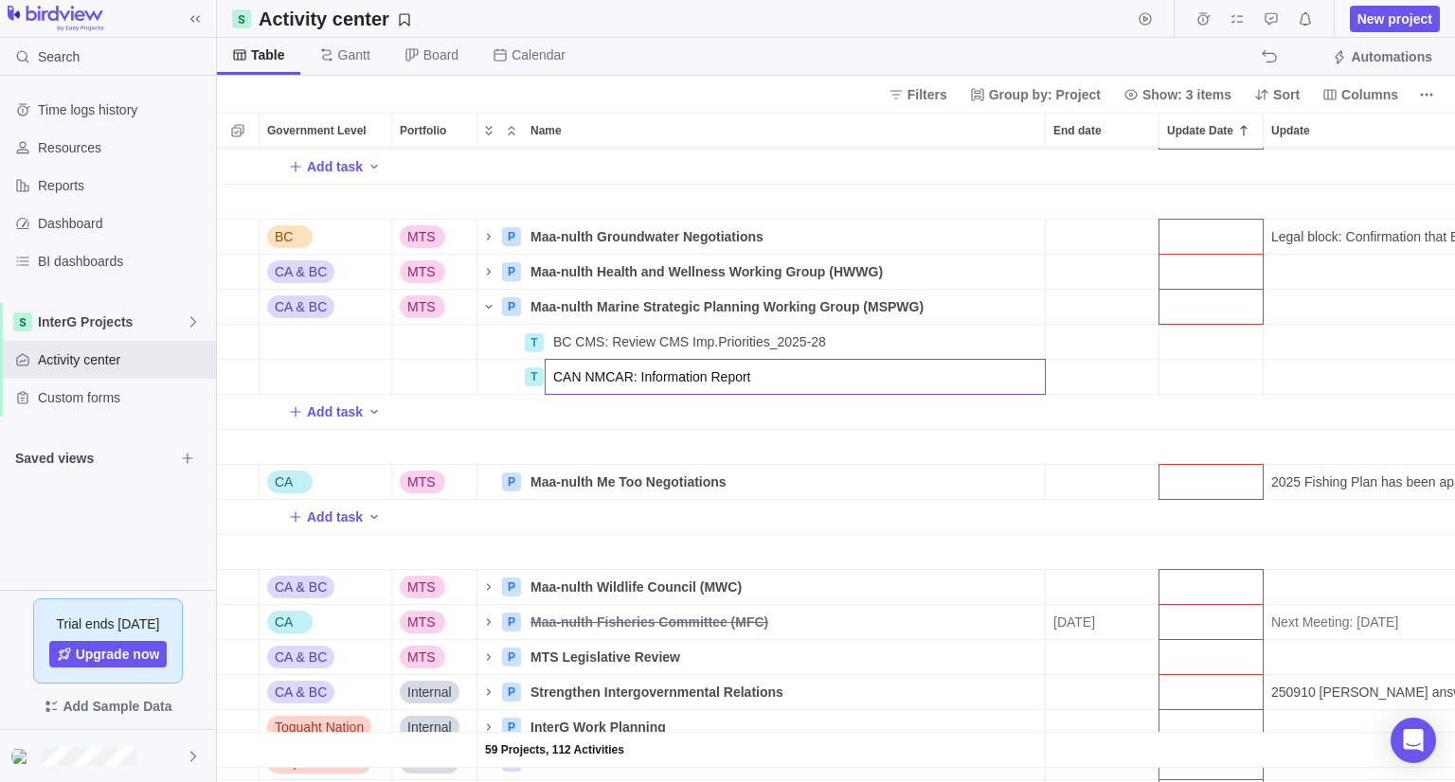
click at [1095, 384] on div "59 Projects, 112 Activities CA & BC MTS P Maa-nulth Enforcement Advisory Commit…" at bounding box center [836, 465] width 1238 height 635
click at [1095, 379] on div "End date" at bounding box center [1102, 377] width 113 height 34
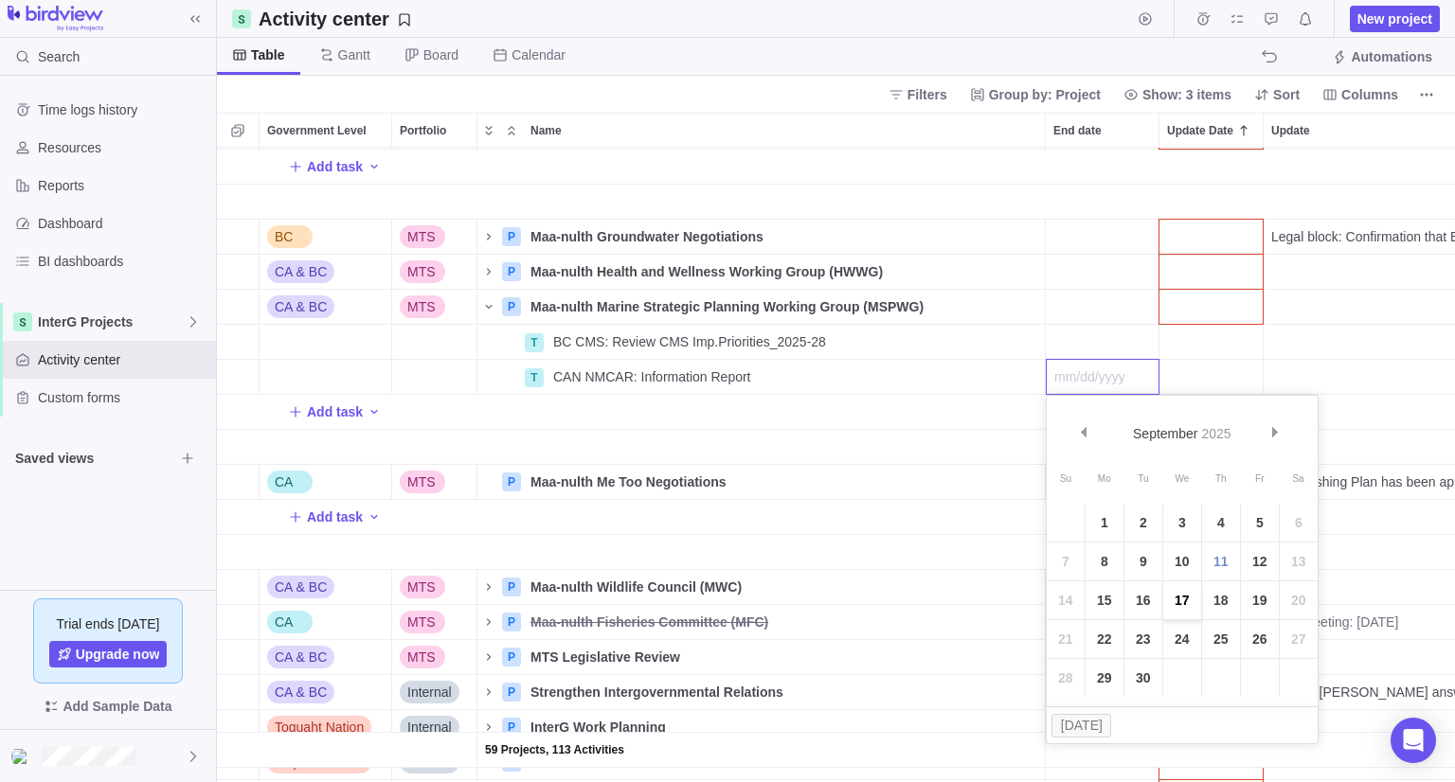
click at [1190, 606] on link "17" at bounding box center [1182, 601] width 38 height 38
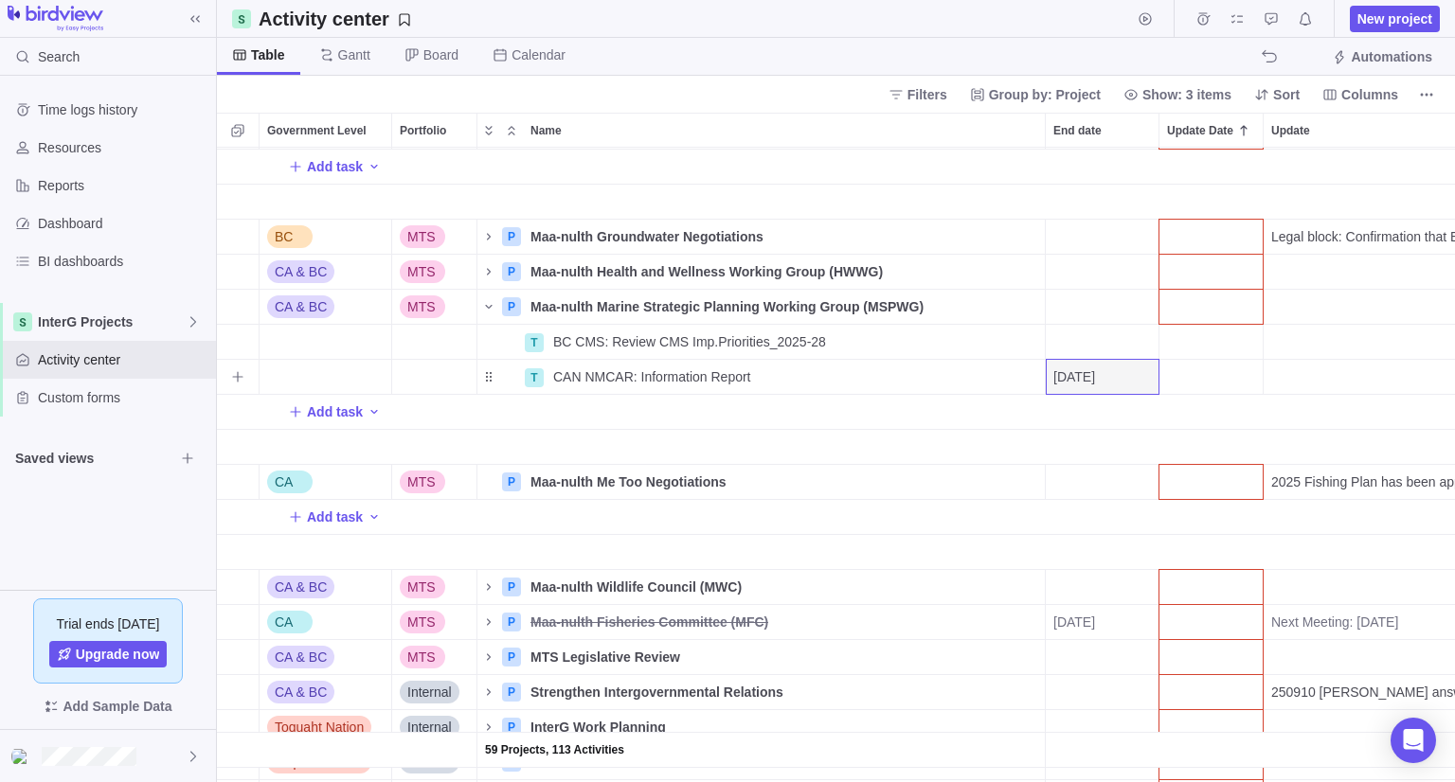
click at [1095, 369] on span "[DATE]" at bounding box center [1074, 376] width 42 height 19
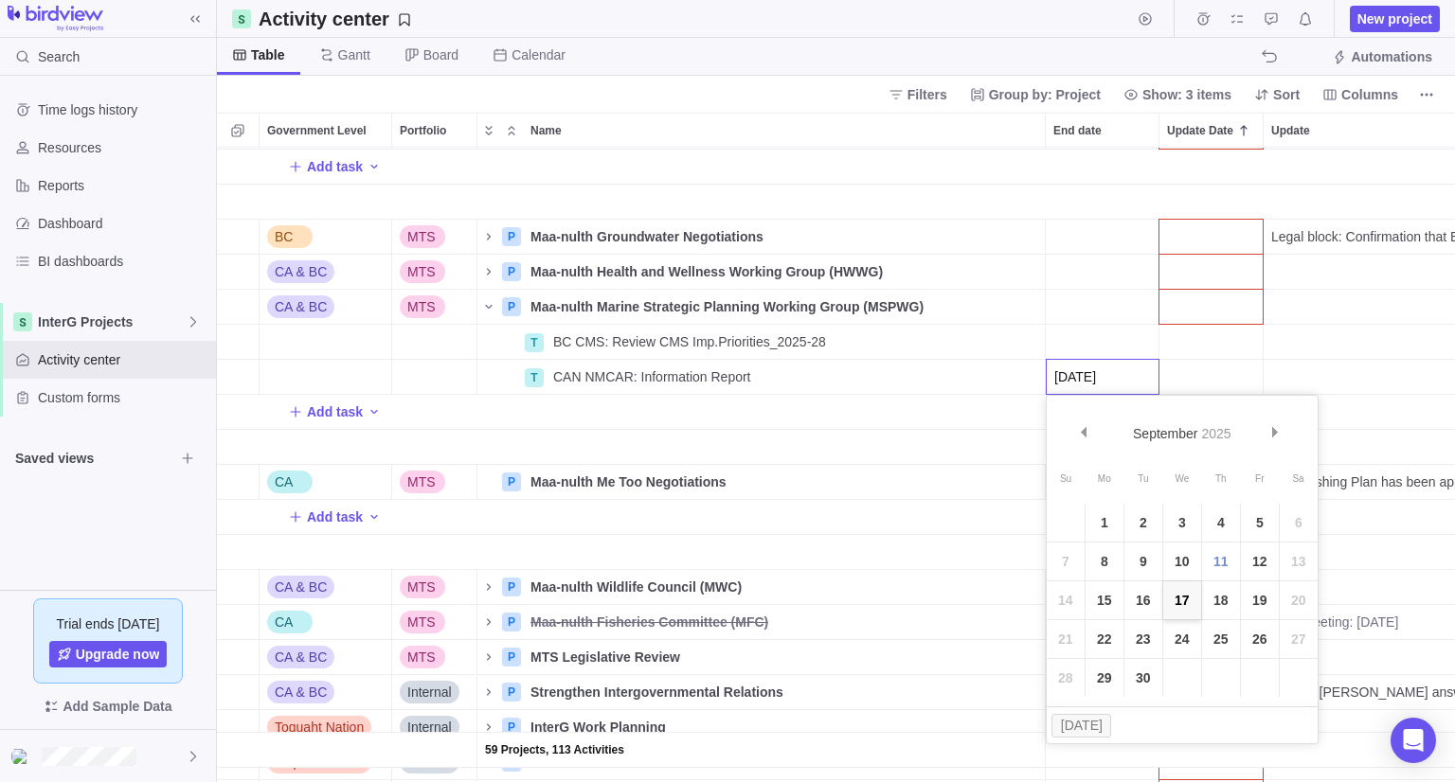
click at [1190, 600] on link "17" at bounding box center [1182, 601] width 38 height 38
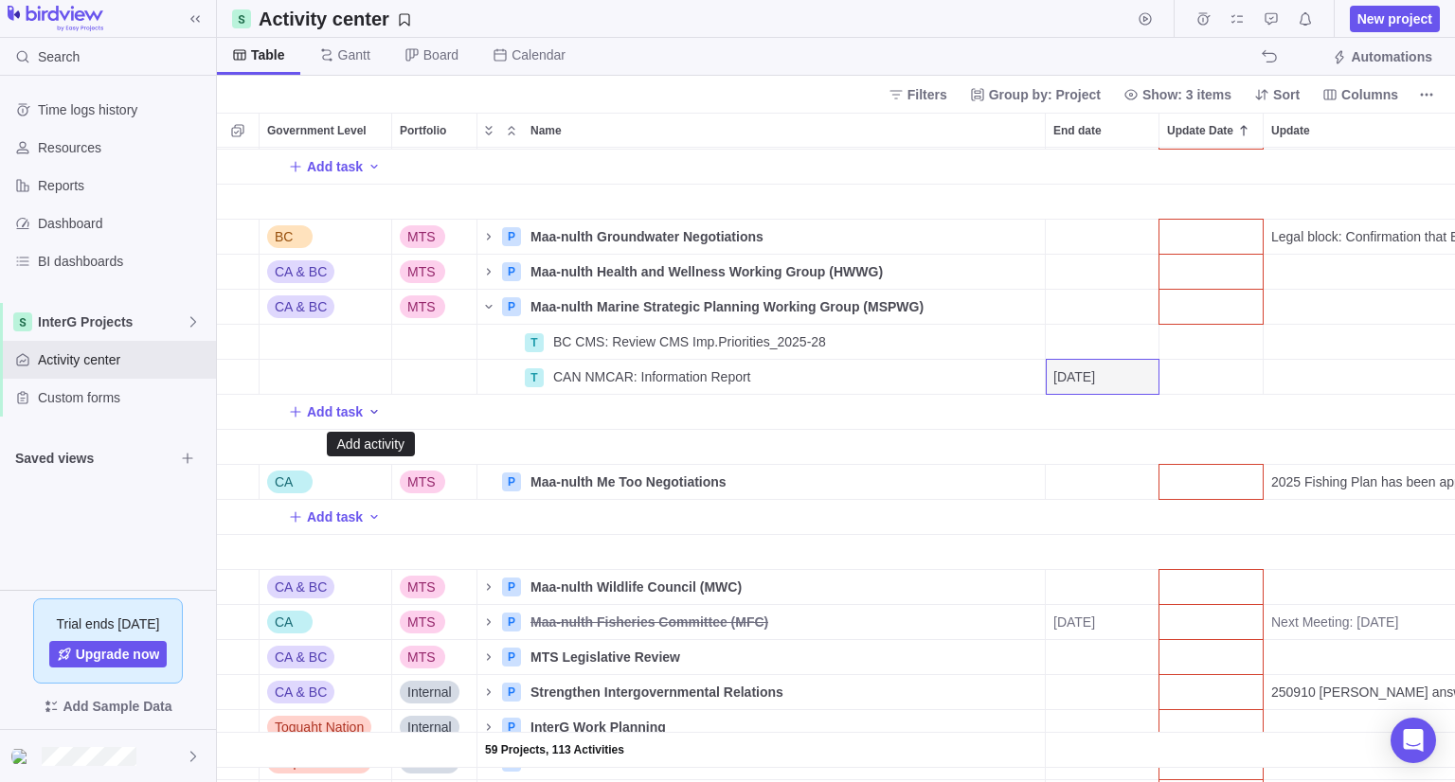
click at [370, 410] on icon "Add activity" at bounding box center [374, 411] width 15 height 15
click at [400, 458] on div "T Task" at bounding box center [418, 453] width 106 height 30
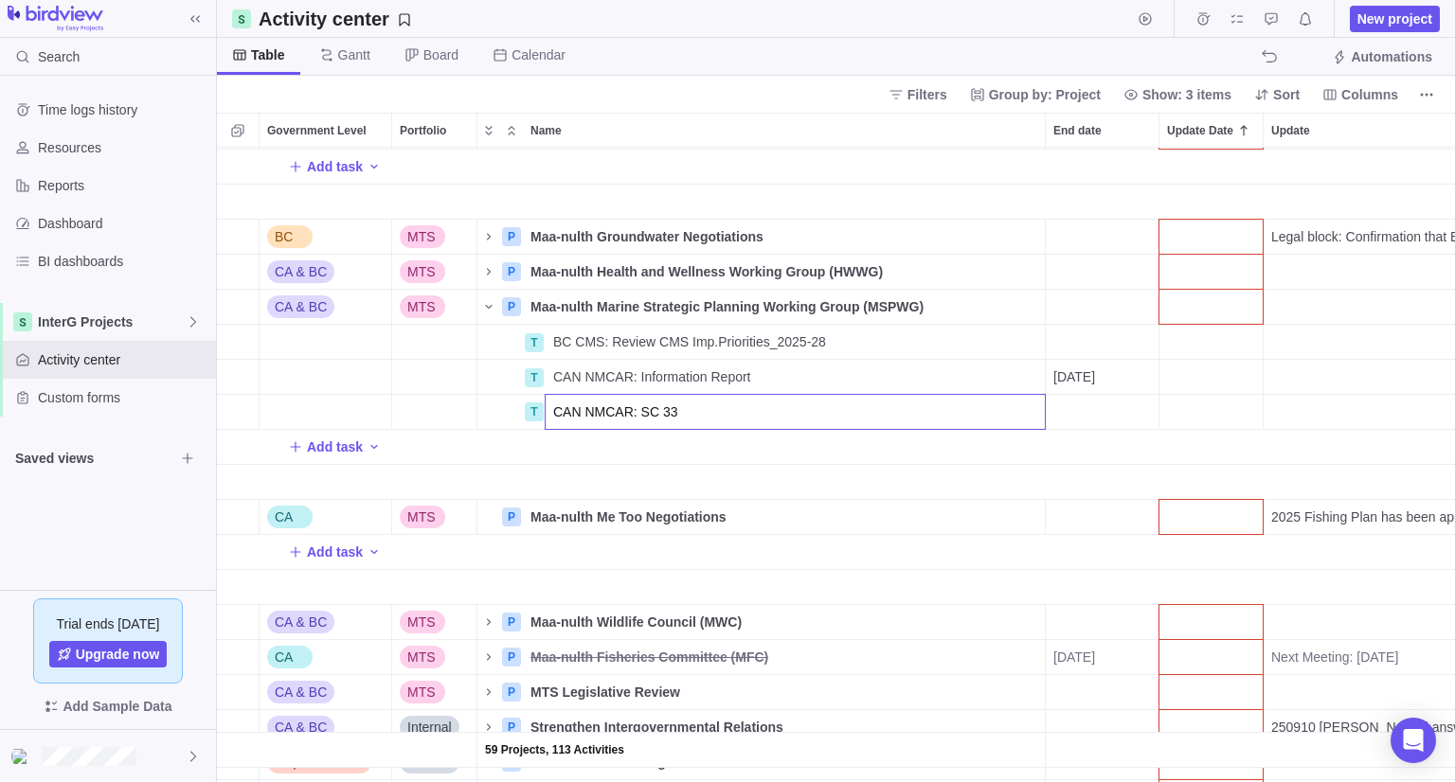
click at [1041, 409] on input "CAN NMCAR: SC 33" at bounding box center [795, 412] width 501 height 36
click at [1065, 422] on div "59 Projects, 113 Activities CA & BC MTS P Maa-nulth Enforcement Advisory Commit…" at bounding box center [836, 465] width 1238 height 635
click at [1120, 418] on div "End date" at bounding box center [1102, 412] width 113 height 34
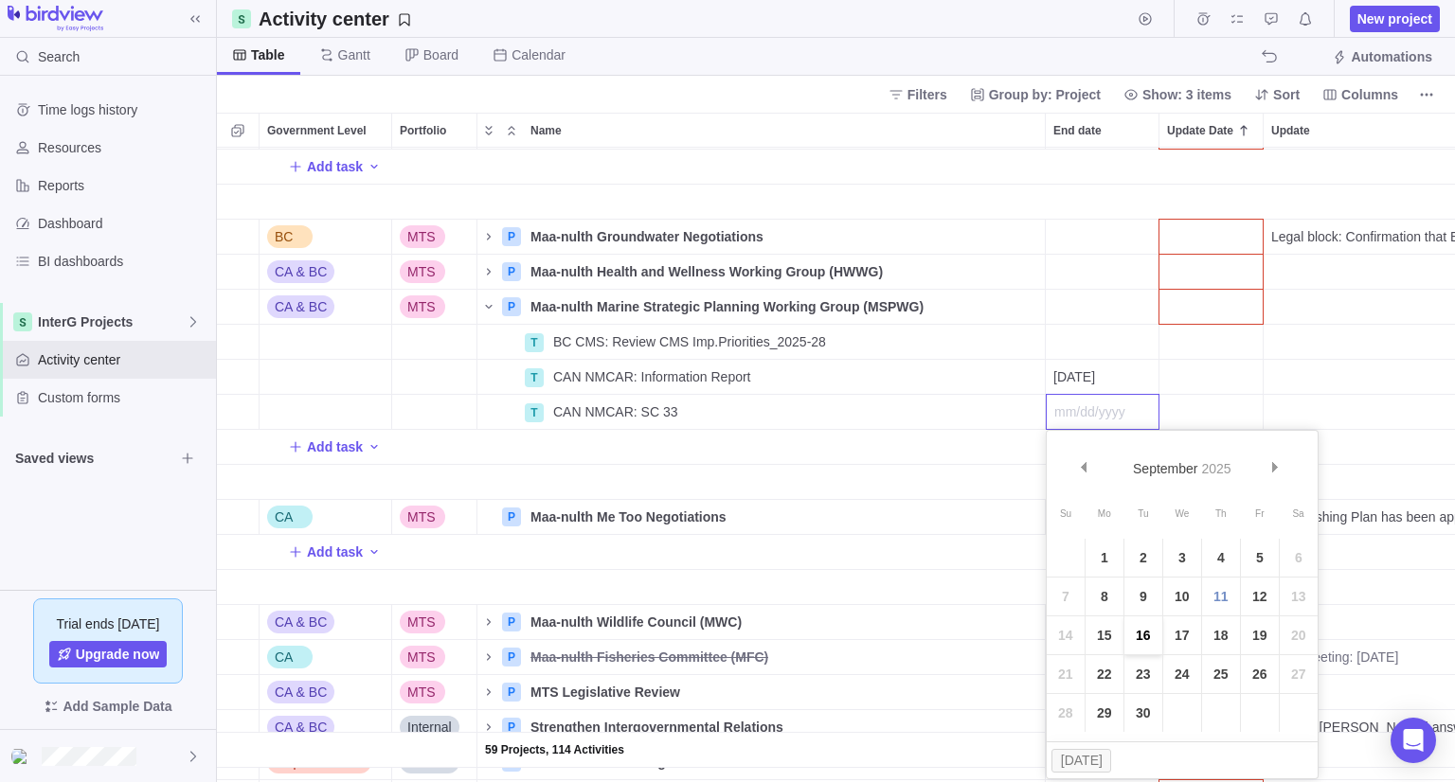
click at [1139, 634] on link "16" at bounding box center [1143, 636] width 38 height 38
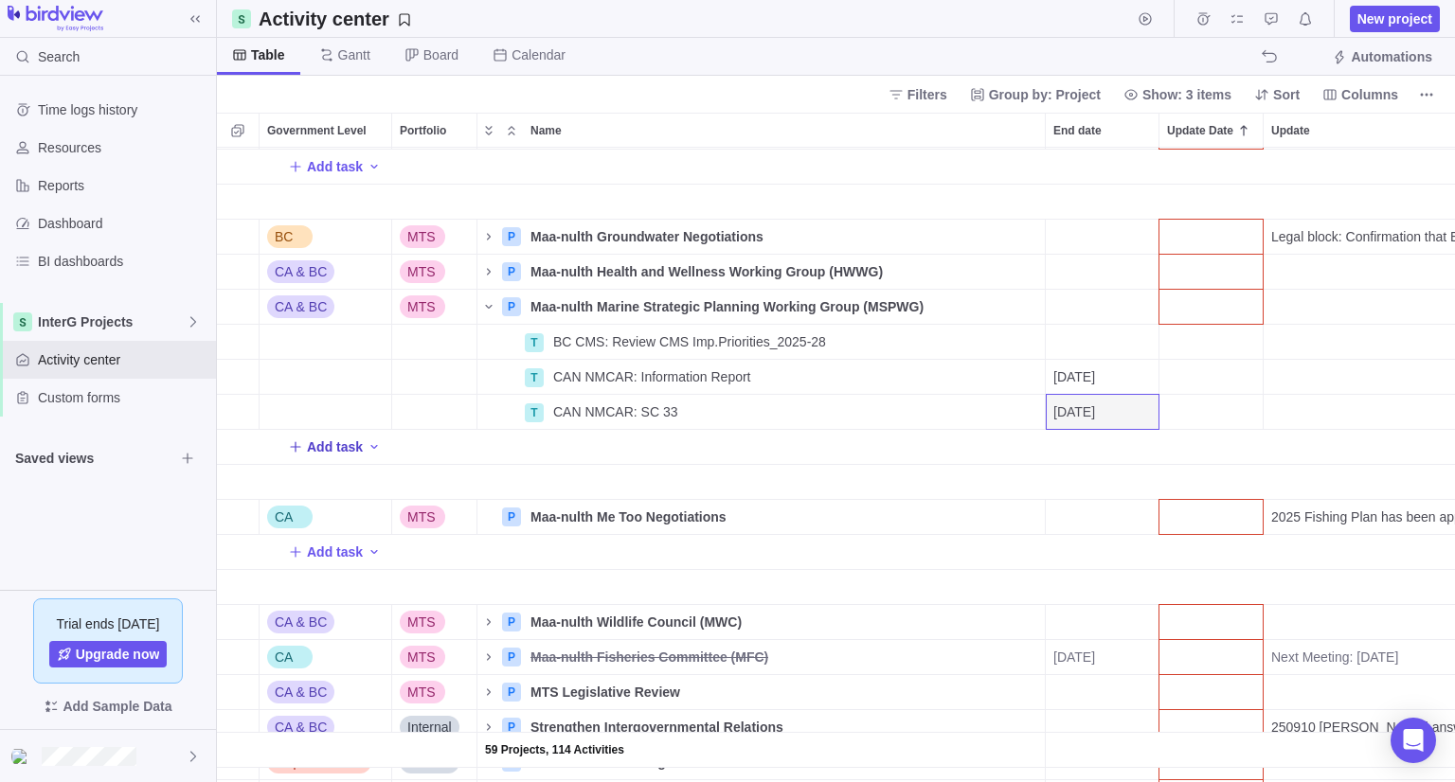
click at [349, 438] on span "Add task" at bounding box center [335, 447] width 56 height 19
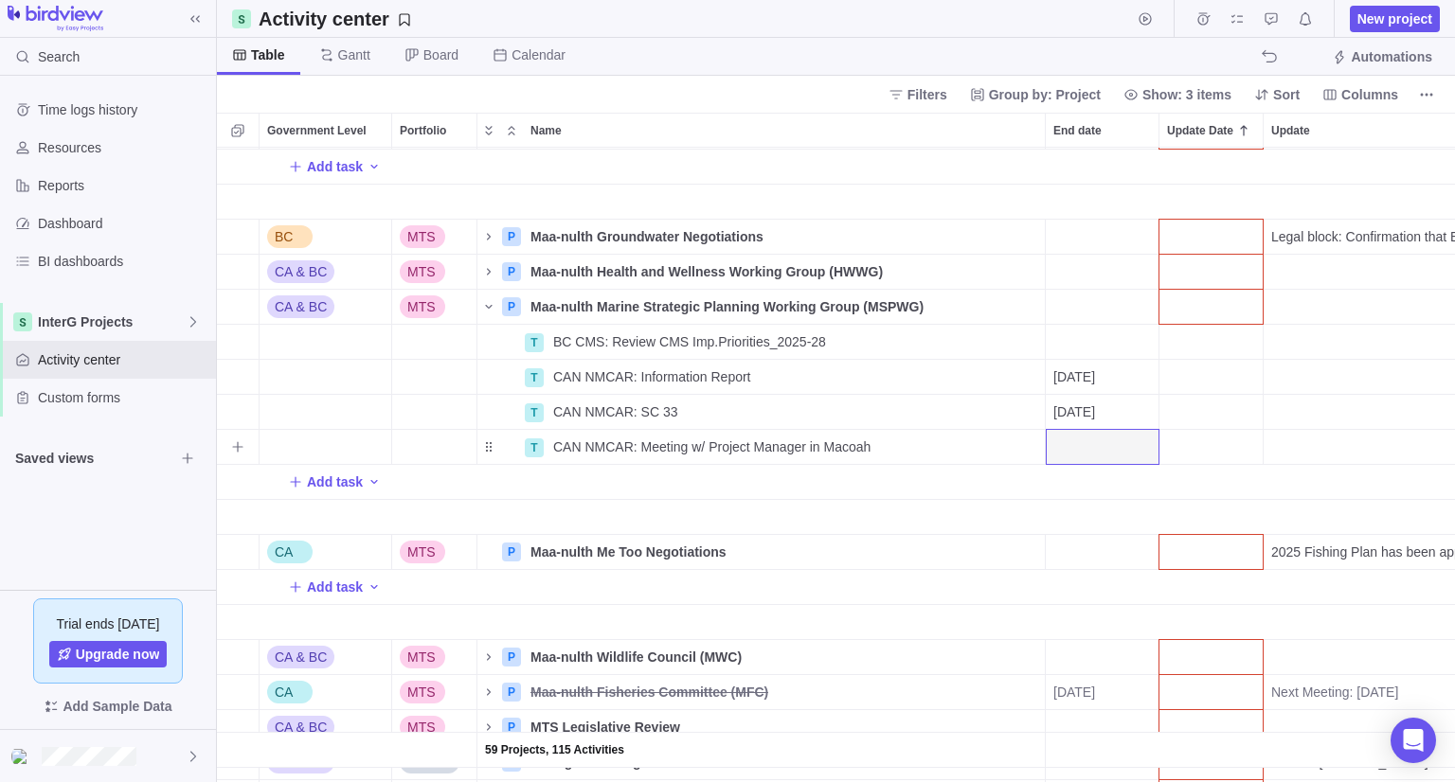
click at [1110, 452] on div "End date" at bounding box center [1102, 447] width 113 height 34
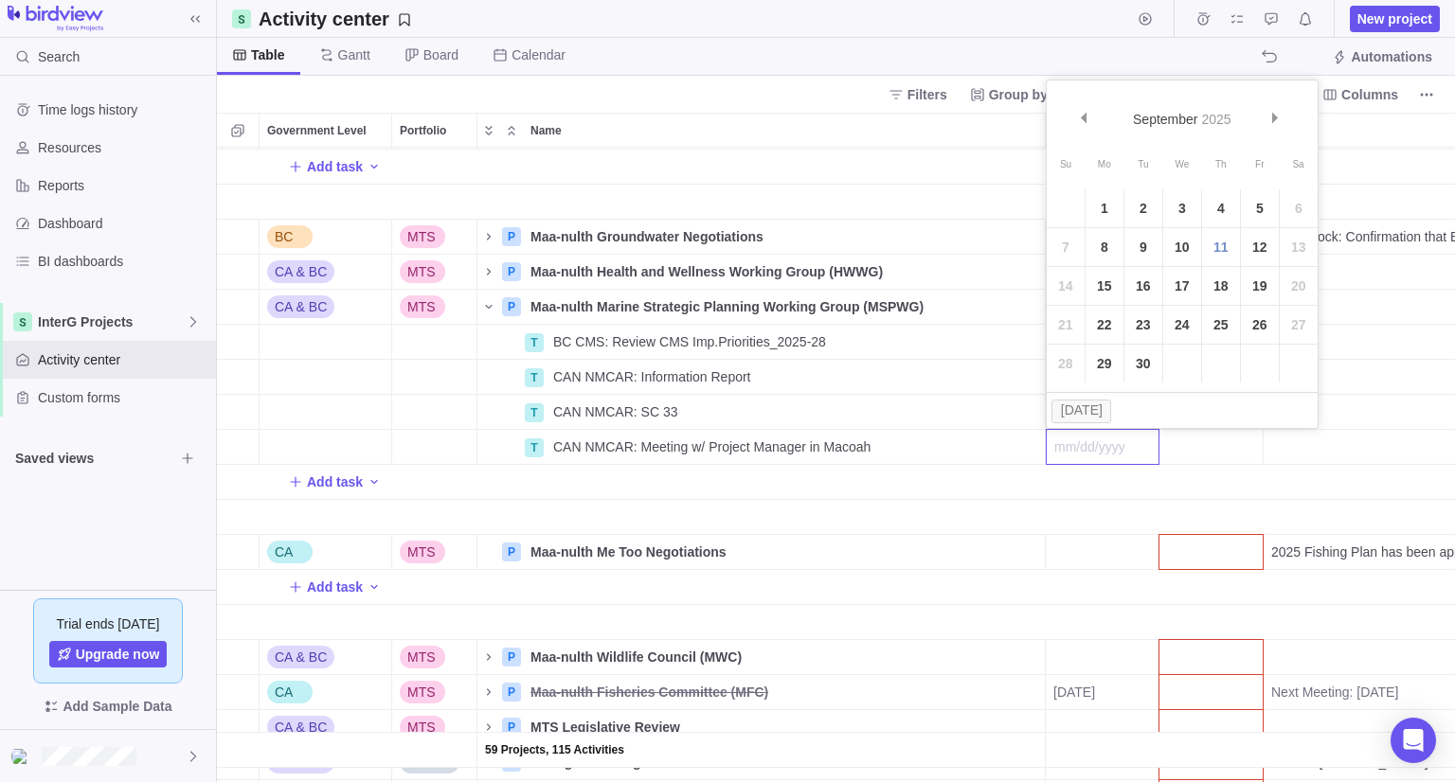
drag, startPoint x: 1255, startPoint y: 289, endPoint x: 1224, endPoint y: 333, distance: 54.4
click at [1255, 289] on link "19" at bounding box center [1260, 286] width 38 height 38
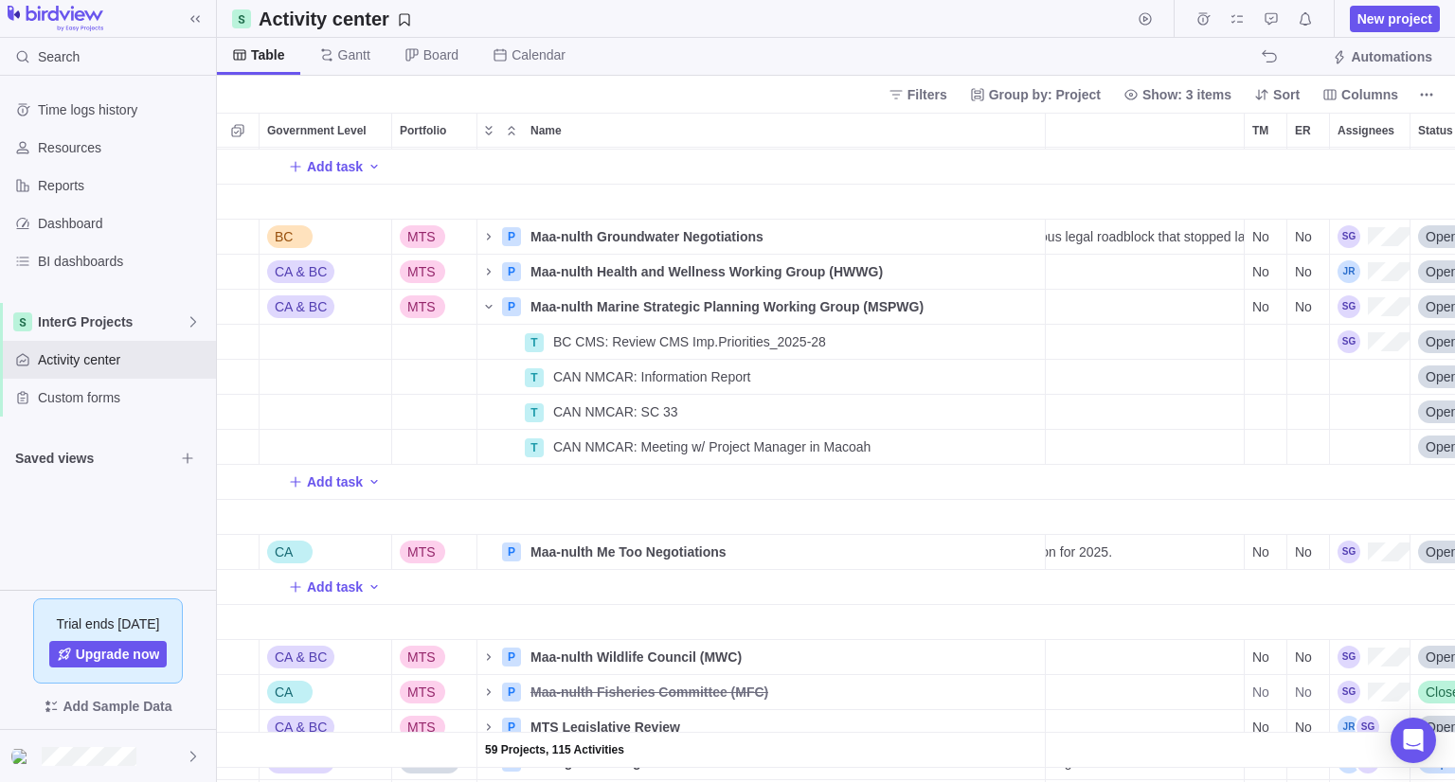
scroll to position [0, 850]
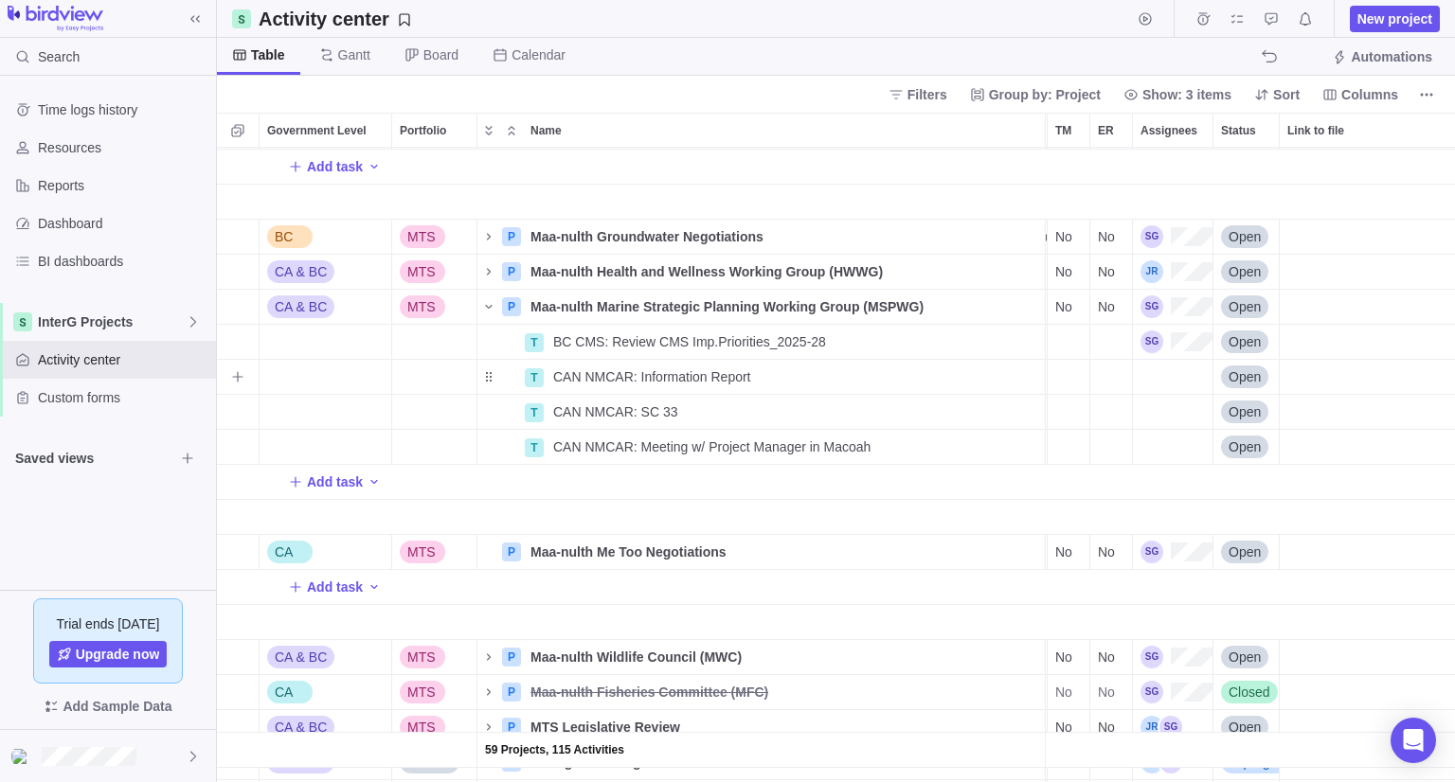
click at [1160, 387] on div "Assignees" at bounding box center [1173, 377] width 80 height 34
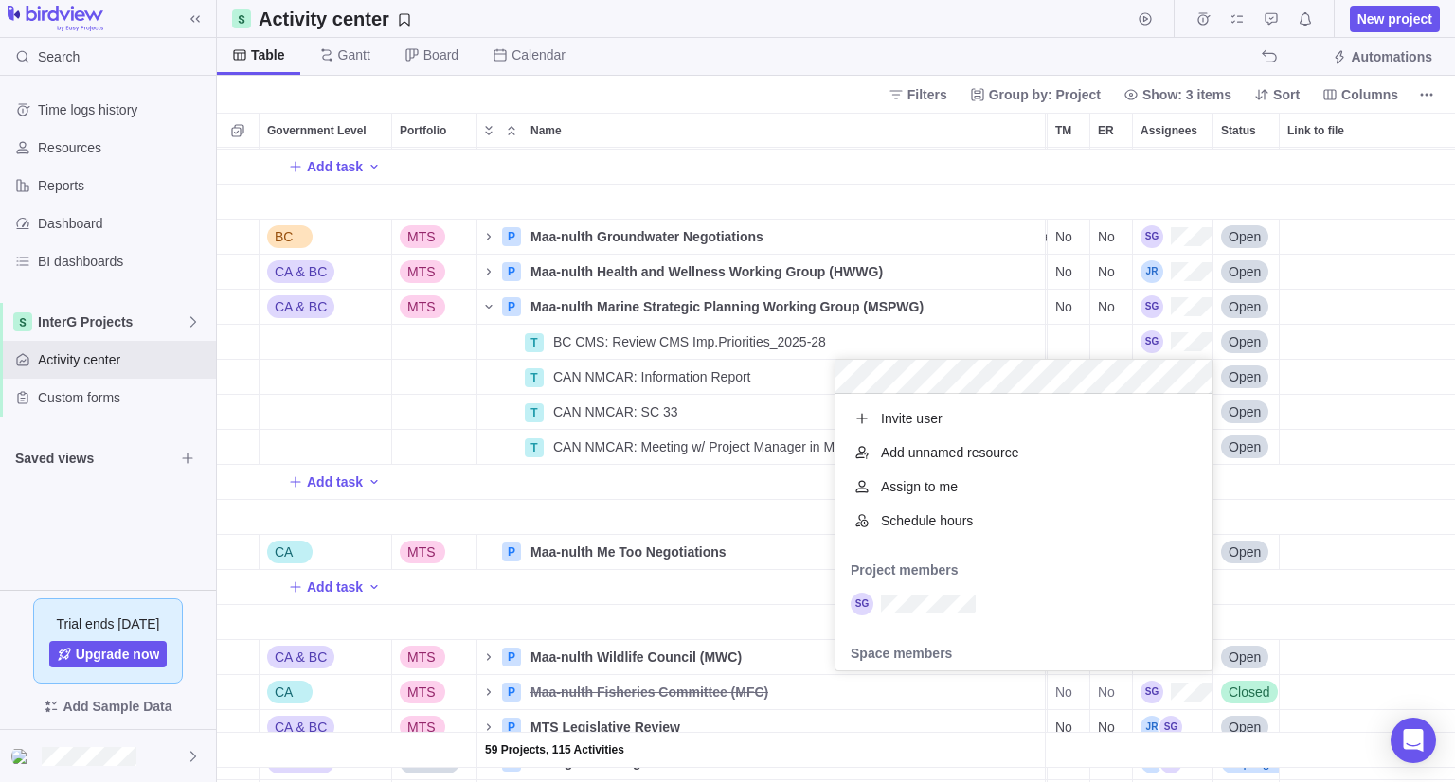
scroll to position [261, 363]
click at [1008, 599] on div "grid" at bounding box center [1023, 604] width 377 height 34
click at [1351, 403] on div "59 Projects, 115 Activities CA & BC MTS P Maa-nulth Enforcement Advisory Commit…" at bounding box center [836, 465] width 1238 height 635
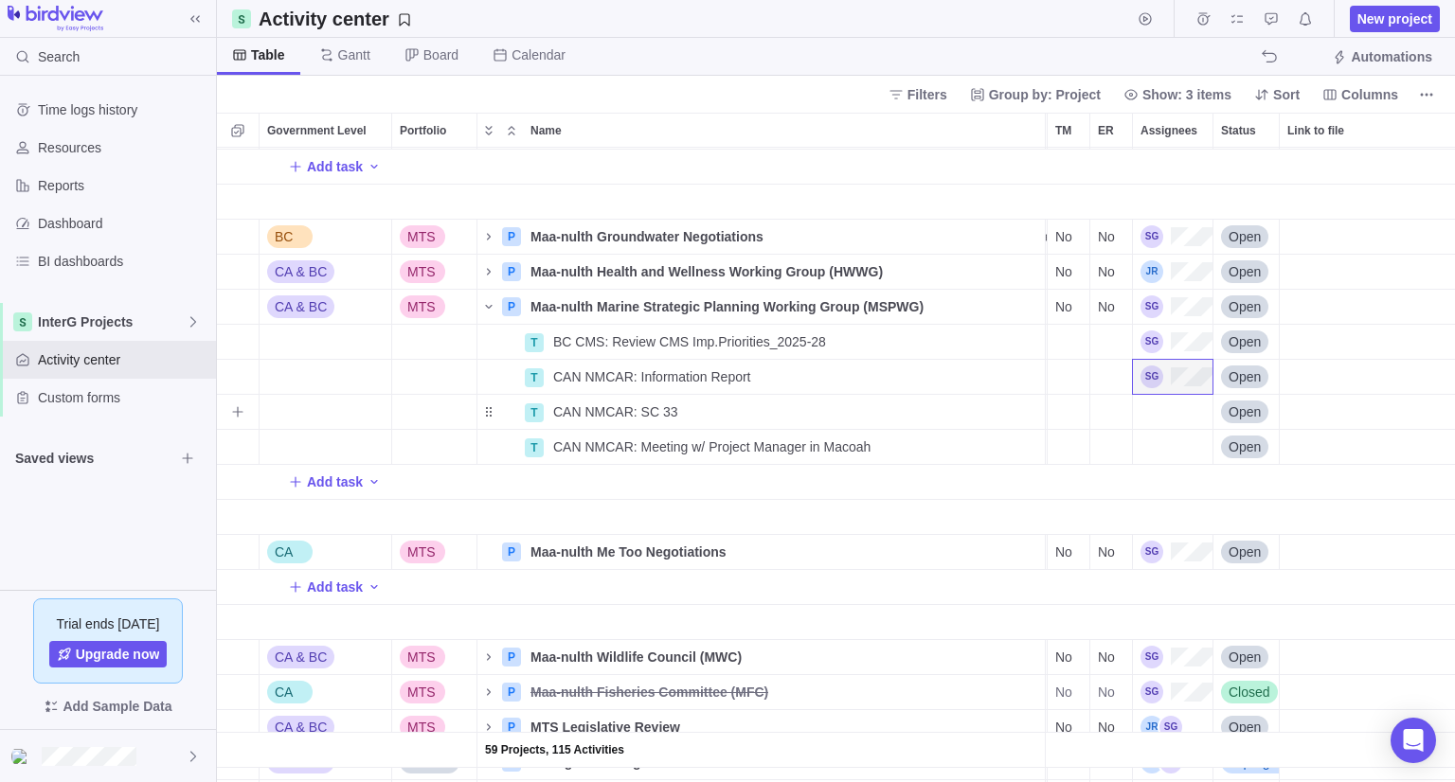
click at [1178, 414] on div "Assignees" at bounding box center [1173, 412] width 80 height 34
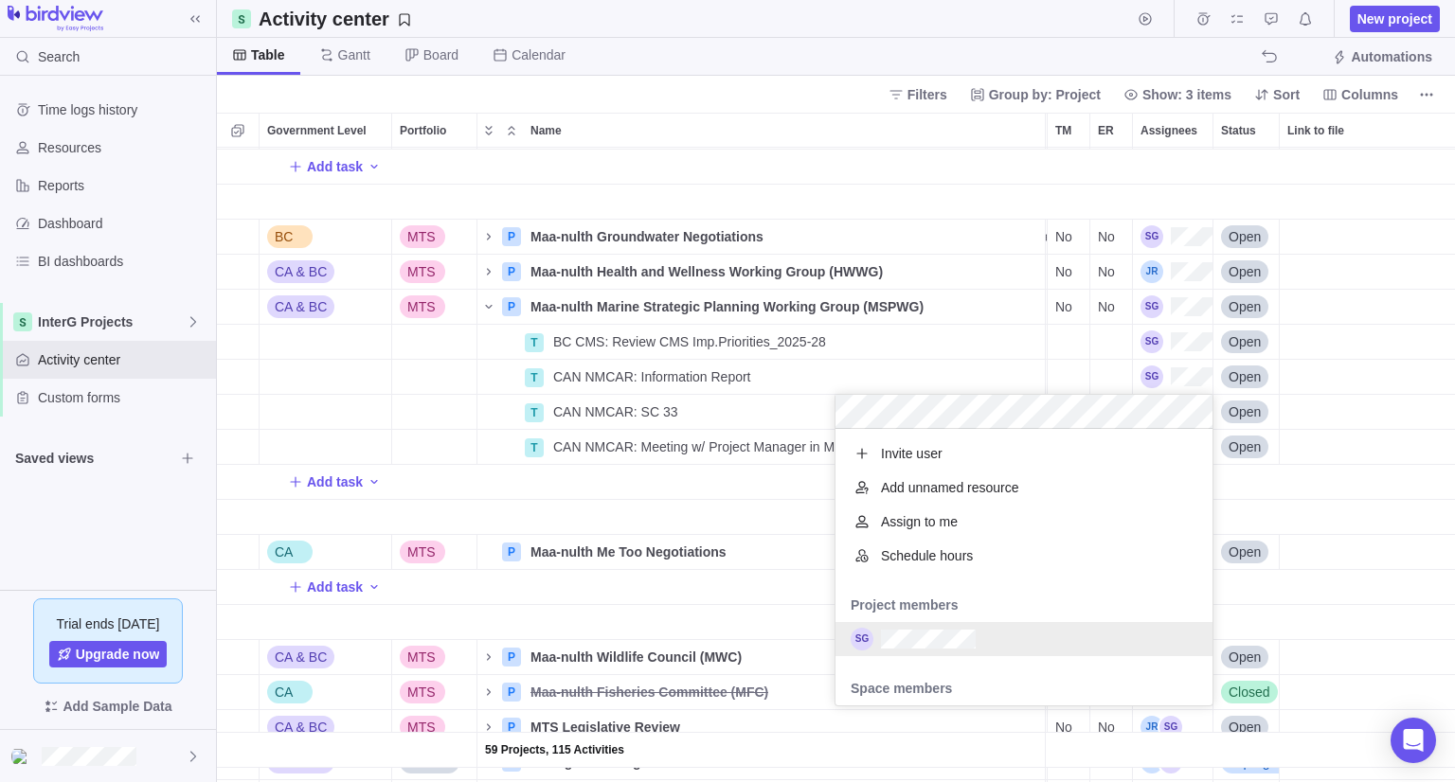
click at [981, 637] on div "grid" at bounding box center [1023, 639] width 377 height 34
click at [1424, 569] on div "59 Projects, 115 Activities CA & BC MTS P Maa-nulth Enforcement Advisory Commit…" at bounding box center [836, 465] width 1238 height 635
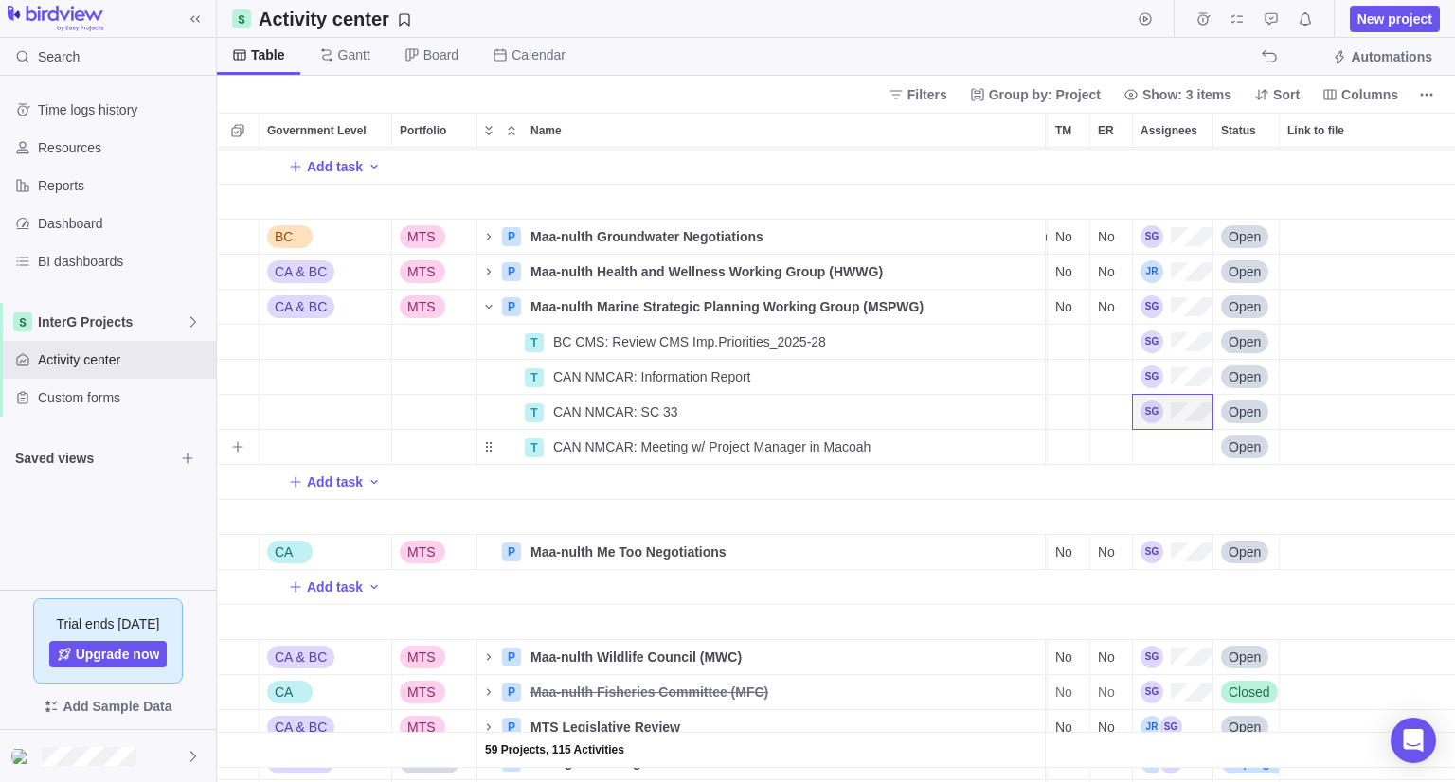
click at [1159, 453] on div "Assignees" at bounding box center [1173, 447] width 80 height 34
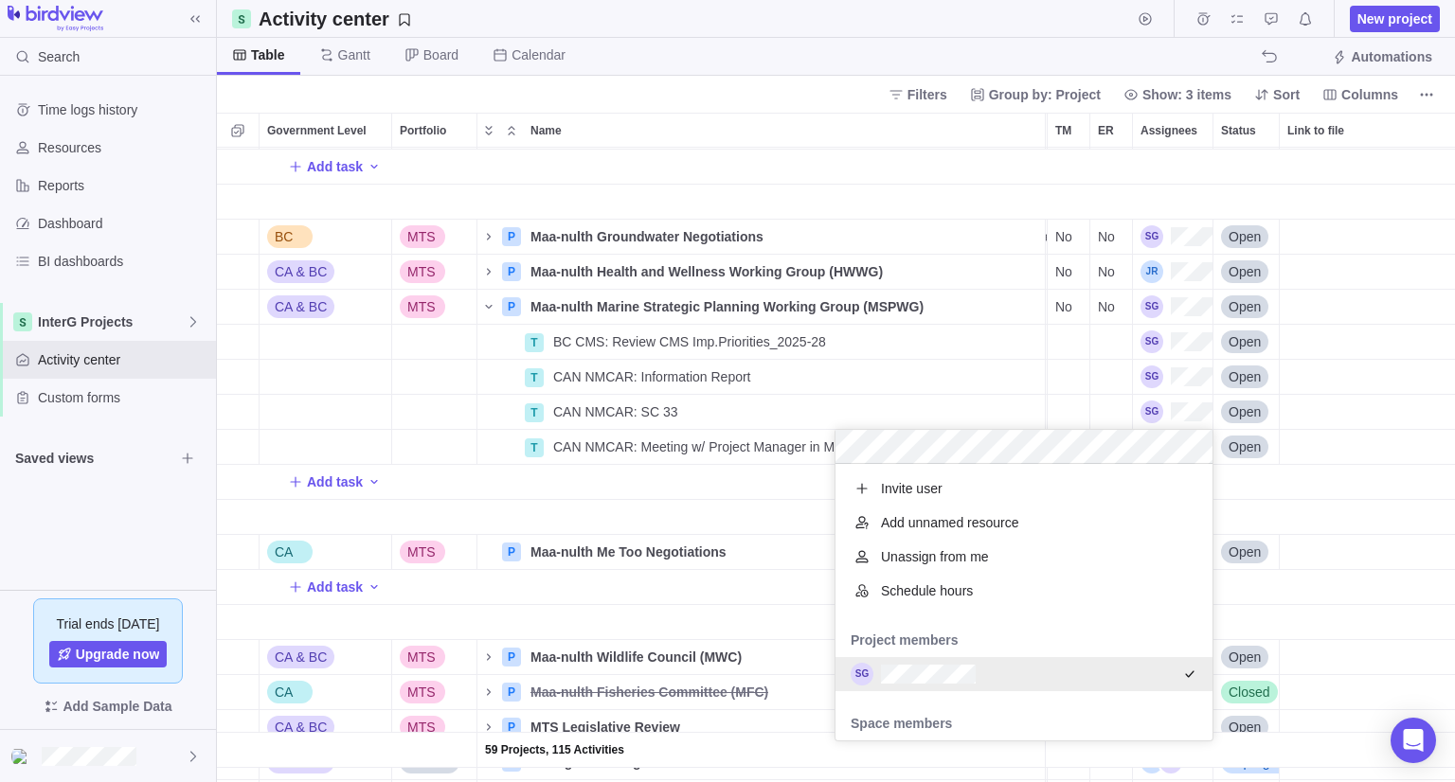
click at [1340, 519] on div "59 Projects, 115 Activities CA & BC MTS P Maa-nulth Enforcement Advisory Commit…" at bounding box center [836, 465] width 1238 height 635
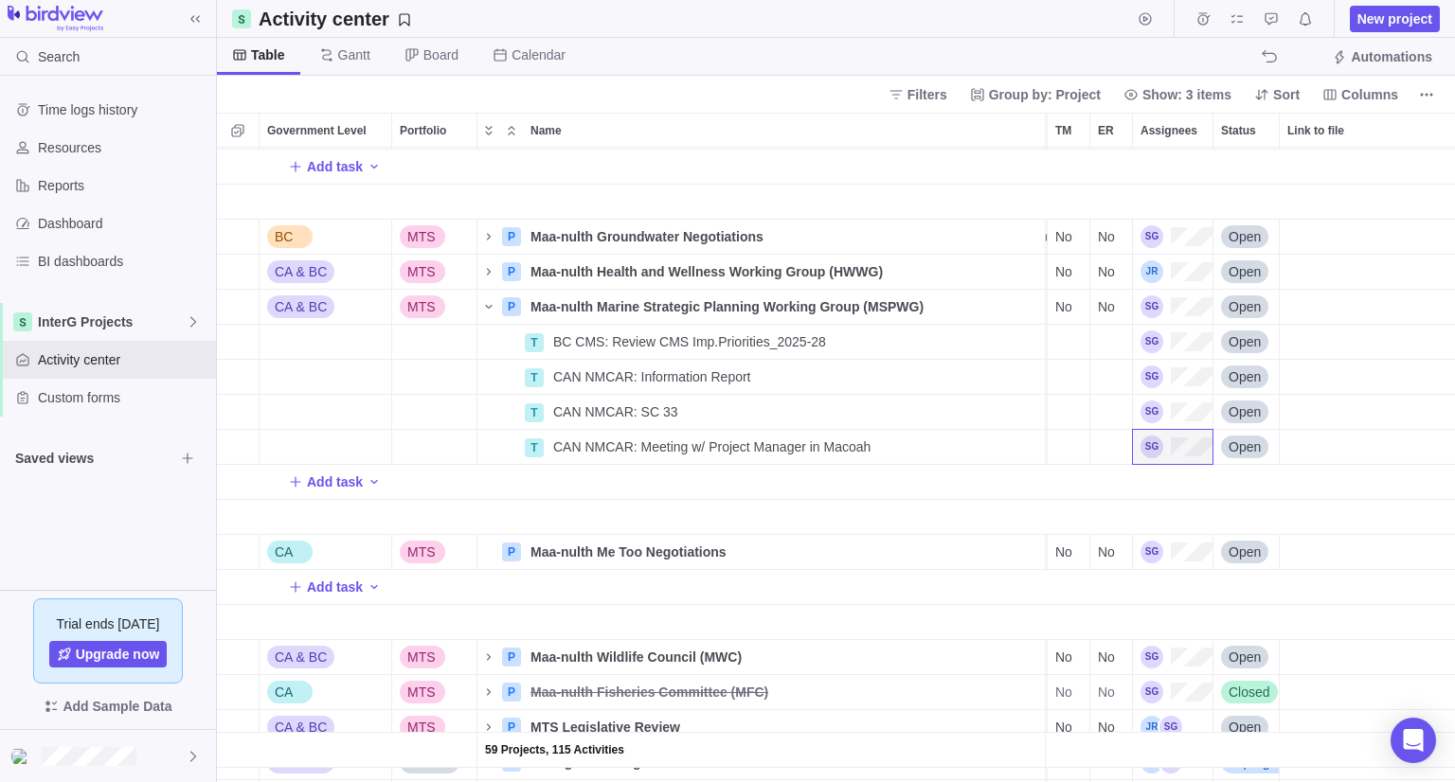
click at [1340, 519] on div "Link to file" at bounding box center [1412, 517] width 265 height 35
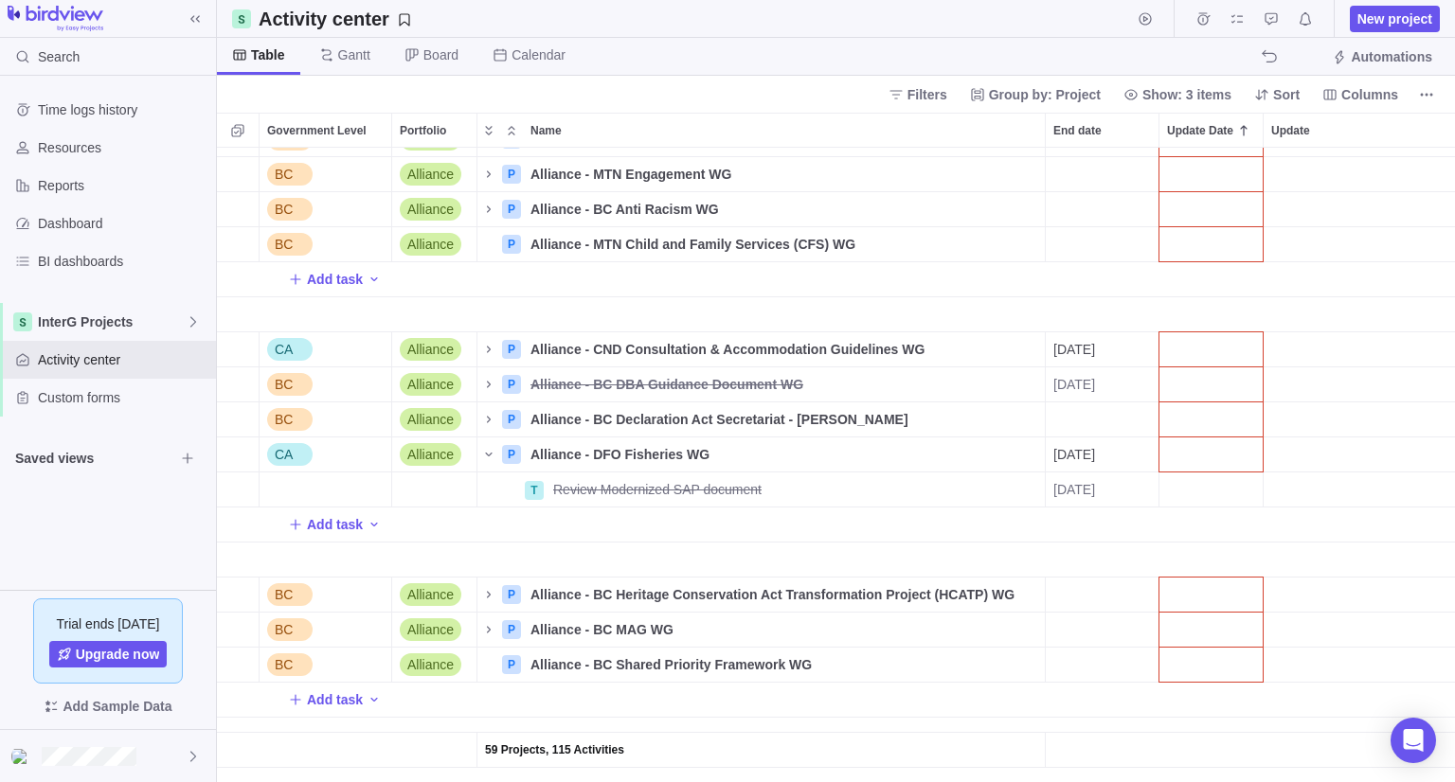
scroll to position [0, 0]
